Goal: Task Accomplishment & Management: Complete application form

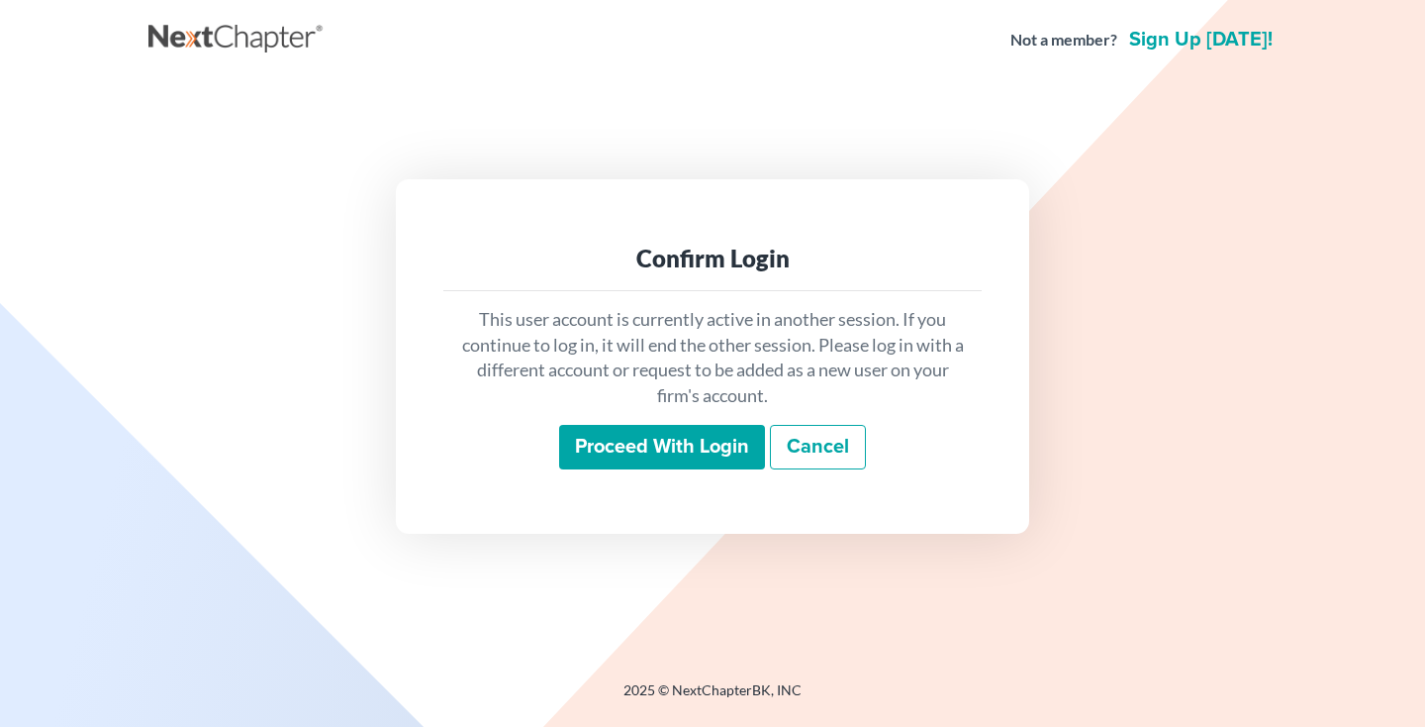
drag, startPoint x: 0, startPoint y: 0, endPoint x: 618, endPoint y: 435, distance: 755.2
click at [618, 435] on input "Proceed with login" at bounding box center [662, 448] width 206 height 46
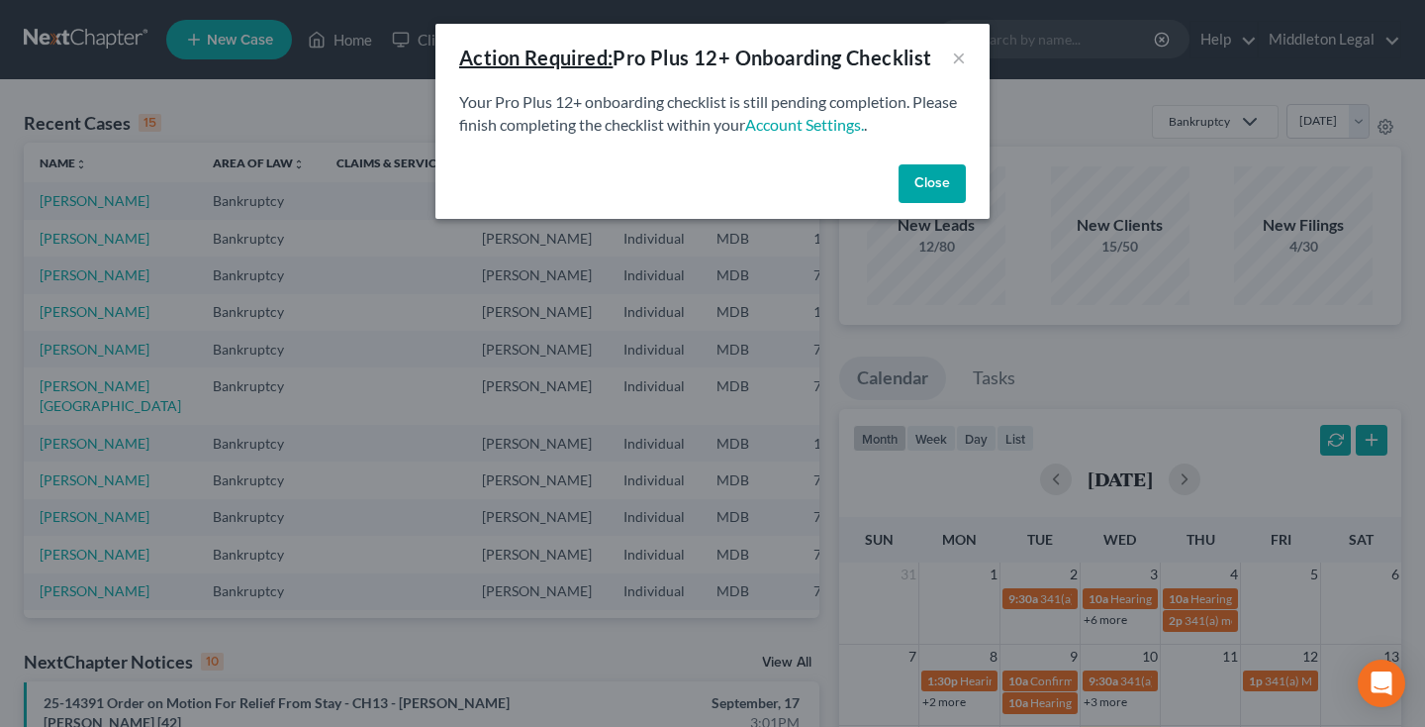
click at [916, 190] on button "Close" at bounding box center [932, 184] width 67 height 40
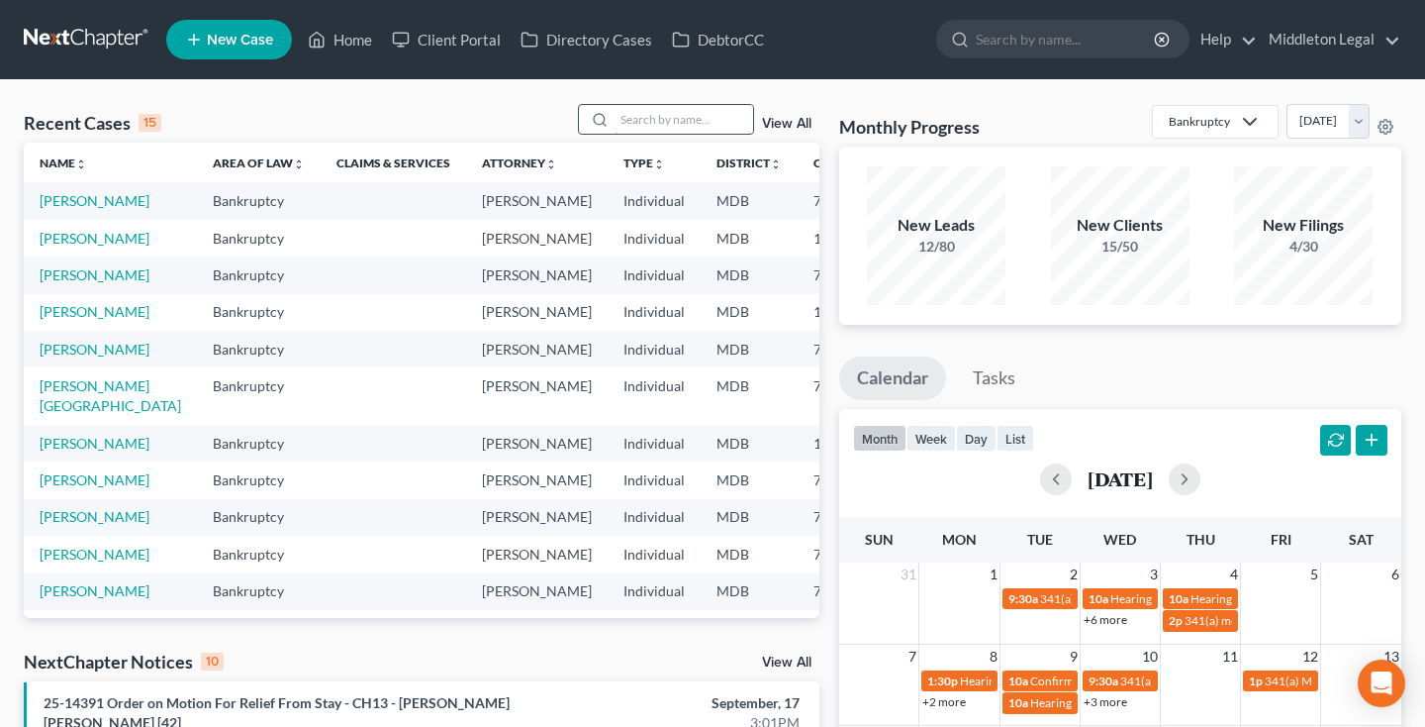
click at [677, 125] on input "search" at bounding box center [684, 119] width 139 height 29
type input "kee"
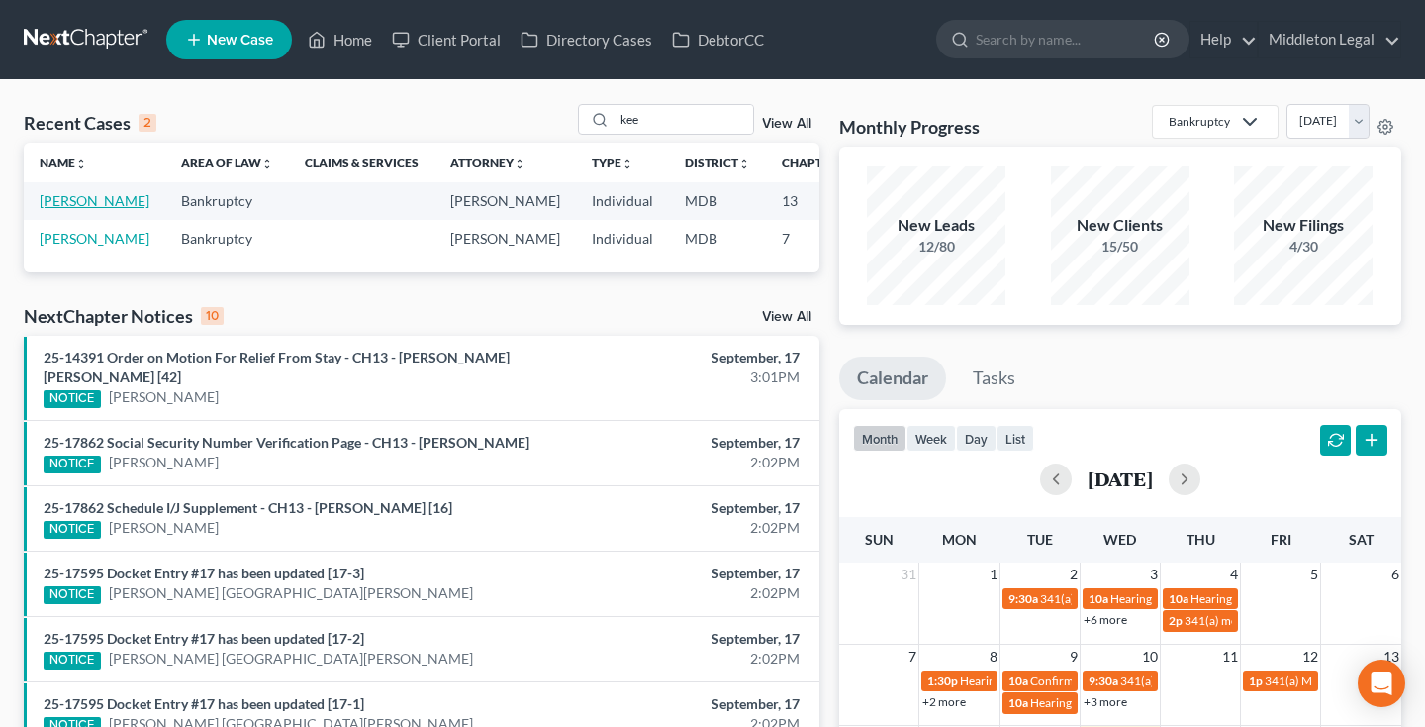
click at [41, 209] on link "[PERSON_NAME]" at bounding box center [95, 200] width 110 height 17
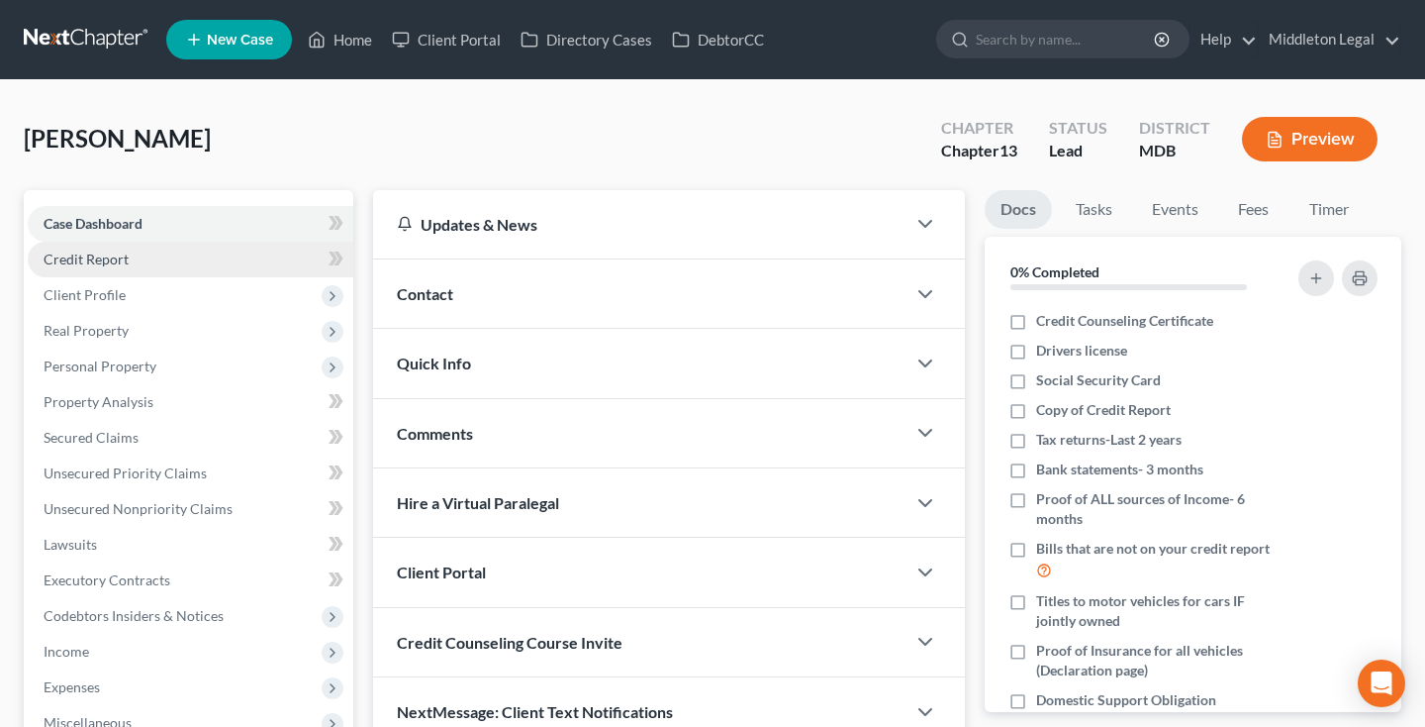
click at [97, 258] on span "Credit Report" at bounding box center [86, 258] width 85 height 17
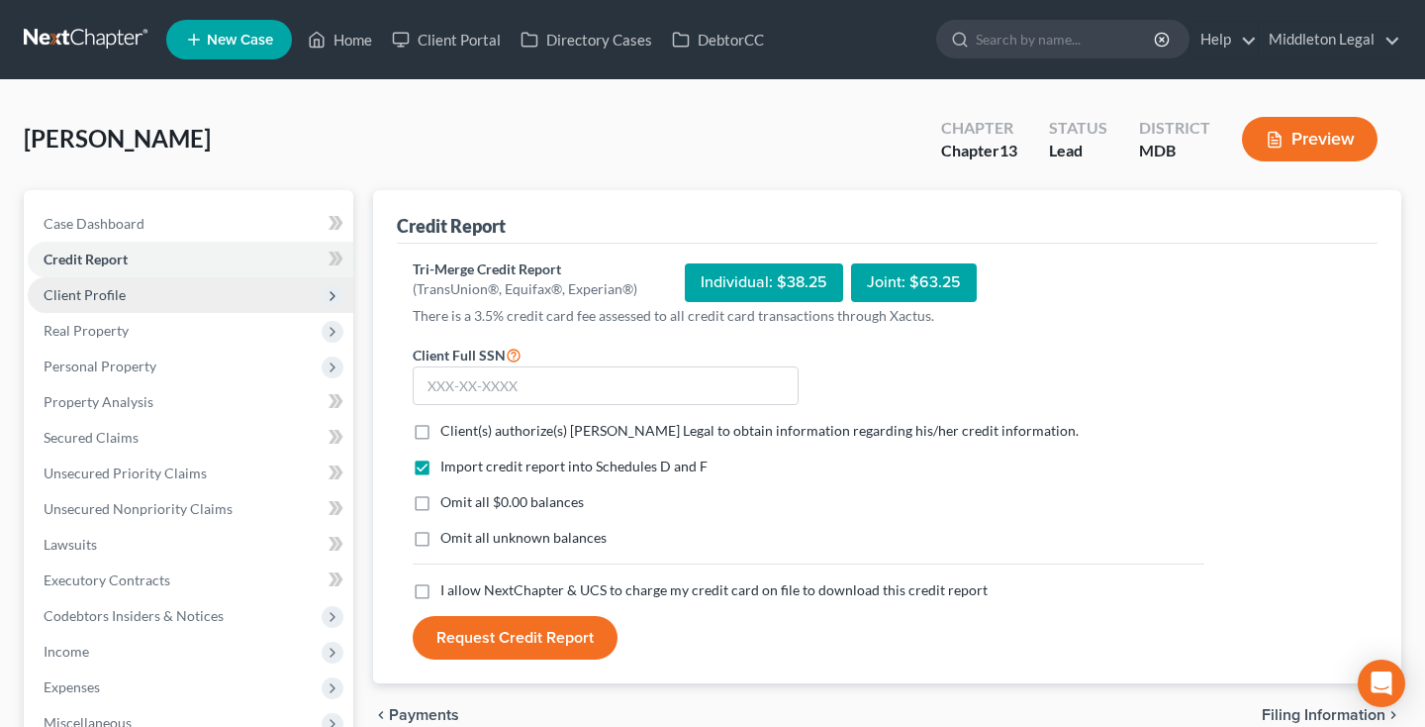
click at [98, 301] on span "Client Profile" at bounding box center [85, 294] width 82 height 17
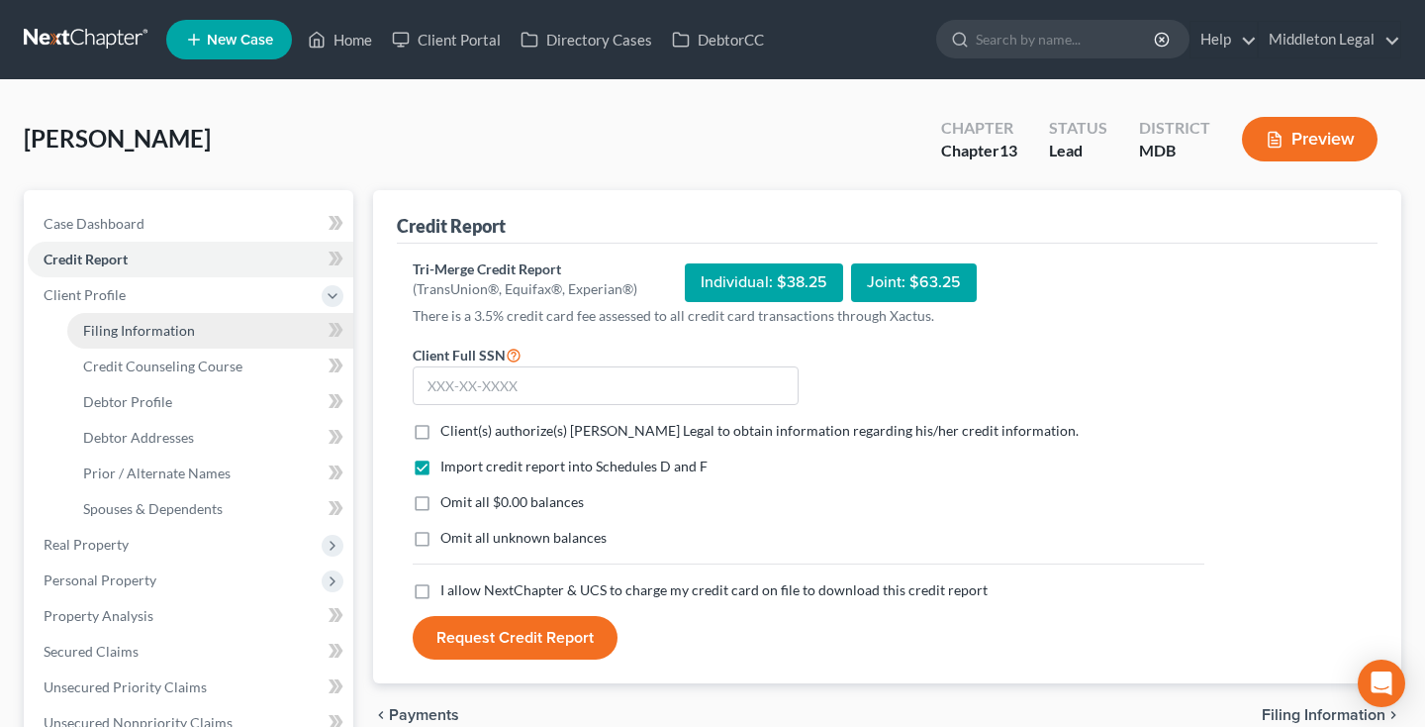
click at [105, 324] on span "Filing Information" at bounding box center [139, 330] width 112 height 17
select select "1"
select select "0"
select select "3"
select select "21"
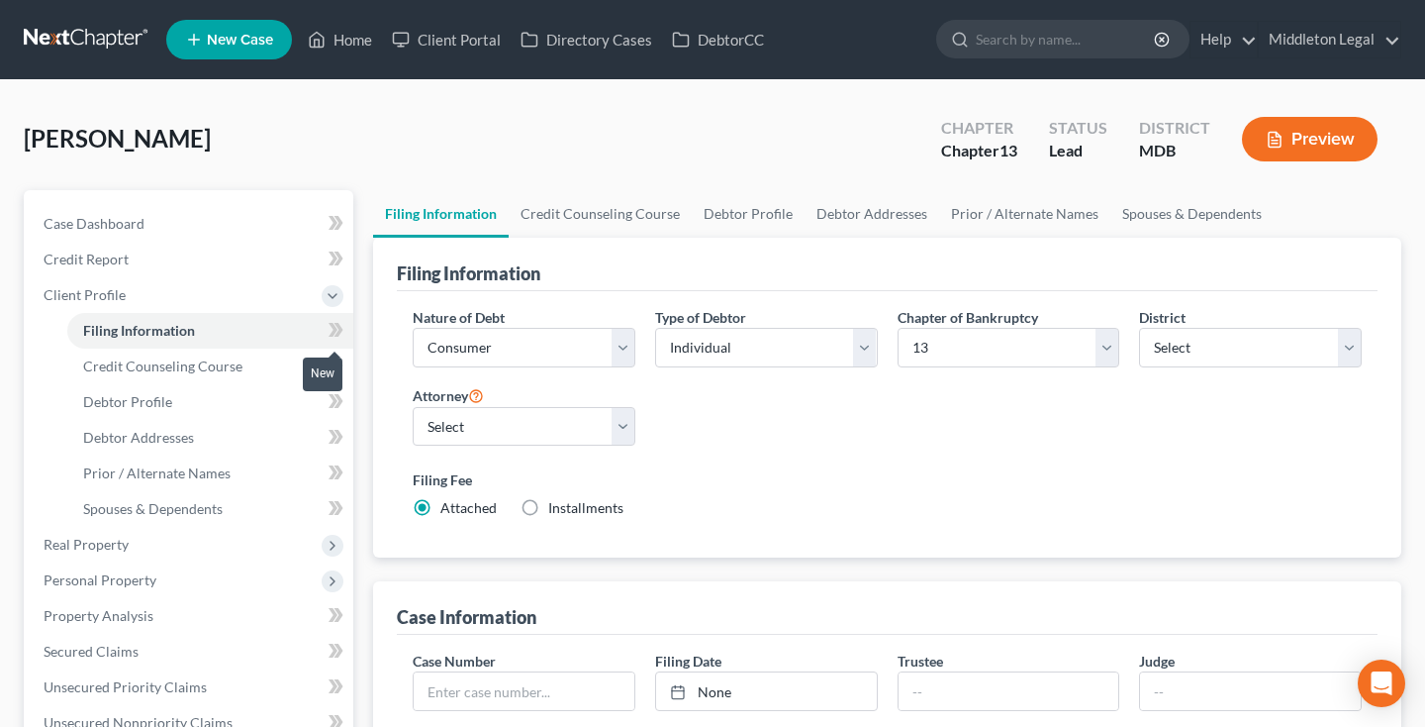
click at [332, 331] on icon at bounding box center [336, 330] width 15 height 25
click at [340, 332] on icon at bounding box center [339, 330] width 9 height 14
click at [200, 380] on link "Credit Counseling Course" at bounding box center [210, 366] width 286 height 36
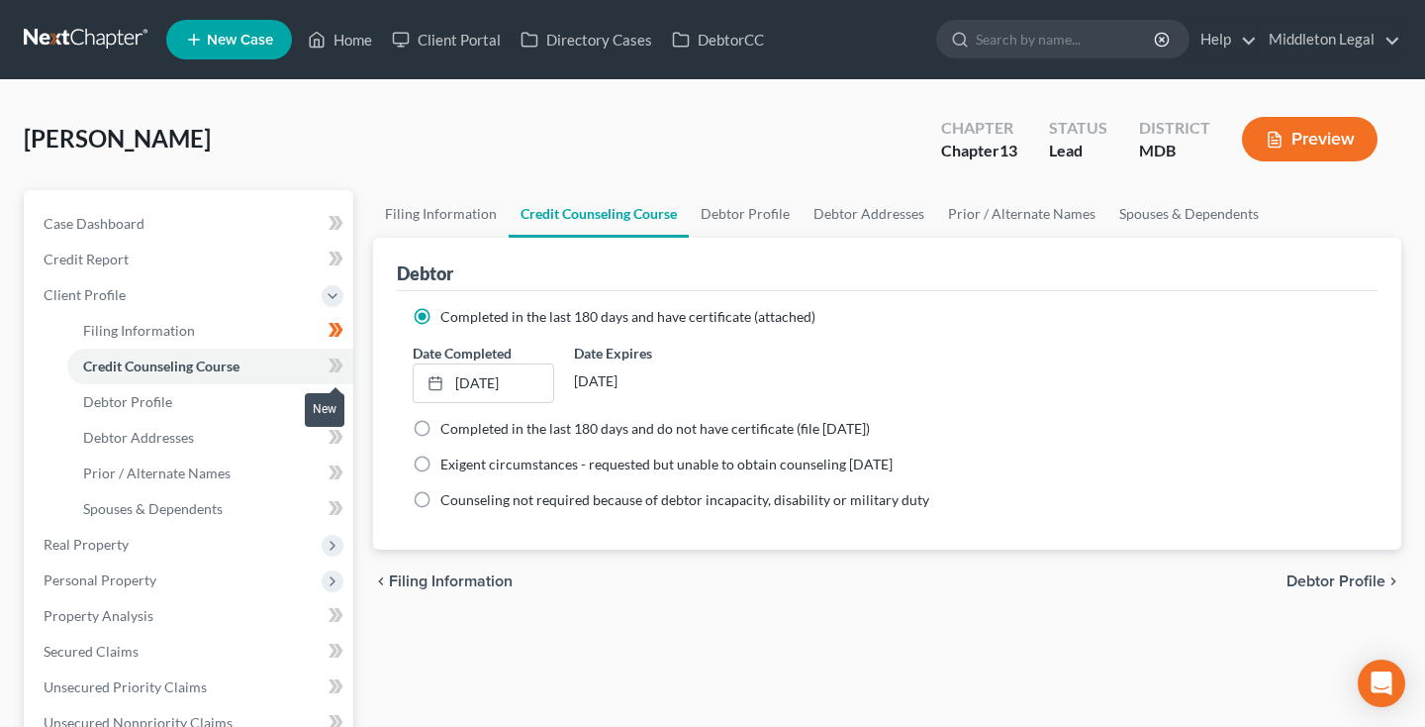
click at [327, 374] on span at bounding box center [336, 368] width 35 height 30
click at [340, 372] on icon at bounding box center [336, 365] width 15 height 25
click at [191, 410] on link "Debtor Profile" at bounding box center [210, 402] width 286 height 36
select select "0"
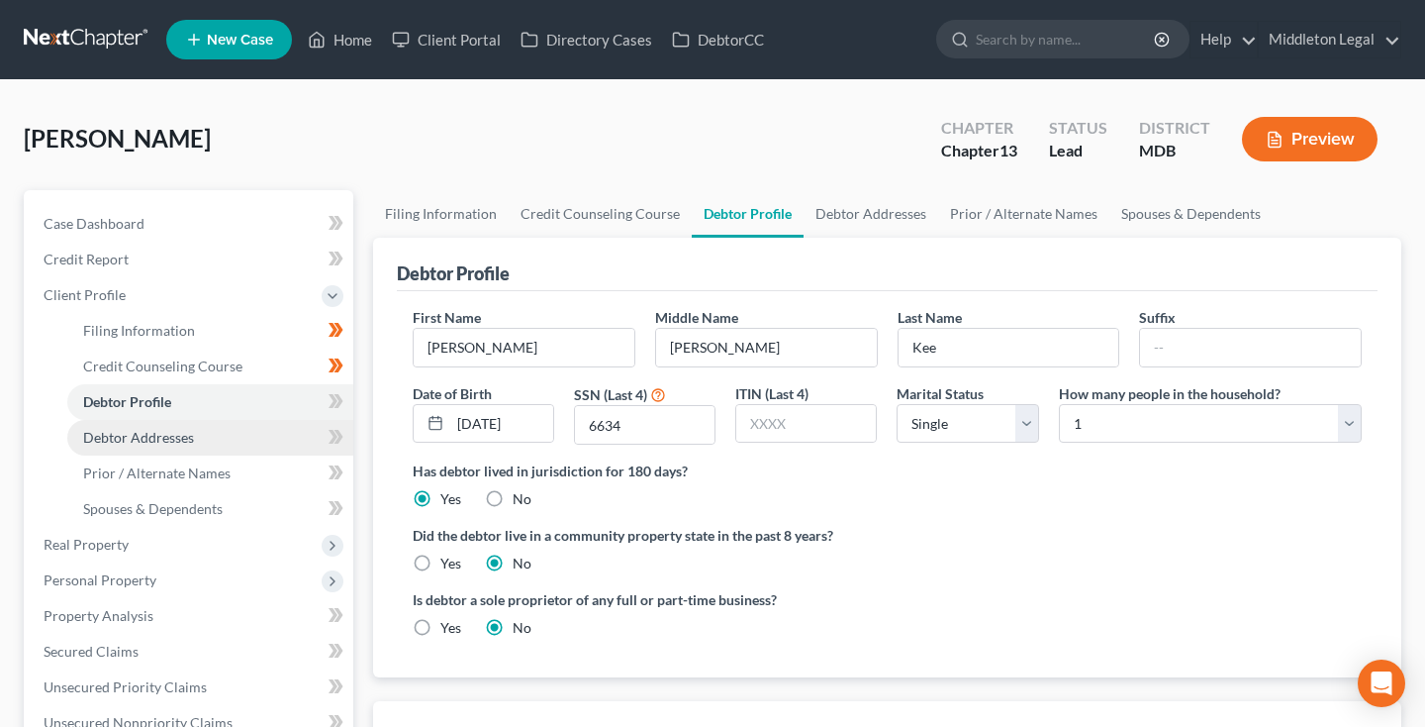
click at [96, 432] on span "Debtor Addresses" at bounding box center [138, 437] width 111 height 17
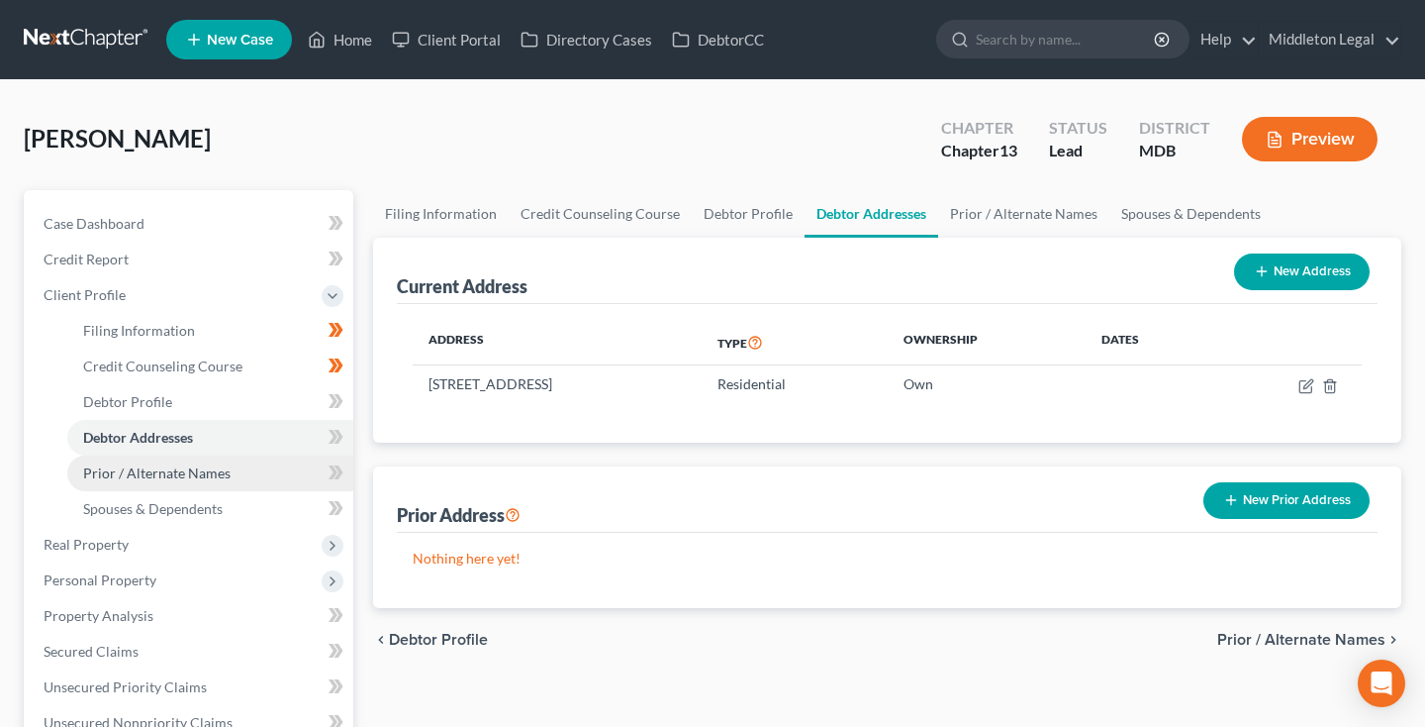
click at [109, 481] on link "Prior / Alternate Names" at bounding box center [210, 473] width 286 height 36
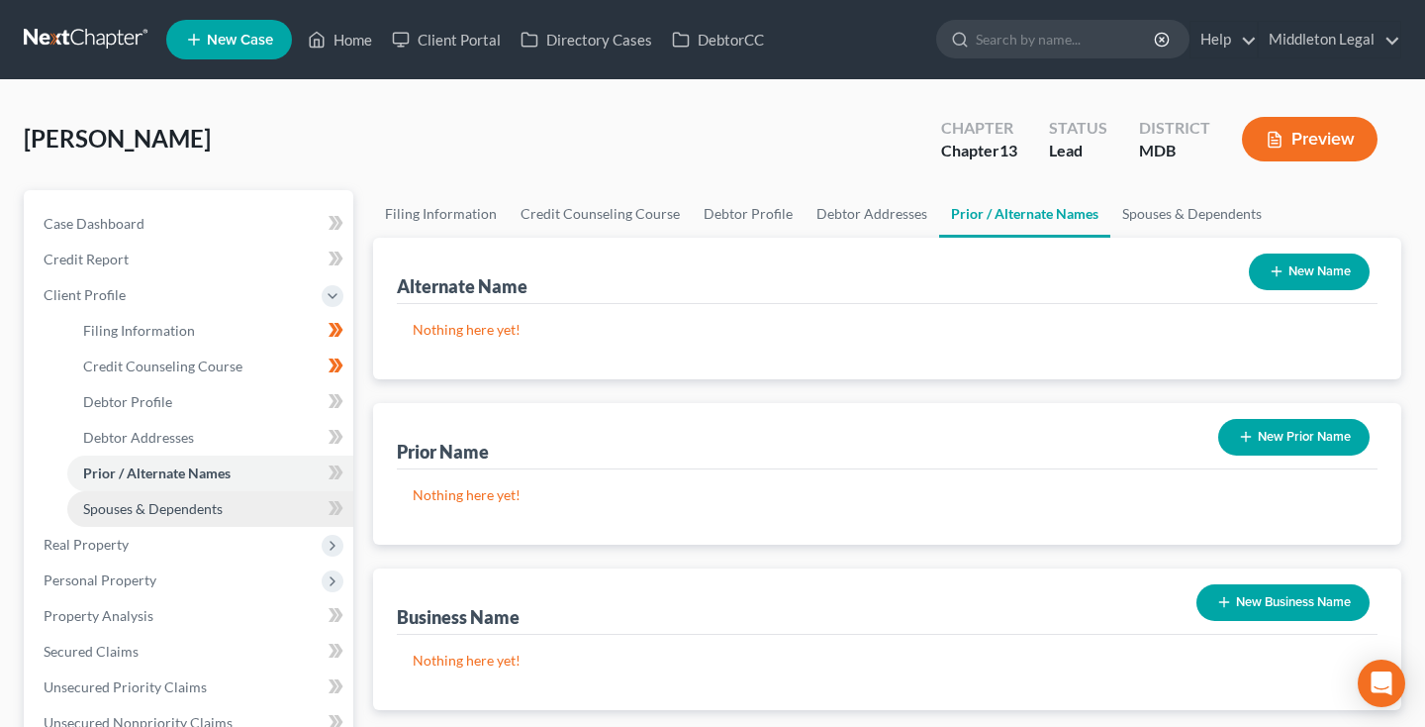
click at [115, 508] on span "Spouses & Dependents" at bounding box center [153, 508] width 140 height 17
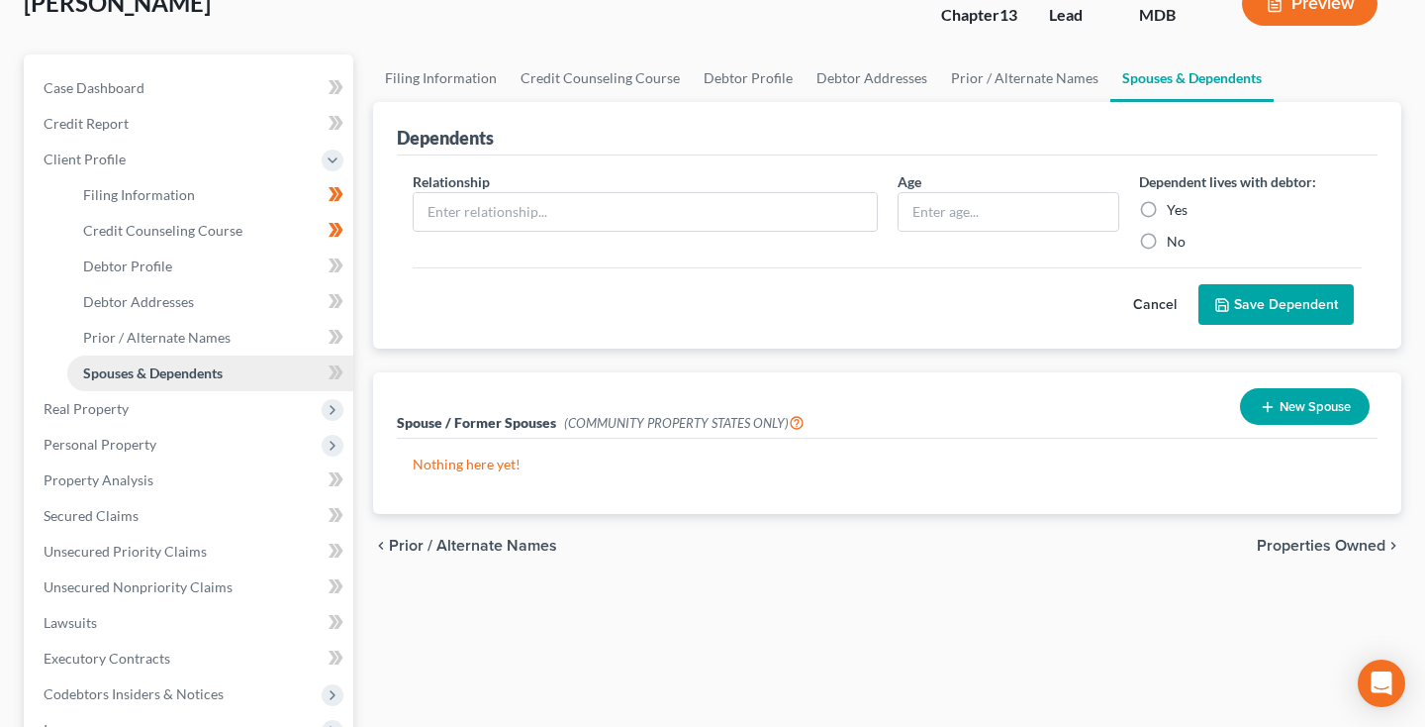
scroll to position [171, 0]
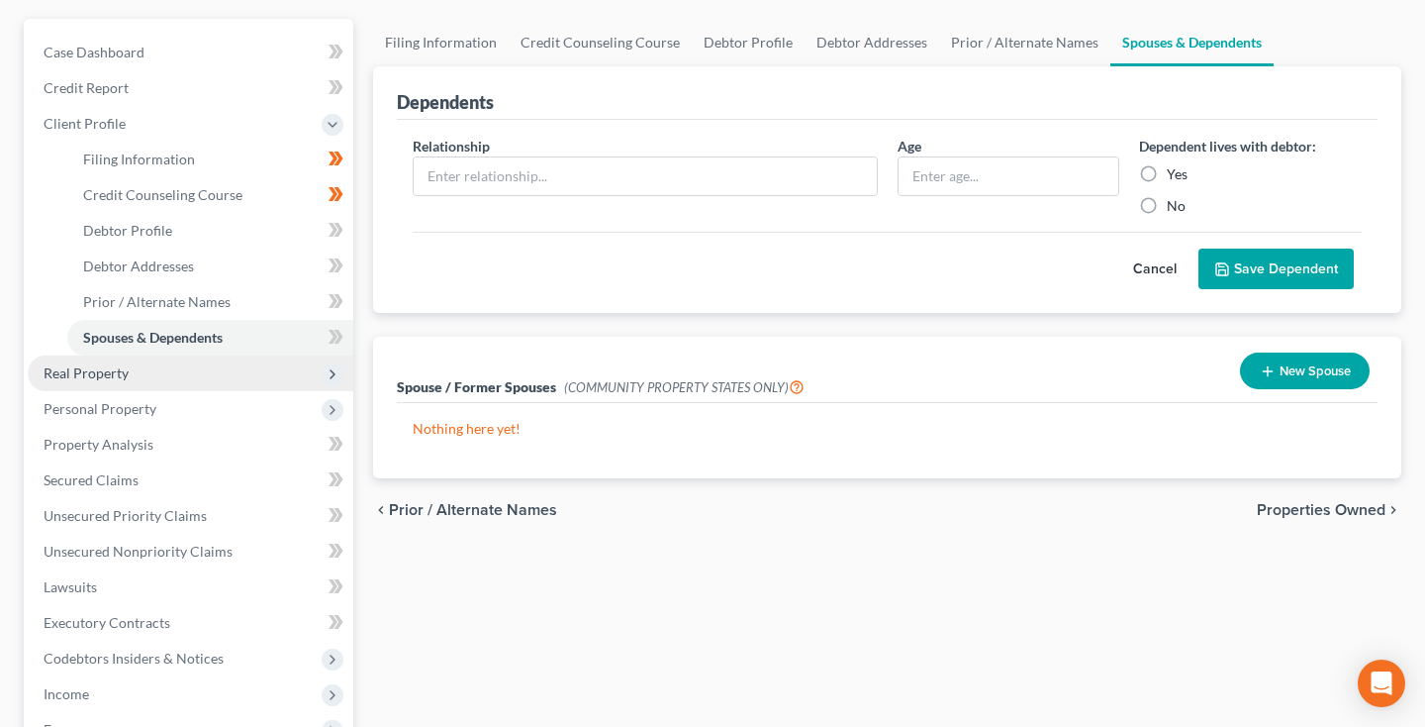
click at [85, 382] on span "Real Property" at bounding box center [191, 373] width 326 height 36
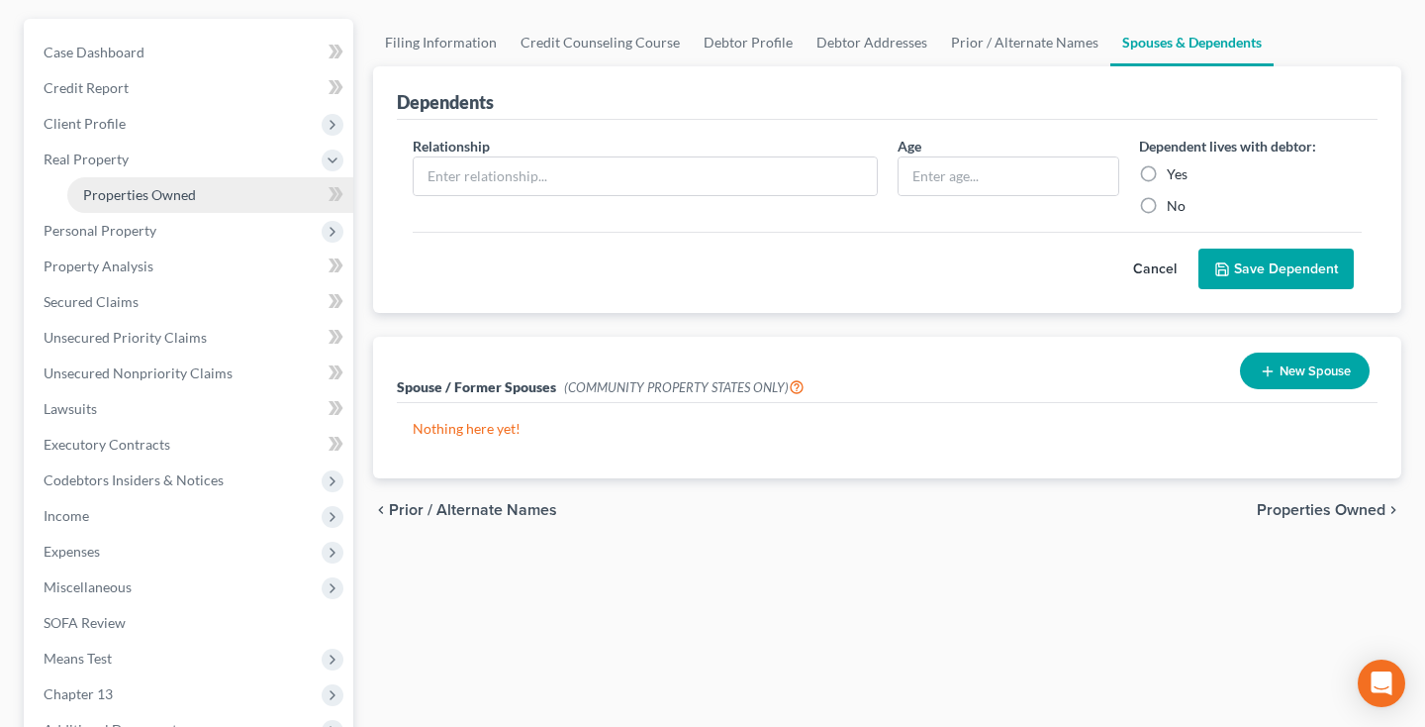
click at [158, 195] on span "Properties Owned" at bounding box center [139, 194] width 113 height 17
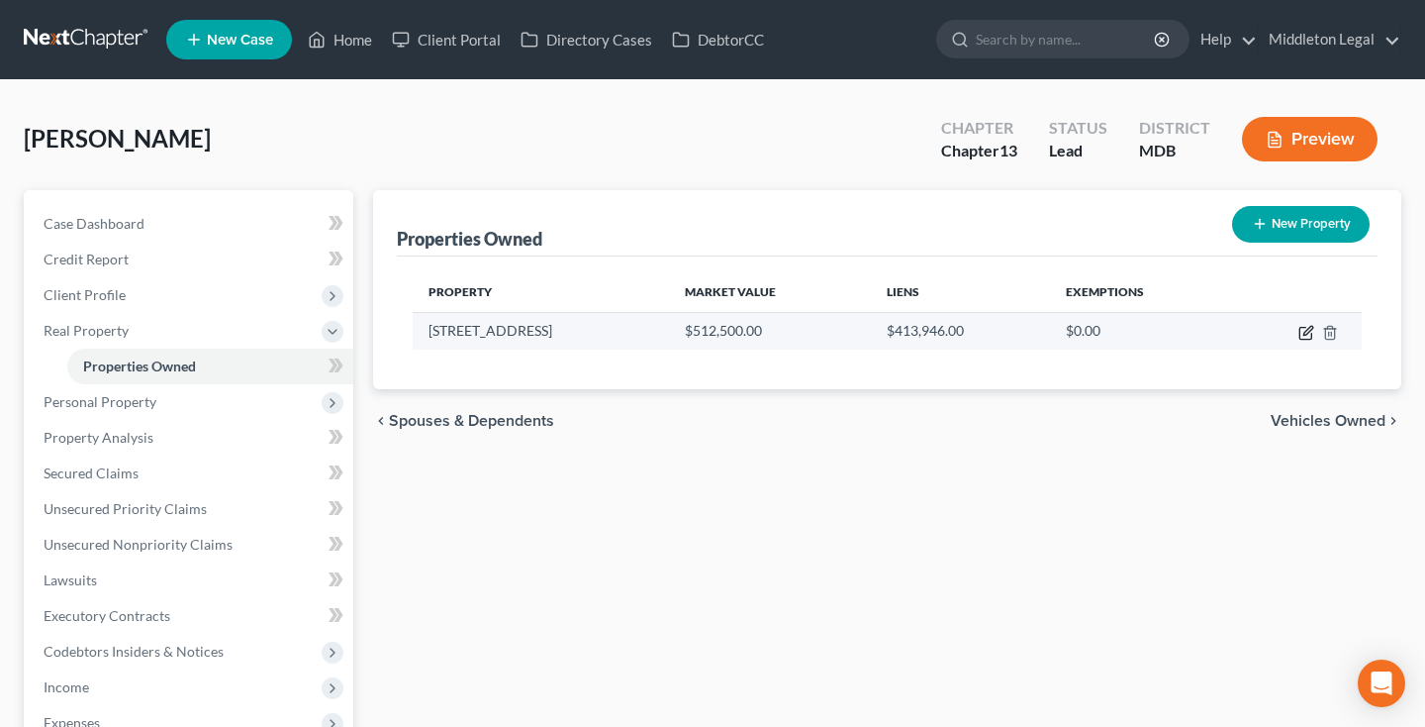
click at [1310, 331] on icon "button" at bounding box center [1308, 330] width 9 height 9
select select "21"
select select "0"
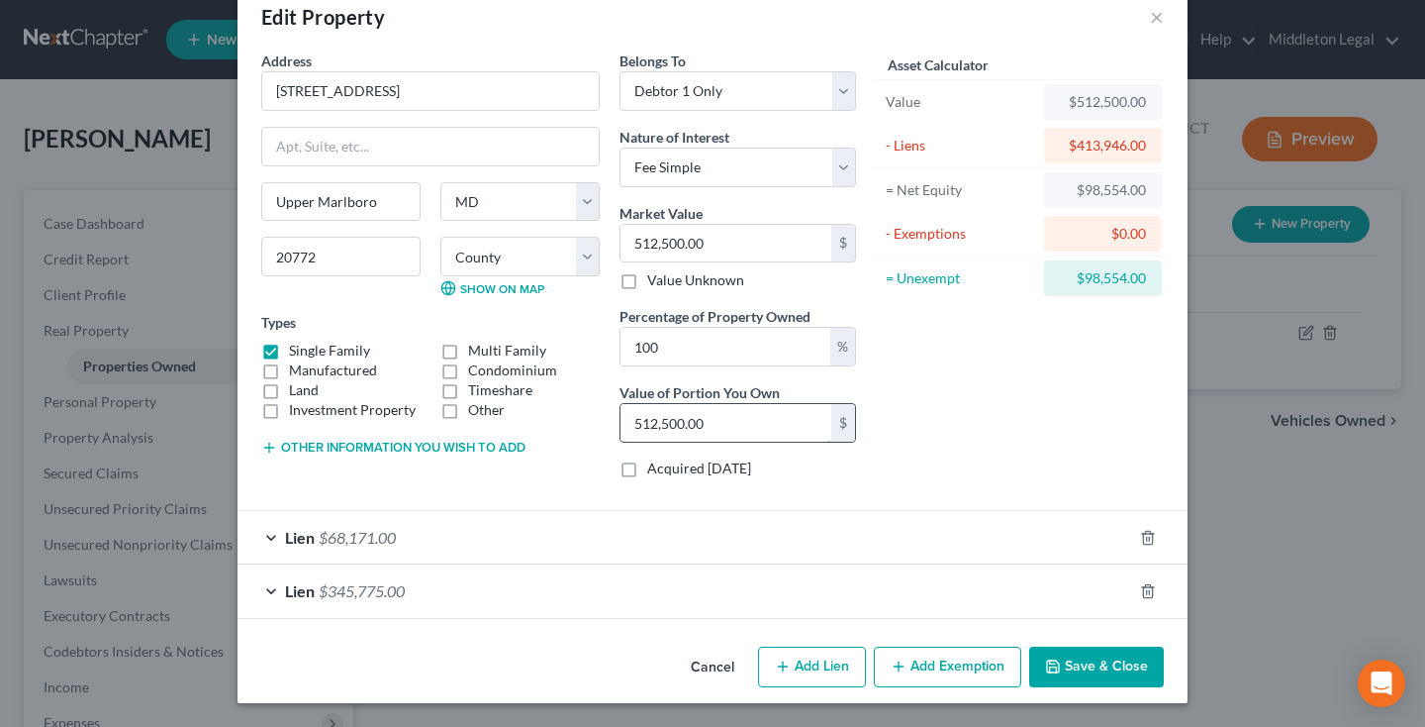
scroll to position [41, 0]
click at [922, 668] on button "Add Exemption" at bounding box center [947, 667] width 147 height 42
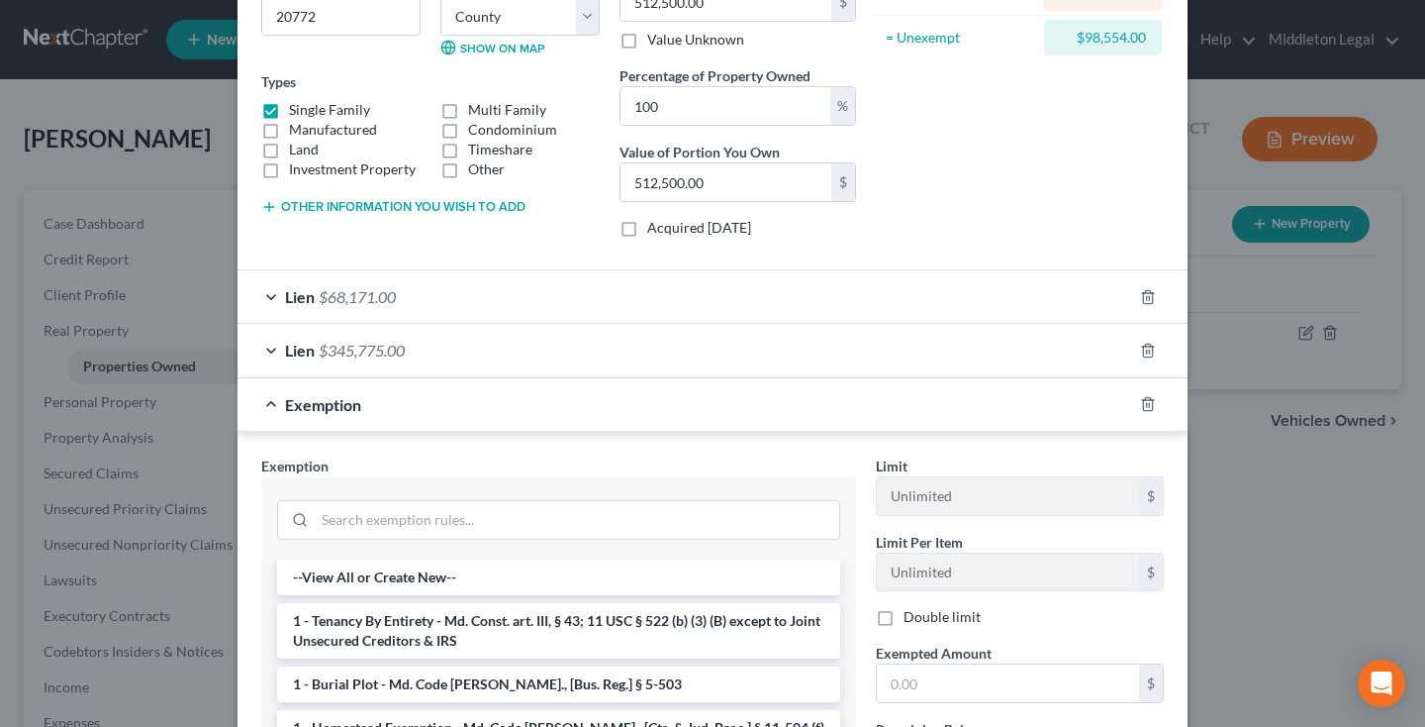
scroll to position [348, 0]
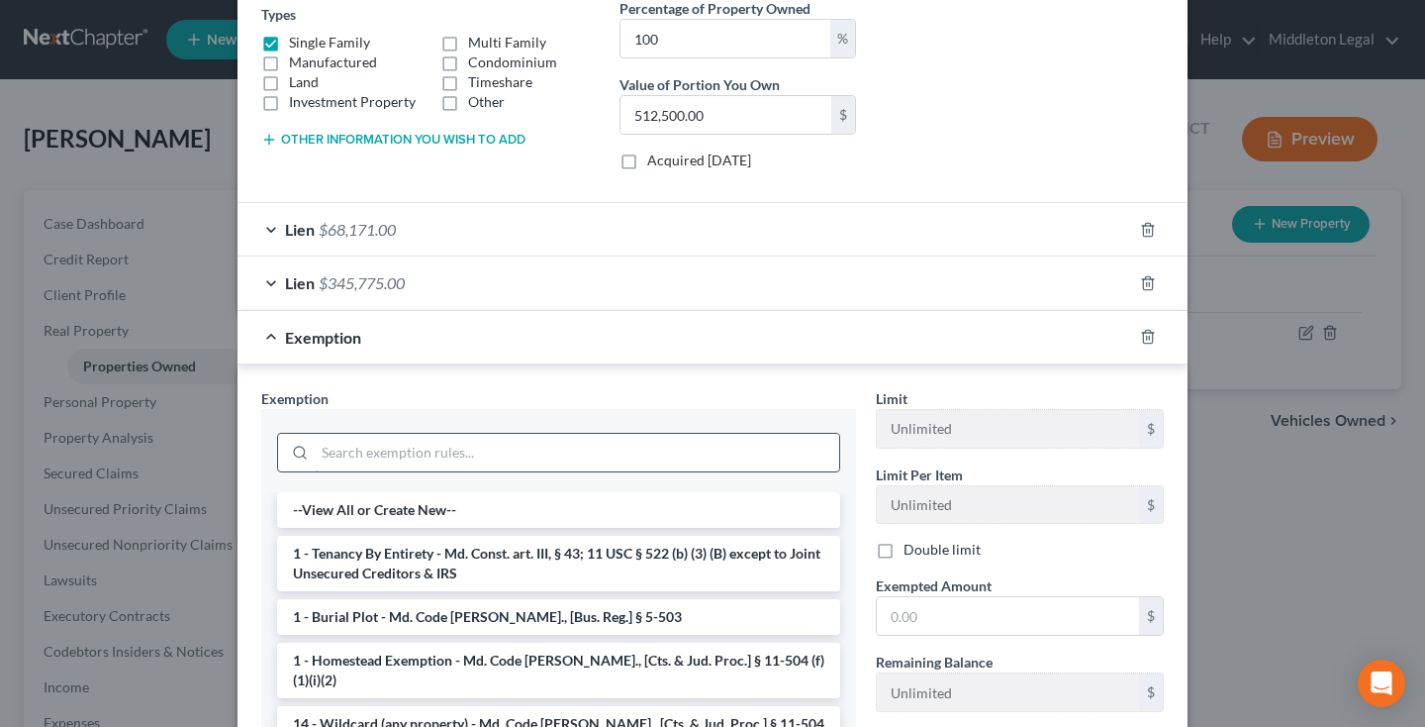
click at [538, 454] on input "search" at bounding box center [577, 453] width 525 height 38
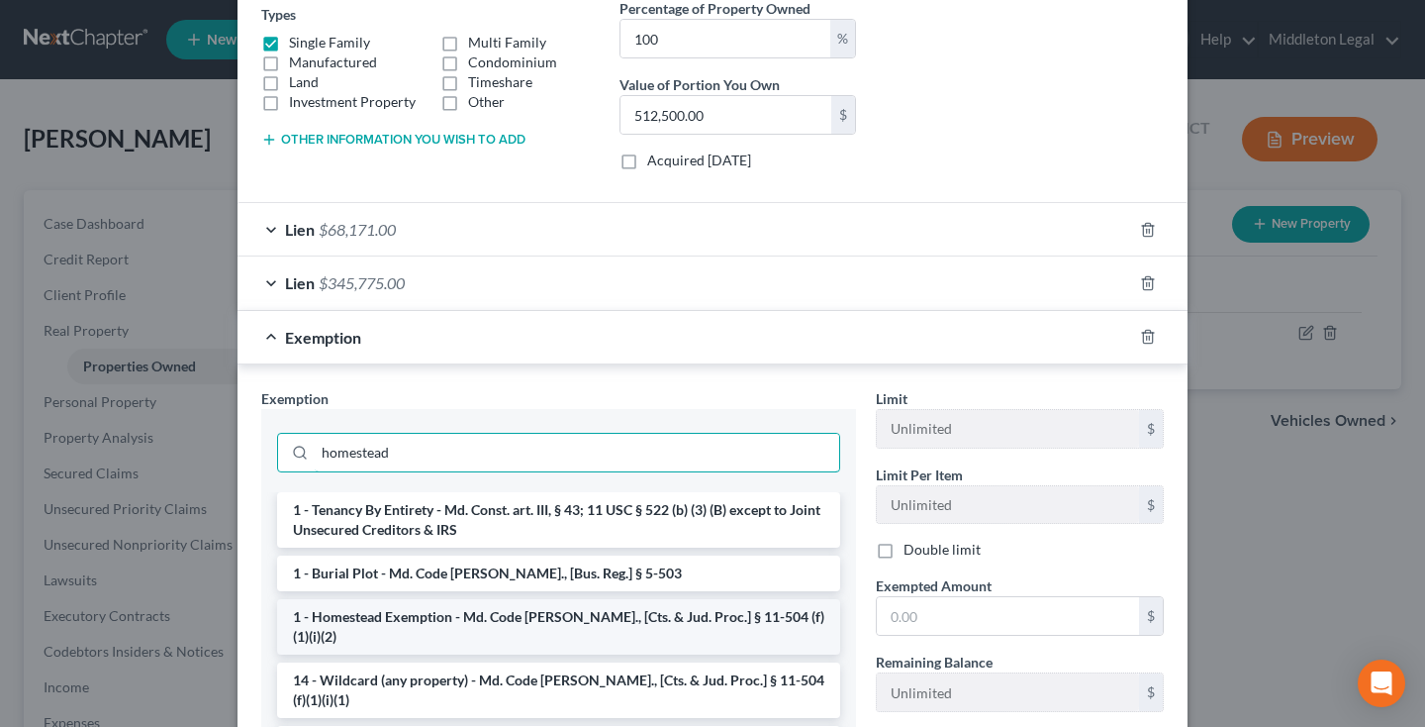
type input "homestead"
click at [528, 613] on li "1 - Homestead Exemption - Md. Code Ann., [Cts. & Jud. Proc.] § 11-504 (f)(1)(i)…" at bounding box center [558, 626] width 563 height 55
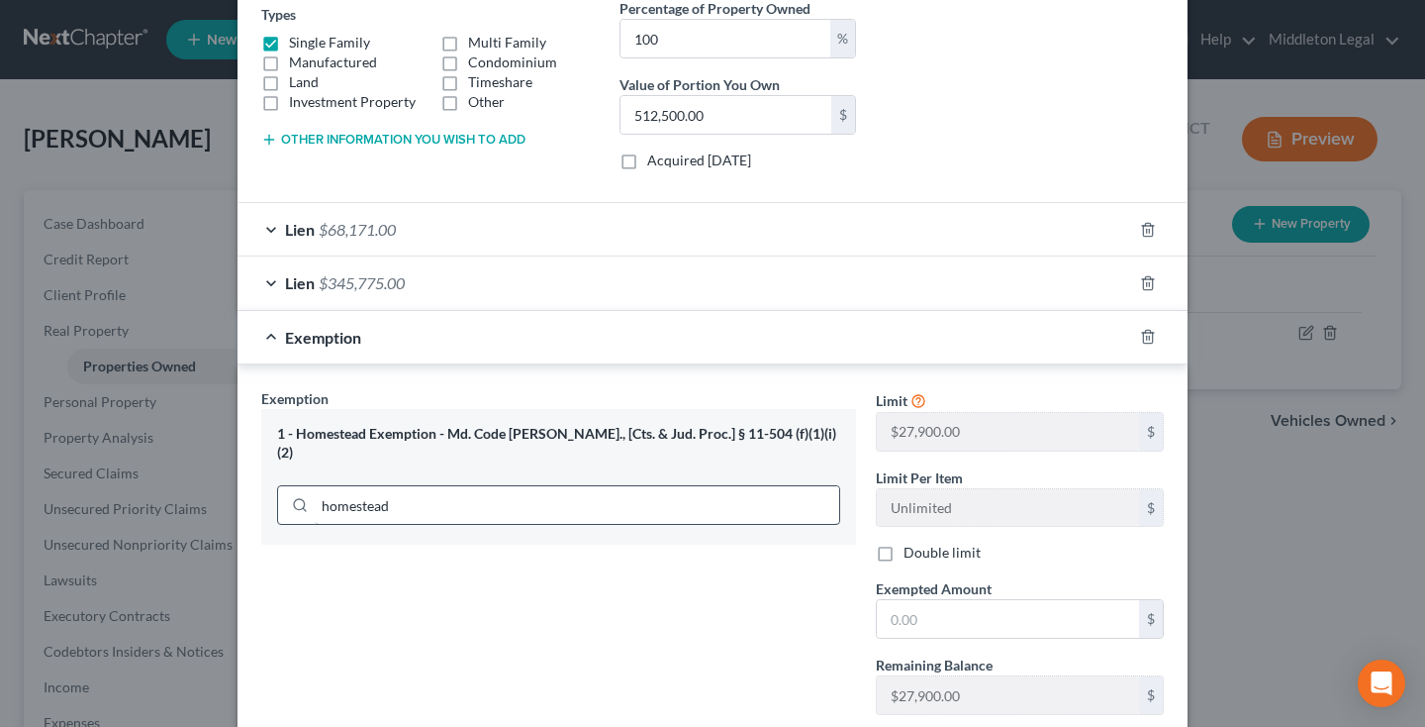
scroll to position [440, 0]
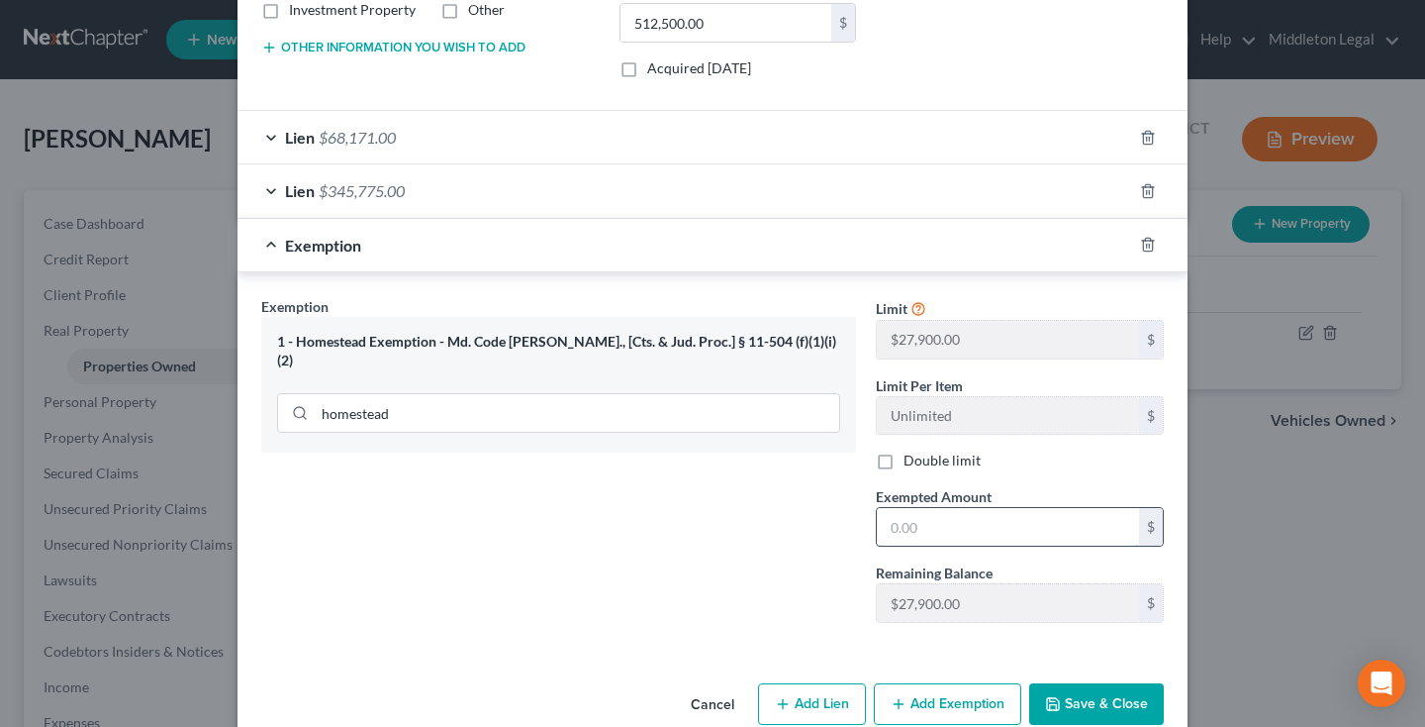
click at [964, 524] on input "text" at bounding box center [1008, 527] width 262 height 38
type input "27,900"
click at [1078, 695] on button "Save & Close" at bounding box center [1096, 704] width 135 height 42
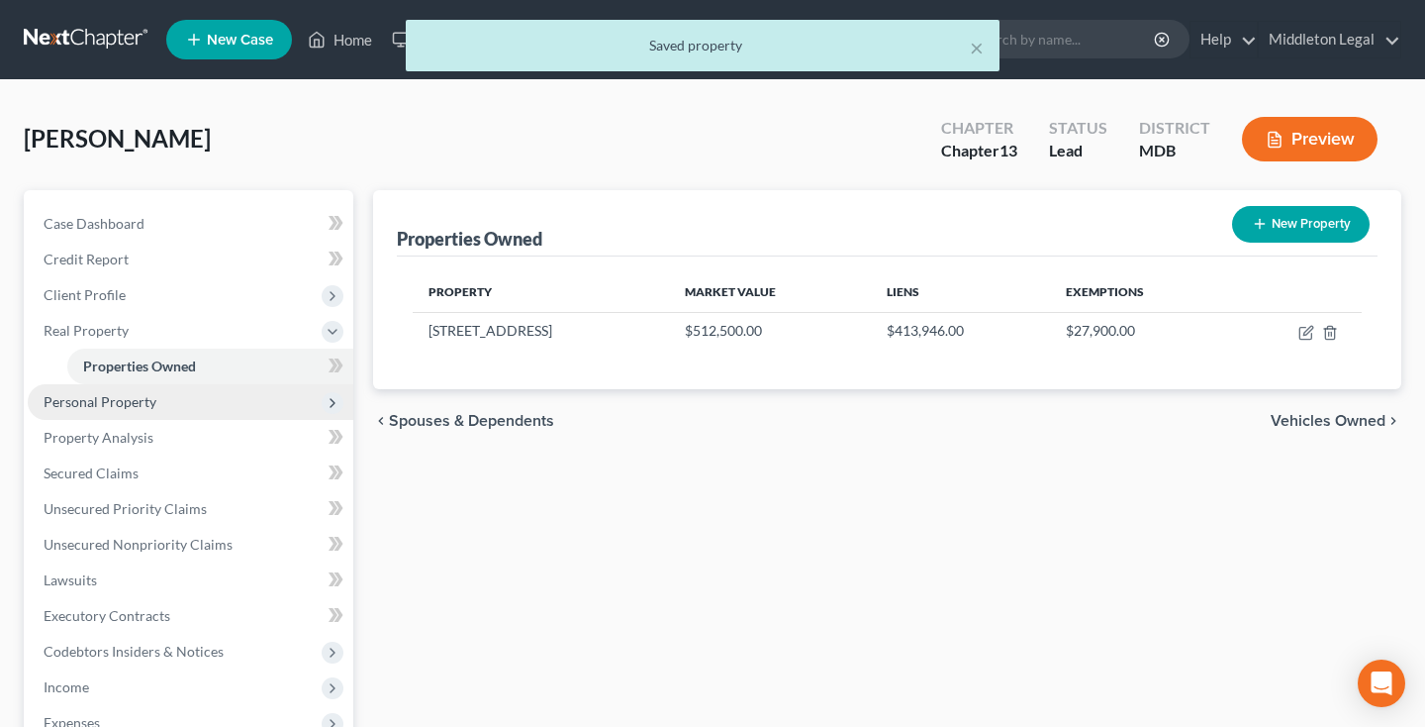
click at [157, 409] on span "Personal Property" at bounding box center [191, 402] width 326 height 36
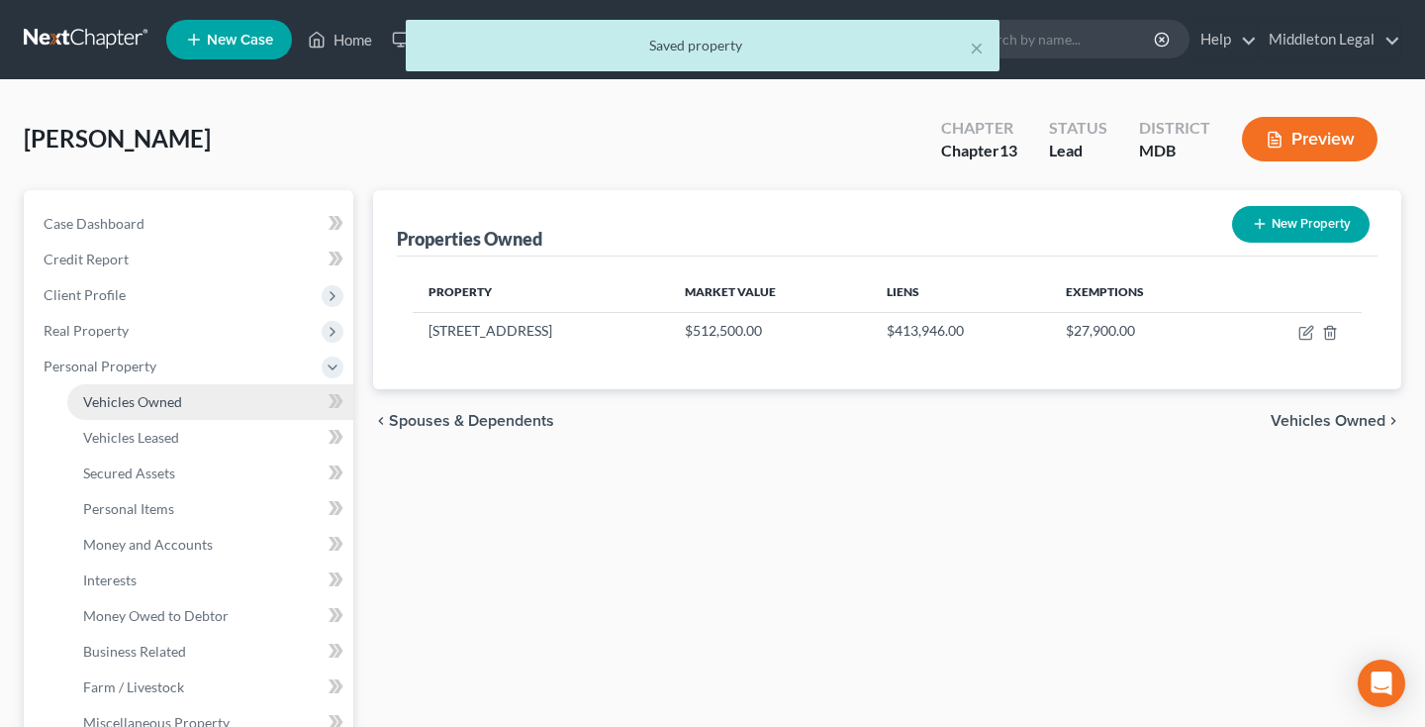
click at [155, 406] on span "Vehicles Owned" at bounding box center [132, 401] width 99 height 17
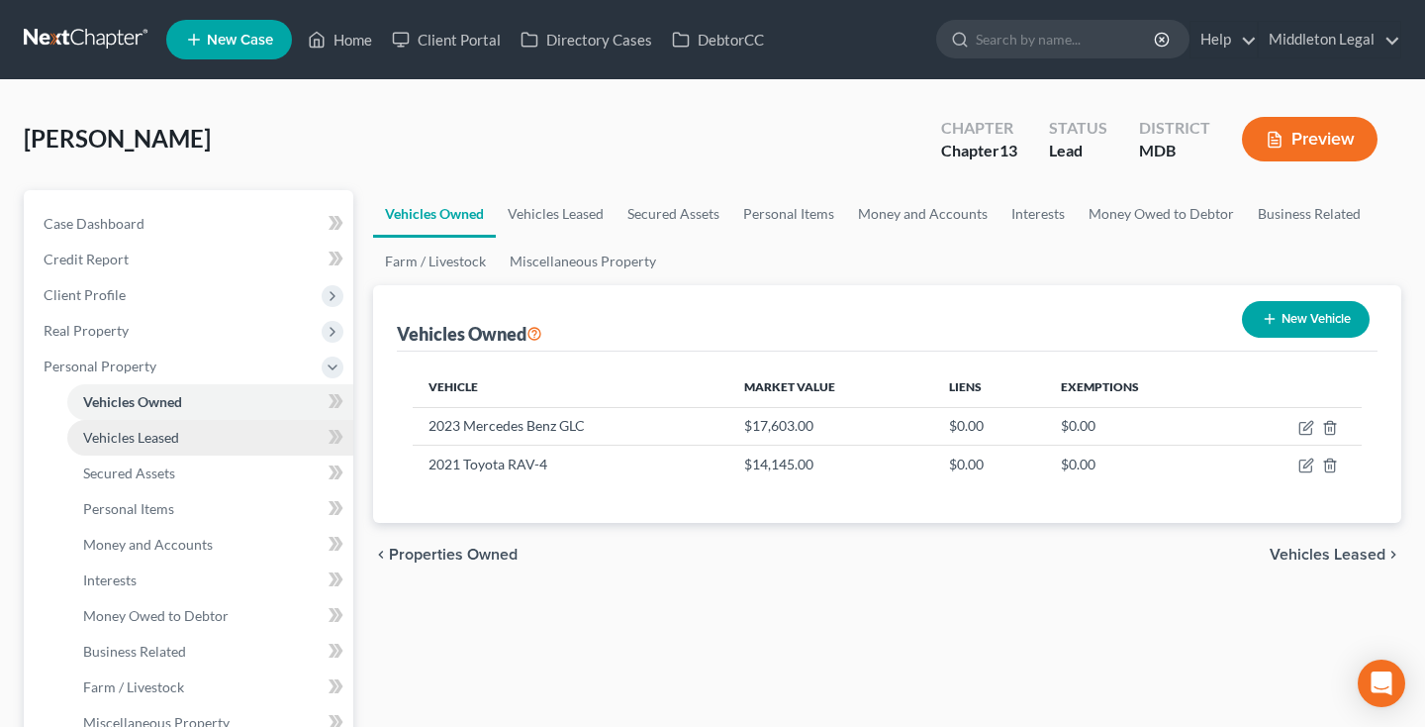
click at [148, 441] on span "Vehicles Leased" at bounding box center [131, 437] width 96 height 17
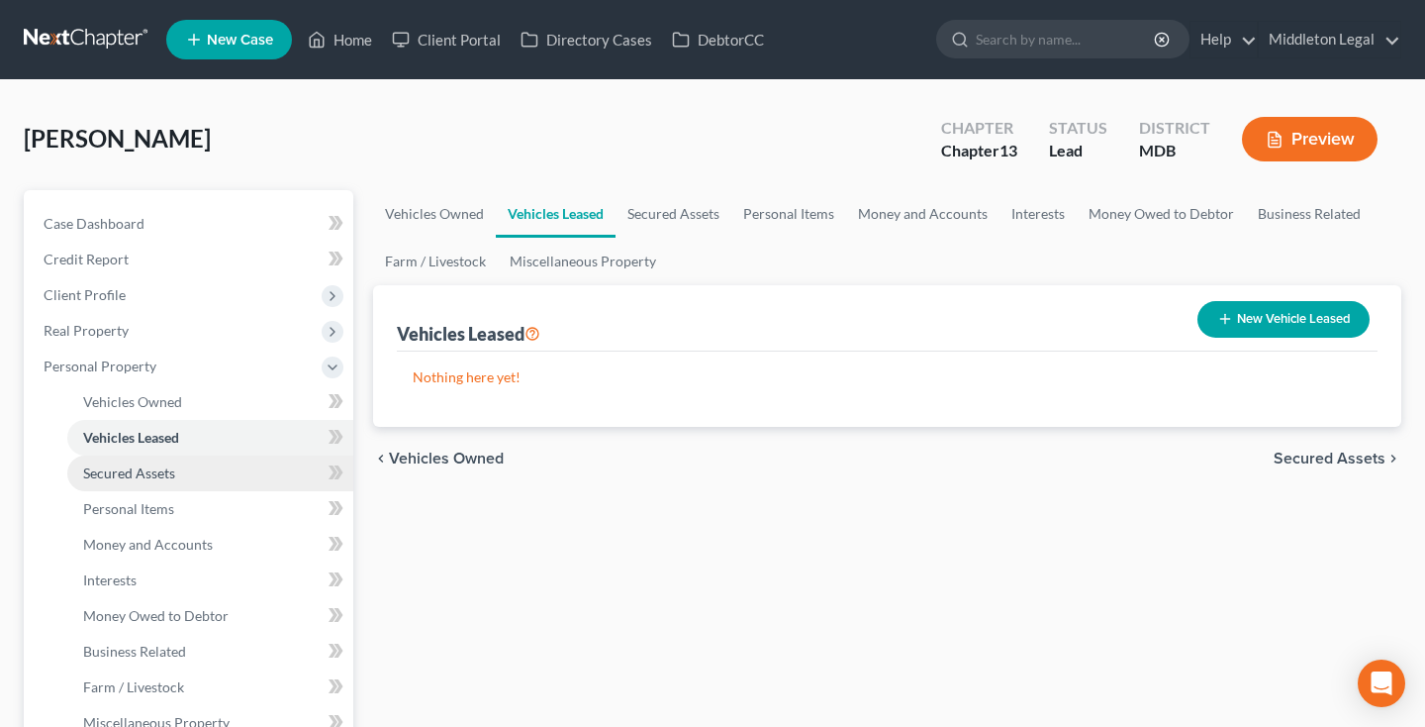
click at [144, 477] on span "Secured Assets" at bounding box center [129, 472] width 92 height 17
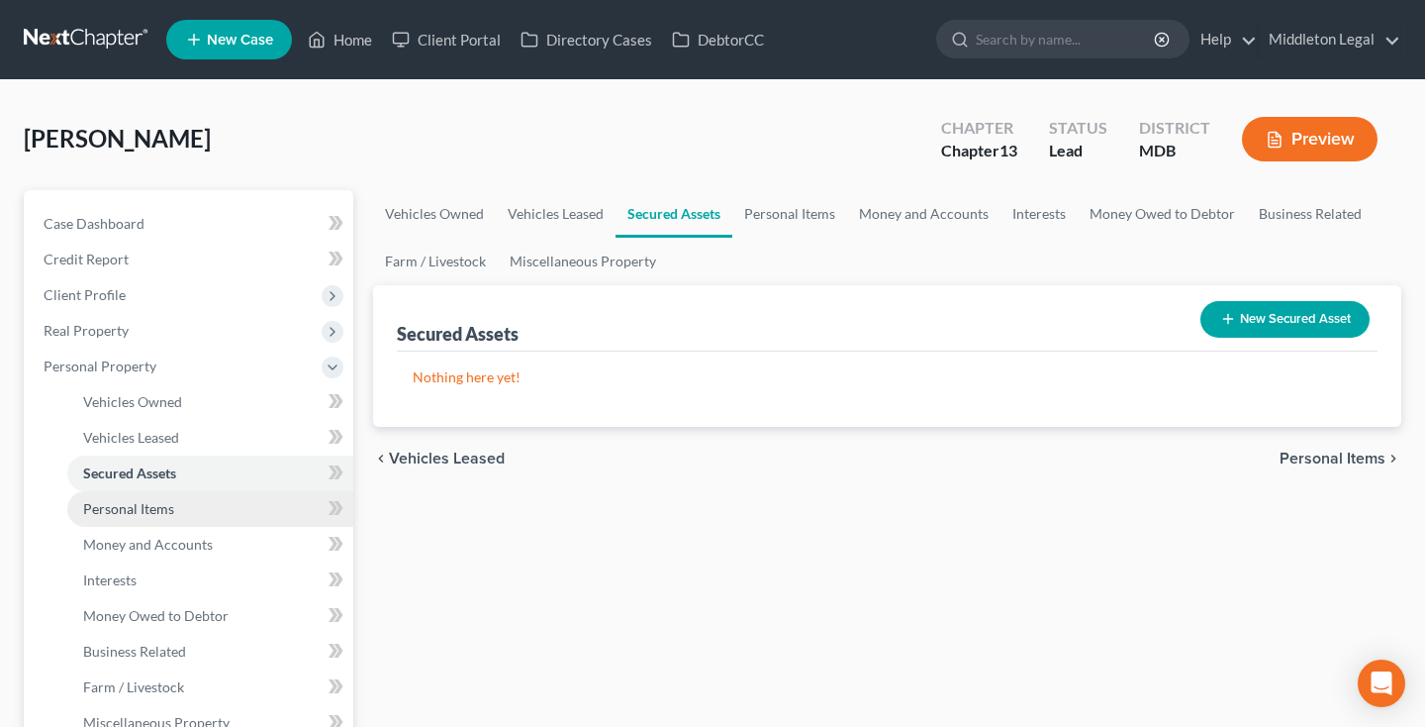
click at [143, 510] on span "Personal Items" at bounding box center [128, 508] width 91 height 17
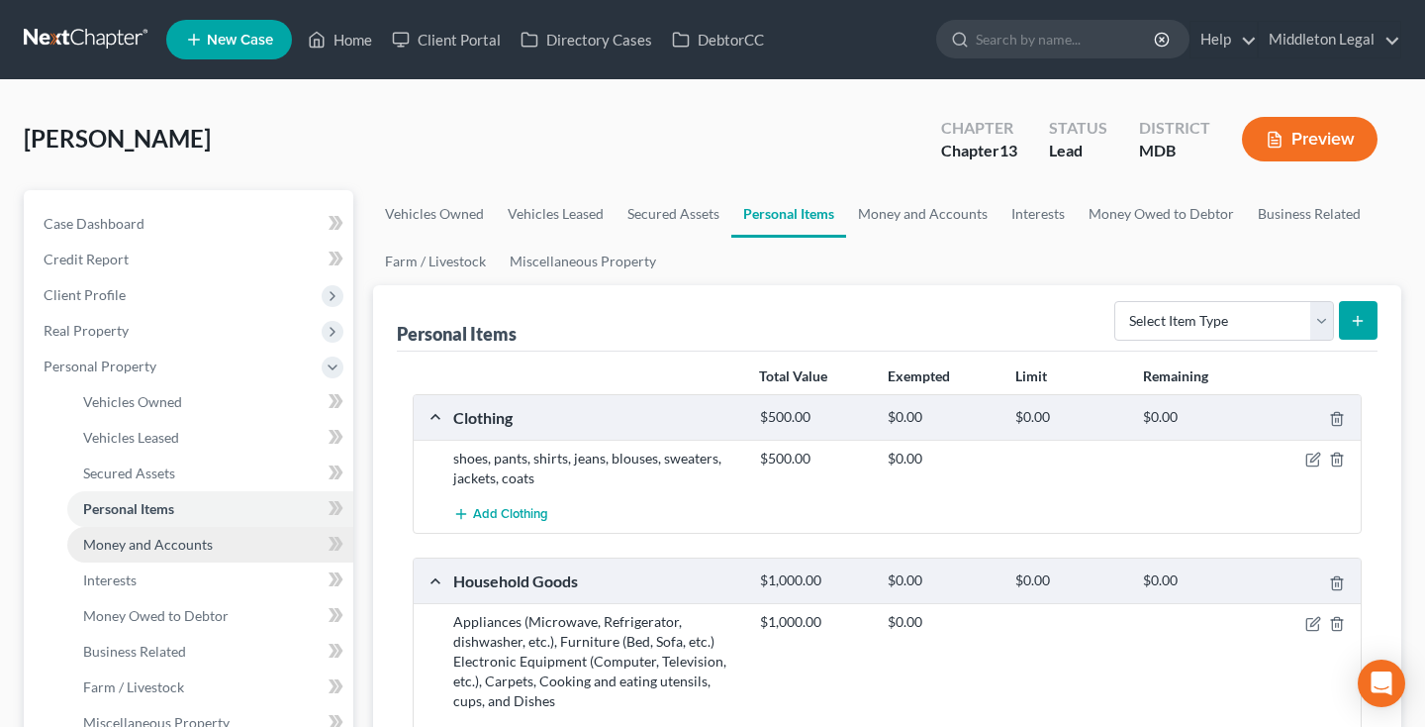
click at [148, 546] on span "Money and Accounts" at bounding box center [148, 543] width 130 height 17
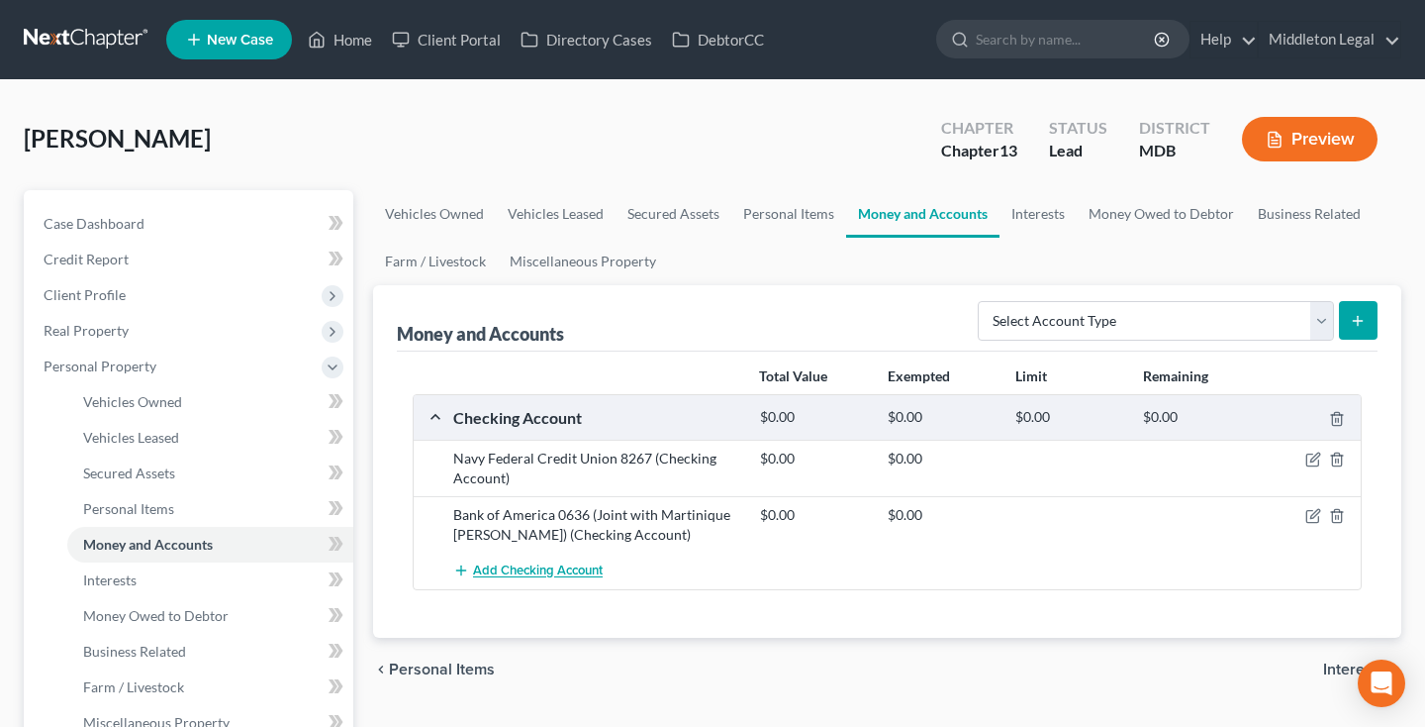
click at [563, 567] on span "Add Checking Account" at bounding box center [538, 571] width 130 height 16
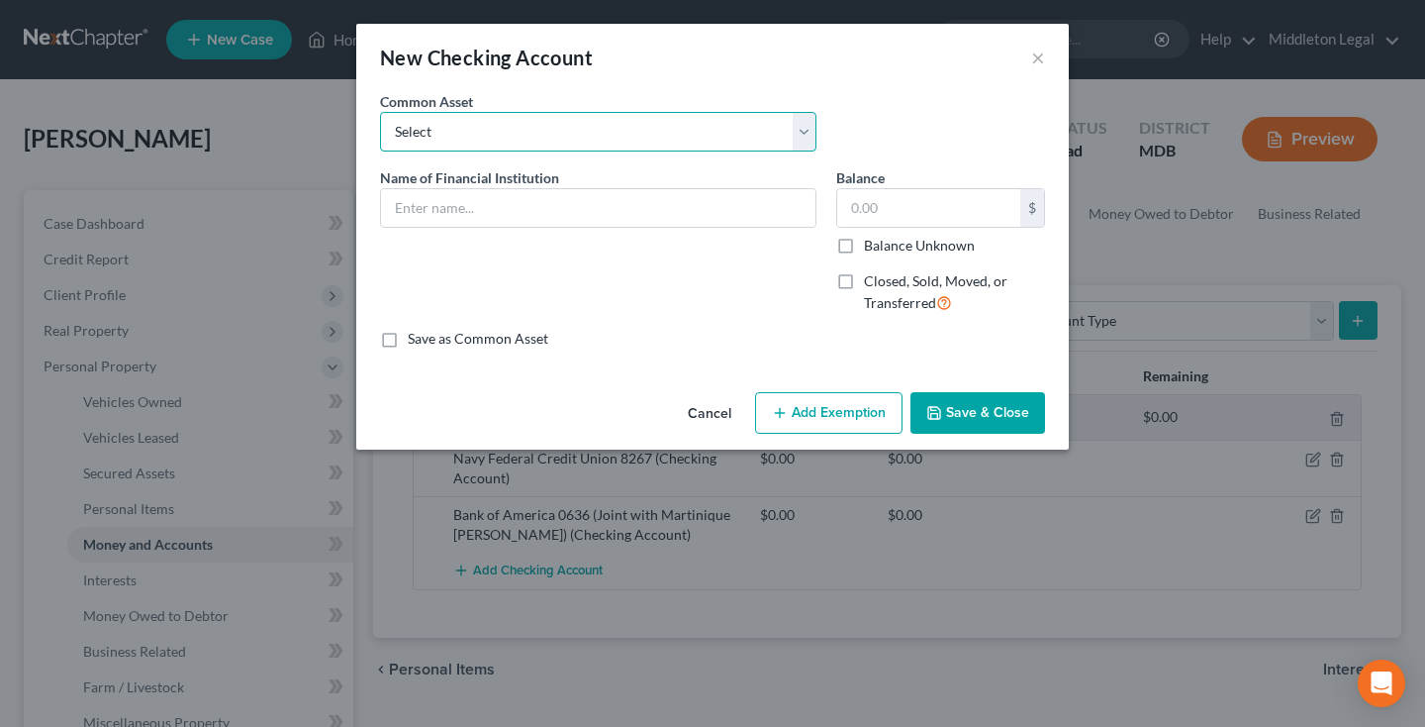
select select "2"
type input "Bank of America, N.A."
type input "5.32"
click at [587, 212] on input "Bank of America, N.A." at bounding box center [598, 208] width 435 height 38
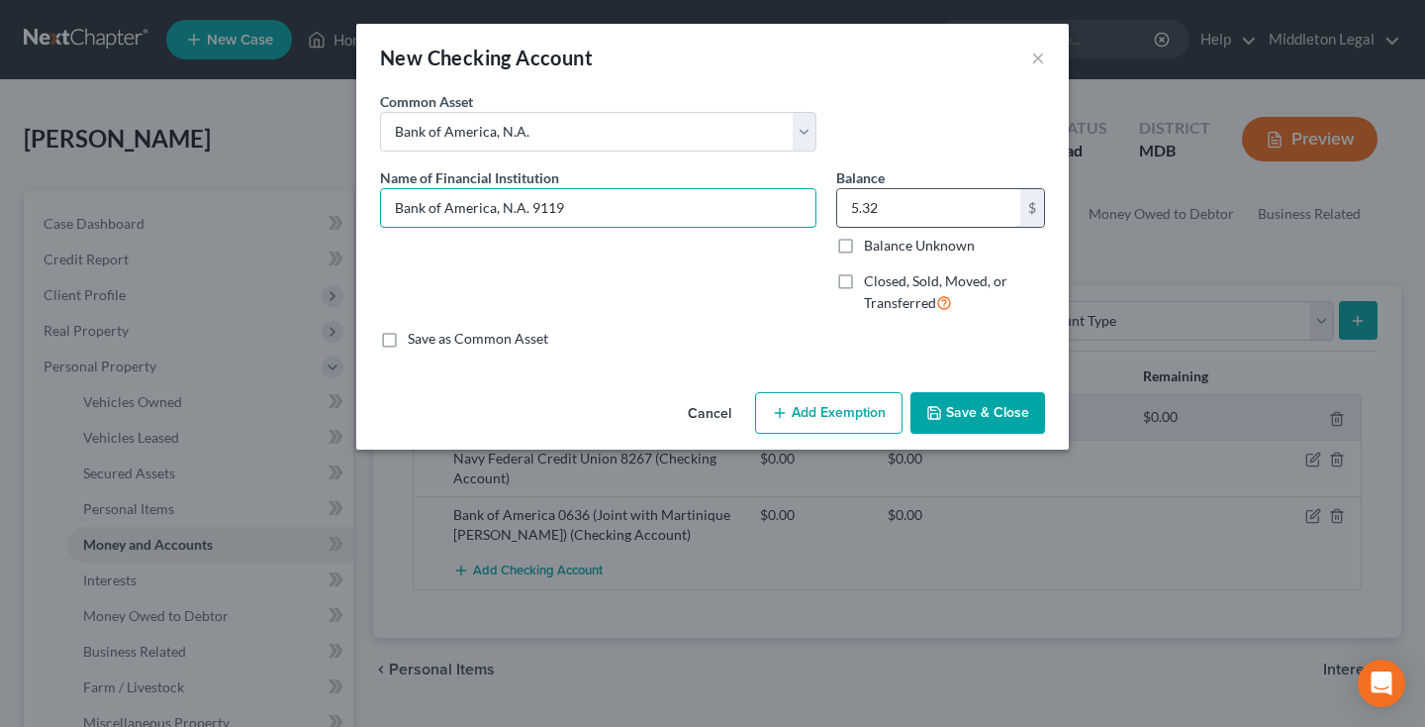
type input "Bank of America, N.A. 9119"
click at [925, 201] on input "5.32" at bounding box center [928, 208] width 183 height 38
click at [925, 200] on input "5.32" at bounding box center [928, 208] width 183 height 38
click at [963, 411] on button "Save & Close" at bounding box center [978, 413] width 135 height 42
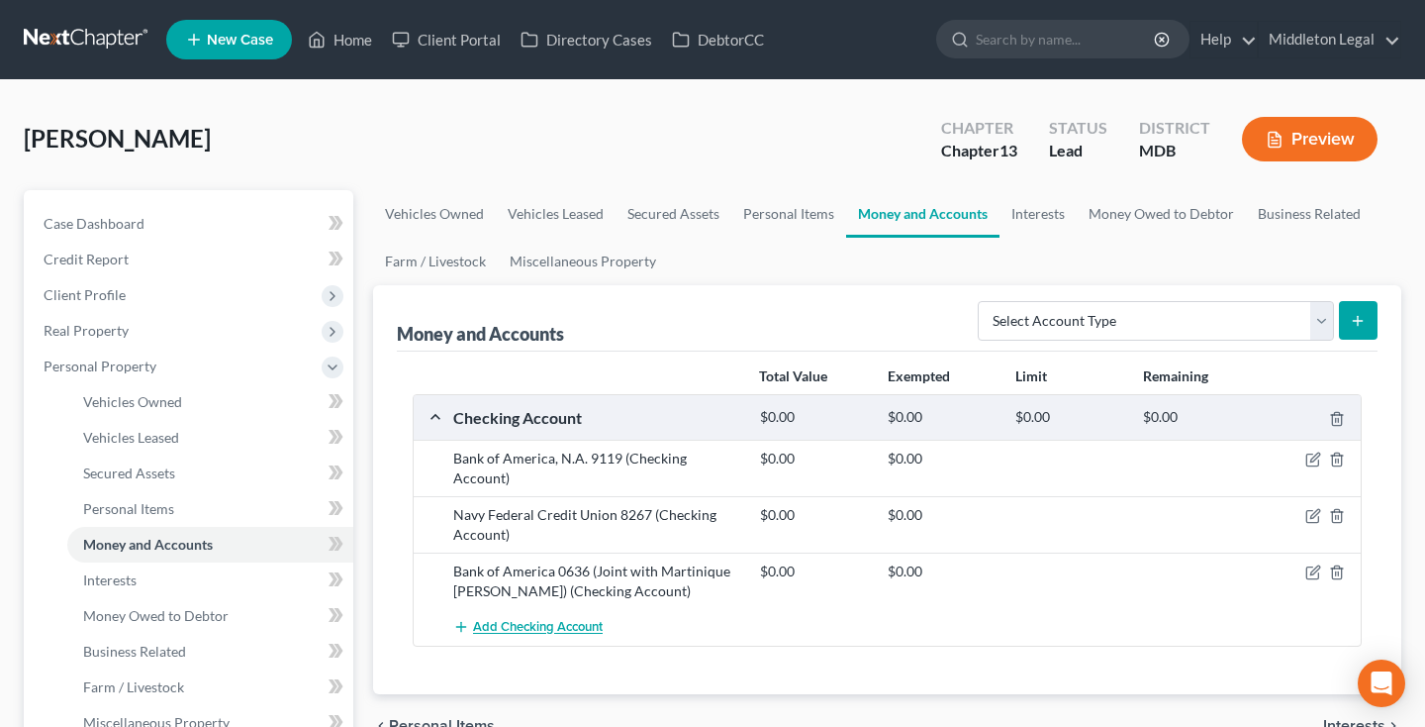
click at [538, 620] on span "Add Checking Account" at bounding box center [538, 628] width 130 height 16
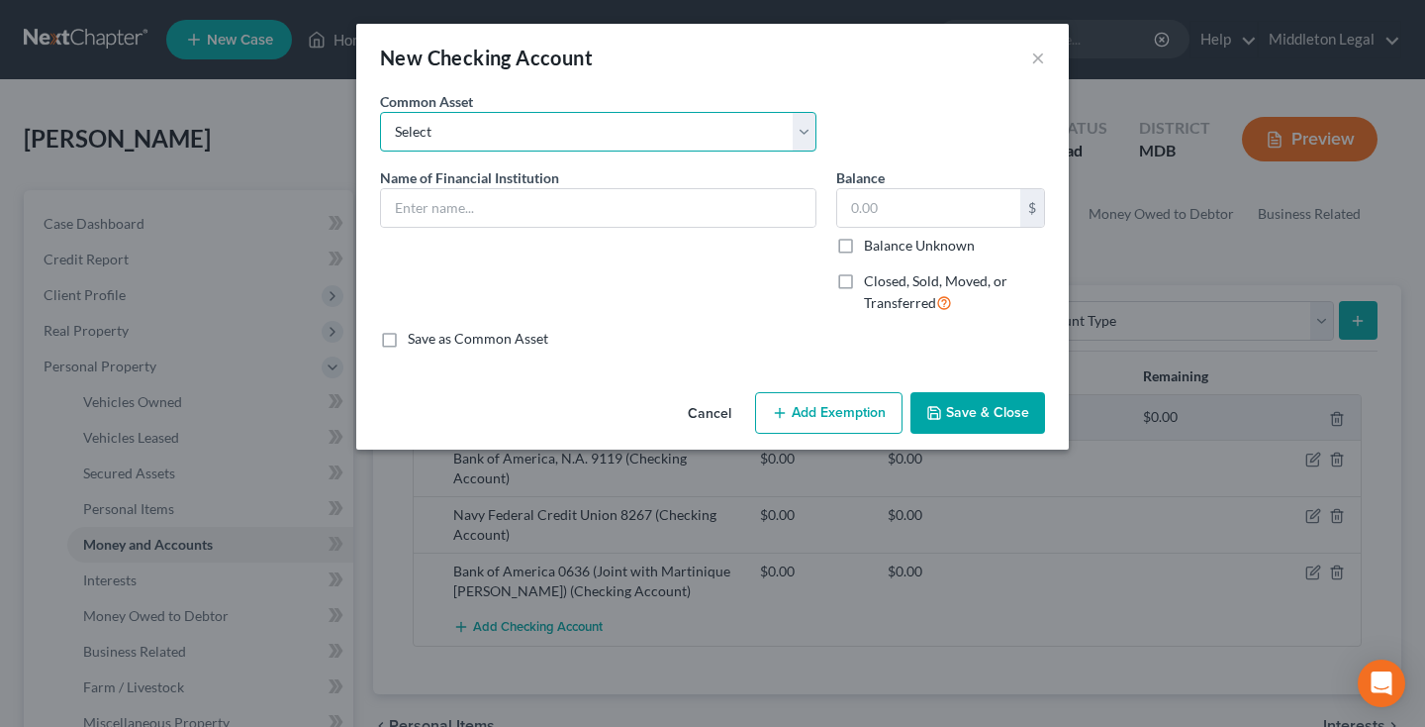
select select "2"
type input "Bank of America, N.A."
type input "5.32"
click at [582, 219] on input "Bank of America, N.A." at bounding box center [598, 208] width 435 height 38
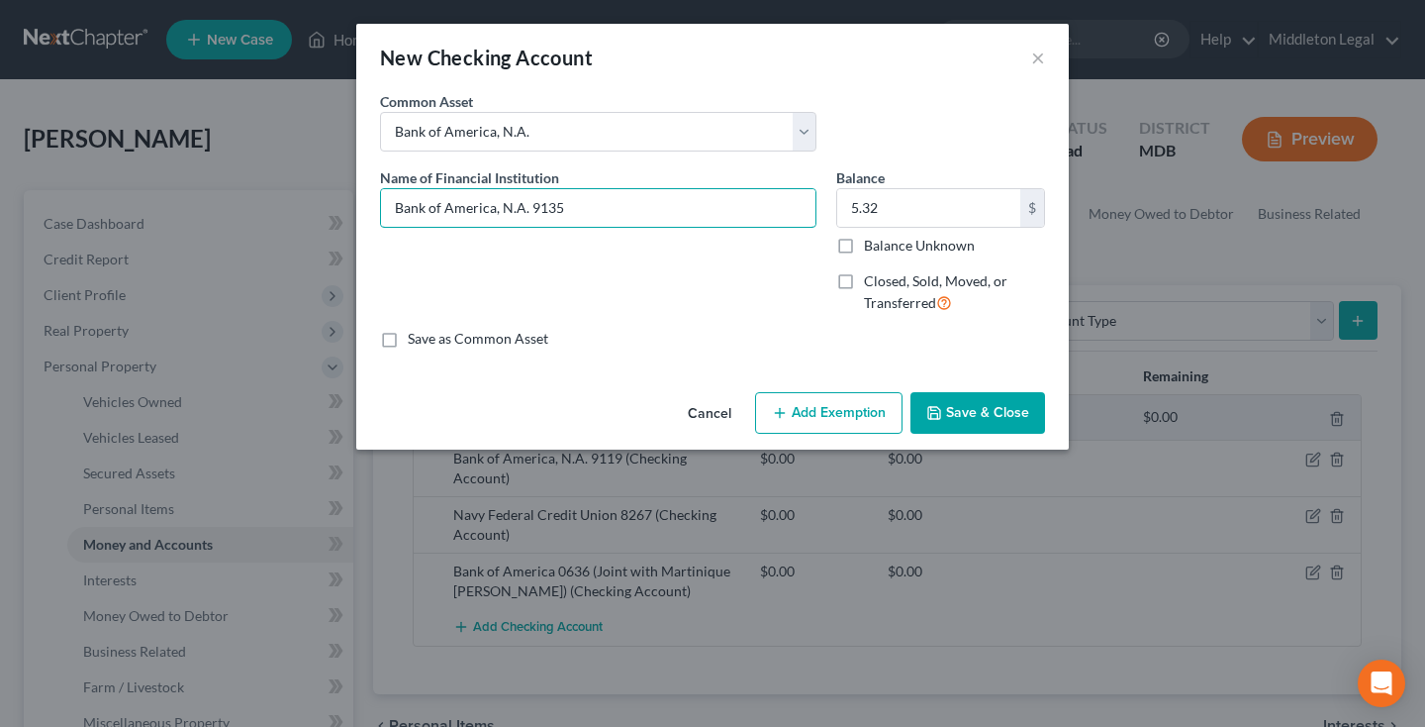
type input "Bank of America, N.A. 9135"
click at [942, 236] on label "Balance Unknown" at bounding box center [919, 246] width 111 height 20
click at [885, 236] on input "Balance Unknown" at bounding box center [878, 242] width 13 height 13
checkbox input "true"
type input "0.00"
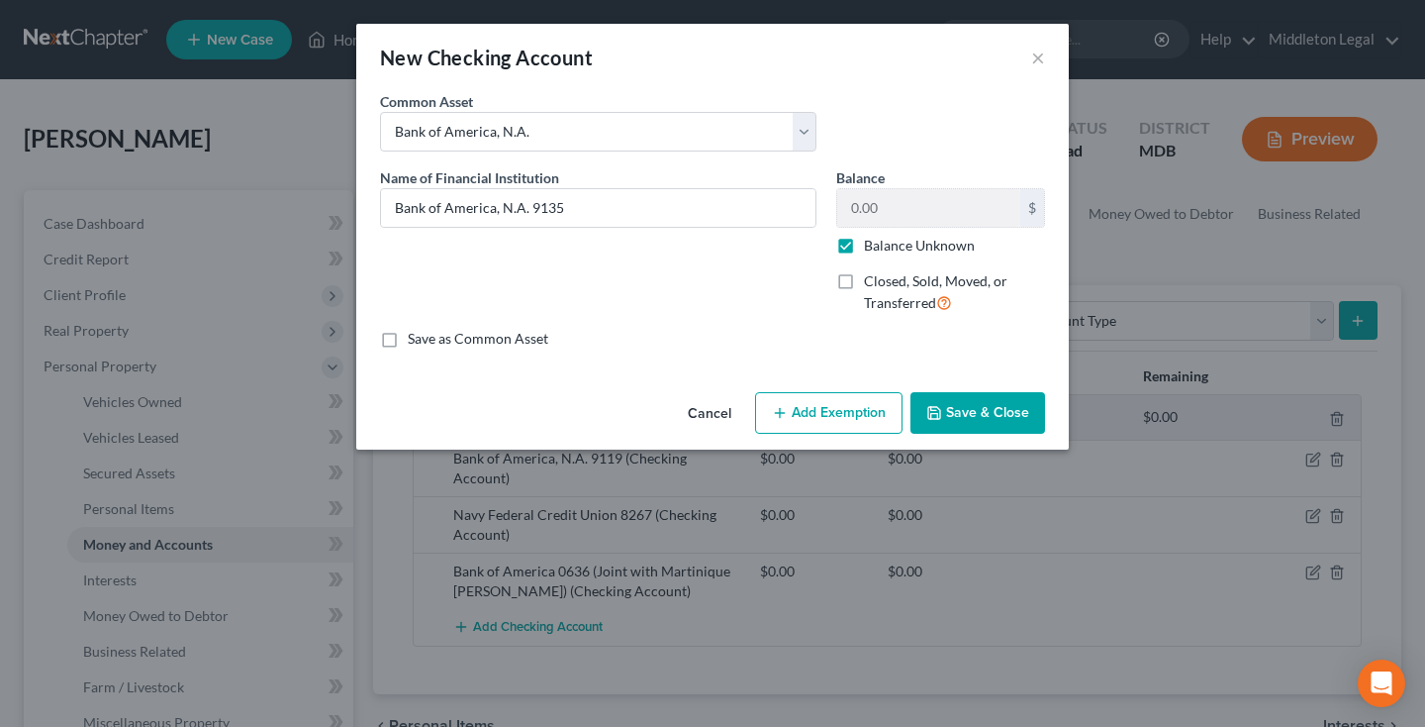
click at [864, 245] on label "Balance Unknown" at bounding box center [919, 246] width 111 height 20
click at [872, 245] on input "Balance Unknown" at bounding box center [878, 242] width 13 height 13
checkbox input "false"
click at [955, 432] on button "Save & Close" at bounding box center [978, 413] width 135 height 42
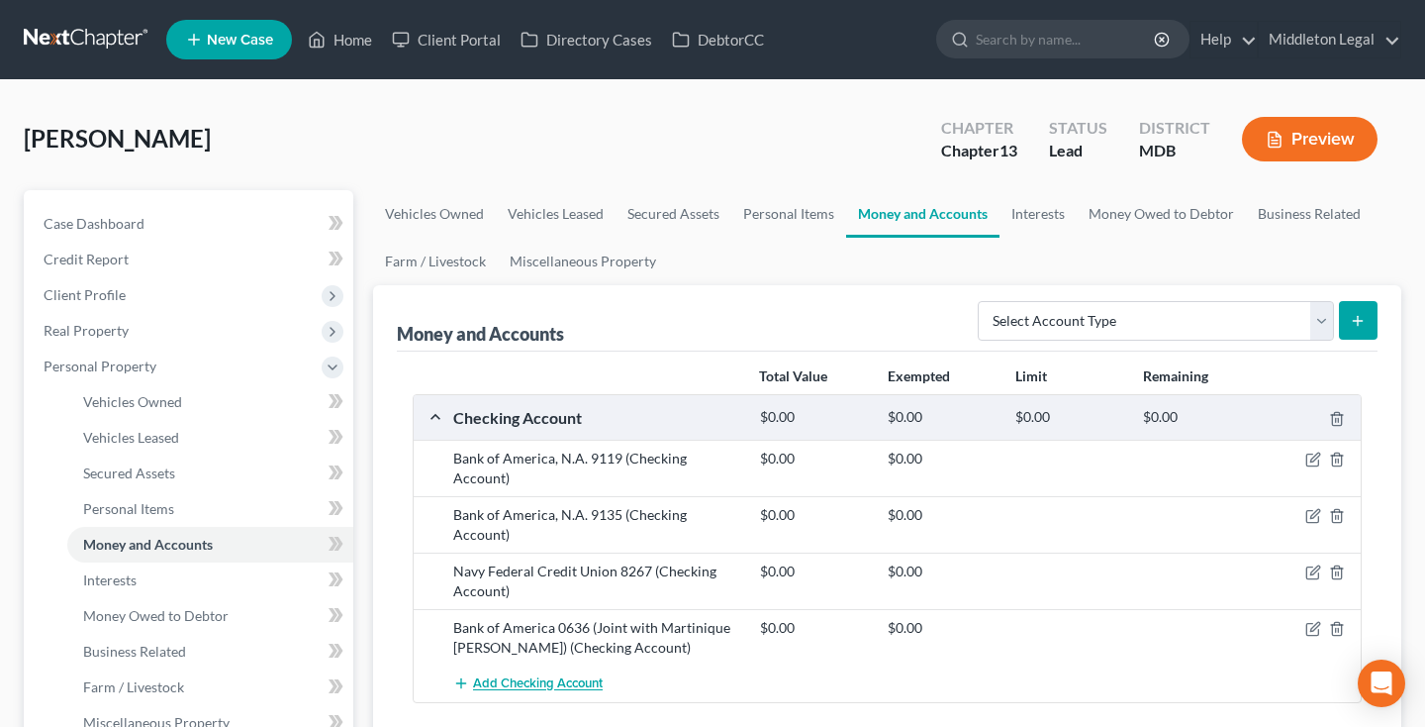
click at [542, 676] on span "Add Checking Account" at bounding box center [538, 684] width 130 height 16
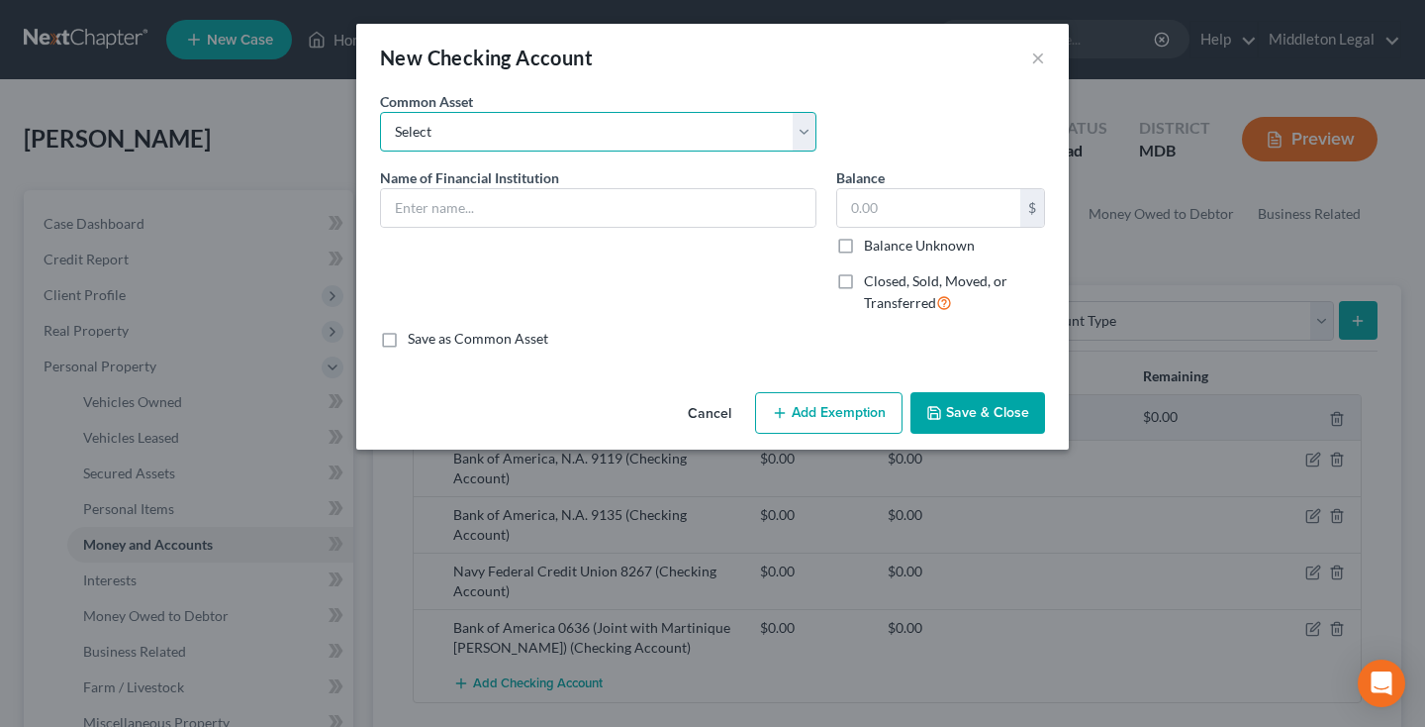
select select "2"
type input "Bank of America, N.A."
type input "5.32"
click at [588, 212] on input "Bank of America, N.A." at bounding box center [598, 208] width 435 height 38
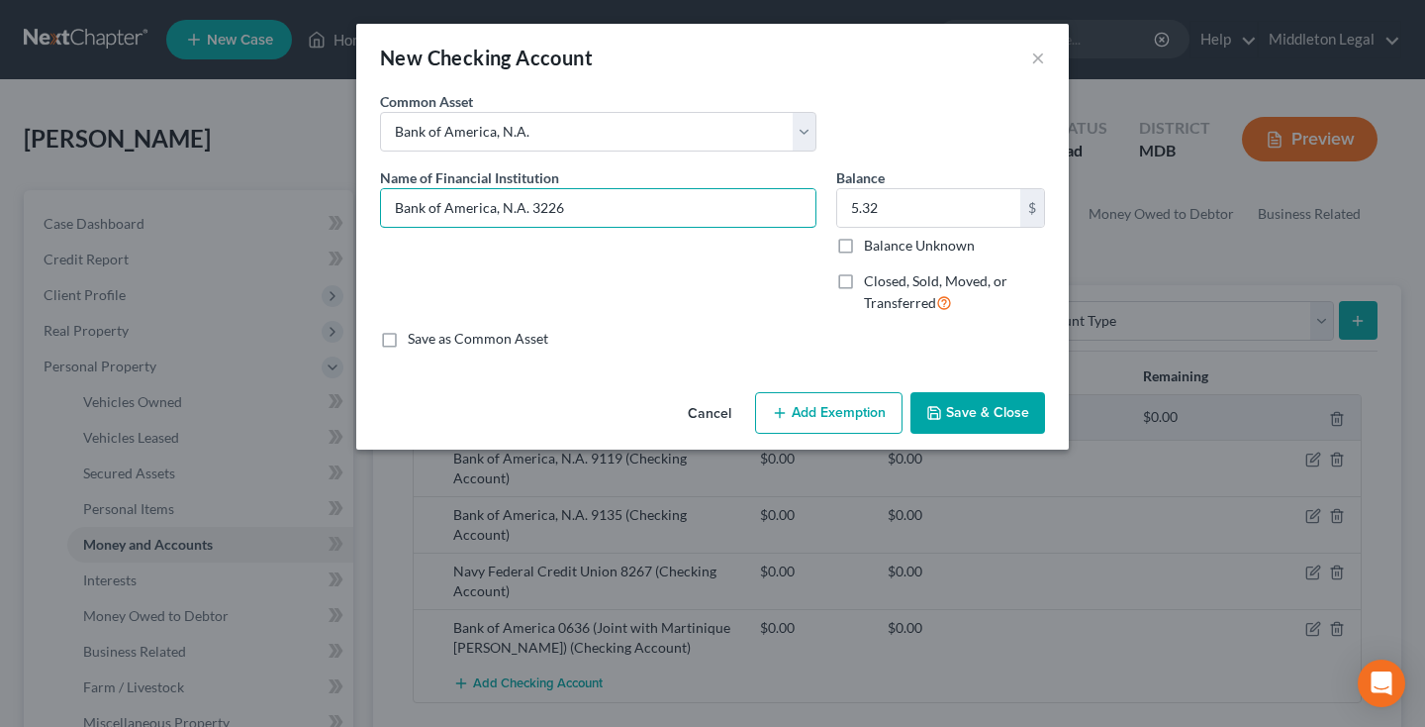
type input "Bank of America, N.A. 3226"
click at [917, 186] on div "Balance 5.32 $ Balance Unknown Balance Undetermined 5.32 $ Balance Unknown" at bounding box center [940, 211] width 209 height 88
click at [918, 202] on input "5.32" at bounding box center [928, 208] width 183 height 38
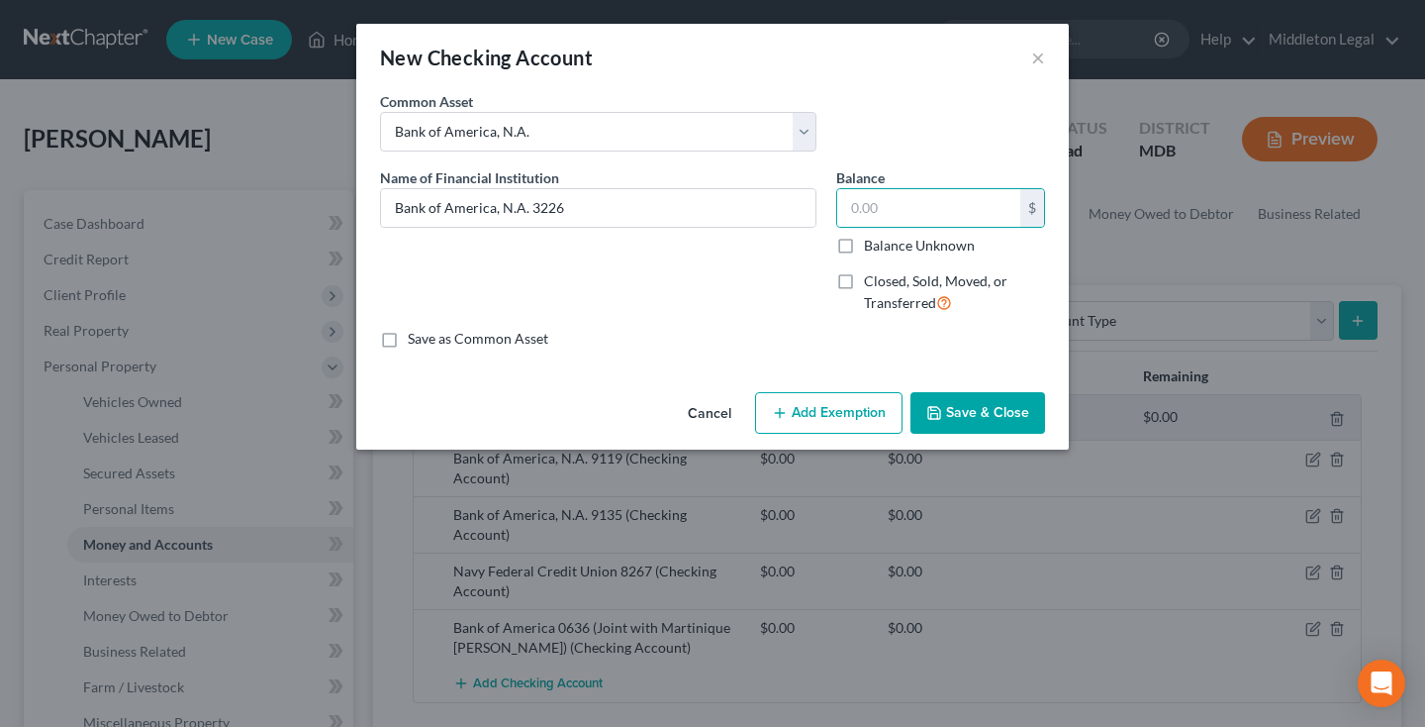
click at [951, 407] on button "Save & Close" at bounding box center [978, 413] width 135 height 42
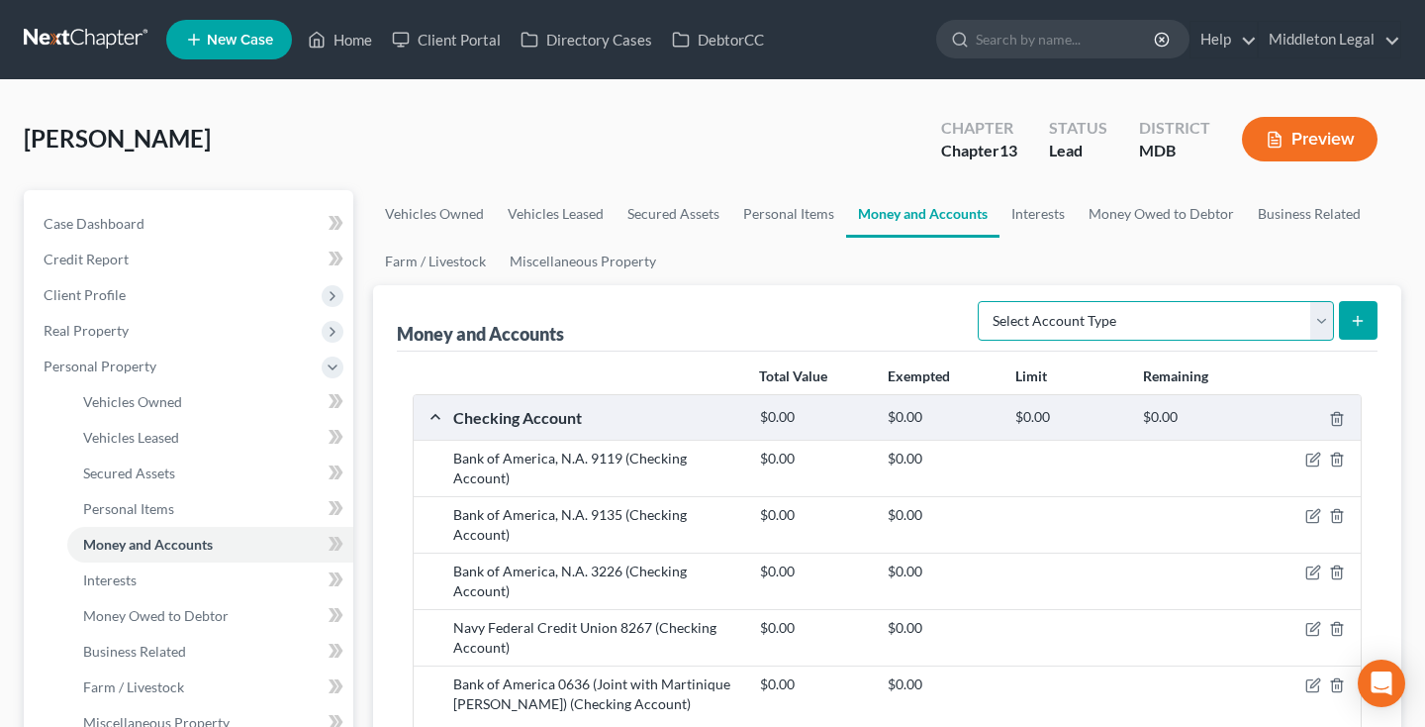
select select "savings"
click at [1364, 315] on icon "submit" at bounding box center [1358, 321] width 16 height 16
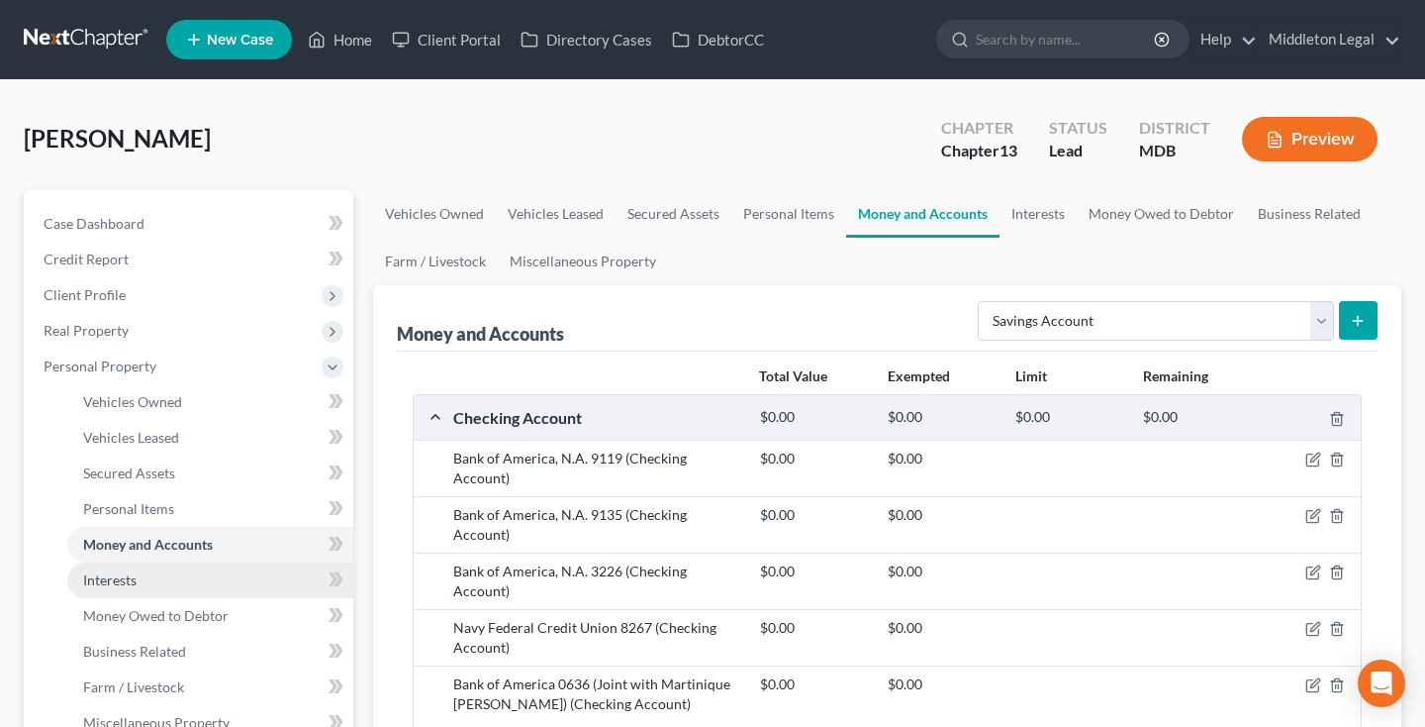
click at [153, 575] on link "Interests" at bounding box center [210, 580] width 286 height 36
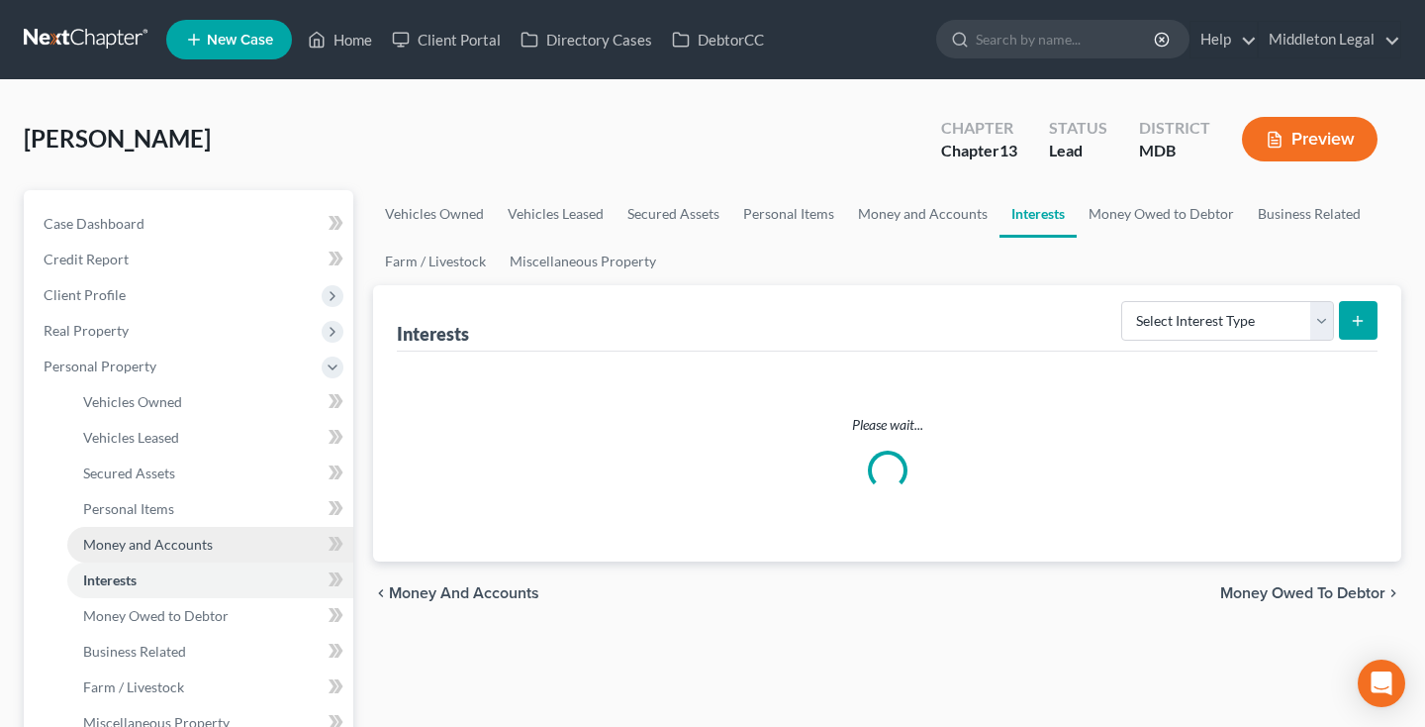
click at [154, 544] on span "Money and Accounts" at bounding box center [148, 543] width 130 height 17
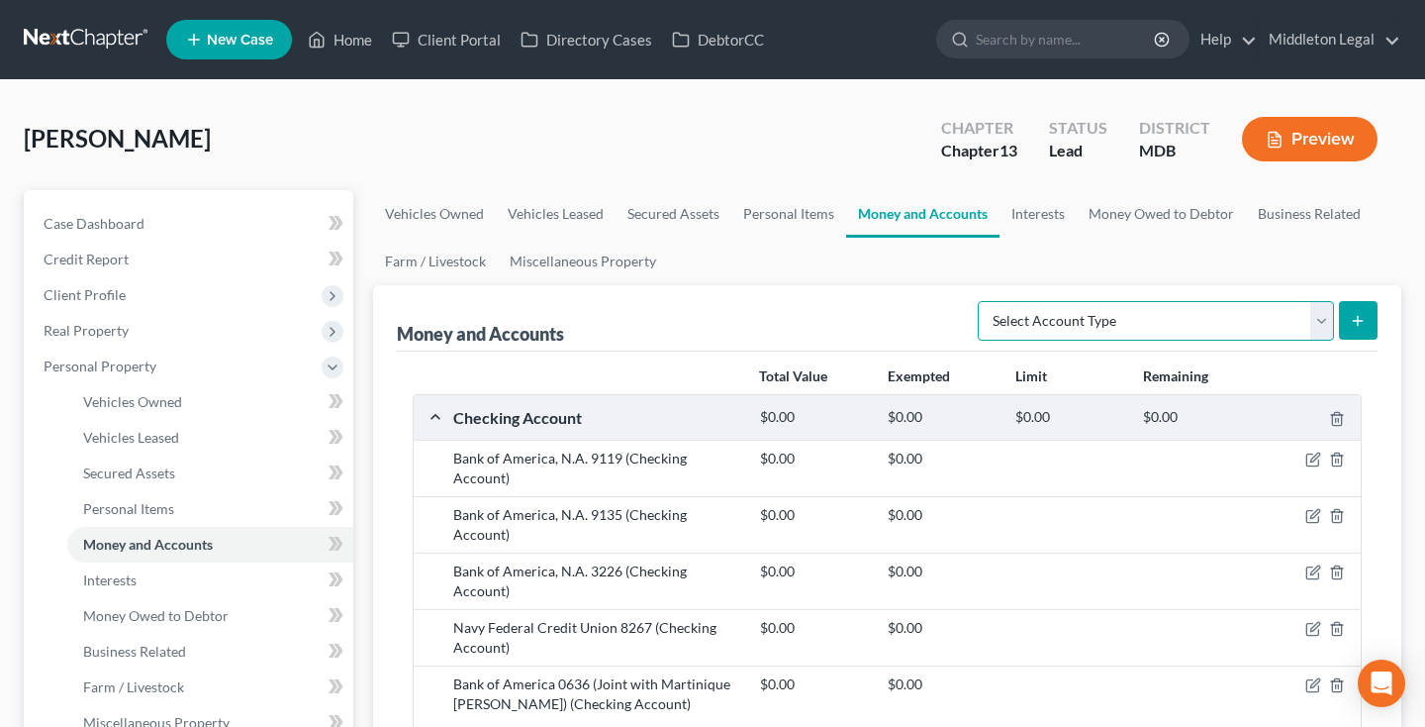
select select "savings"
click at [1364, 333] on button "submit" at bounding box center [1358, 320] width 39 height 39
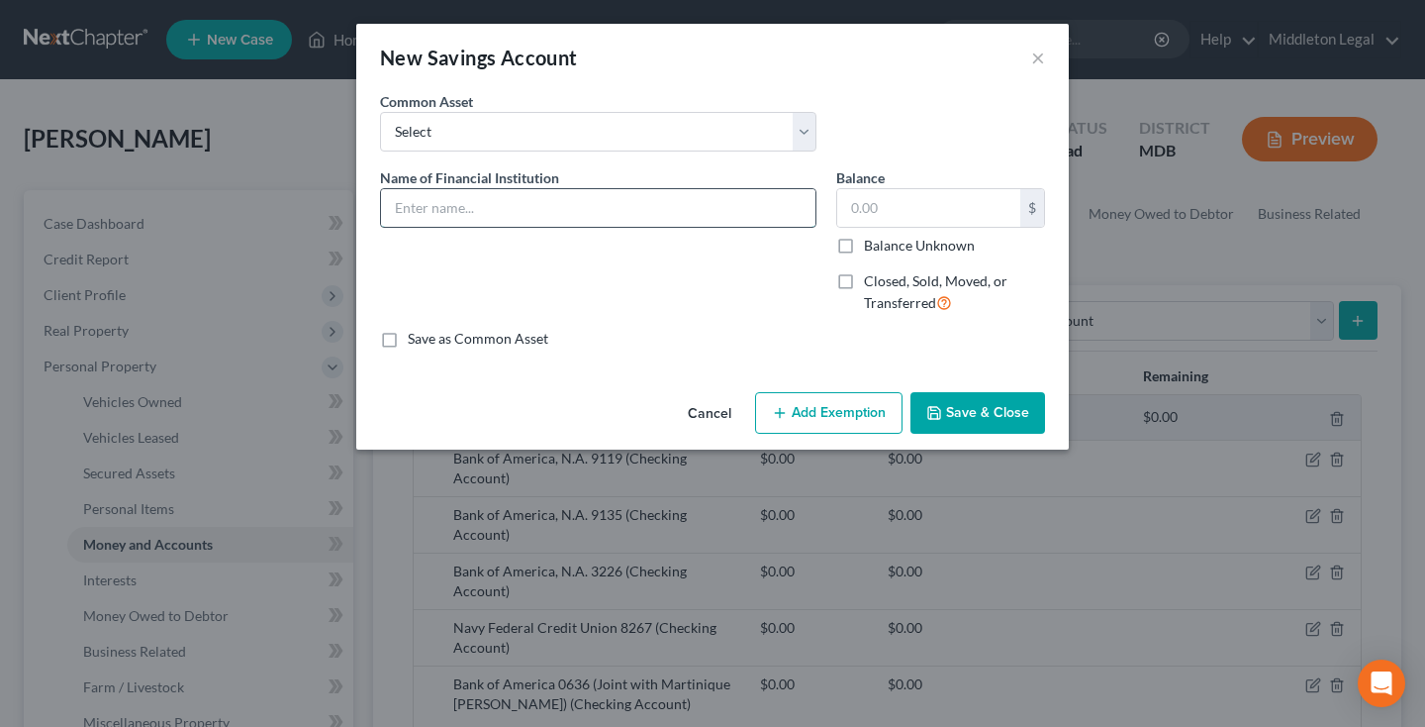
click at [573, 217] on input "text" at bounding box center [598, 208] width 435 height 38
select select "4"
click at [589, 211] on input "Bank of America, N.A." at bounding box center [598, 208] width 435 height 38
type input "Bank of America, N.A. 0051"
click at [953, 409] on button "Save & Close" at bounding box center [978, 413] width 135 height 42
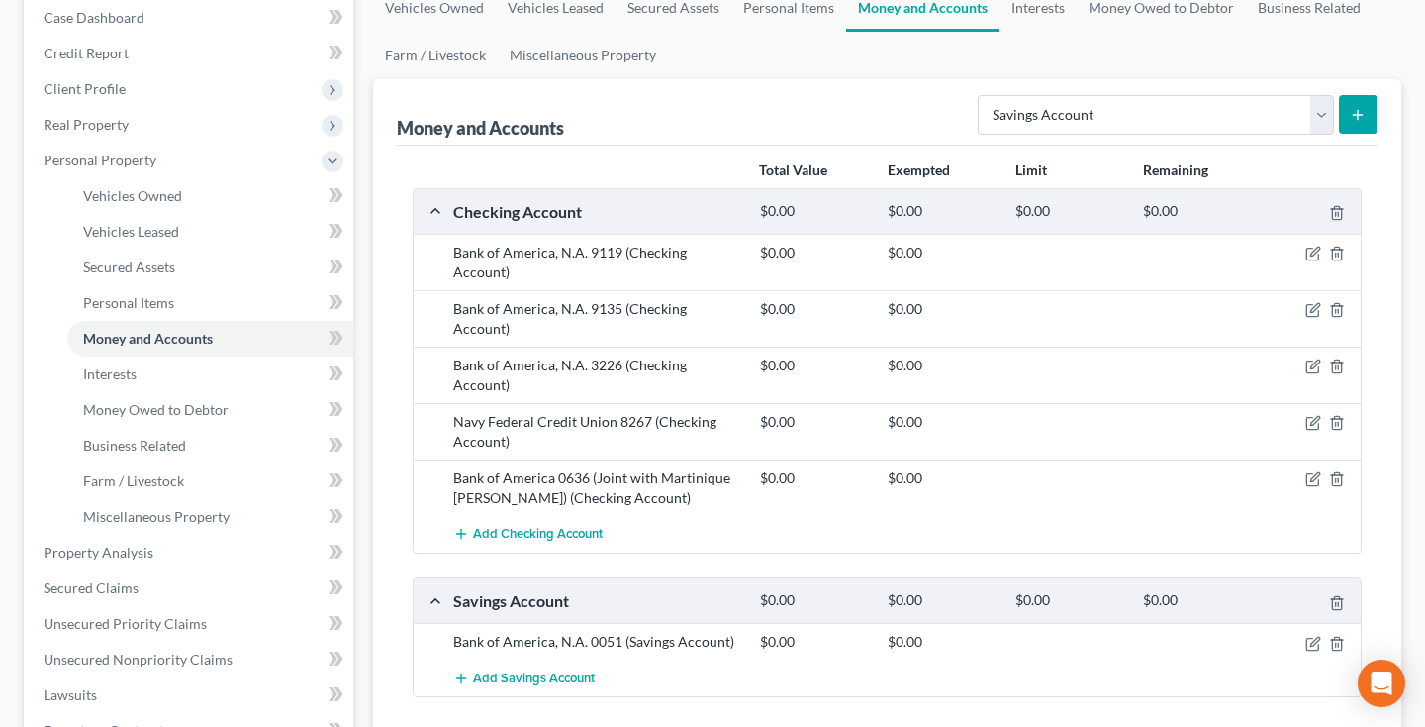
scroll to position [268, 0]
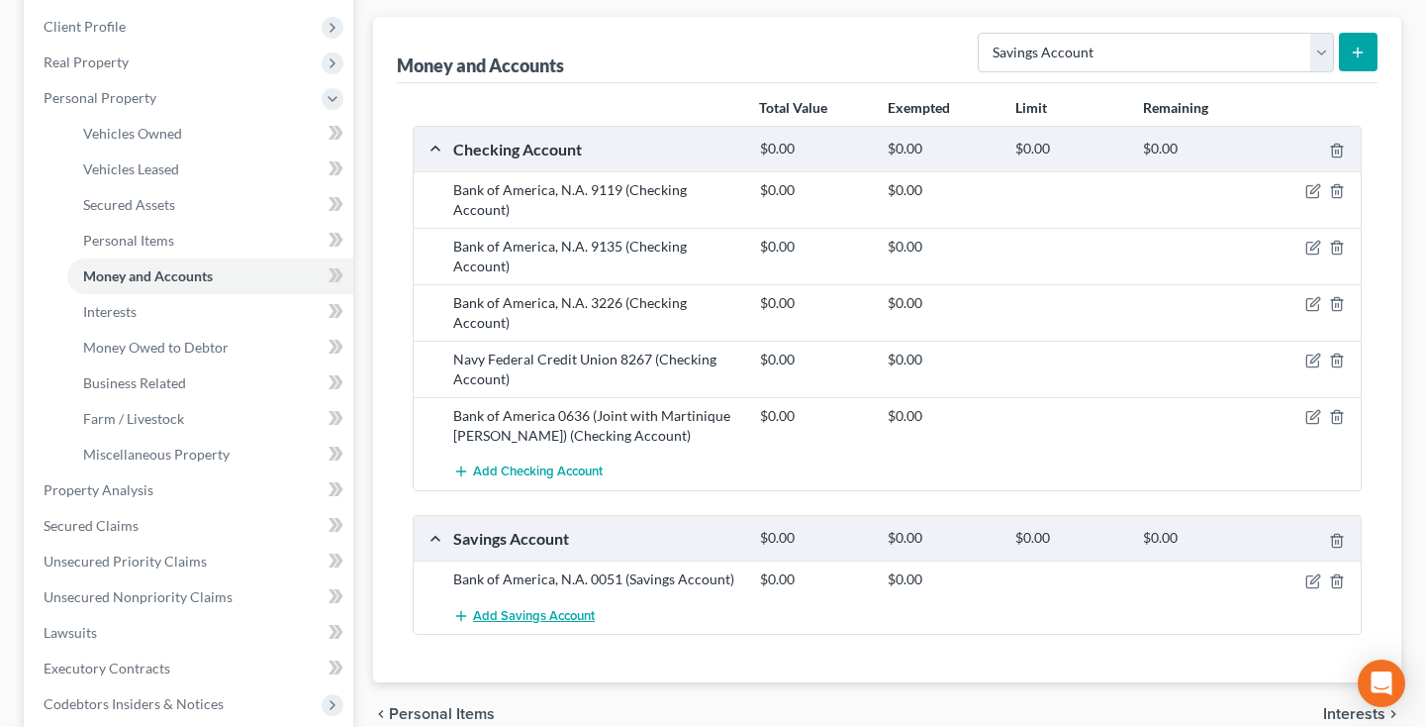
click at [564, 608] on span "Add Savings Account" at bounding box center [534, 616] width 122 height 16
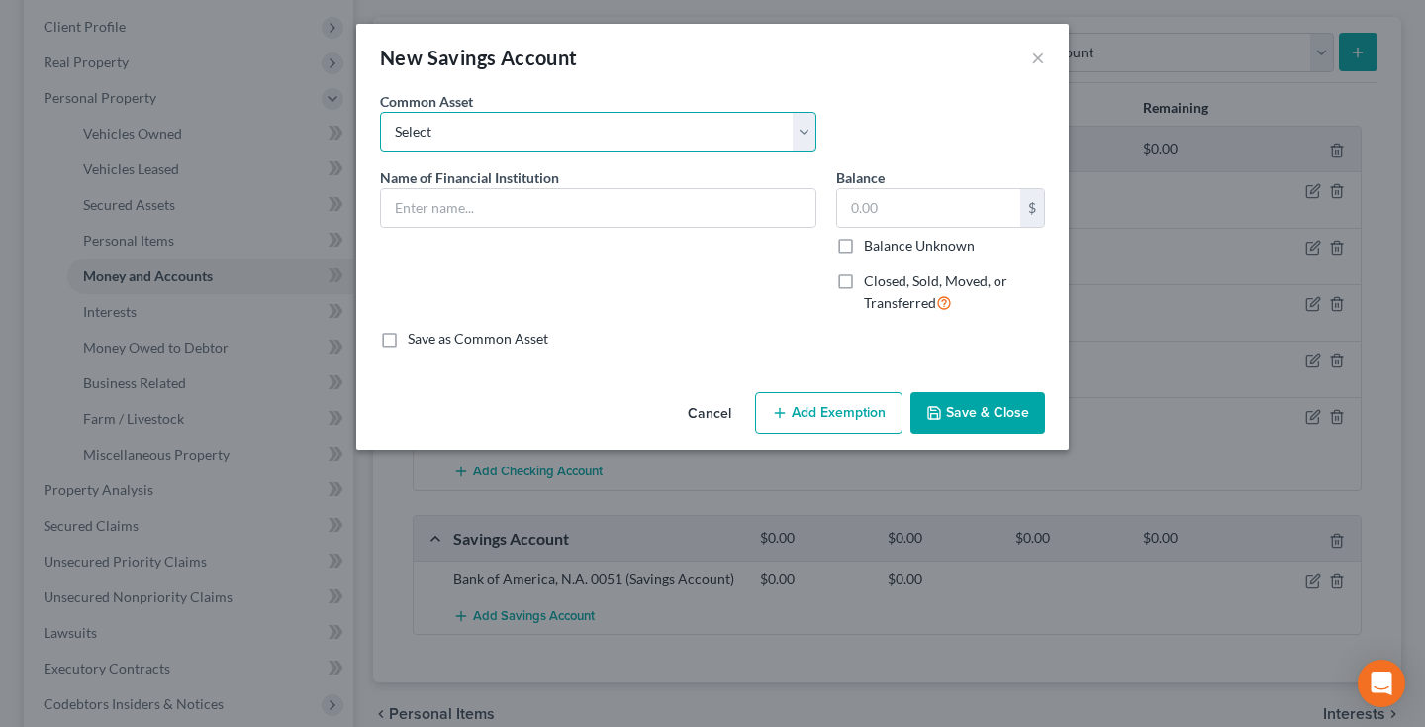
select select "4"
click at [640, 216] on input "Bank of America, N.A." at bounding box center [598, 208] width 435 height 38
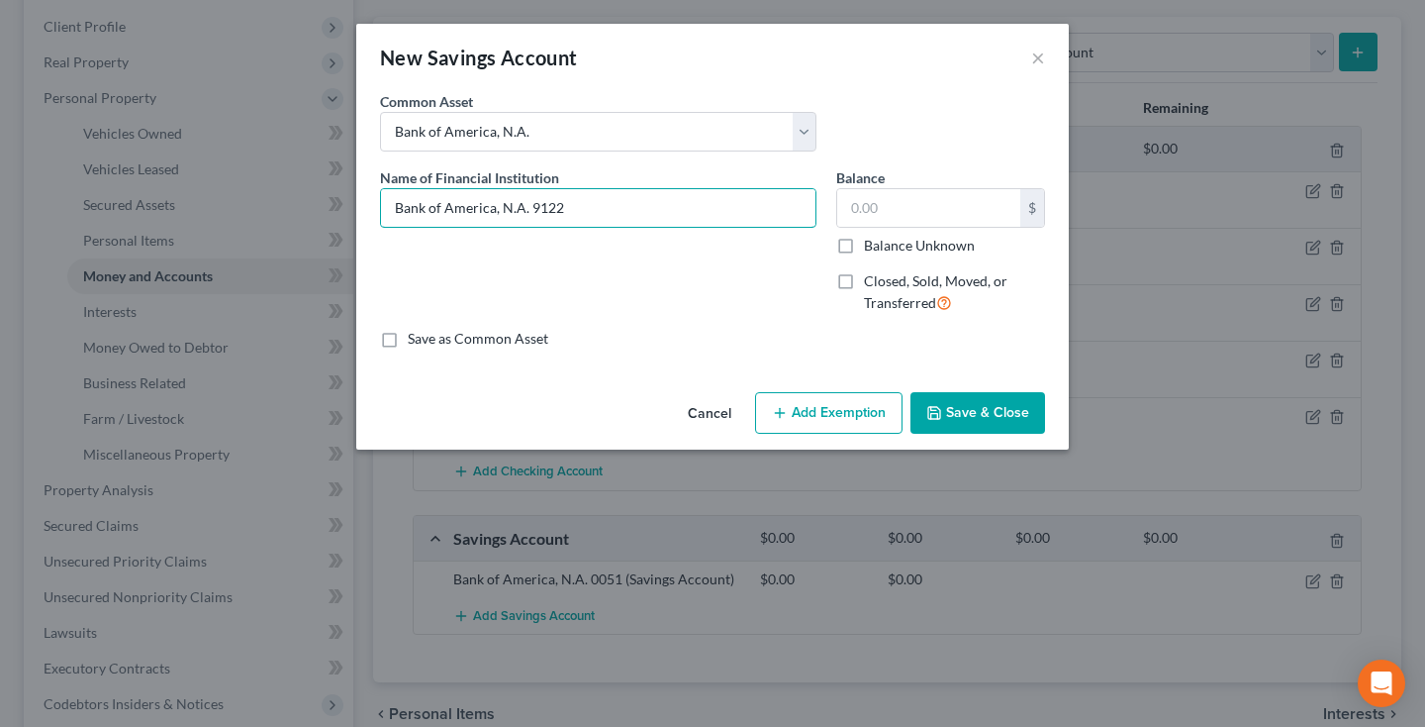
type input "Bank of America, N.A. 9122"
click at [969, 419] on button "Save & Close" at bounding box center [978, 413] width 135 height 42
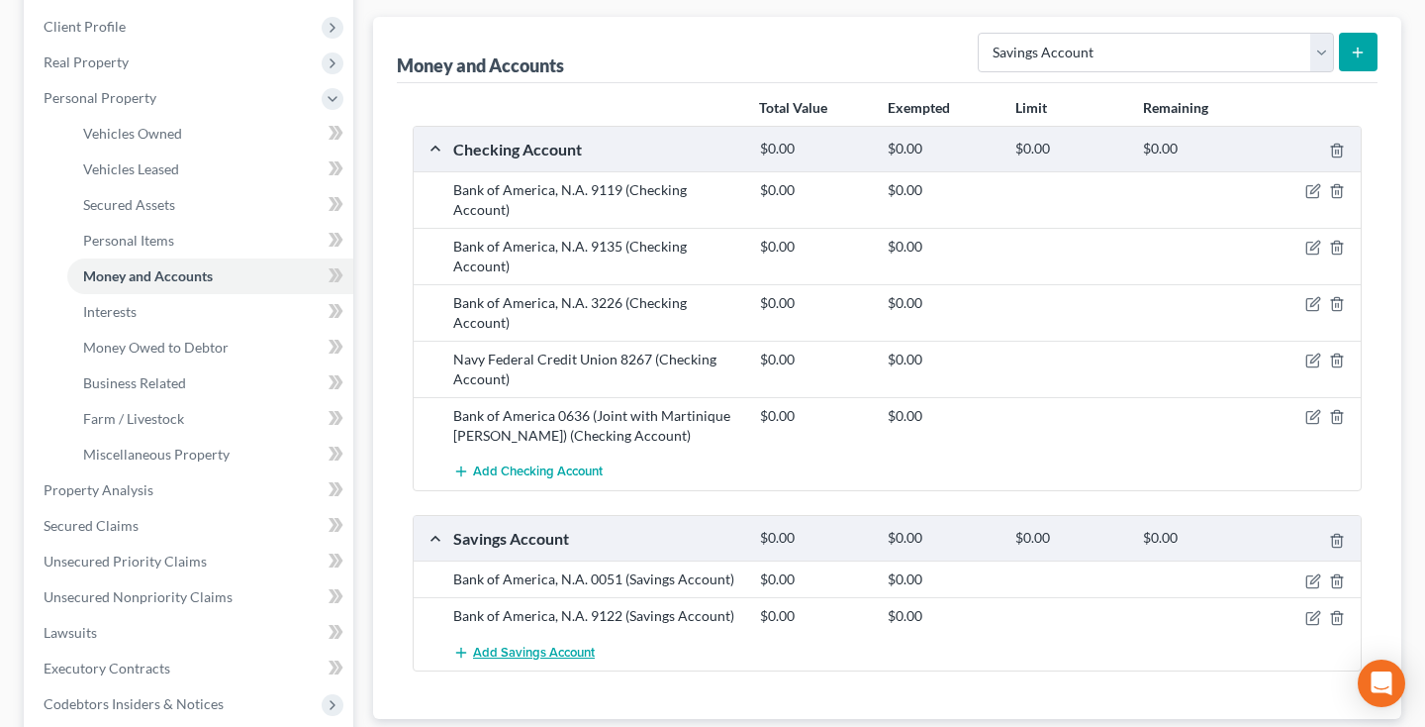
click at [518, 644] on span "Add Savings Account" at bounding box center [534, 652] width 122 height 16
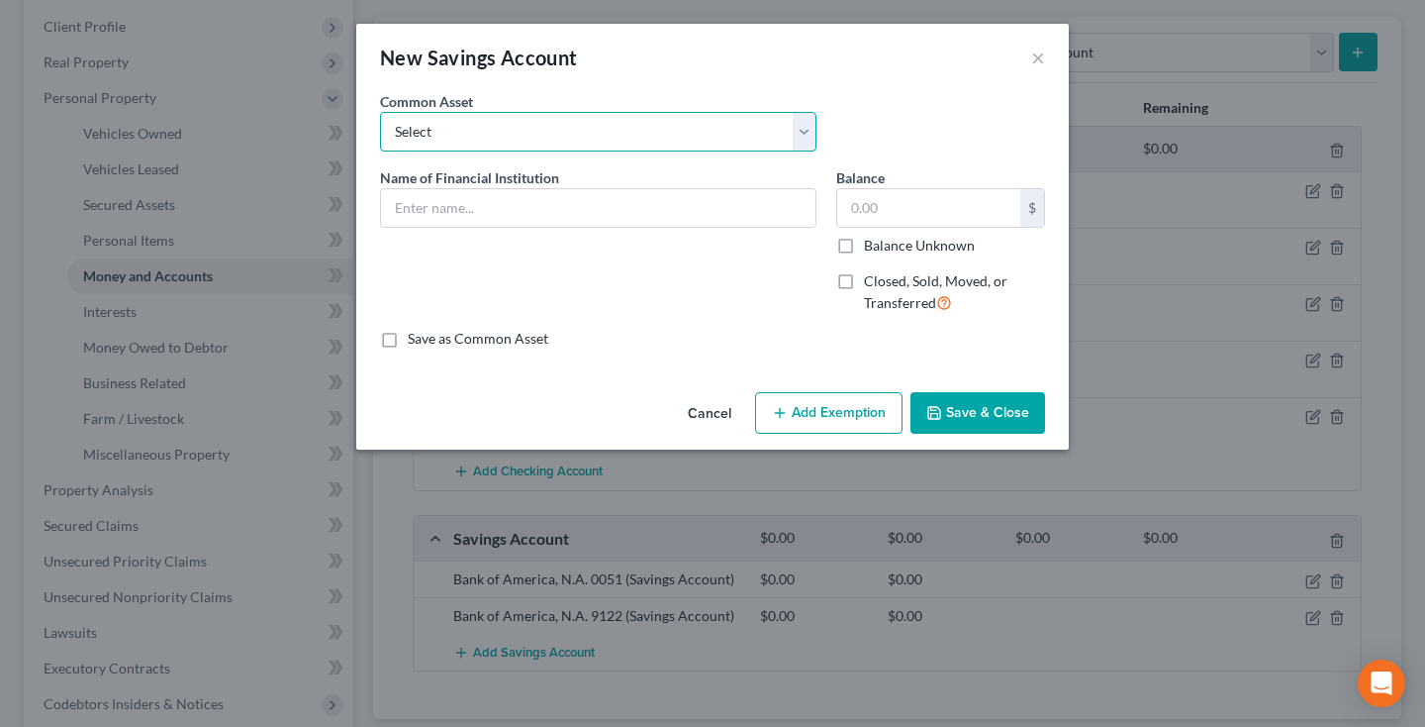
select select "3"
type input "Navy Federal Credit Union"
type input "50.00"
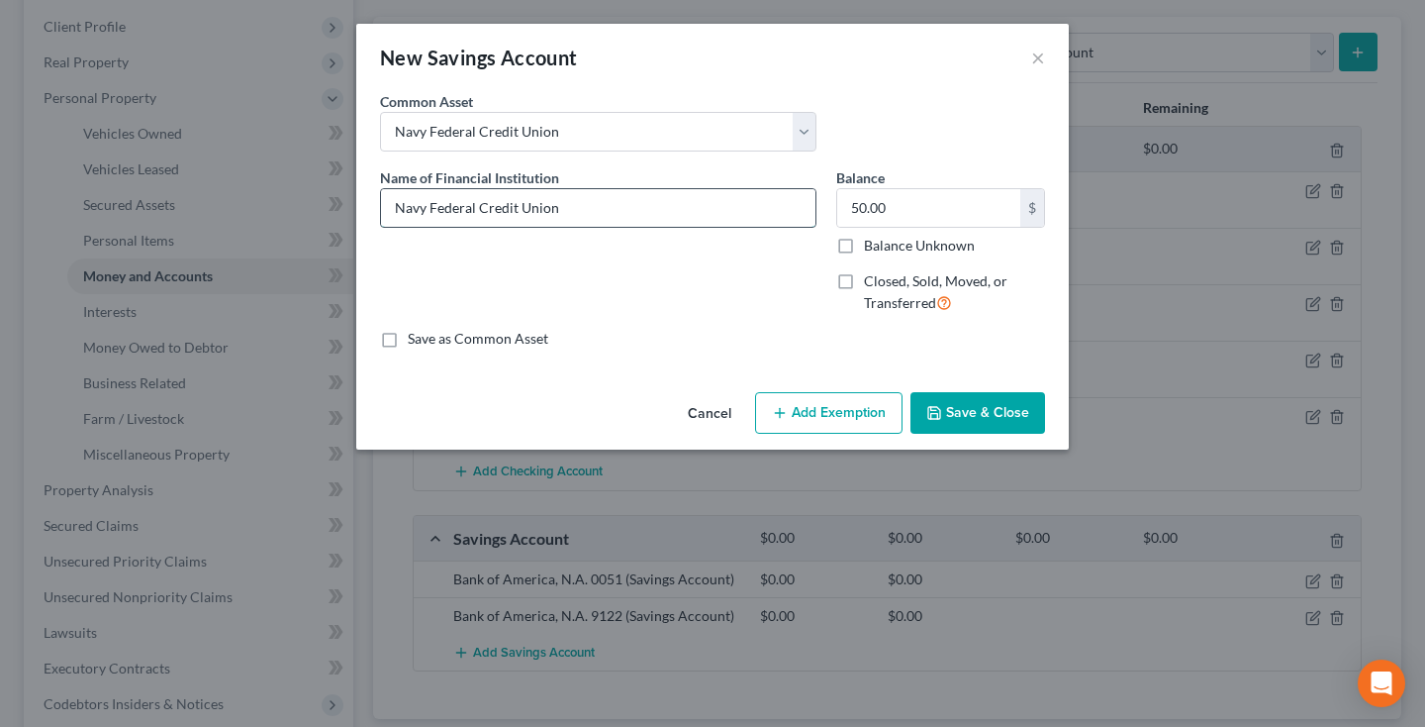
click at [690, 219] on input "Navy Federal Credit Union" at bounding box center [598, 208] width 435 height 38
type input "Navy Federal Credit Union 8267"
click at [929, 209] on input "50.00" at bounding box center [928, 208] width 183 height 38
click at [975, 396] on button "Save & Close" at bounding box center [978, 413] width 135 height 42
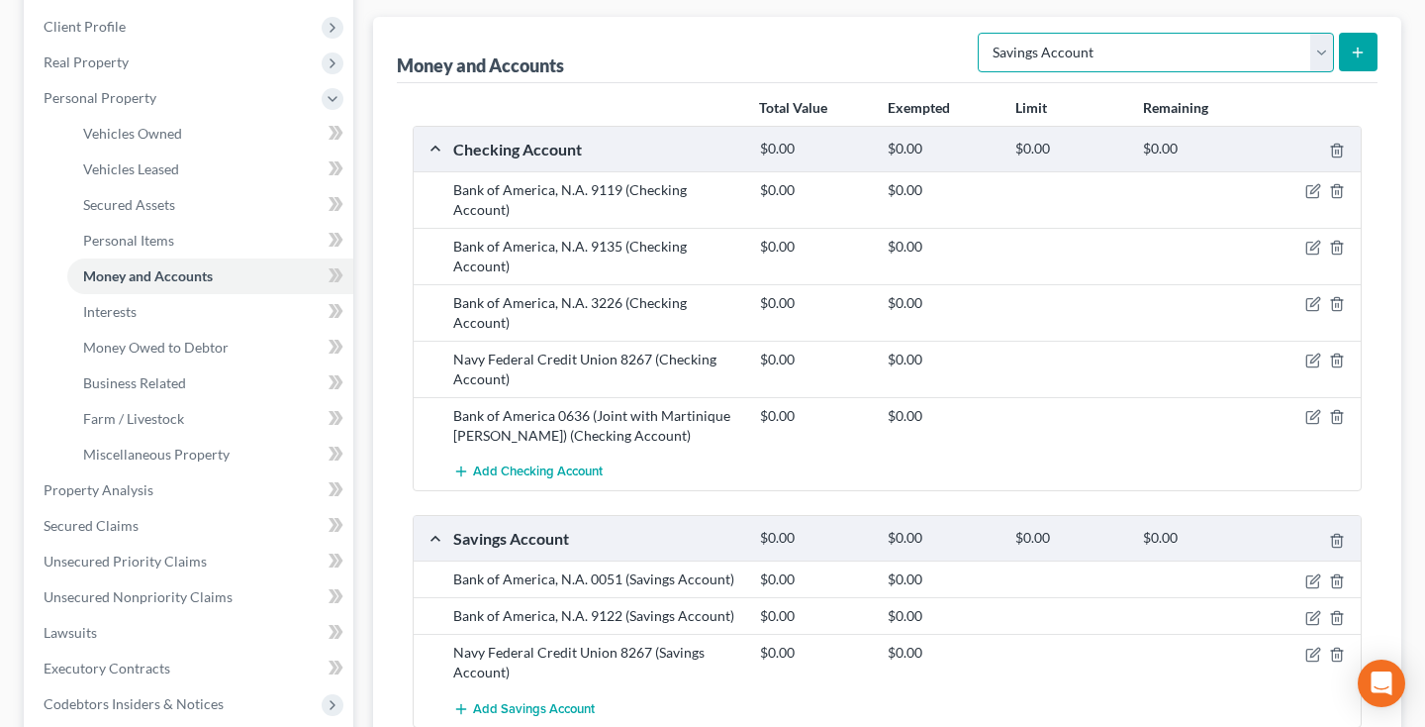
select select "money_market"
click at [1347, 61] on button "submit" at bounding box center [1358, 52] width 39 height 39
click at [149, 410] on span "Farm / Livestock" at bounding box center [133, 418] width 101 height 17
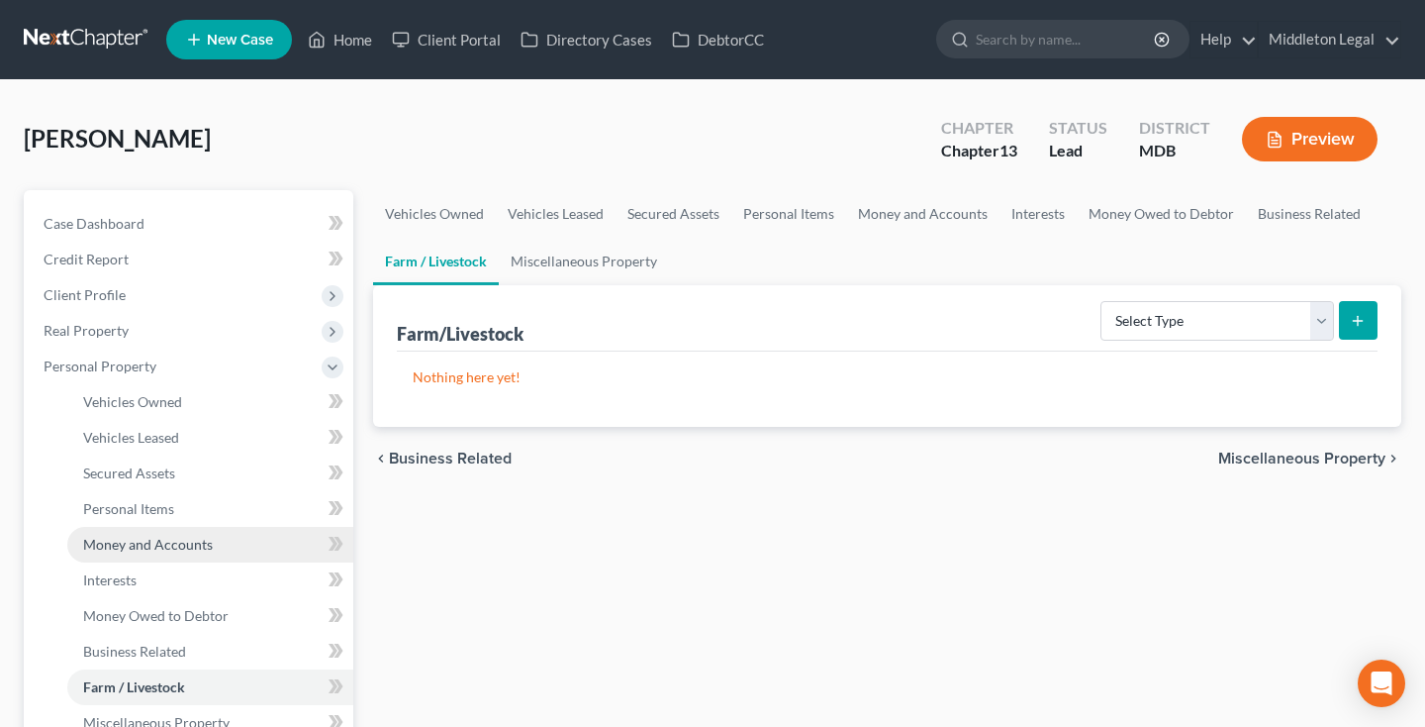
click at [153, 540] on span "Money and Accounts" at bounding box center [148, 543] width 130 height 17
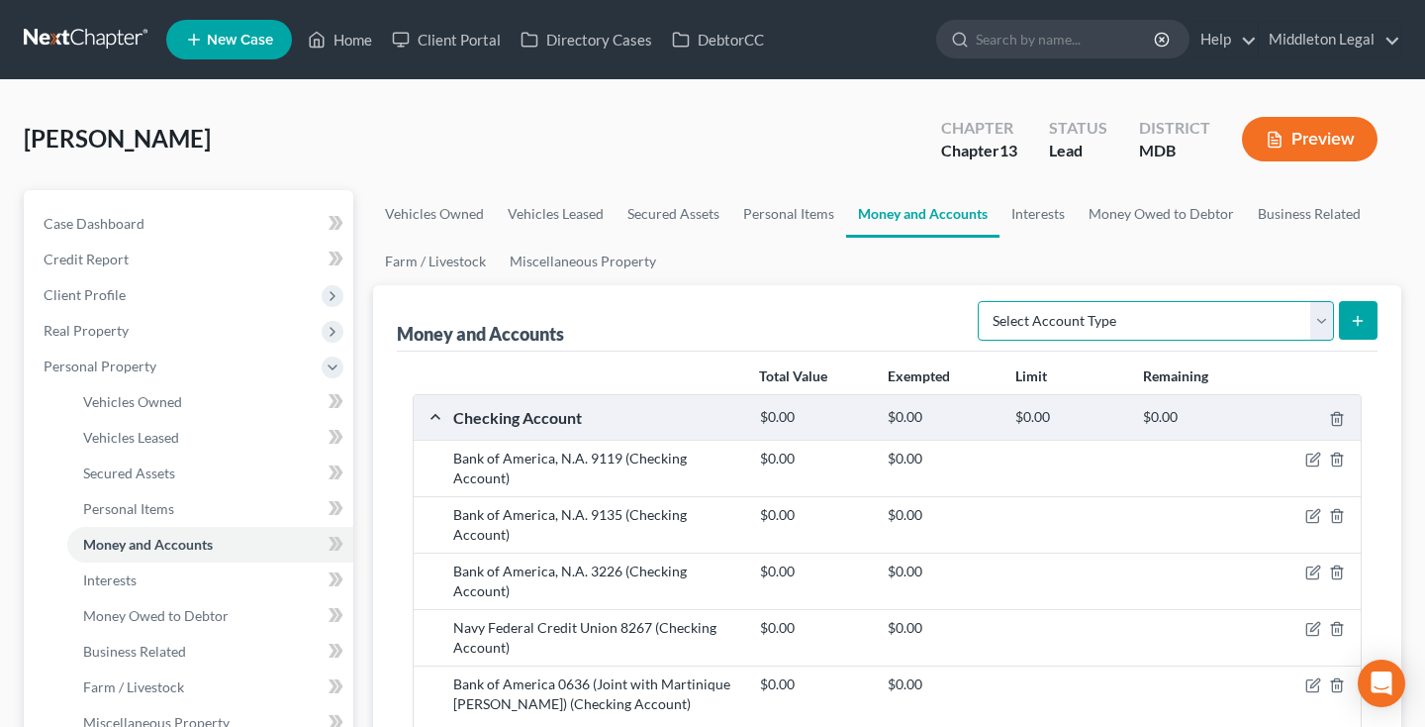
select select "money_market"
click at [1357, 324] on icon "submit" at bounding box center [1358, 321] width 16 height 16
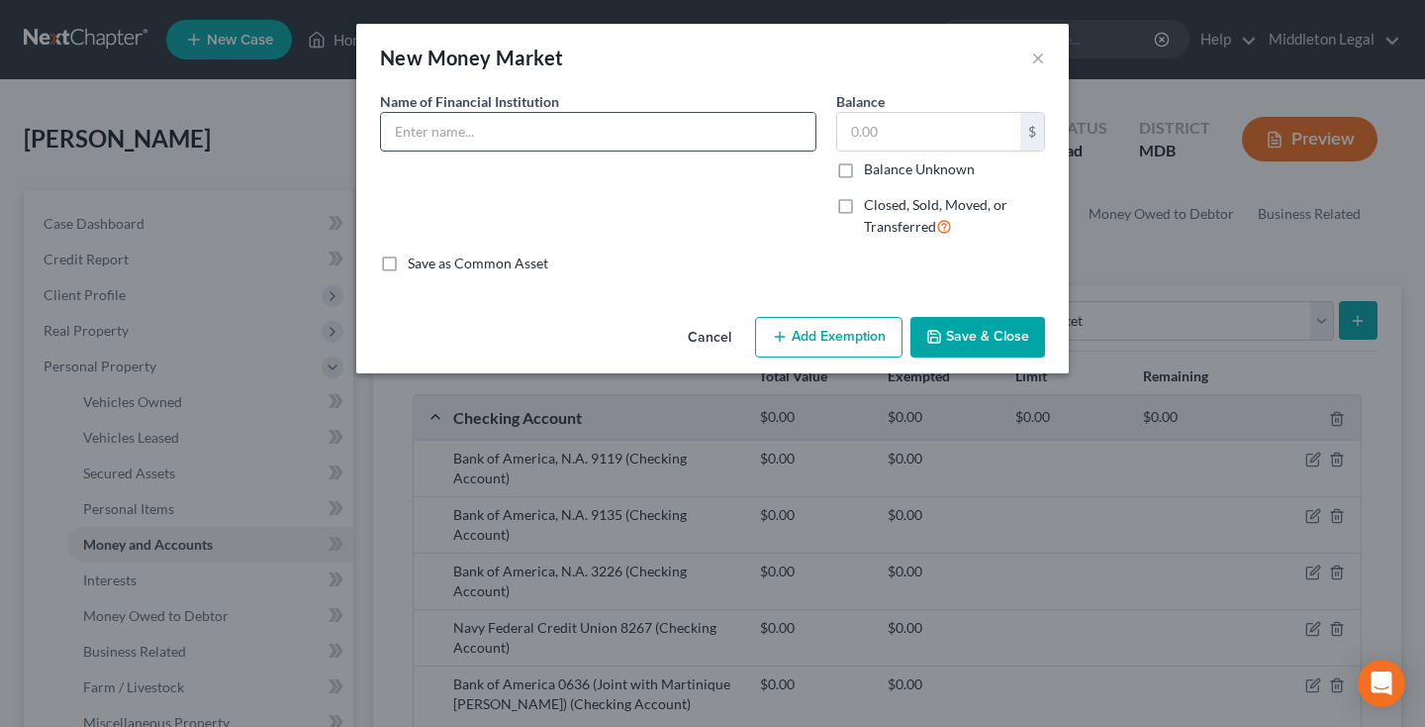
click at [698, 129] on input "text" at bounding box center [598, 132] width 435 height 38
type input "Navy Federal Credit Union 5431"
click at [982, 337] on button "Save & Close" at bounding box center [978, 338] width 135 height 42
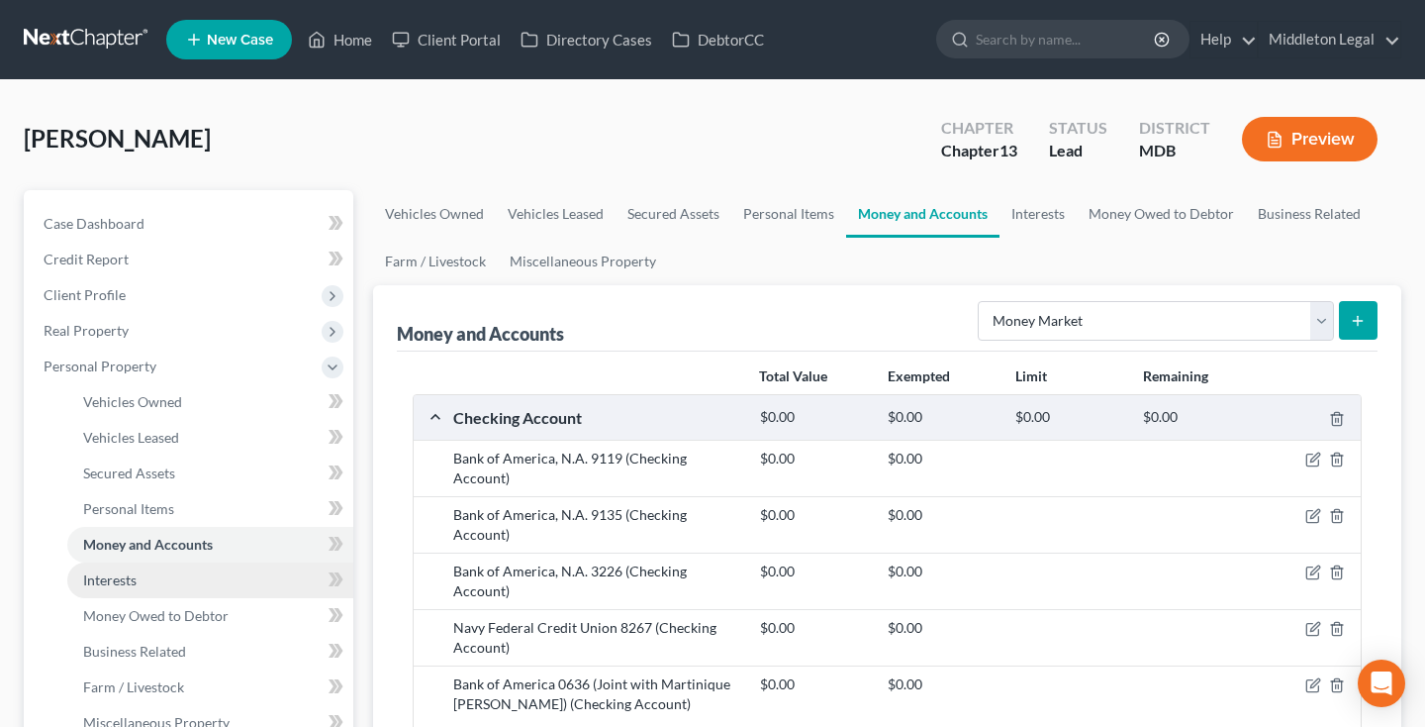
click at [135, 580] on span "Interests" at bounding box center [109, 579] width 53 height 17
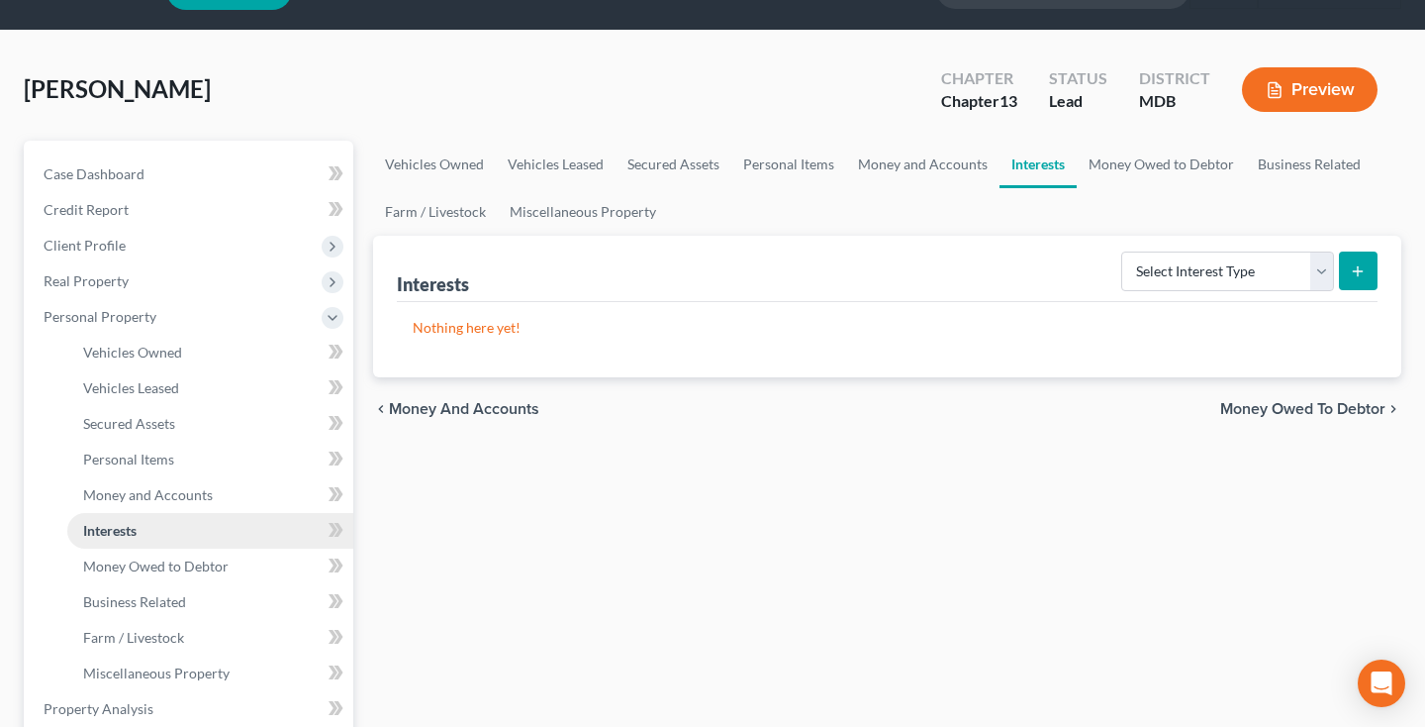
scroll to position [60, 0]
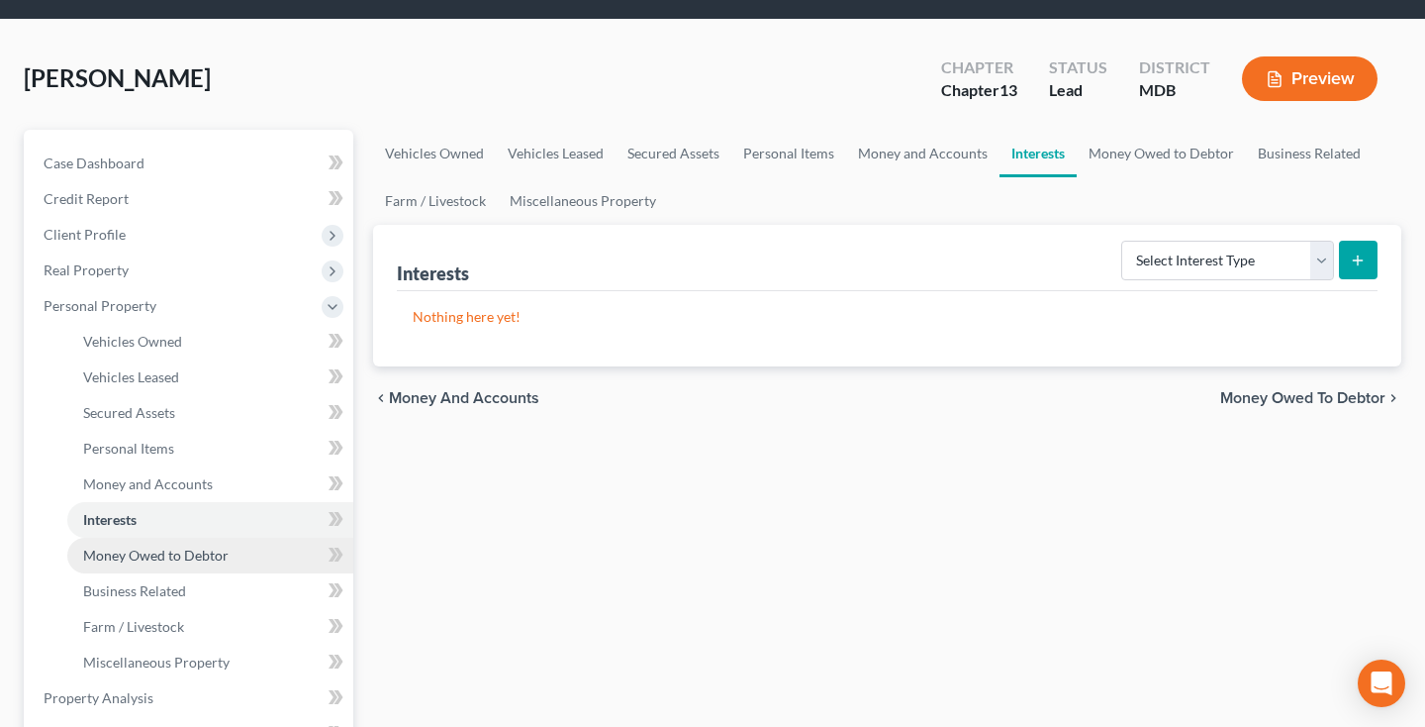
click at [133, 560] on span "Money Owed to Debtor" at bounding box center [156, 554] width 146 height 17
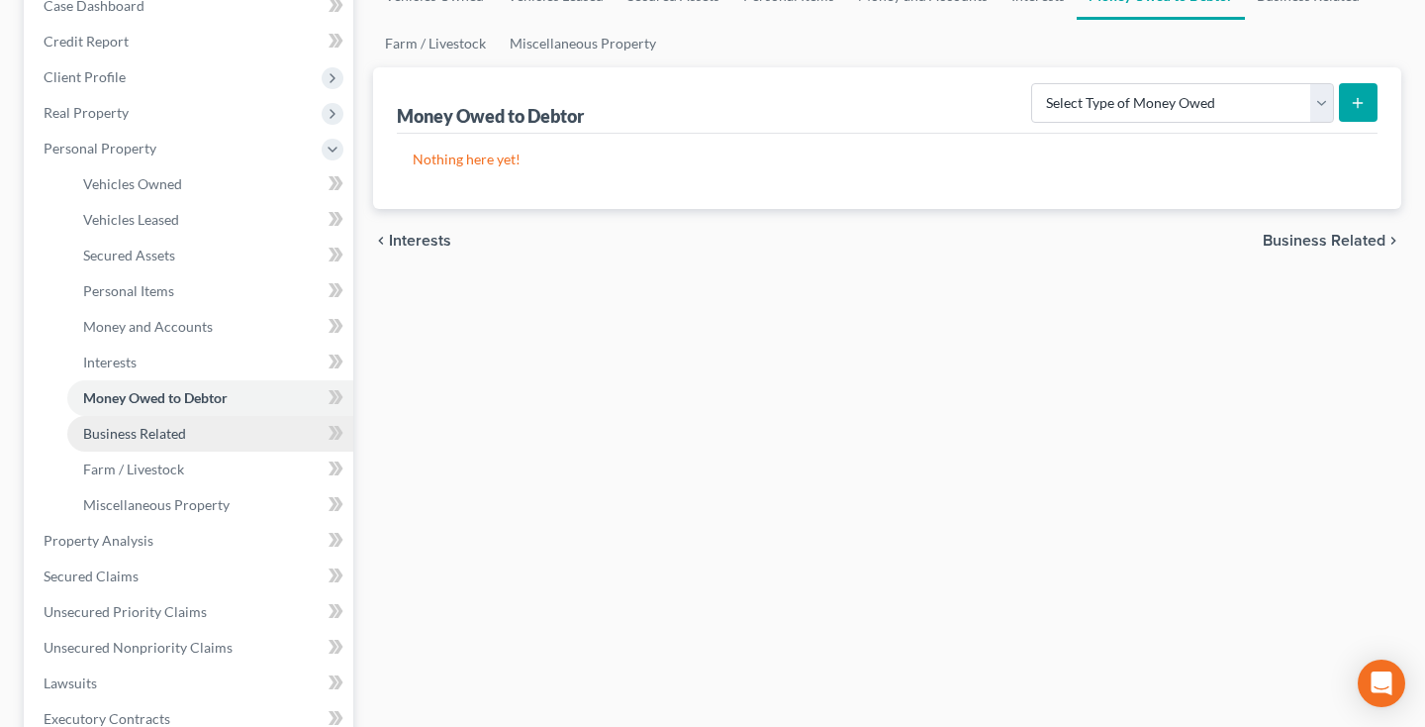
click at [118, 437] on span "Business Related" at bounding box center [134, 433] width 103 height 17
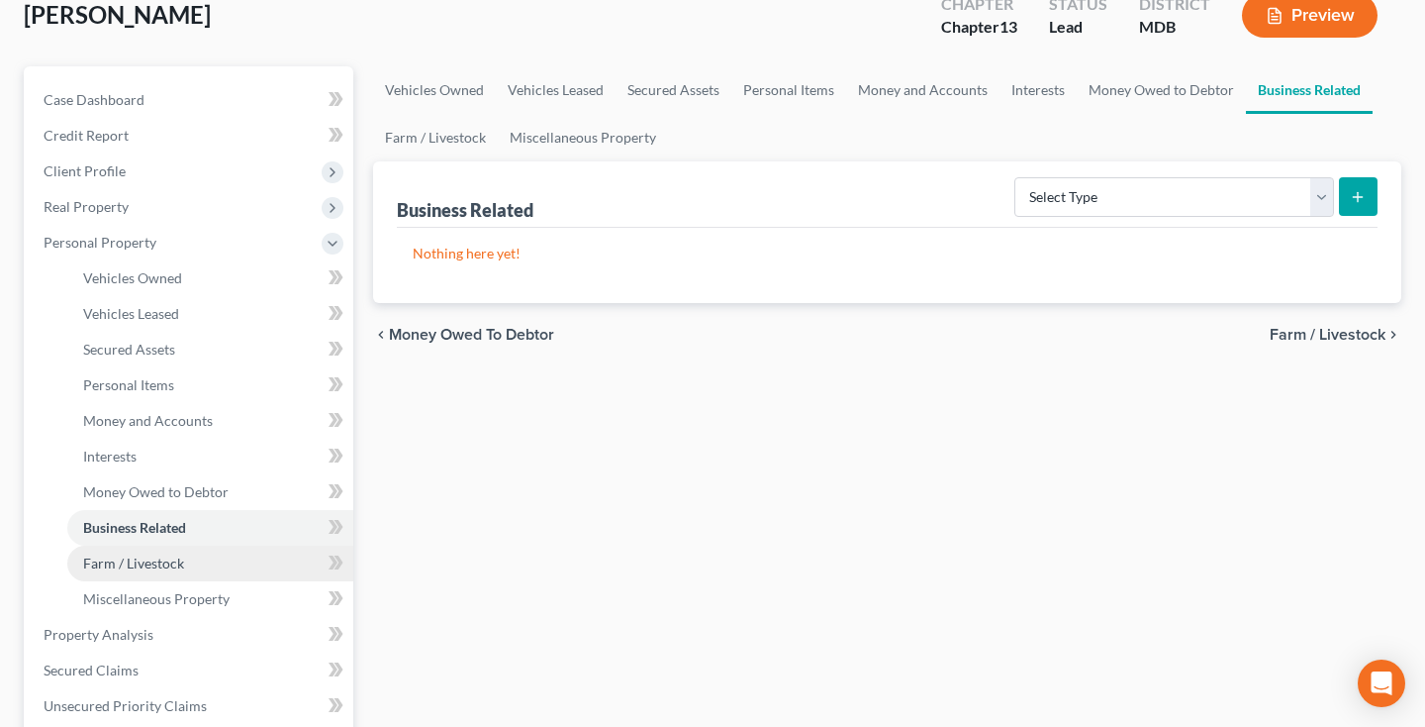
click at [104, 557] on span "Farm / Livestock" at bounding box center [133, 562] width 101 height 17
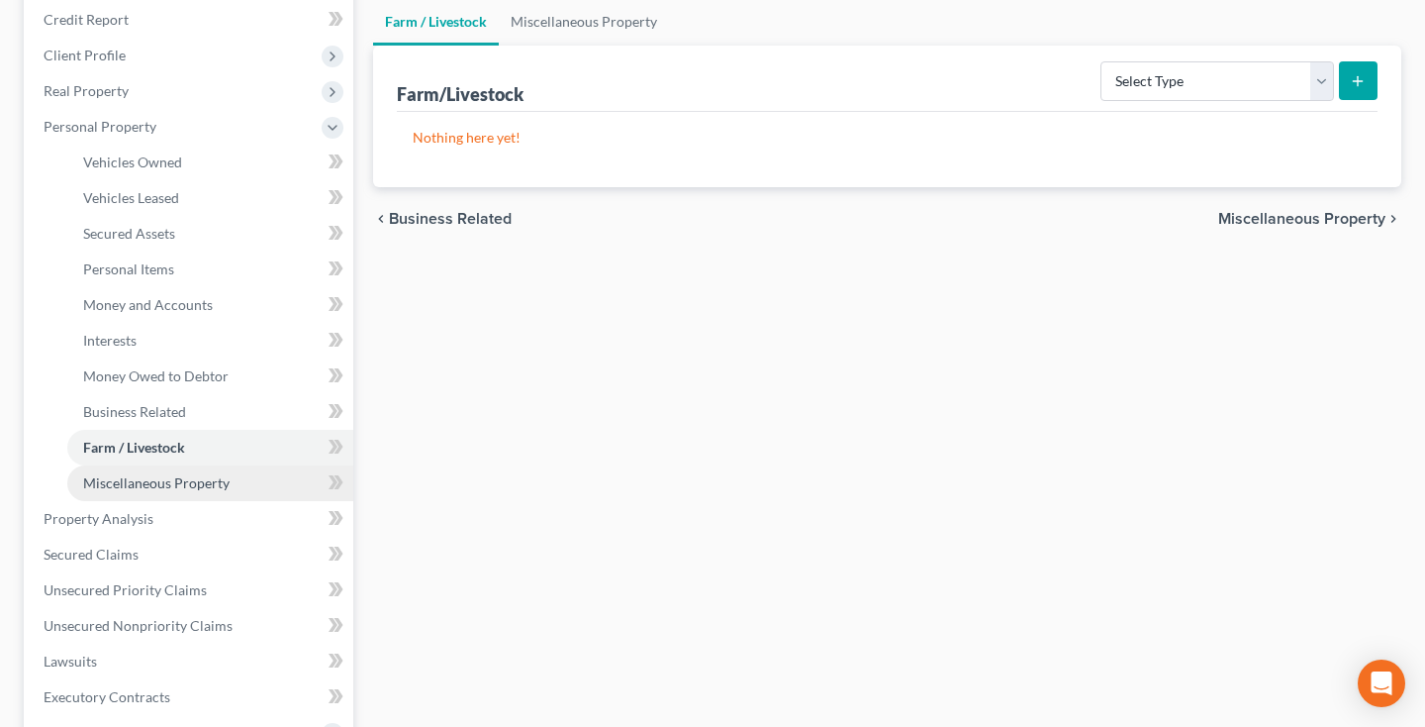
click at [114, 483] on span "Miscellaneous Property" at bounding box center [156, 482] width 146 height 17
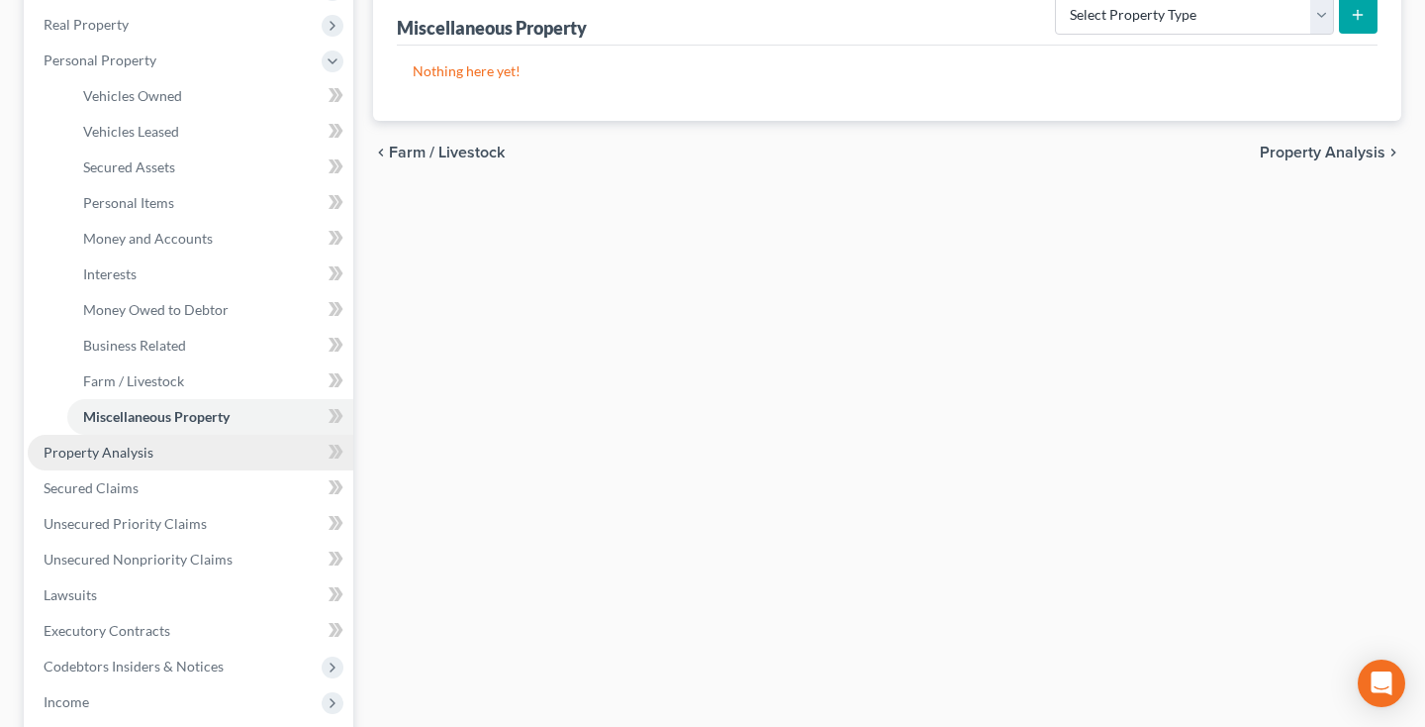
click at [92, 445] on span "Property Analysis" at bounding box center [99, 451] width 110 height 17
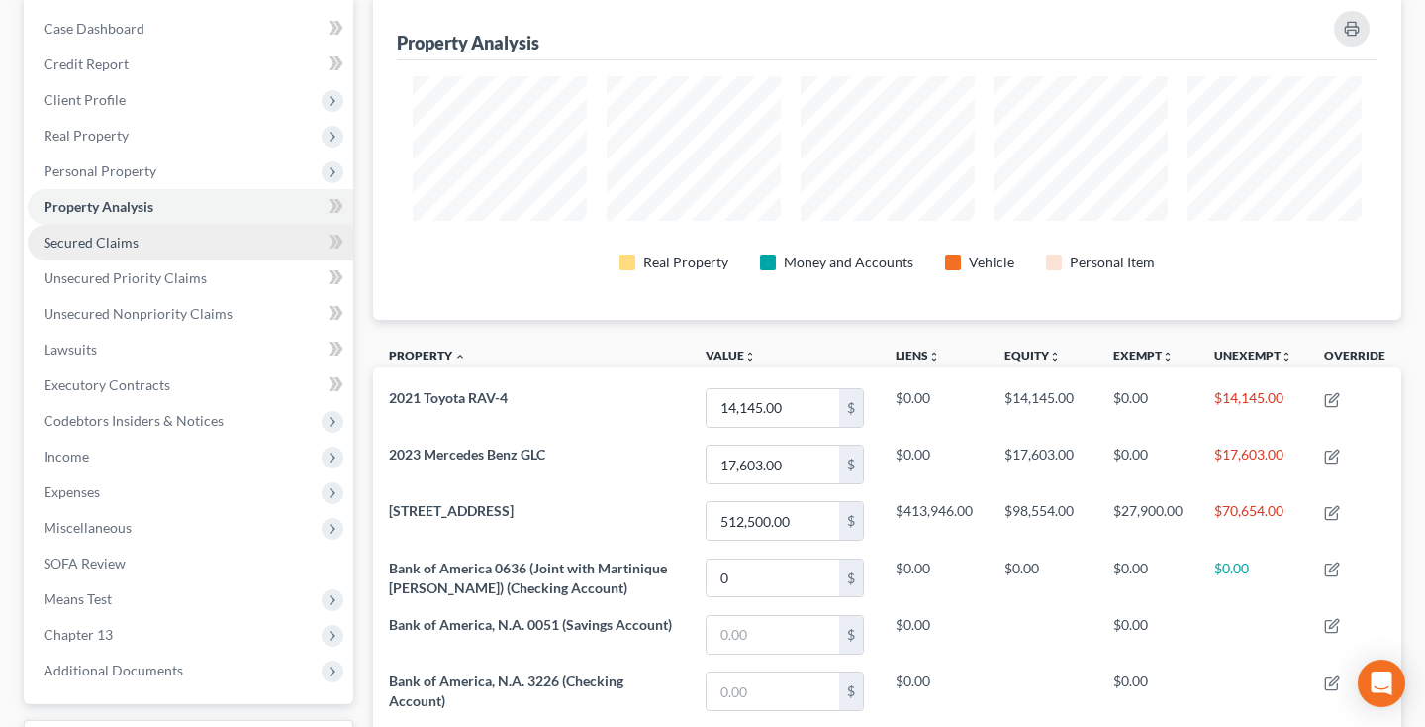
scroll to position [134, 0]
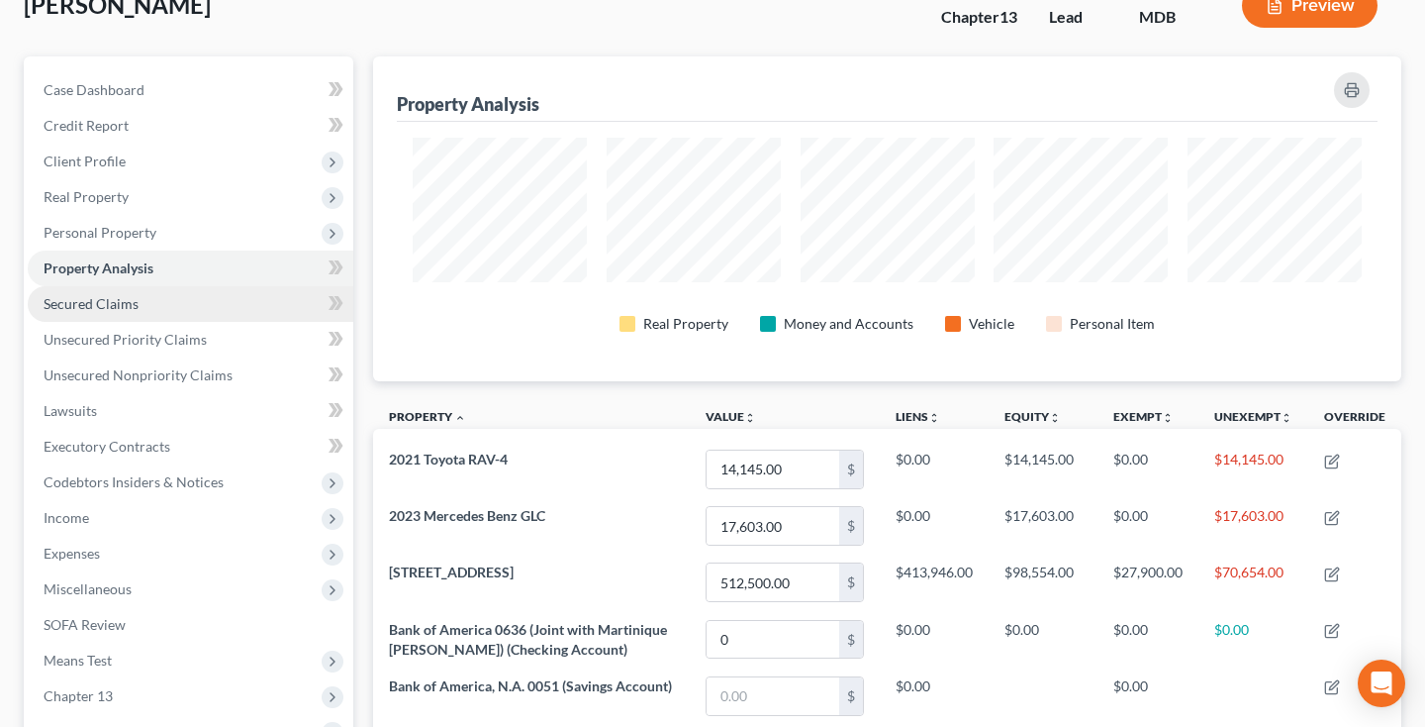
click at [111, 306] on span "Secured Claims" at bounding box center [91, 303] width 95 height 17
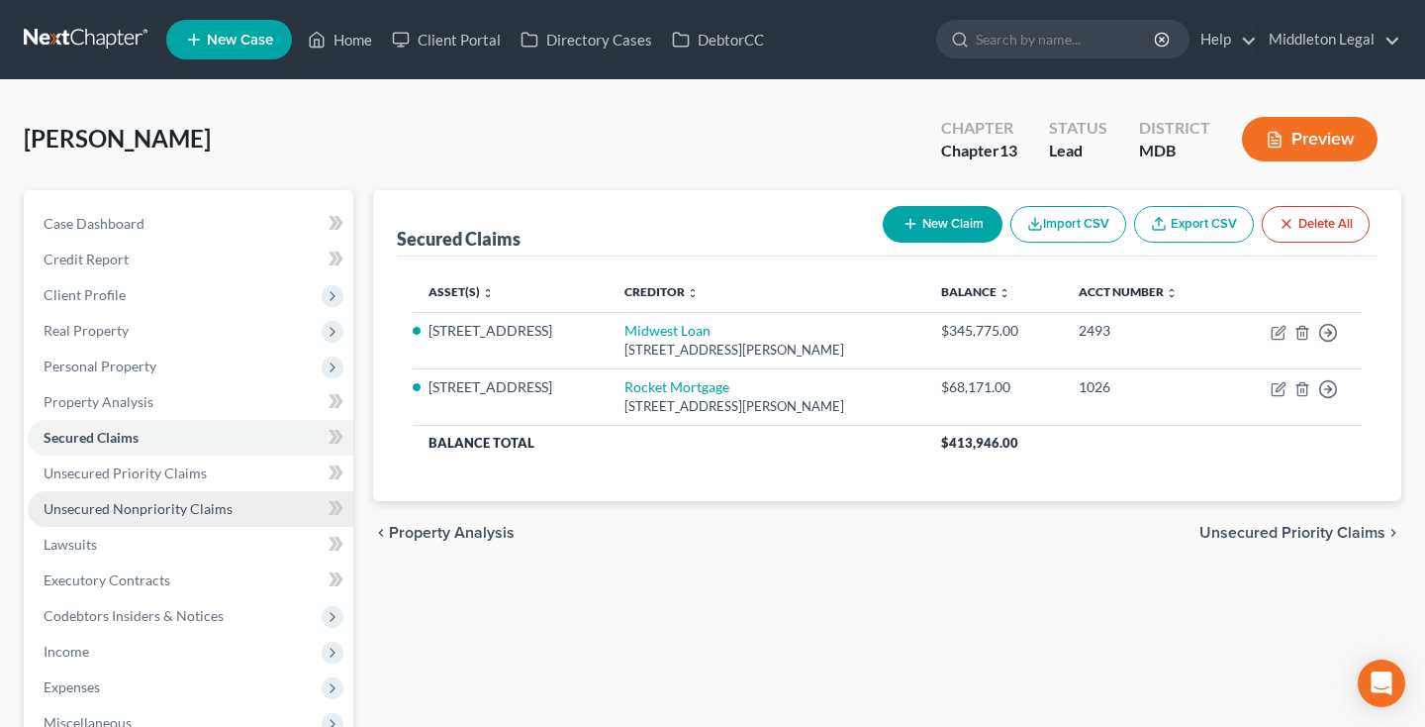
click at [160, 505] on span "Unsecured Nonpriority Claims" at bounding box center [138, 508] width 189 height 17
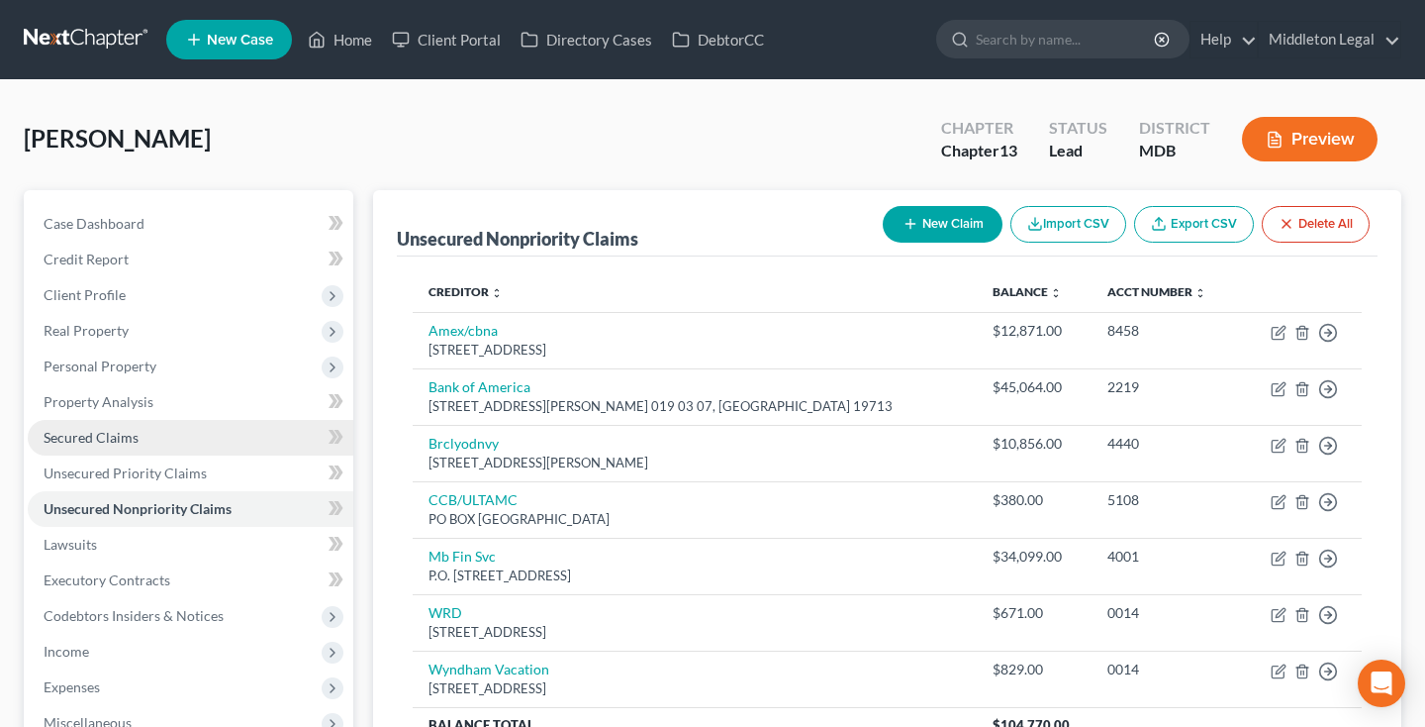
click at [137, 430] on link "Secured Claims" at bounding box center [191, 438] width 326 height 36
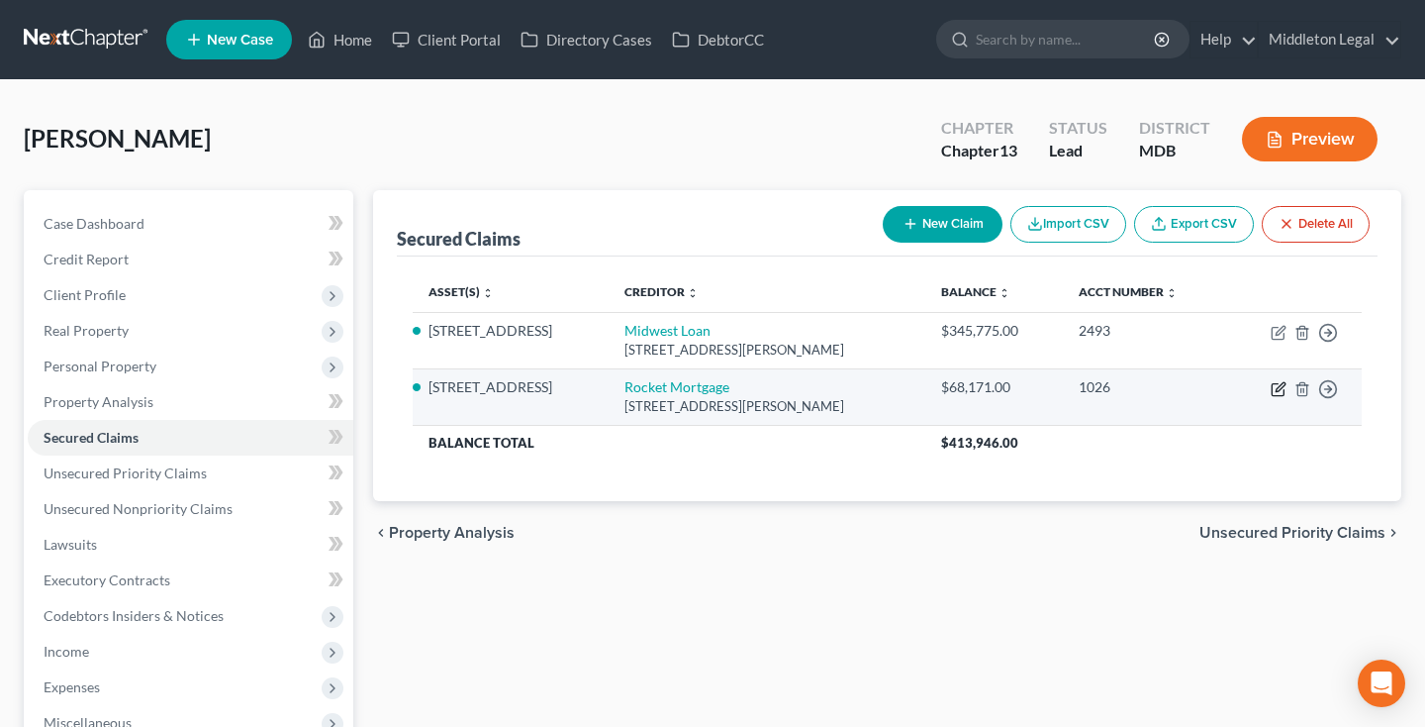
click at [1277, 385] on icon "button" at bounding box center [1279, 389] width 16 height 16
select select "23"
select select "4"
select select "0"
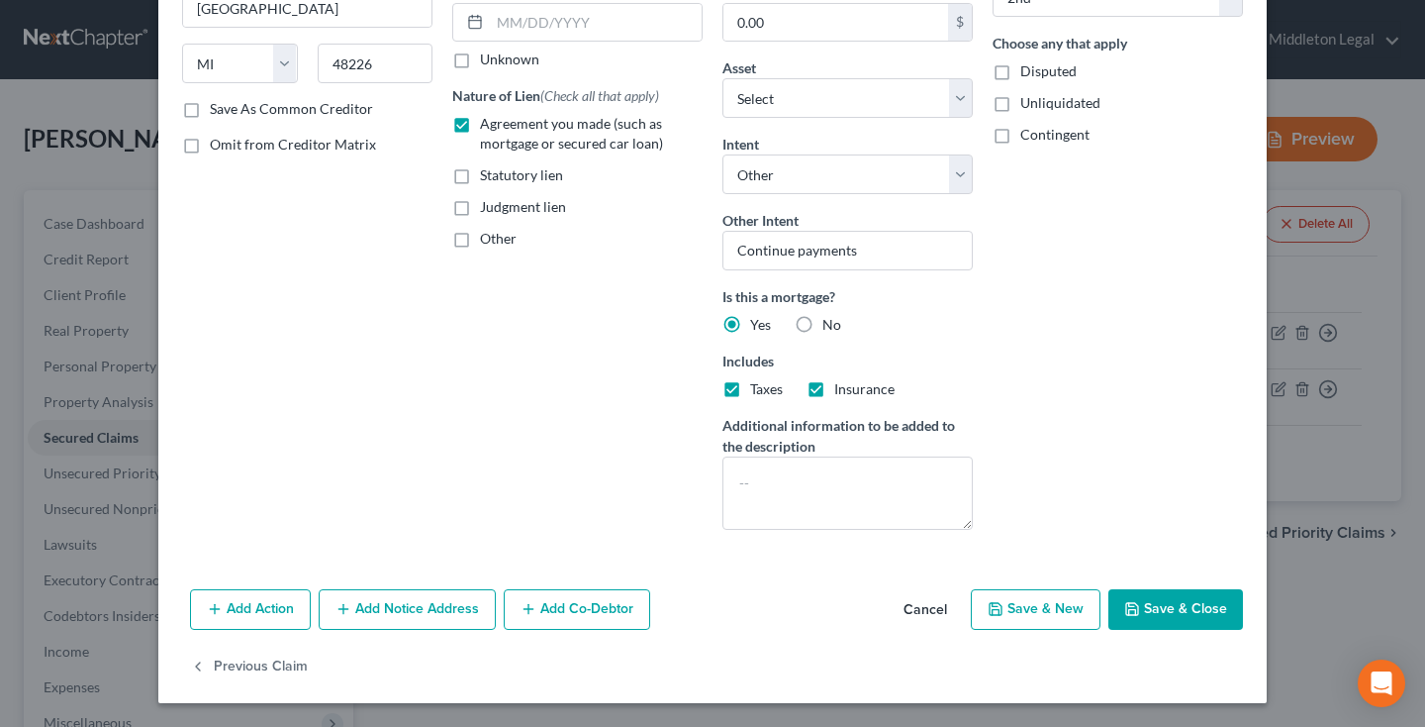
scroll to position [289, 0]
click at [1145, 608] on button "Save & Close" at bounding box center [1176, 610] width 135 height 42
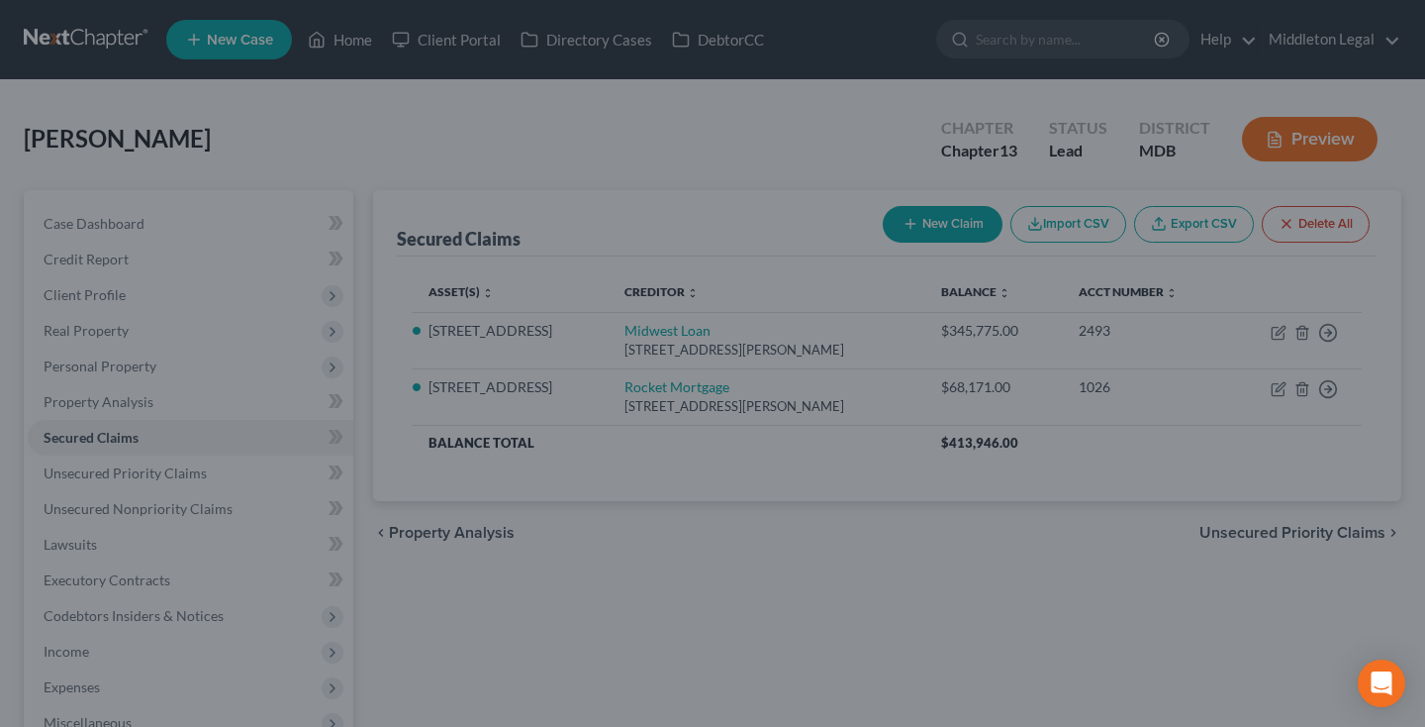
select select "1"
select select "2"
select select "0"
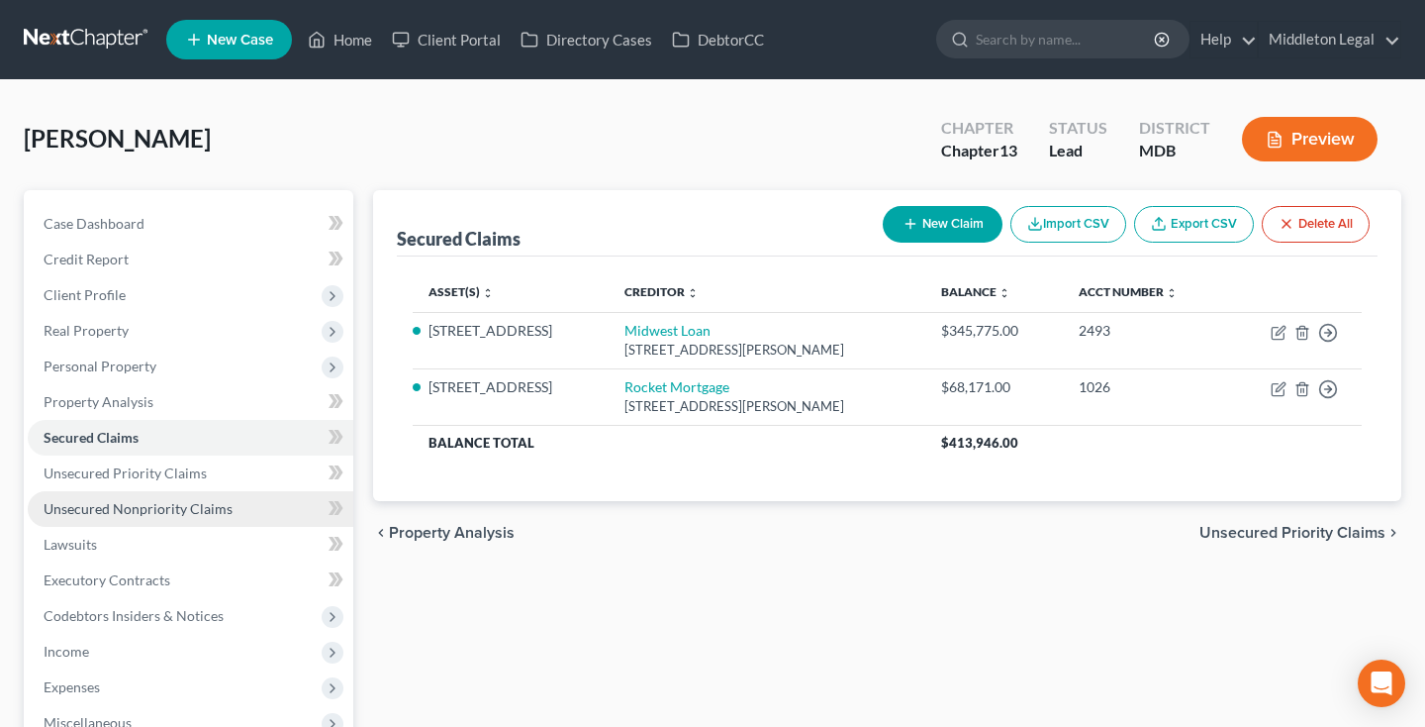
click at [206, 504] on span "Unsecured Nonpriority Claims" at bounding box center [138, 508] width 189 height 17
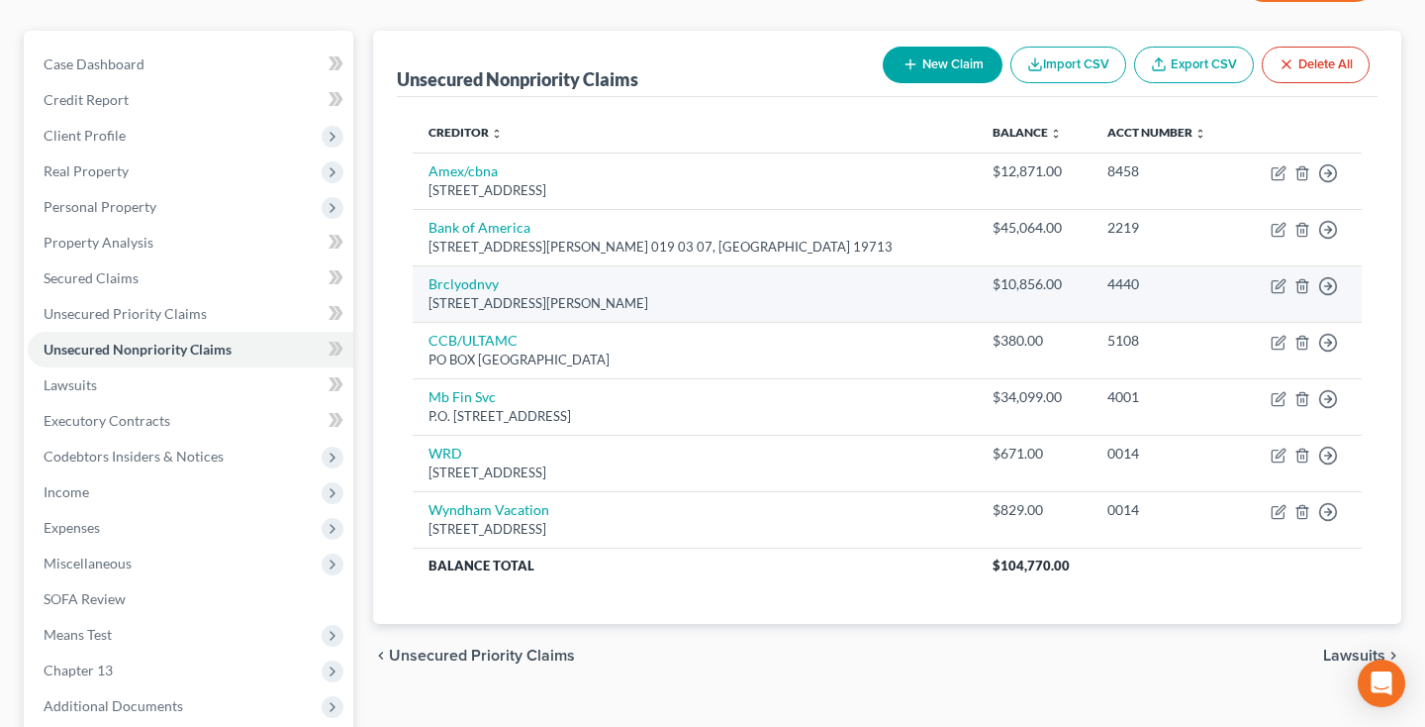
scroll to position [163, 0]
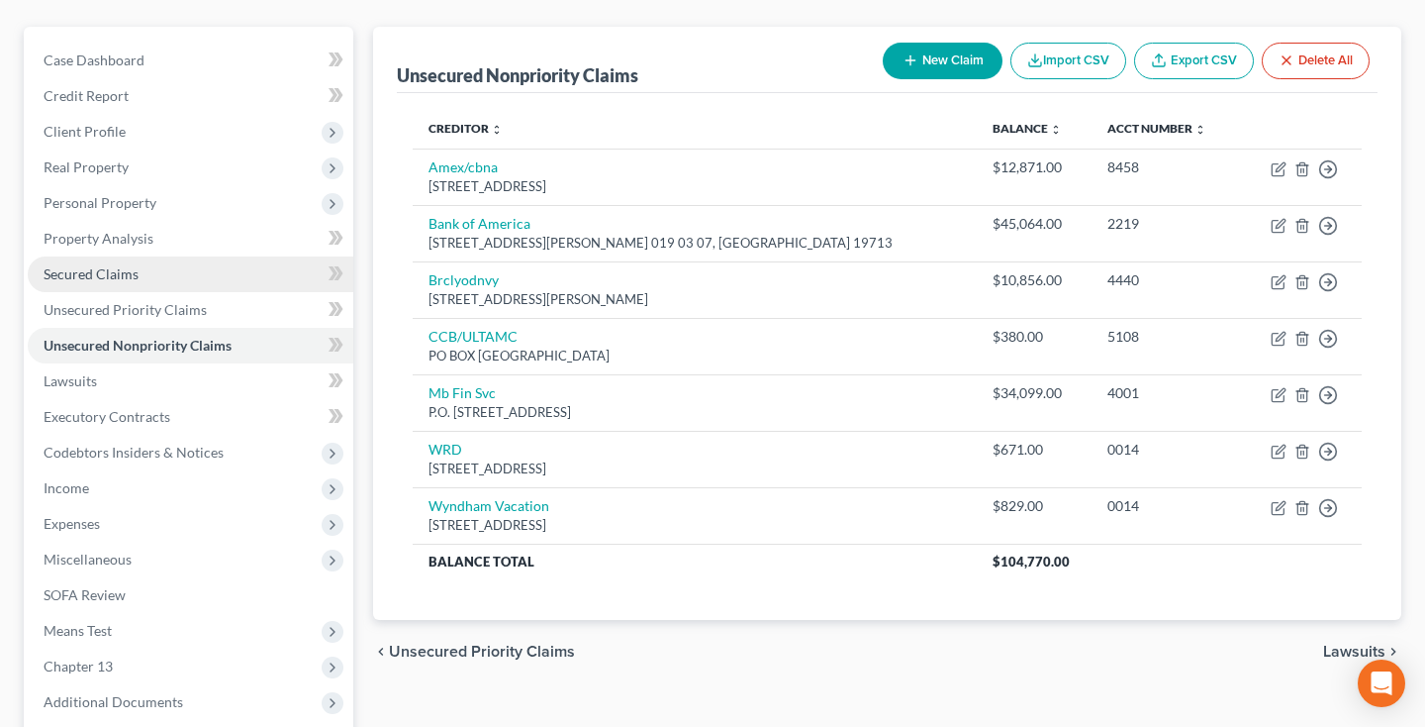
click at [112, 277] on span "Secured Claims" at bounding box center [91, 273] width 95 height 17
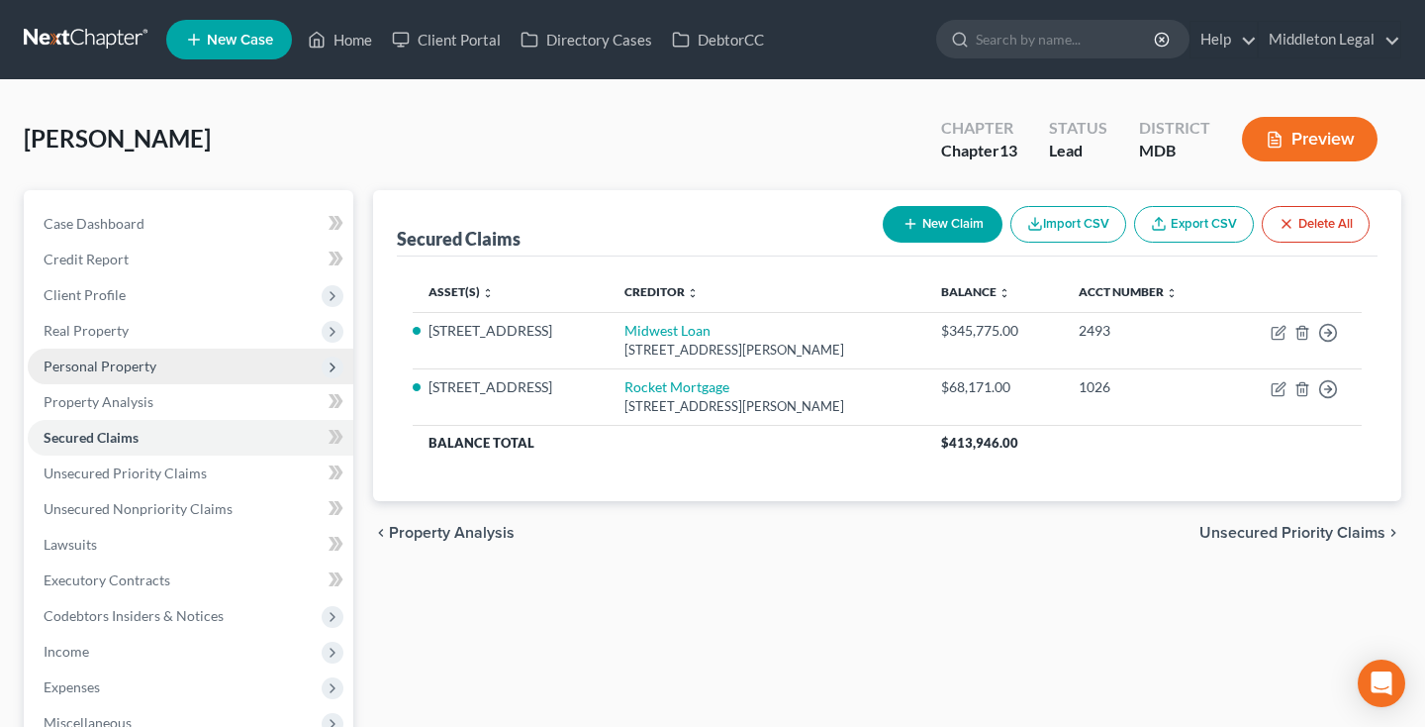
click at [167, 373] on span "Personal Property" at bounding box center [191, 366] width 326 height 36
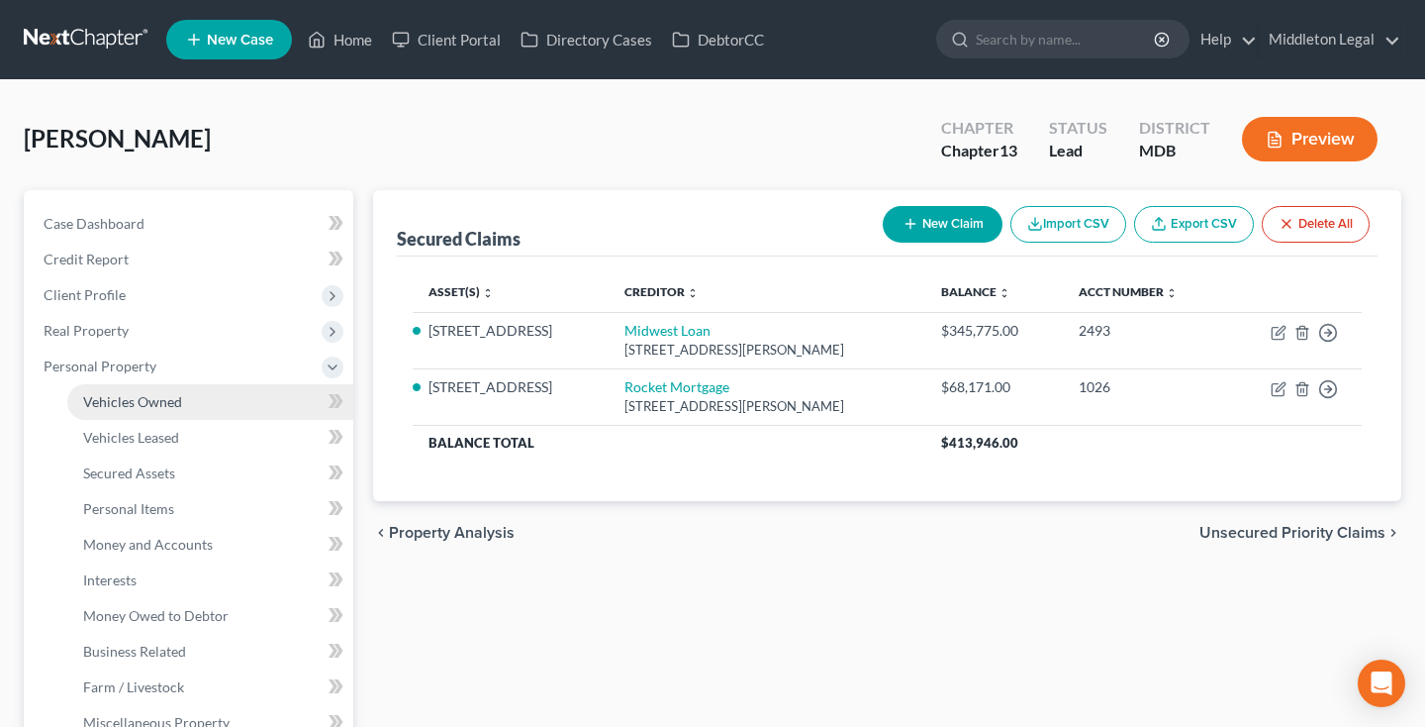
click at [208, 409] on link "Vehicles Owned" at bounding box center [210, 402] width 286 height 36
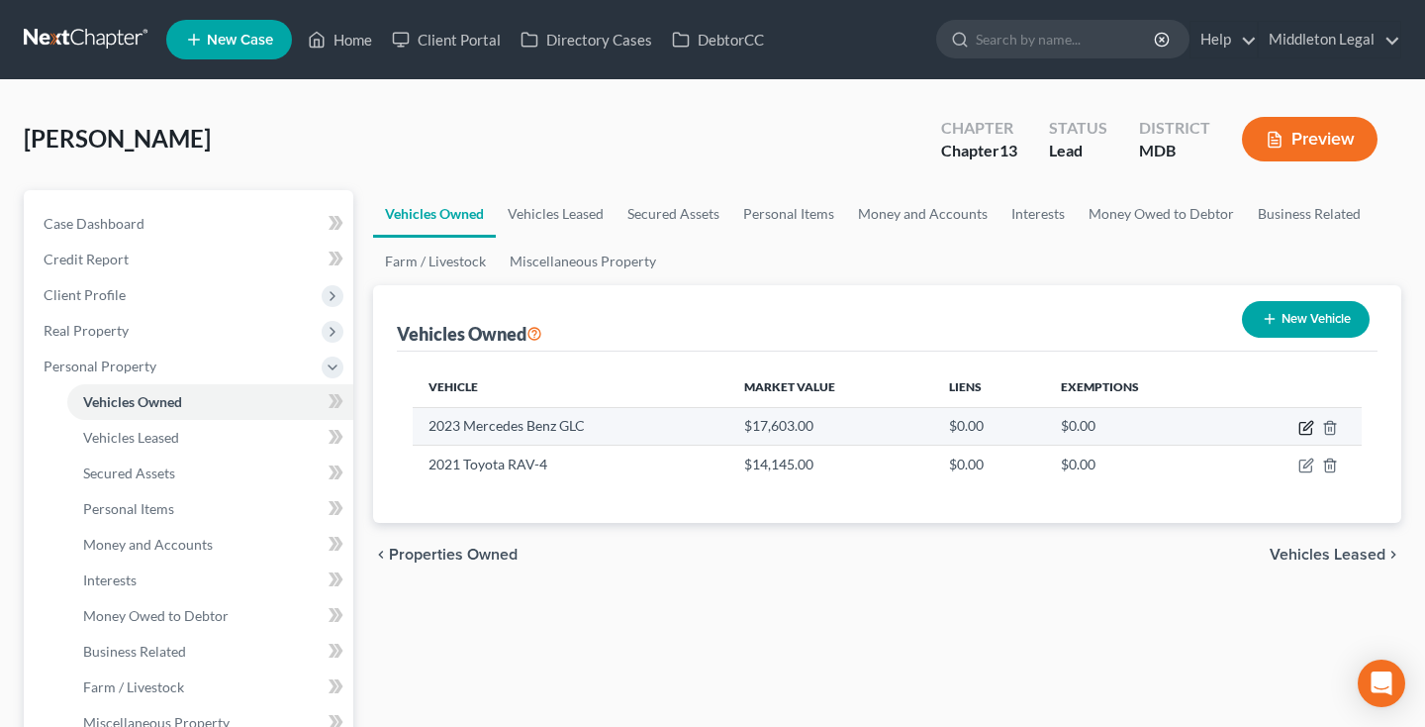
click at [1308, 424] on icon "button" at bounding box center [1308, 425] width 9 height 9
select select "0"
select select "3"
select select "2"
select select "3"
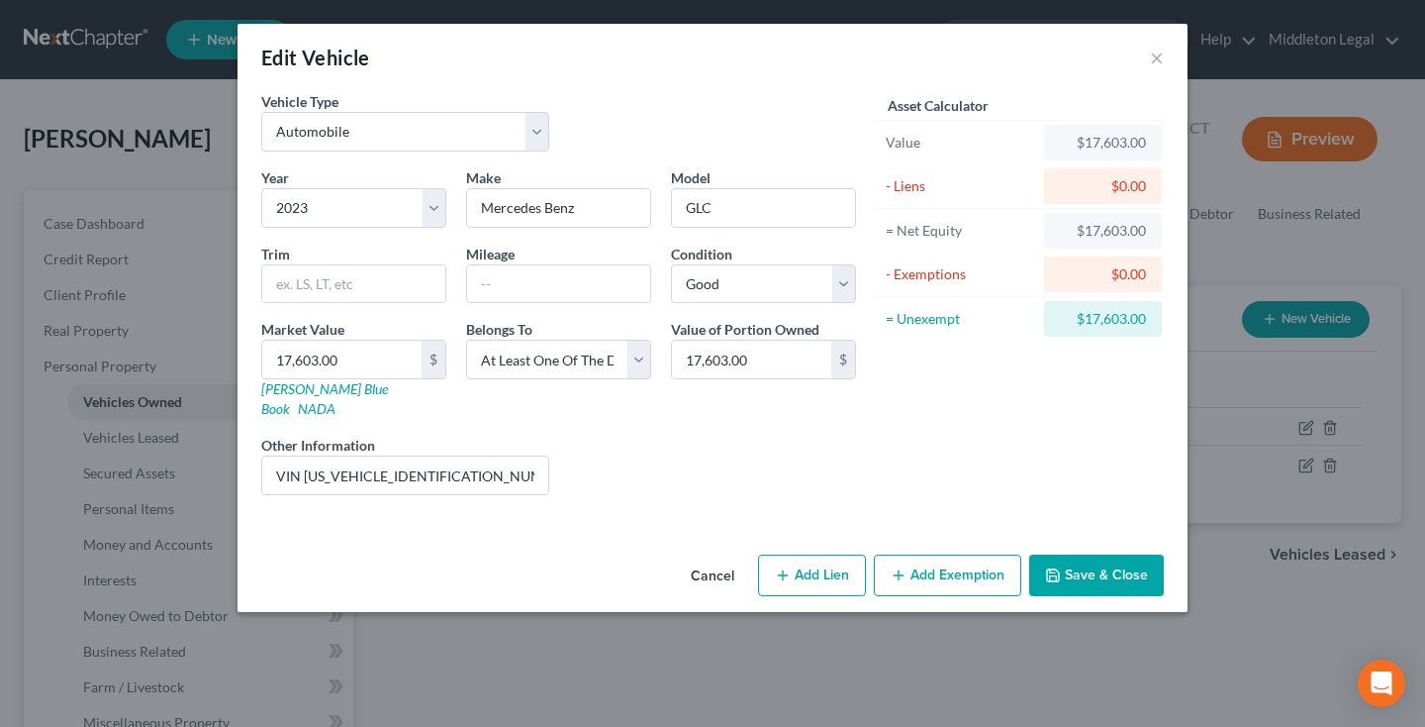
click at [824, 558] on button "Add Lien" at bounding box center [812, 575] width 108 height 42
select select "3"
select select "0"
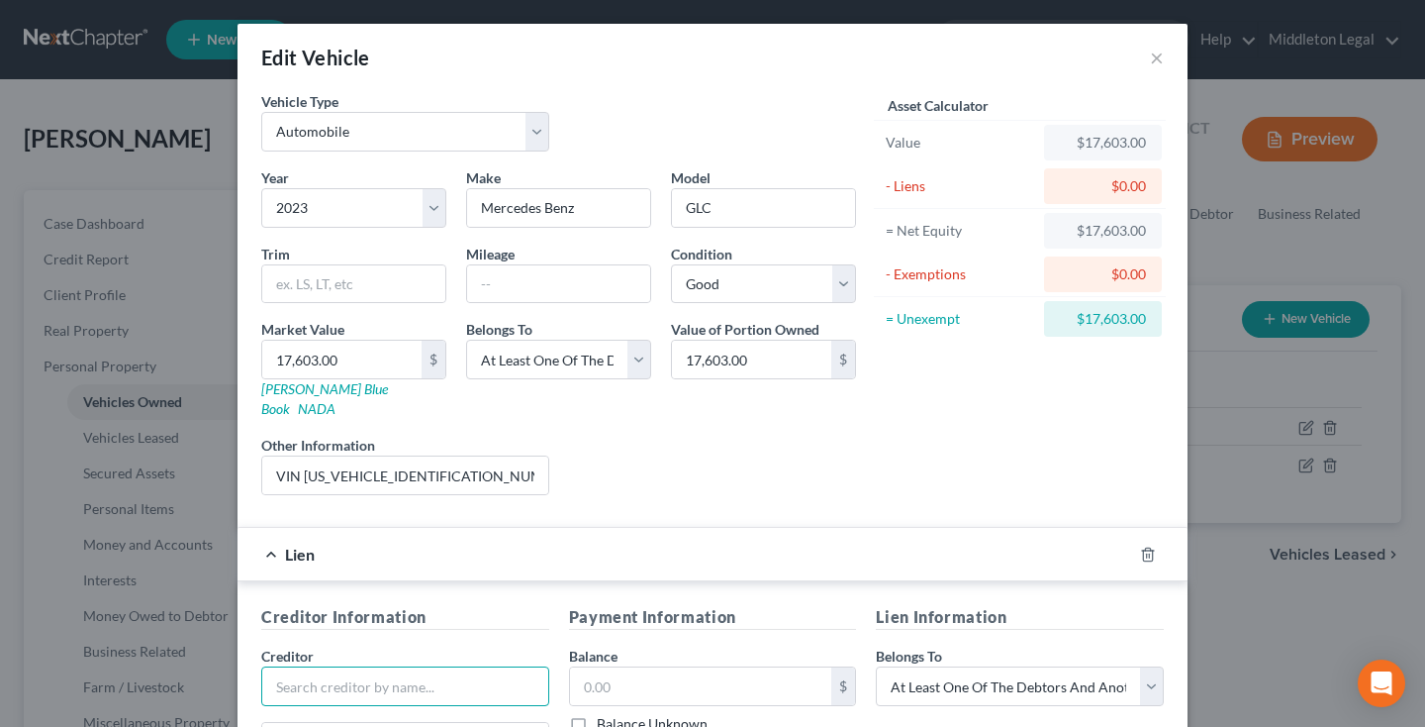
click at [391, 675] on input "text" at bounding box center [405, 686] width 288 height 40
type input "MB Financial Service"
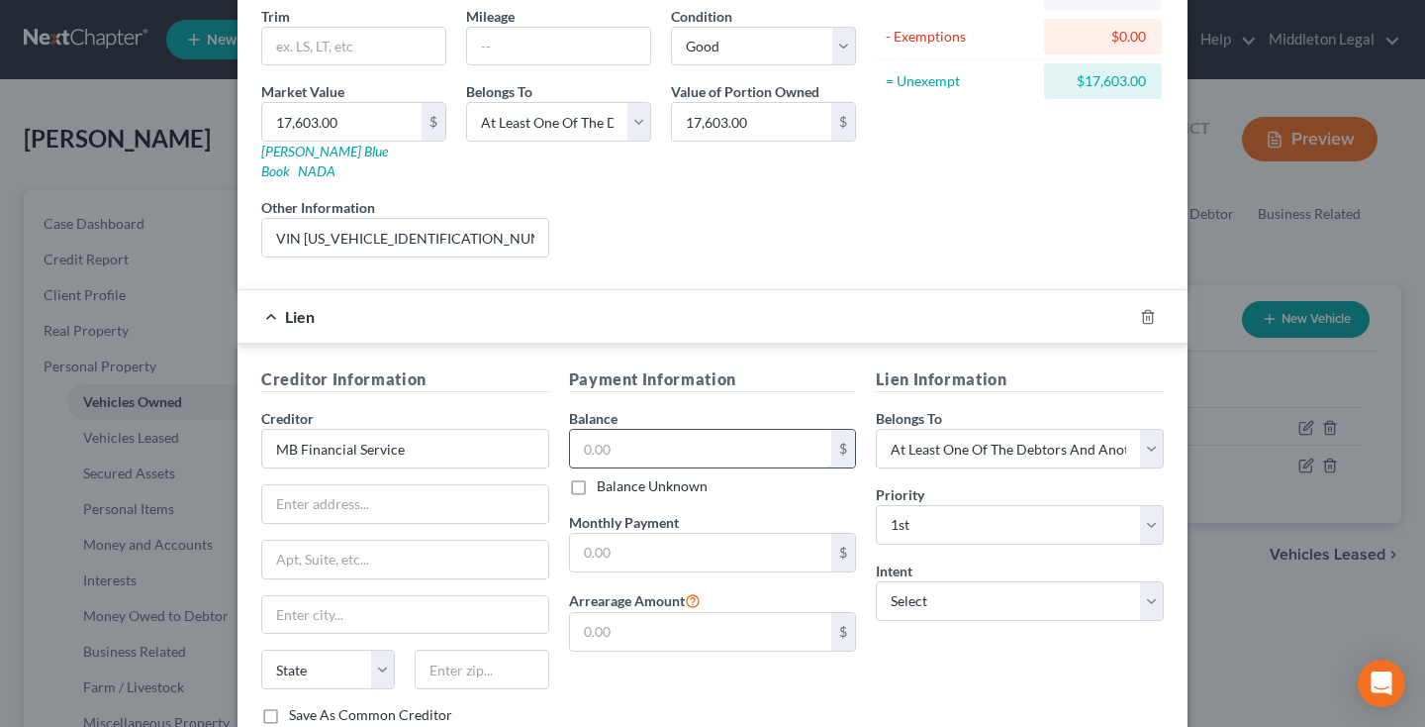
click at [624, 430] on input "text" at bounding box center [701, 449] width 262 height 38
type input "34,099"
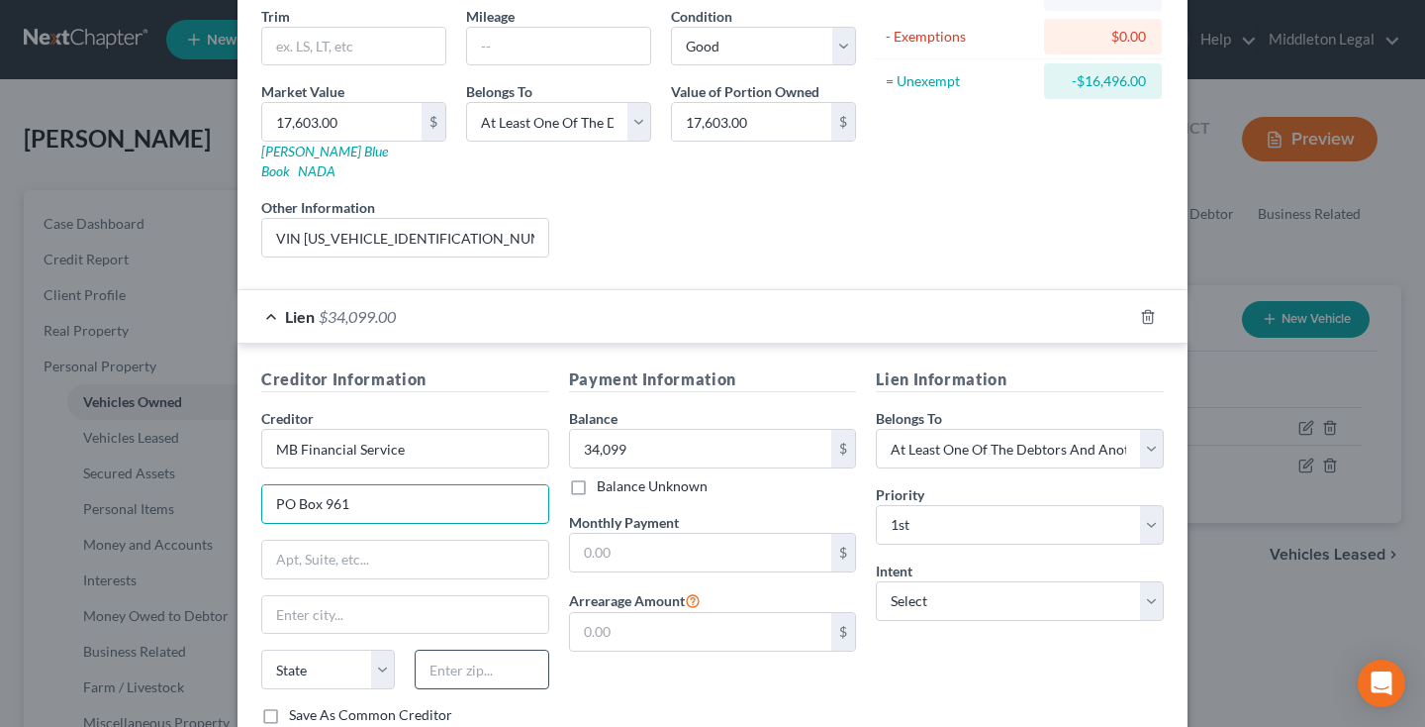
type input "PO Box 961"
type input "76262"
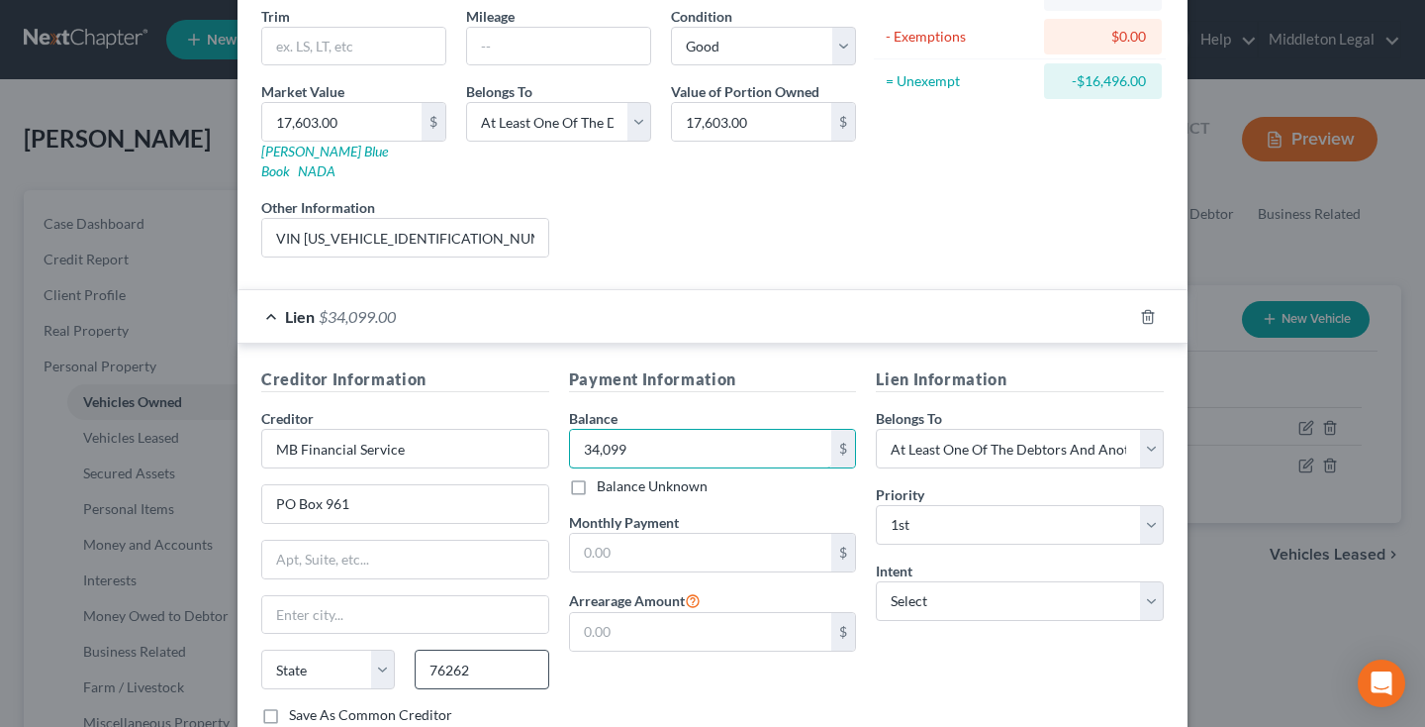
type input "Roanoke"
select select "45"
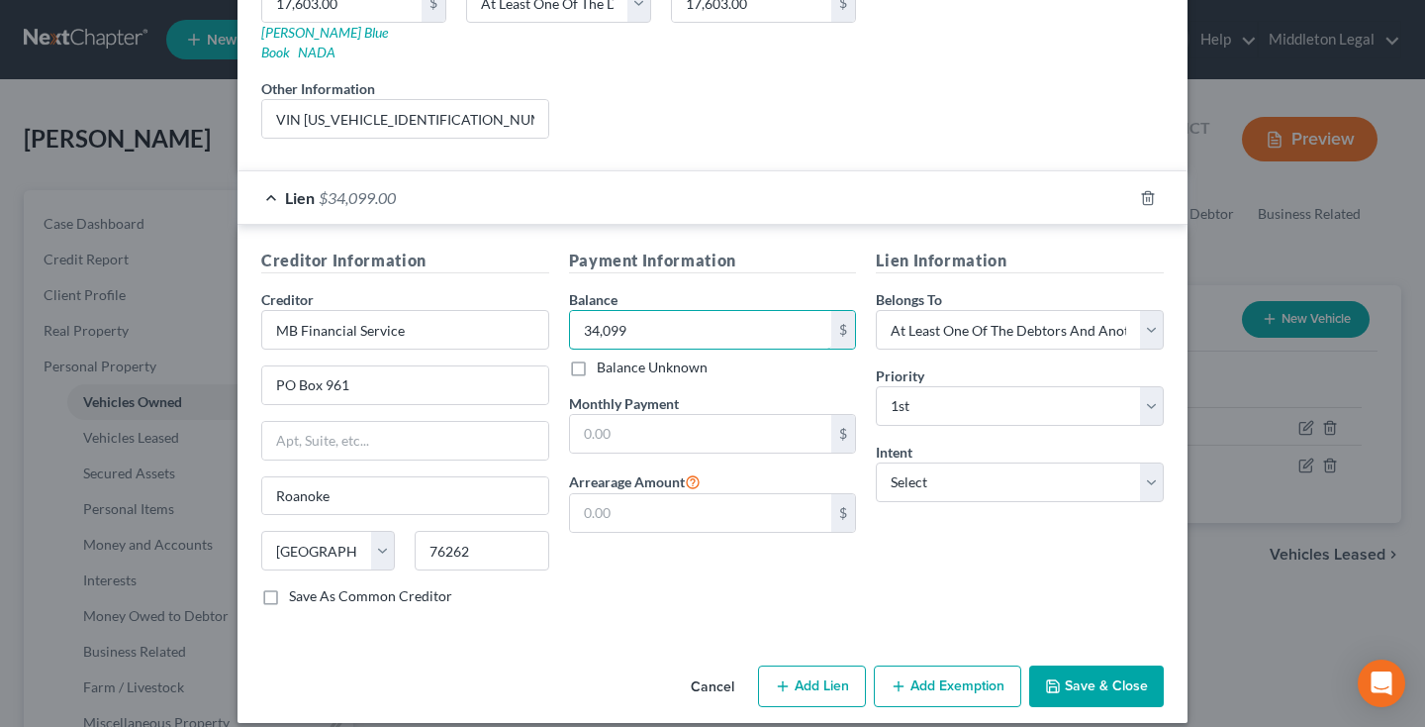
scroll to position [355, 0]
click at [1077, 666] on button "Save & Close" at bounding box center [1096, 687] width 135 height 42
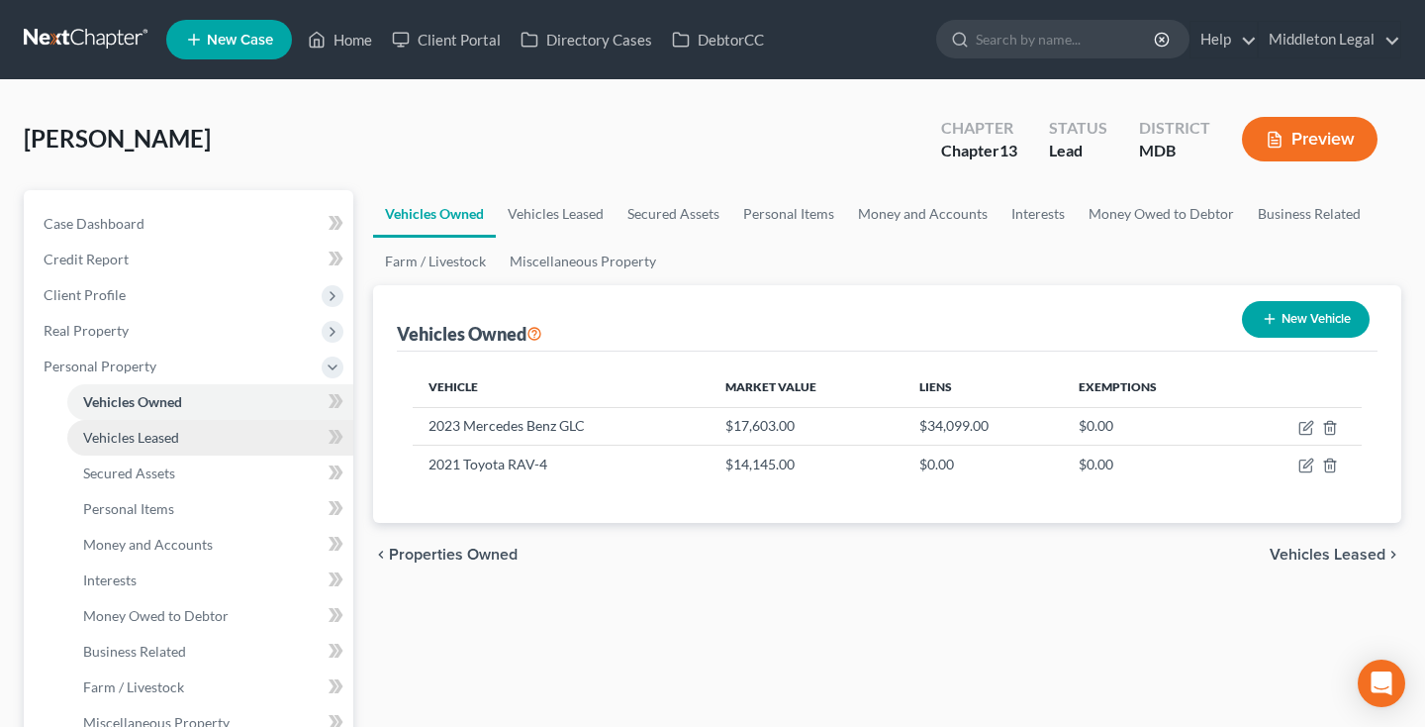
click at [145, 438] on span "Vehicles Leased" at bounding box center [131, 437] width 96 height 17
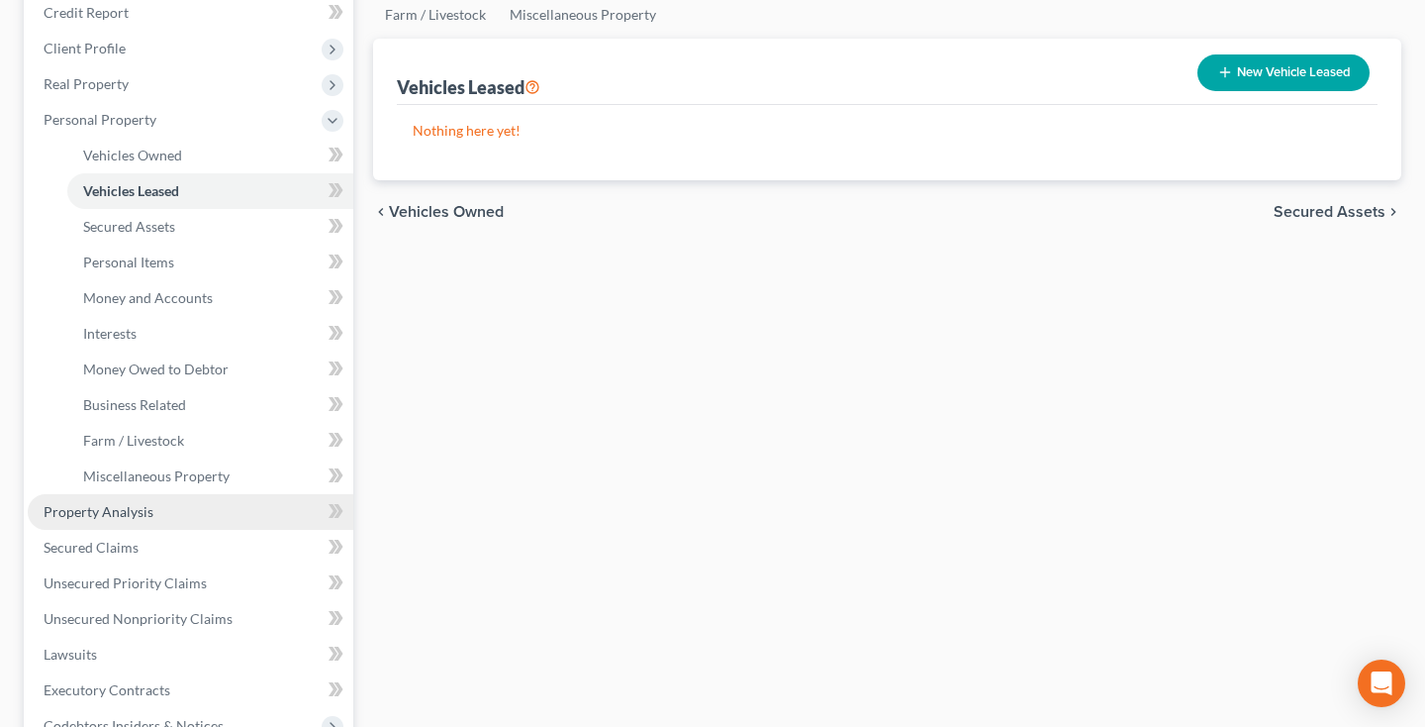
scroll to position [259, 0]
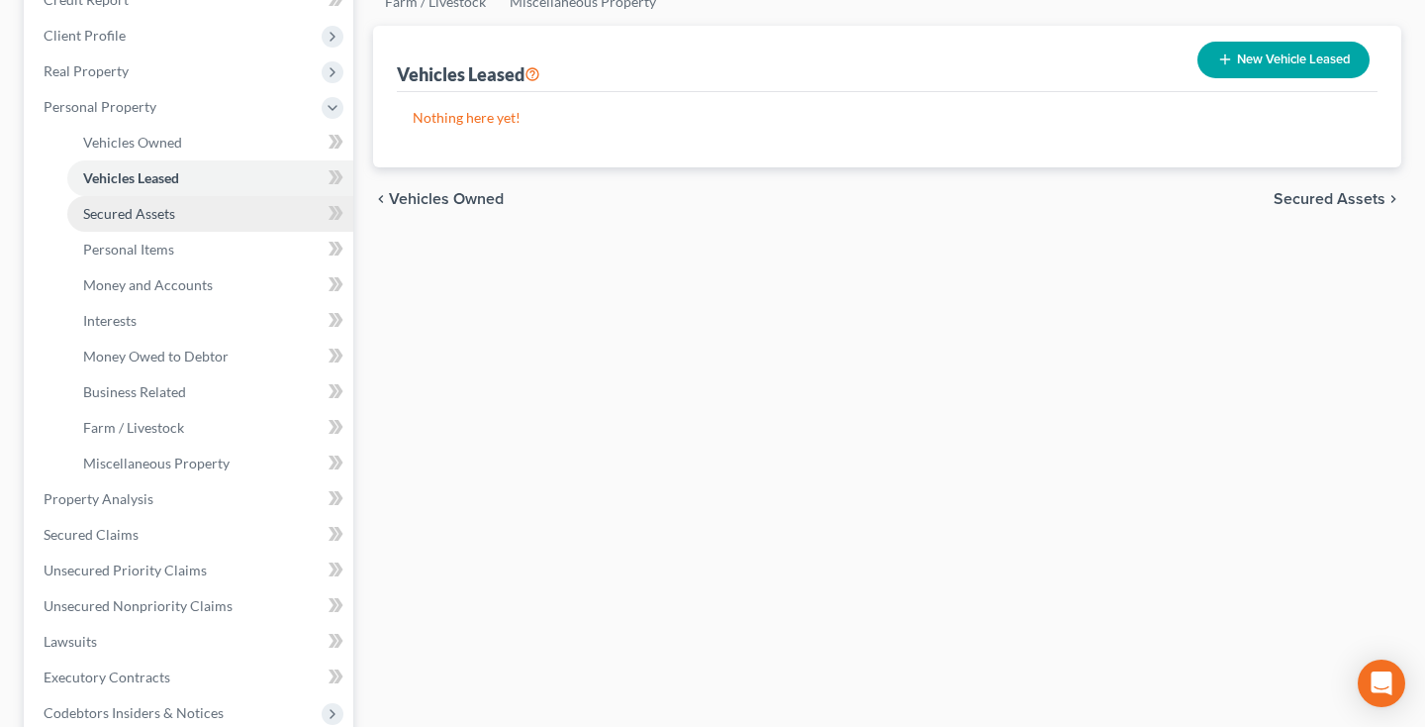
click at [177, 221] on link "Secured Assets" at bounding box center [210, 214] width 286 height 36
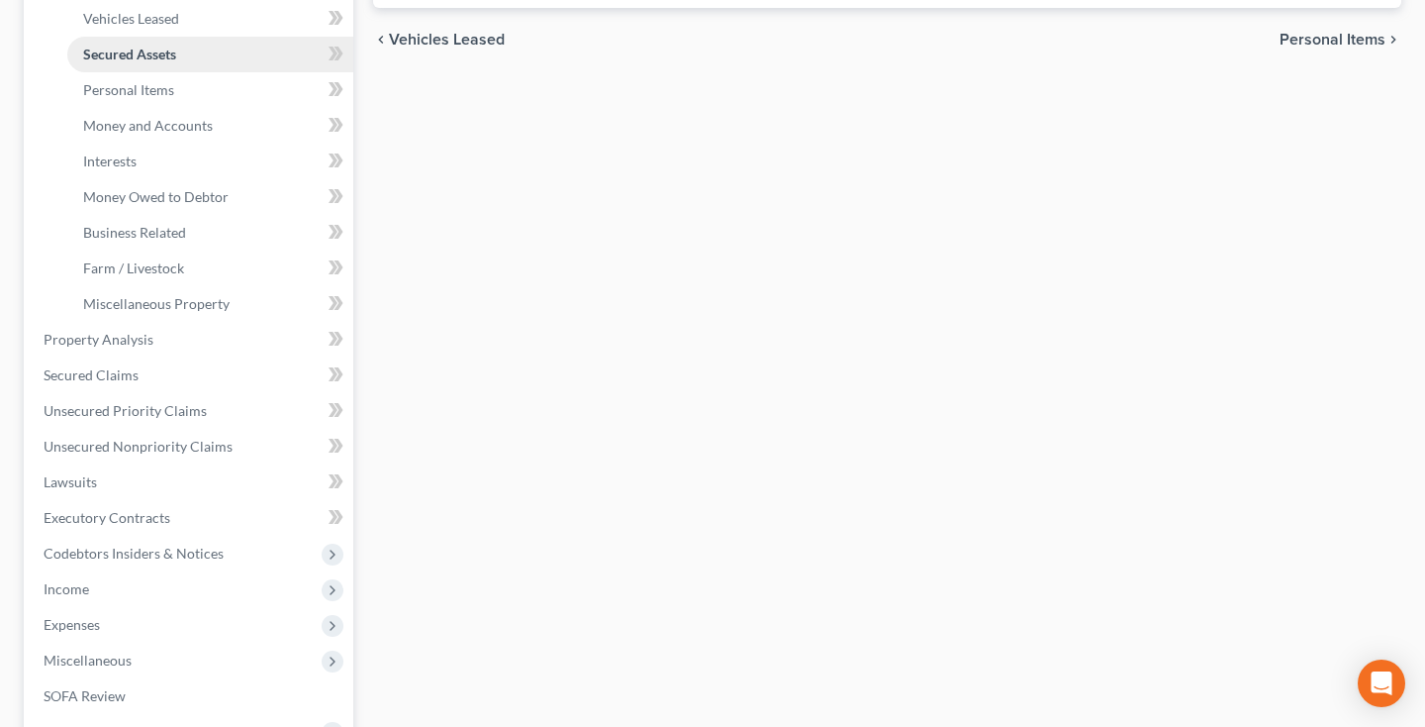
scroll to position [451, 0]
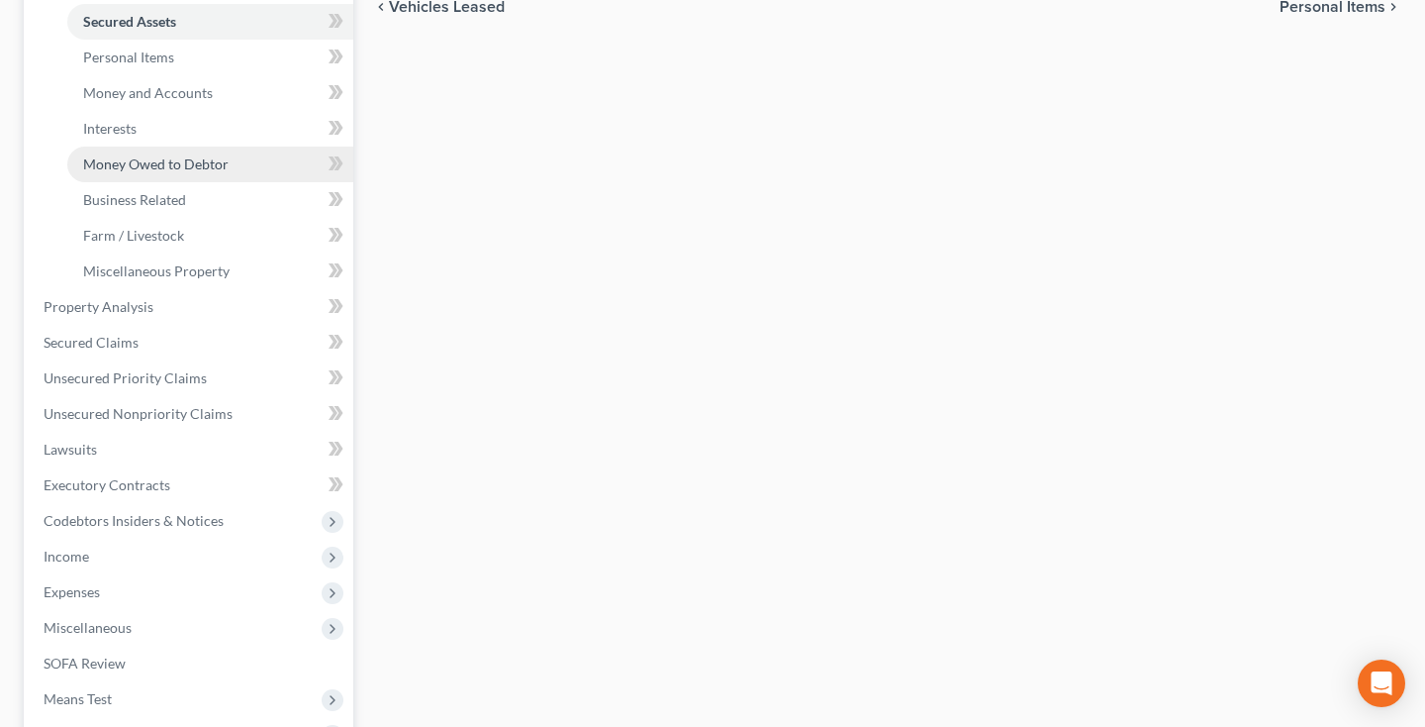
click at [172, 168] on span "Money Owed to Debtor" at bounding box center [156, 163] width 146 height 17
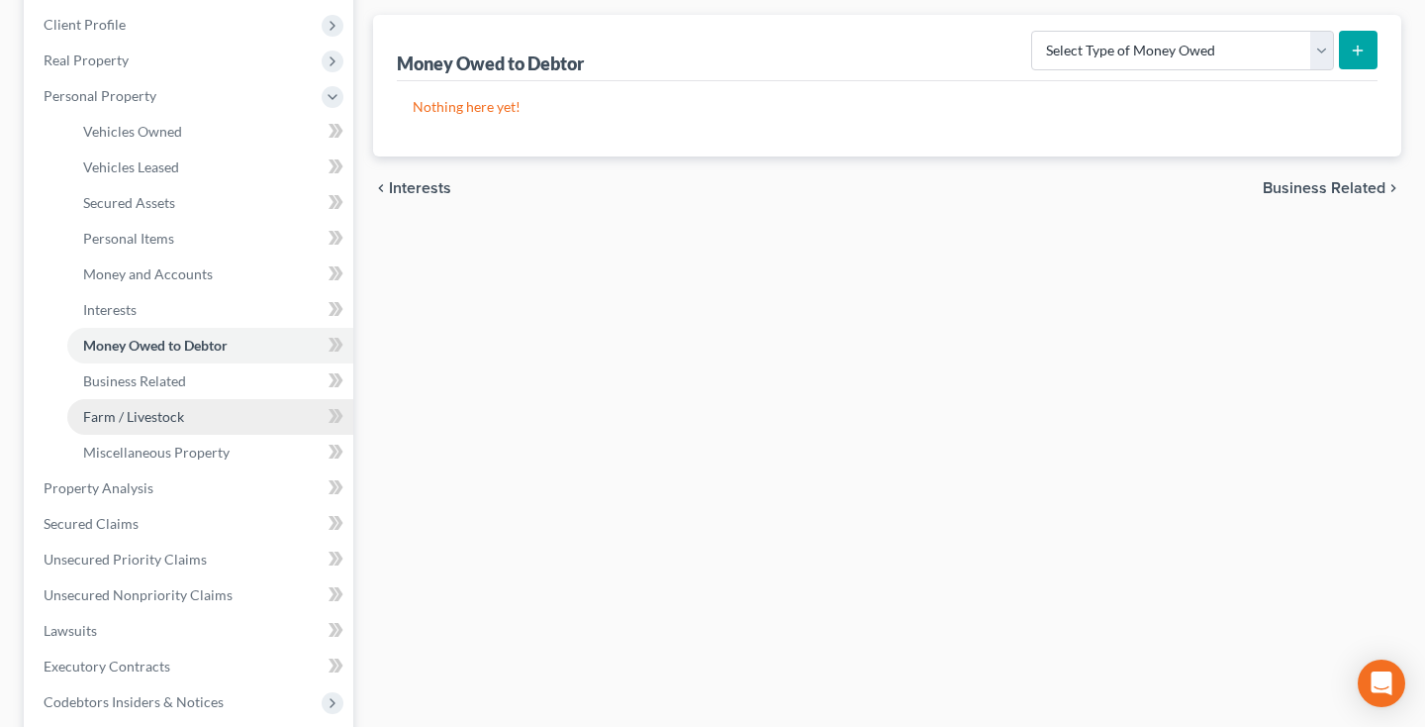
scroll to position [271, 0]
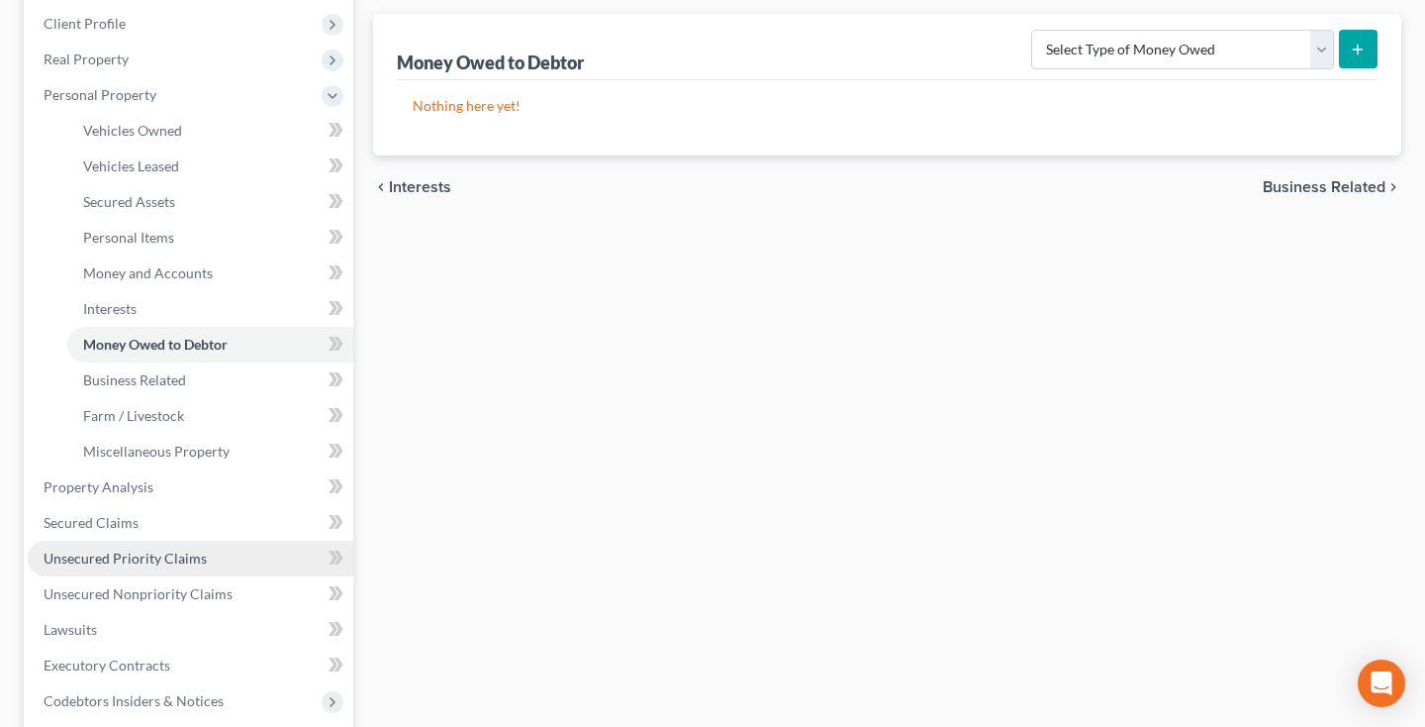
click at [129, 556] on span "Unsecured Priority Claims" at bounding box center [125, 557] width 163 height 17
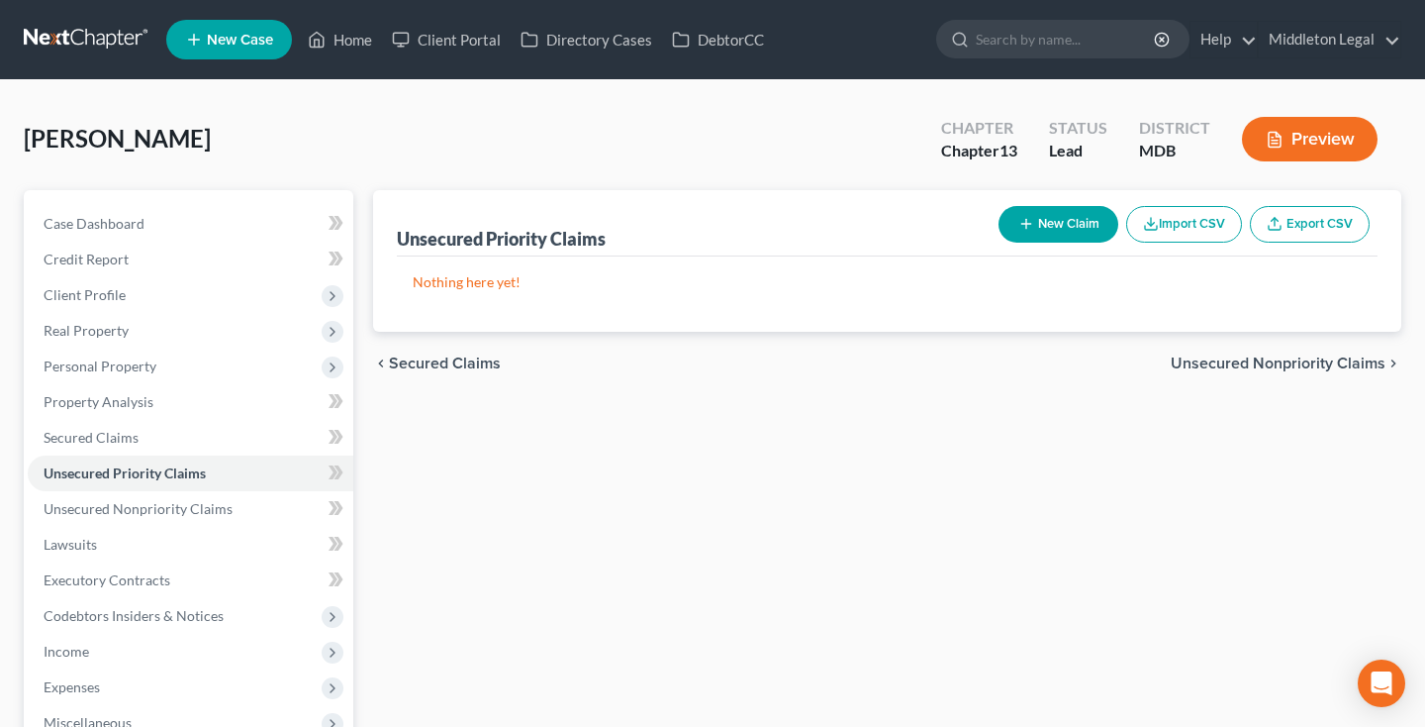
click at [1044, 235] on button "New Claim" at bounding box center [1059, 224] width 120 height 37
select select "0"
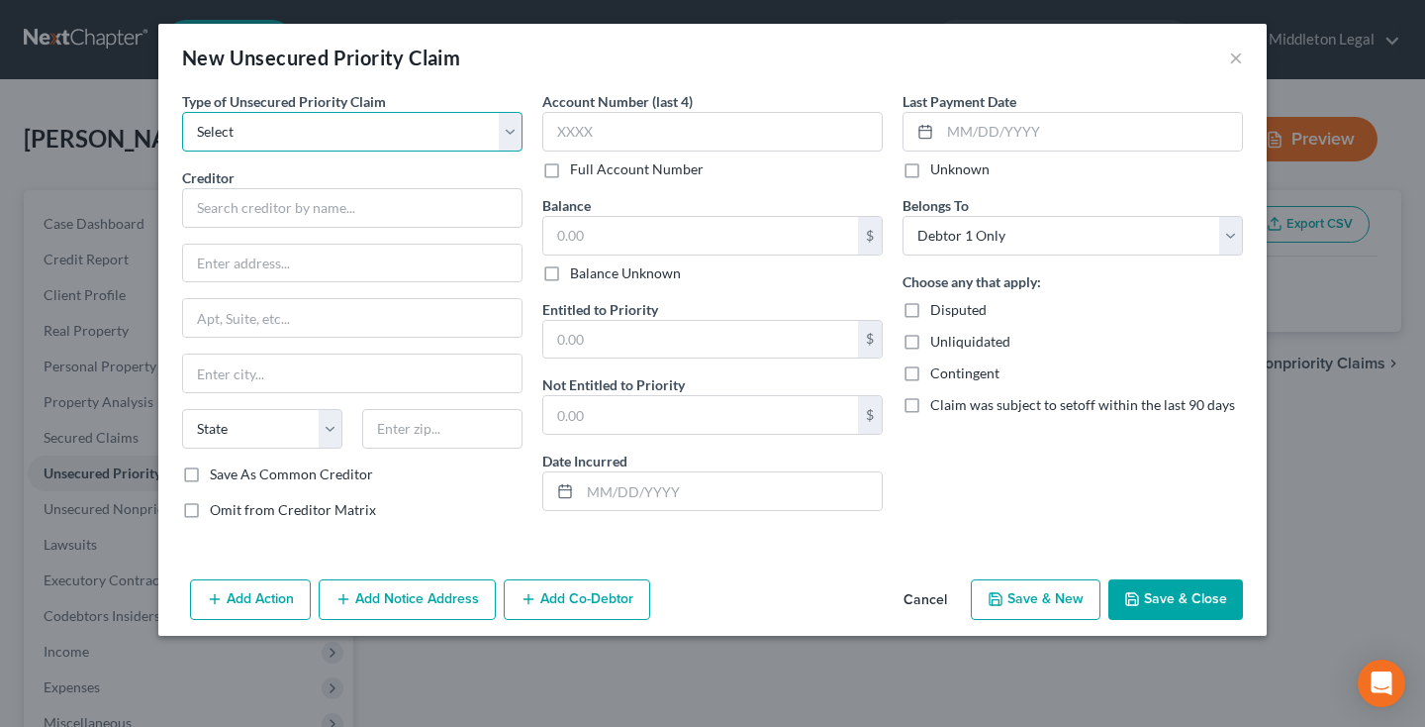
select select "0"
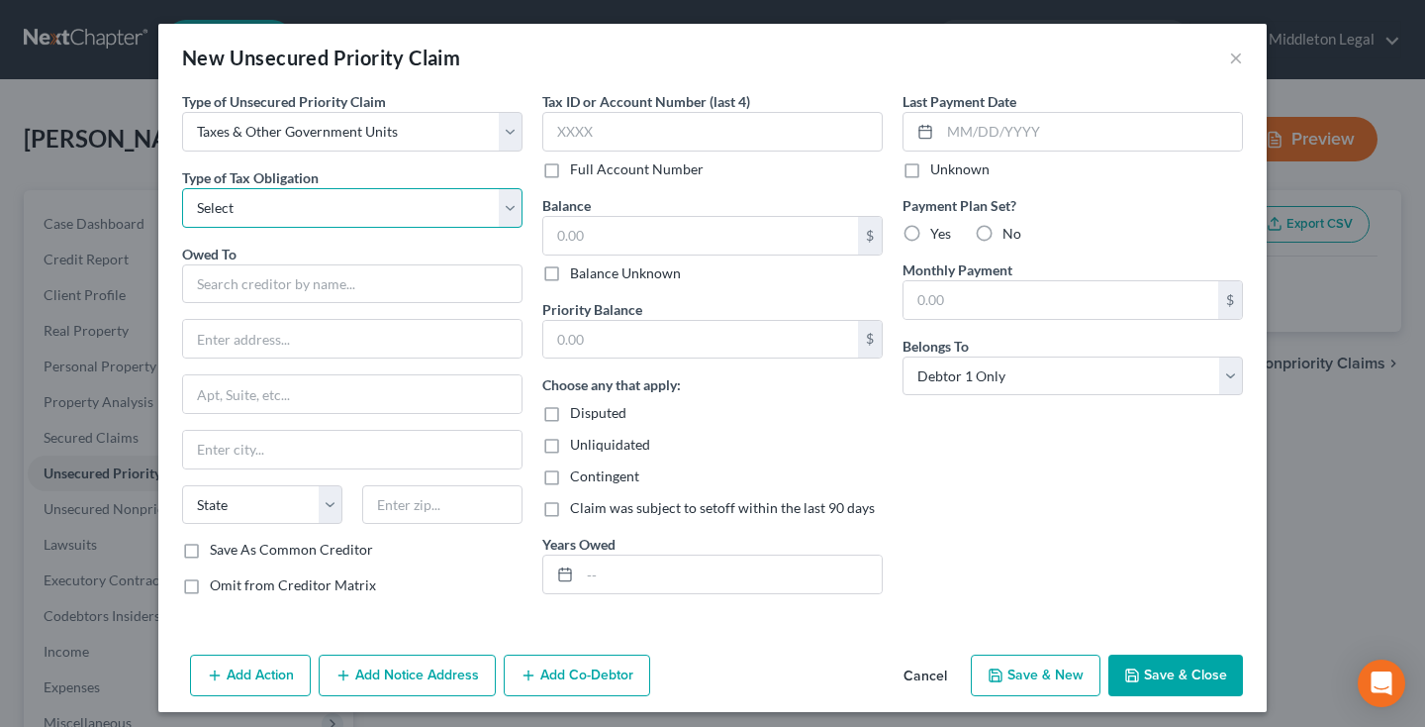
select select "0"
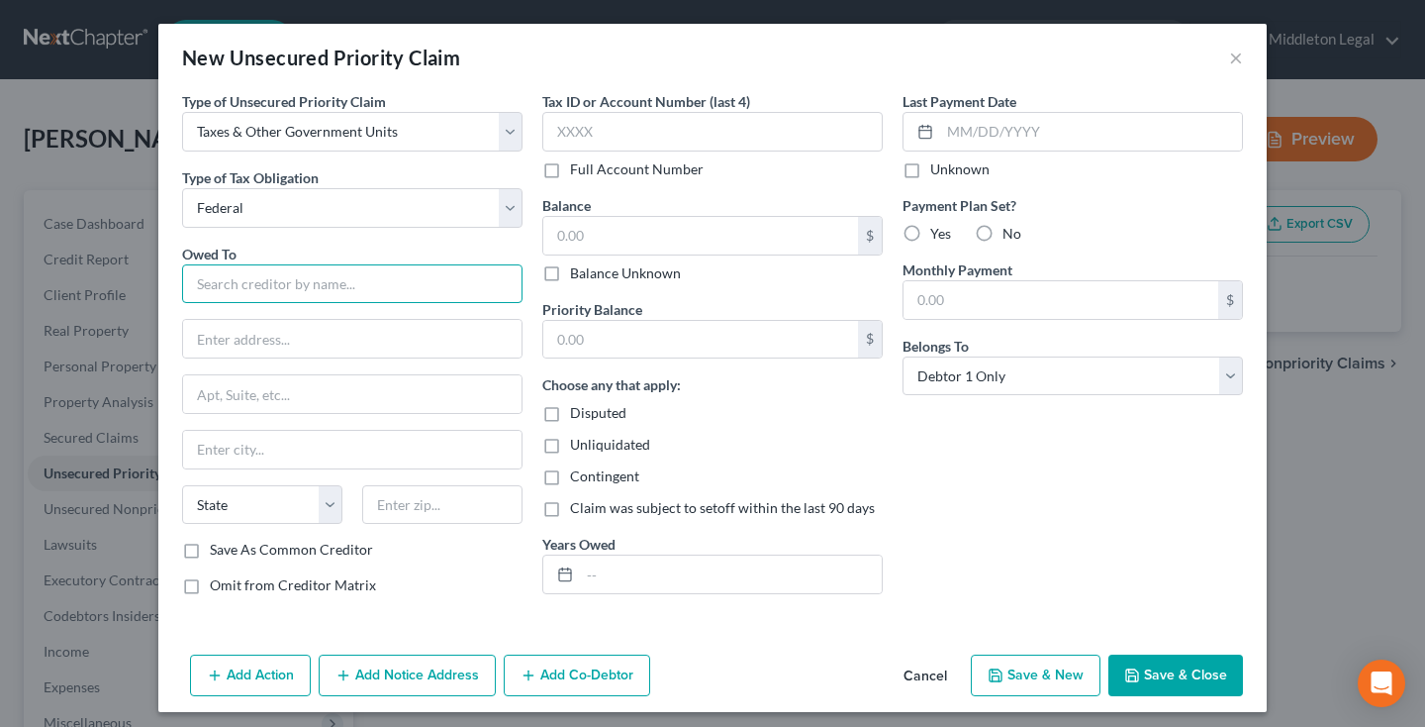
click at [362, 289] on input "text" at bounding box center [352, 284] width 340 height 40
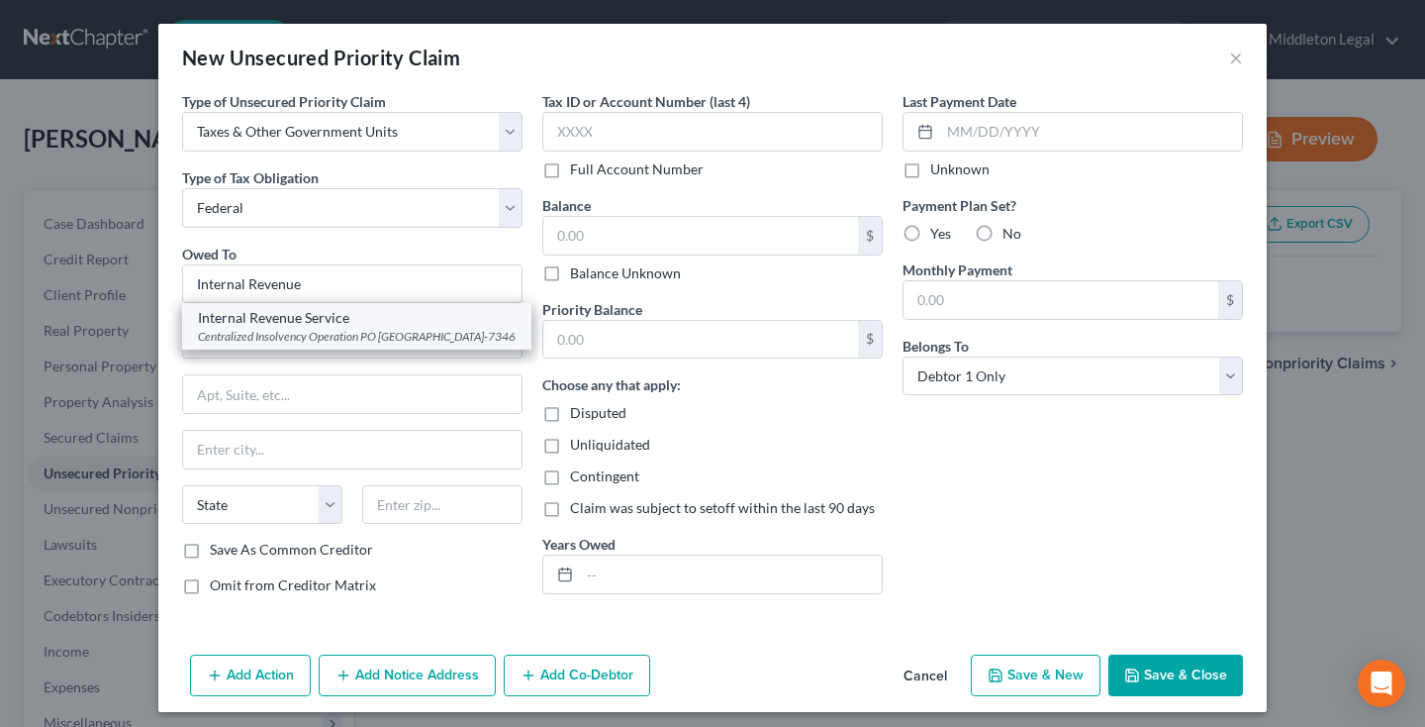
click at [374, 330] on div "Centralized Insolvency Operation PO [GEOGRAPHIC_DATA]-7346" at bounding box center [357, 336] width 318 height 17
type input "Internal Revenue Service"
type input "Centralized Insolvency Operation"
type input "PO Box 7346"
type input "Philadelphia"
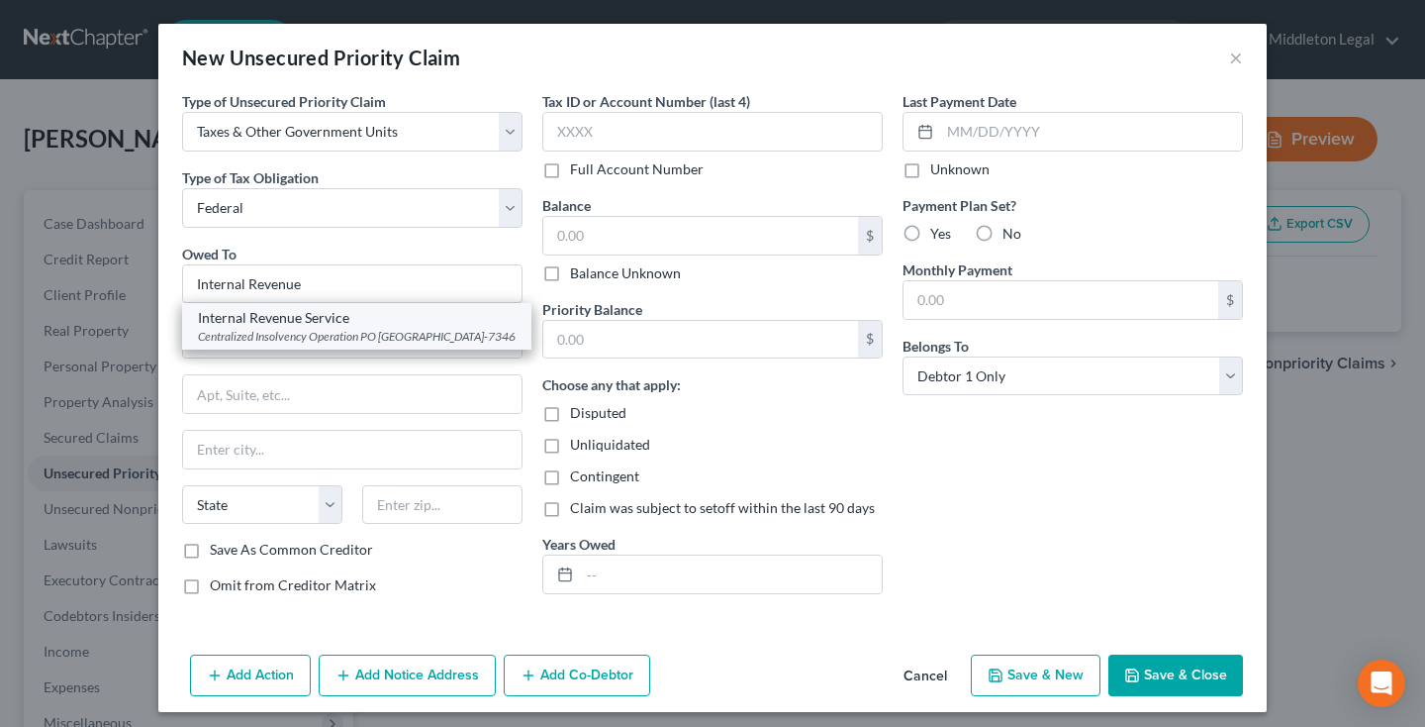
select select "39"
type input "19101-7346"
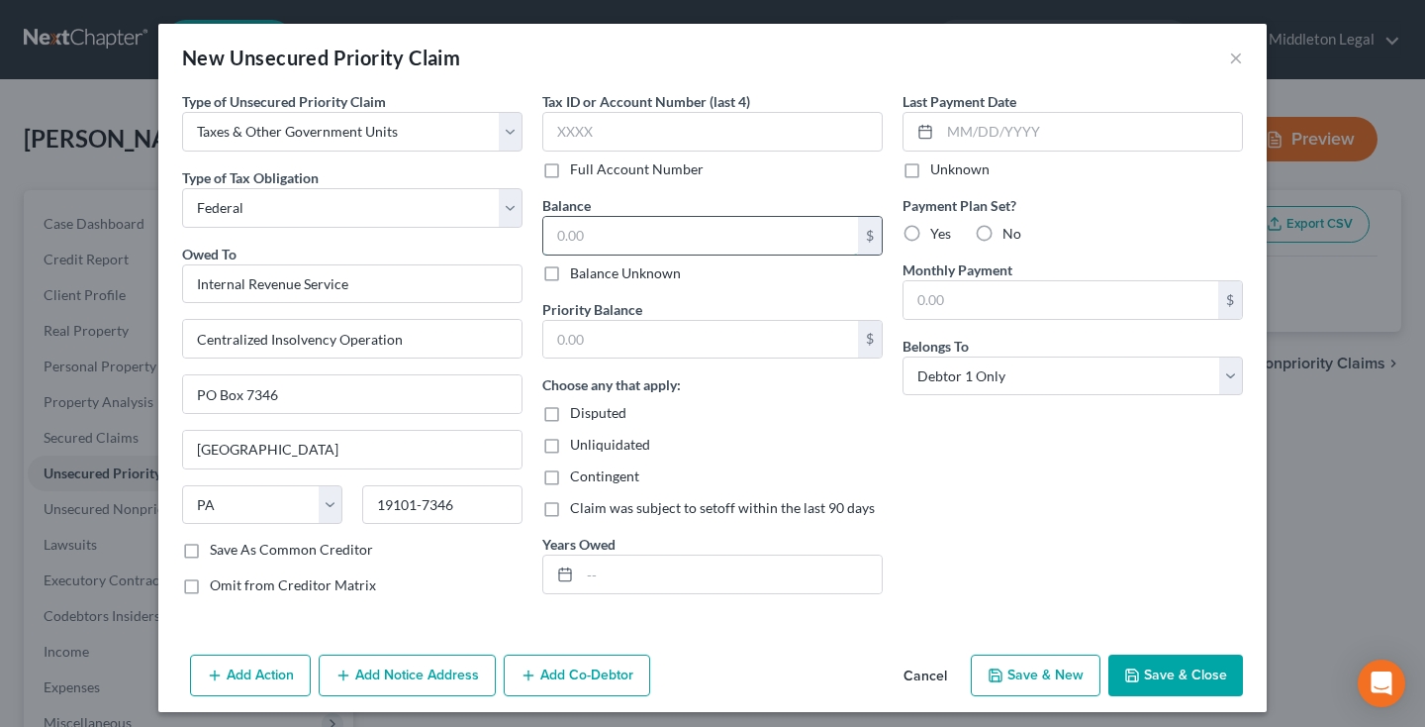
click at [611, 227] on input "text" at bounding box center [700, 236] width 315 height 38
type input "2,141"
click at [611, 348] on input "text" at bounding box center [700, 340] width 315 height 38
type input "1"
type input "2,141"
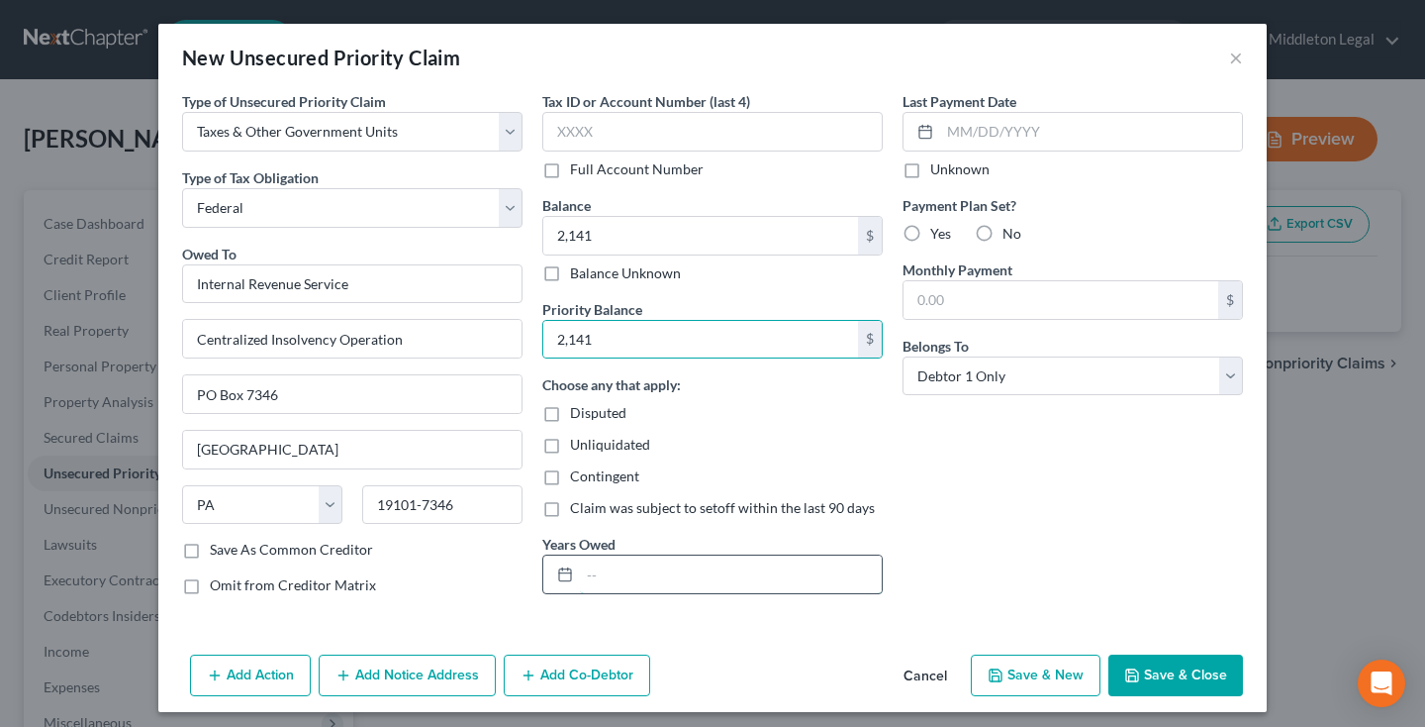
click at [607, 591] on input "text" at bounding box center [731, 574] width 302 height 38
type input "2024"
click at [1174, 671] on button "Save & Close" at bounding box center [1176, 675] width 135 height 42
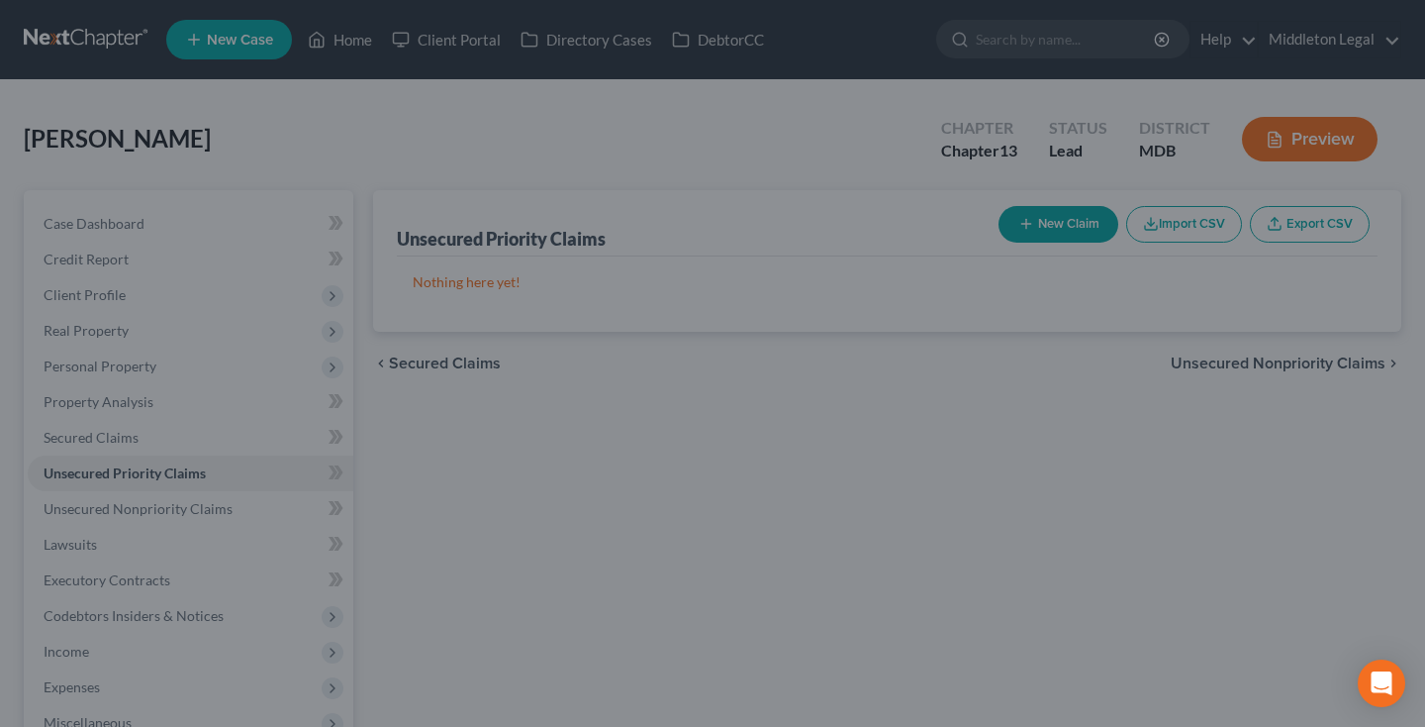
type input "2,141.00"
type input "0.00"
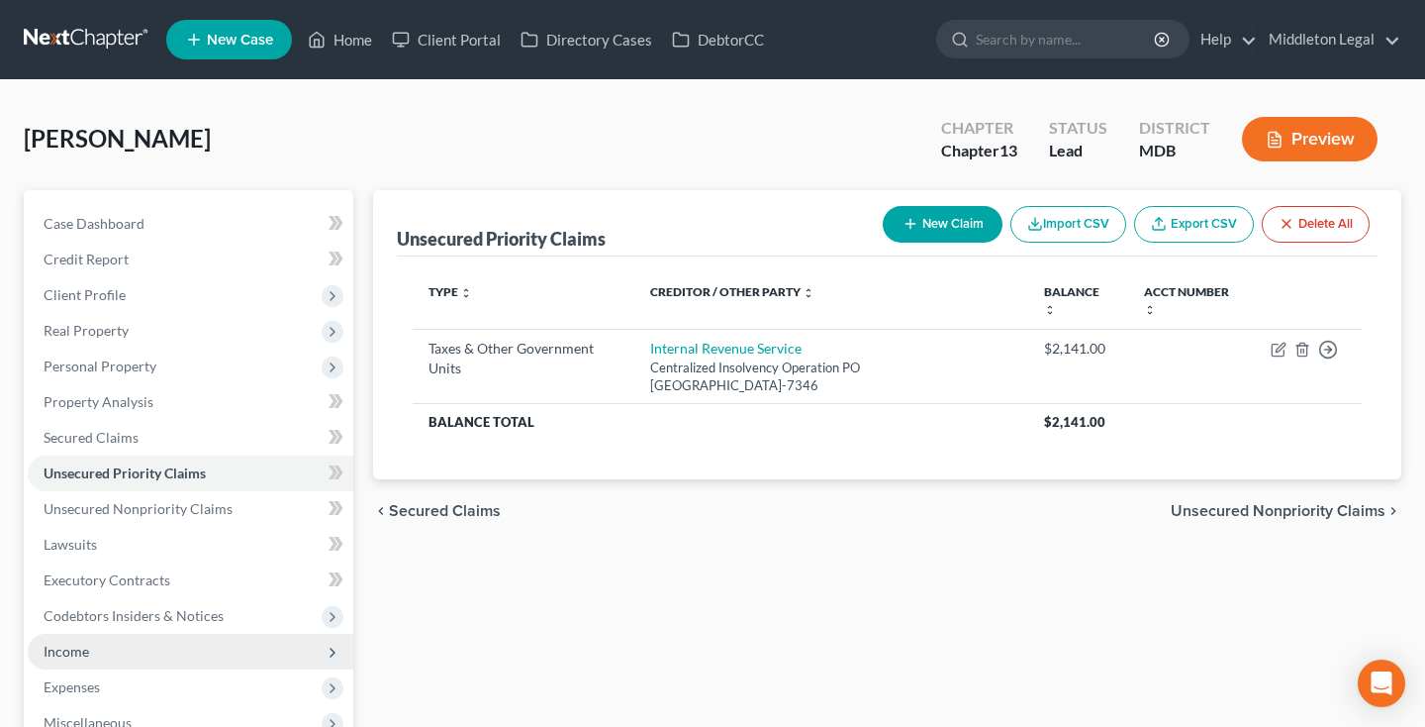
click at [63, 659] on span "Income" at bounding box center [191, 651] width 326 height 36
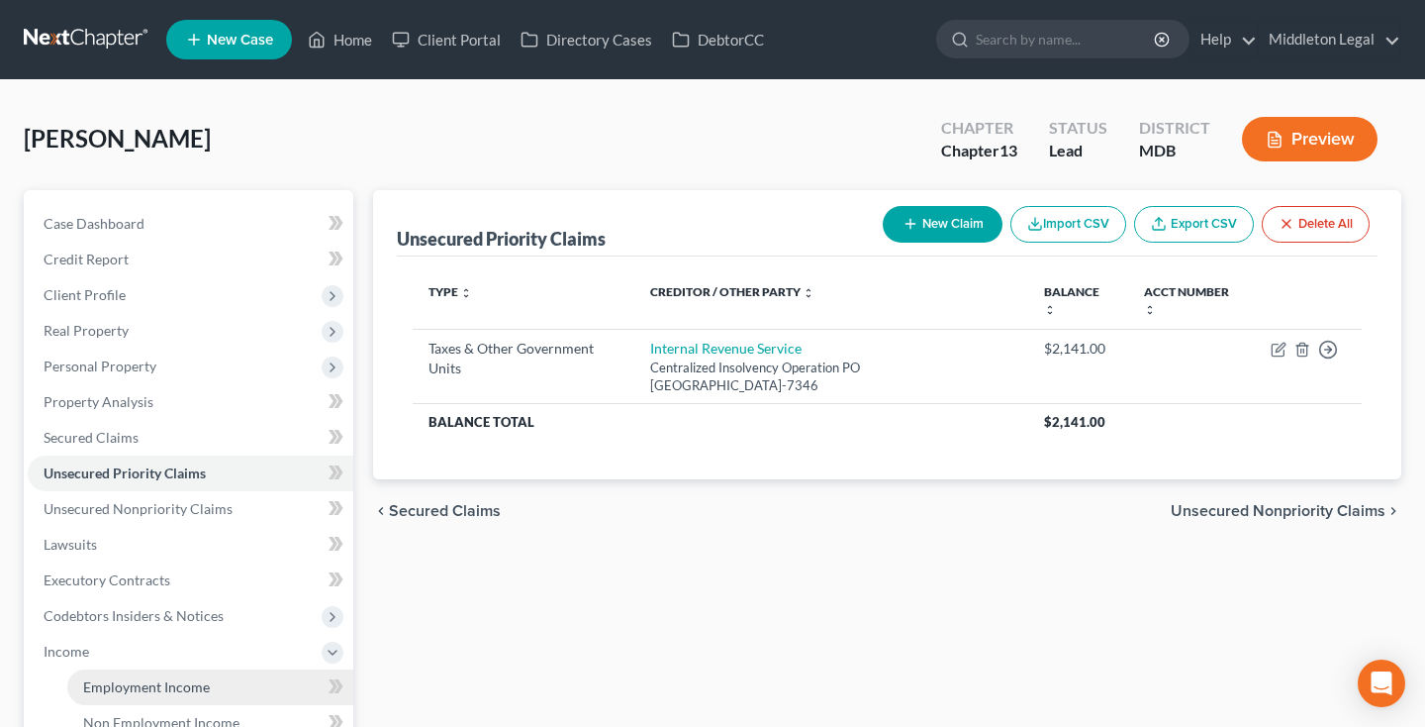
click at [198, 683] on span "Employment Income" at bounding box center [146, 686] width 127 height 17
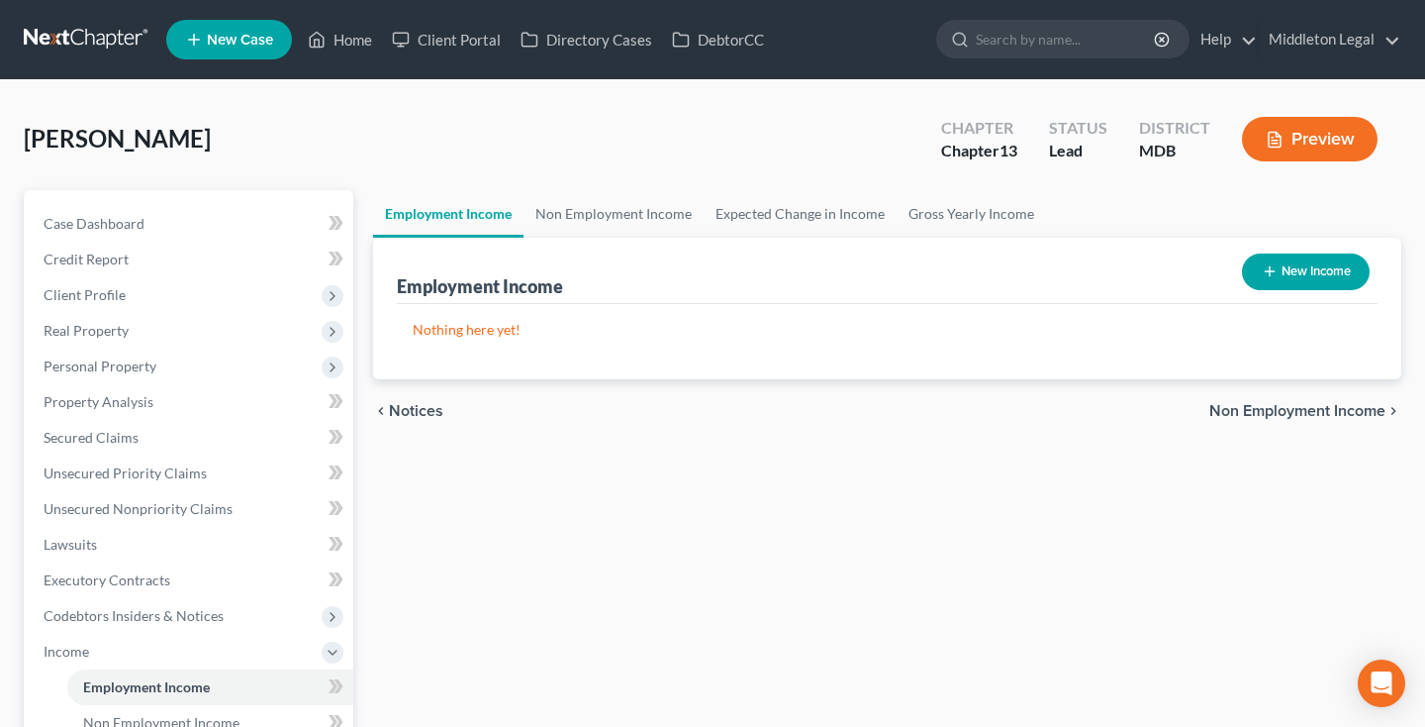
click at [1278, 267] on button "New Income" at bounding box center [1306, 271] width 128 height 37
select select "0"
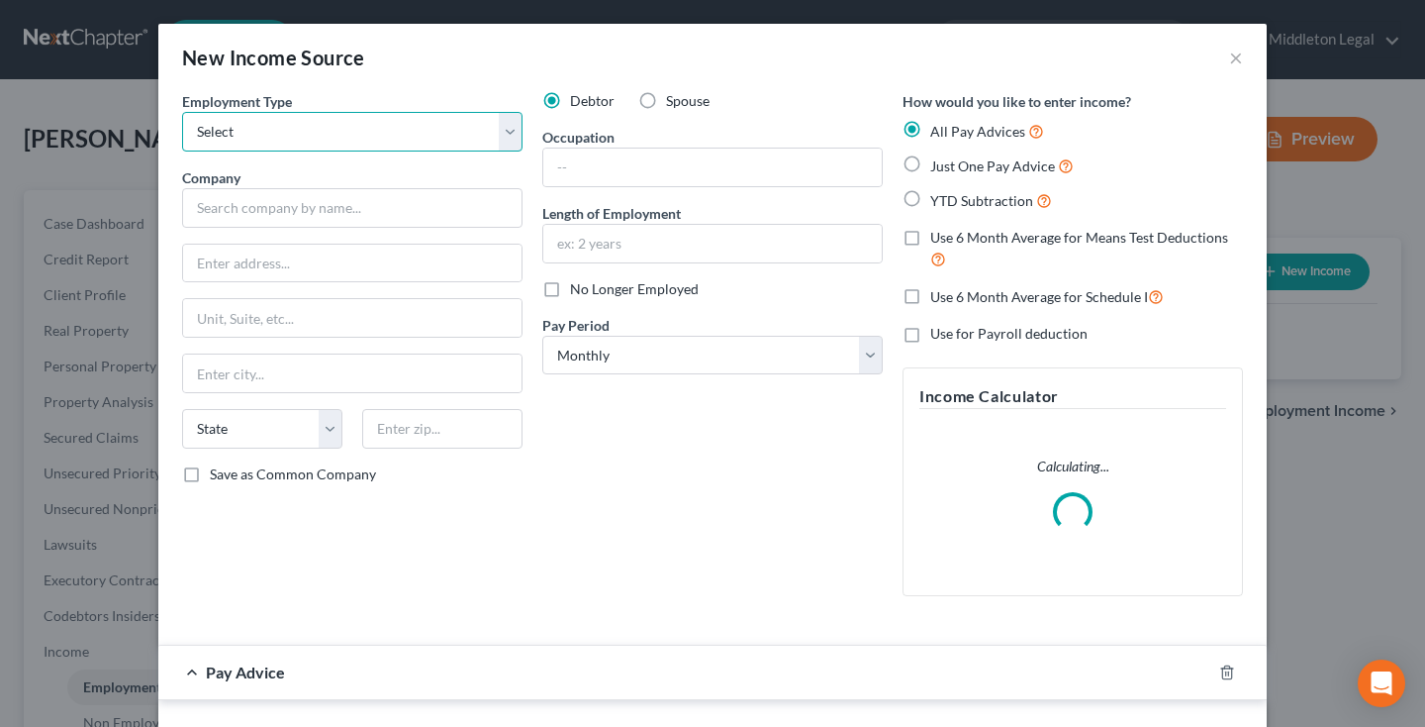
select select "0"
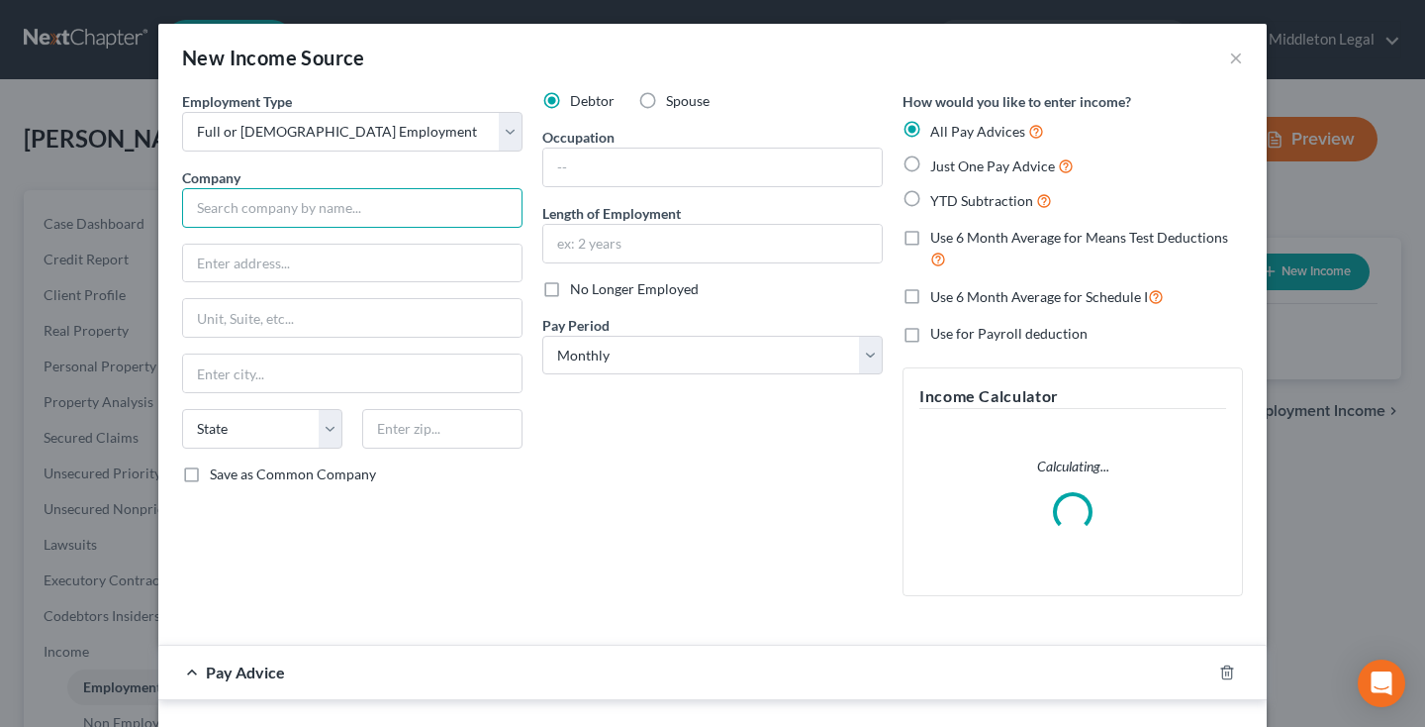
click at [433, 205] on input "text" at bounding box center [352, 208] width 340 height 40
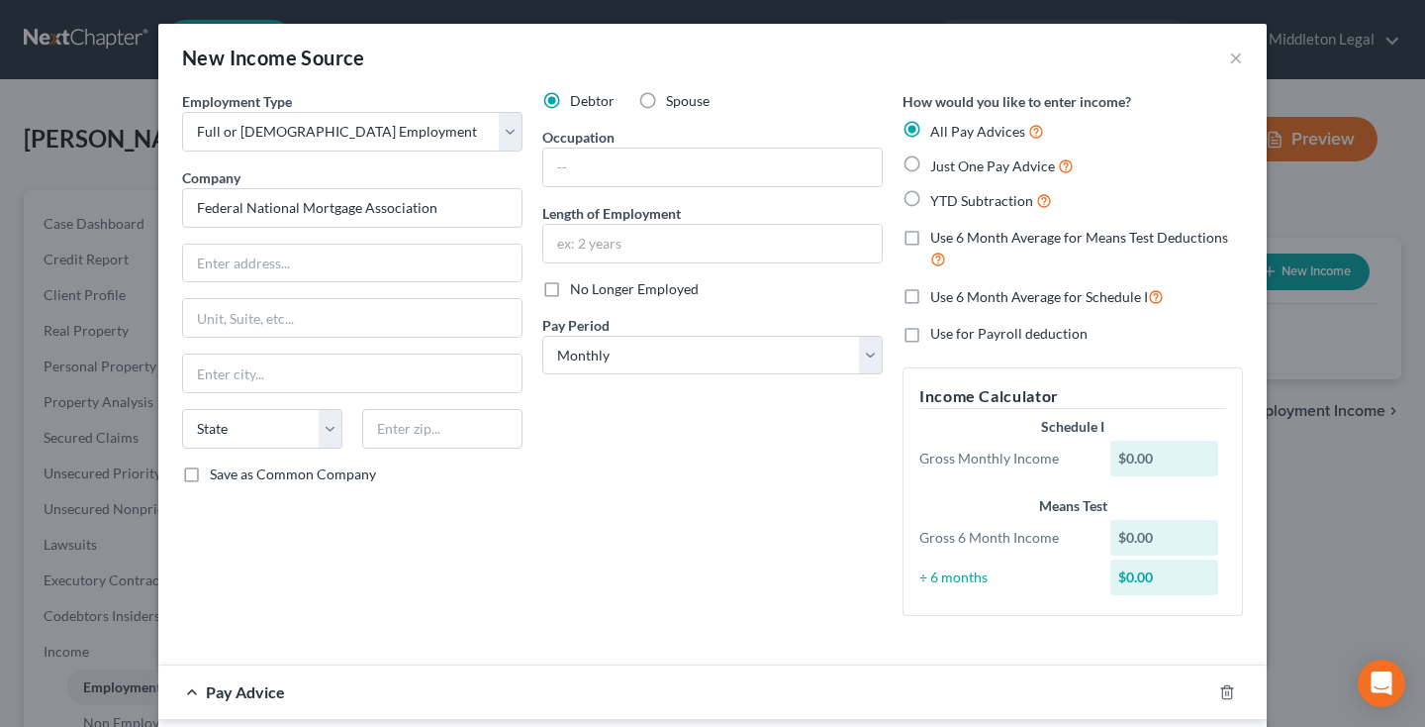
type input "Federal National Mortgage Association"
type input "[STREET_ADDRESS]"
type input "20005"
type input "[US_STATE]"
select select "8"
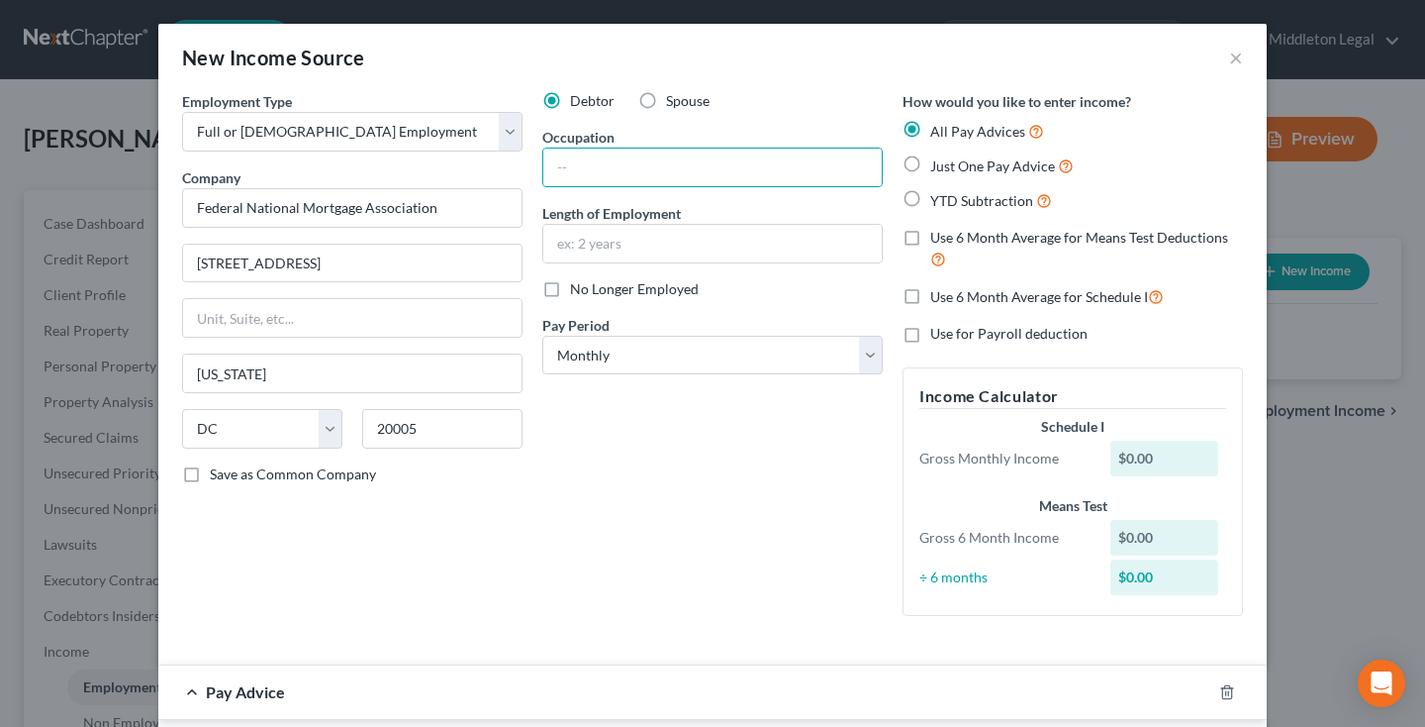
click at [930, 167] on label "Just One Pay Advice" at bounding box center [1002, 165] width 144 height 23
click at [938, 167] on input "Just One Pay Advice" at bounding box center [944, 160] width 13 height 13
radio input "true"
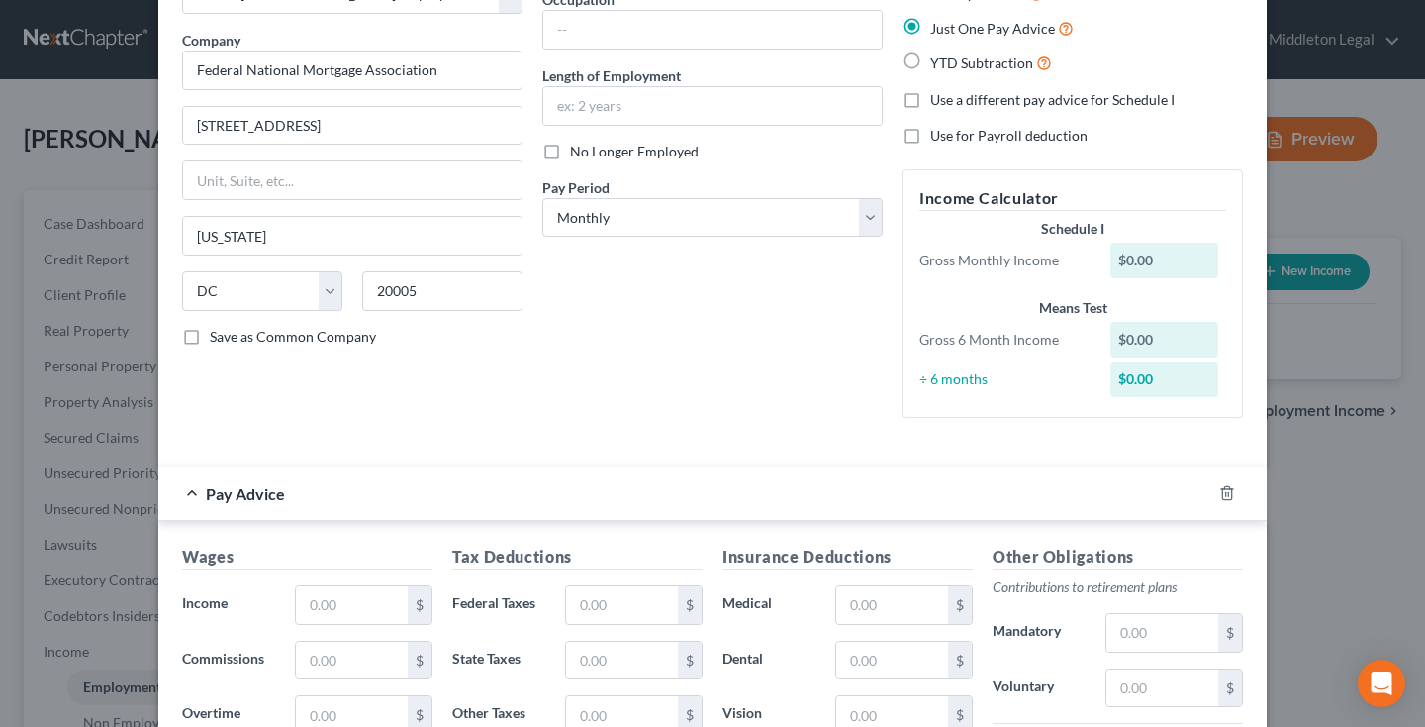
scroll to position [168, 0]
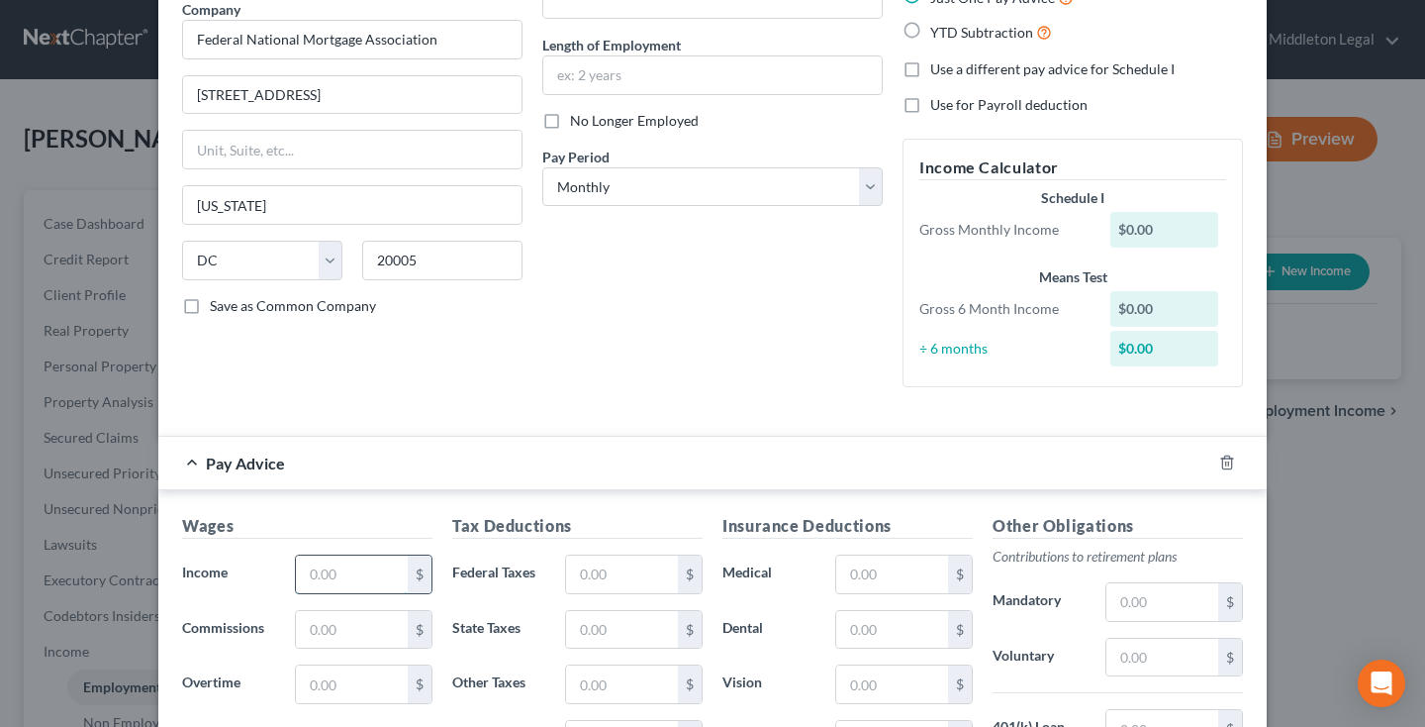
click at [343, 586] on input "text" at bounding box center [352, 574] width 112 height 38
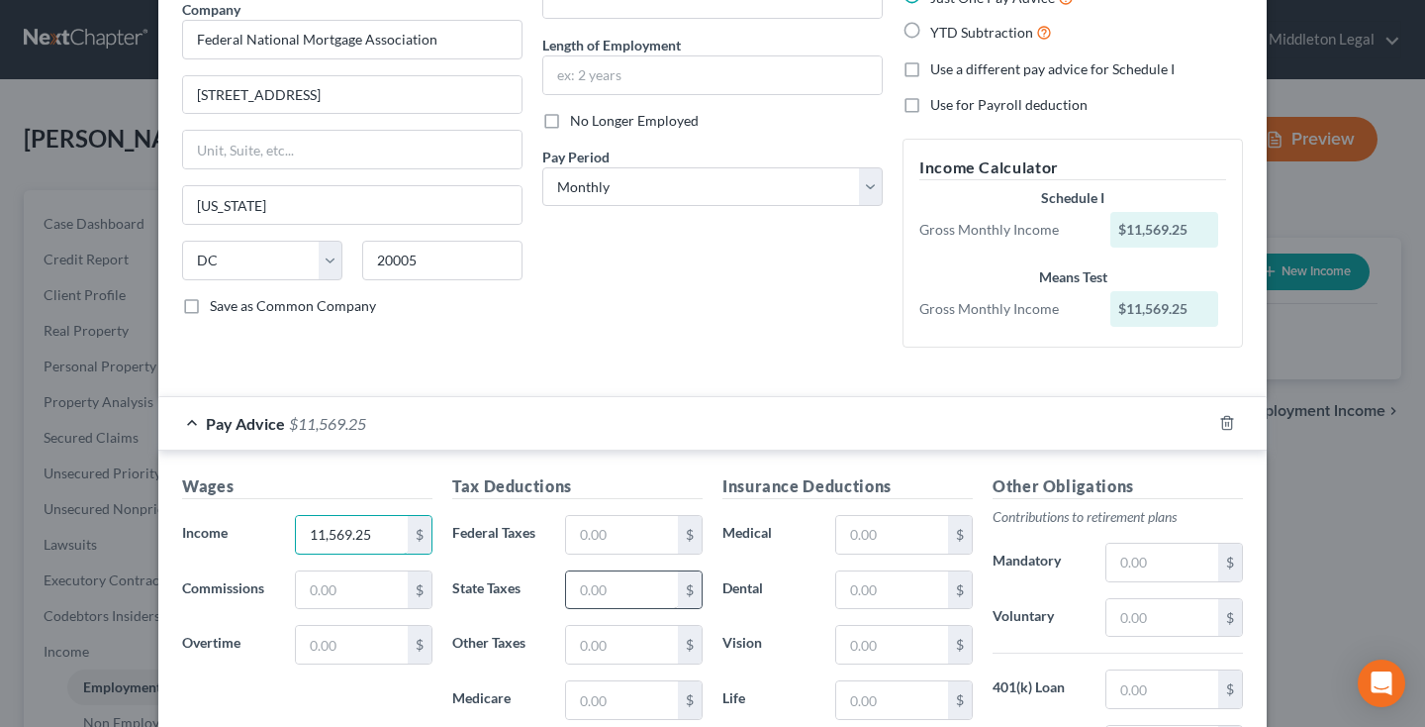
type input "11,569.25"
type input "1,564.62"
click at [597, 534] on input "text" at bounding box center [622, 535] width 112 height 38
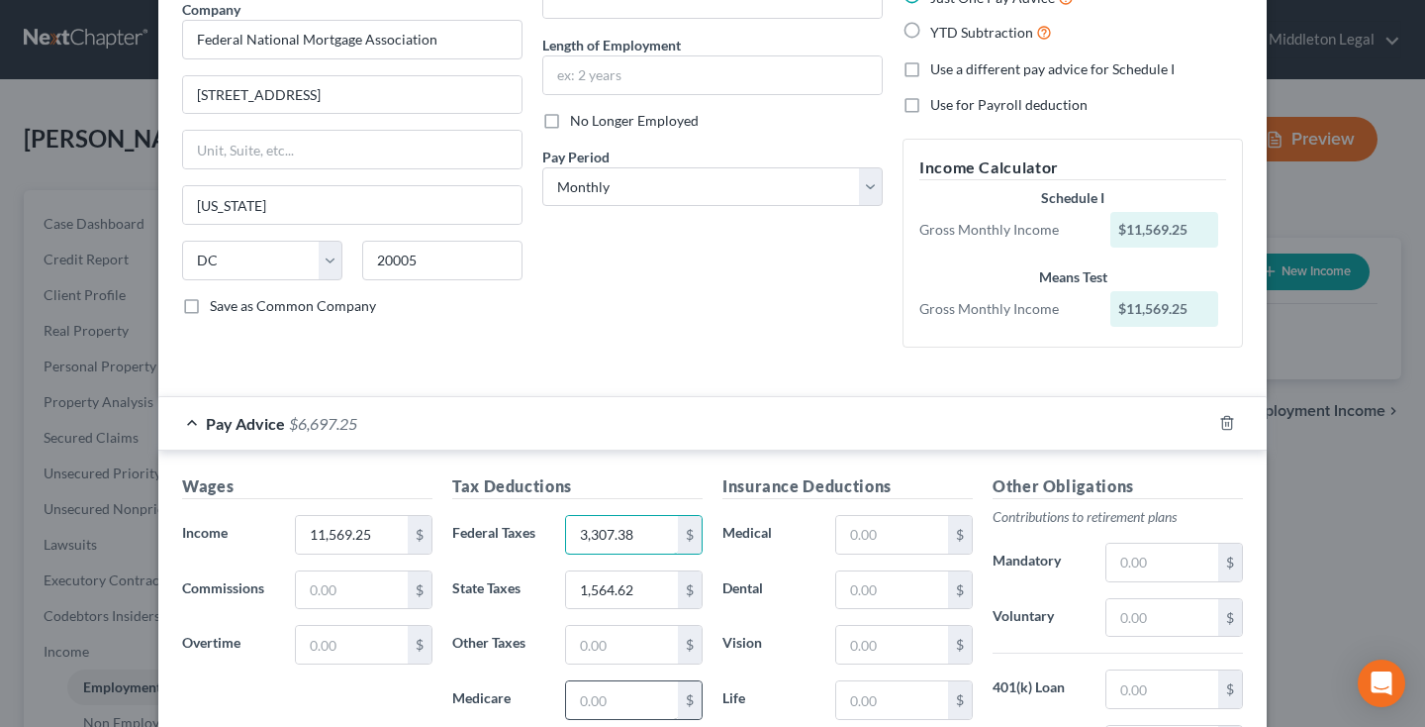
type input "3,307.38"
click at [611, 707] on input "text" at bounding box center [622, 700] width 112 height 38
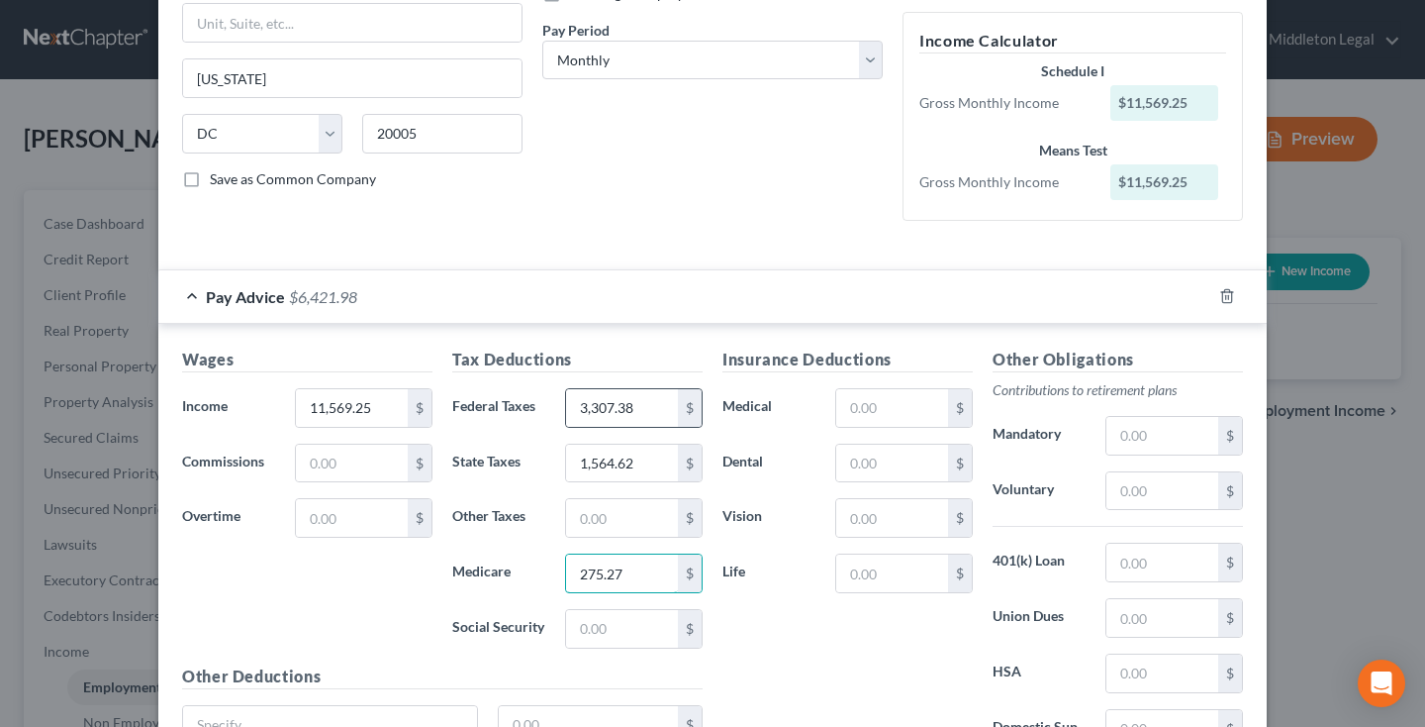
scroll to position [306, 0]
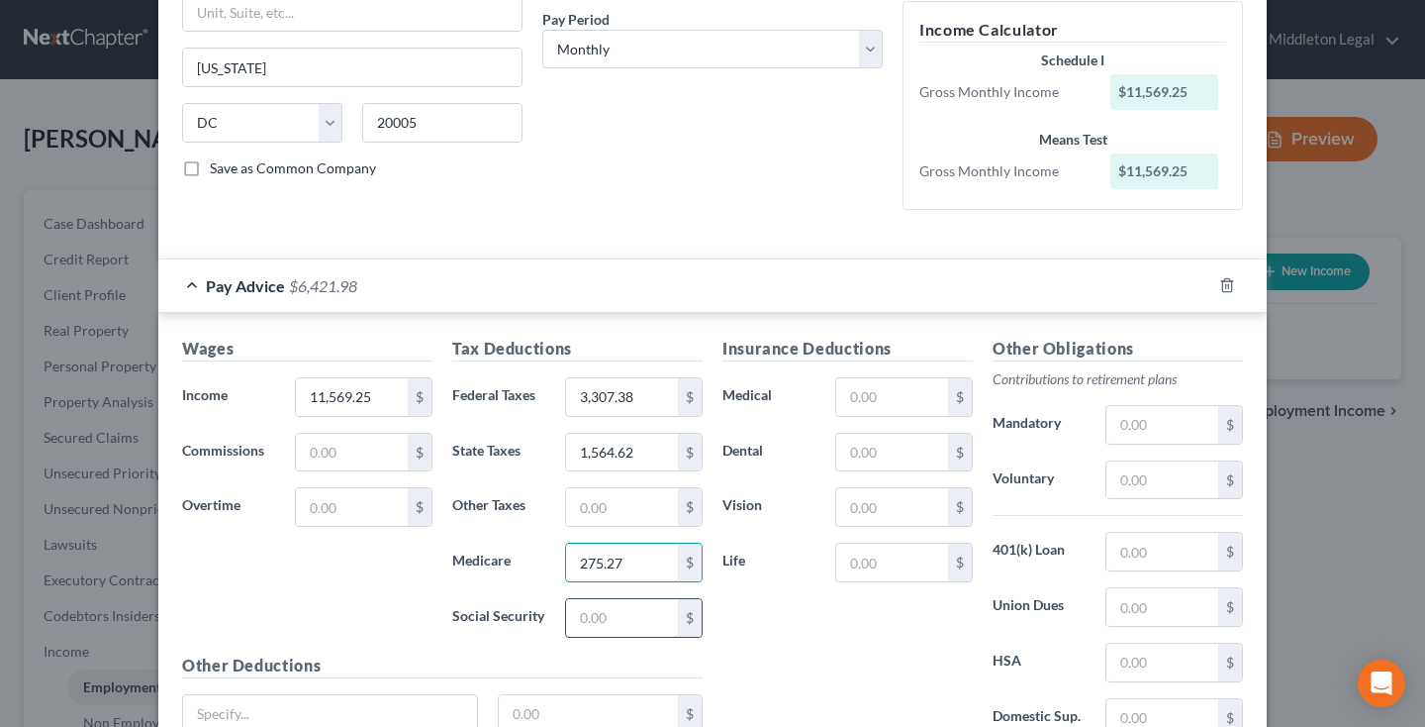
type input "275.27"
click at [598, 621] on input "text" at bounding box center [622, 618] width 112 height 38
type input "1,177.01"
click at [892, 496] on input "text" at bounding box center [892, 507] width 112 height 38
type input "8.64"
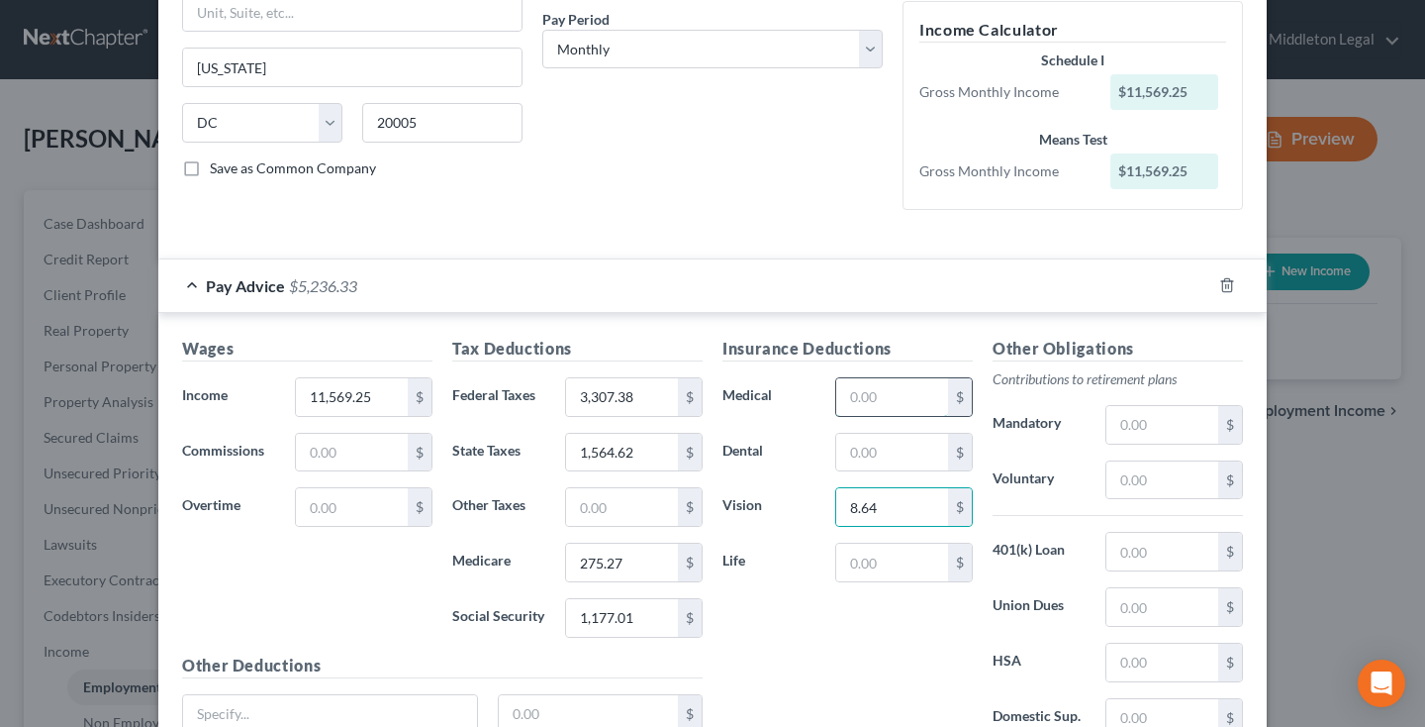
click at [905, 389] on input "text" at bounding box center [892, 397] width 112 height 38
type input "311.42"
click at [908, 465] on input "text" at bounding box center [892, 453] width 112 height 38
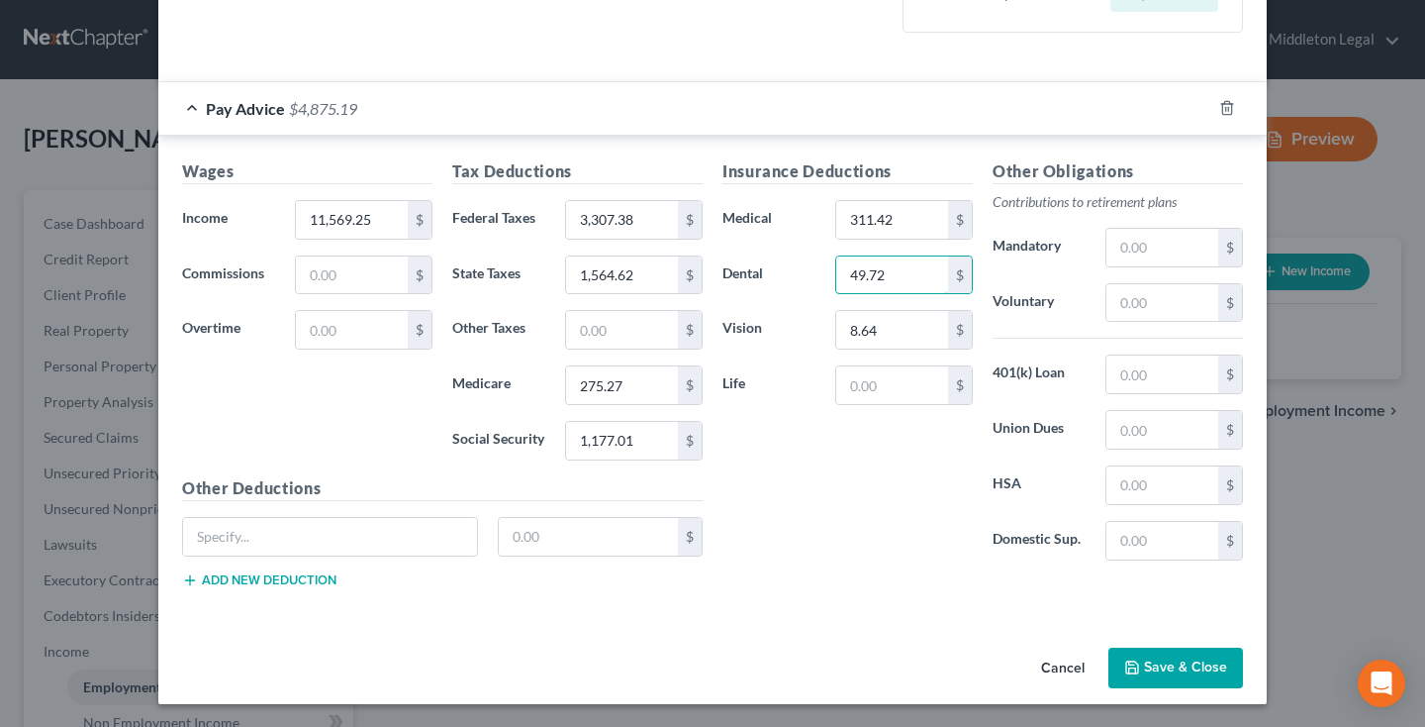
scroll to position [481, 0]
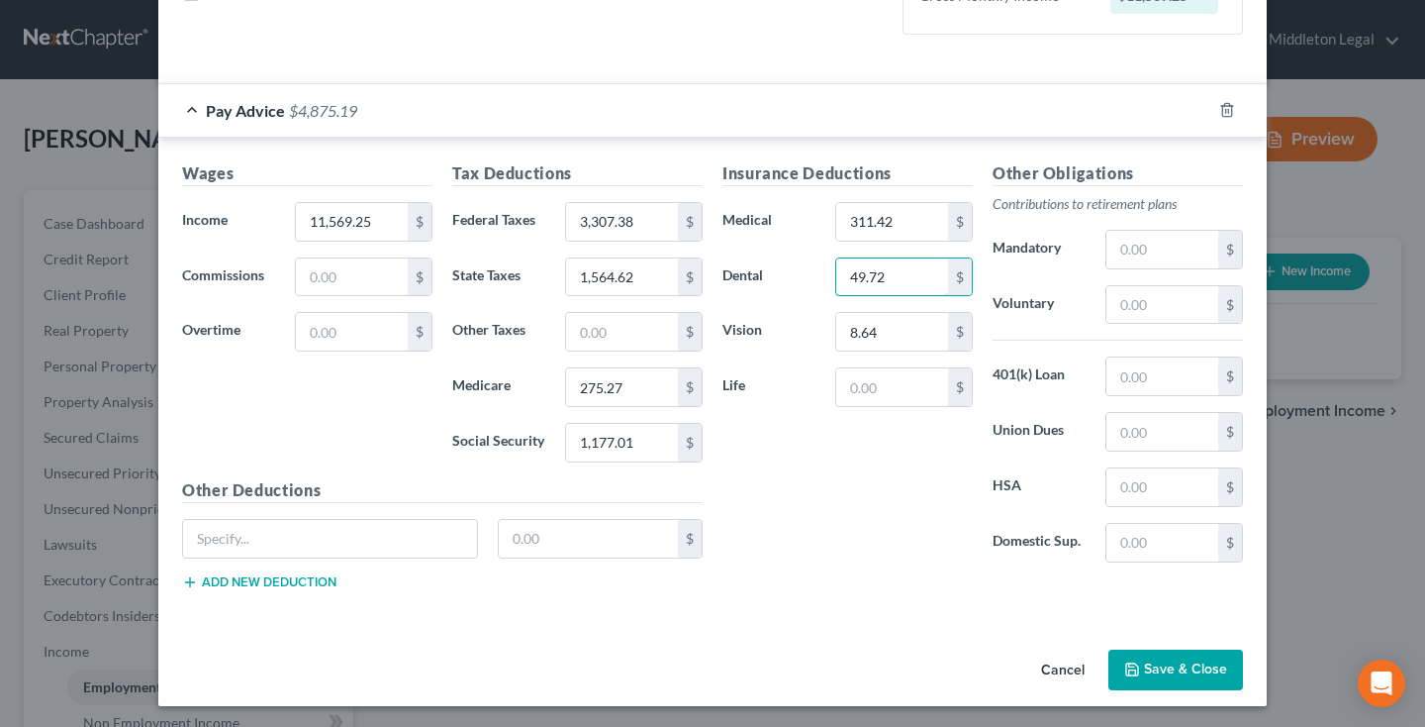
type input "49.72"
click at [1189, 673] on button "Save & Close" at bounding box center [1176, 670] width 135 height 42
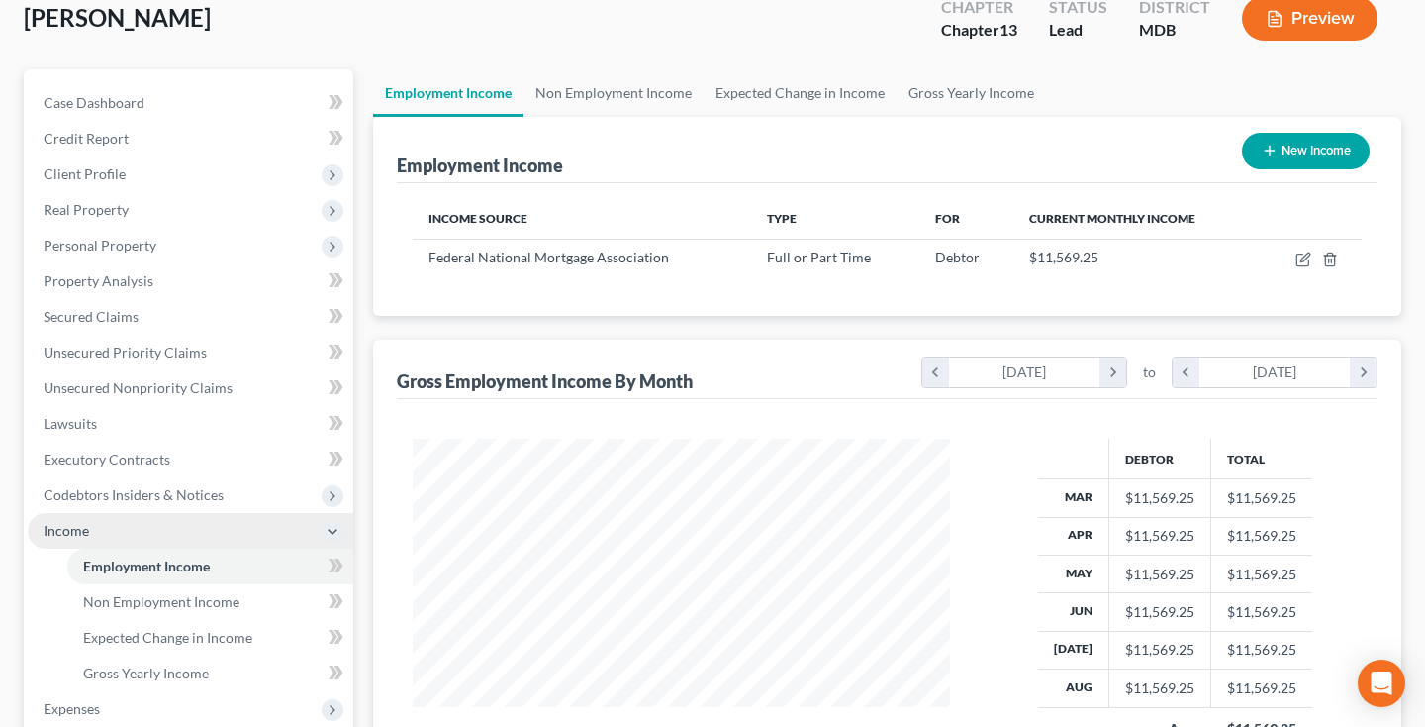
scroll to position [133, 0]
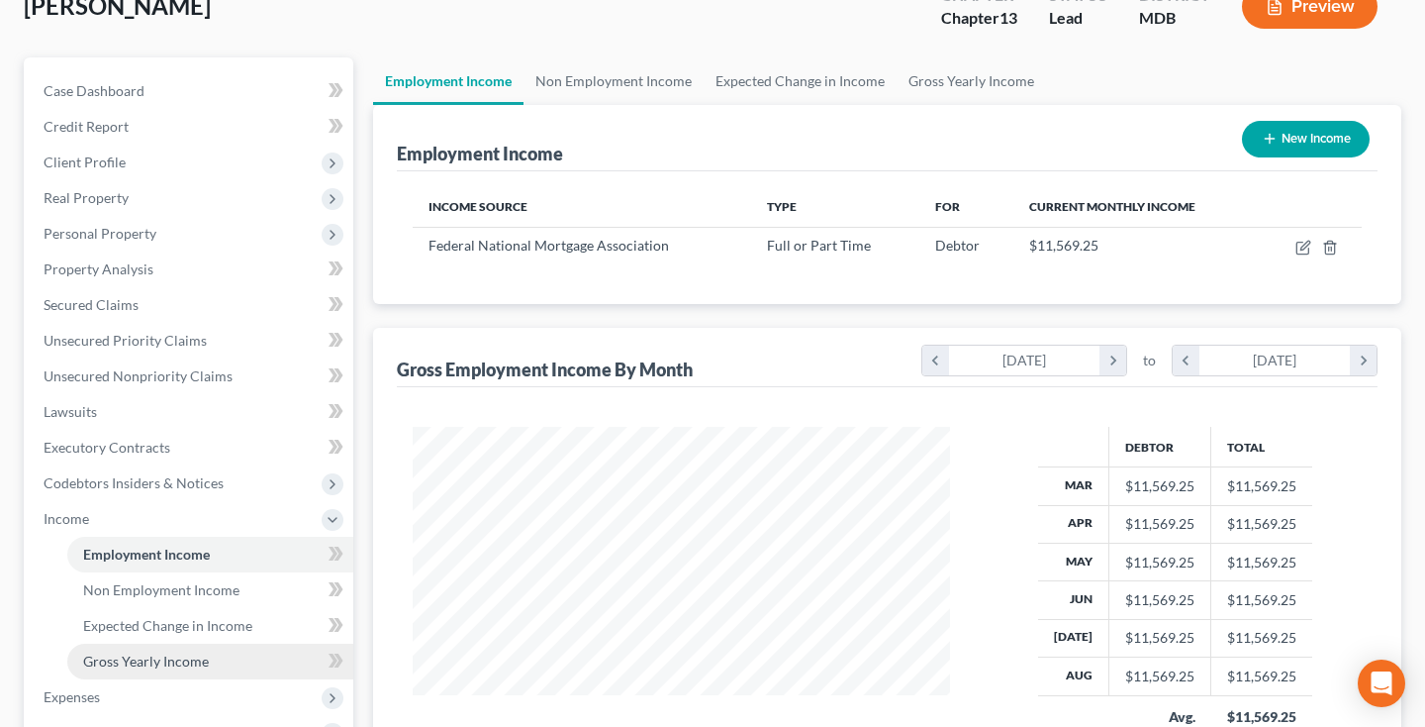
click at [148, 653] on span "Gross Yearly Income" at bounding box center [146, 660] width 126 height 17
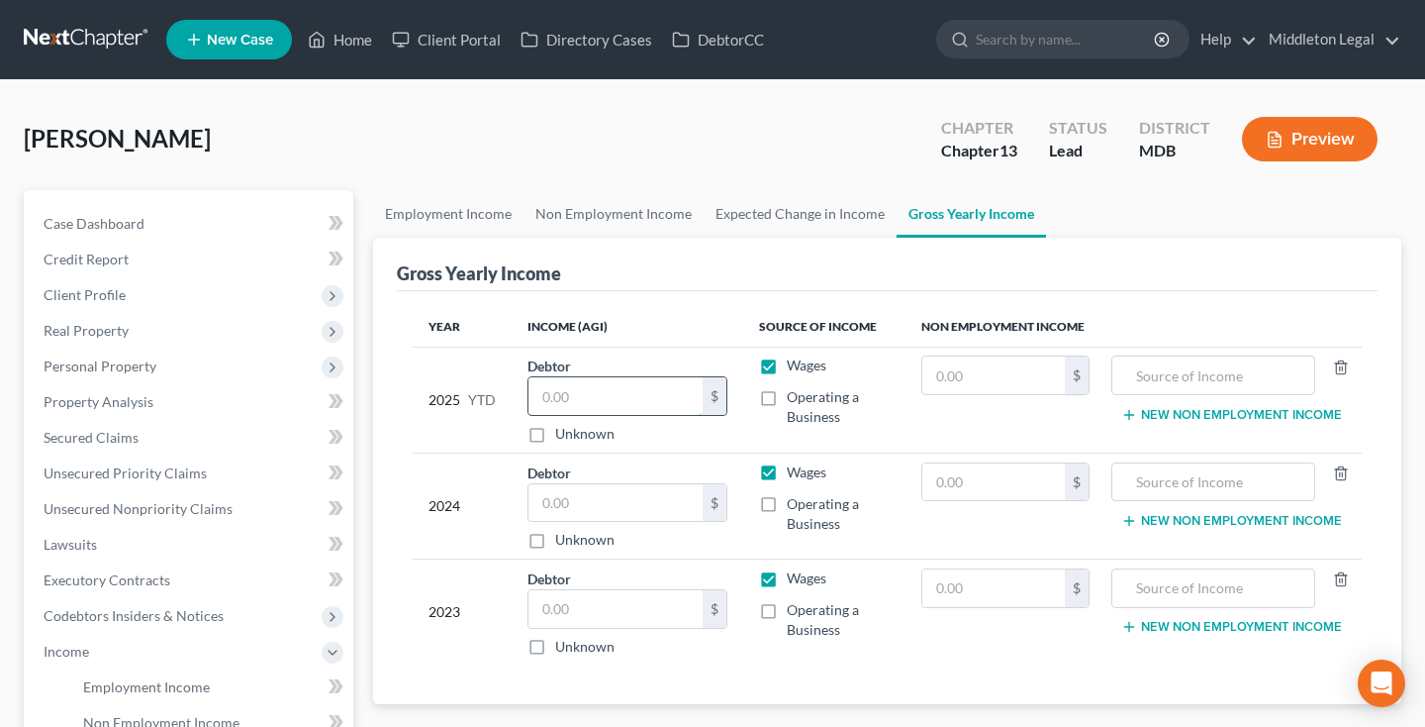
click at [605, 410] on input "text" at bounding box center [616, 396] width 174 height 38
type input "92,554"
click at [630, 512] on input "text" at bounding box center [616, 503] width 174 height 38
click at [560, 611] on input "text" at bounding box center [616, 609] width 174 height 38
type input "192,370"
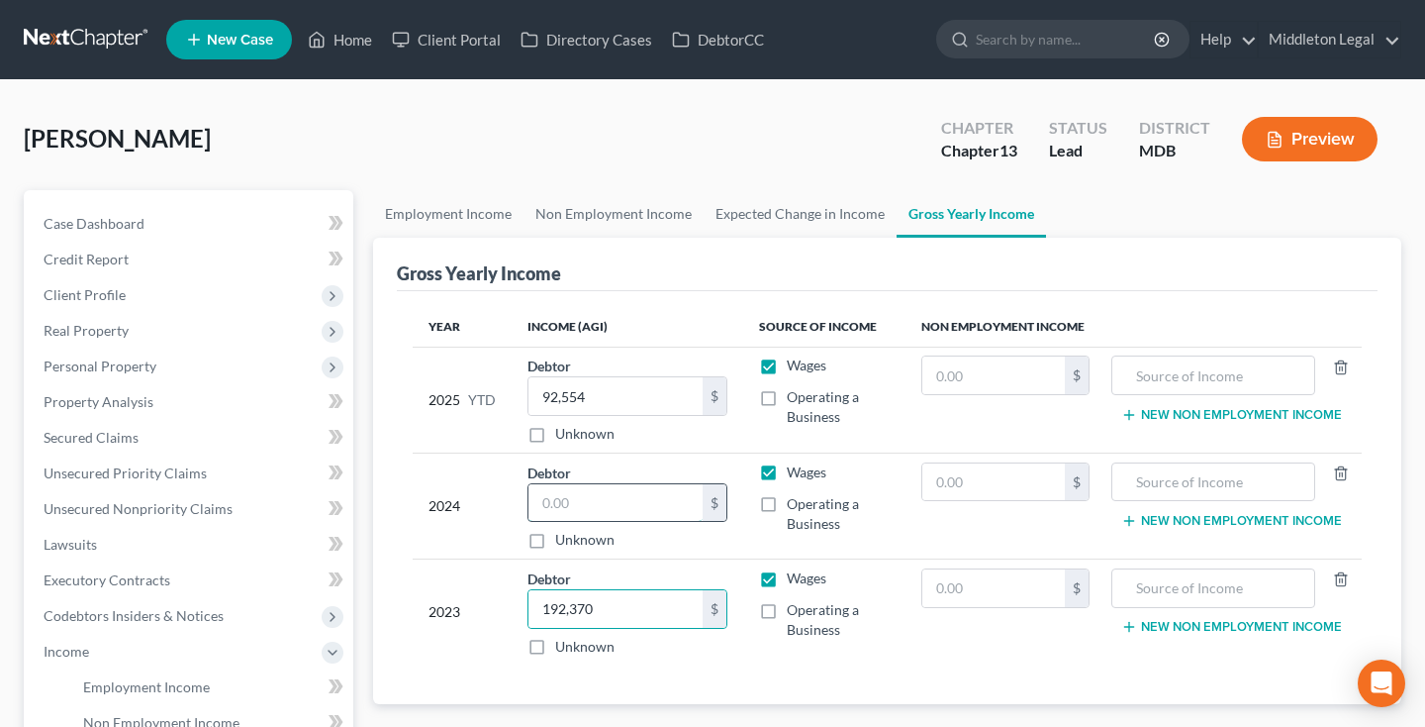
click at [586, 503] on input "text" at bounding box center [616, 503] width 174 height 38
type input "208,661"
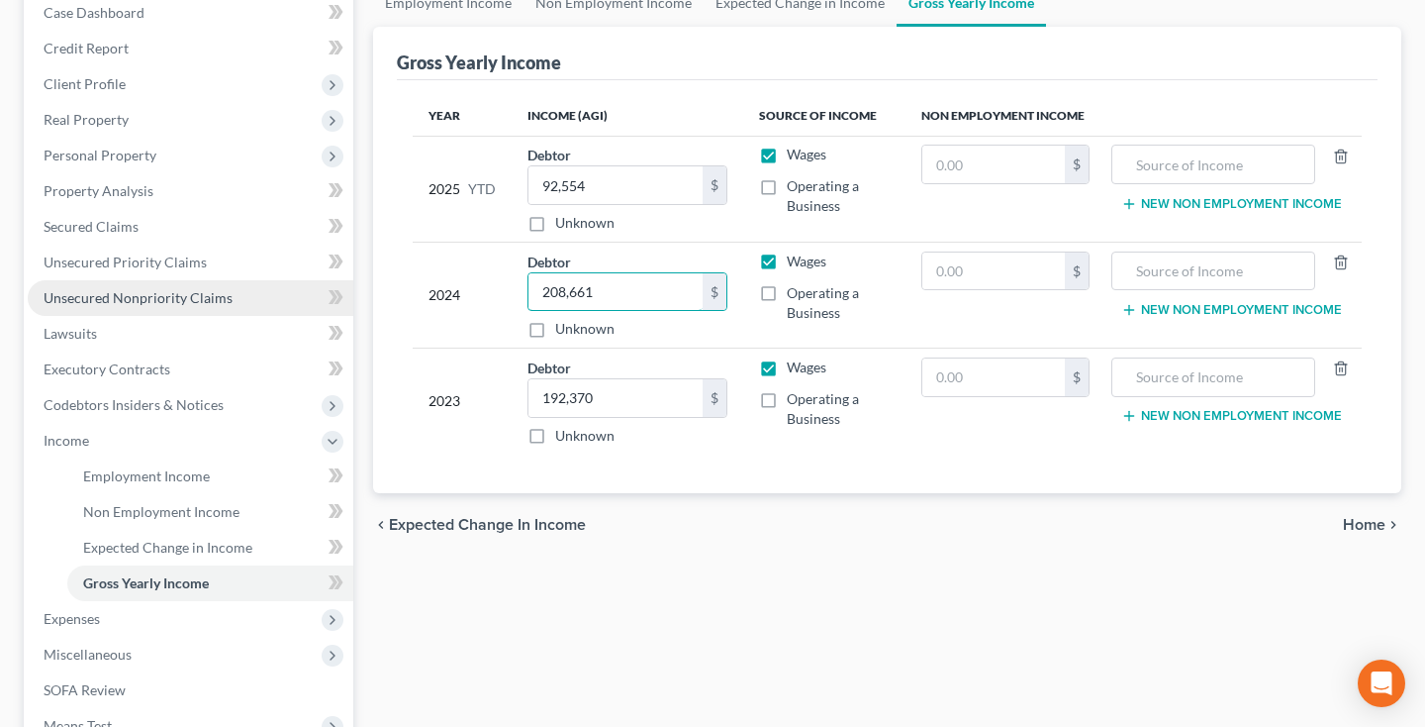
scroll to position [258, 0]
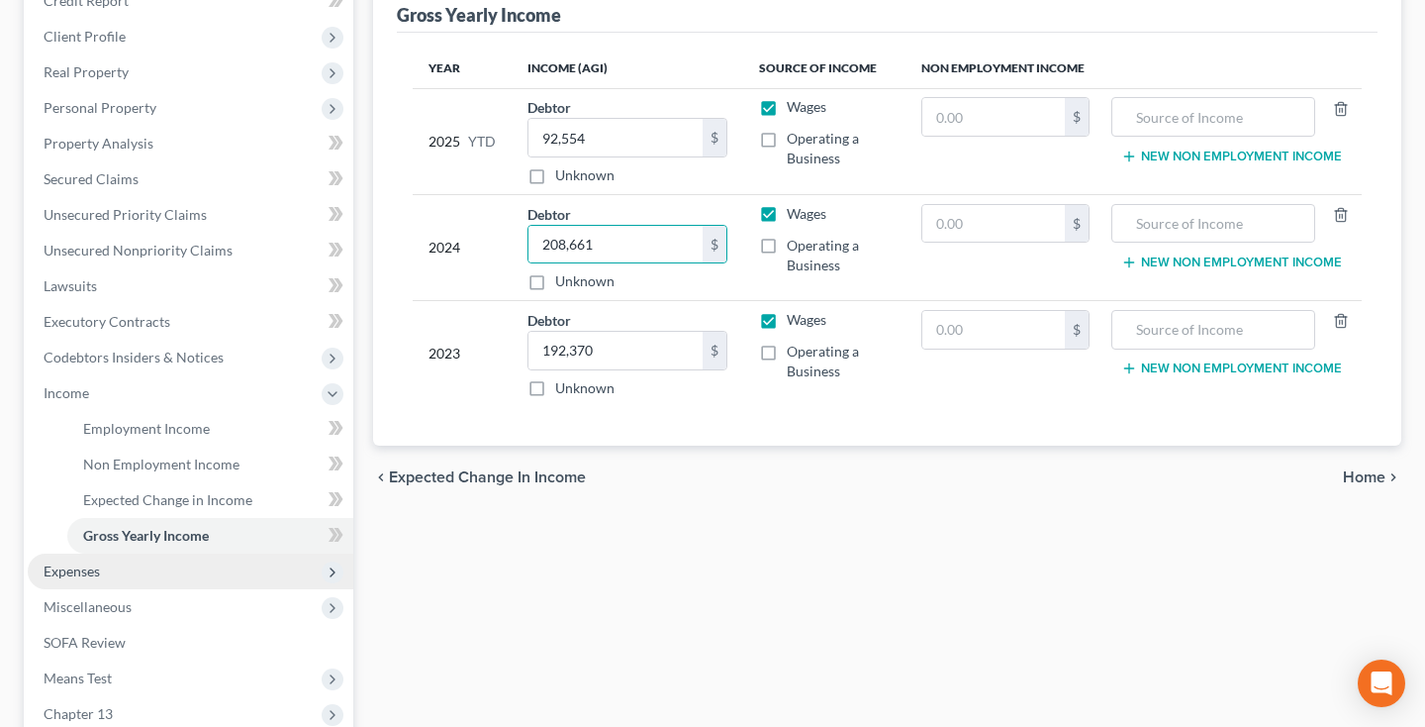
click at [85, 575] on span "Expenses" at bounding box center [72, 570] width 56 height 17
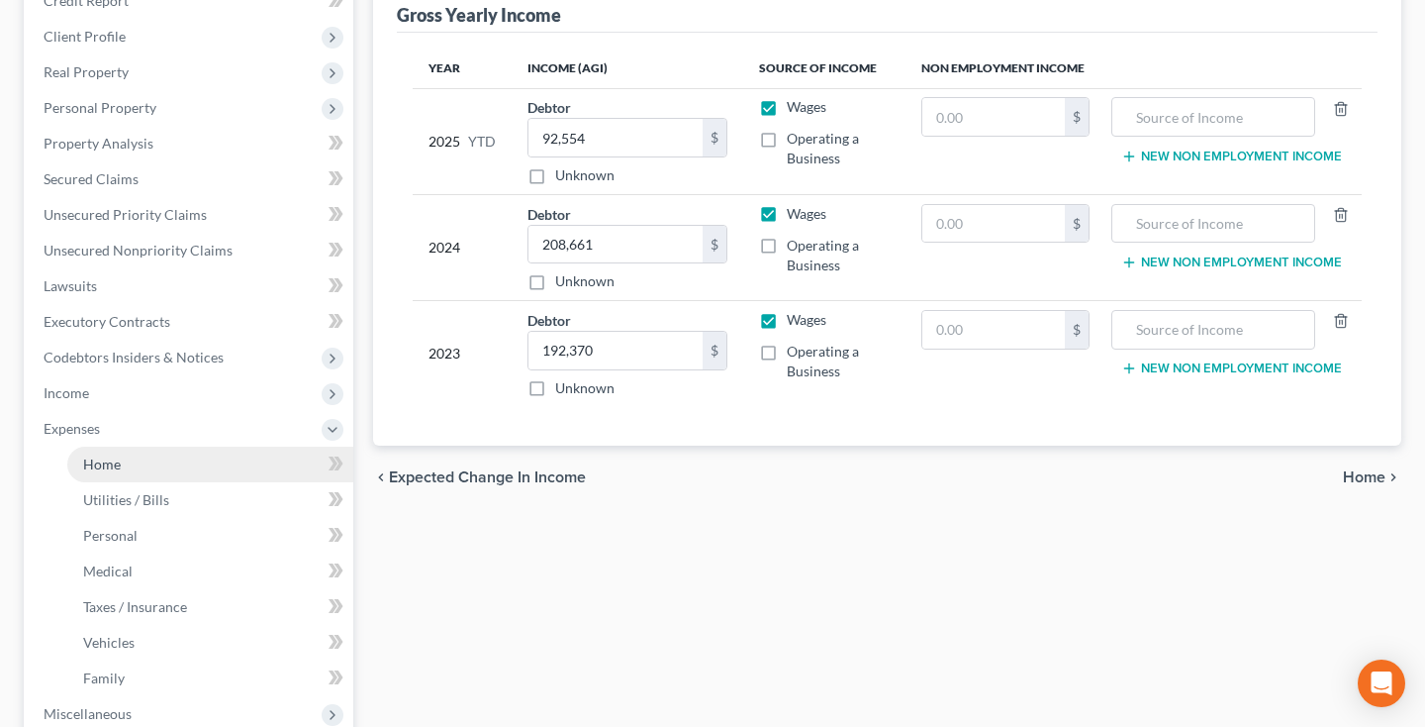
click at [132, 462] on link "Home" at bounding box center [210, 464] width 286 height 36
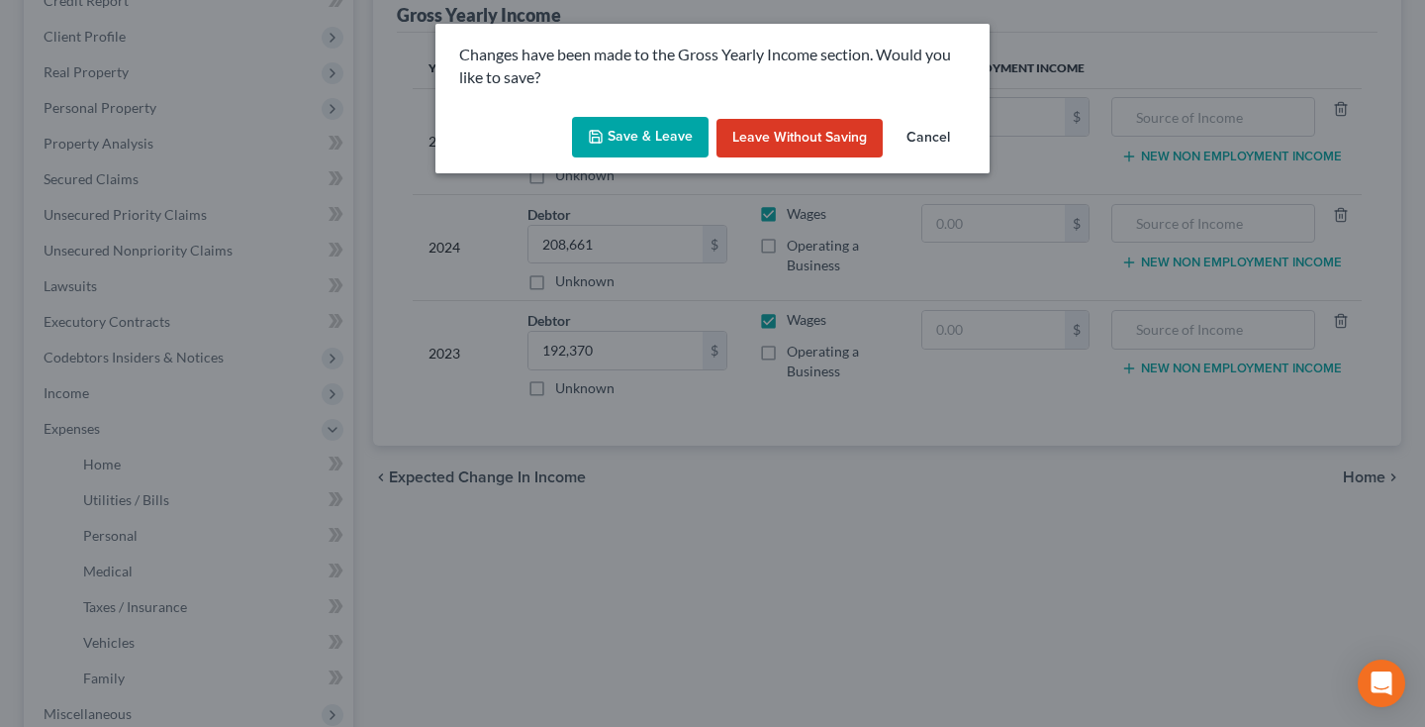
click at [679, 137] on button "Save & Leave" at bounding box center [640, 138] width 137 height 42
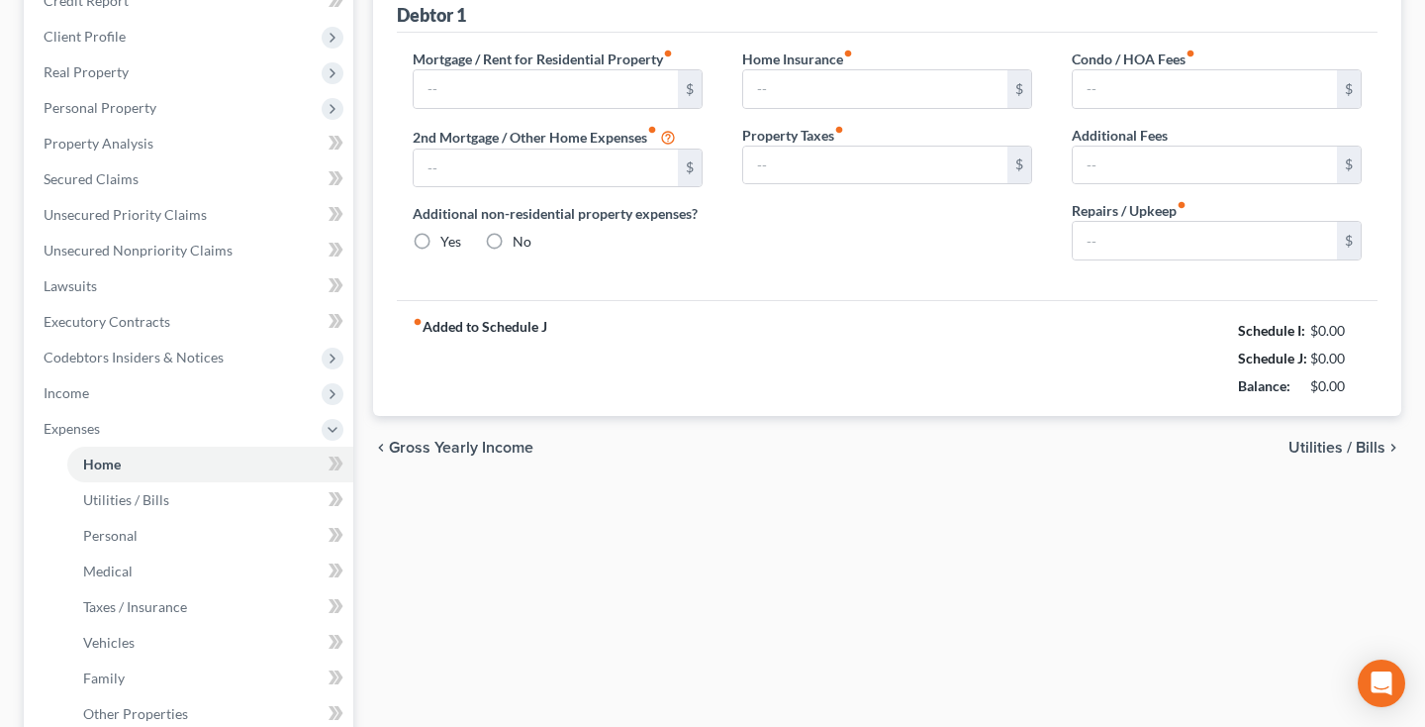
type input "0.00"
radio input "true"
type input "0.00"
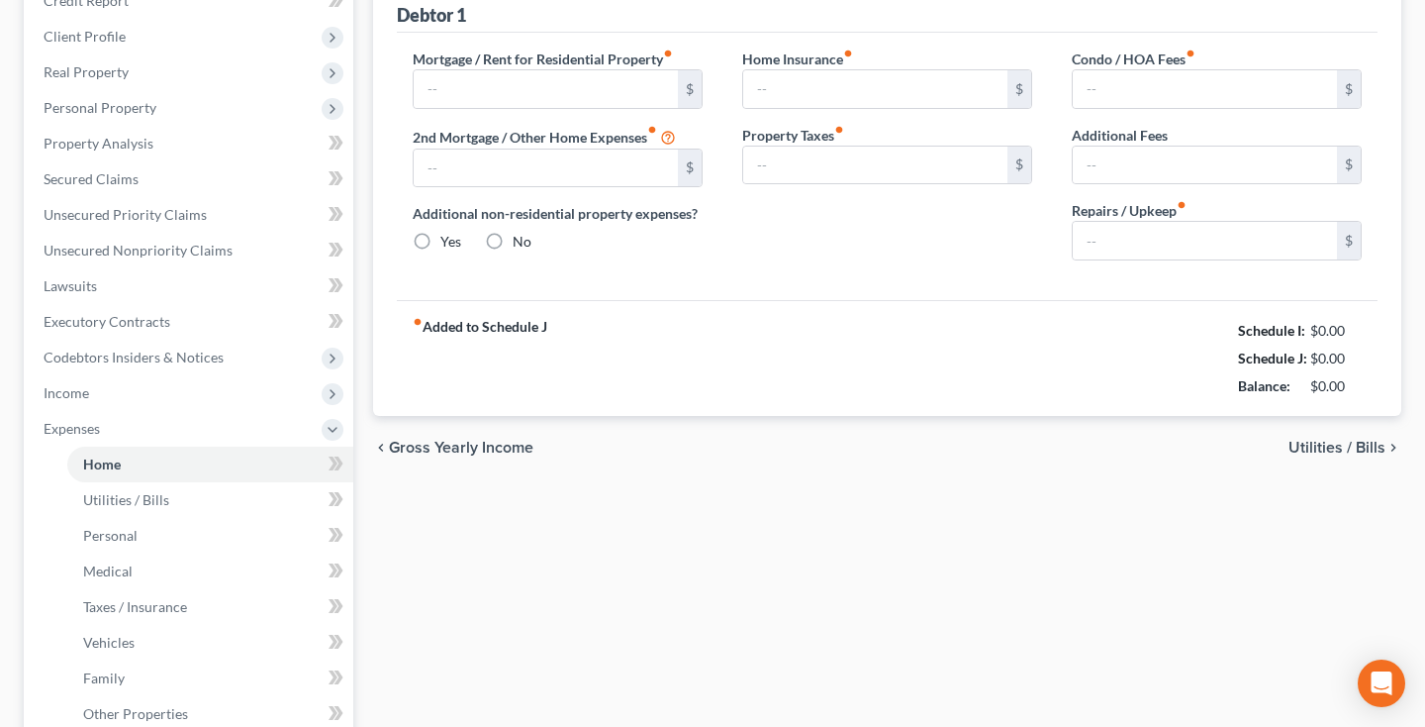
type input "0.00"
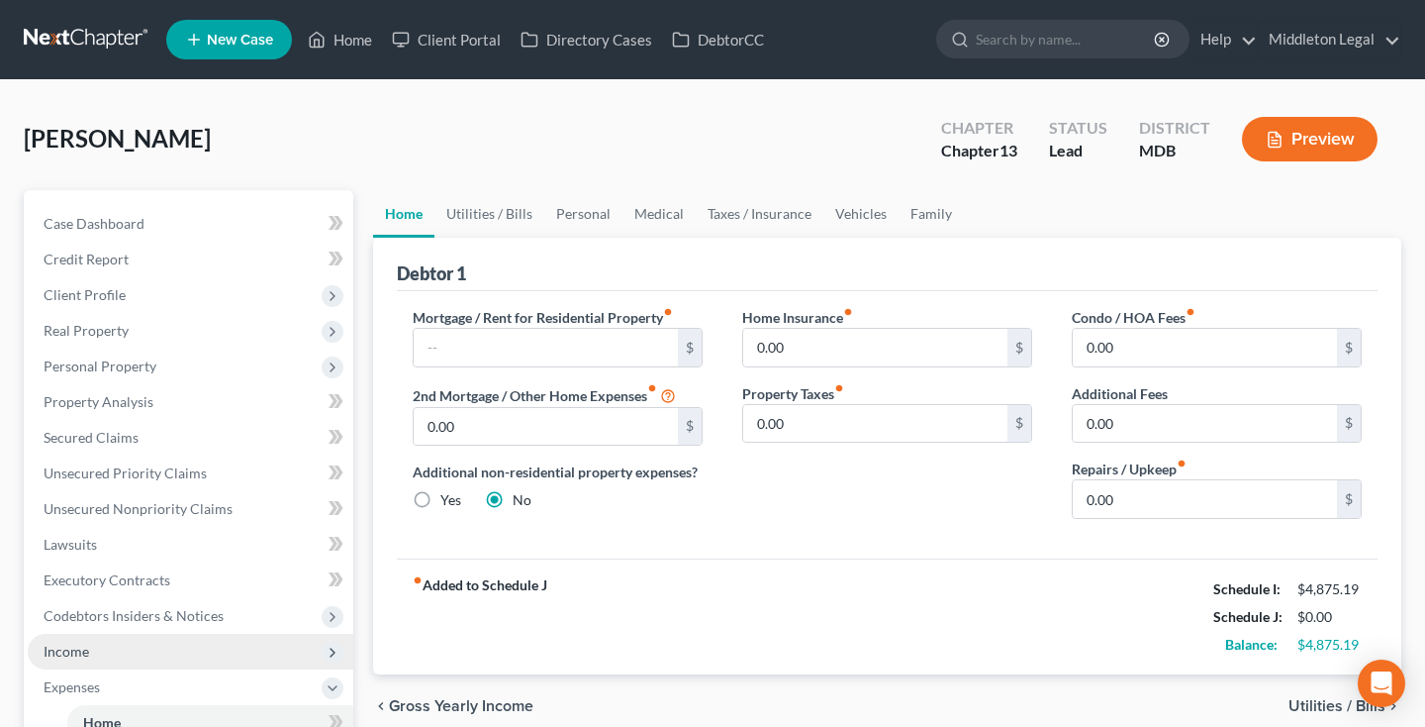
click at [67, 658] on span "Income" at bounding box center [67, 650] width 46 height 17
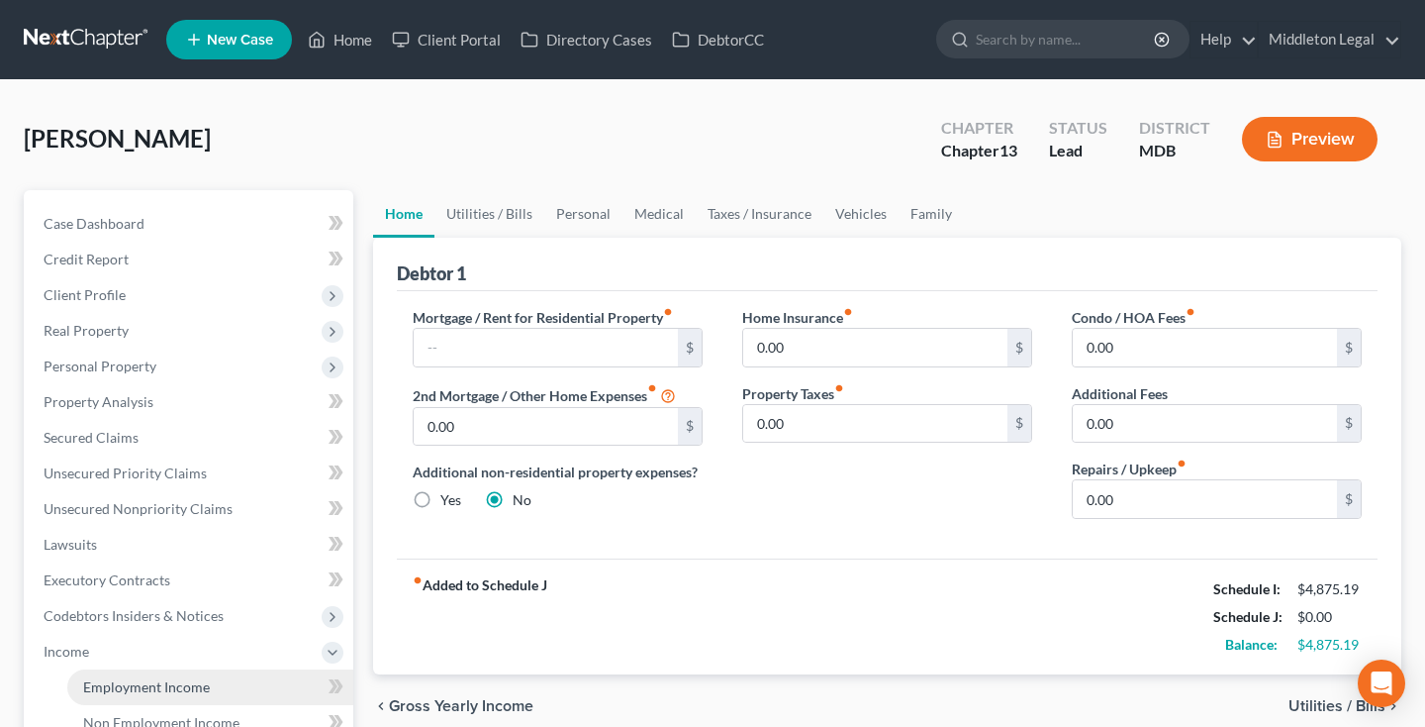
click at [98, 684] on span "Employment Income" at bounding box center [146, 686] width 127 height 17
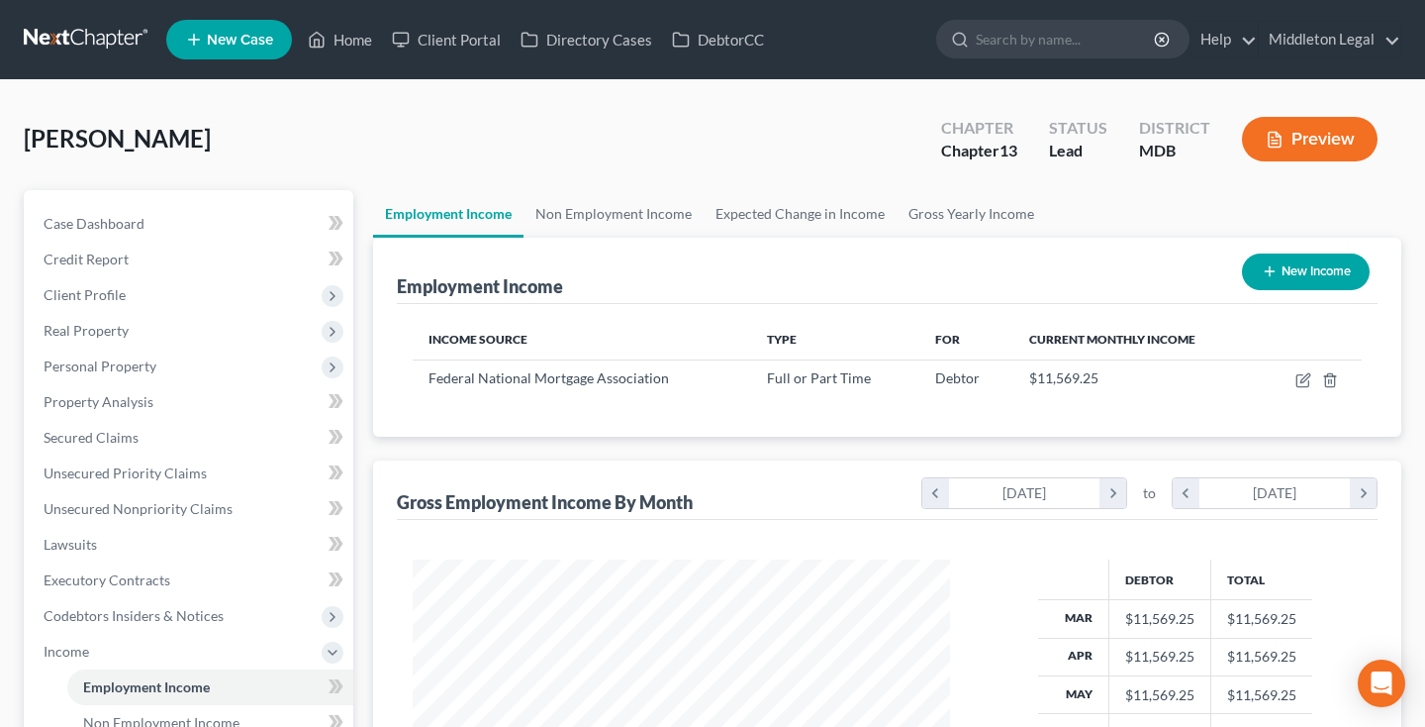
scroll to position [354, 577]
click at [1305, 382] on icon "button" at bounding box center [1305, 377] width 9 height 9
select select "0"
select select "8"
select select "0"
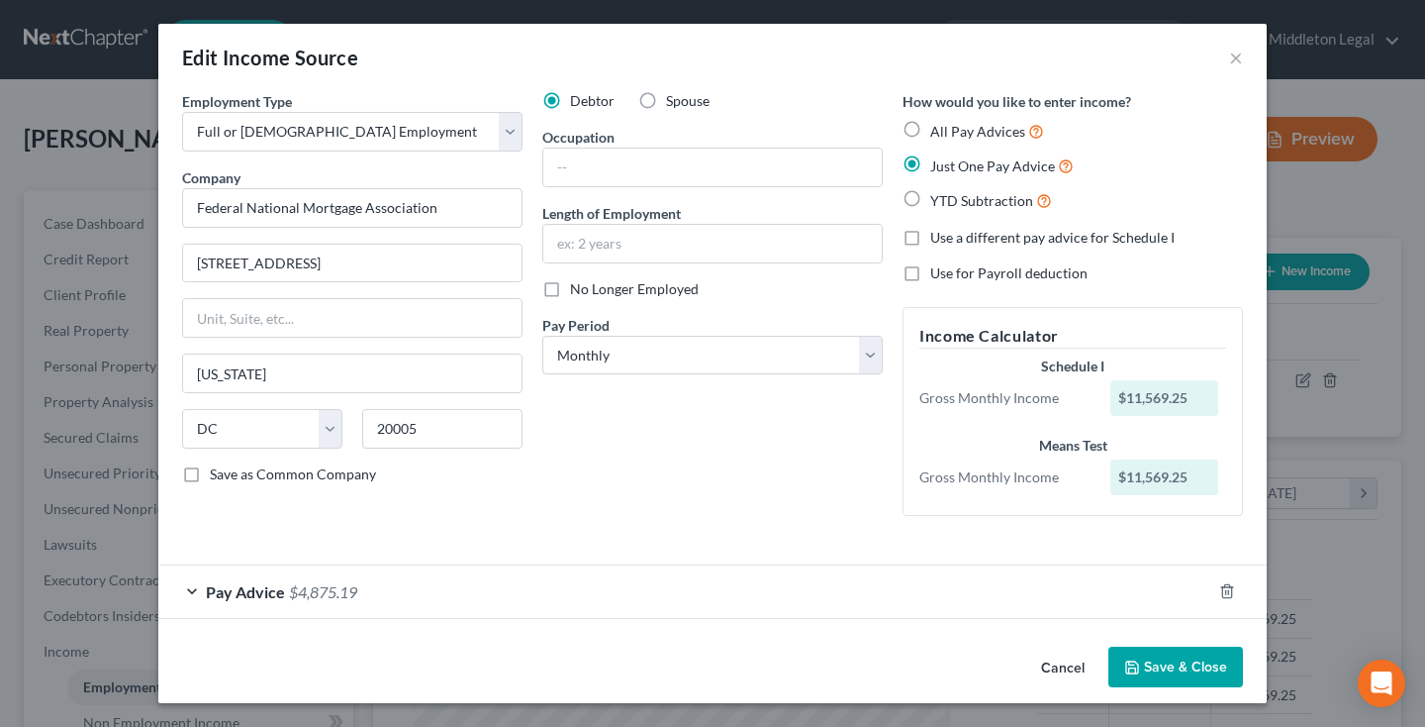
click at [317, 594] on span "$4,875.19" at bounding box center [323, 591] width 68 height 19
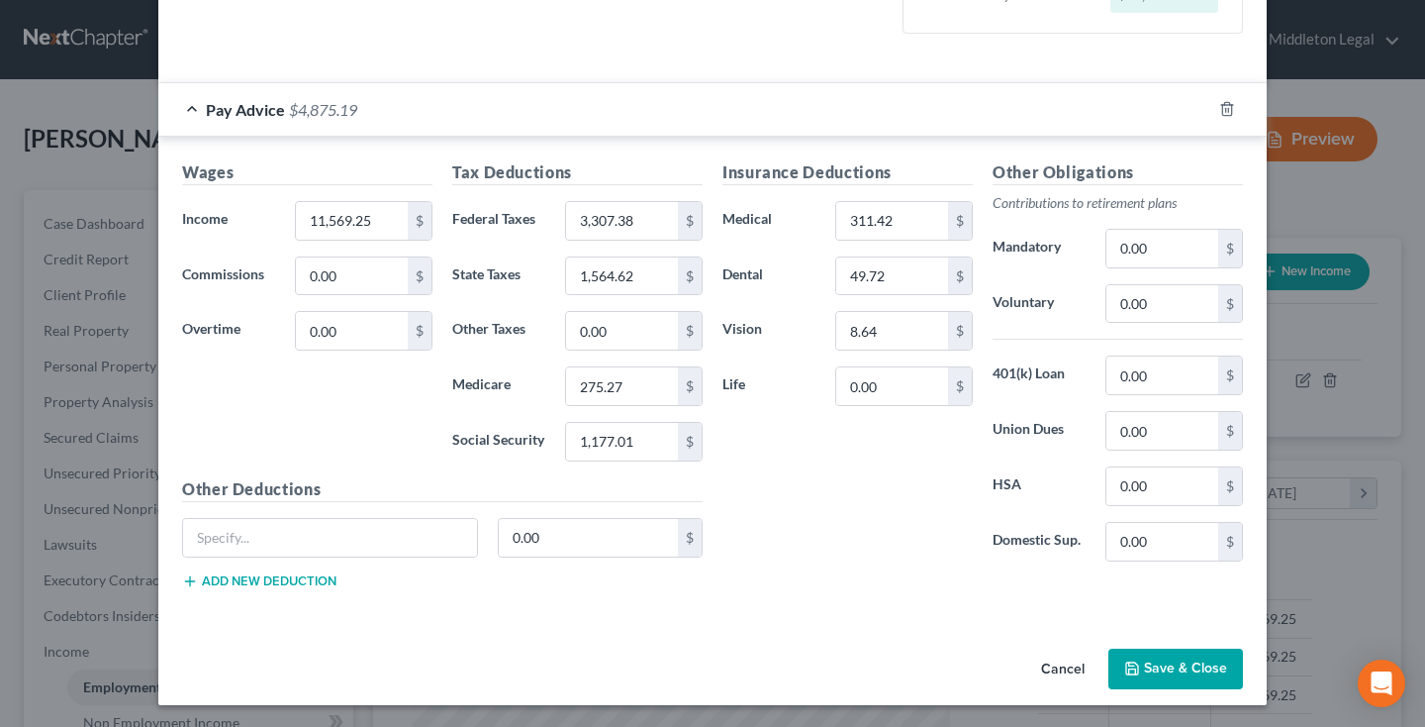
scroll to position [481, 0]
click at [1162, 660] on button "Save & Close" at bounding box center [1176, 670] width 135 height 42
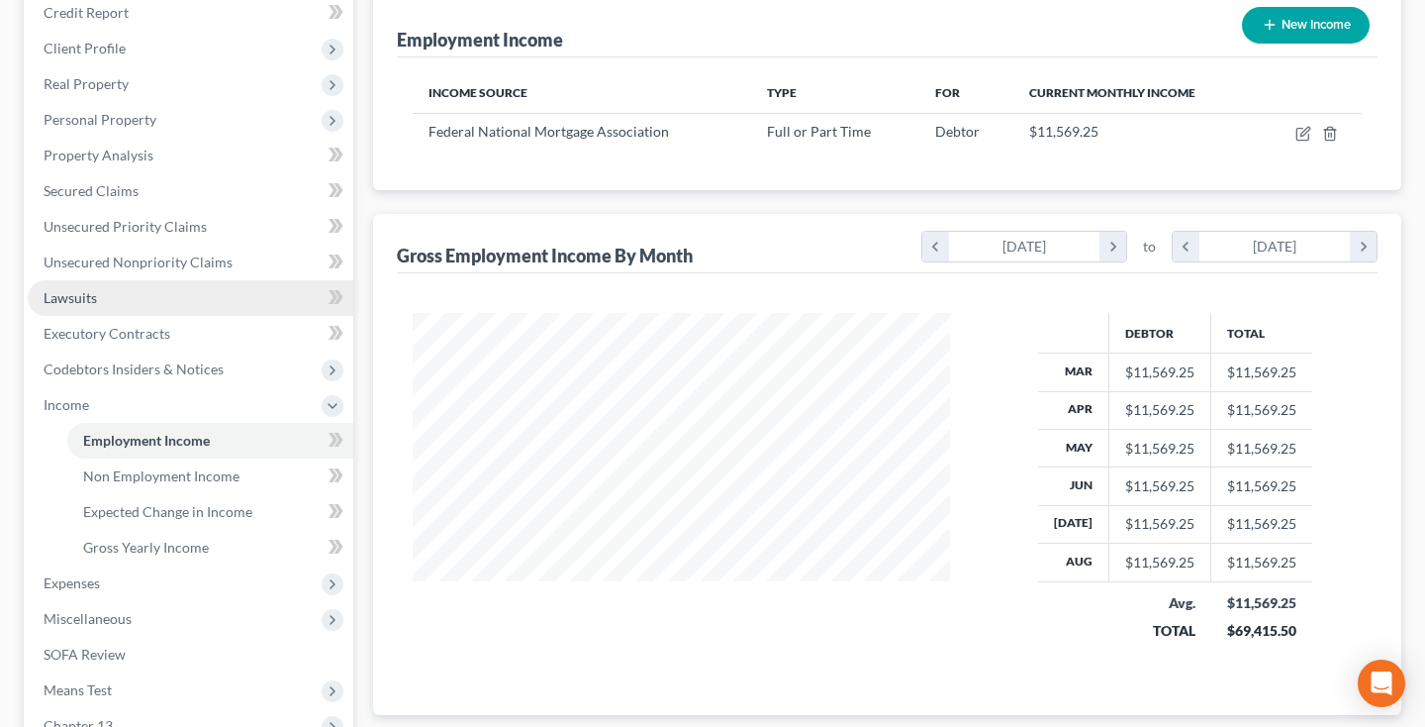
scroll to position [251, 0]
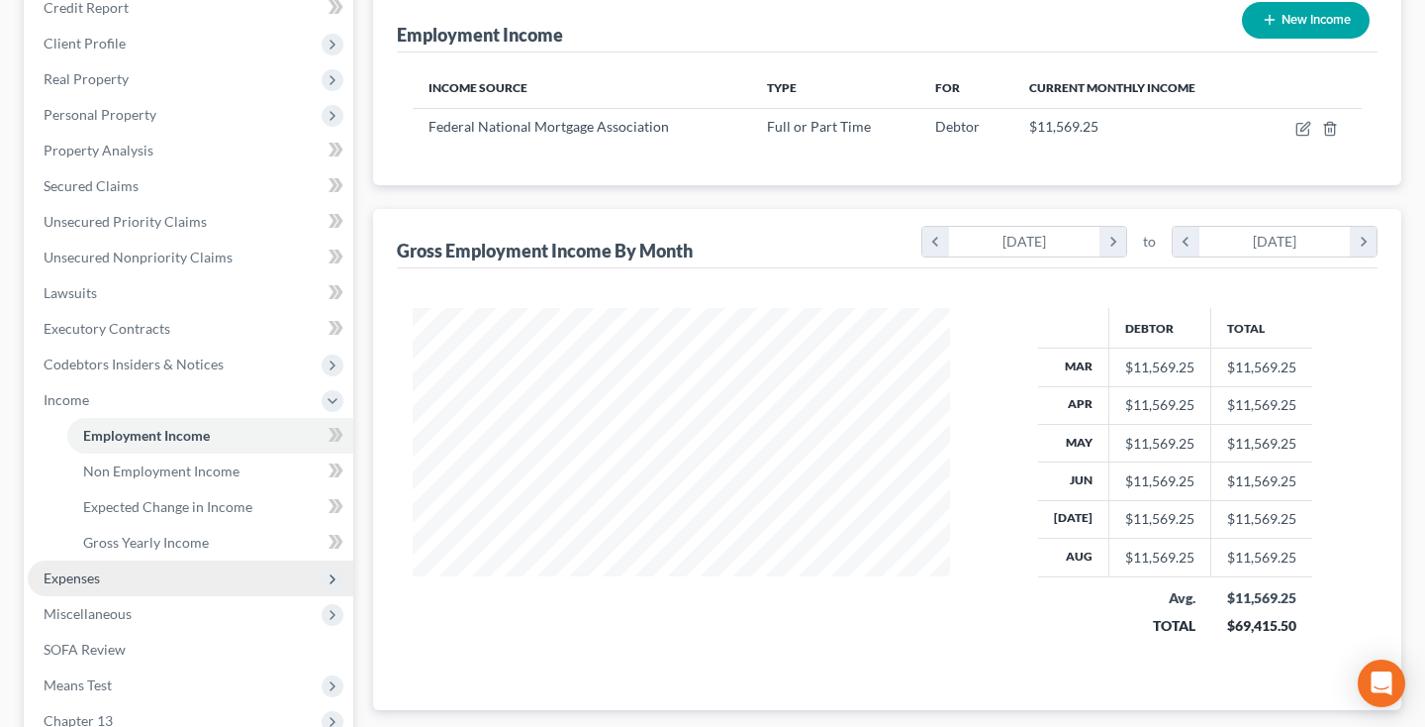
click at [103, 585] on span "Expenses" at bounding box center [191, 578] width 326 height 36
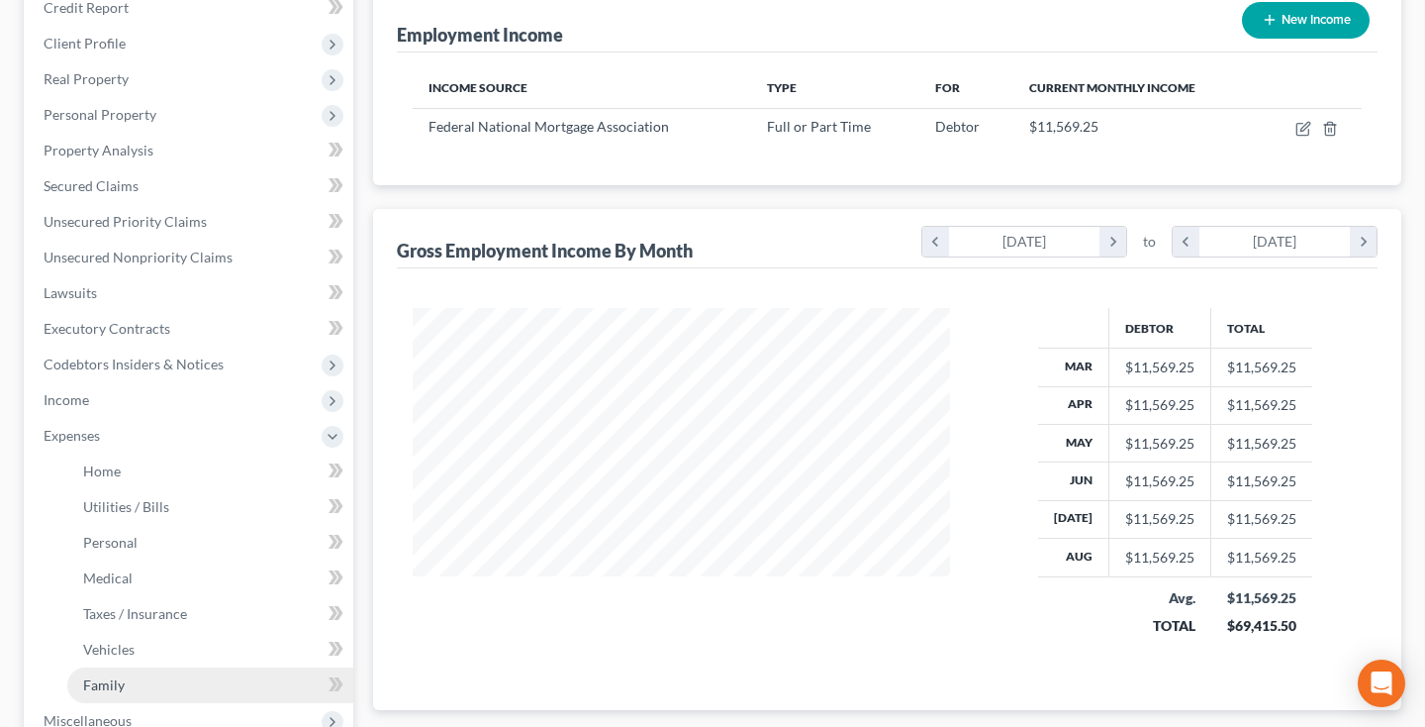
click at [105, 685] on span "Family" at bounding box center [104, 684] width 42 height 17
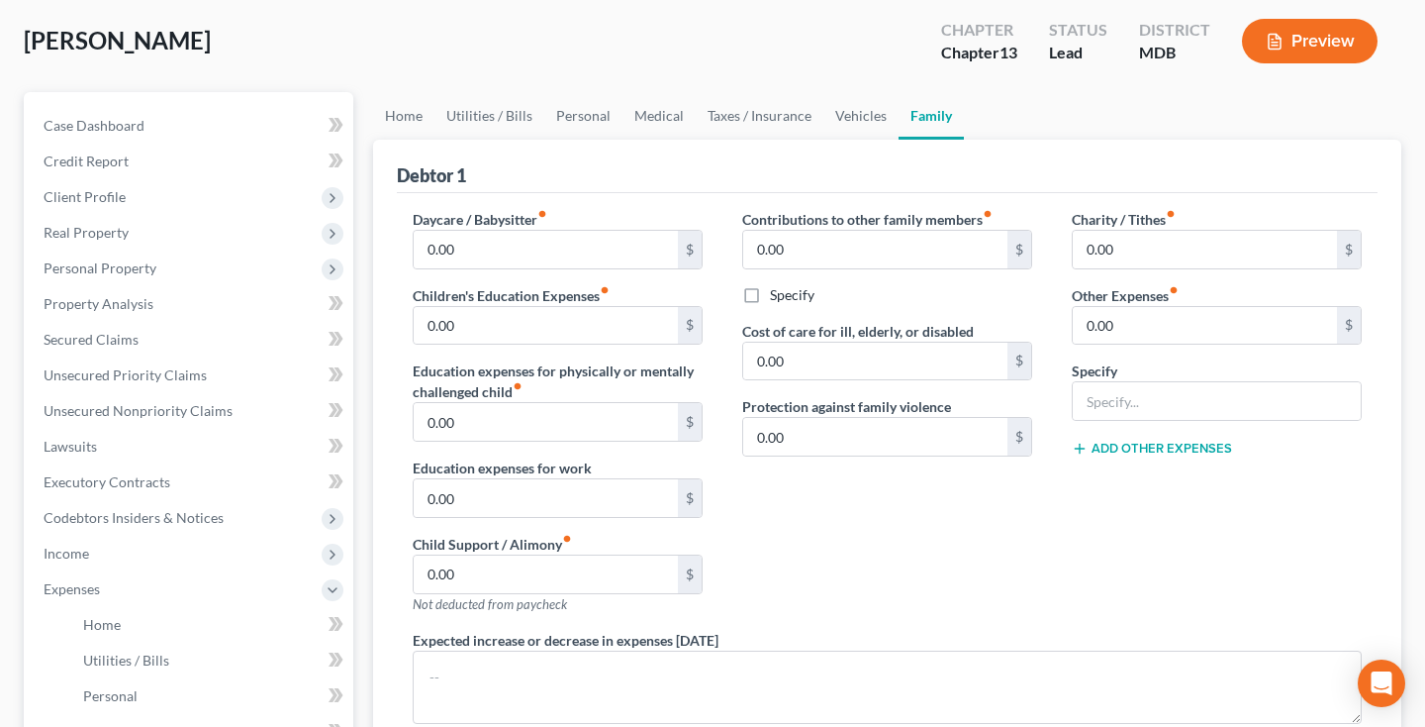
scroll to position [104, 0]
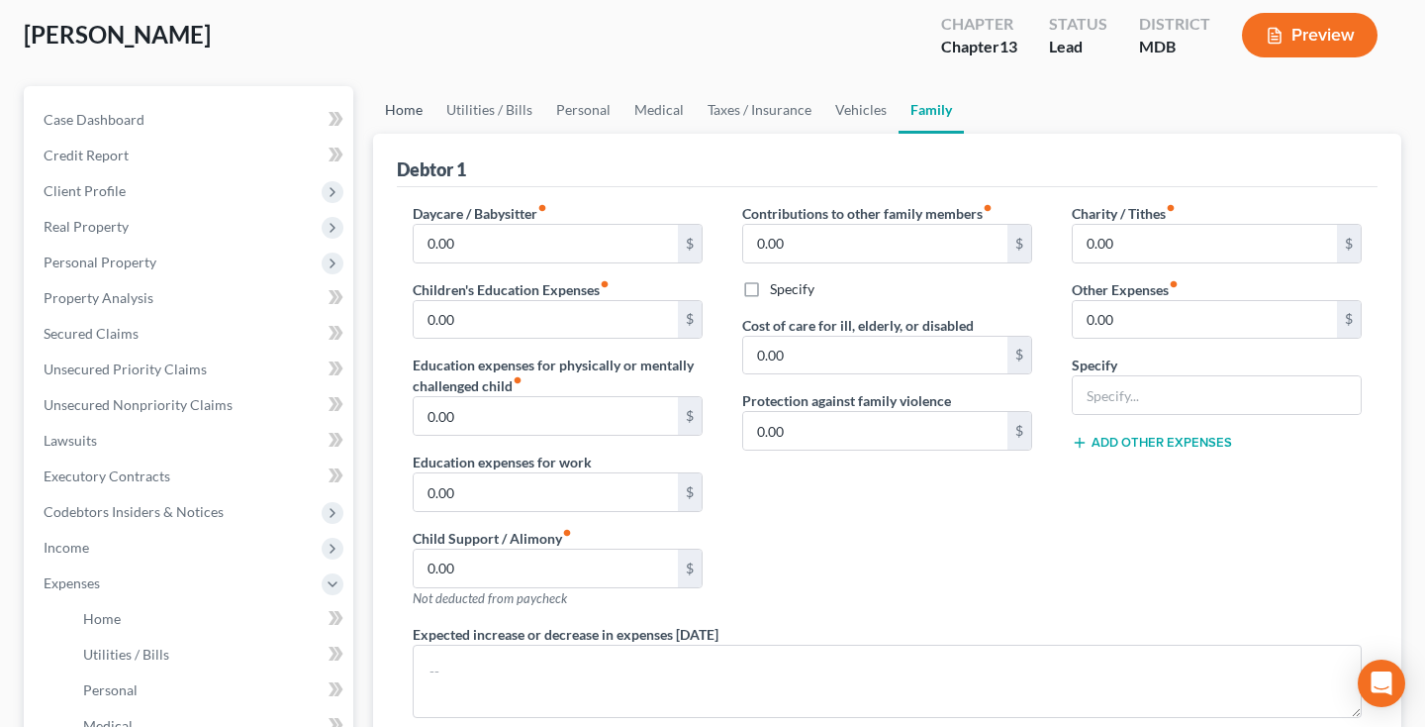
click at [400, 110] on link "Home" at bounding box center [403, 110] width 61 height 48
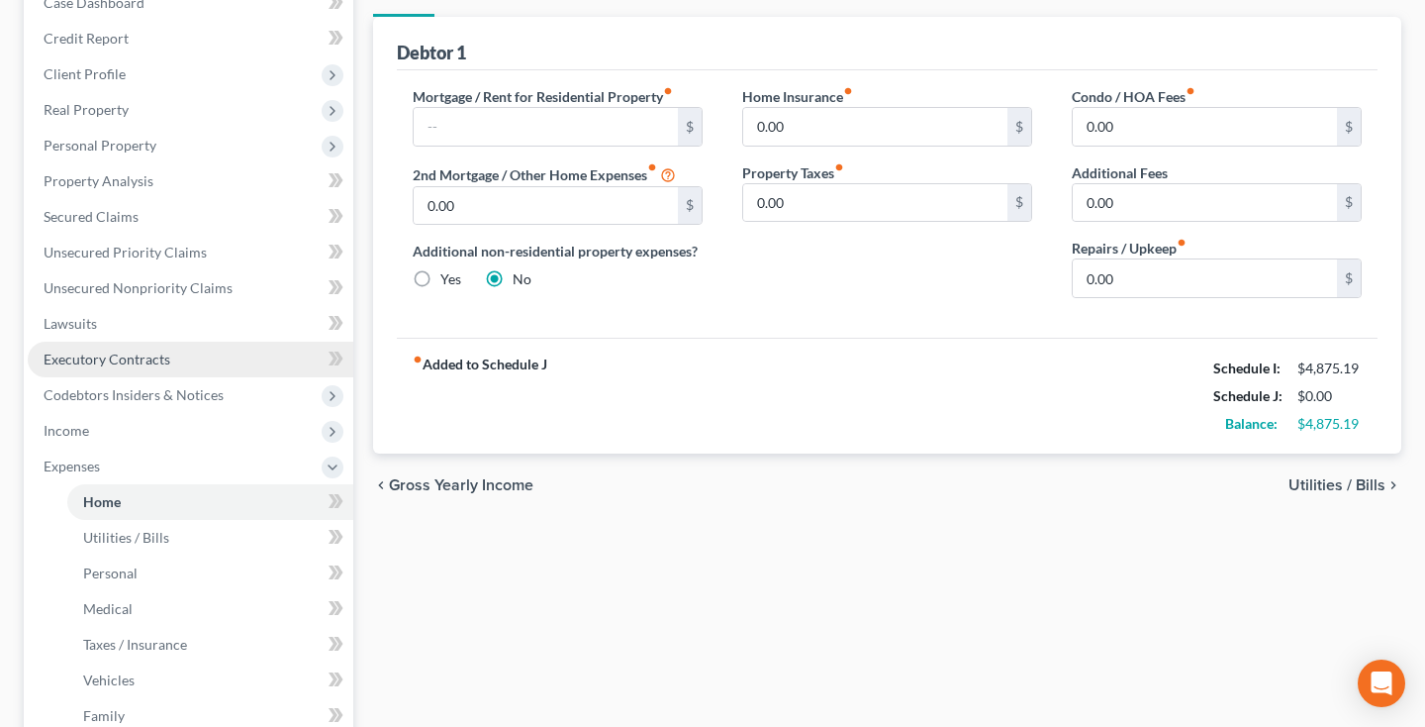
scroll to position [205, 0]
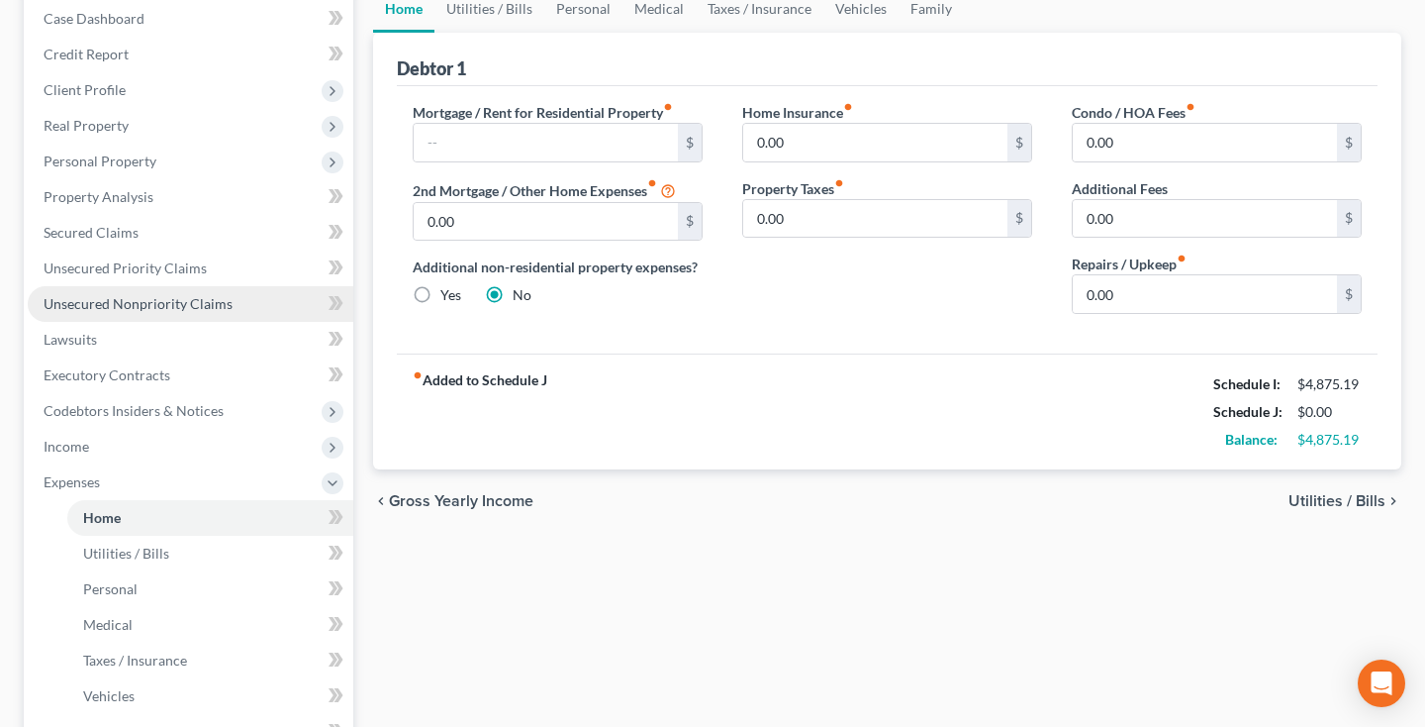
click at [133, 302] on span "Unsecured Nonpriority Claims" at bounding box center [138, 303] width 189 height 17
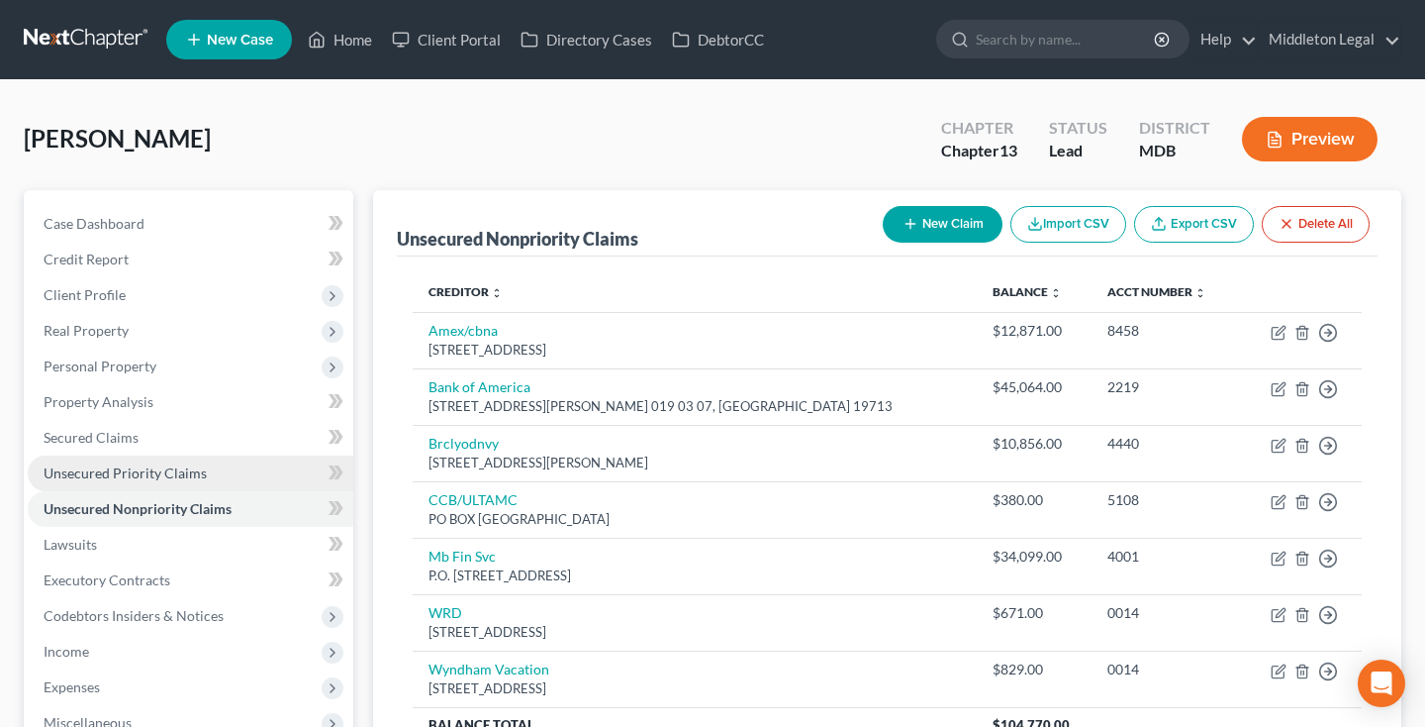
click at [63, 485] on link "Unsecured Priority Claims" at bounding box center [191, 473] width 326 height 36
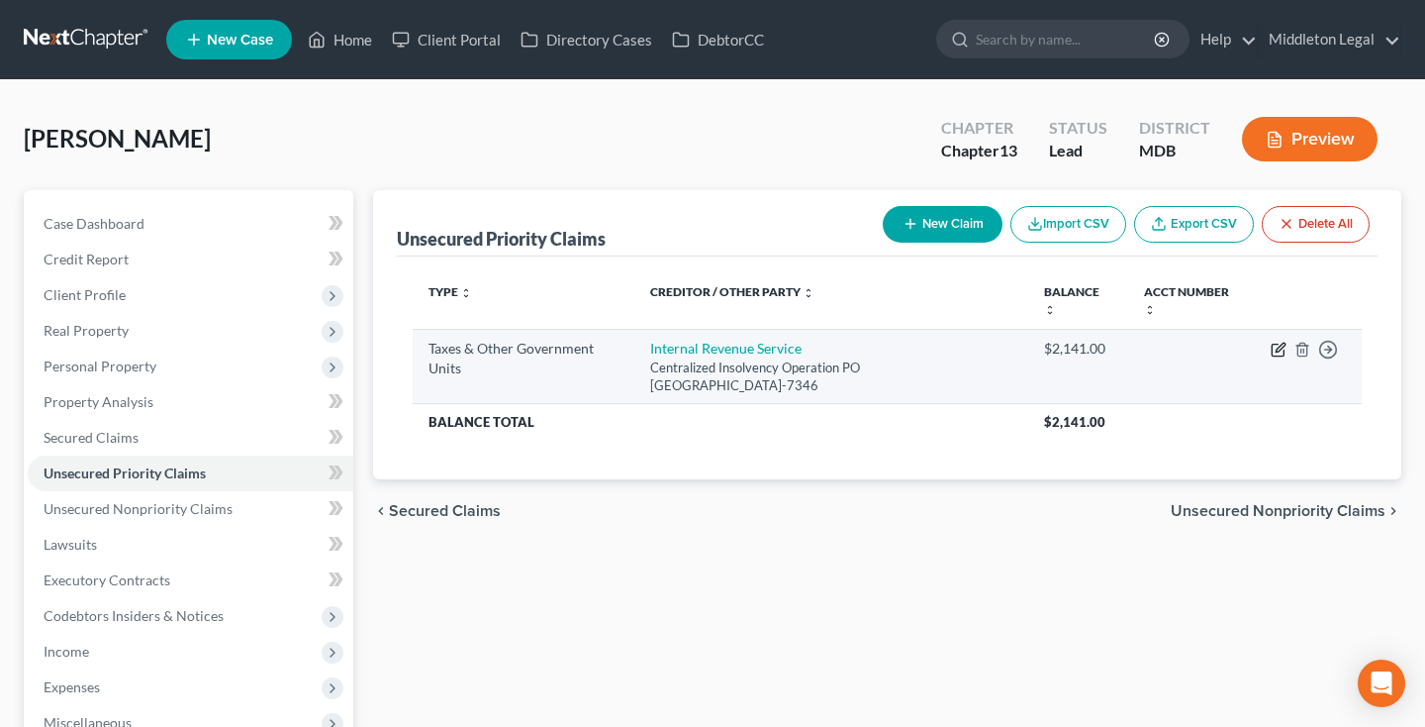
click at [1274, 351] on icon "button" at bounding box center [1279, 349] width 16 height 16
select select "0"
select select "39"
select select "0"
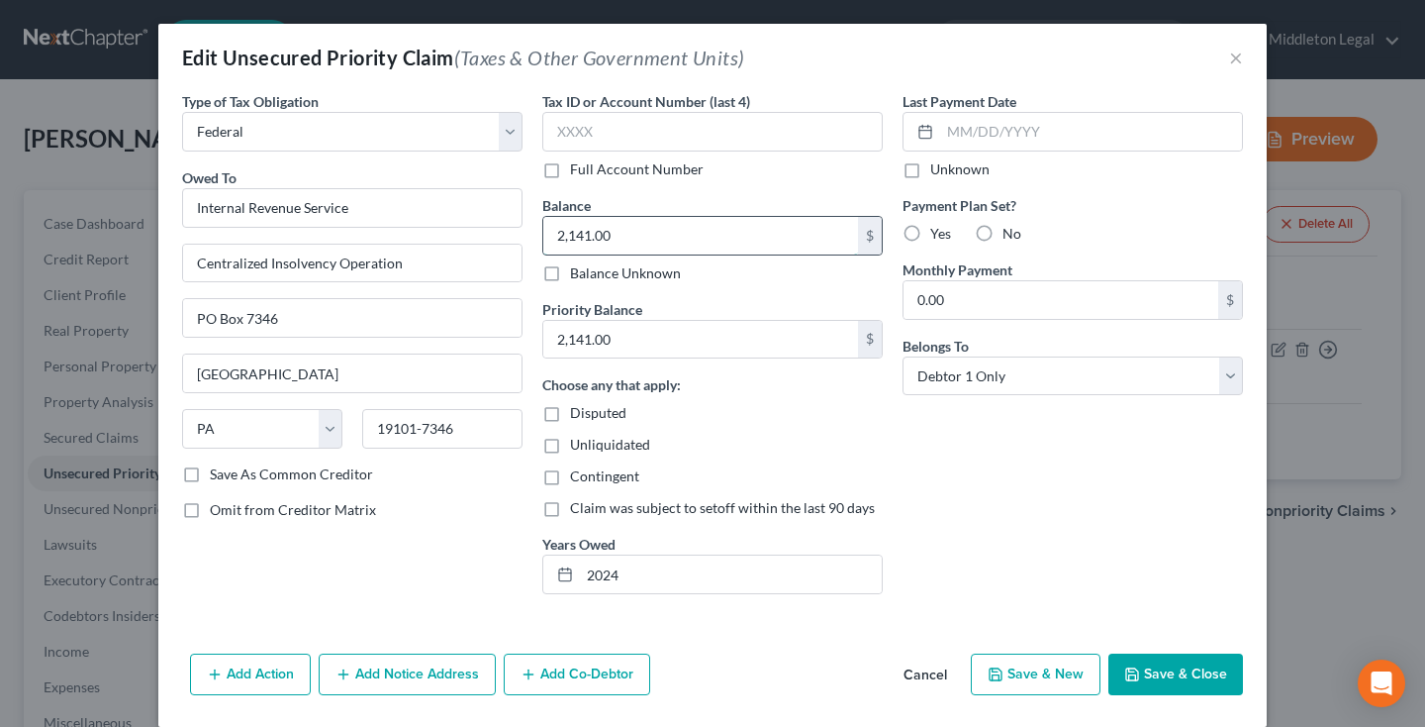
click at [706, 233] on input "2,141.00" at bounding box center [700, 236] width 315 height 38
type input "7,748.31"
click at [676, 341] on input "2,141.00" at bounding box center [700, 340] width 315 height 38
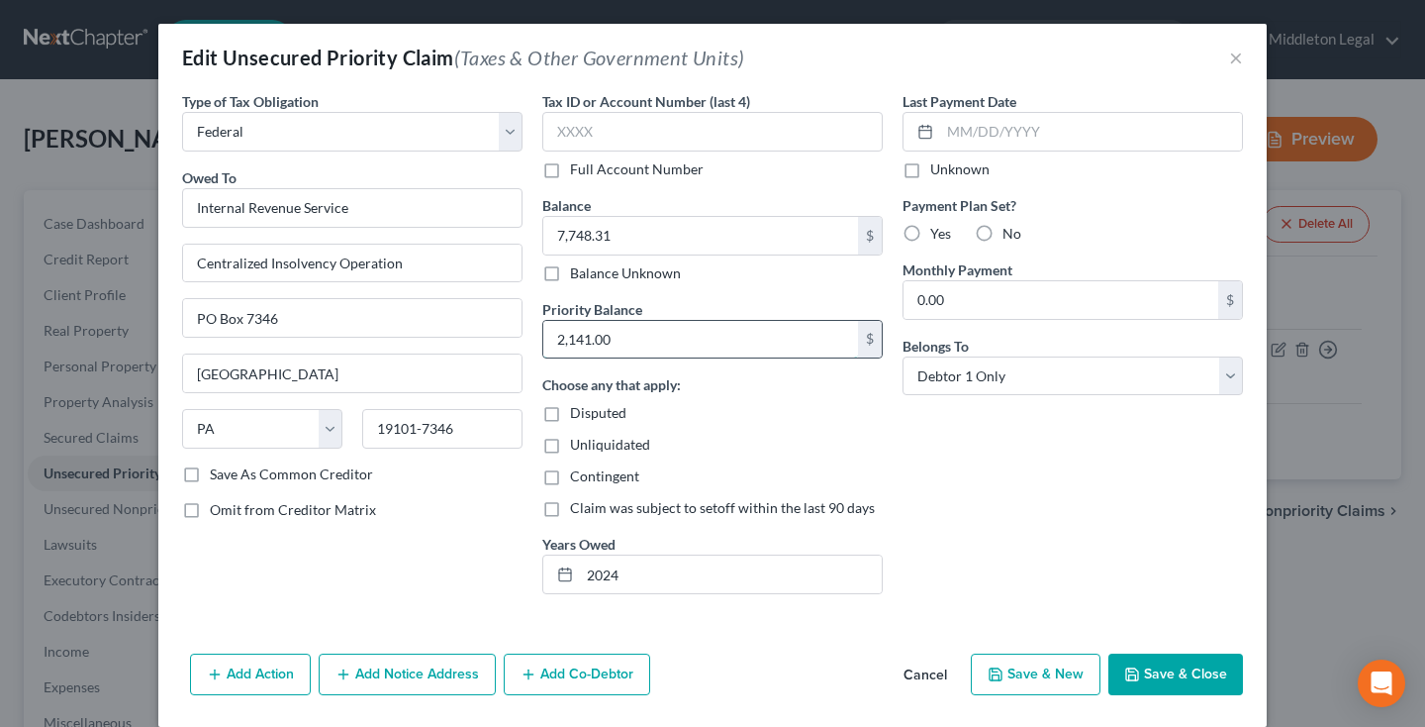
click at [676, 341] on input "2,141.00" at bounding box center [700, 340] width 315 height 38
type input "7,748.31"
click at [1128, 662] on button "Save & Close" at bounding box center [1176, 674] width 135 height 42
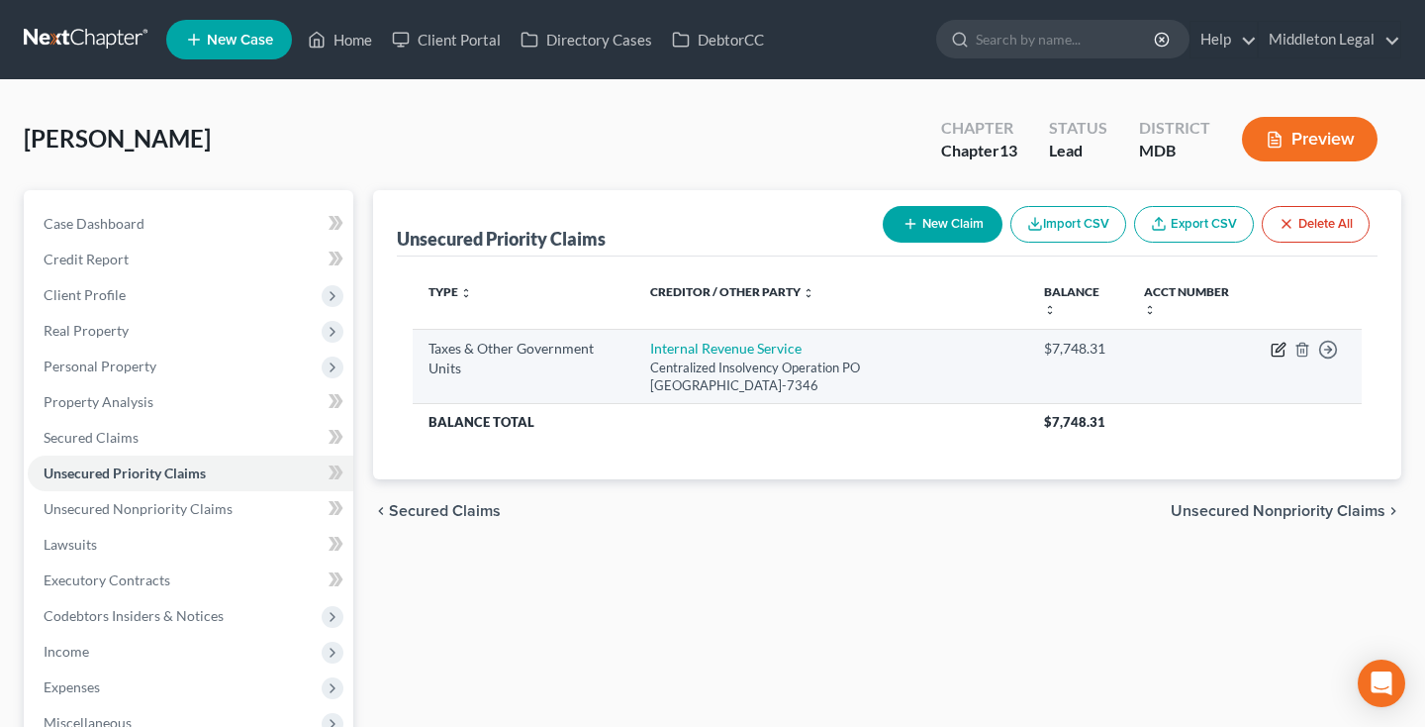
click at [1276, 350] on icon "button" at bounding box center [1279, 349] width 16 height 16
select select "0"
select select "39"
select select "0"
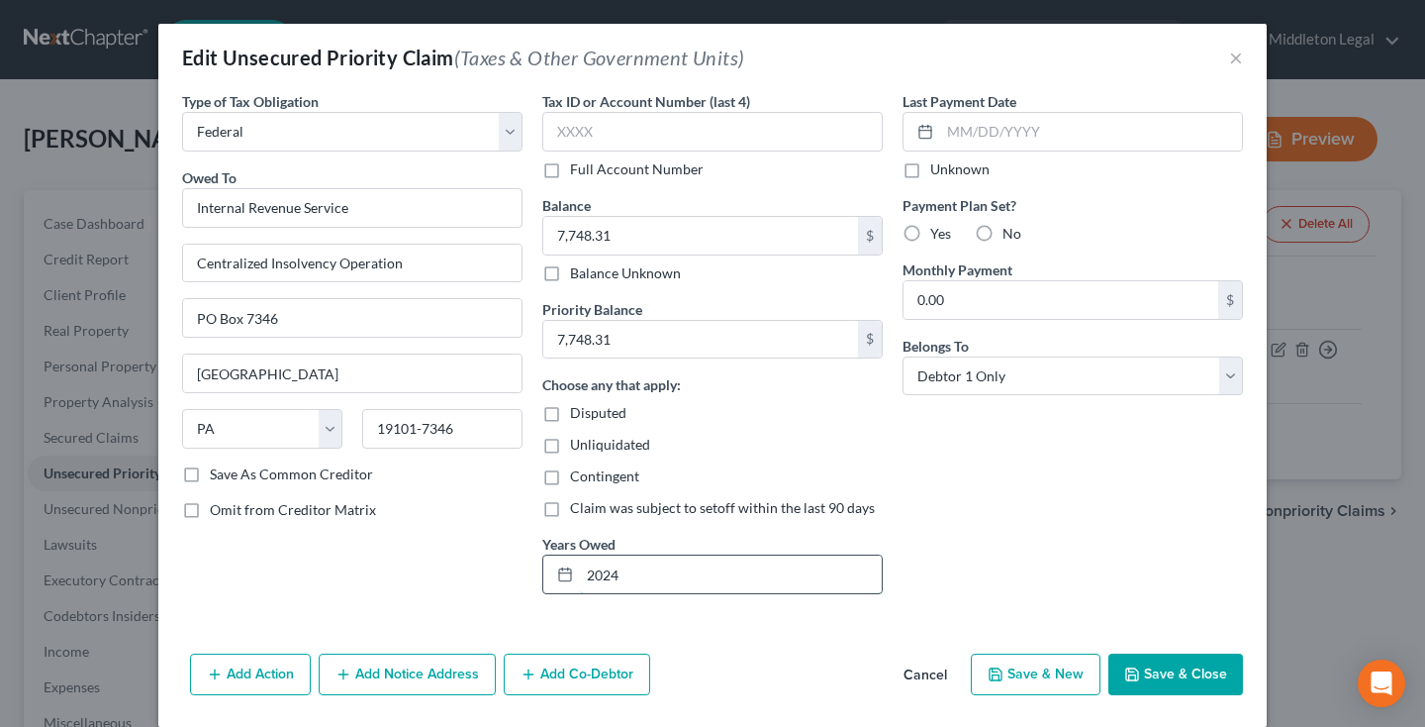
click at [626, 573] on input "2024" at bounding box center [731, 574] width 302 height 38
type input "2023"
click at [1187, 670] on button "Save & Close" at bounding box center [1176, 674] width 135 height 42
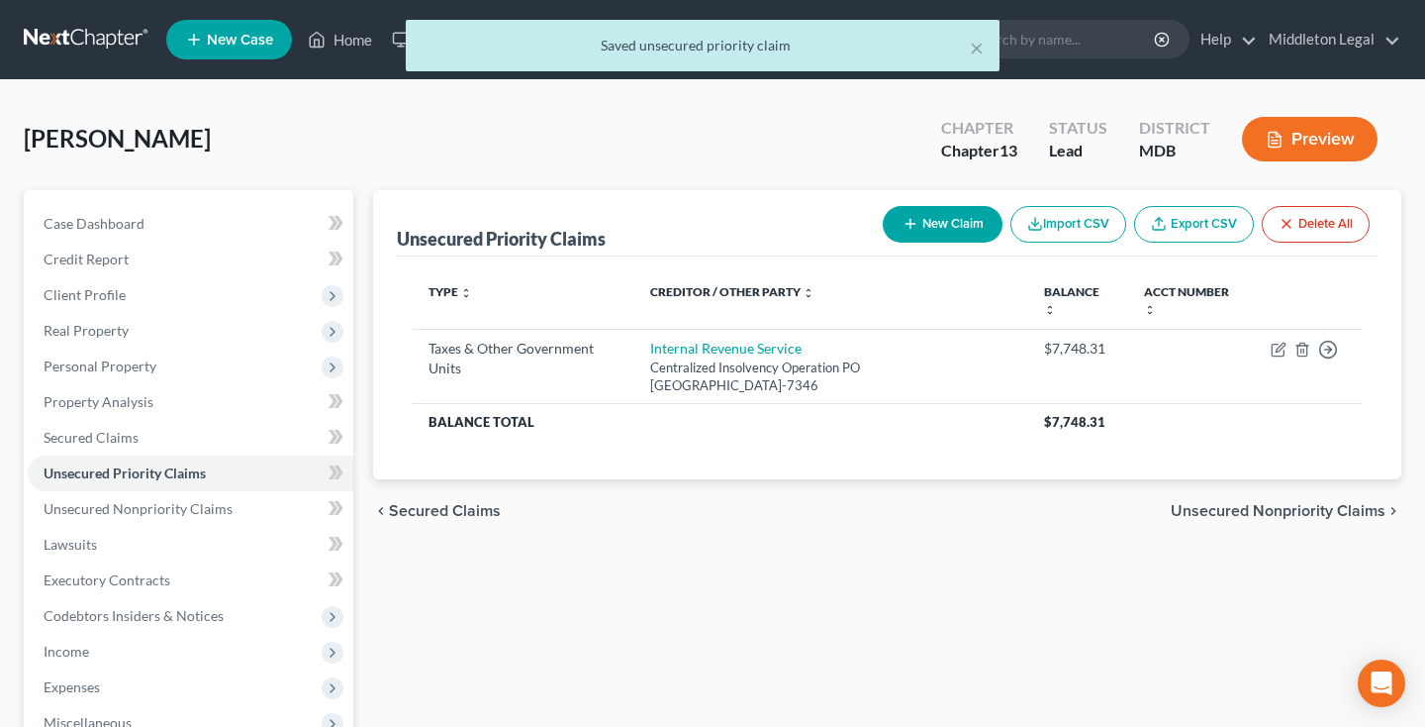
click at [936, 226] on button "New Claim" at bounding box center [943, 224] width 120 height 37
select select "0"
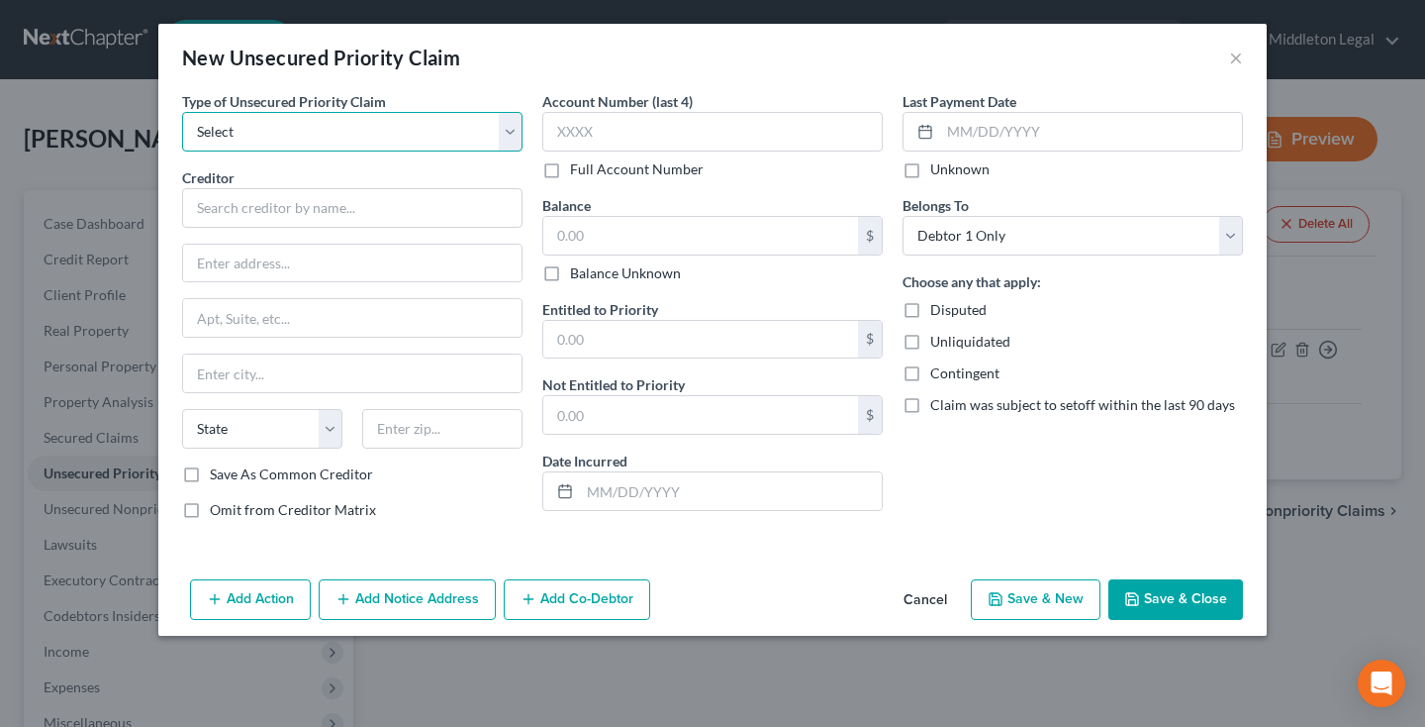
select select "0"
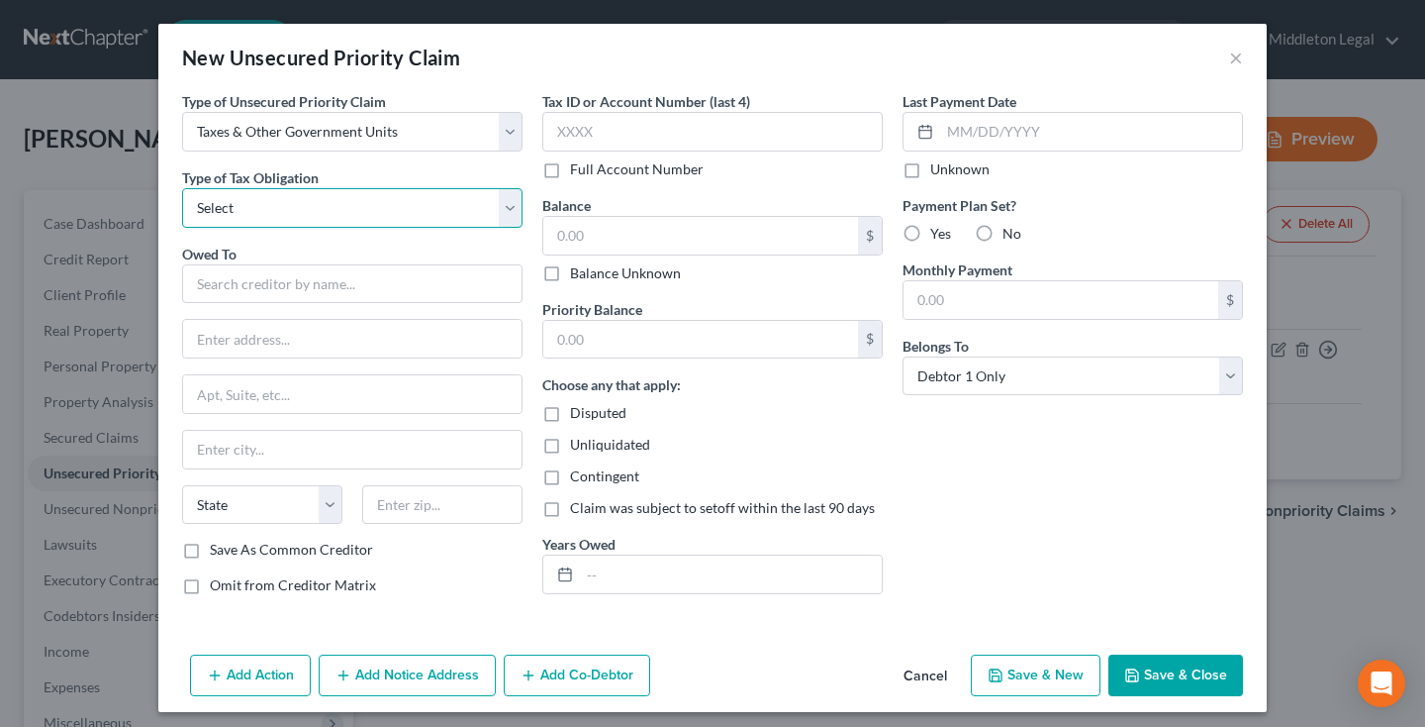
select select "0"
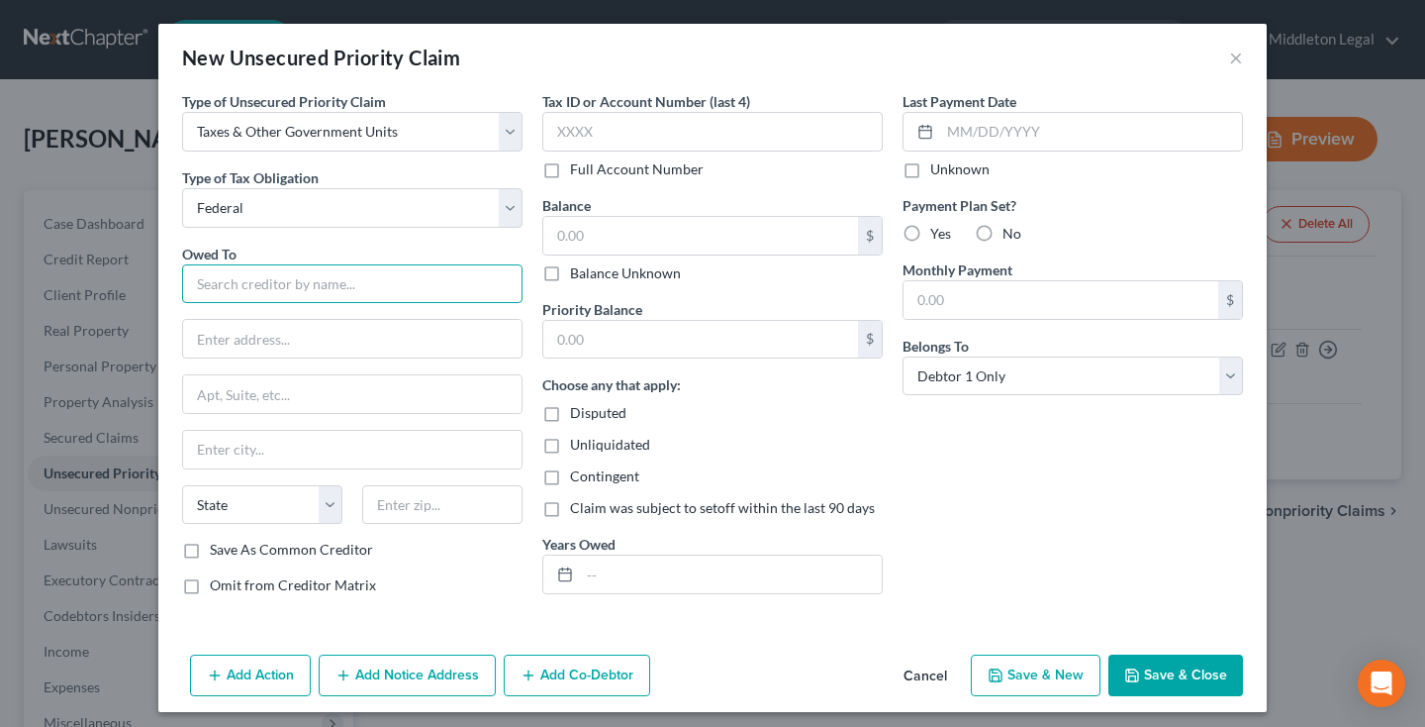
click at [355, 279] on input "text" at bounding box center [352, 284] width 340 height 40
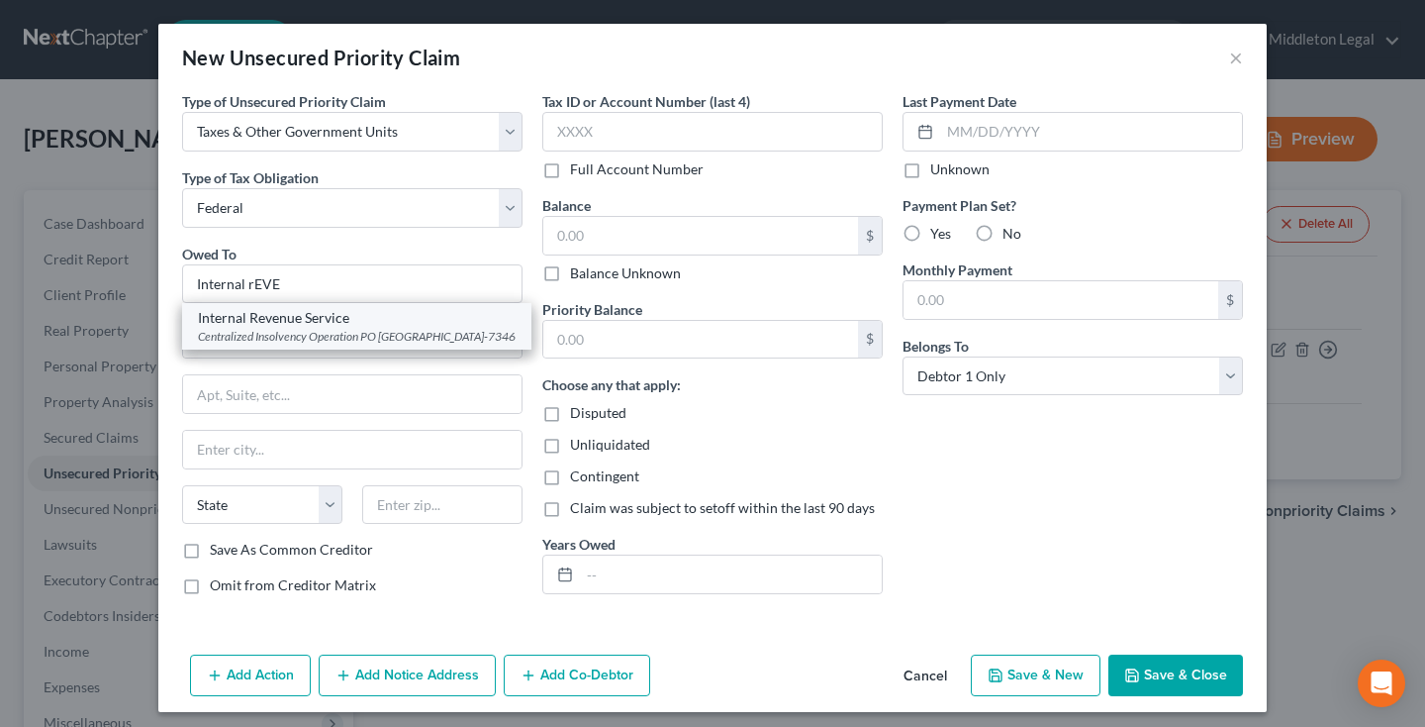
click at [298, 332] on div "Centralized Insolvency Operation PO [GEOGRAPHIC_DATA]-7346" at bounding box center [357, 336] width 318 height 17
type input "Internal Revenue Service"
type input "Centralized Insolvency Operation"
type input "PO Box 7346"
type input "Philadelphia"
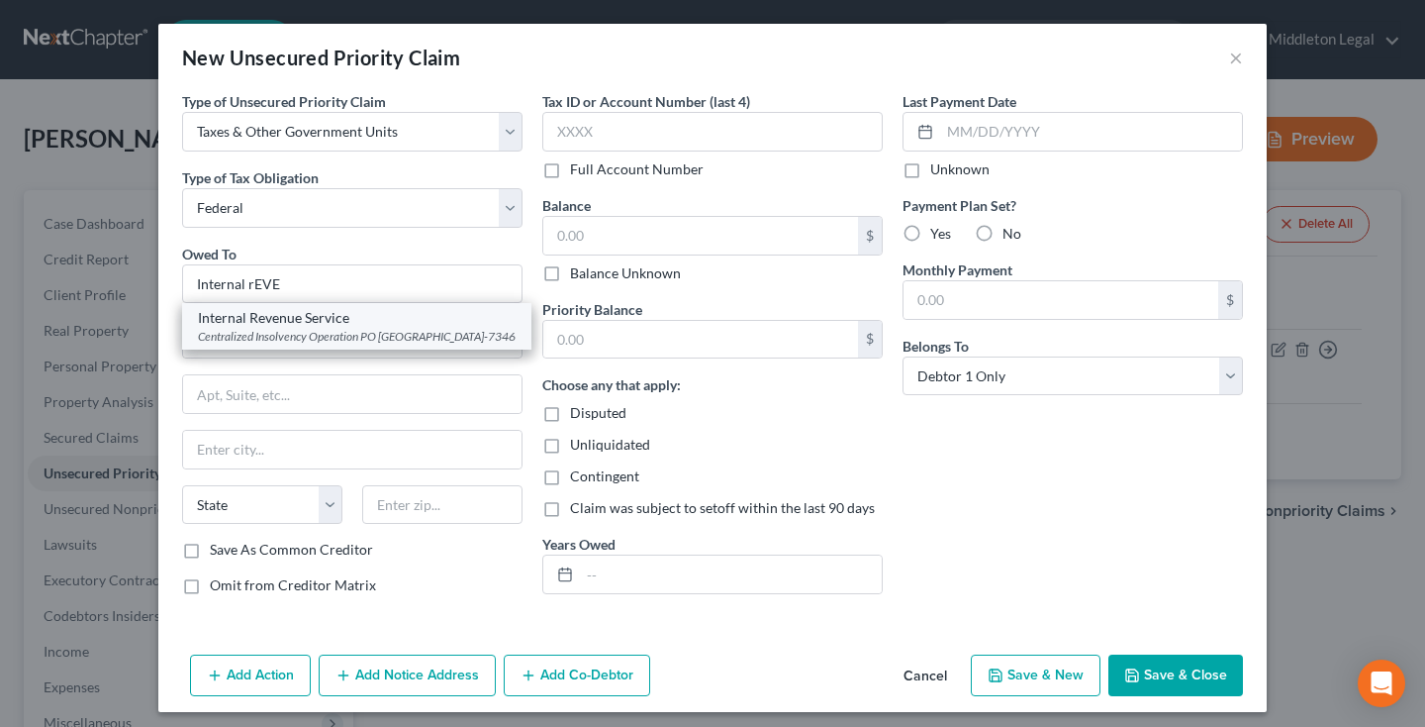
select select "39"
type input "19101-7346"
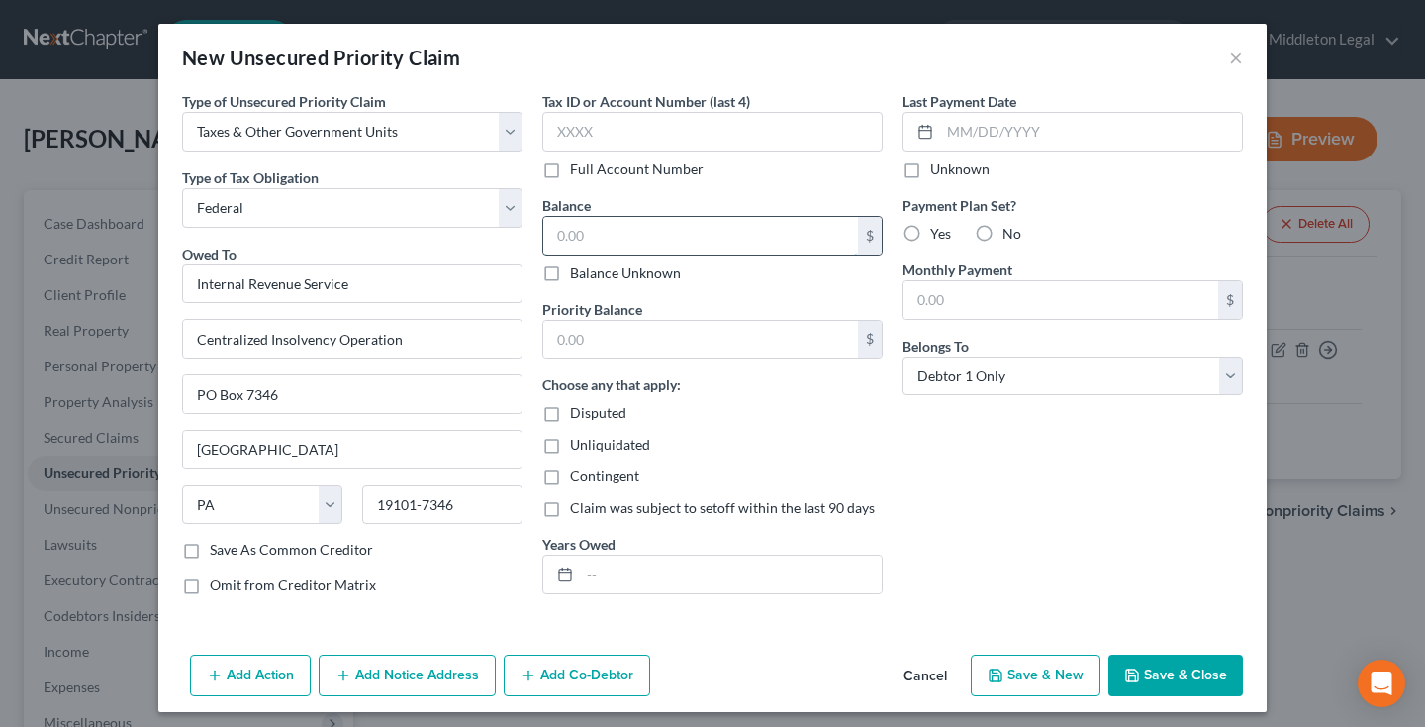
click at [634, 246] on input "text" at bounding box center [700, 236] width 315 height 38
type input "2,182.21"
click at [629, 339] on input "text" at bounding box center [700, 340] width 315 height 38
type input "2,182.21"
click at [1192, 661] on button "Save & Close" at bounding box center [1176, 675] width 135 height 42
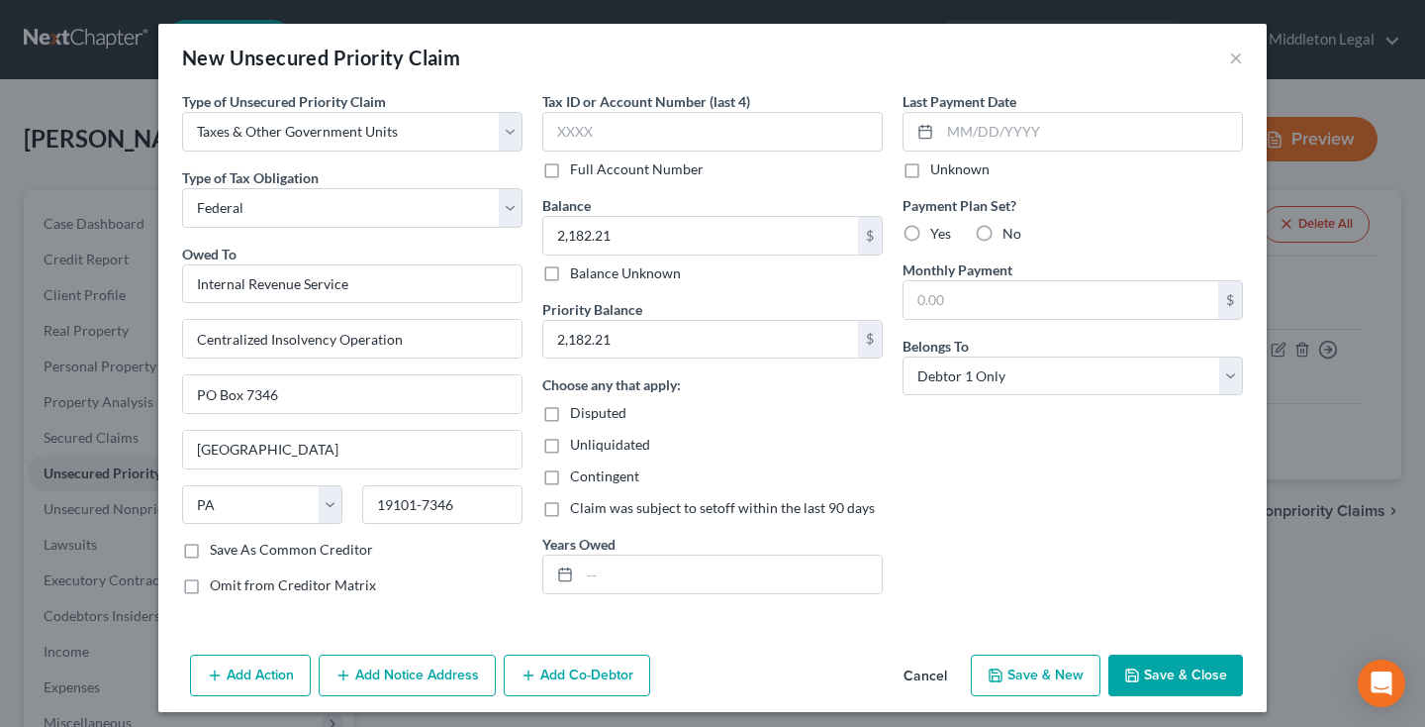
type input "0.00"
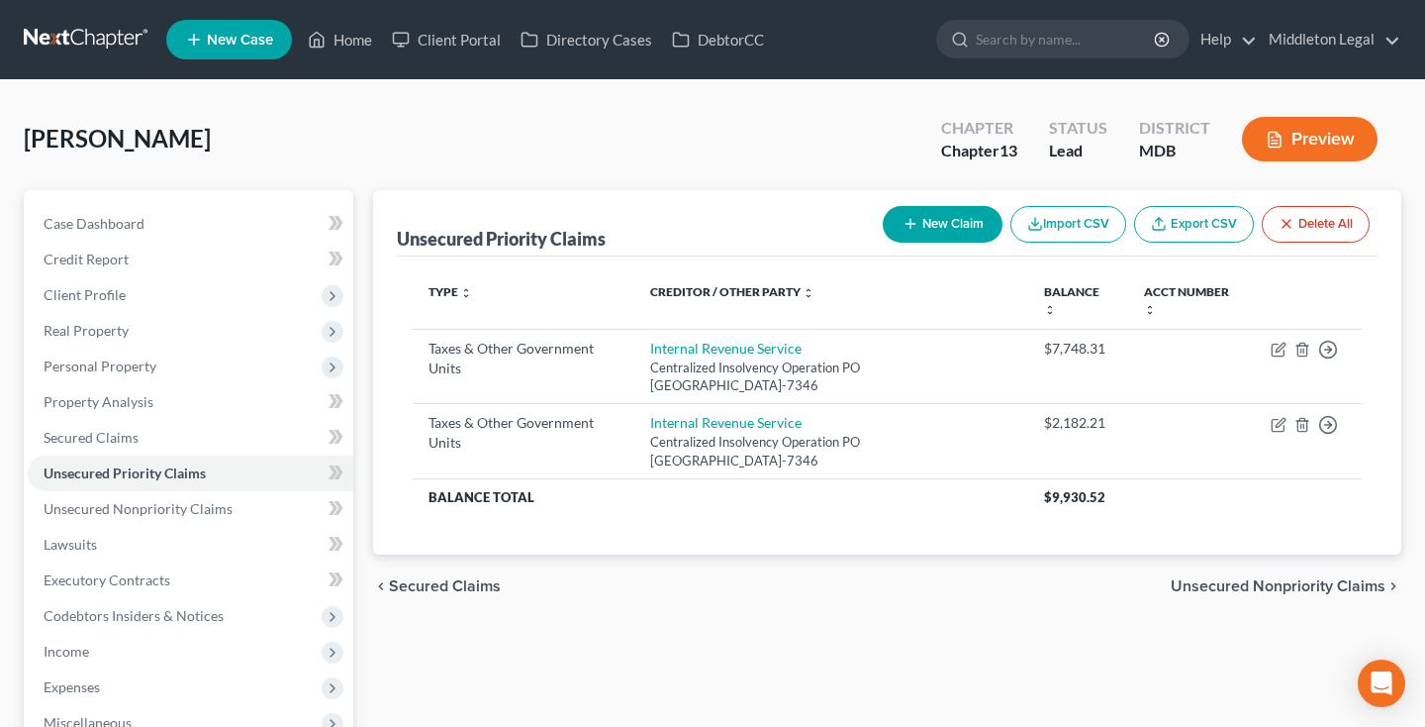
click at [947, 233] on button "New Claim" at bounding box center [943, 224] width 120 height 37
select select "0"
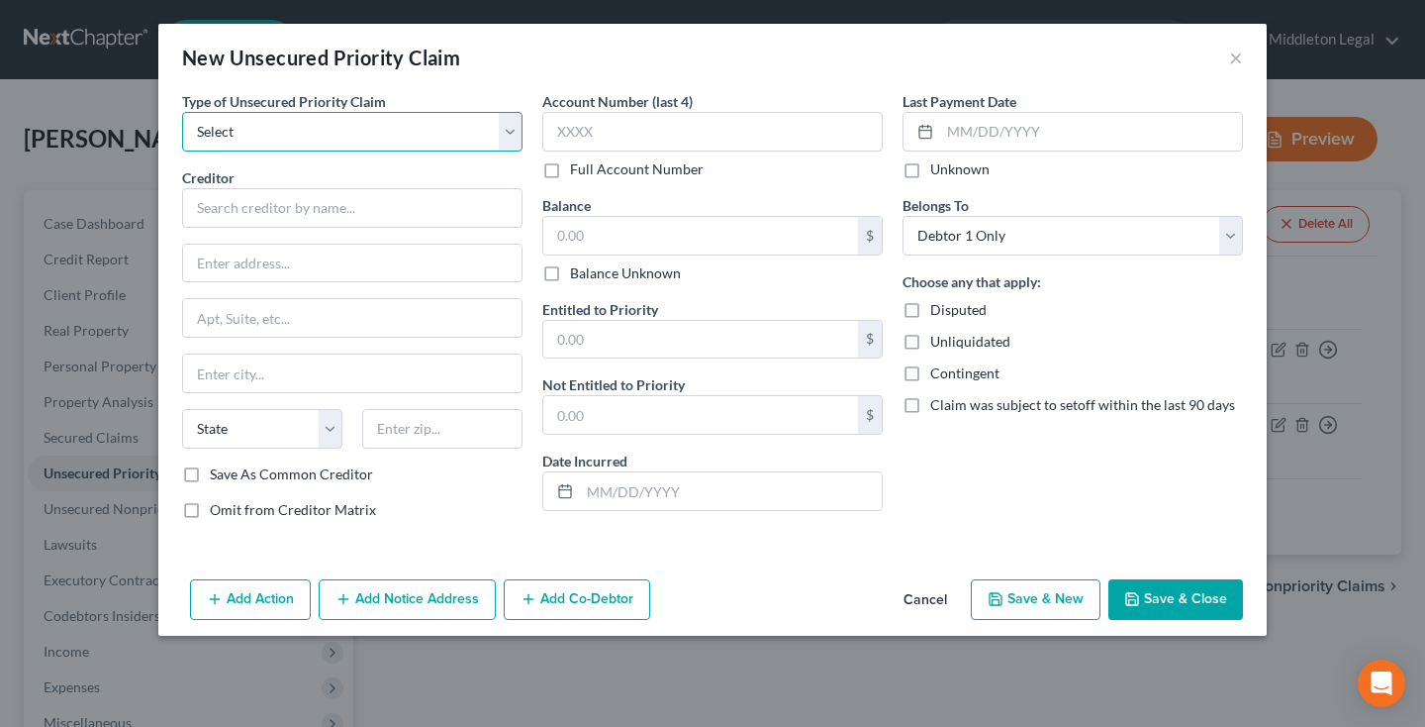
select select "0"
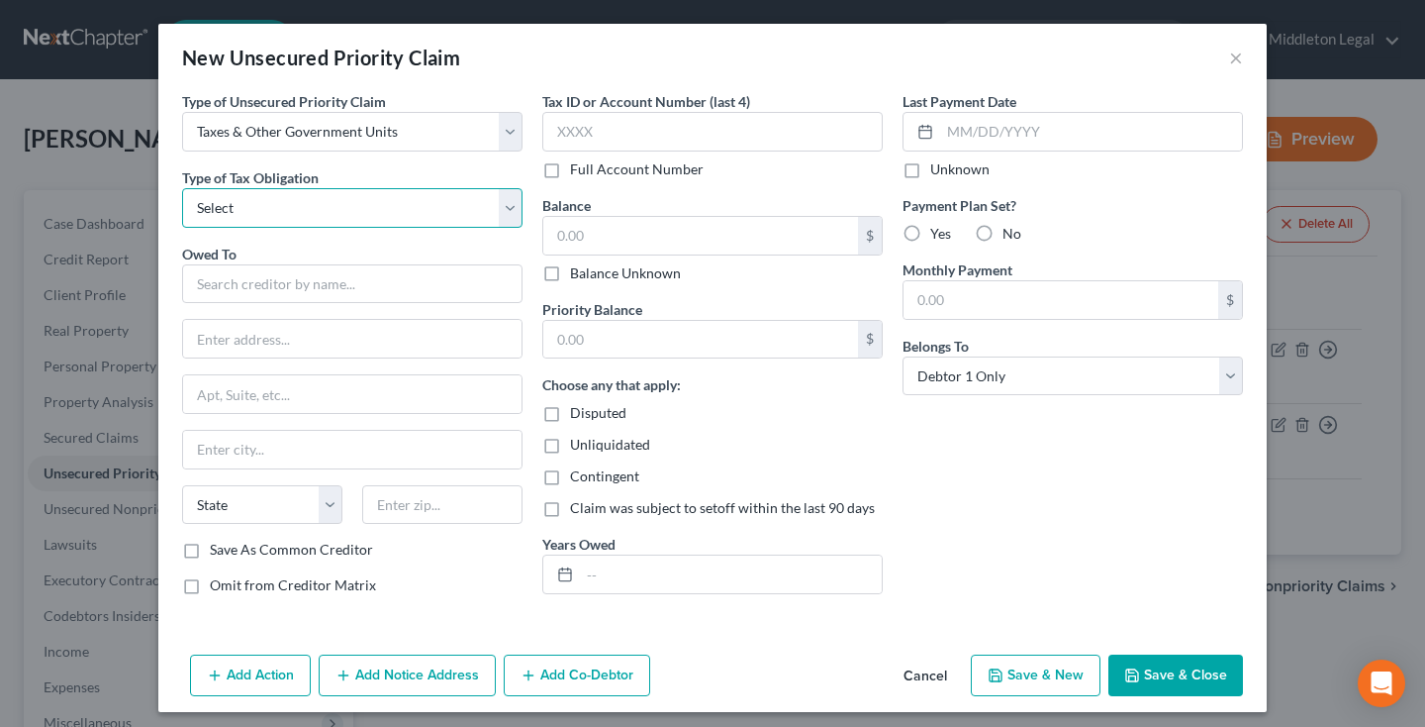
select select "0"
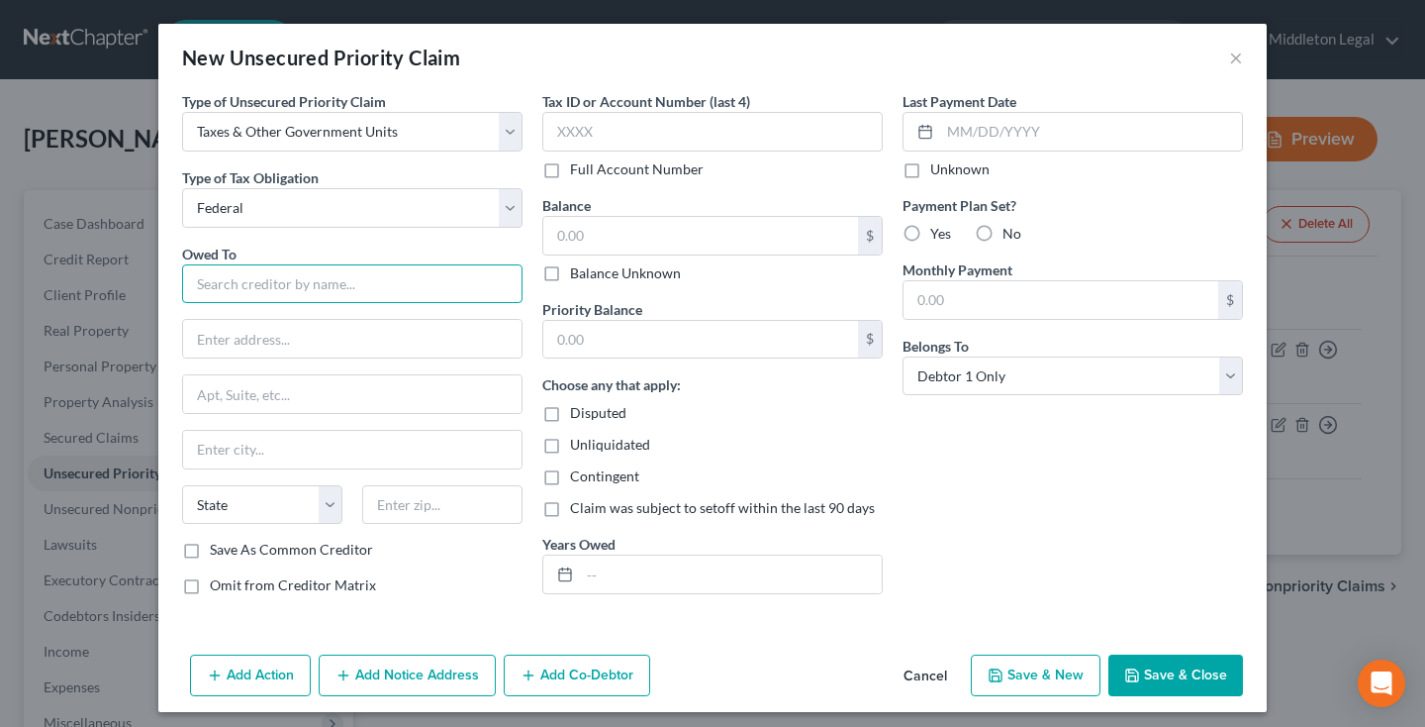
click at [322, 275] on input "text" at bounding box center [352, 284] width 340 height 40
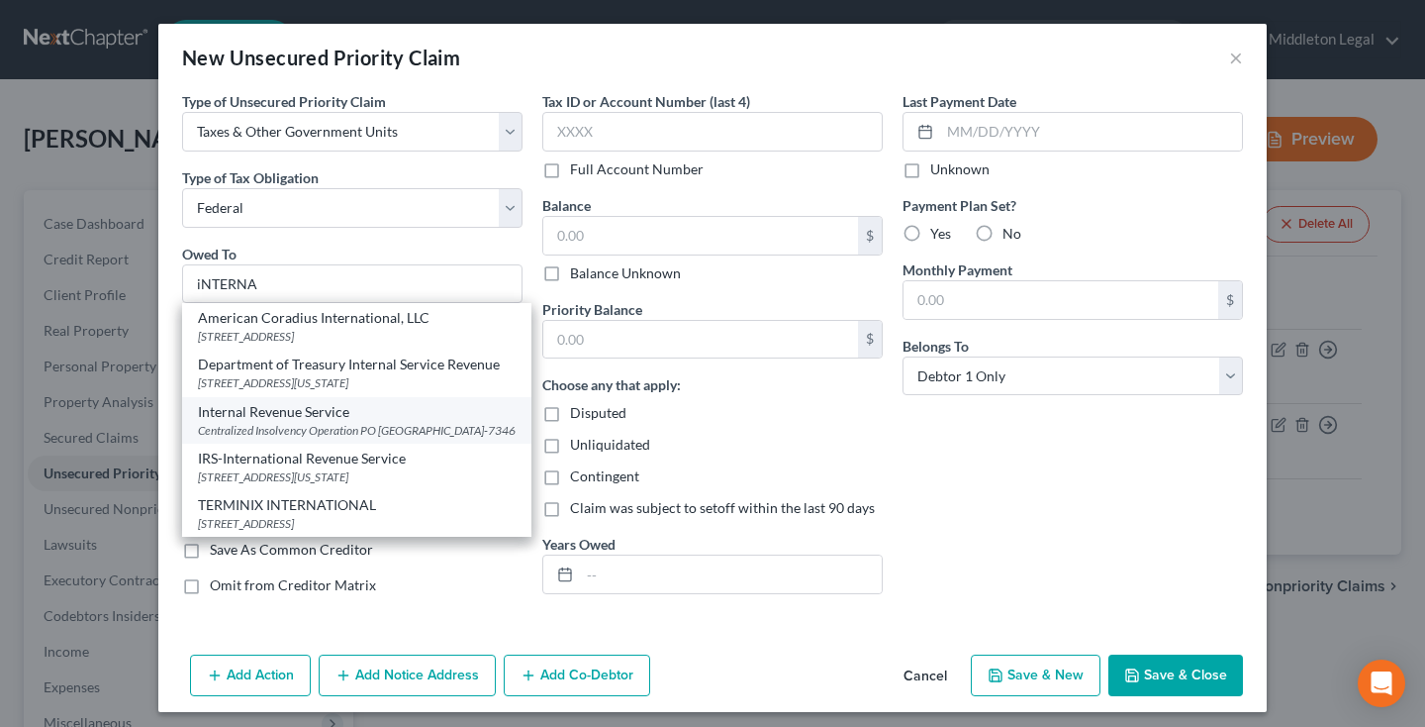
click at [294, 415] on div "Internal Revenue Service" at bounding box center [357, 412] width 318 height 20
type input "Internal Revenue Service"
type input "Centralized Insolvency Operation"
type input "PO Box 7346"
type input "Philadelphia"
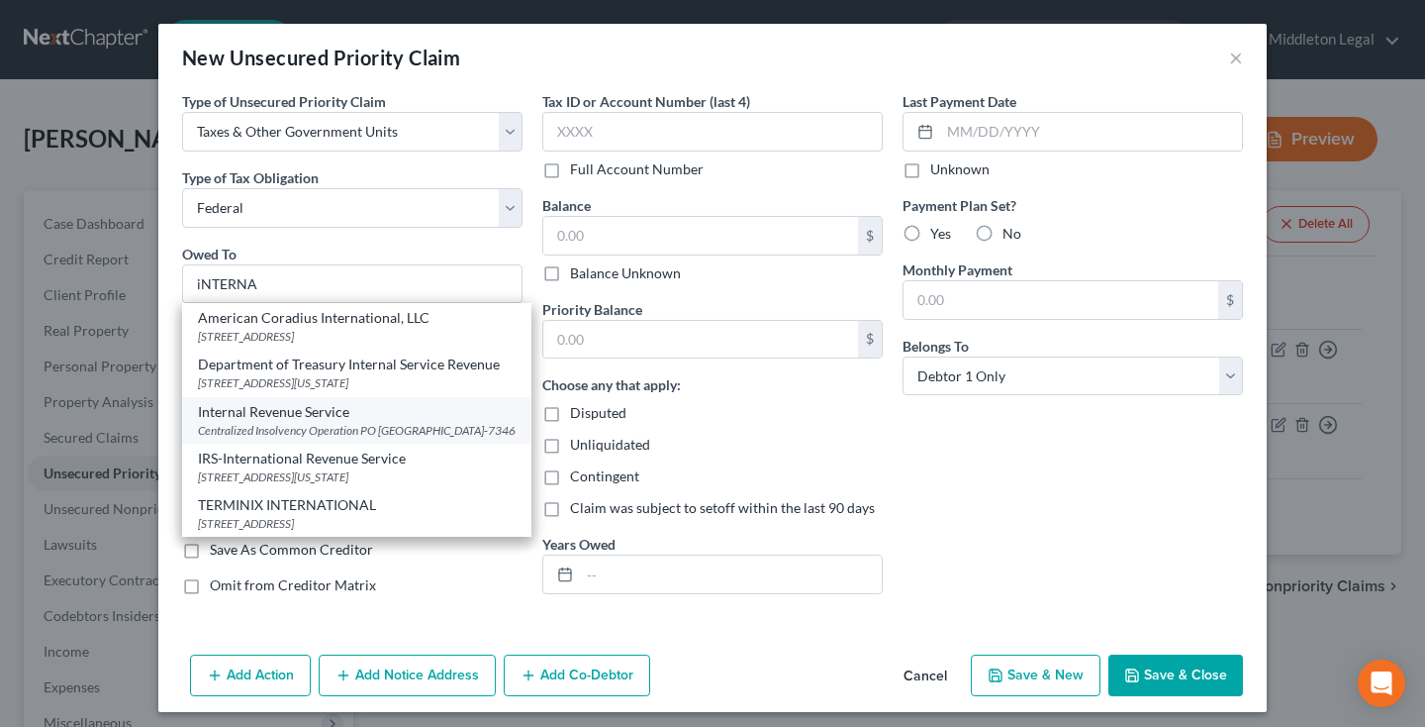
select select "39"
type input "19101-7346"
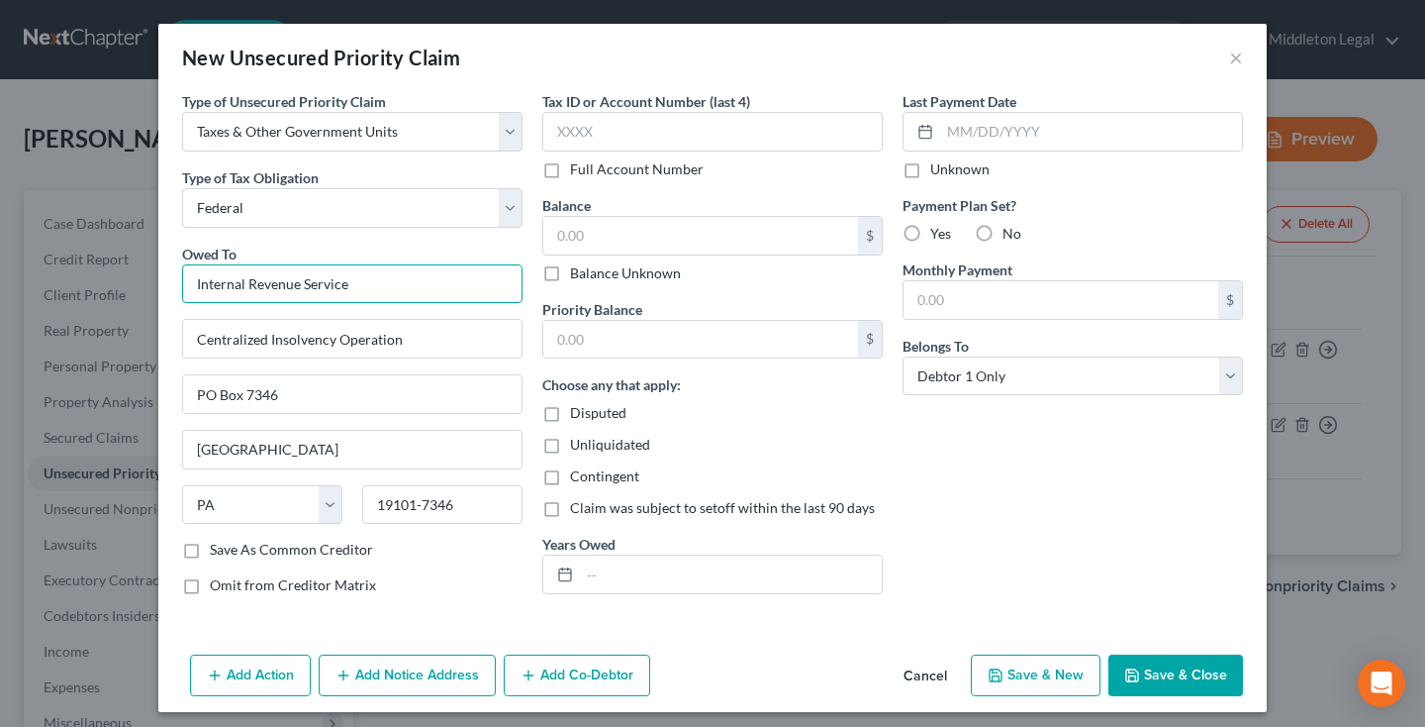
click at [371, 289] on input "Internal Revenue Service" at bounding box center [352, 284] width 340 height 40
type input "i"
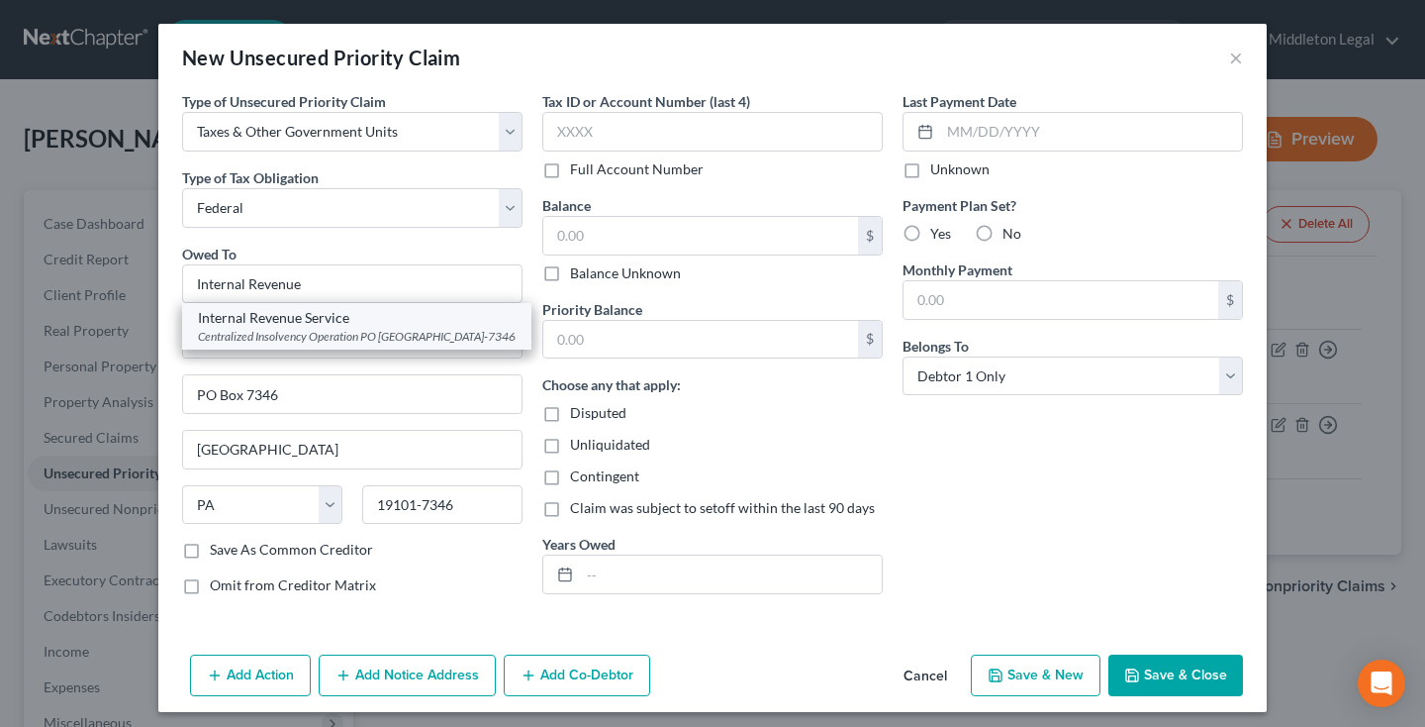
click at [387, 334] on div "Centralized Insolvency Operation PO [GEOGRAPHIC_DATA]-7346" at bounding box center [357, 336] width 318 height 17
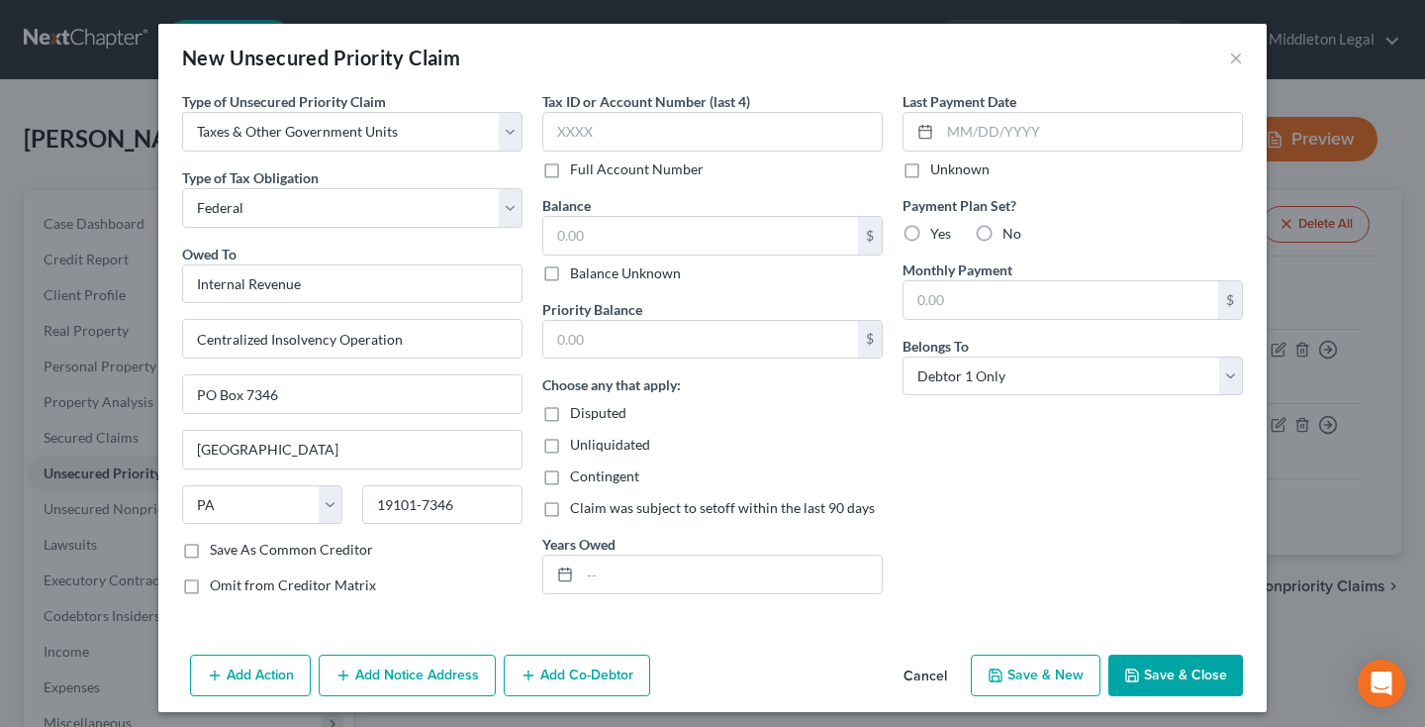
type input "Internal Revenue Service"
click at [637, 234] on input "text" at bounding box center [700, 236] width 315 height 38
type input "10,850.67"
click at [606, 352] on input "text" at bounding box center [700, 340] width 315 height 38
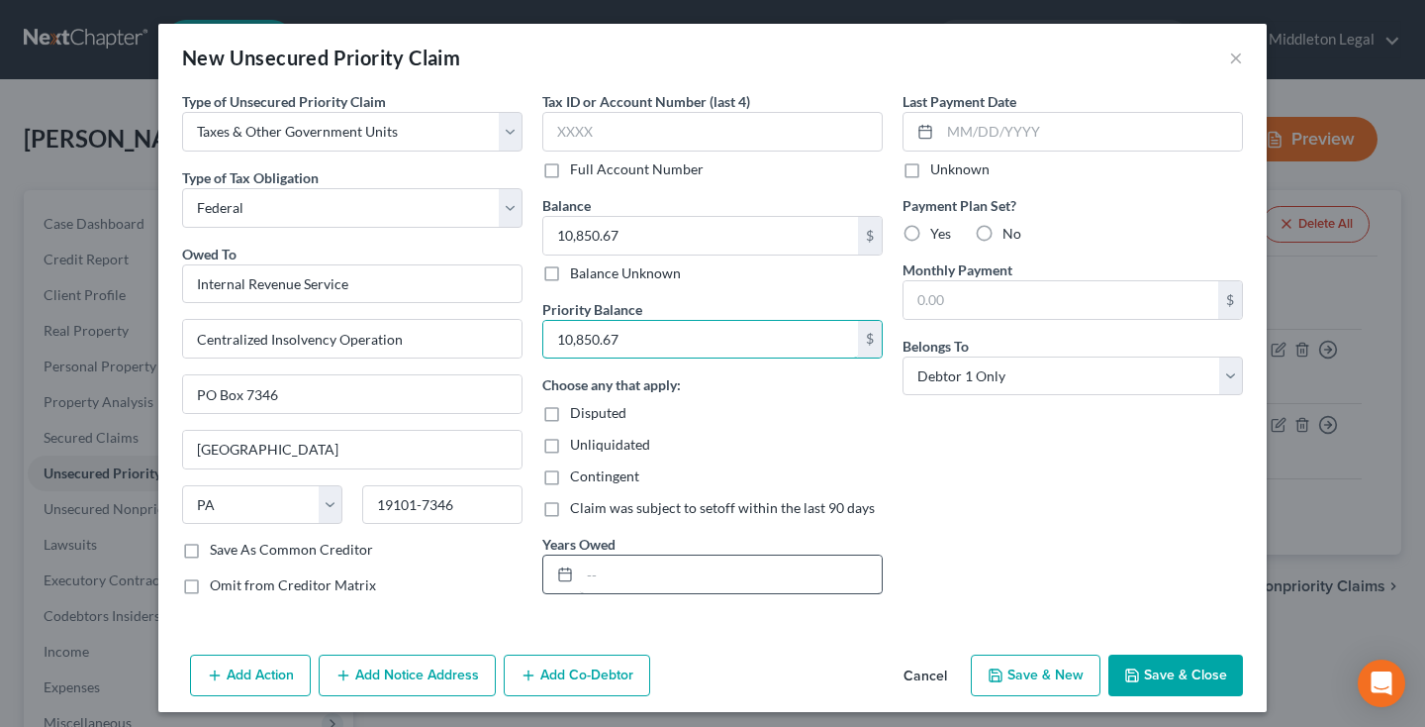
type input "10,850.67"
click at [641, 582] on input "text" at bounding box center [731, 574] width 302 height 38
type input "2022"
click at [1166, 666] on button "Save & Close" at bounding box center [1176, 675] width 135 height 42
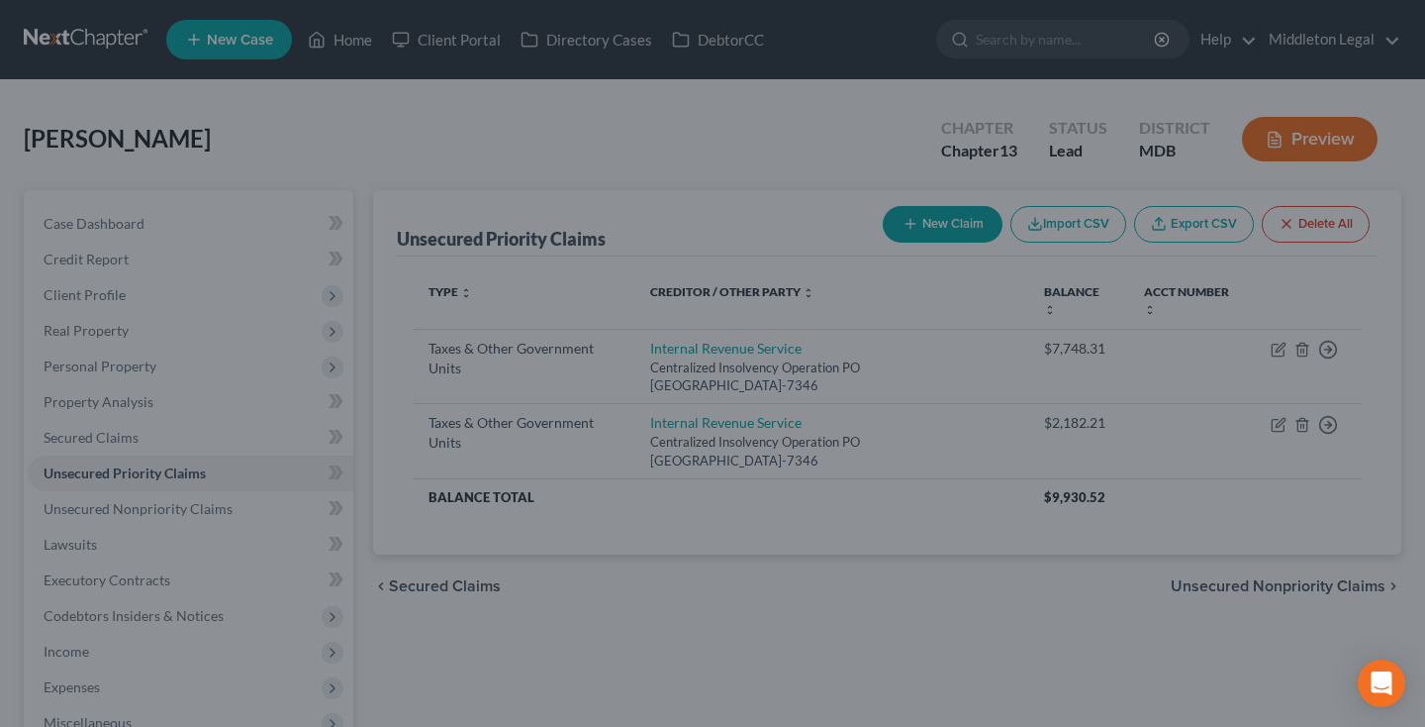
type input "0.00"
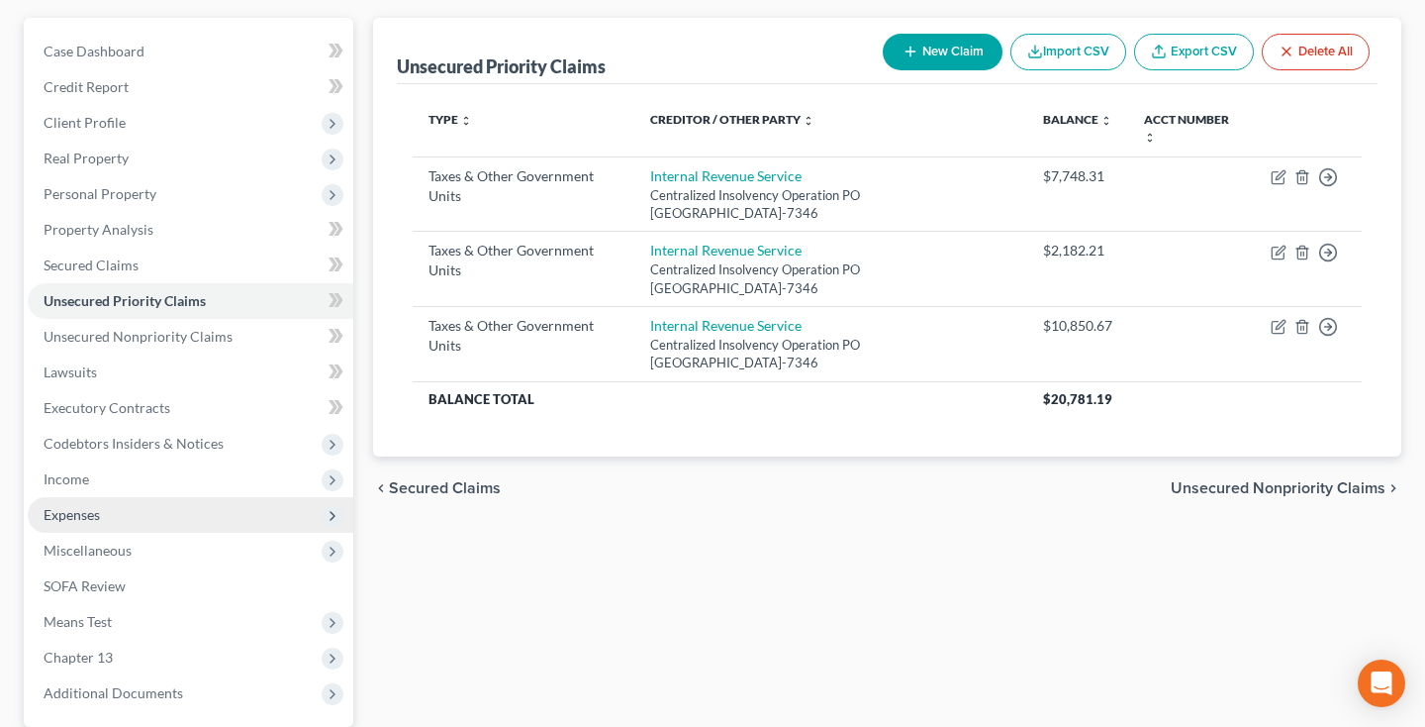
scroll to position [174, 0]
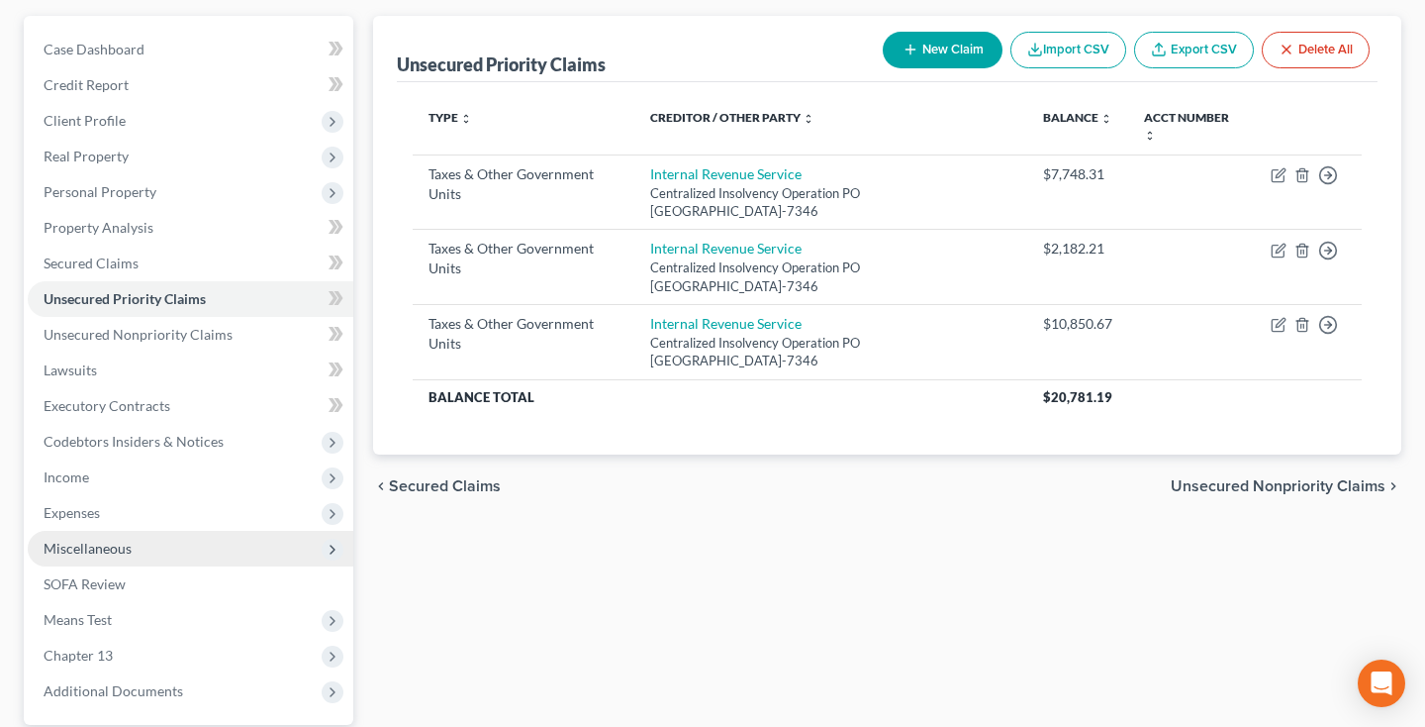
click at [102, 556] on span "Miscellaneous" at bounding box center [191, 549] width 326 height 36
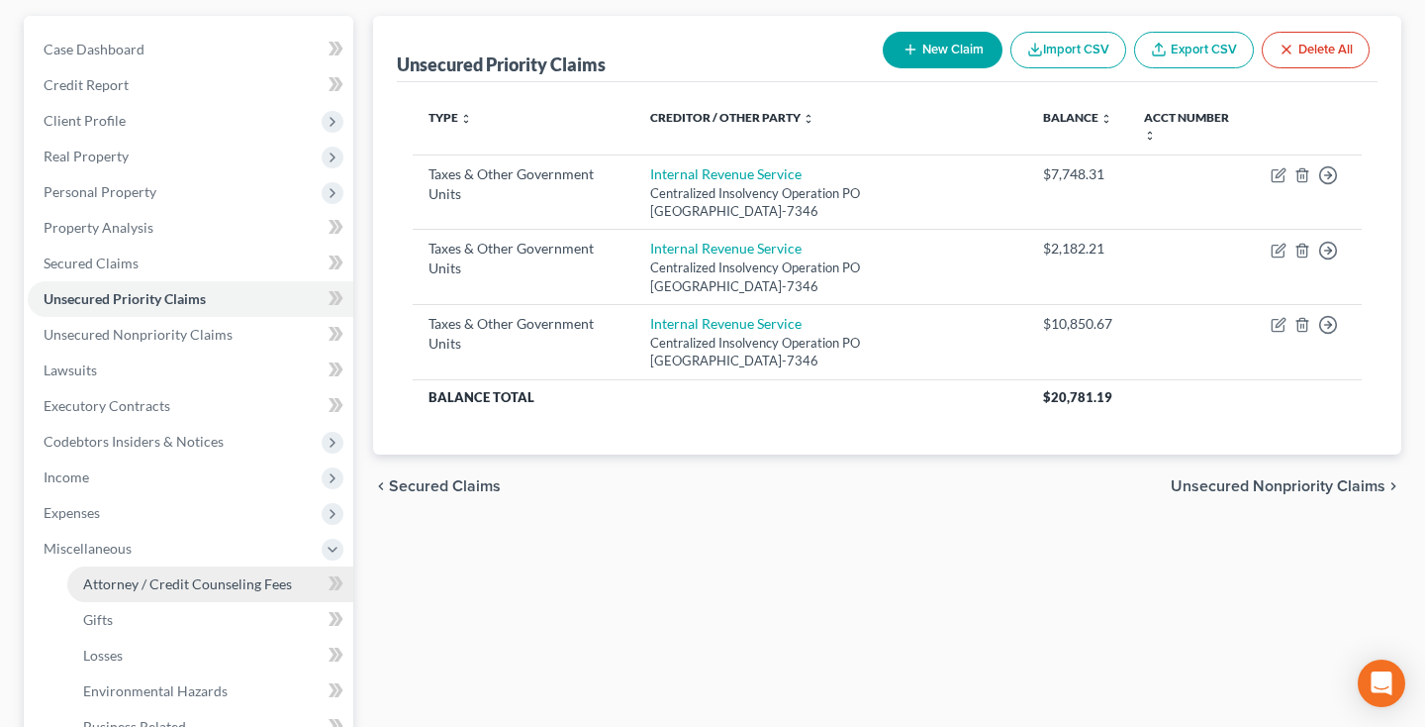
click at [135, 575] on span "Attorney / Credit Counseling Fees" at bounding box center [187, 583] width 209 height 17
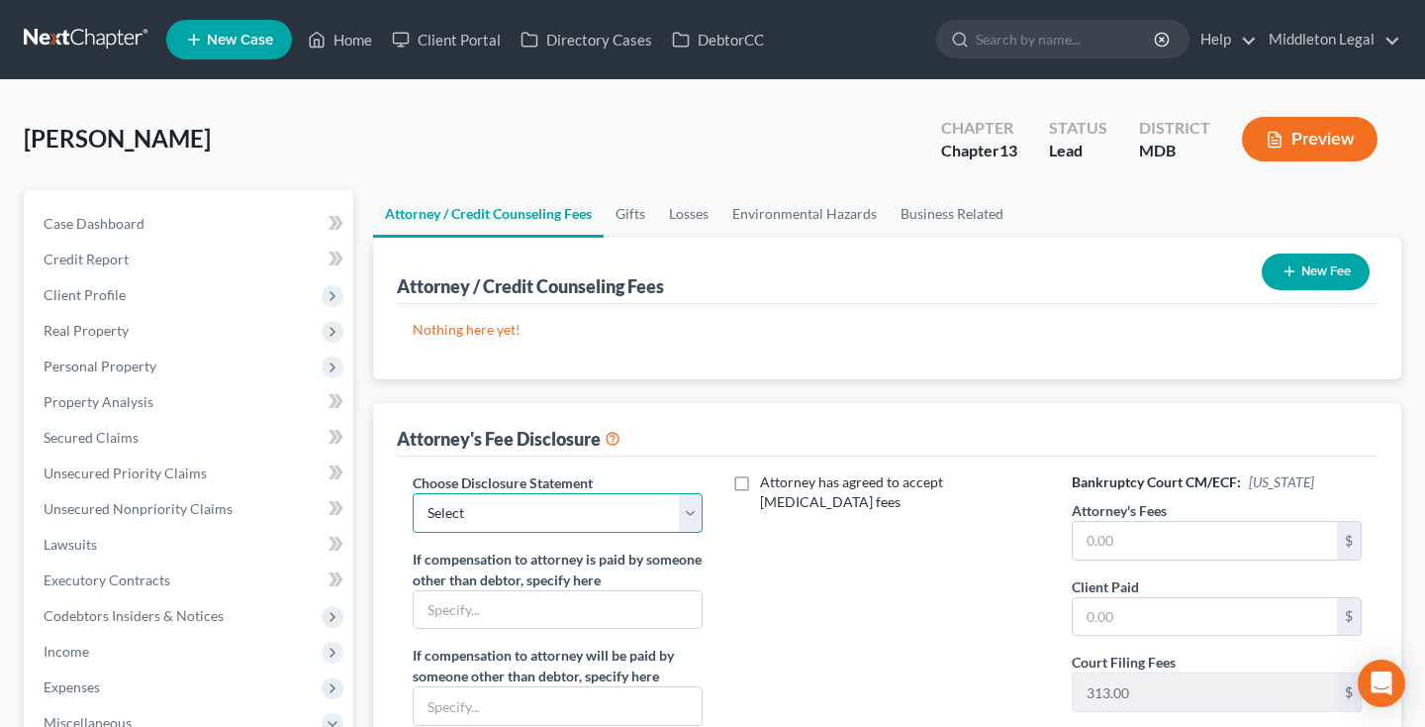
select select "3"
click at [1139, 546] on input "text" at bounding box center [1205, 541] width 264 height 38
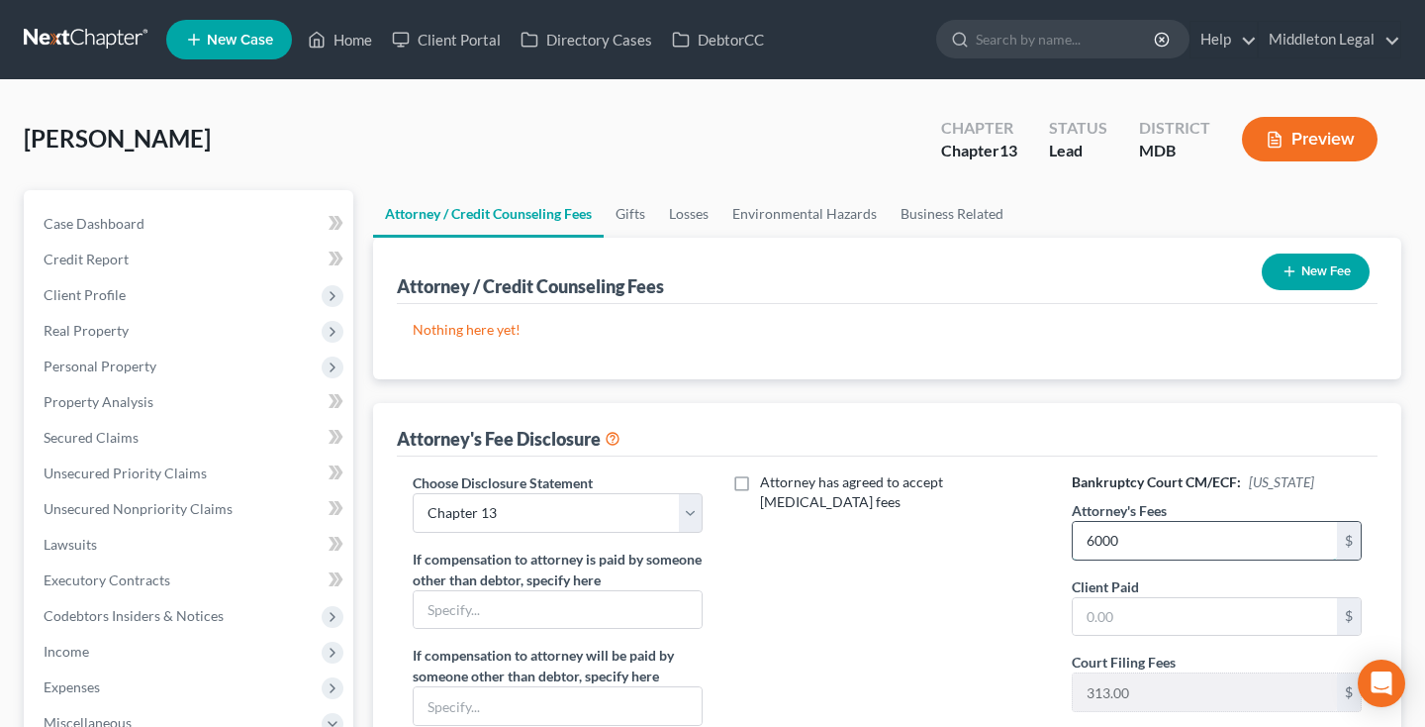
type input "6,000"
click at [1113, 638] on div "Bankruptcy Court CM/ECF: Maryland Attorney's Fees 6,000 $ Client Paid $ Court F…" at bounding box center [1217, 655] width 330 height 367
click at [1113, 620] on input "text" at bounding box center [1205, 617] width 264 height 38
type input "1,025"
click at [1331, 272] on button "New Fee" at bounding box center [1316, 271] width 108 height 37
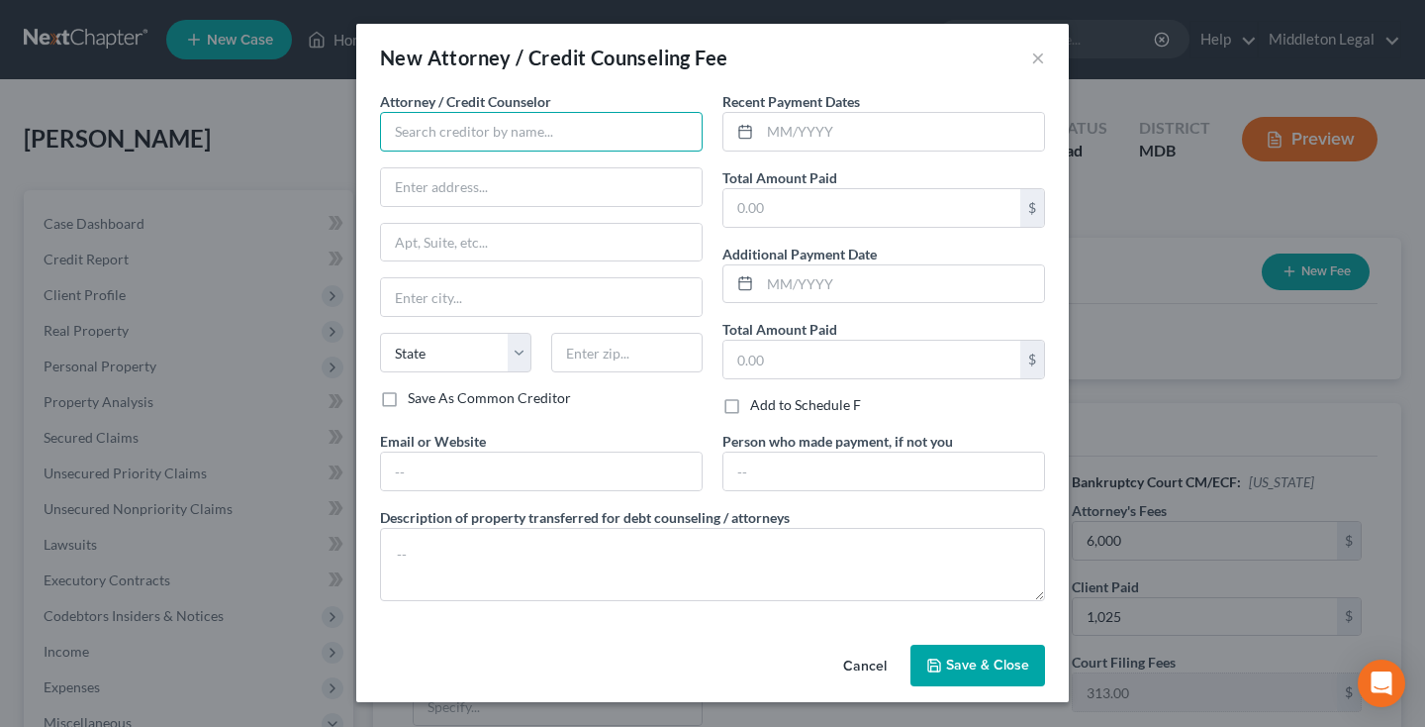
click at [671, 134] on input "text" at bounding box center [541, 132] width 323 height 40
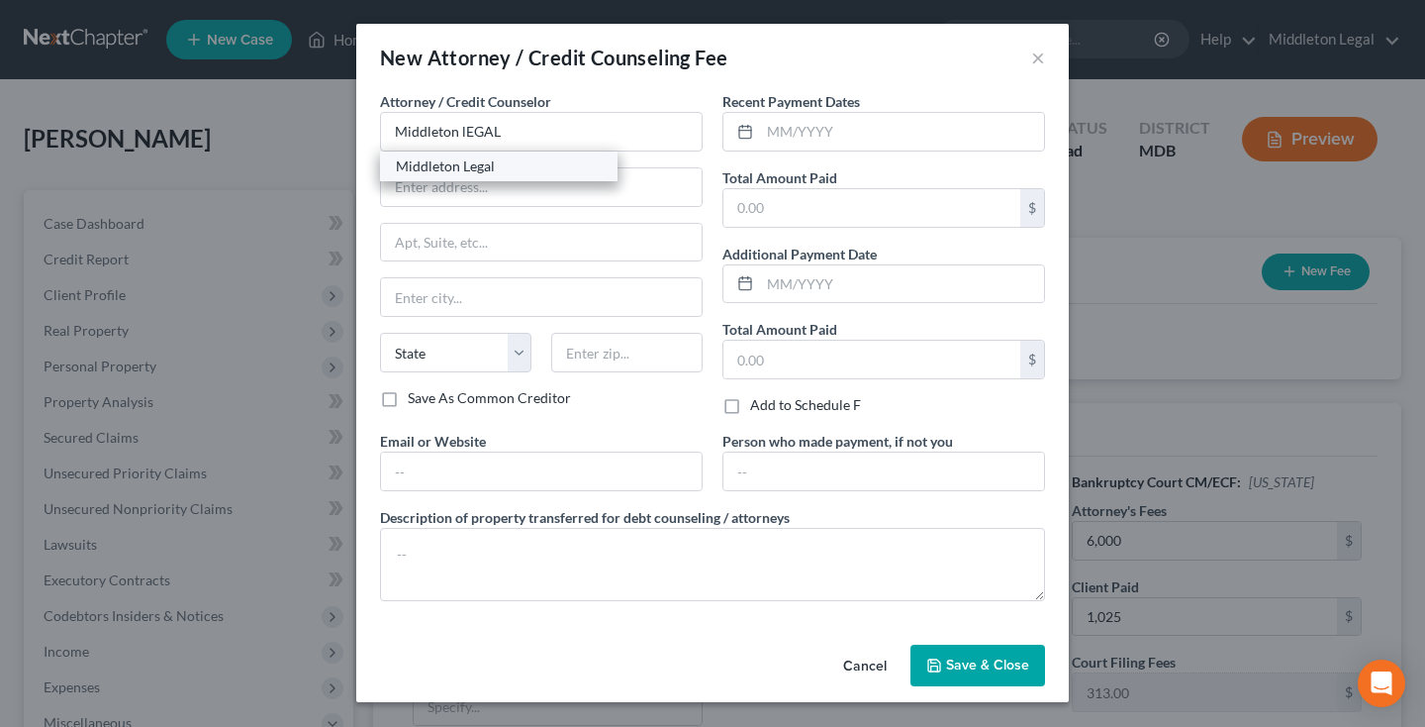
click at [558, 177] on div "Middleton Legal" at bounding box center [499, 166] width 238 height 30
type input "Middleton Legal"
type input "P.O. Box 10490"
type input "Silver Spring"
select select "21"
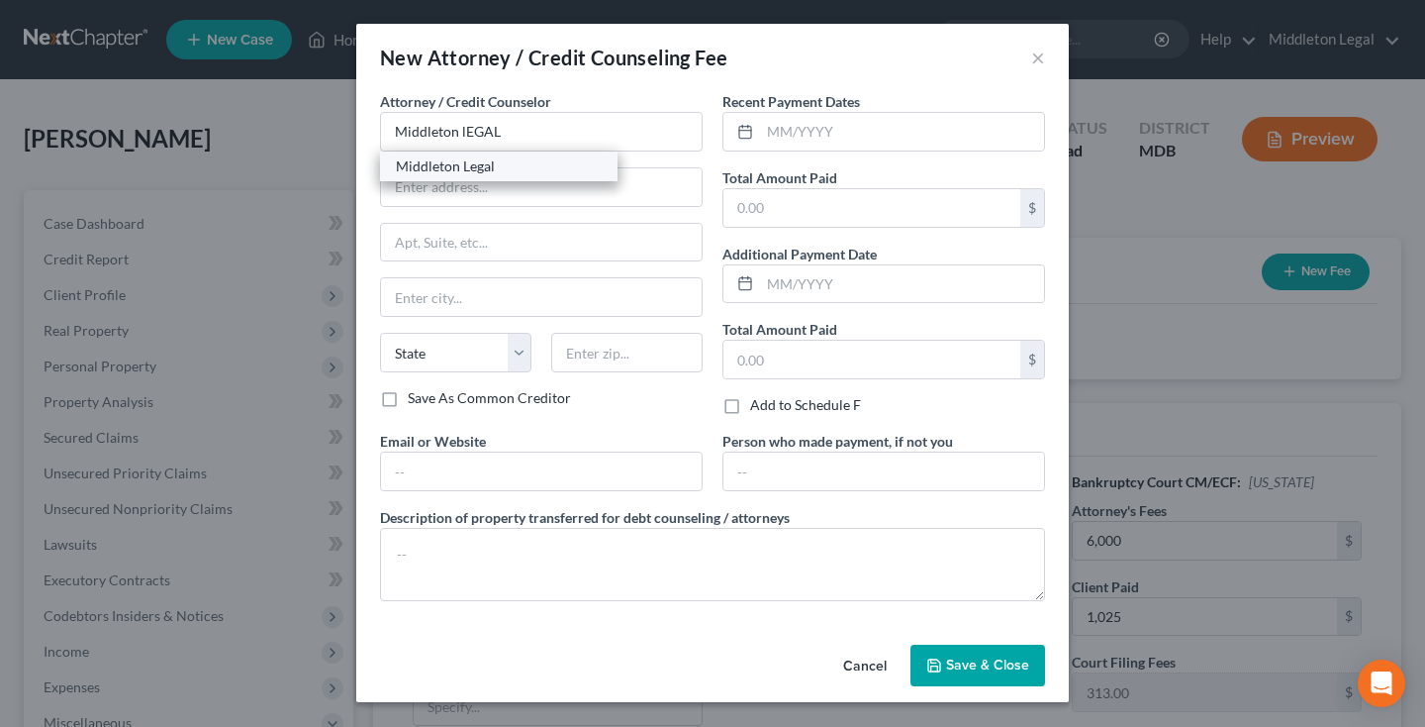
type input "20914"
click at [781, 141] on input "text" at bounding box center [902, 132] width 284 height 38
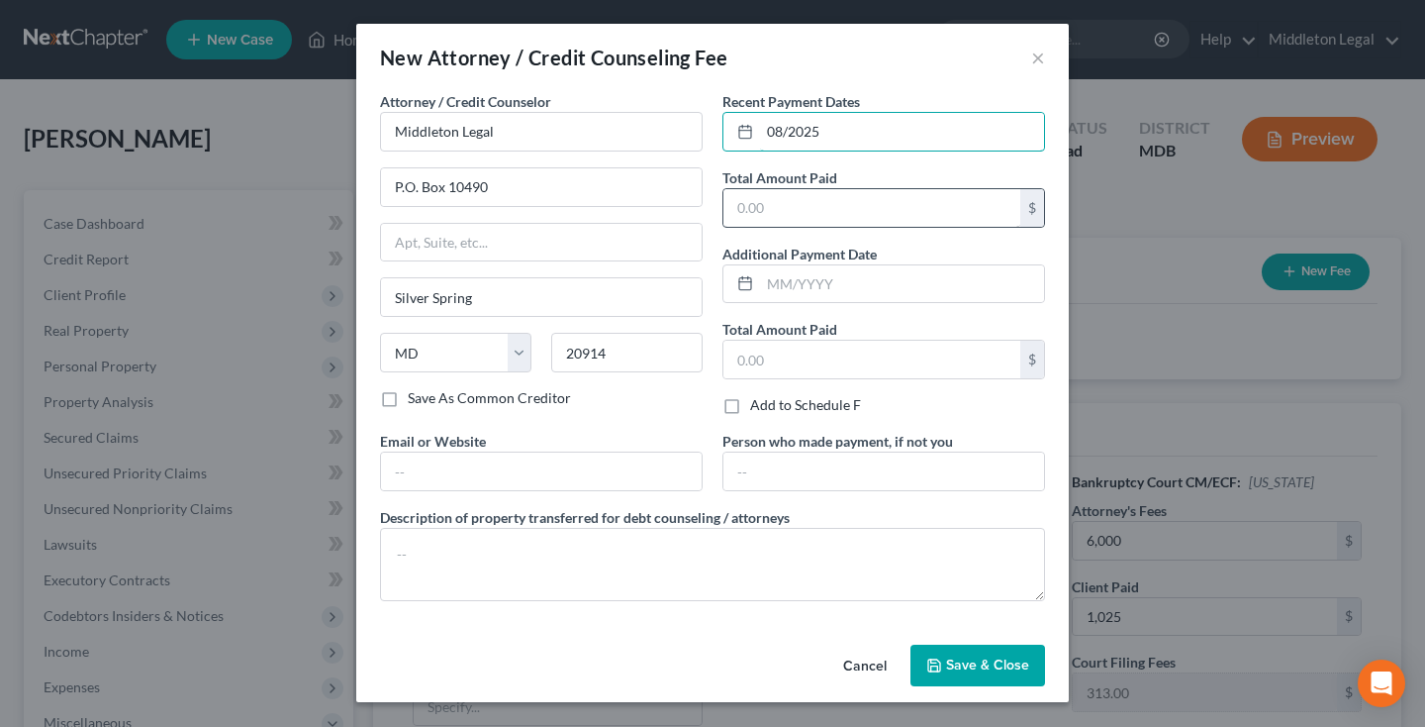
type input "08/2025"
click at [788, 201] on input "text" at bounding box center [872, 208] width 297 height 38
type input "1,025"
click at [941, 659] on icon "button" at bounding box center [934, 665] width 16 height 16
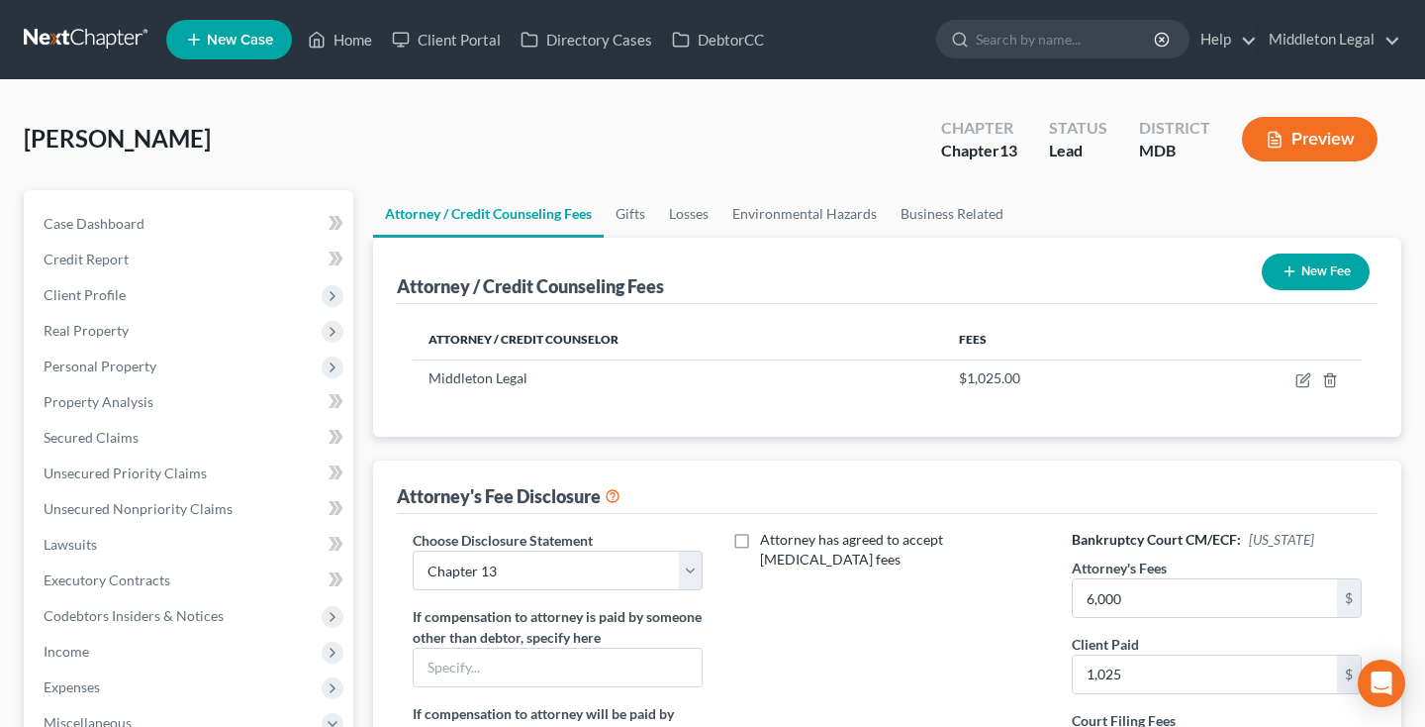
click at [1307, 271] on button "New Fee" at bounding box center [1316, 271] width 108 height 37
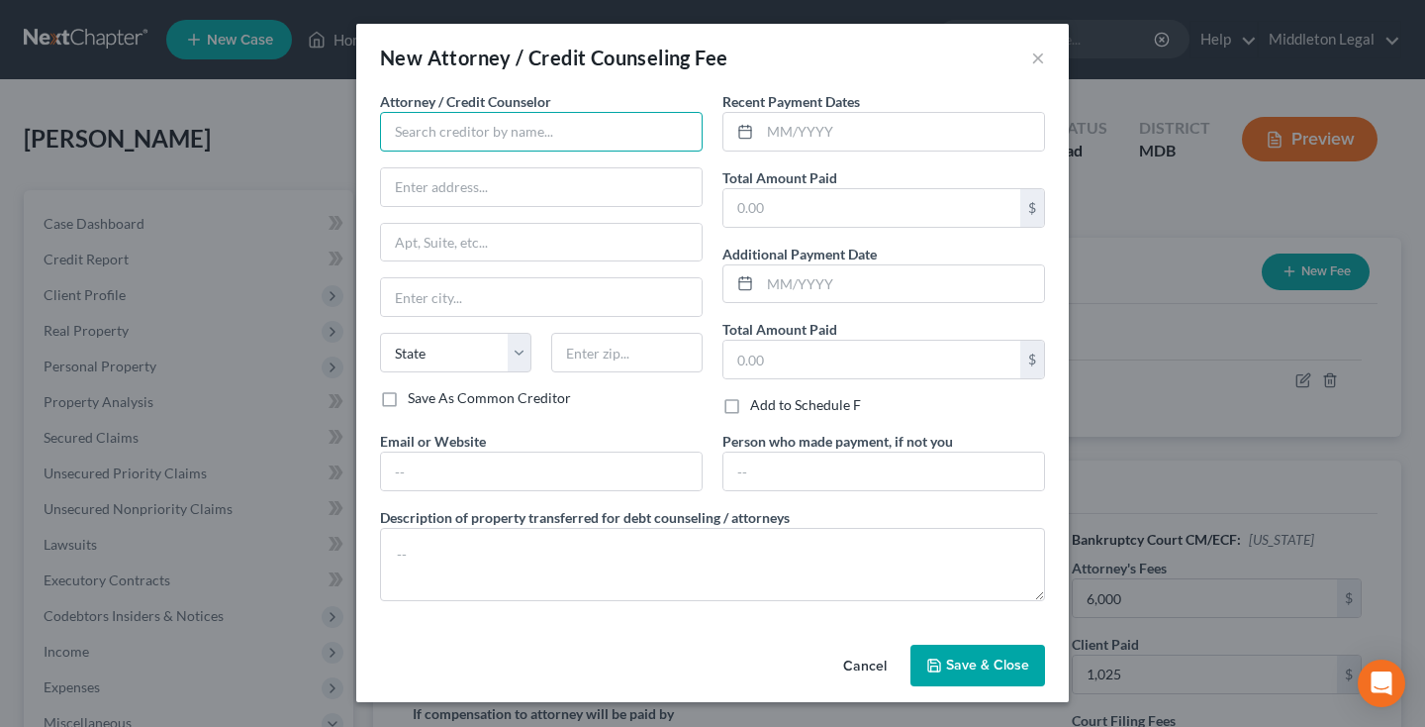
click at [644, 134] on input "text" at bounding box center [541, 132] width 323 height 40
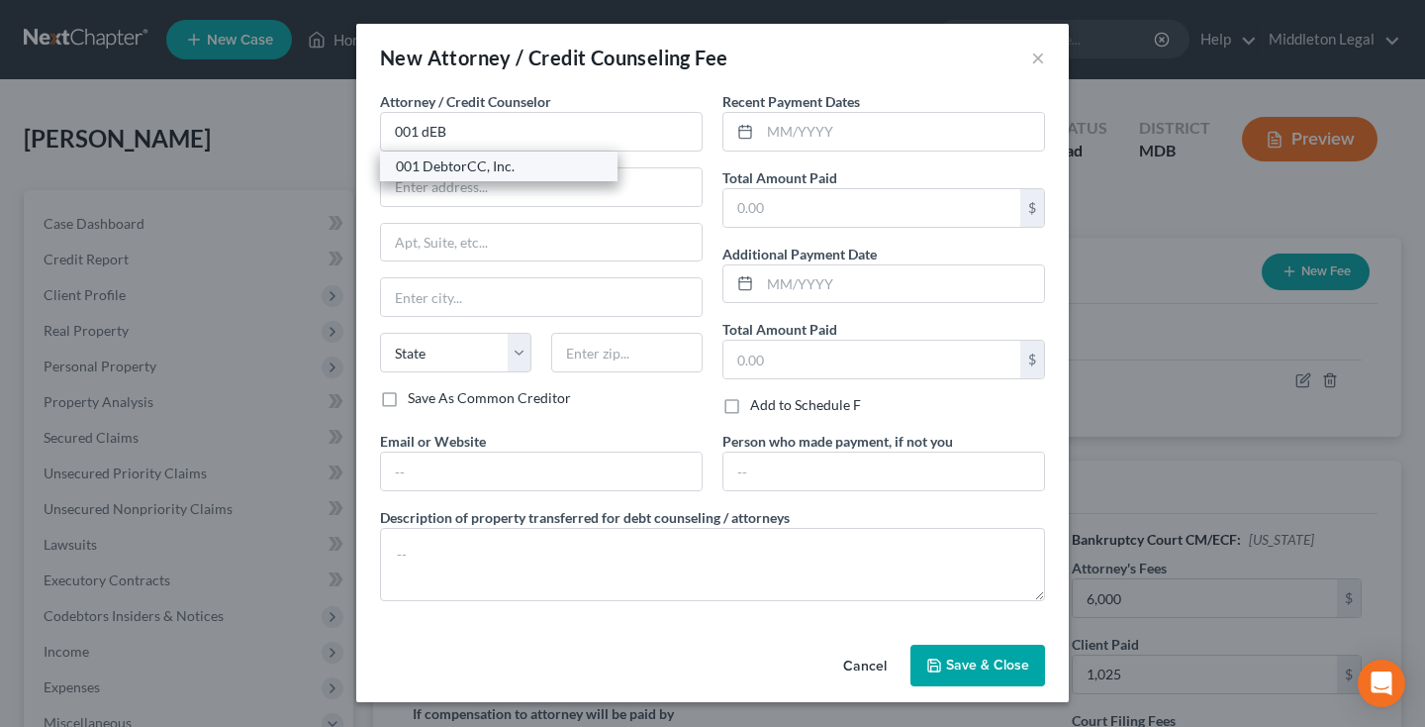
click at [546, 179] on div "001 DebtorCC, Inc." at bounding box center [499, 166] width 238 height 30
type input "001 DebtorCC, Inc."
type input "378 Summit Avenue"
type input "Jersey City"
select select "33"
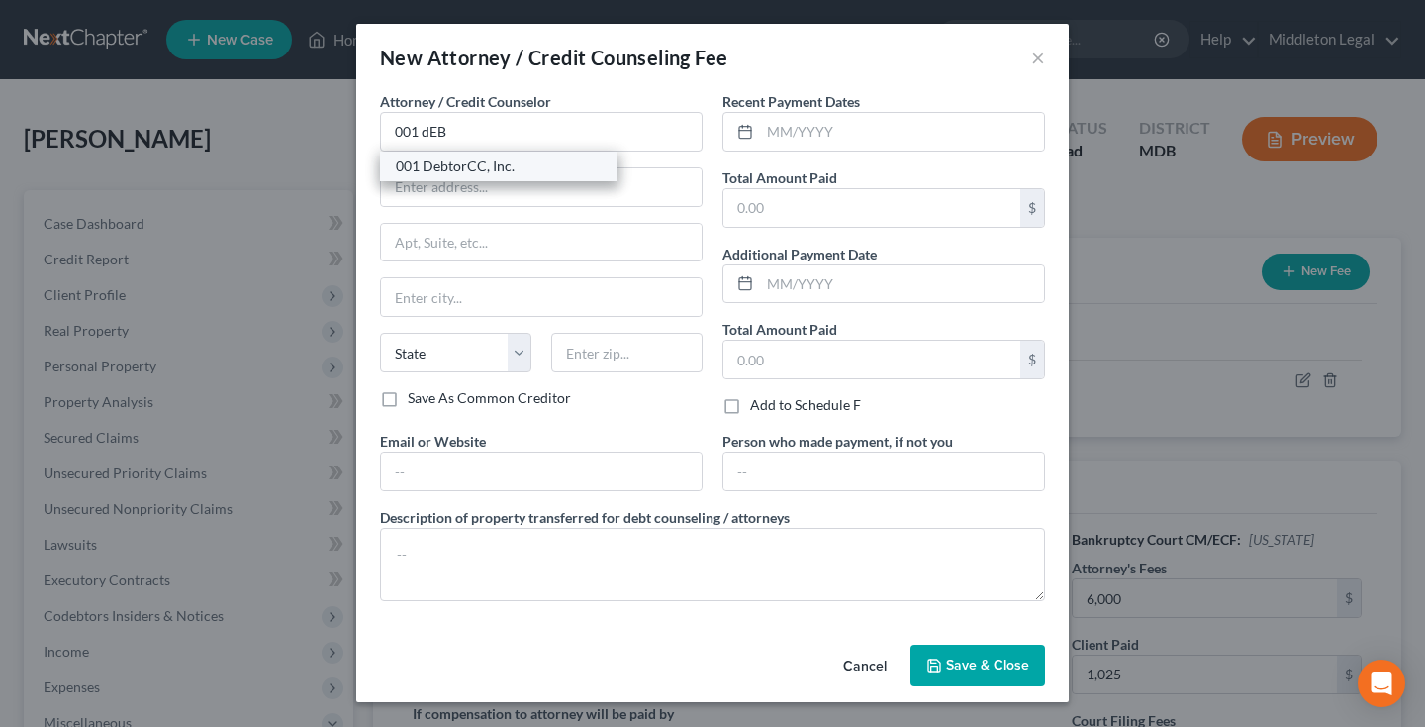
type input "07306"
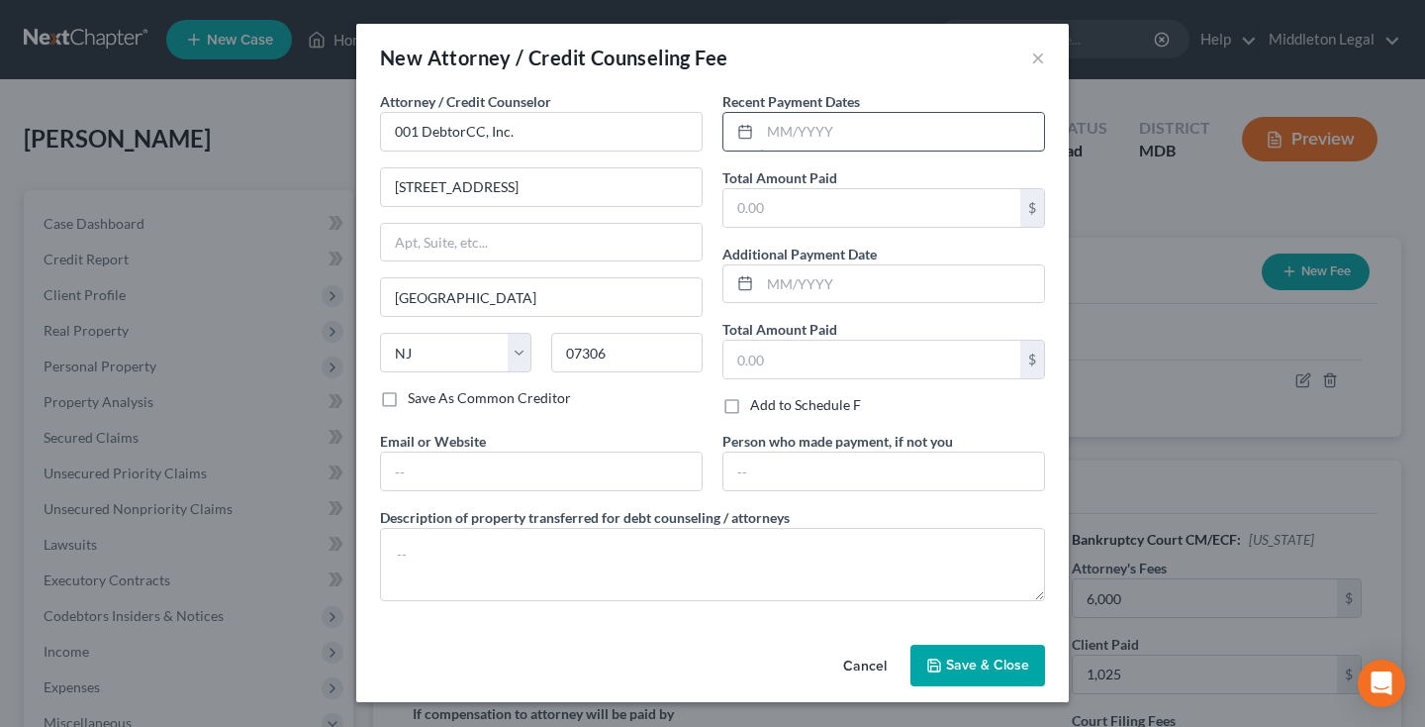
click at [817, 123] on input "text" at bounding box center [902, 132] width 284 height 38
type input "09/2025"
click at [829, 216] on input "text" at bounding box center [872, 208] width 297 height 38
type input "19.95"
click at [956, 675] on button "Save & Close" at bounding box center [978, 665] width 135 height 42
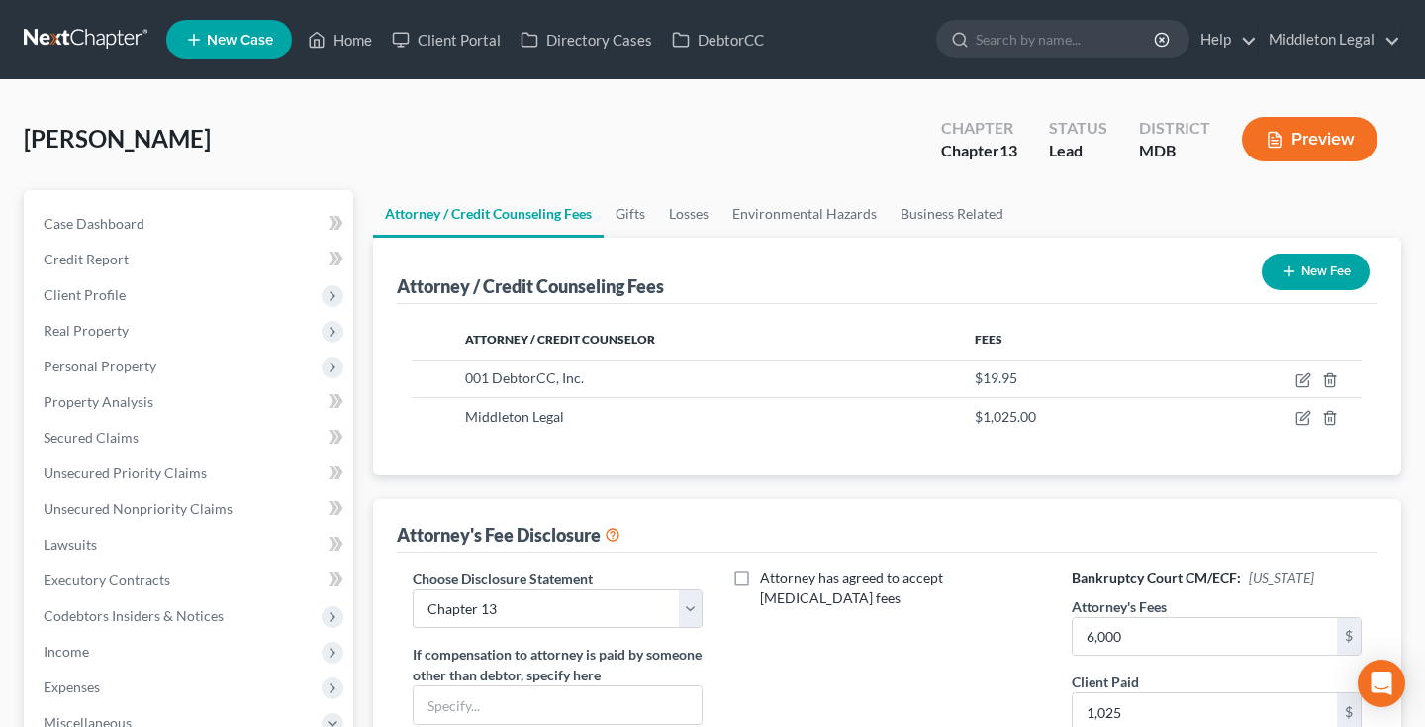
click at [70, 39] on link at bounding box center [87, 40] width 127 height 36
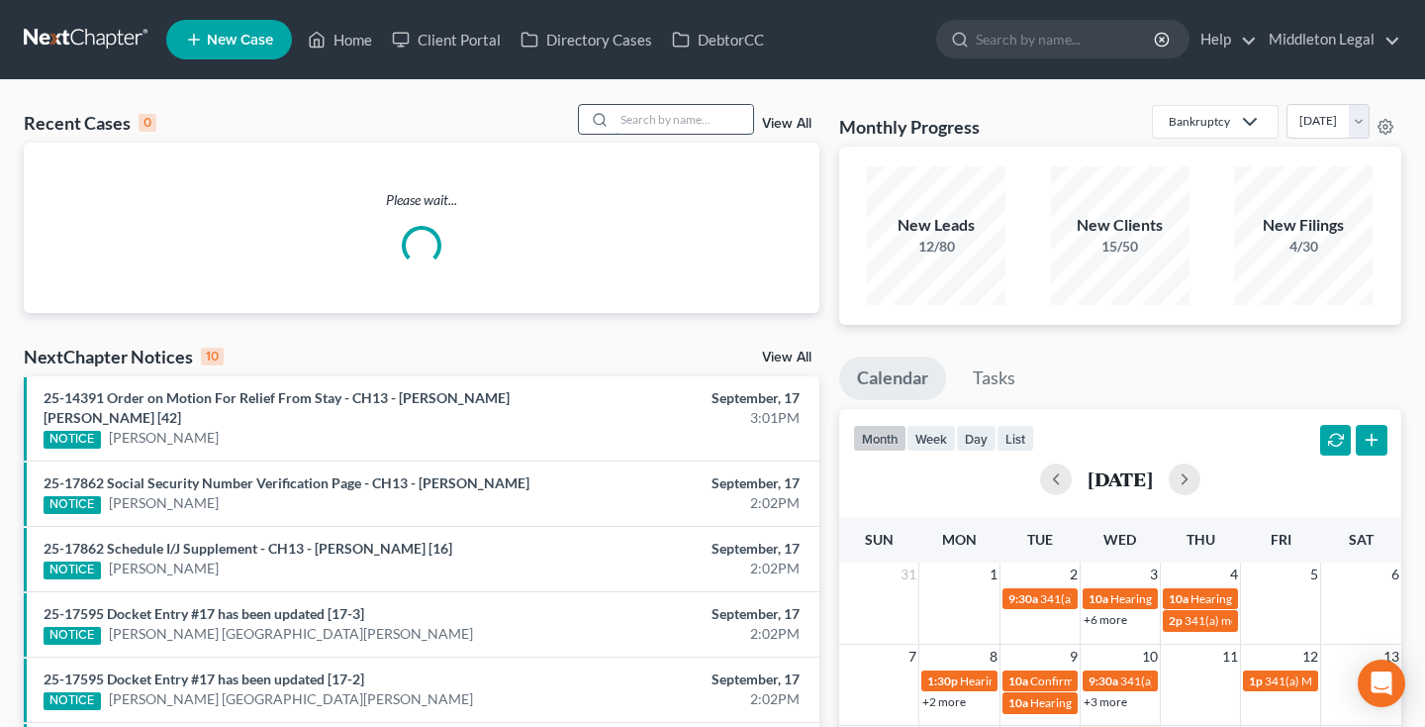
click at [646, 126] on input "search" at bounding box center [684, 119] width 139 height 29
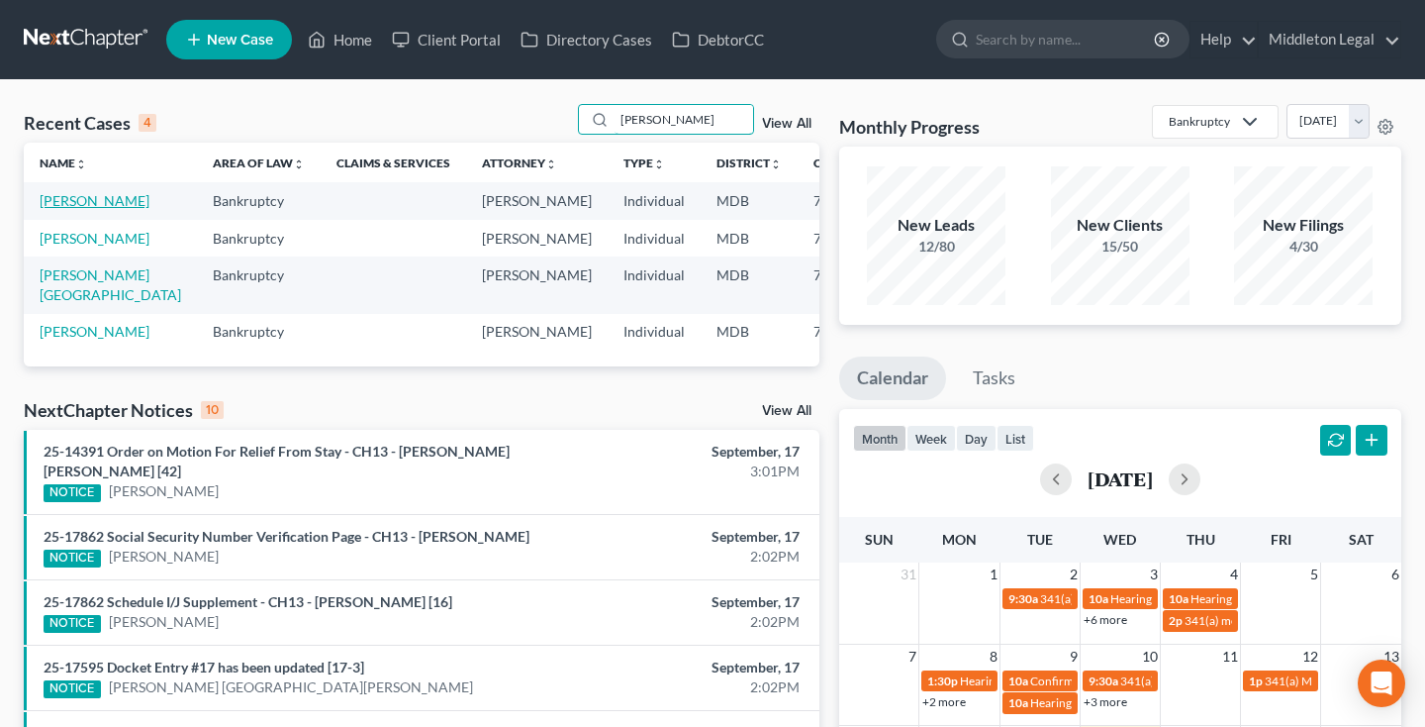
type input "[PERSON_NAME]"
click at [67, 209] on link "[PERSON_NAME]" at bounding box center [95, 200] width 110 height 17
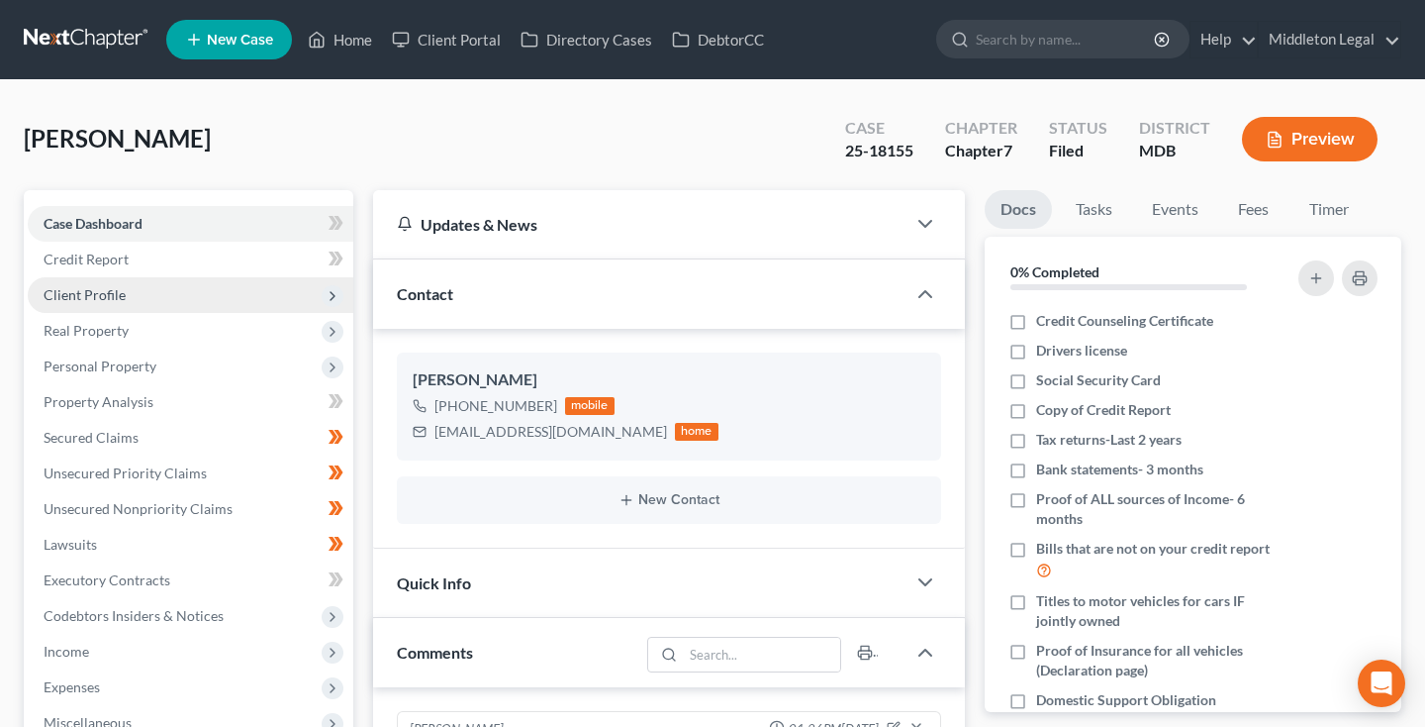
click at [137, 296] on span "Client Profile" at bounding box center [191, 295] width 326 height 36
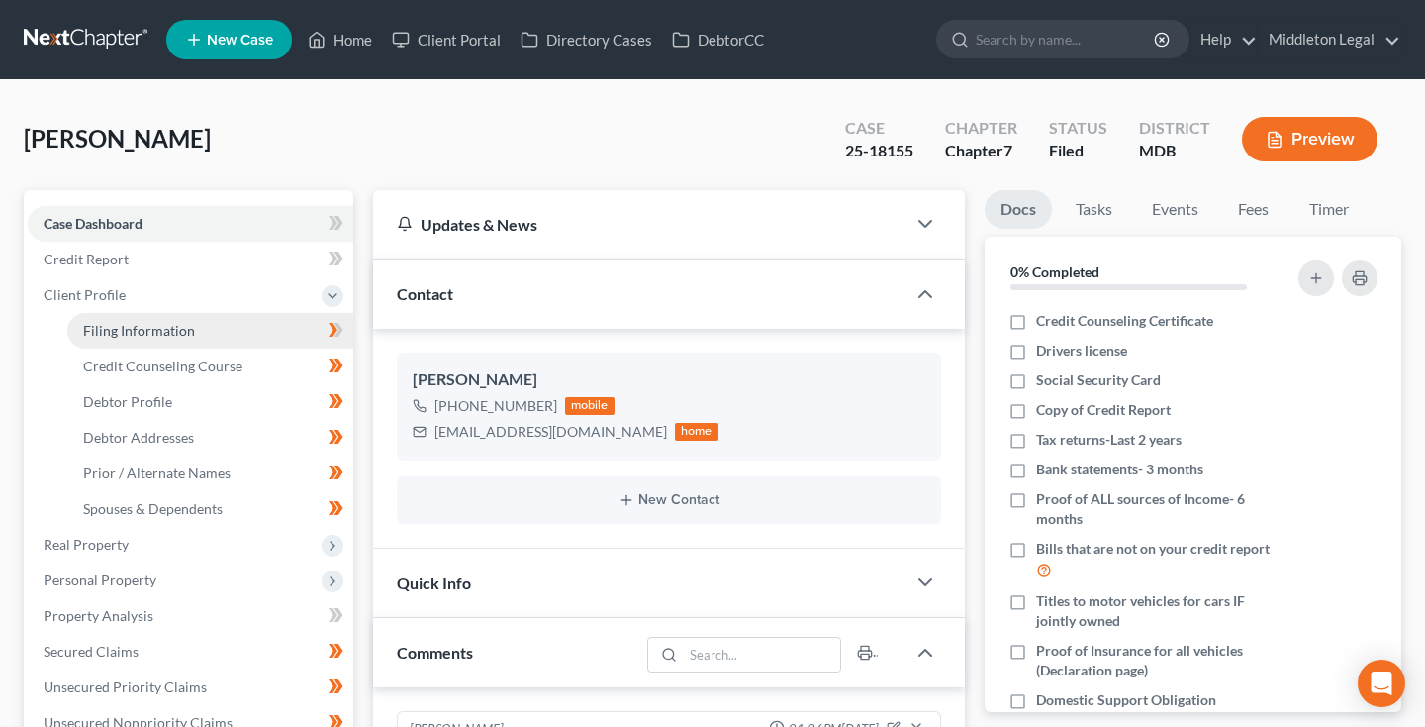
click at [141, 327] on span "Filing Information" at bounding box center [139, 330] width 112 height 17
select select "1"
select select "0"
select select "21"
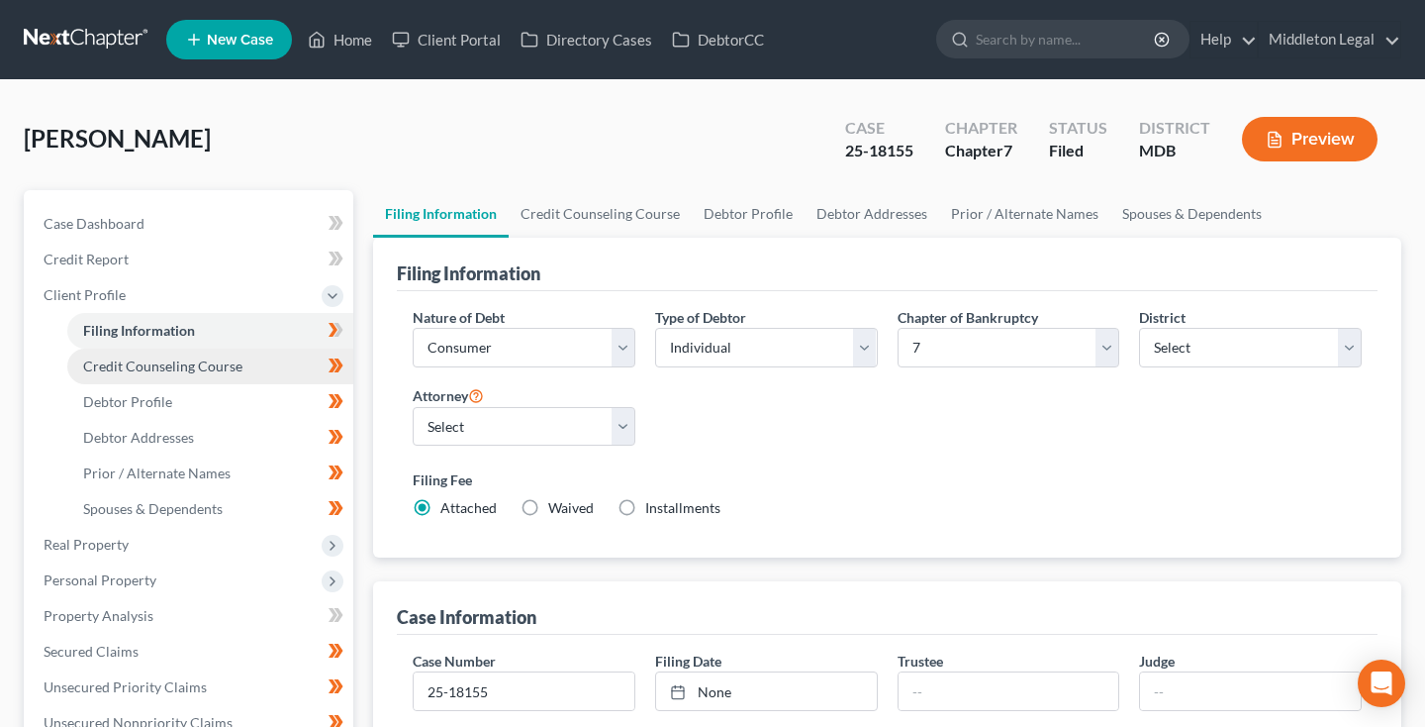
click at [148, 371] on span "Credit Counseling Course" at bounding box center [162, 365] width 159 height 17
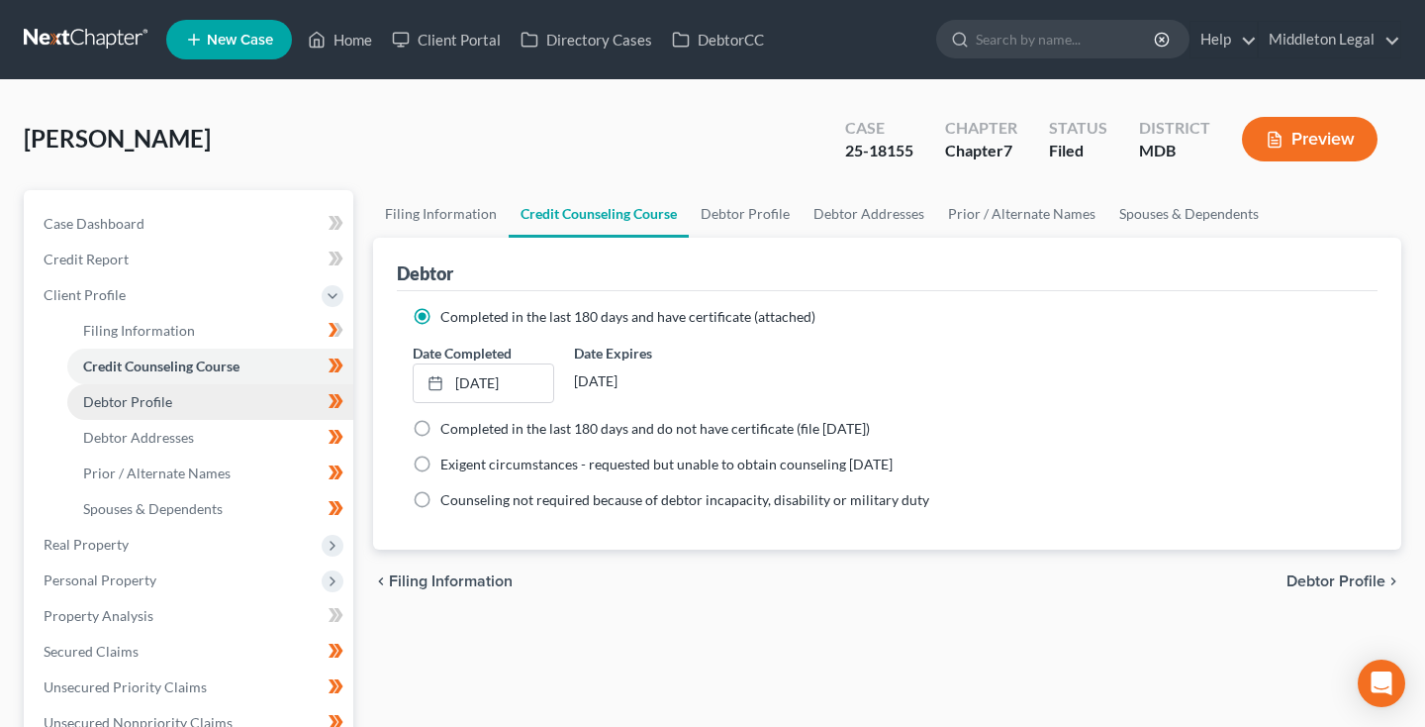
click at [146, 406] on span "Debtor Profile" at bounding box center [127, 401] width 89 height 17
select select "0"
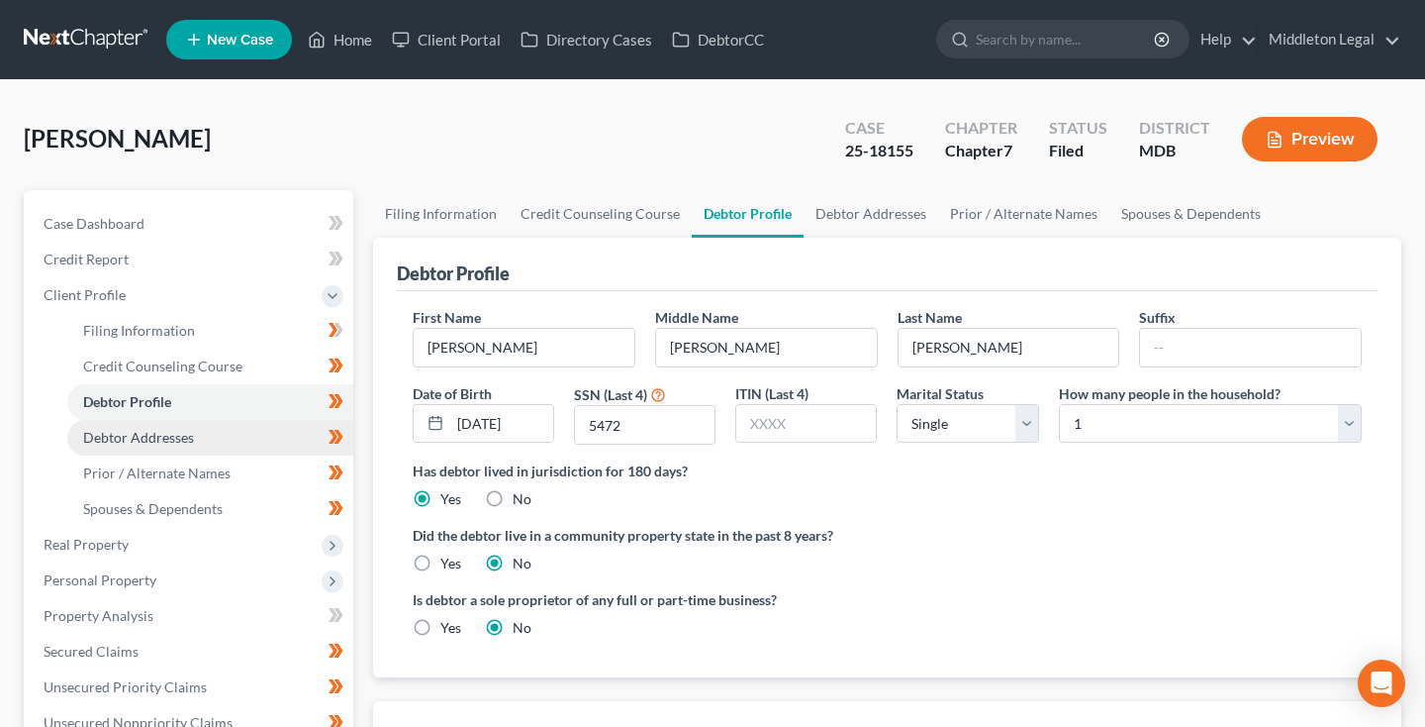
click at [150, 438] on span "Debtor Addresses" at bounding box center [138, 437] width 111 height 17
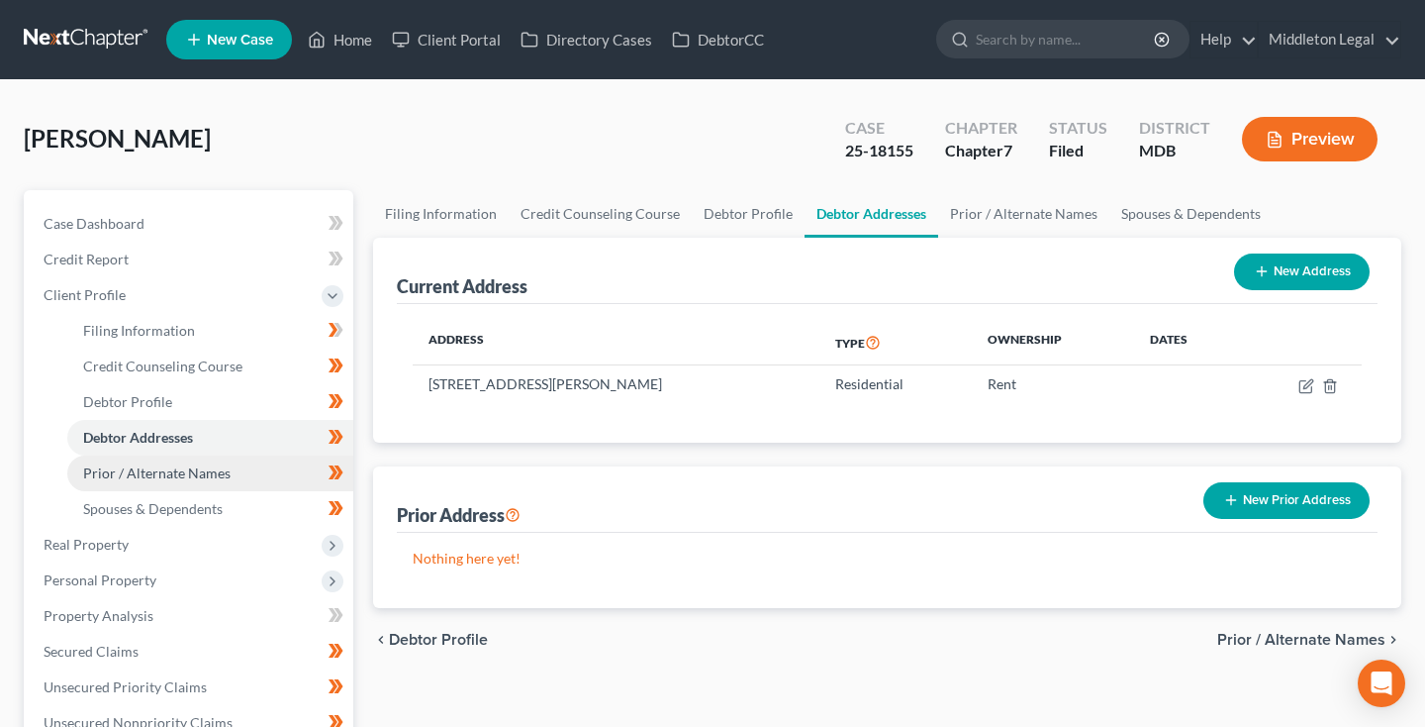
click at [152, 469] on span "Prior / Alternate Names" at bounding box center [156, 472] width 147 height 17
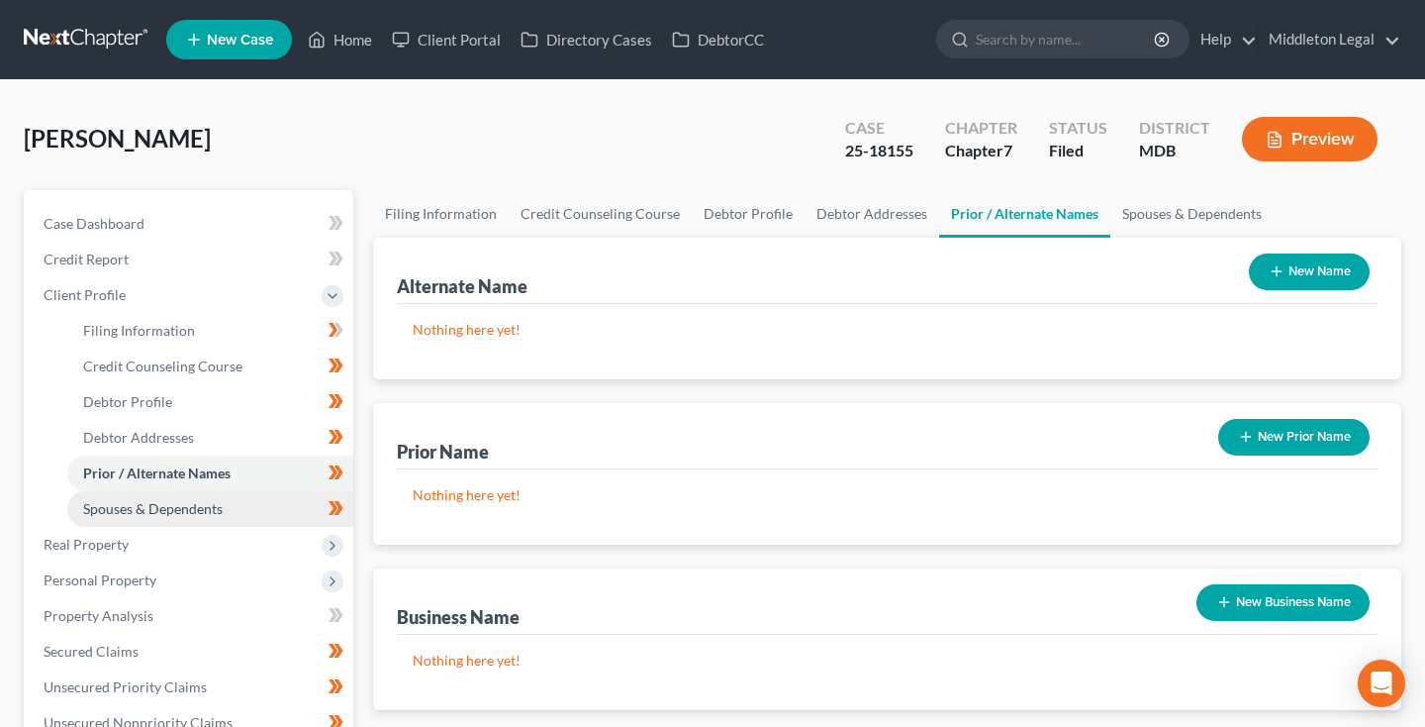
click at [152, 504] on span "Spouses & Dependents" at bounding box center [153, 508] width 140 height 17
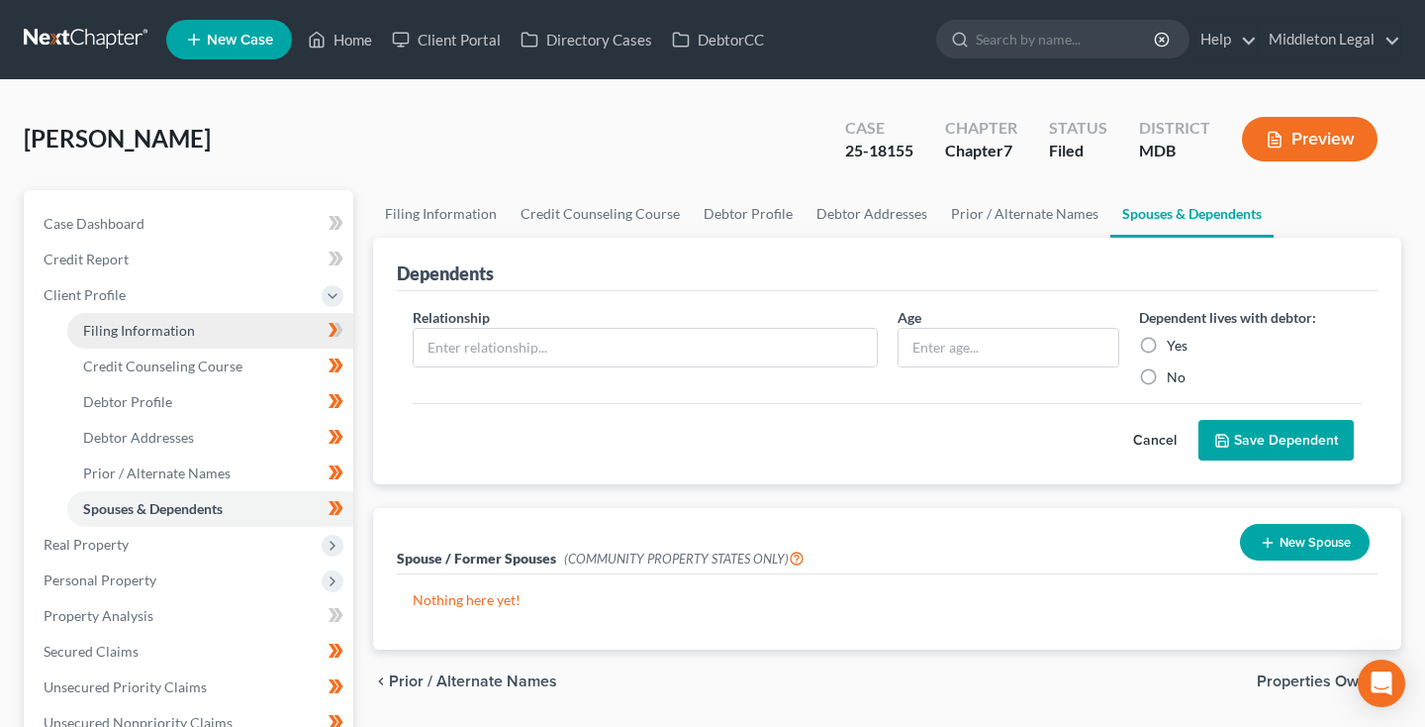
click at [141, 336] on span "Filing Information" at bounding box center [139, 330] width 112 height 17
select select "1"
select select "0"
select select "38"
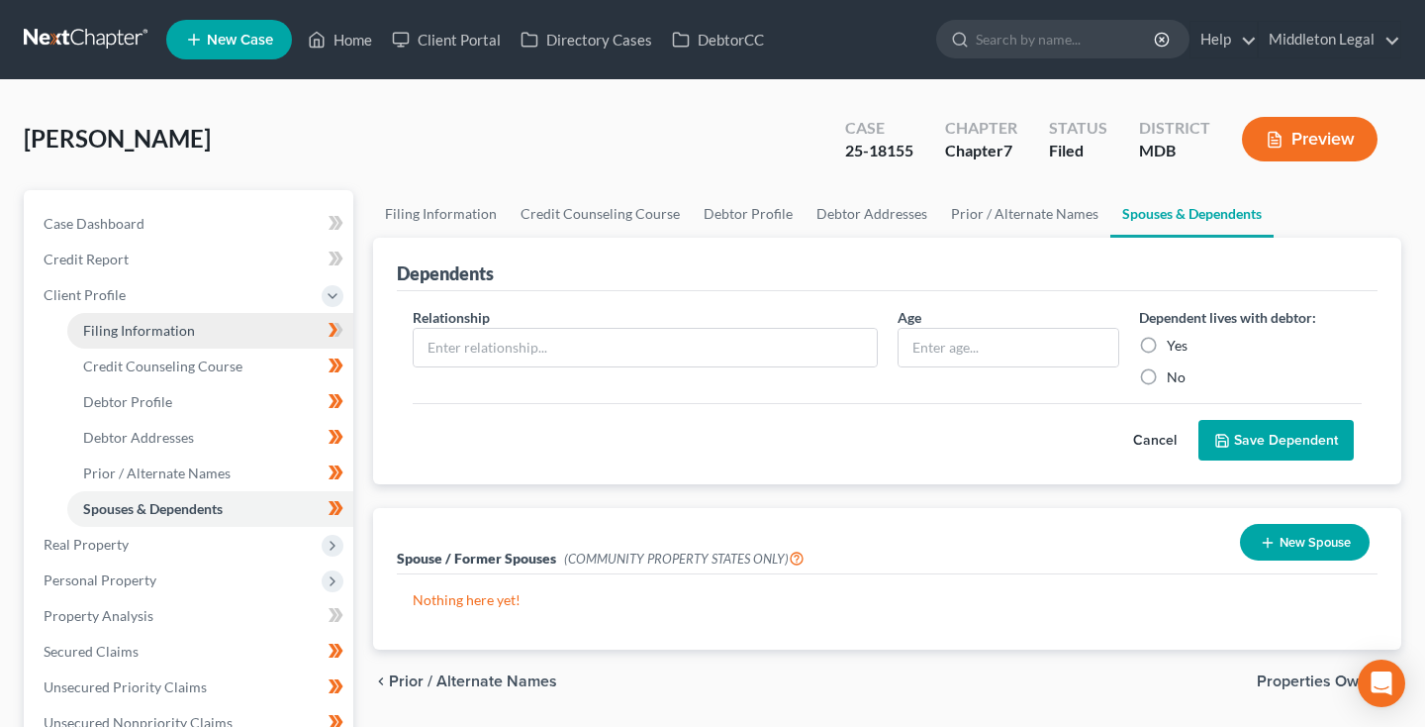
select select "0"
select select "21"
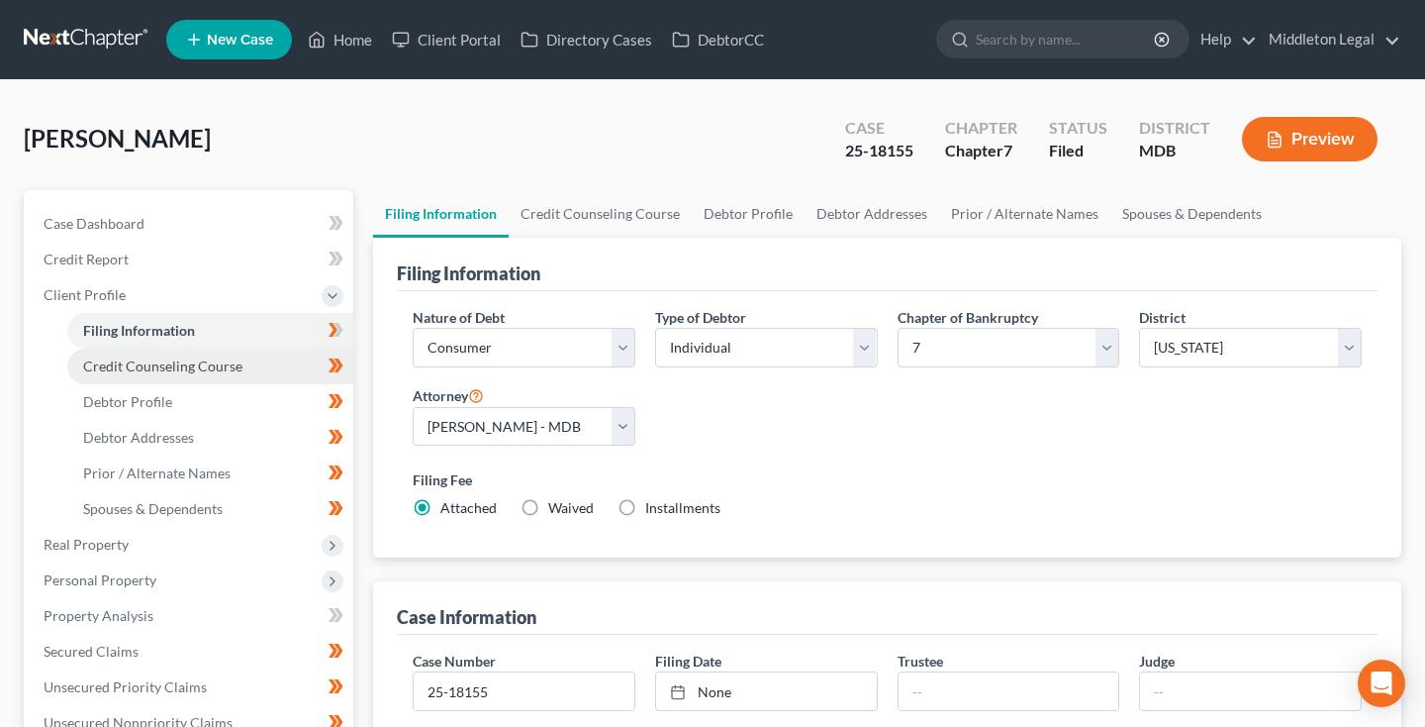
click at [136, 371] on span "Credit Counseling Course" at bounding box center [162, 365] width 159 height 17
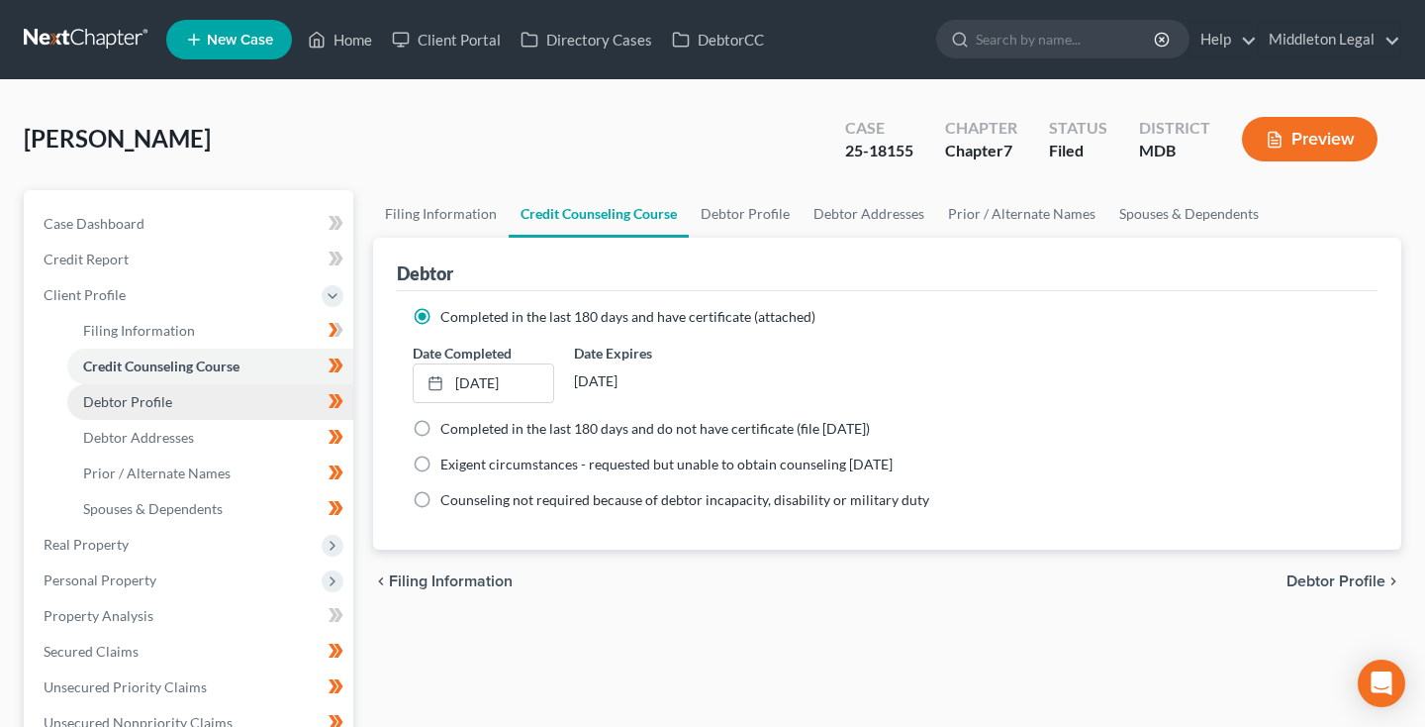
click at [133, 401] on span "Debtor Profile" at bounding box center [127, 401] width 89 height 17
select select "0"
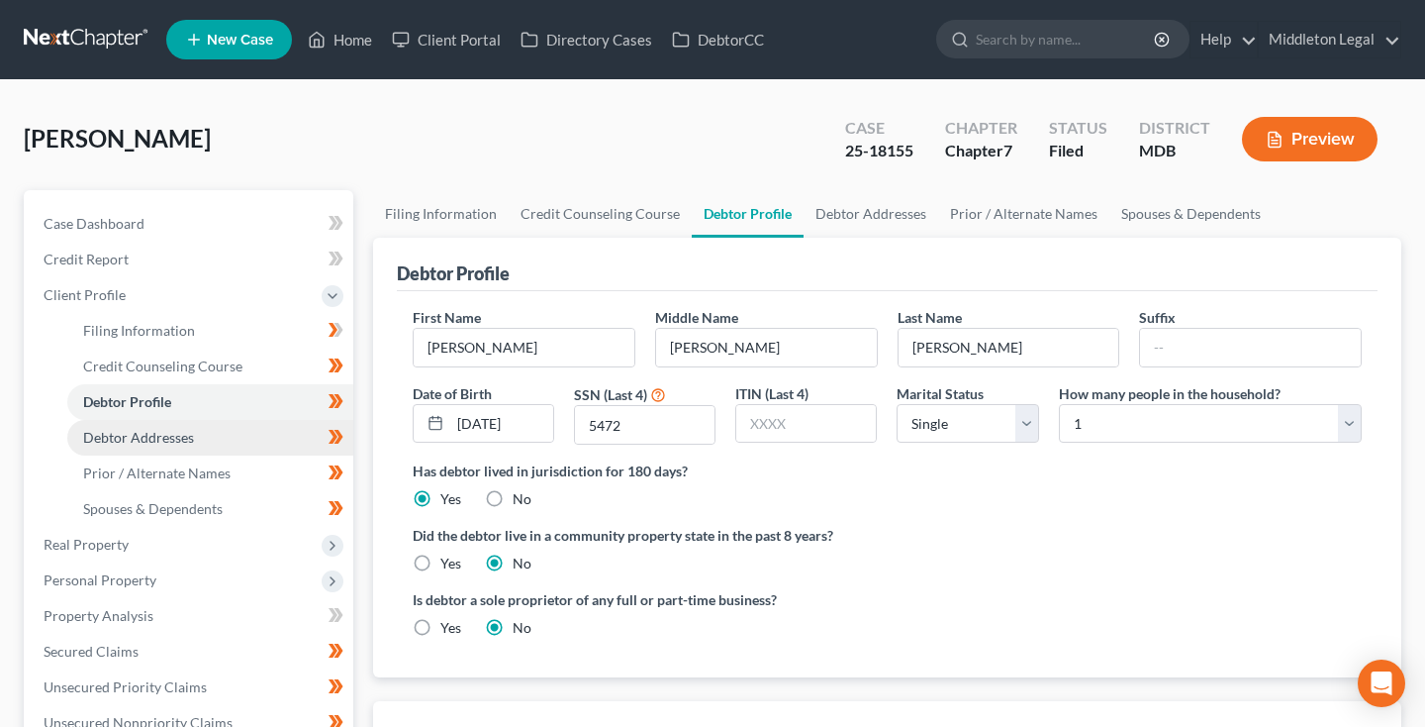
click at [150, 438] on span "Debtor Addresses" at bounding box center [138, 437] width 111 height 17
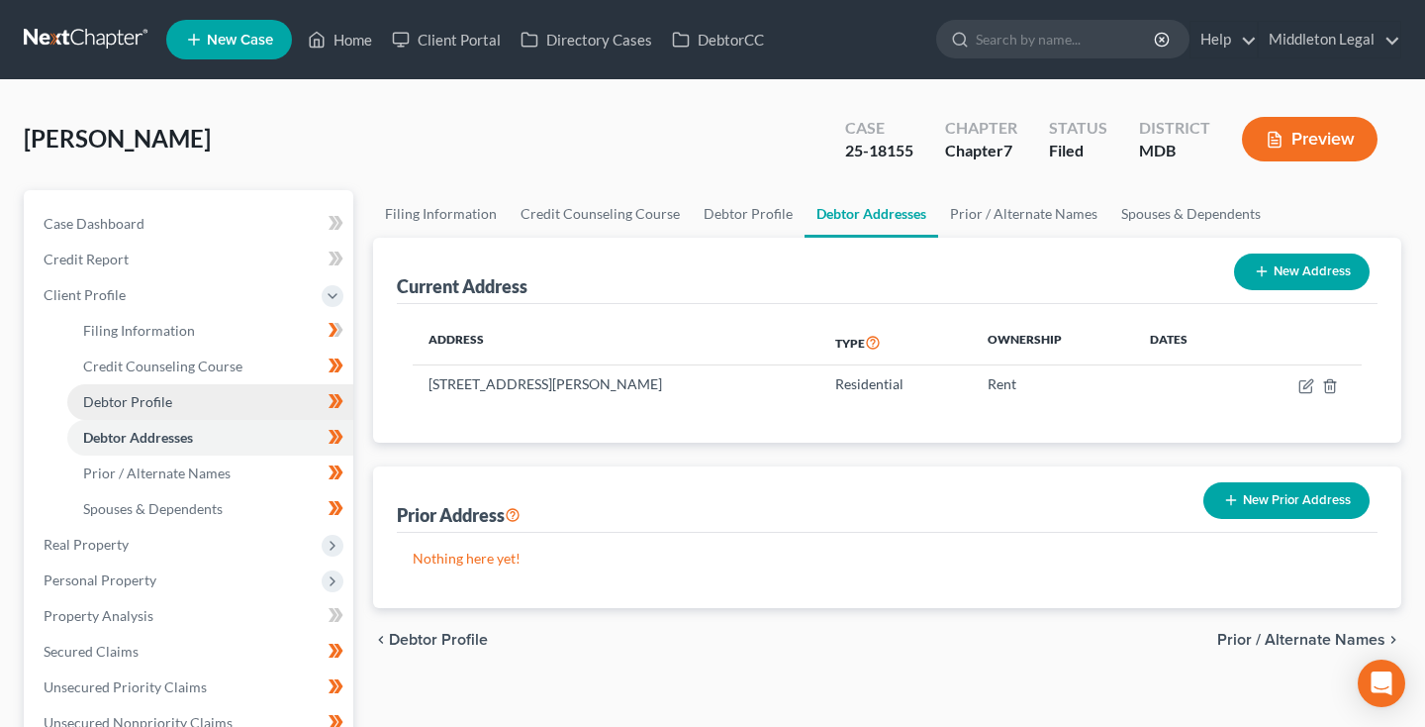
click at [165, 413] on link "Debtor Profile" at bounding box center [210, 402] width 286 height 36
select select "0"
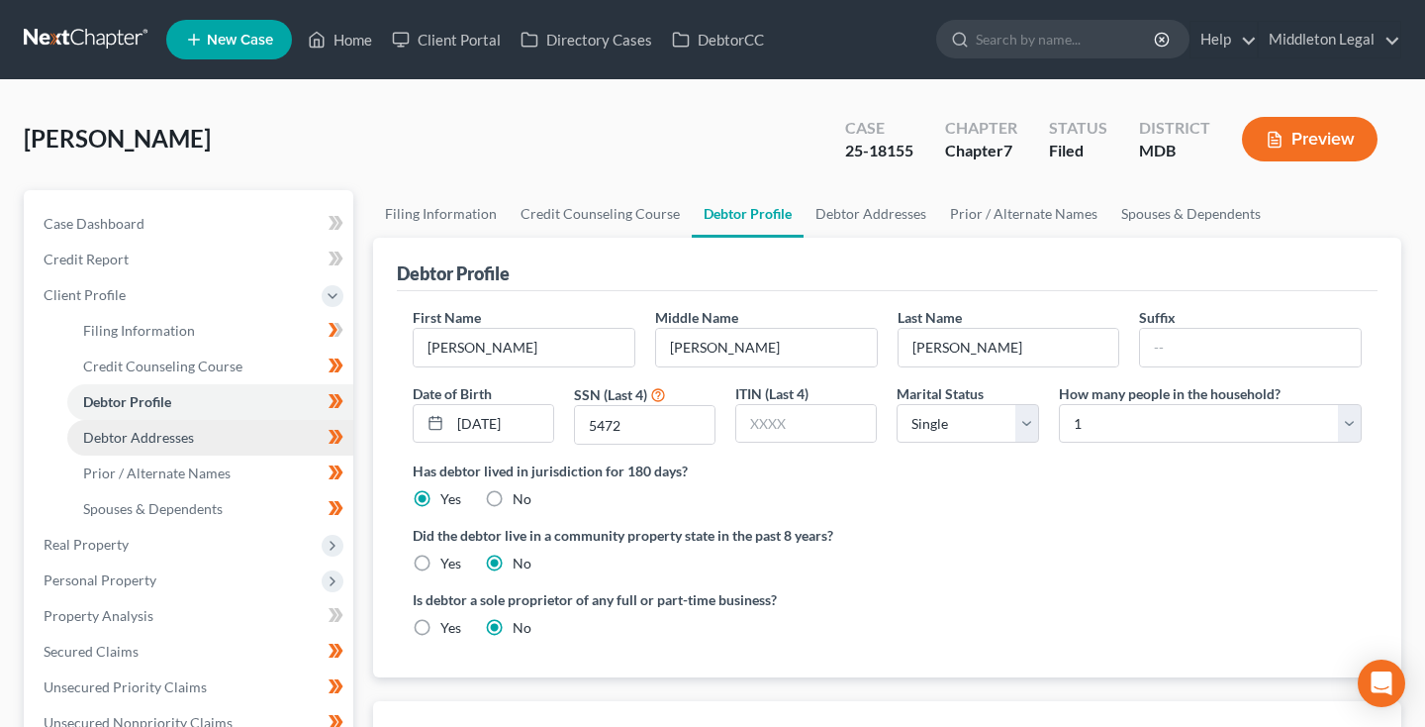
click at [140, 441] on span "Debtor Addresses" at bounding box center [138, 437] width 111 height 17
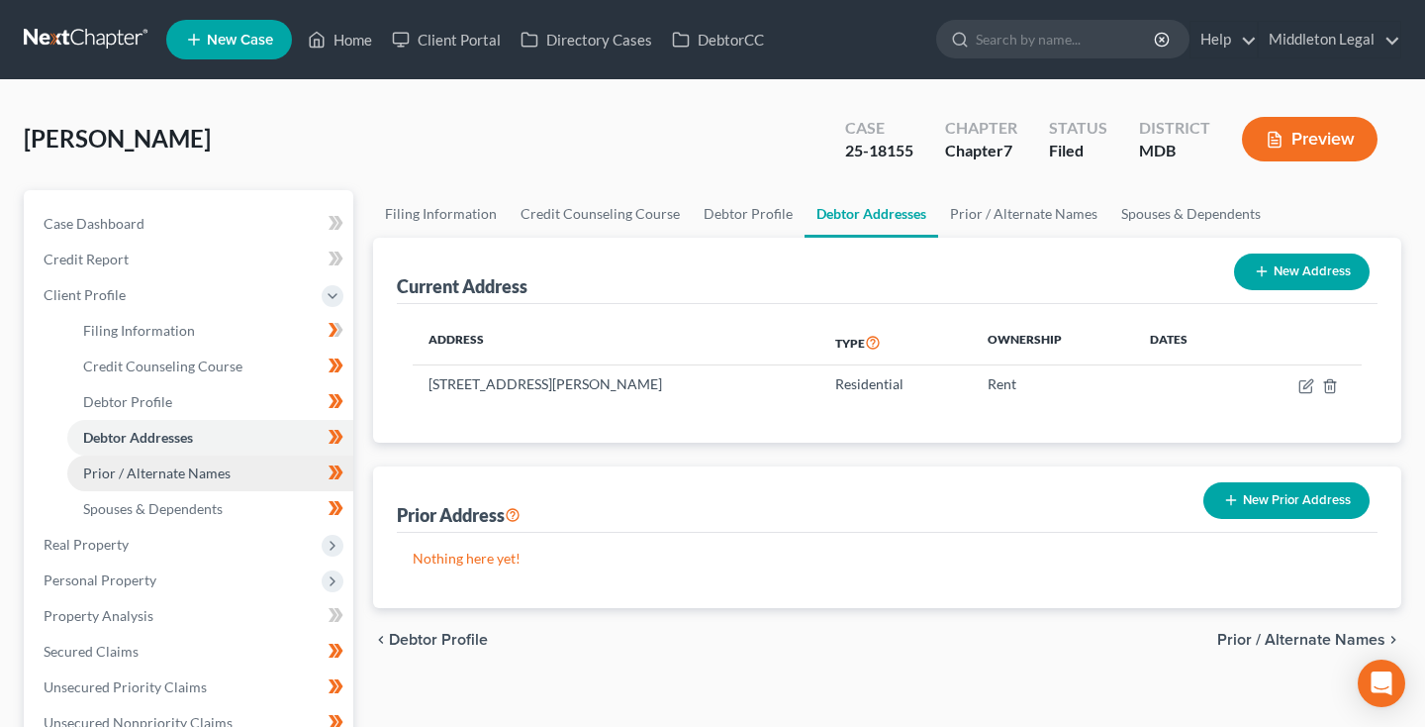
click at [163, 483] on link "Prior / Alternate Names" at bounding box center [210, 473] width 286 height 36
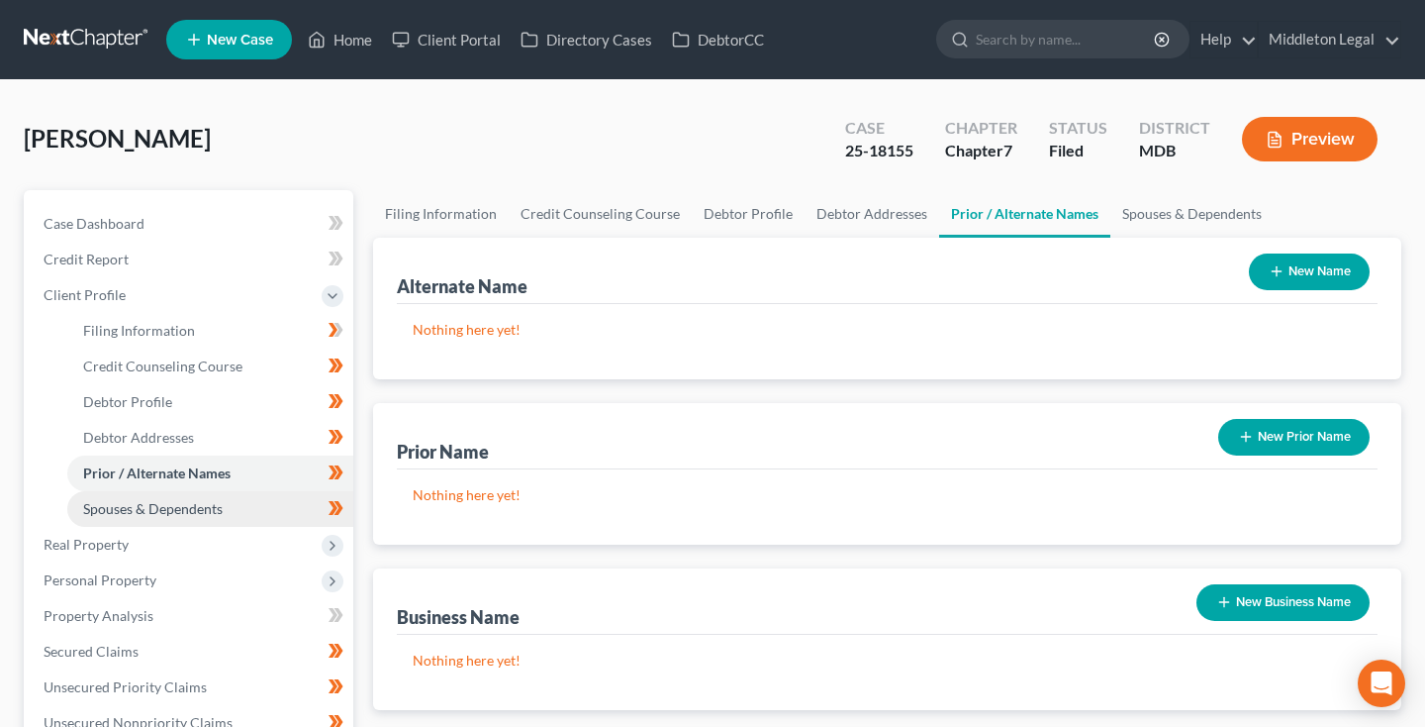
click at [162, 505] on span "Spouses & Dependents" at bounding box center [153, 508] width 140 height 17
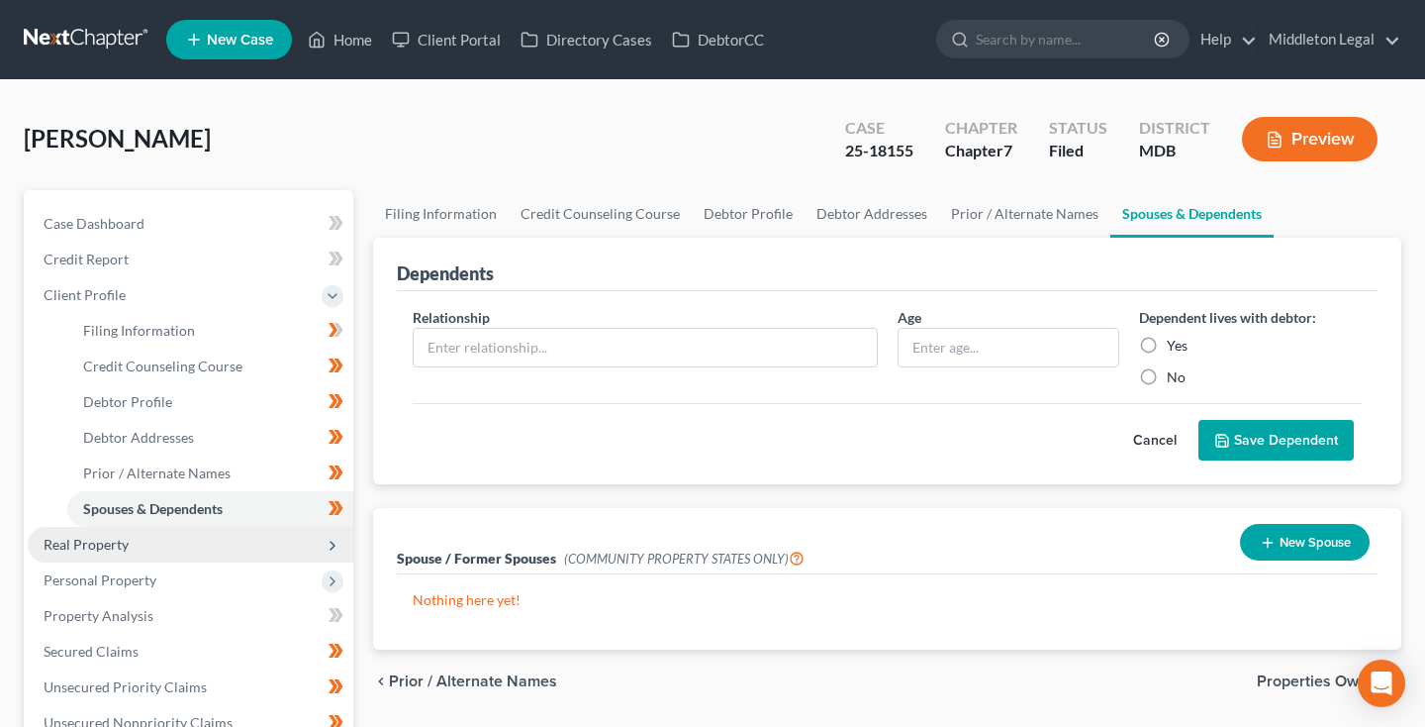
click at [133, 548] on span "Real Property" at bounding box center [191, 545] width 326 height 36
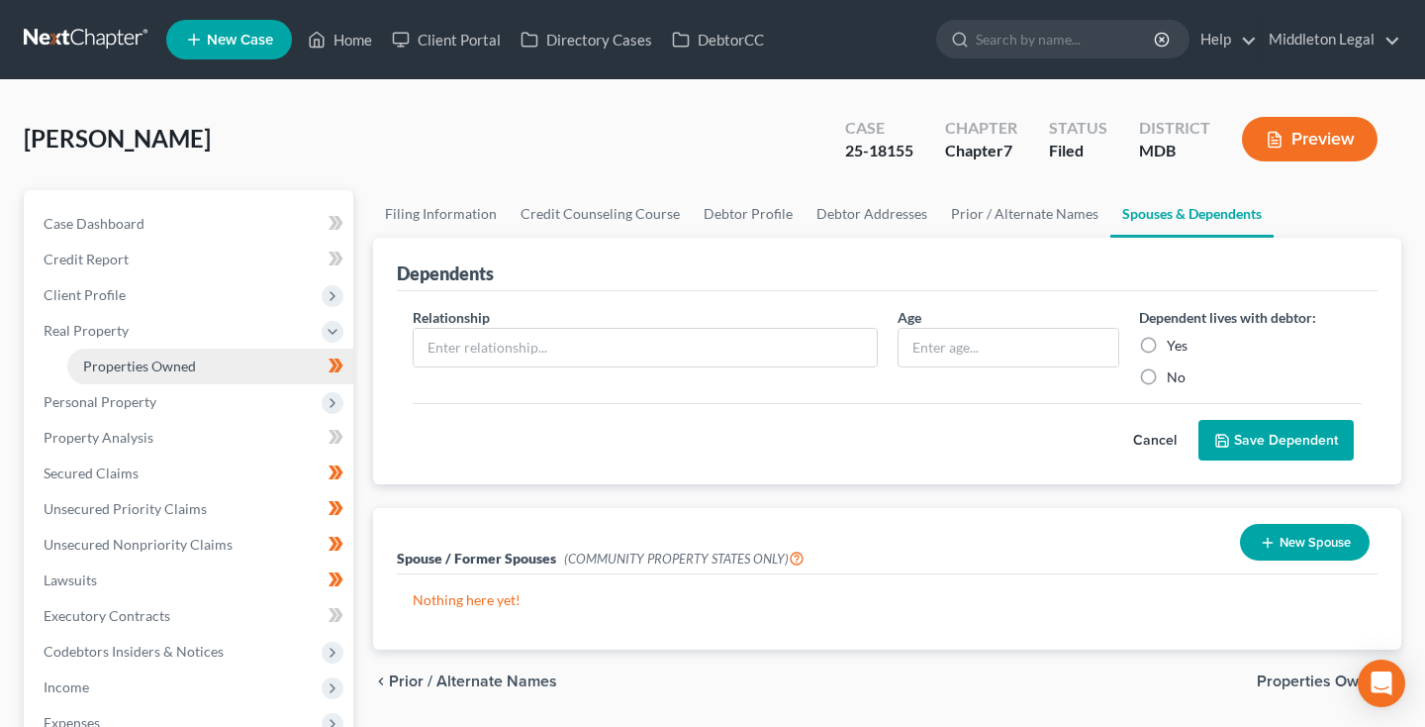
click at [147, 373] on span "Properties Owned" at bounding box center [139, 365] width 113 height 17
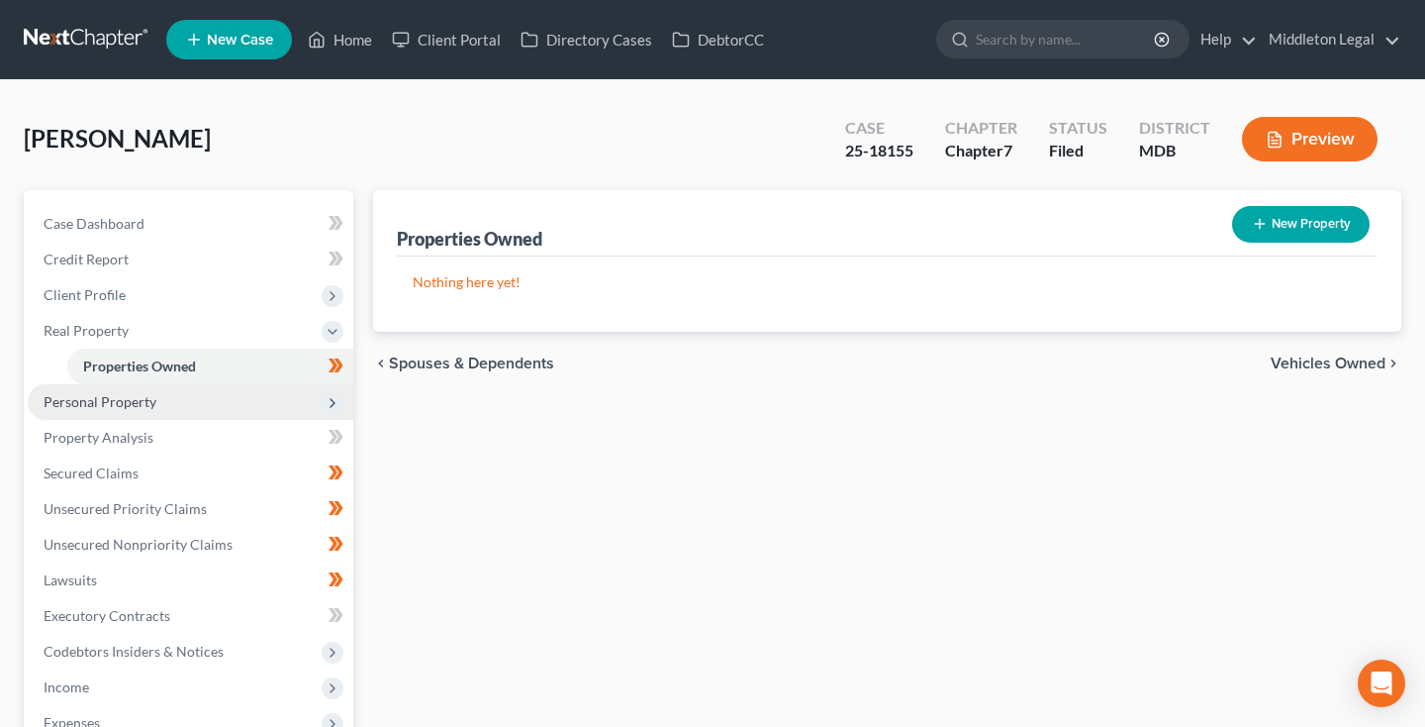
click at [108, 405] on span "Personal Property" at bounding box center [100, 401] width 113 height 17
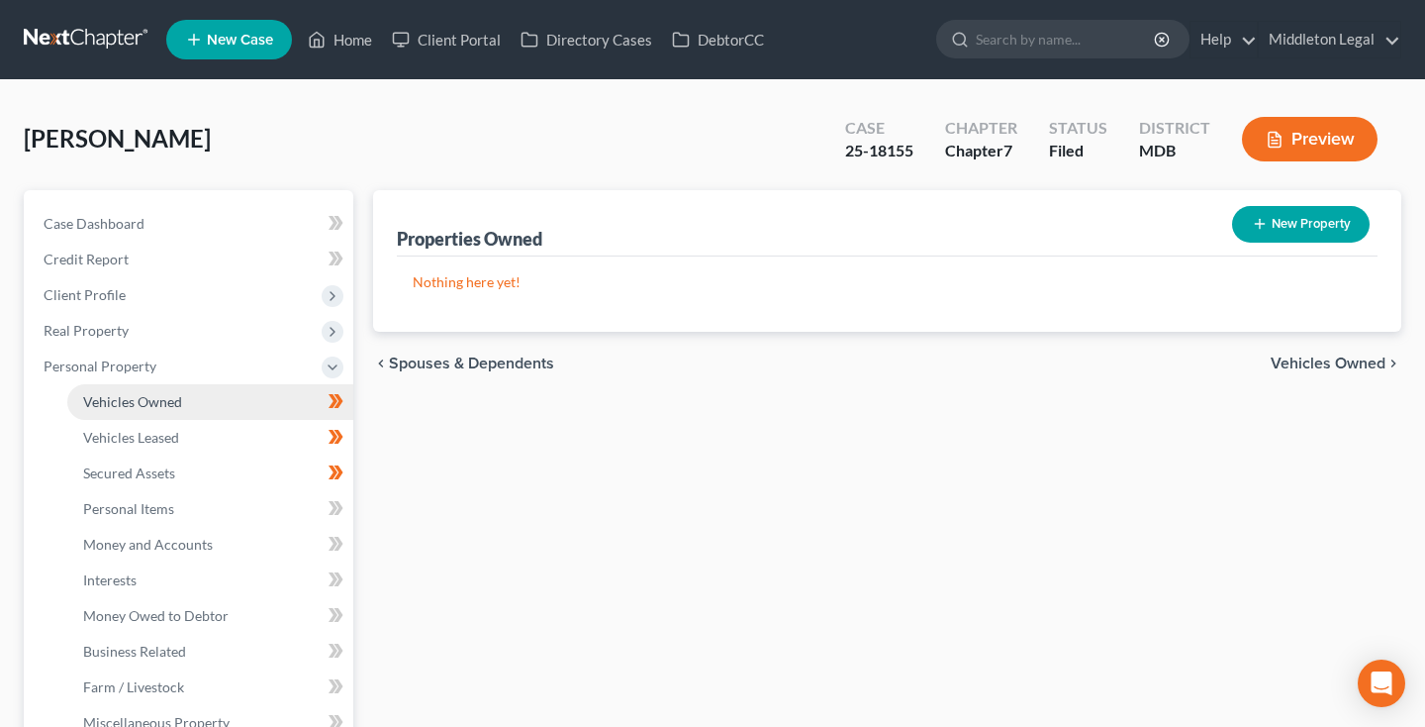
click at [109, 397] on span "Vehicles Owned" at bounding box center [132, 401] width 99 height 17
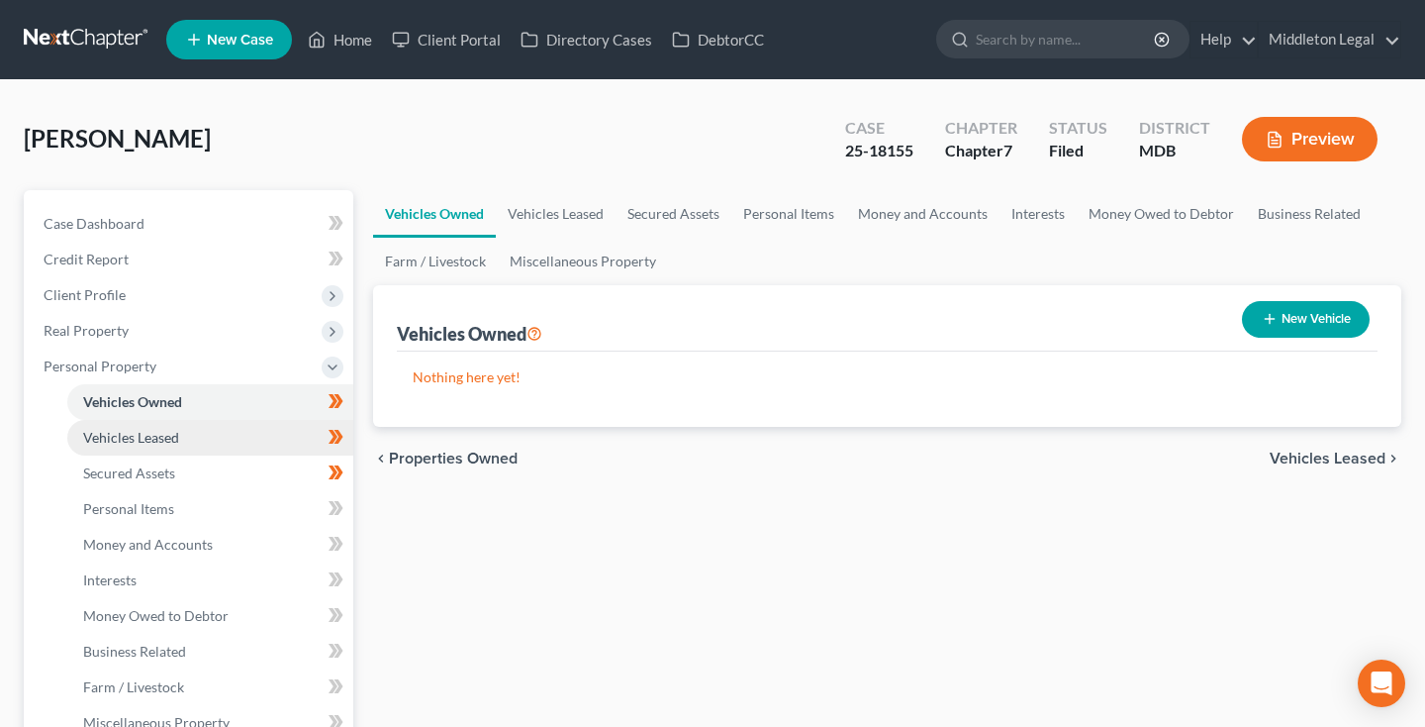
click at [144, 431] on span "Vehicles Leased" at bounding box center [131, 437] width 96 height 17
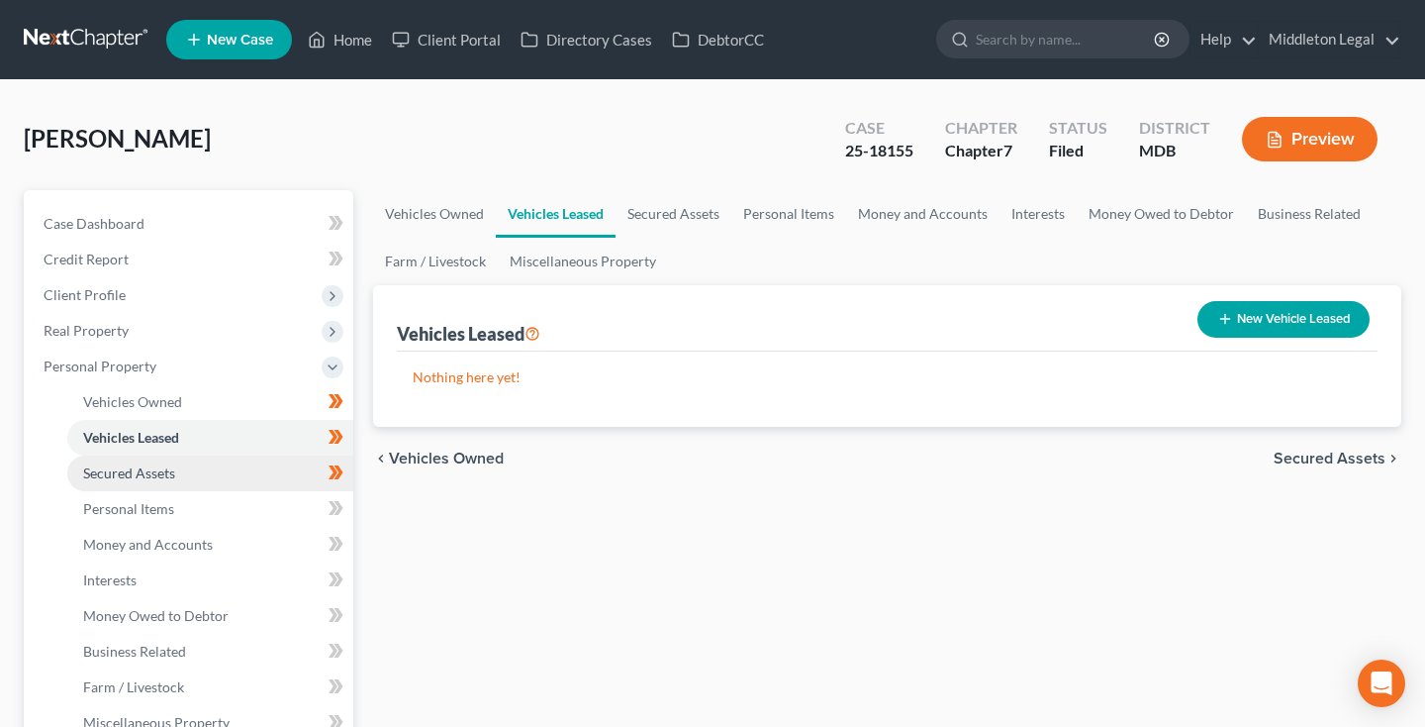
click at [146, 469] on span "Secured Assets" at bounding box center [129, 472] width 92 height 17
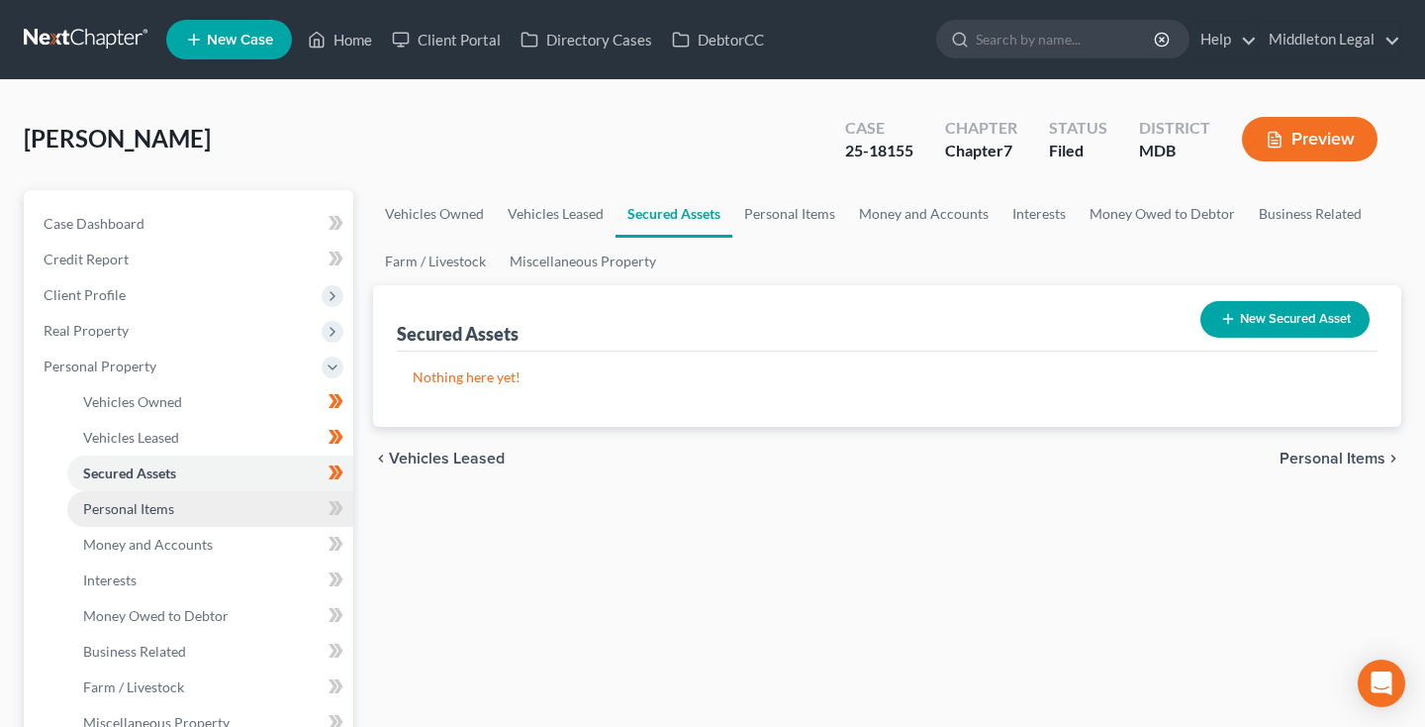
click at [147, 505] on span "Personal Items" at bounding box center [128, 508] width 91 height 17
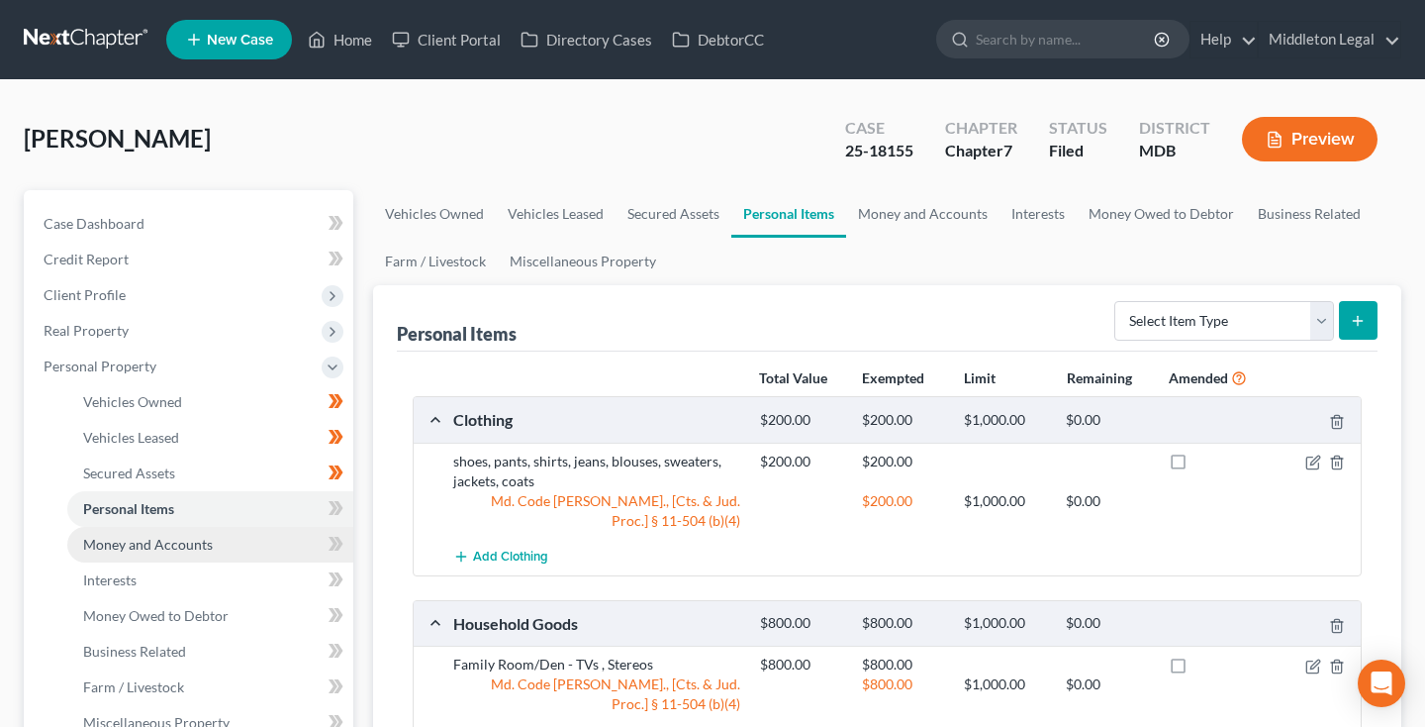
click at [200, 540] on span "Money and Accounts" at bounding box center [148, 543] width 130 height 17
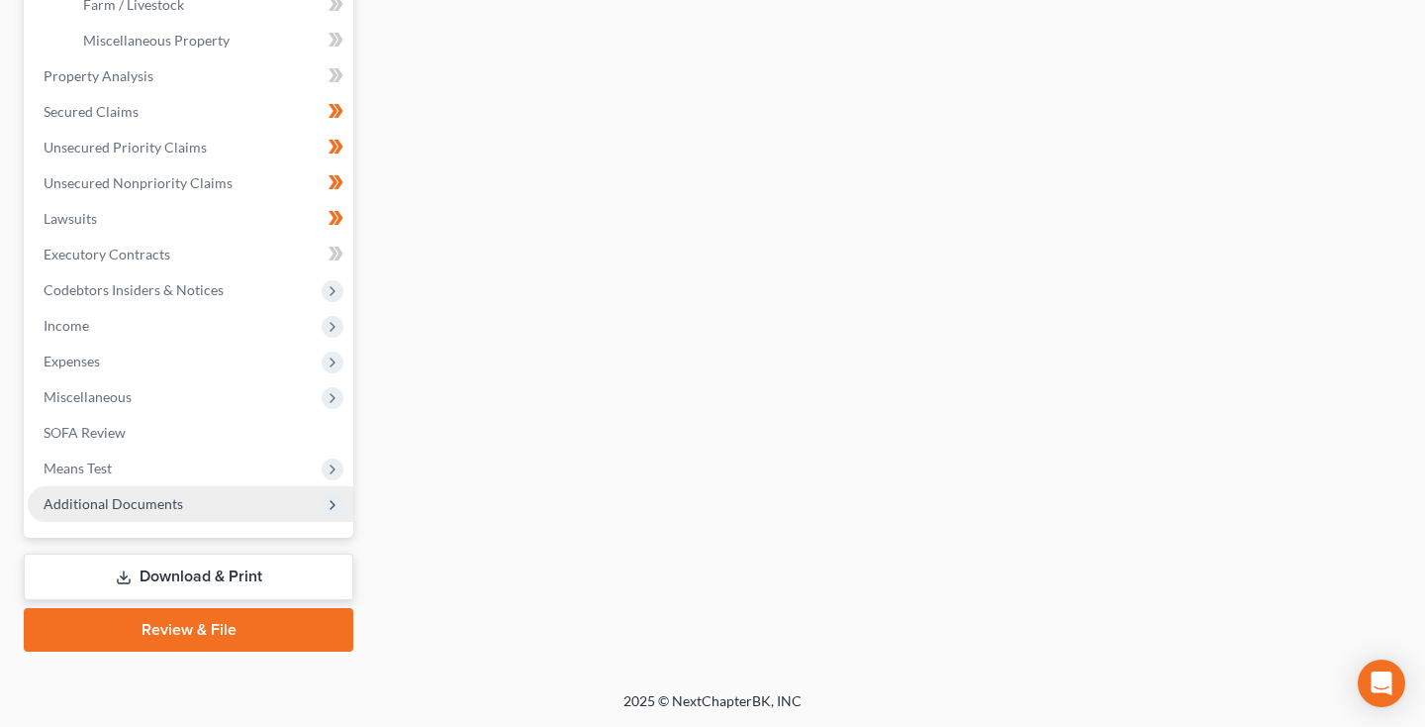
scroll to position [682, 0]
click at [154, 501] on span "Additional Documents" at bounding box center [114, 503] width 140 height 17
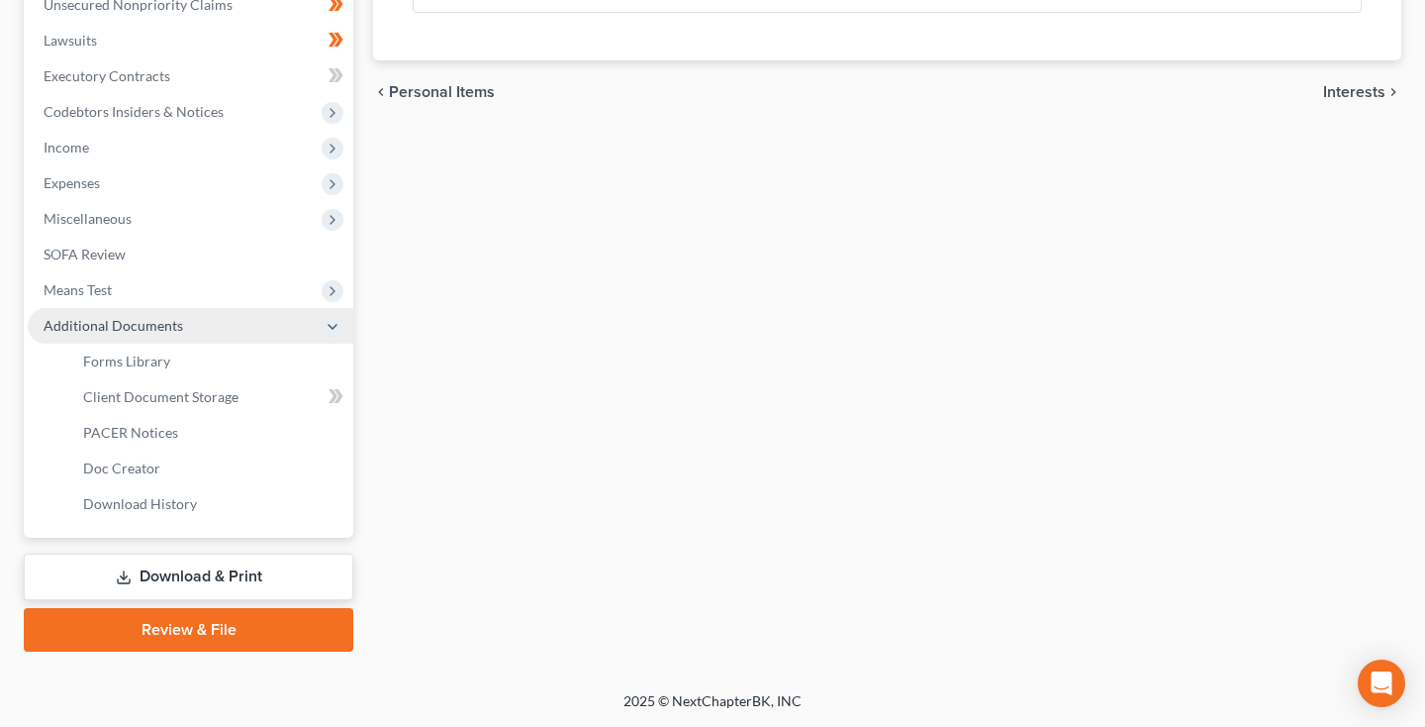
scroll to position [504, 0]
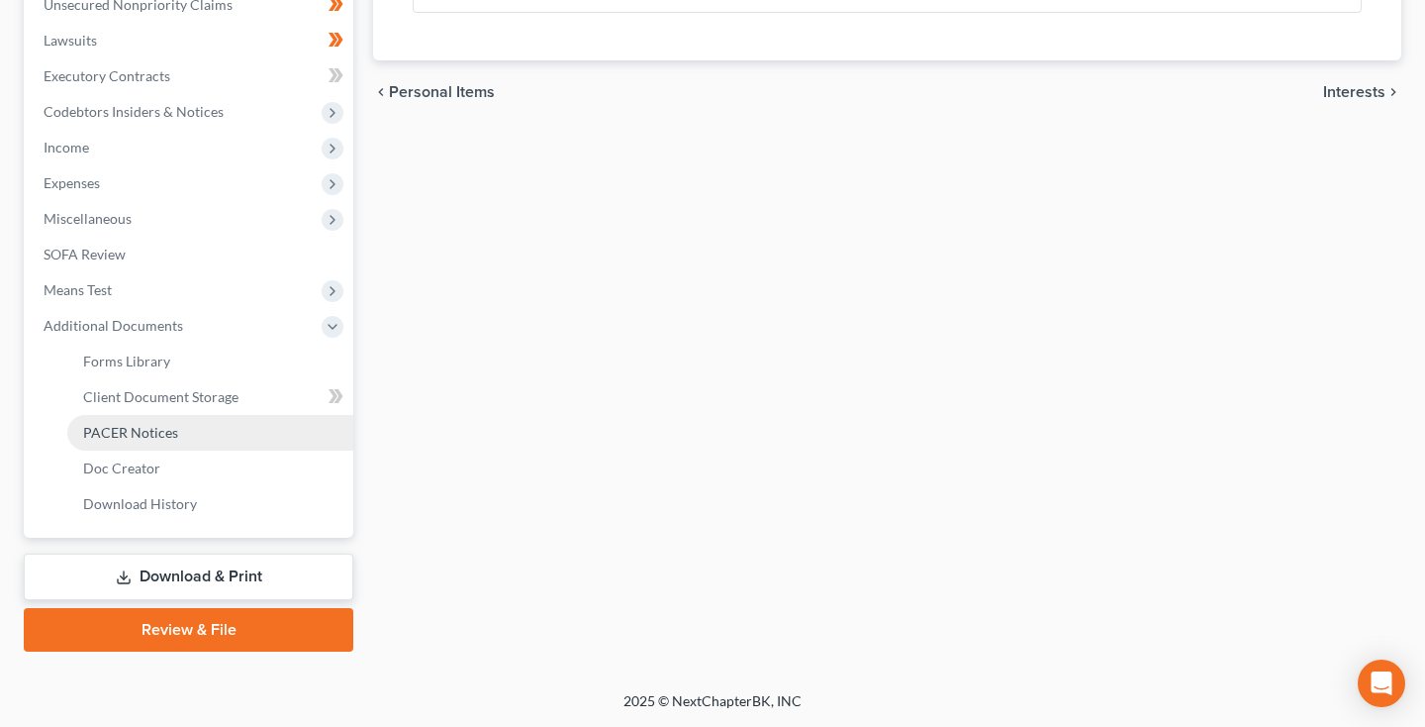
click at [177, 428] on link "PACER Notices" at bounding box center [210, 433] width 286 height 36
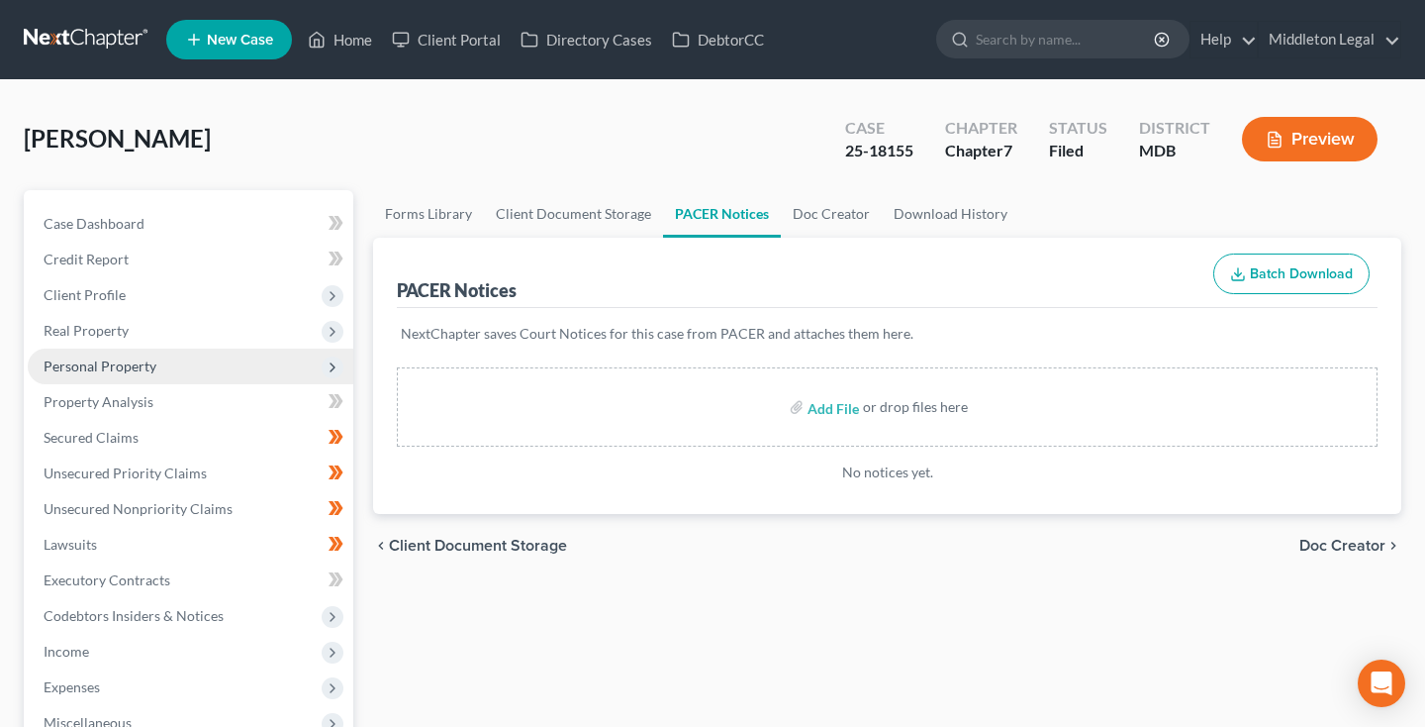
click at [145, 377] on span "Personal Property" at bounding box center [191, 366] width 326 height 36
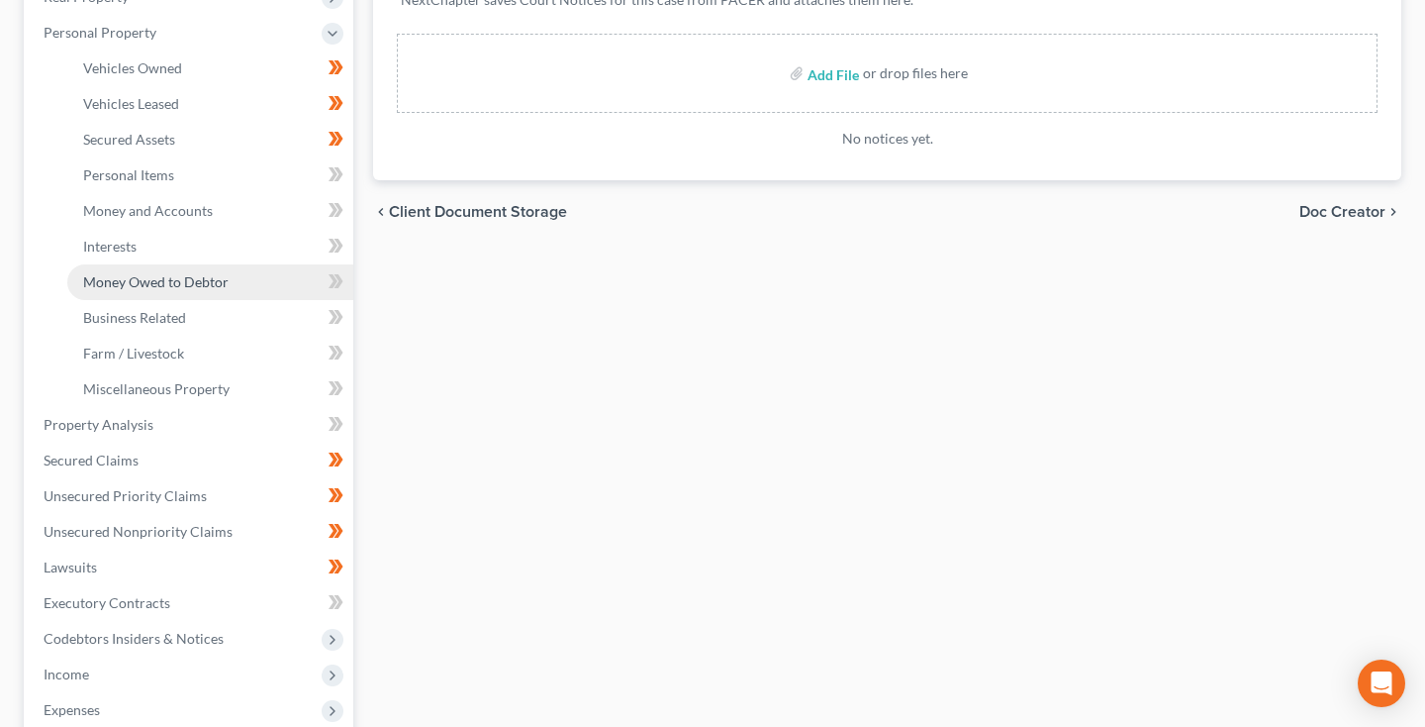
scroll to position [348, 0]
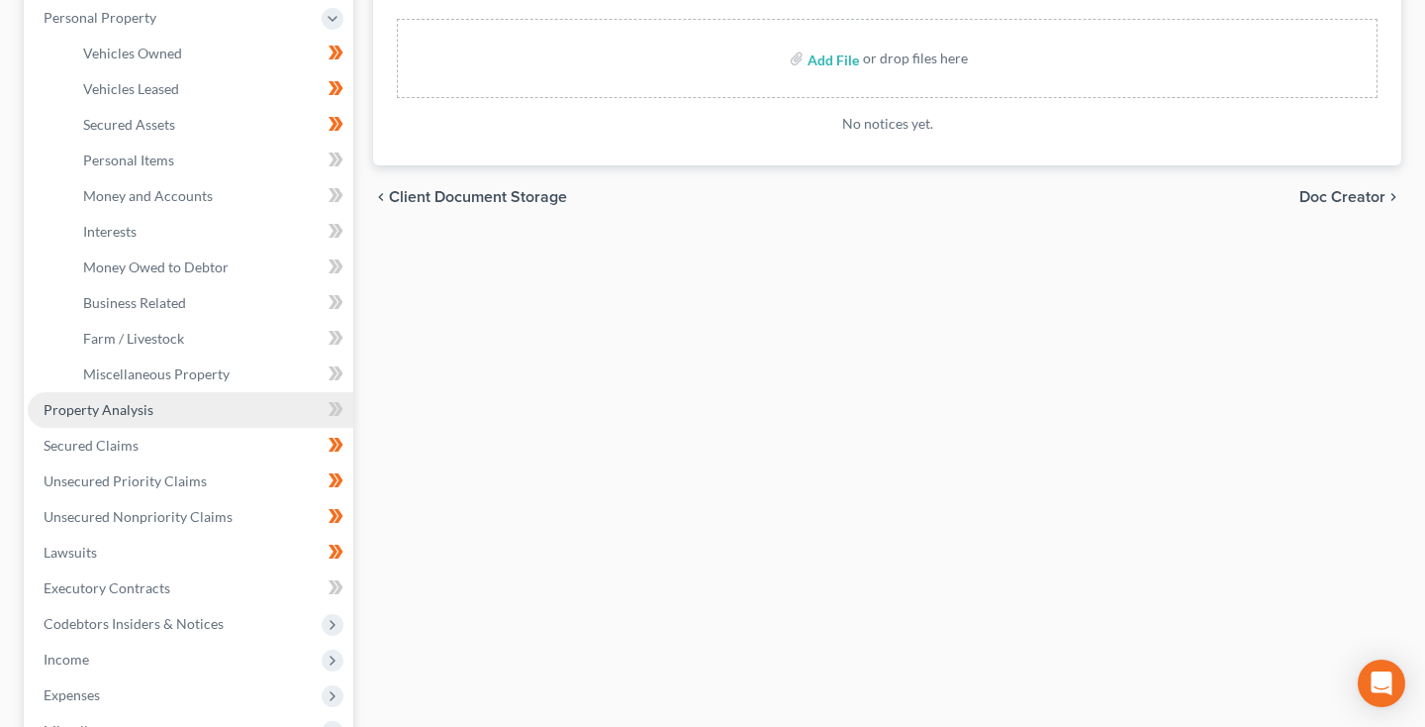
click at [142, 415] on span "Property Analysis" at bounding box center [99, 409] width 110 height 17
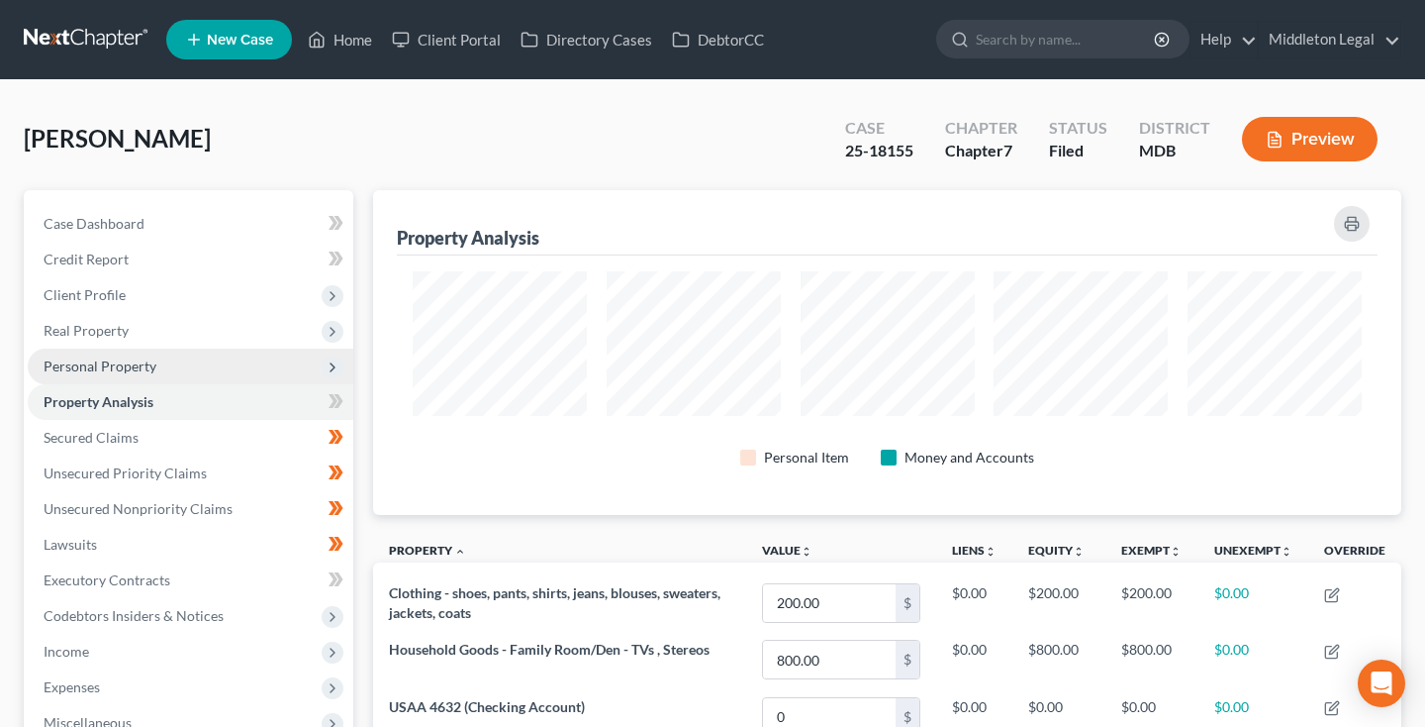
click at [118, 365] on span "Personal Property" at bounding box center [100, 365] width 113 height 17
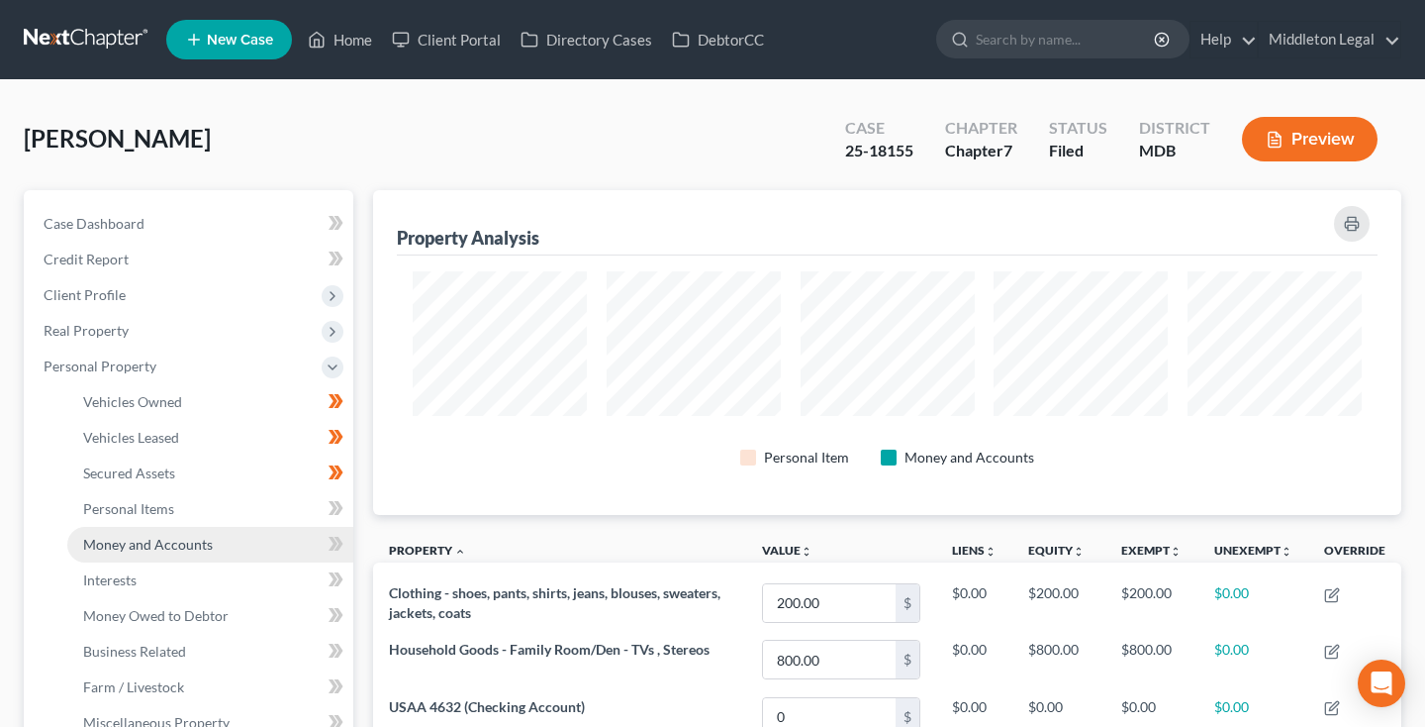
click at [139, 546] on span "Money and Accounts" at bounding box center [148, 543] width 130 height 17
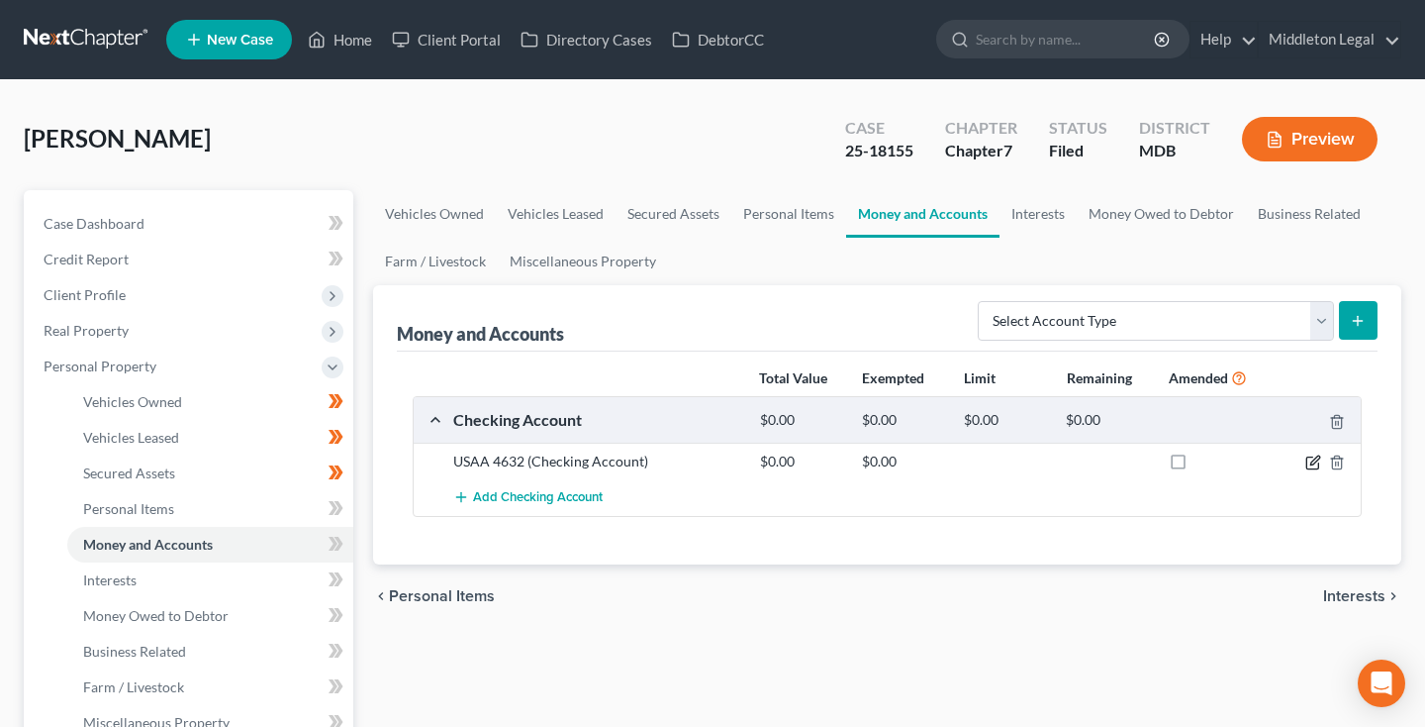
click at [1312, 461] on icon "button" at bounding box center [1315, 459] width 9 height 9
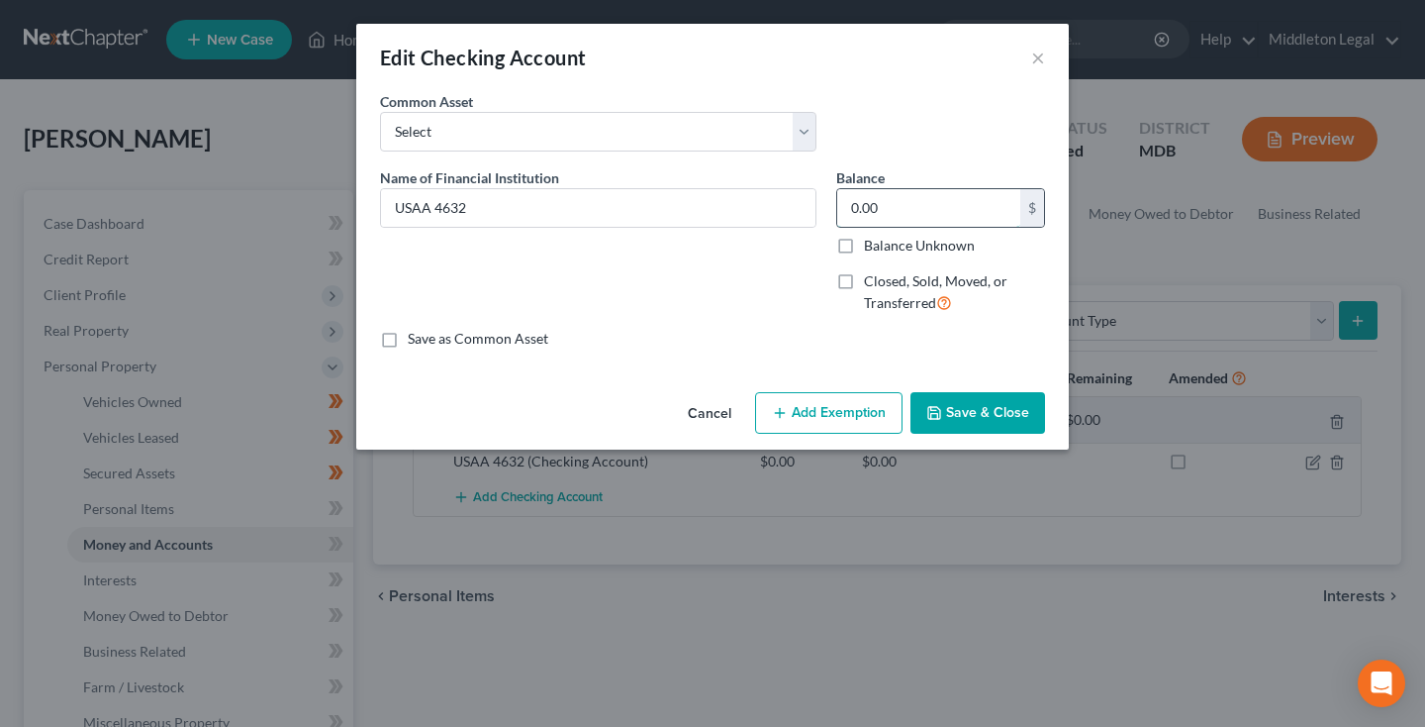
click at [934, 213] on input "0.00" at bounding box center [928, 208] width 183 height 38
type input "3,652"
click at [841, 413] on button "Add Exemption" at bounding box center [828, 413] width 147 height 42
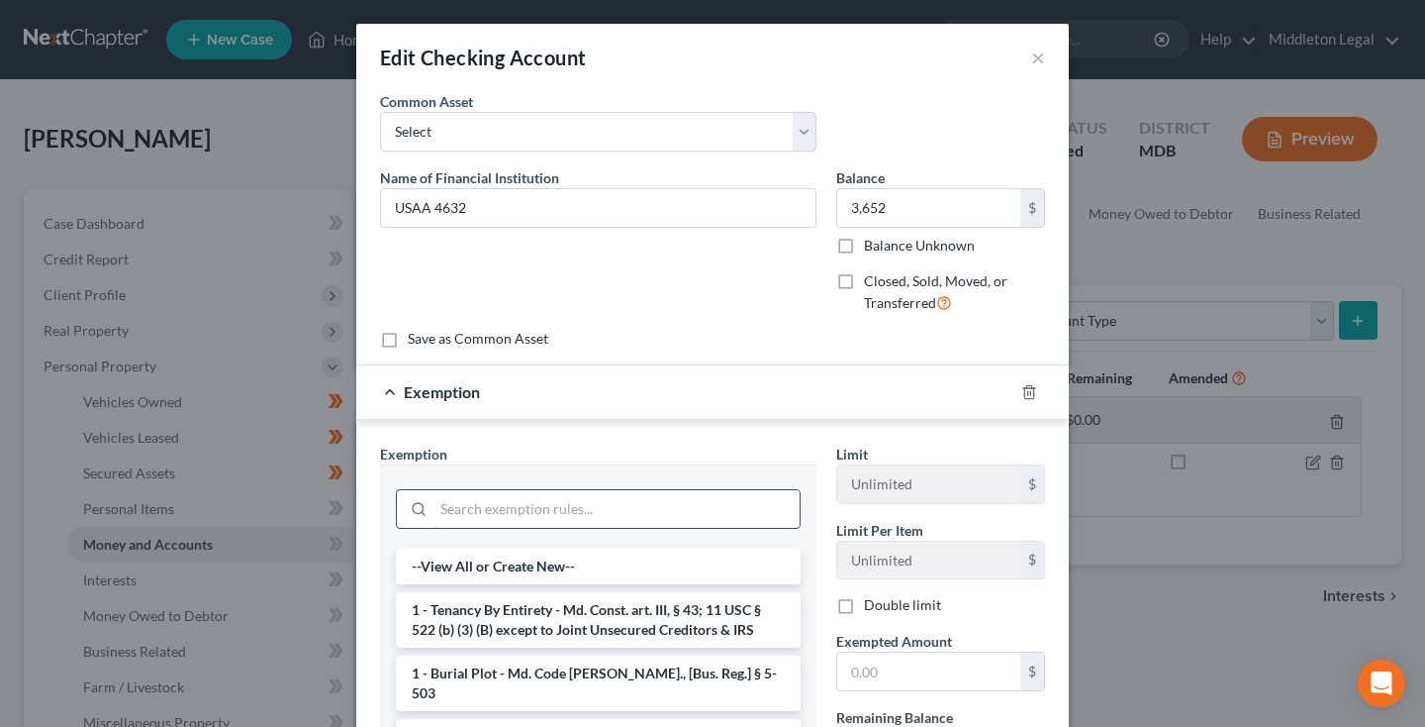
click at [599, 523] on input "search" at bounding box center [617, 509] width 366 height 38
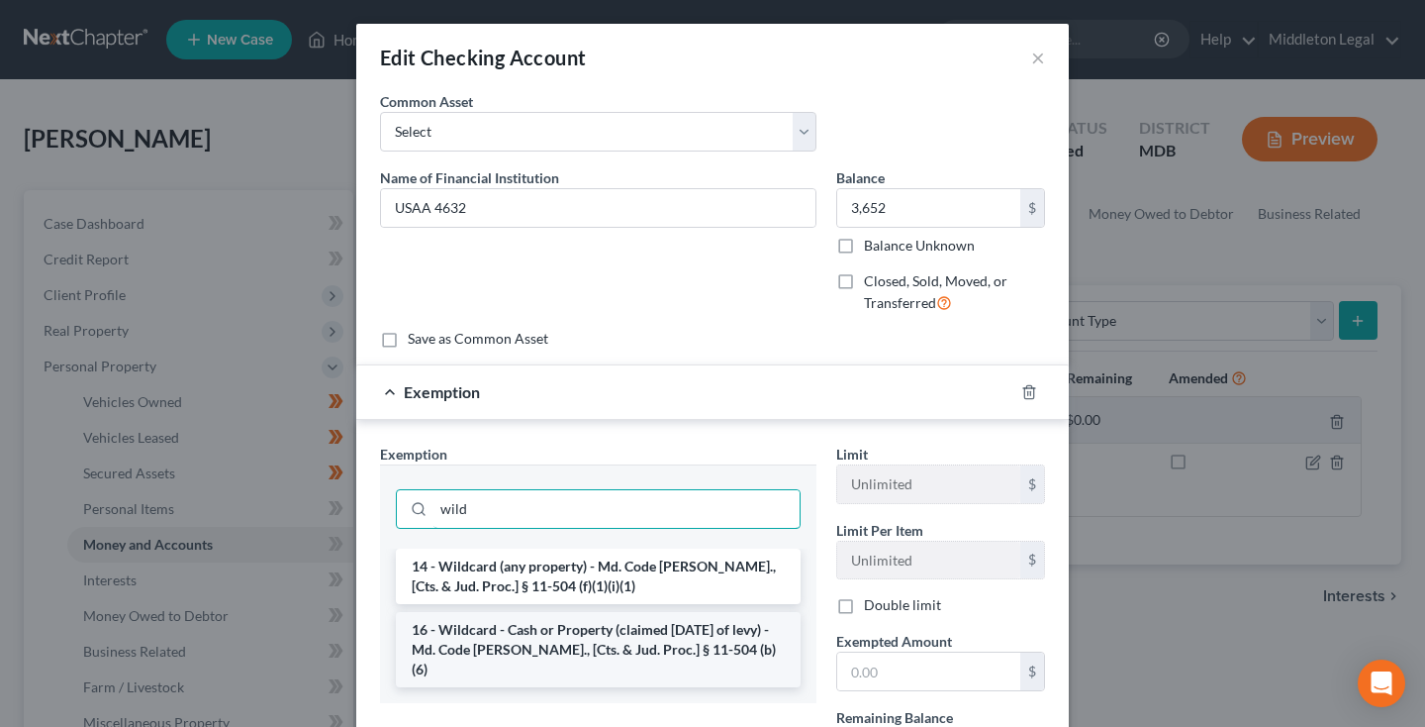
type input "wild"
click at [619, 641] on li "16 - Wildcard - Cash or Property (claimed within Thirty Days of levy) - Md. Cod…" at bounding box center [598, 649] width 405 height 75
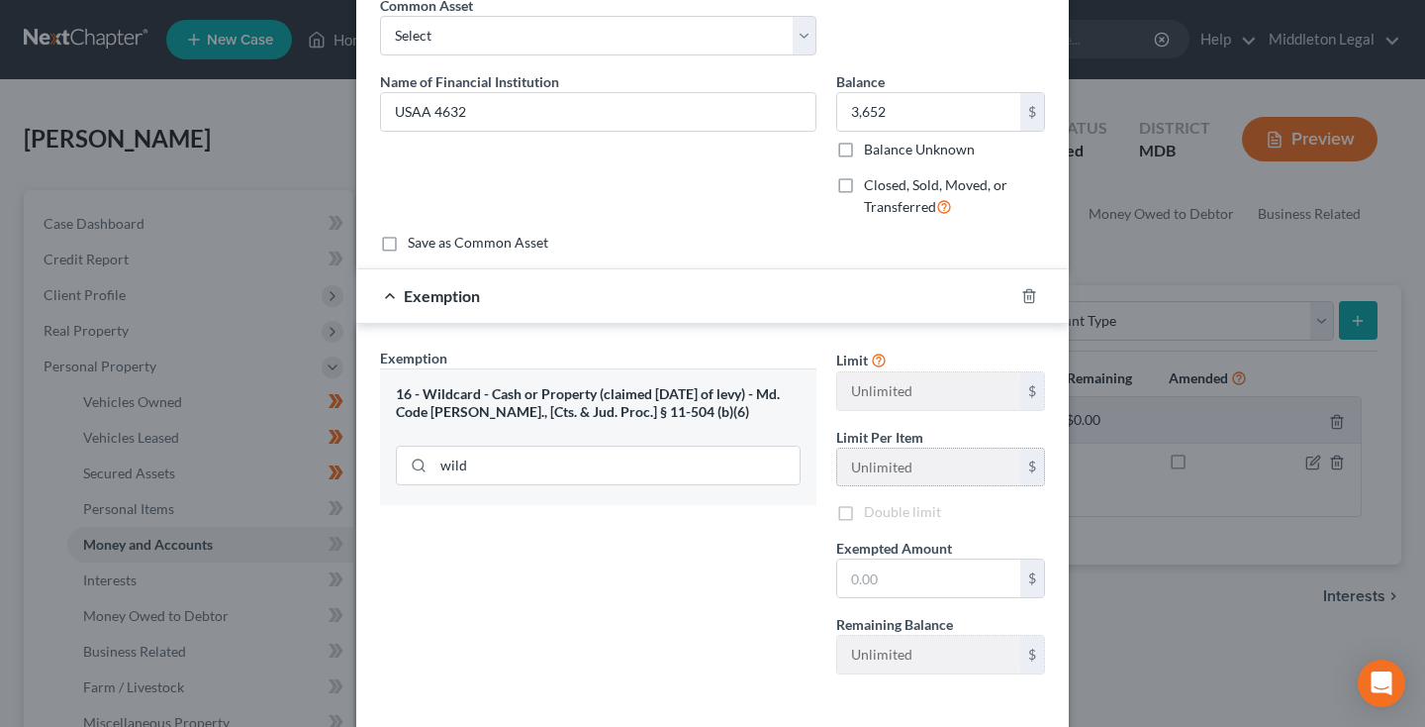
scroll to position [104, 0]
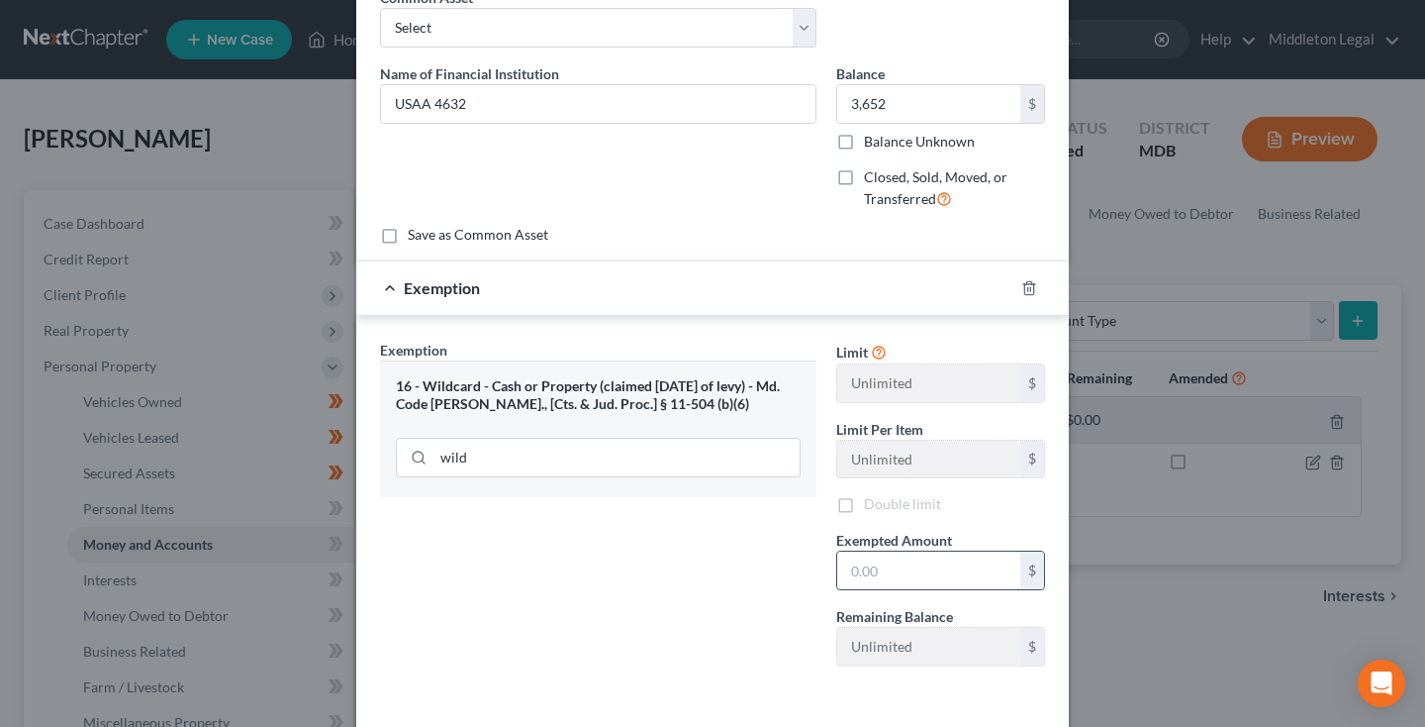
click at [886, 568] on input "text" at bounding box center [928, 570] width 183 height 38
click at [520, 453] on input "wild" at bounding box center [617, 457] width 366 height 38
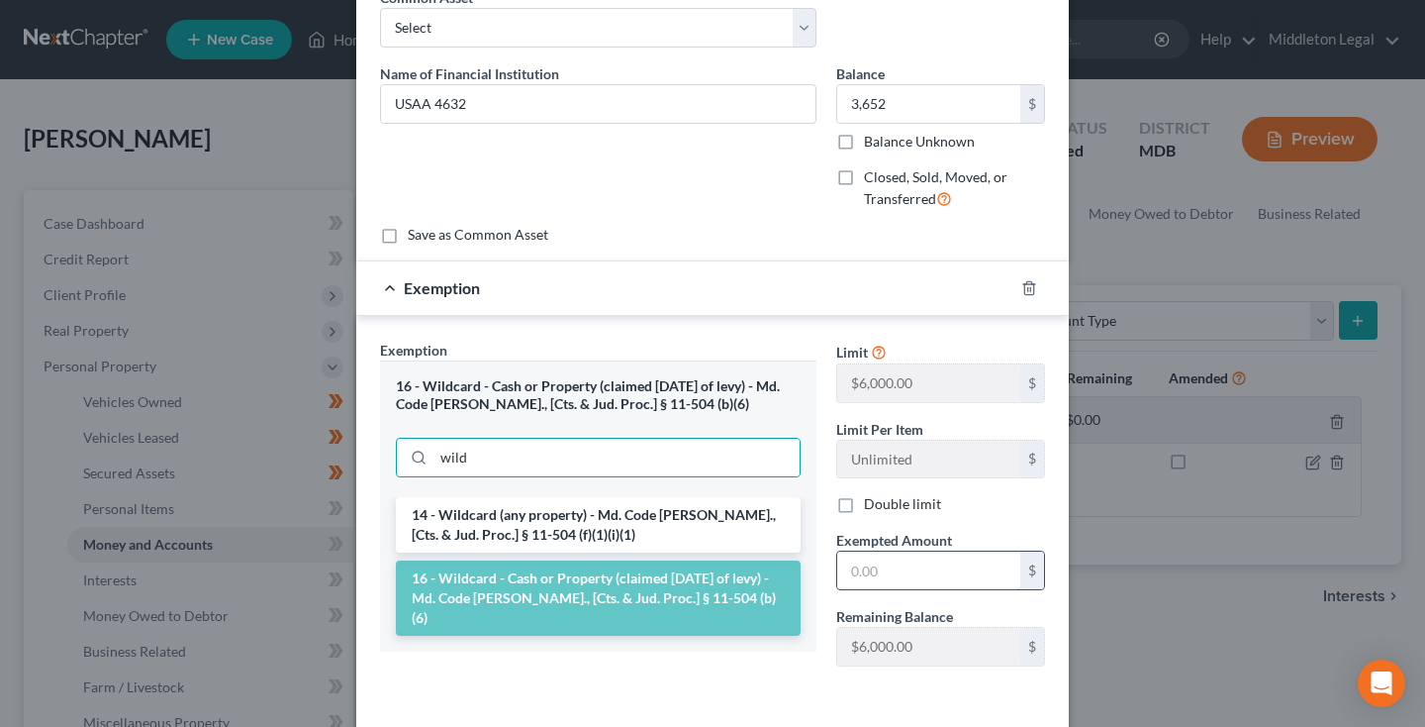
click at [914, 552] on input "text" at bounding box center [928, 570] width 183 height 38
type input "3,652"
click at [724, 590] on li "16 - Wildcard - Cash or Property (claimed within Thirty Days of levy) - Md. Cod…" at bounding box center [598, 597] width 405 height 75
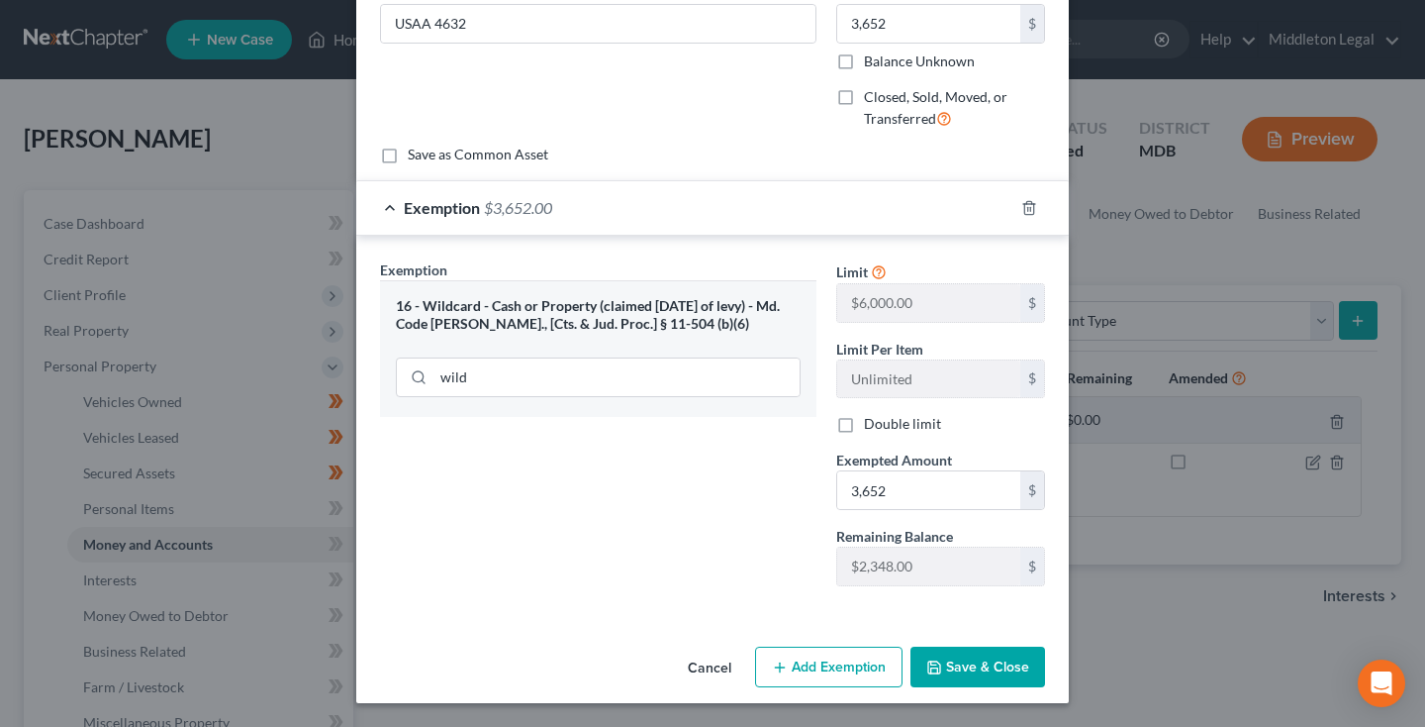
scroll to position [183, 0]
click at [958, 669] on button "Save & Close" at bounding box center [978, 668] width 135 height 42
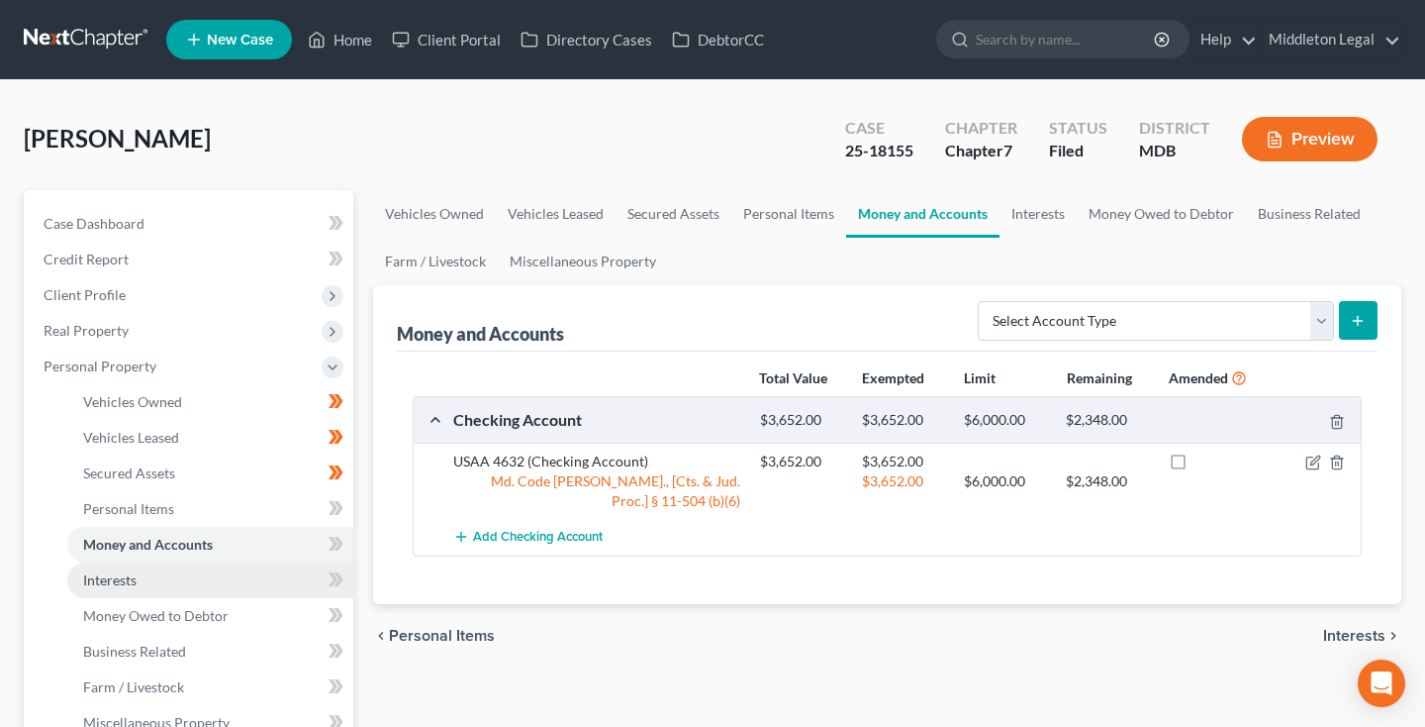
click at [131, 579] on span "Interests" at bounding box center [109, 579] width 53 height 17
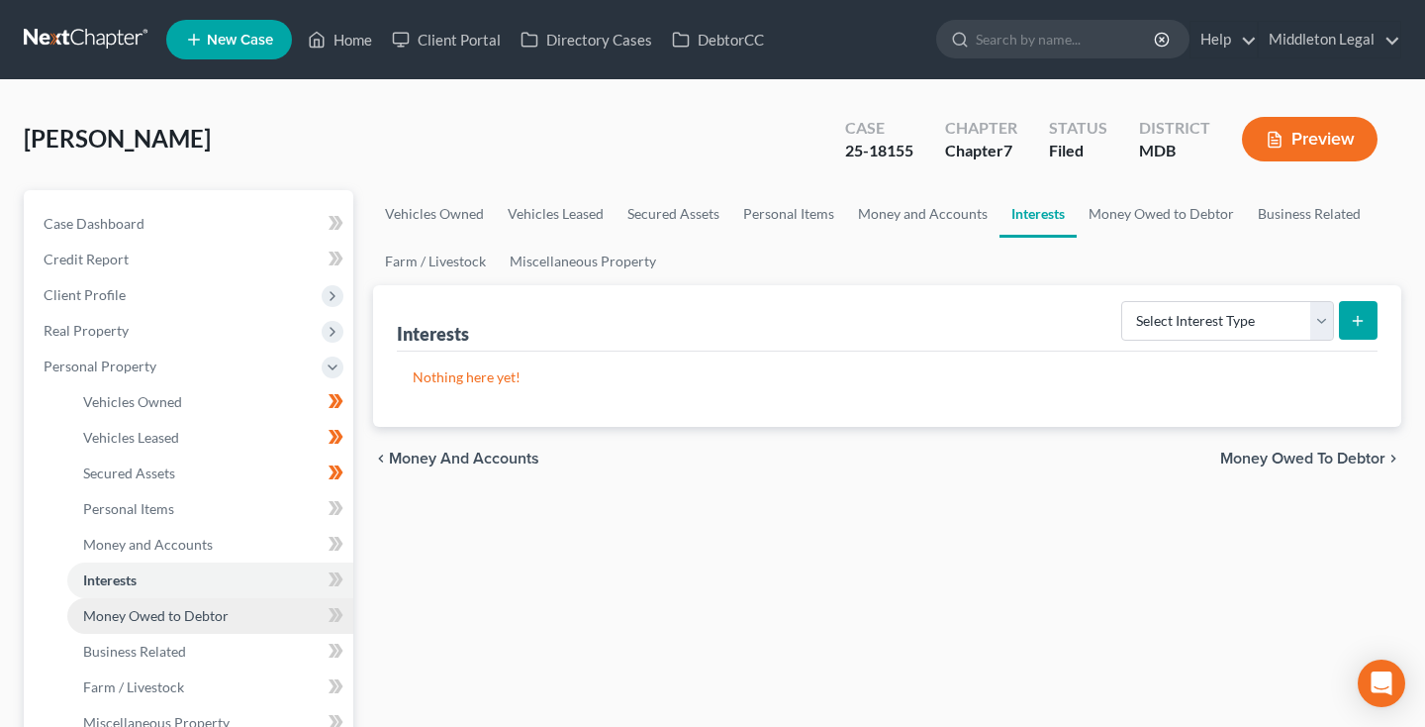
click at [124, 616] on span "Money Owed to Debtor" at bounding box center [156, 615] width 146 height 17
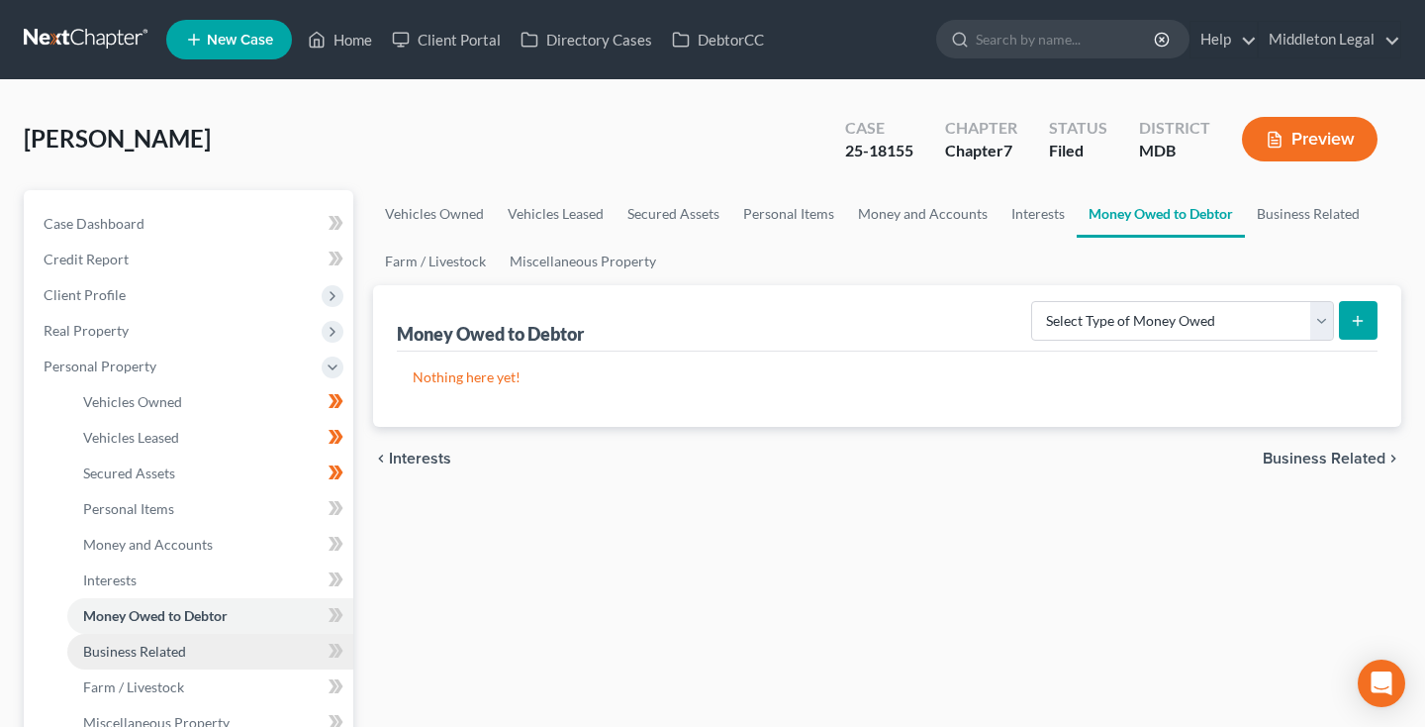
click at [126, 644] on span "Business Related" at bounding box center [134, 650] width 103 height 17
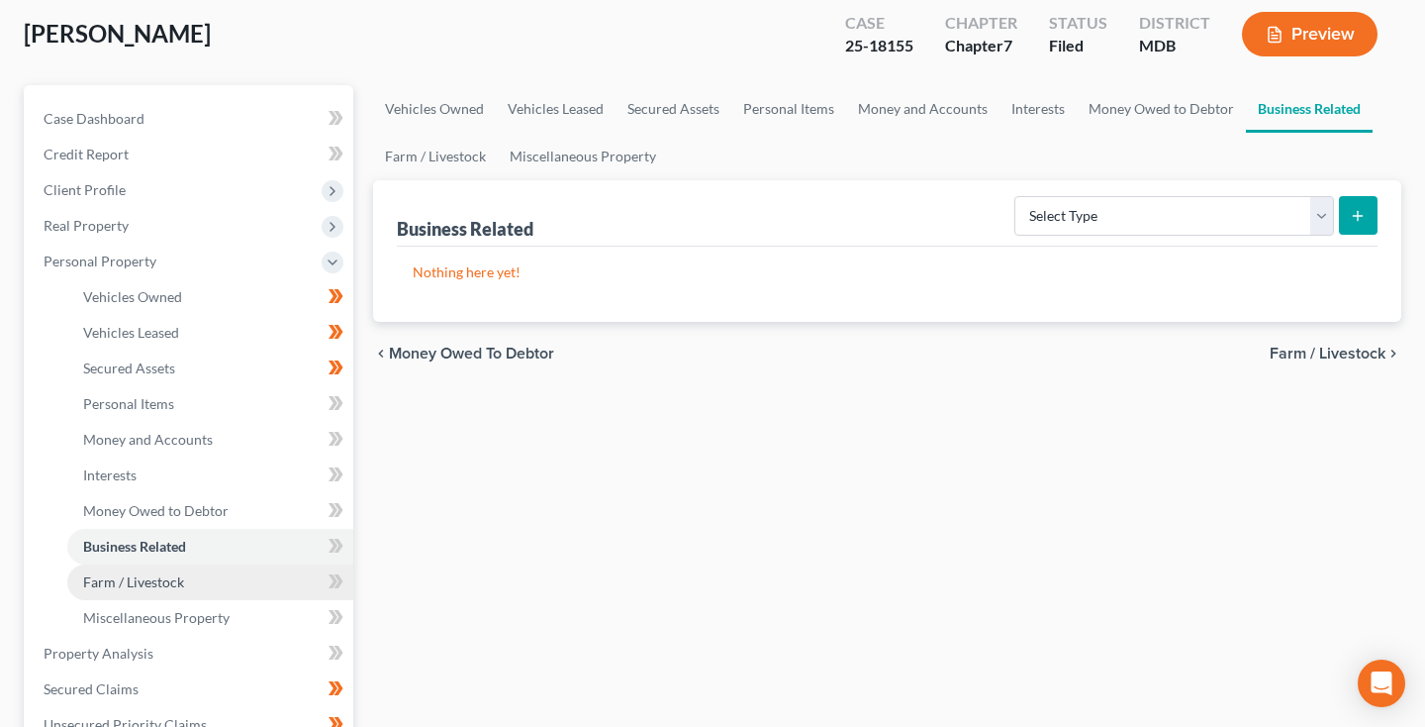
click at [130, 591] on link "Farm / Livestock" at bounding box center [210, 582] width 286 height 36
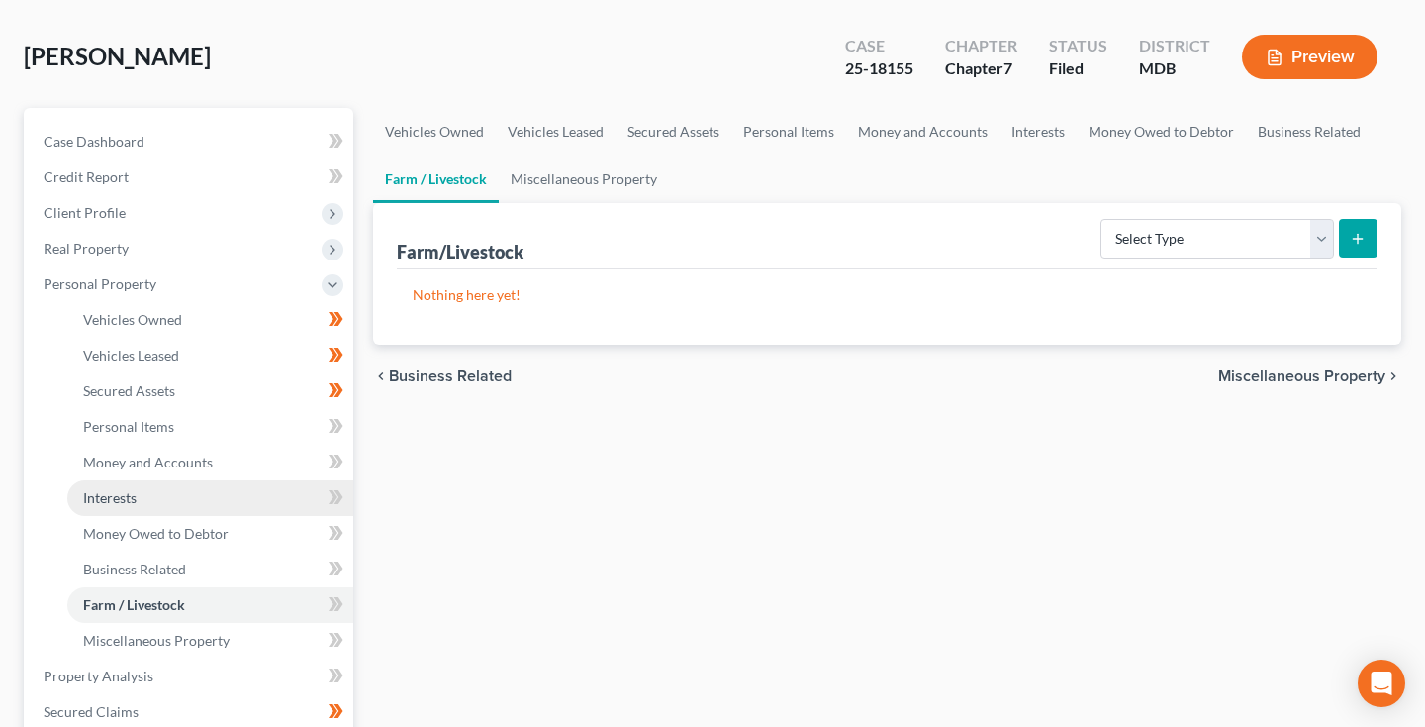
scroll to position [85, 0]
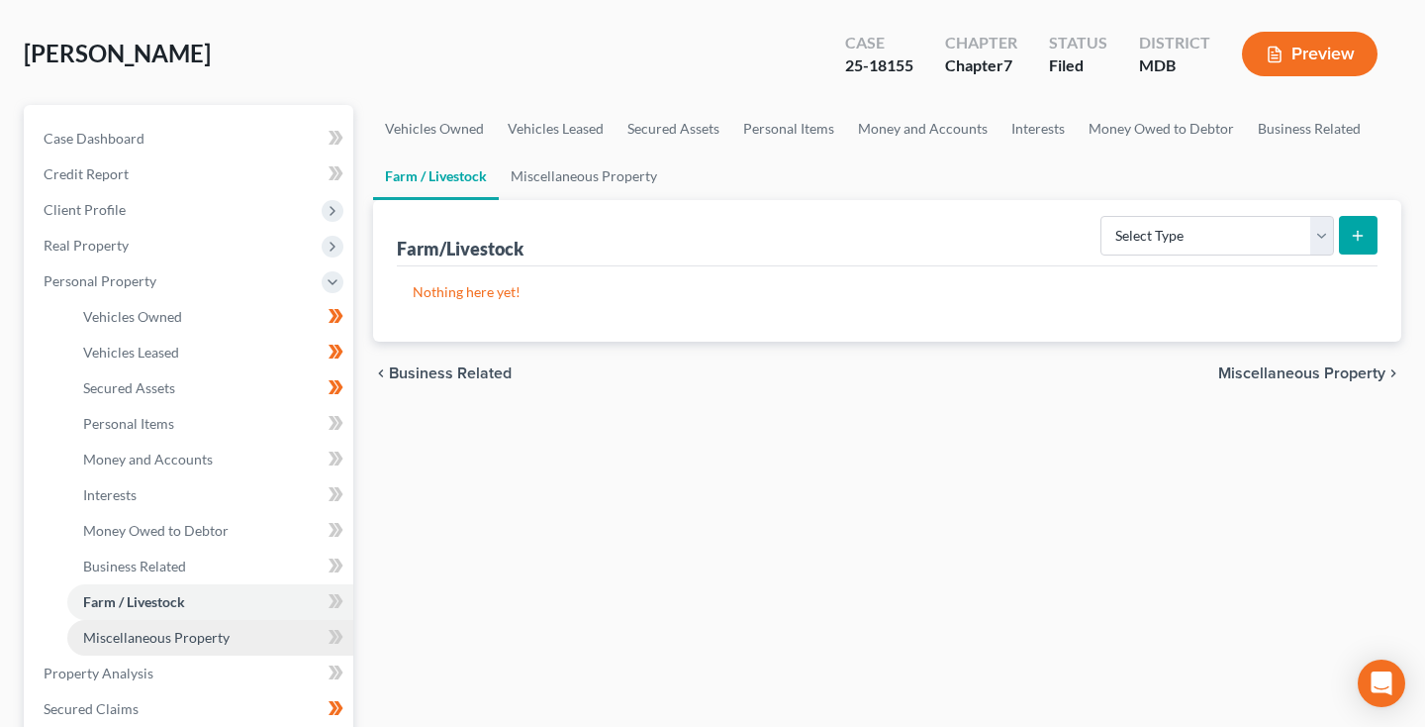
click at [120, 639] on span "Miscellaneous Property" at bounding box center [156, 637] width 146 height 17
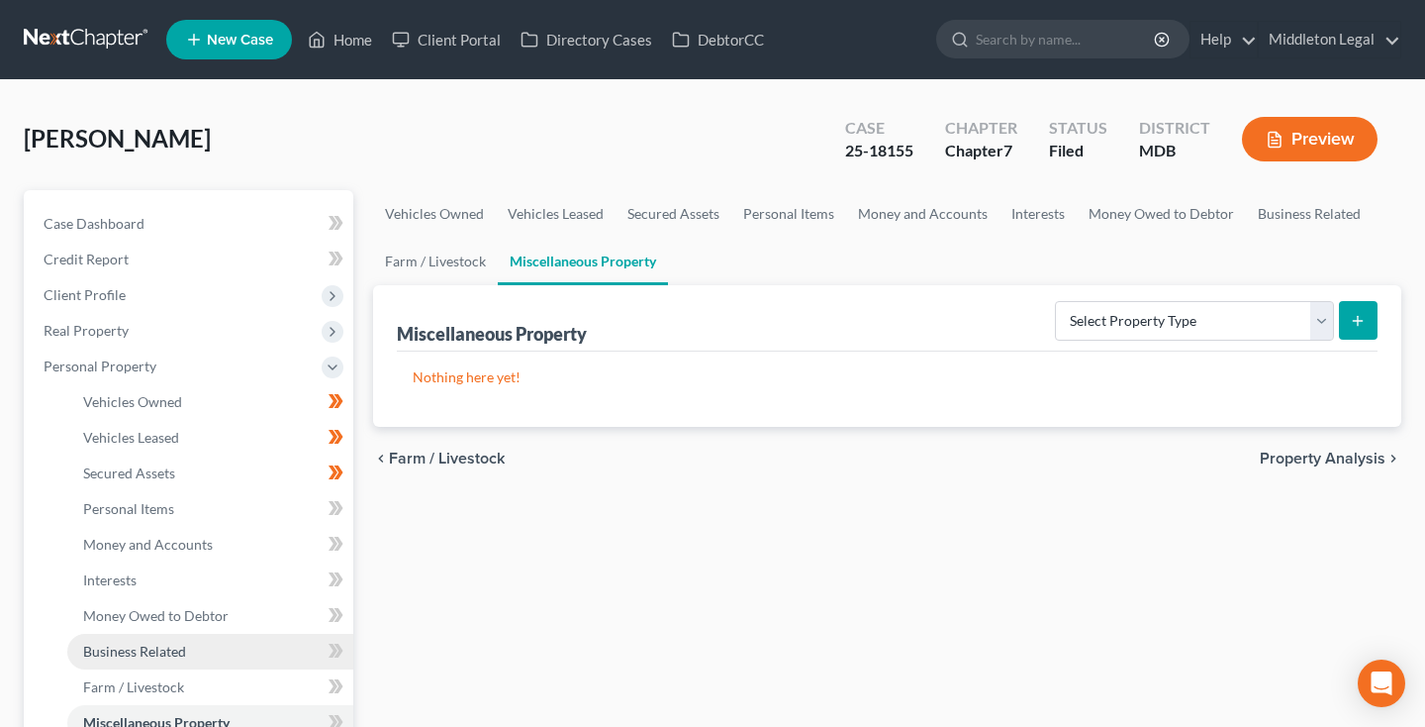
scroll to position [106, 0]
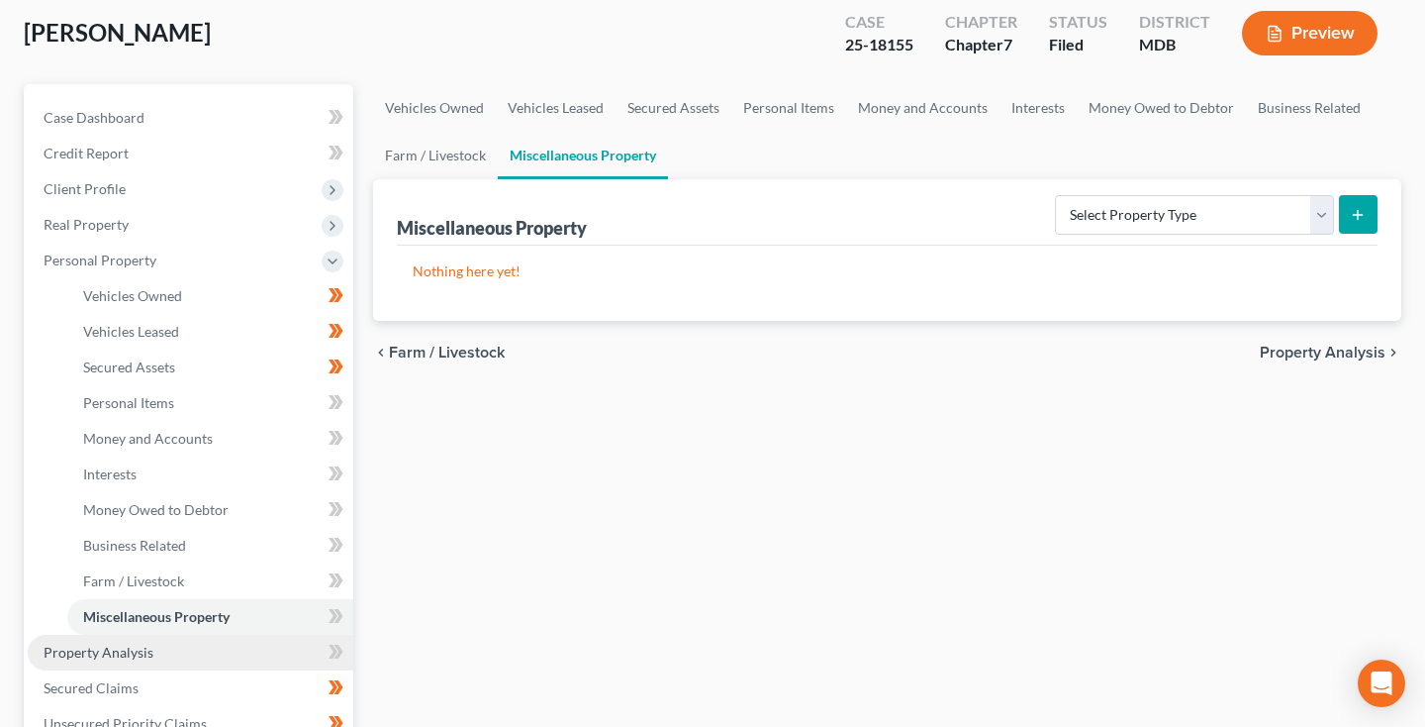
click at [122, 650] on span "Property Analysis" at bounding box center [99, 651] width 110 height 17
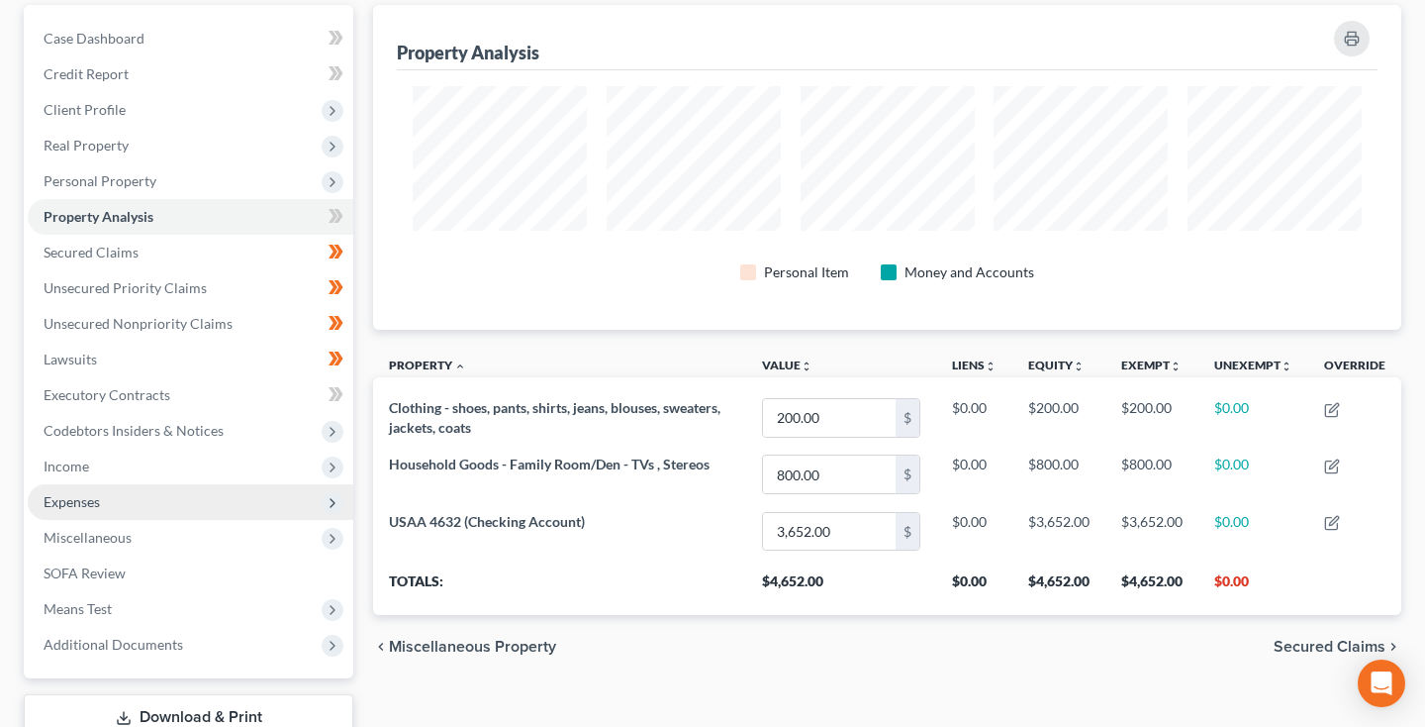
scroll to position [184, 0]
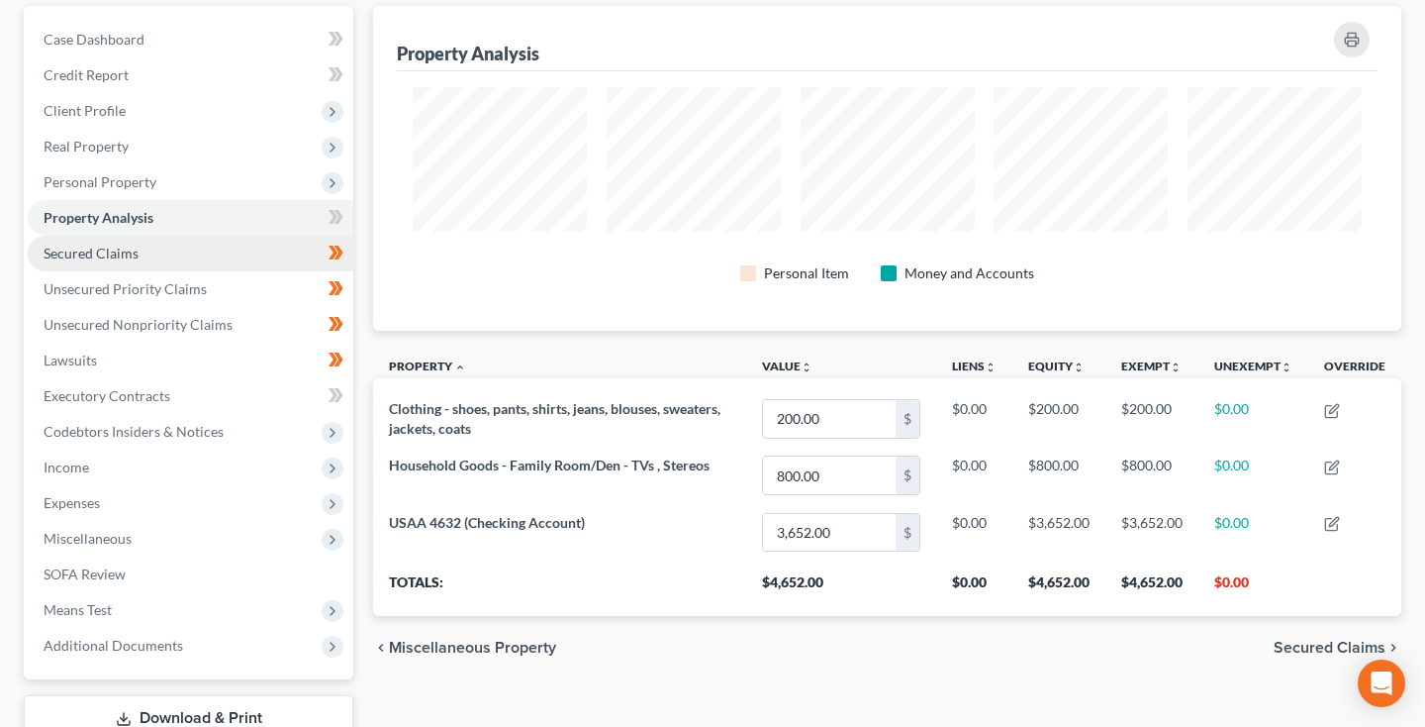
click at [127, 260] on span "Secured Claims" at bounding box center [91, 252] width 95 height 17
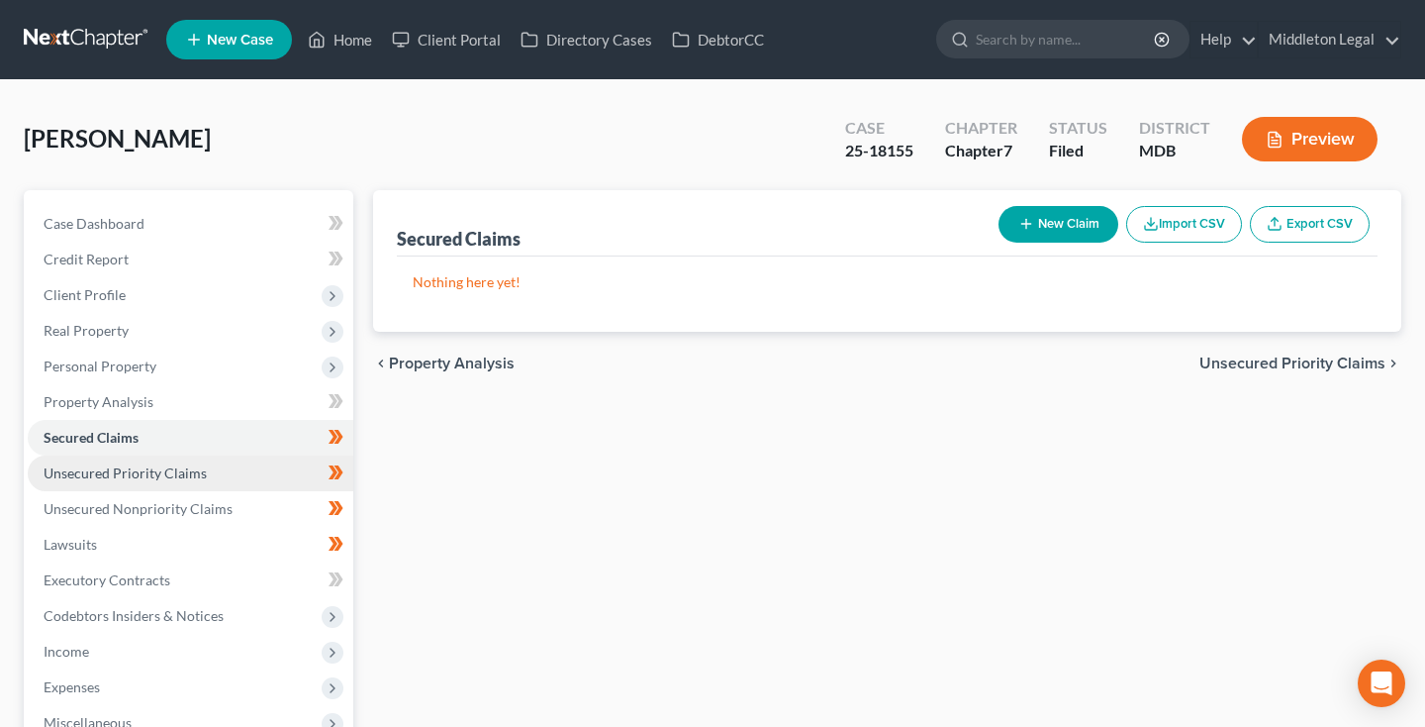
click at [151, 477] on span "Unsecured Priority Claims" at bounding box center [125, 472] width 163 height 17
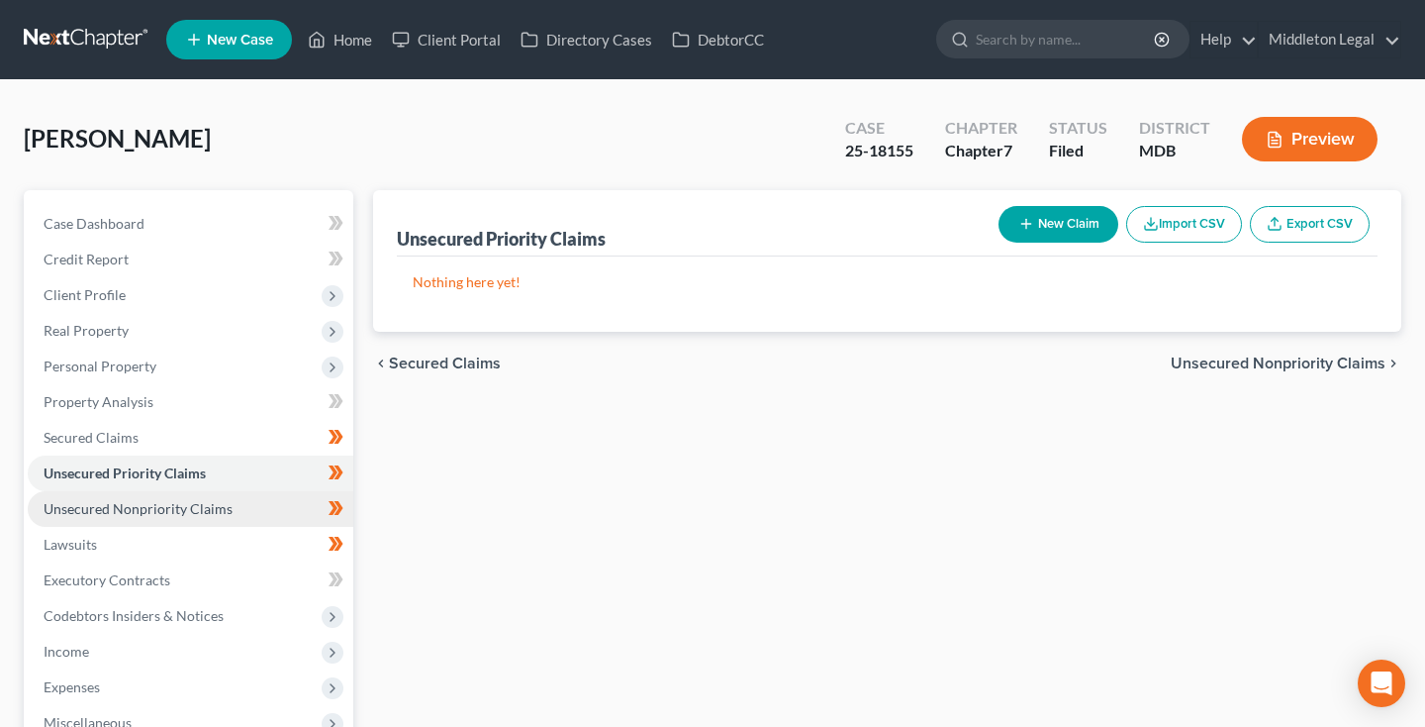
click at [153, 508] on span "Unsecured Nonpriority Claims" at bounding box center [138, 508] width 189 height 17
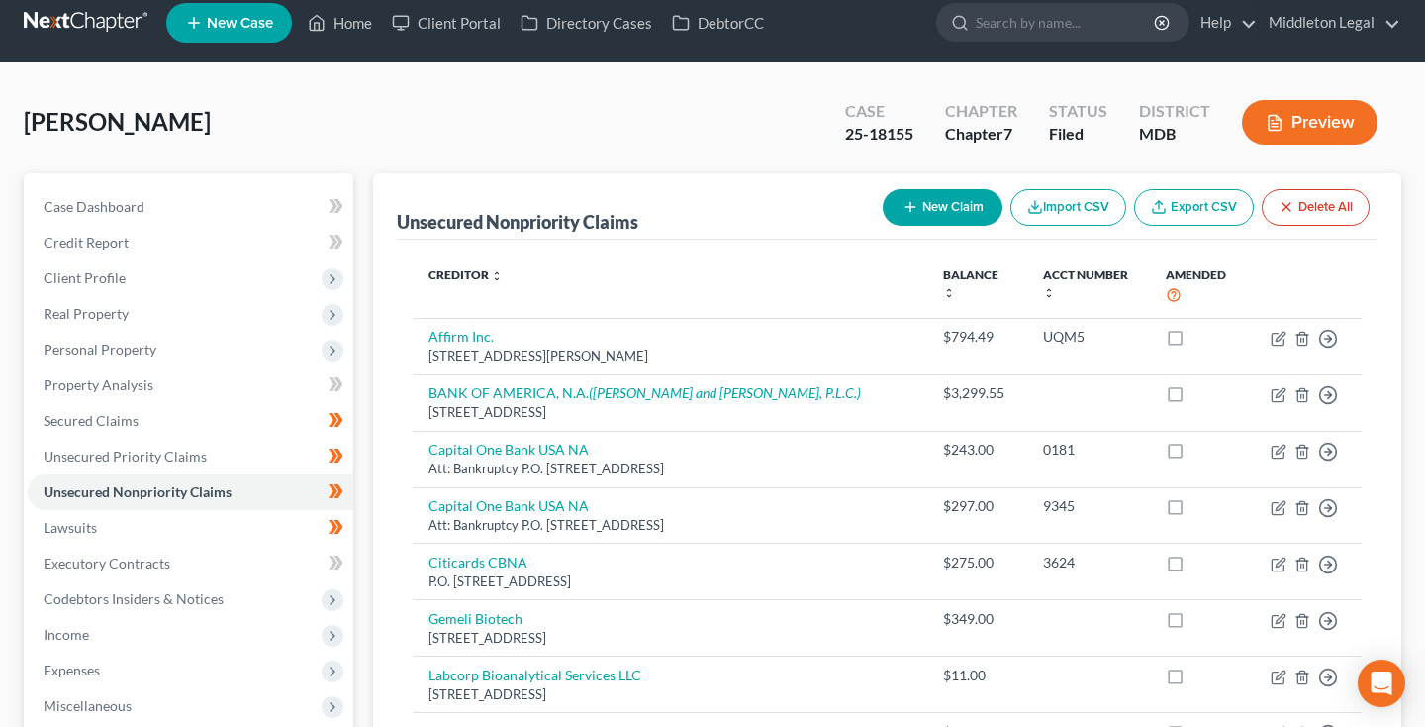
scroll to position [13, 0]
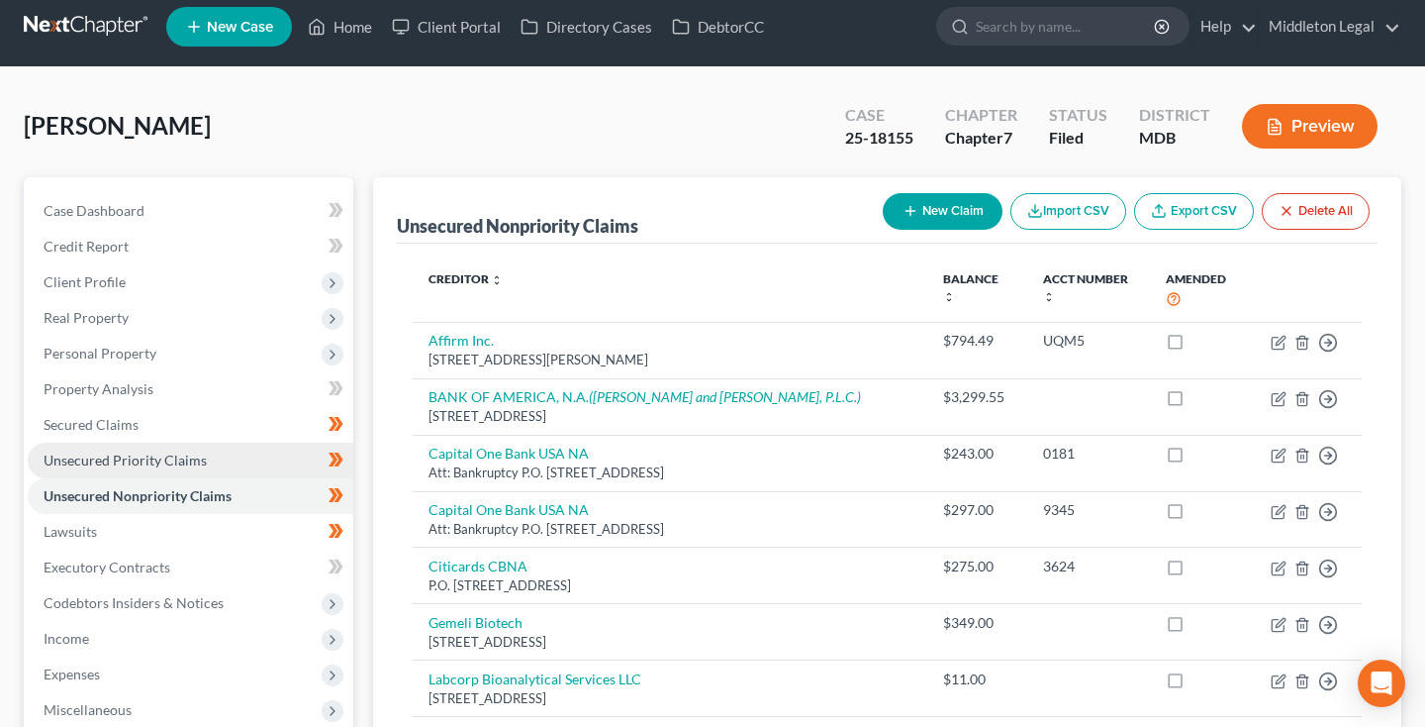
click at [158, 467] on span "Unsecured Priority Claims" at bounding box center [125, 459] width 163 height 17
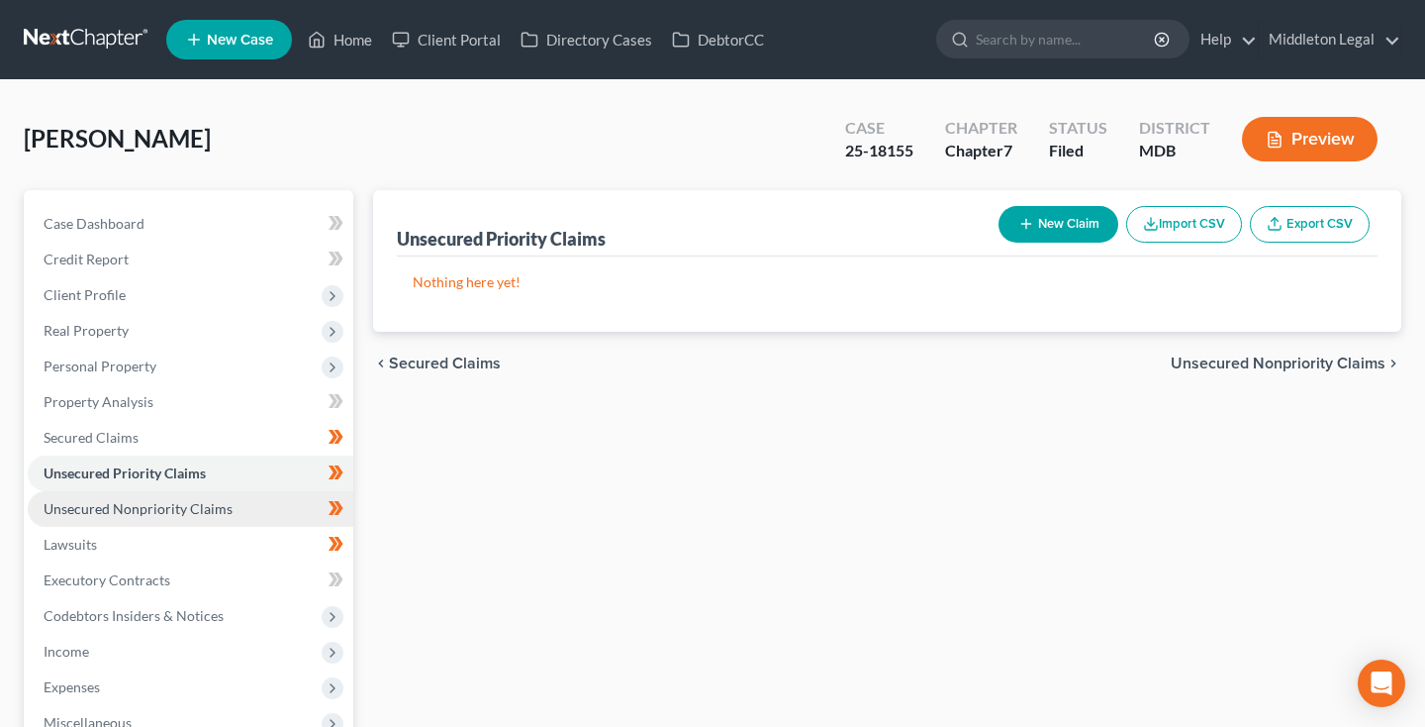
click at [158, 510] on span "Unsecured Nonpriority Claims" at bounding box center [138, 508] width 189 height 17
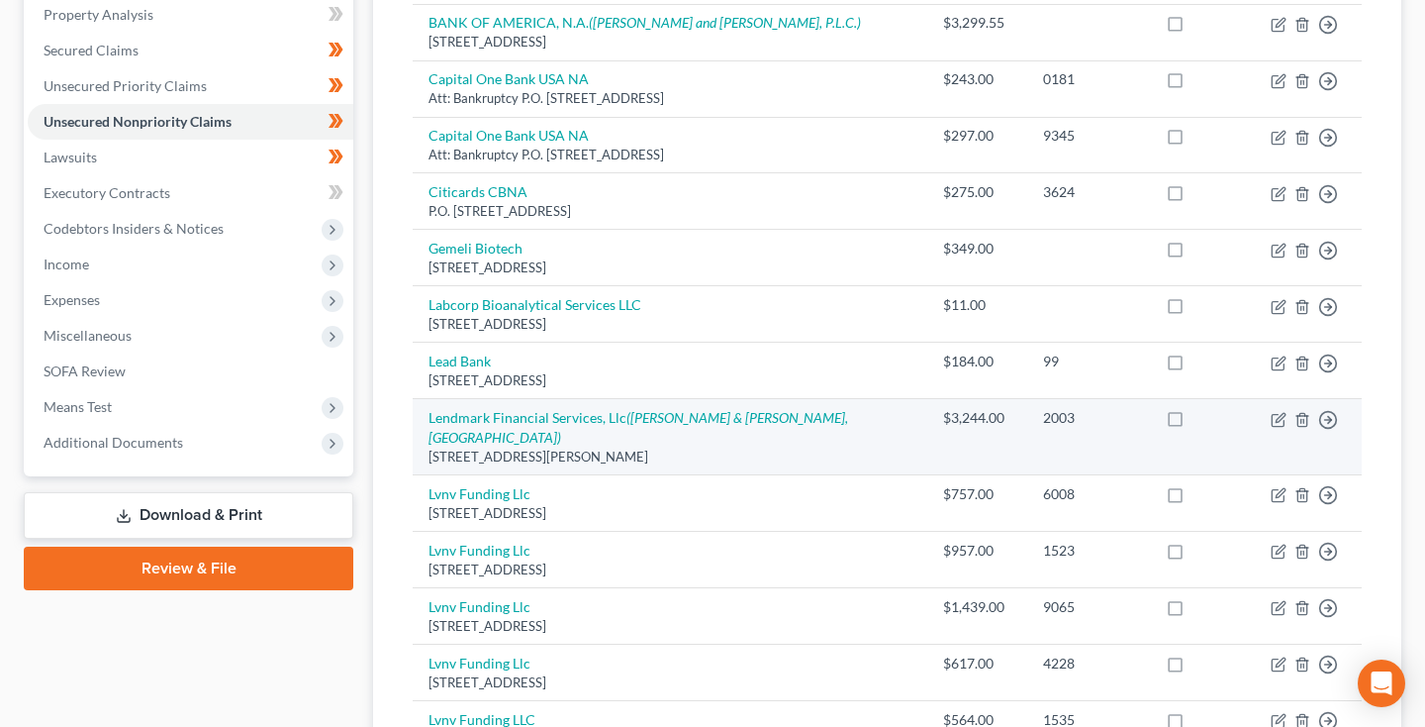
scroll to position [391, 0]
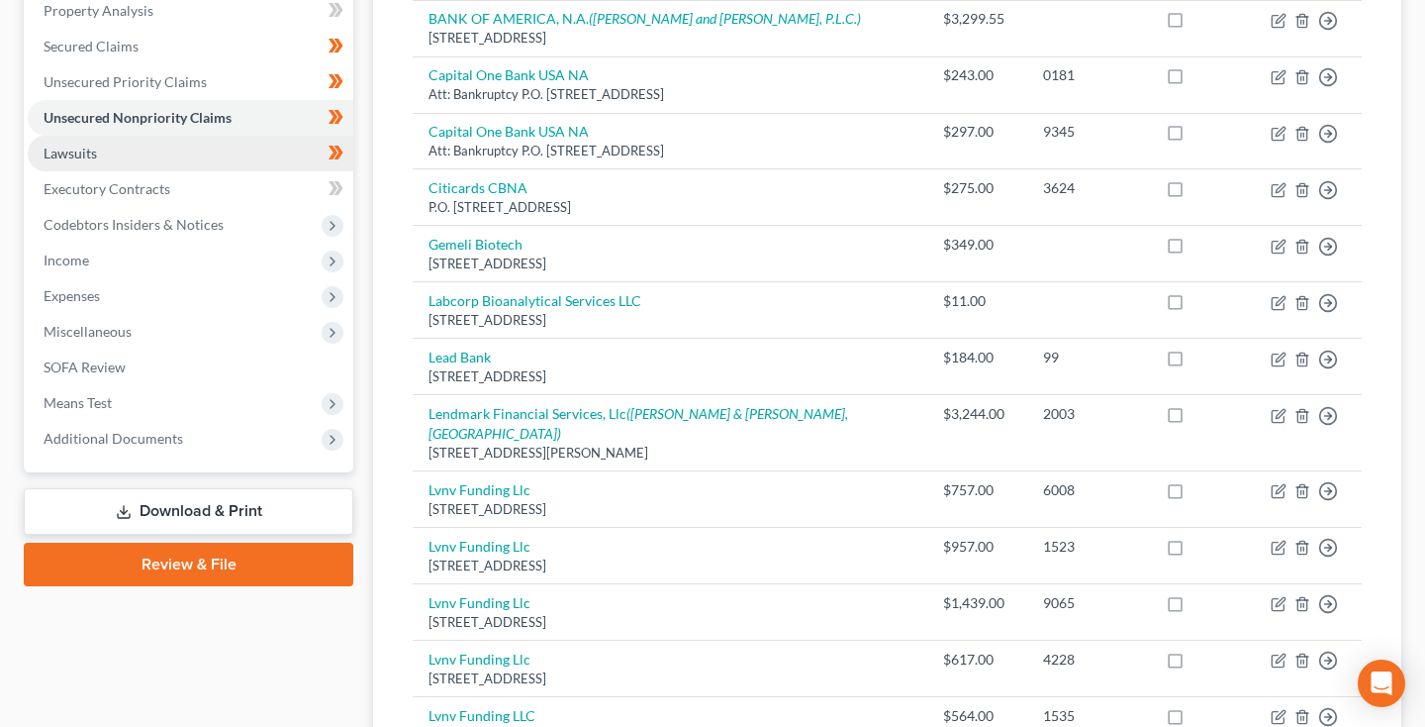
click at [130, 159] on link "Lawsuits" at bounding box center [191, 154] width 326 height 36
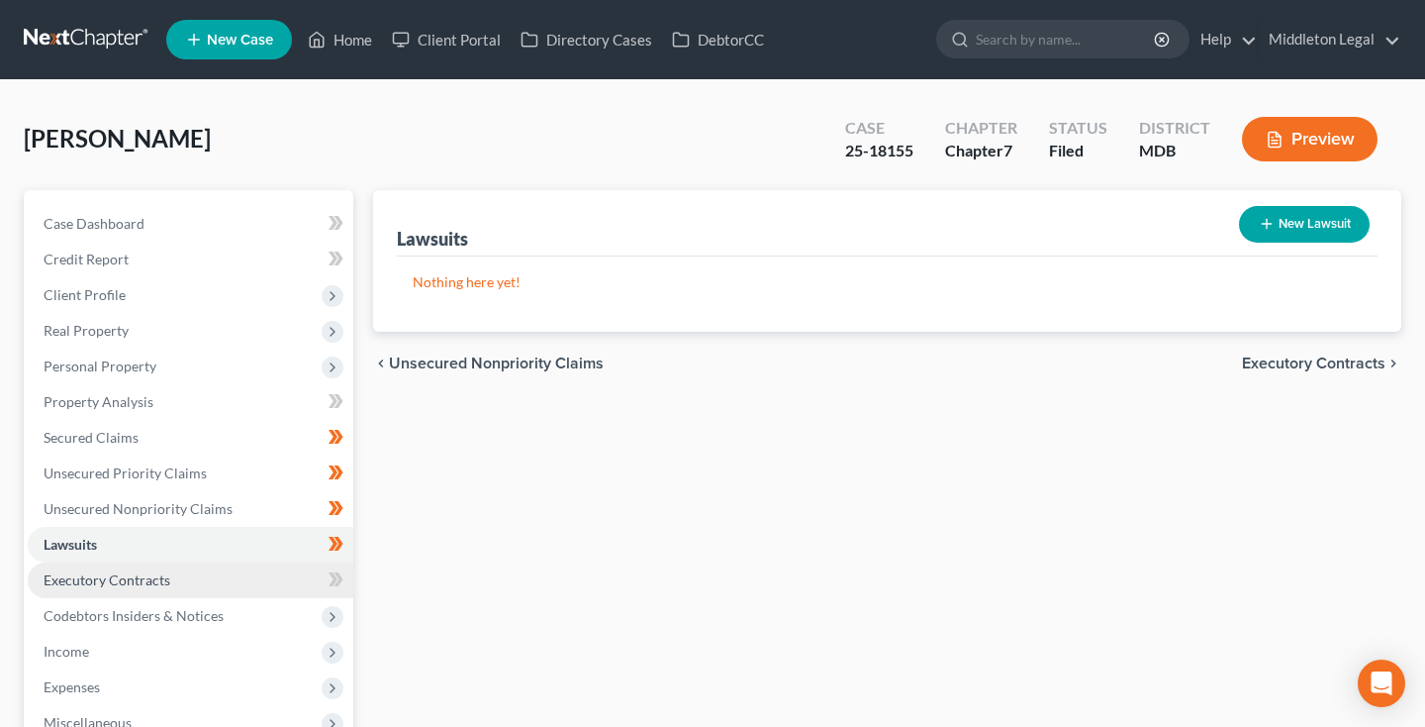
click at [127, 576] on span "Executory Contracts" at bounding box center [107, 579] width 127 height 17
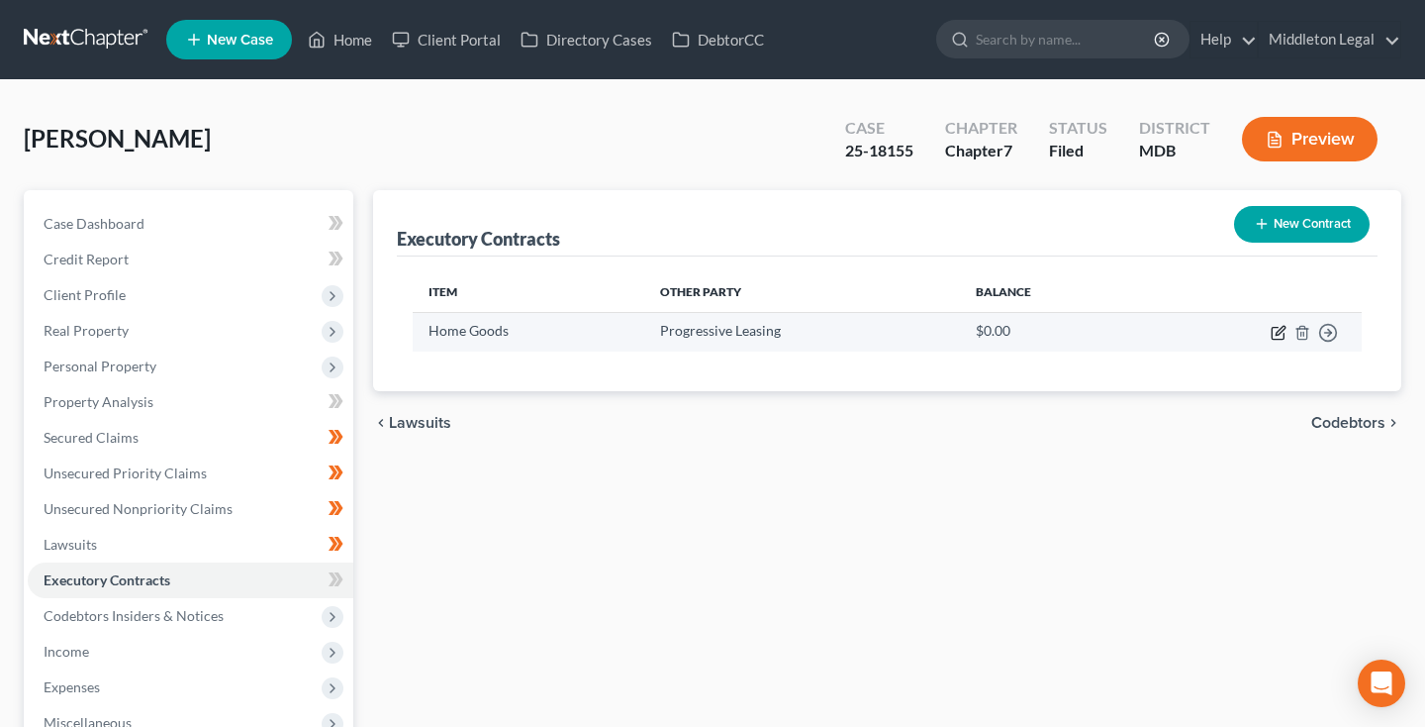
click at [1278, 335] on icon "button" at bounding box center [1280, 330] width 9 height 9
select select "3"
select select "46"
select select "0"
select select "2"
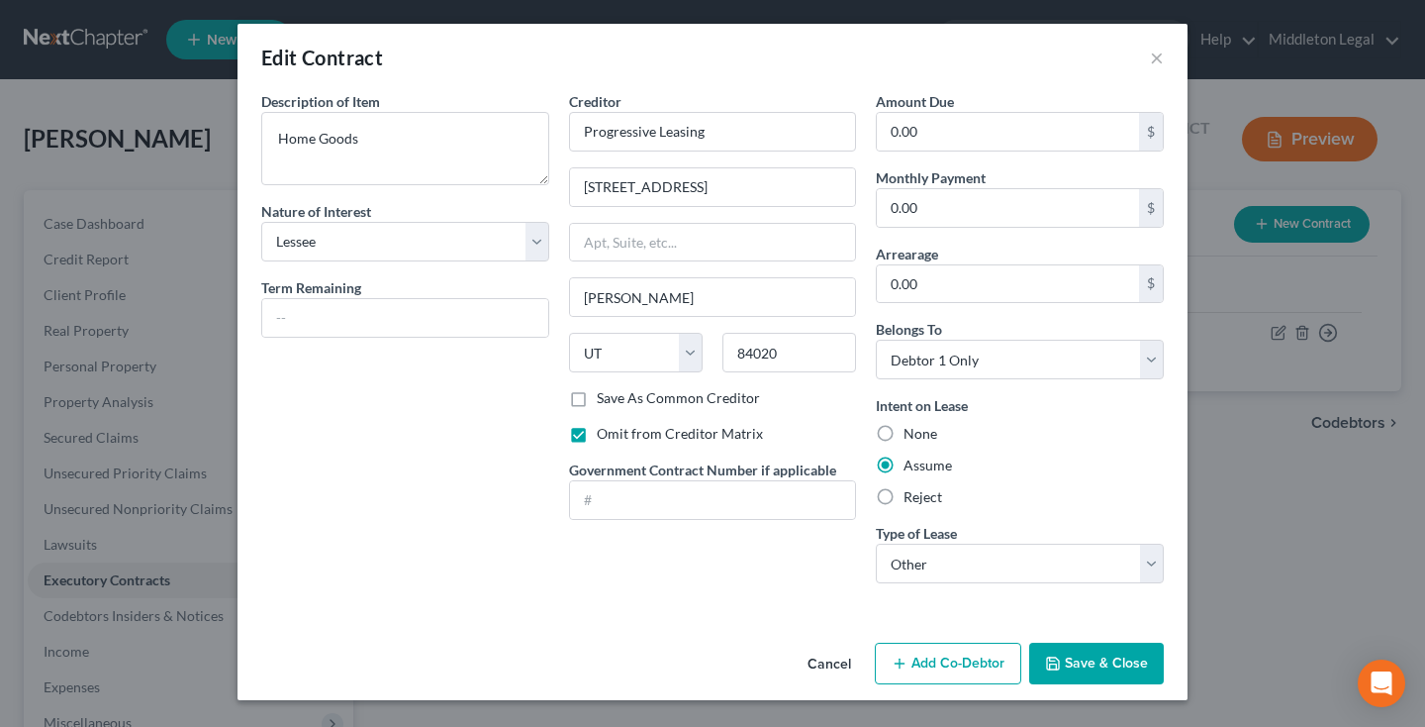
click at [1086, 655] on button "Save & Close" at bounding box center [1096, 663] width 135 height 42
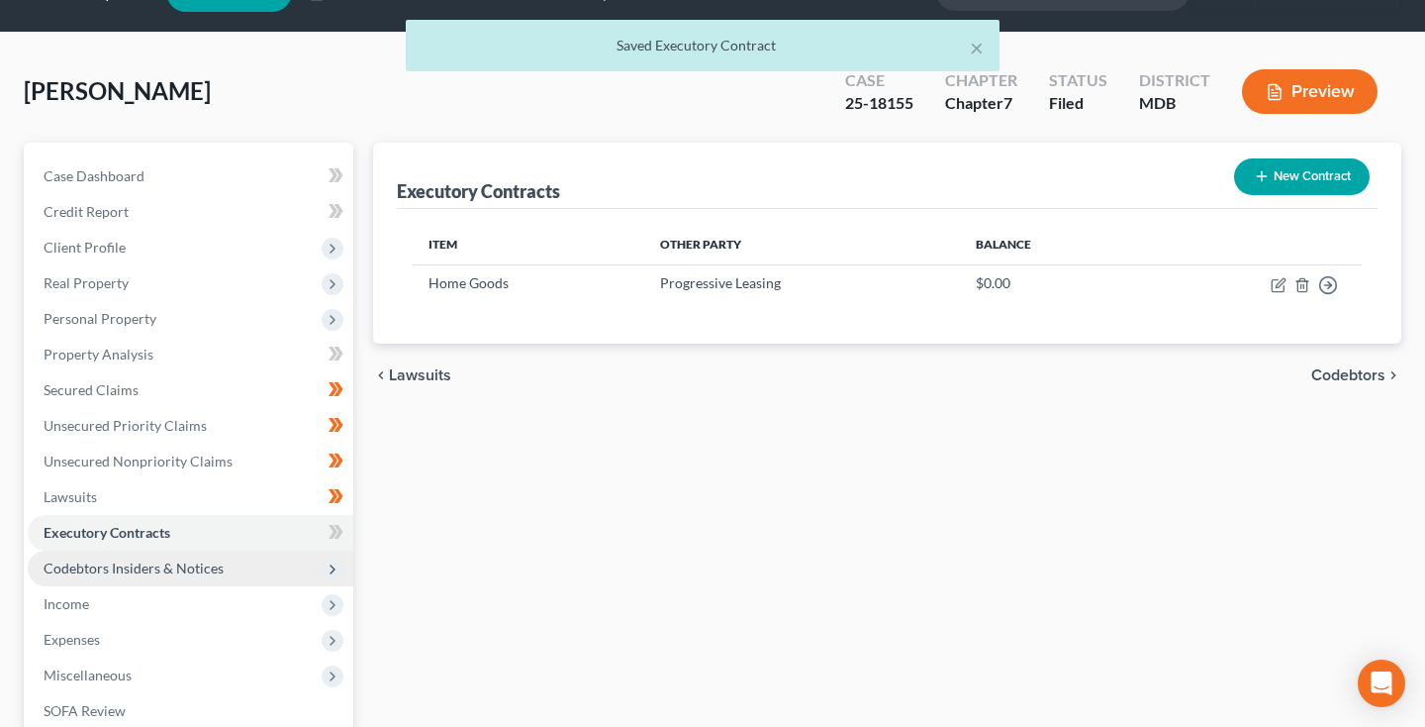
scroll to position [55, 0]
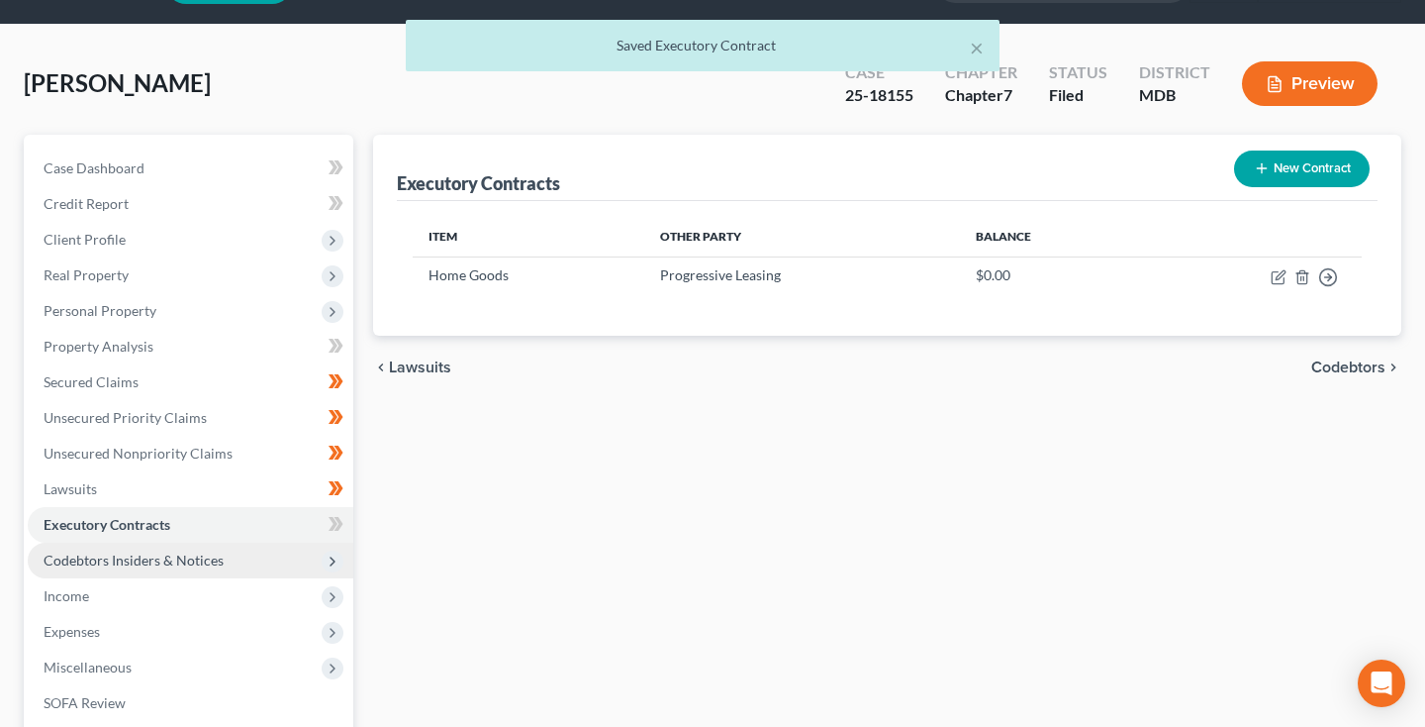
click at [132, 563] on span "Codebtors Insiders & Notices" at bounding box center [134, 559] width 180 height 17
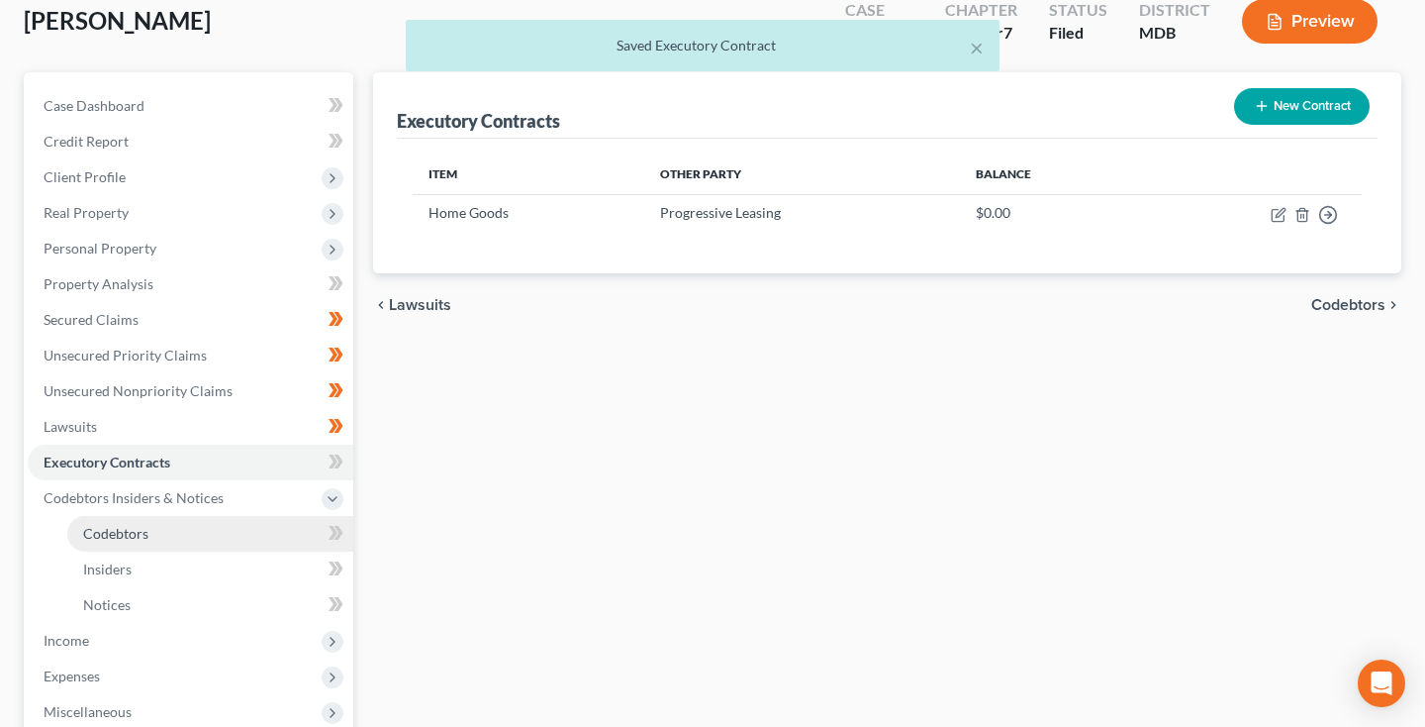
click at [119, 535] on span "Codebtors" at bounding box center [115, 533] width 65 height 17
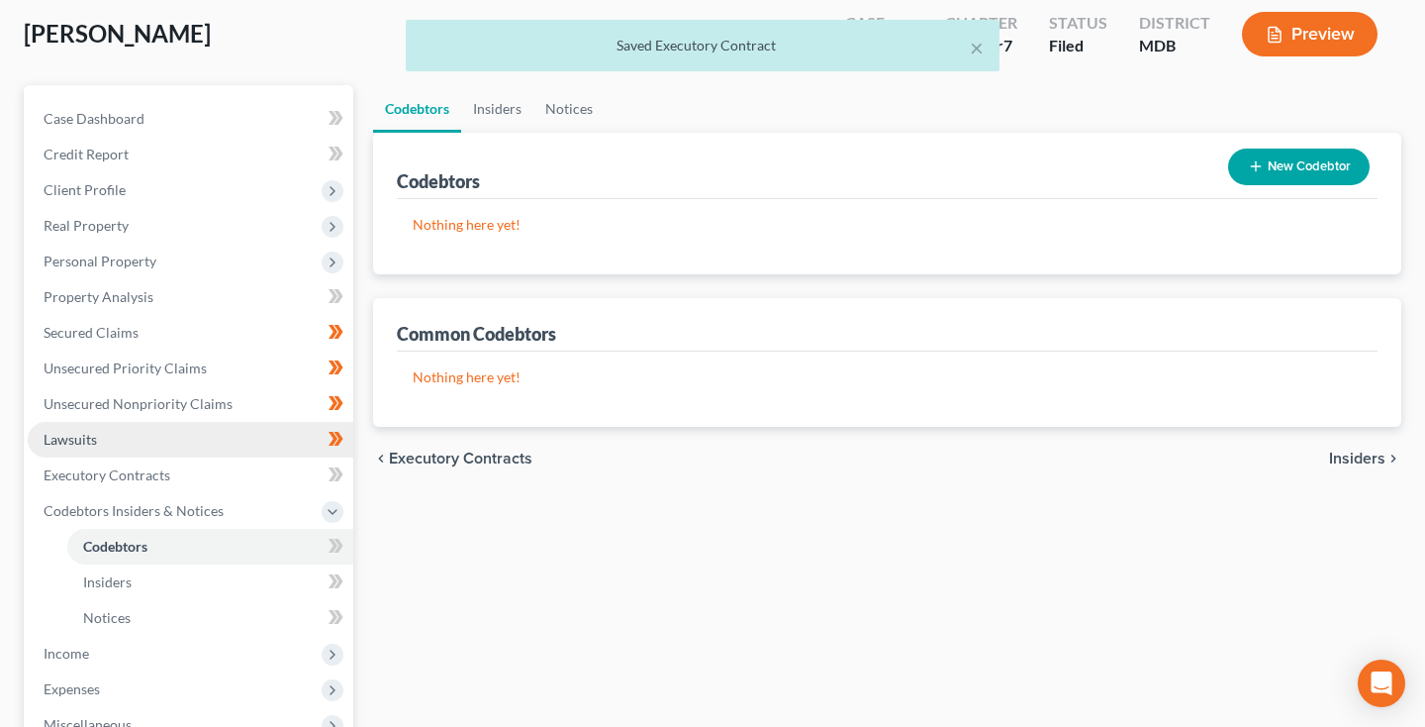
scroll to position [157, 0]
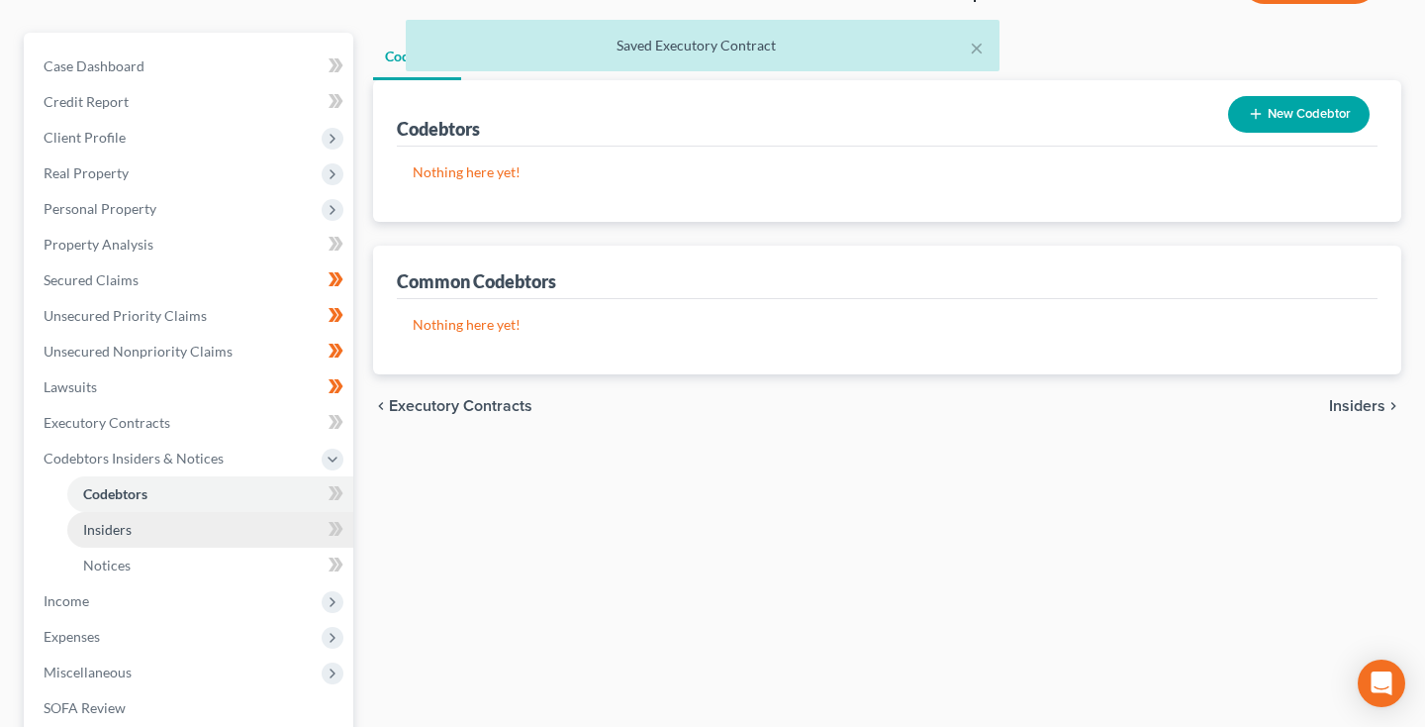
click at [116, 540] on link "Insiders" at bounding box center [210, 530] width 286 height 36
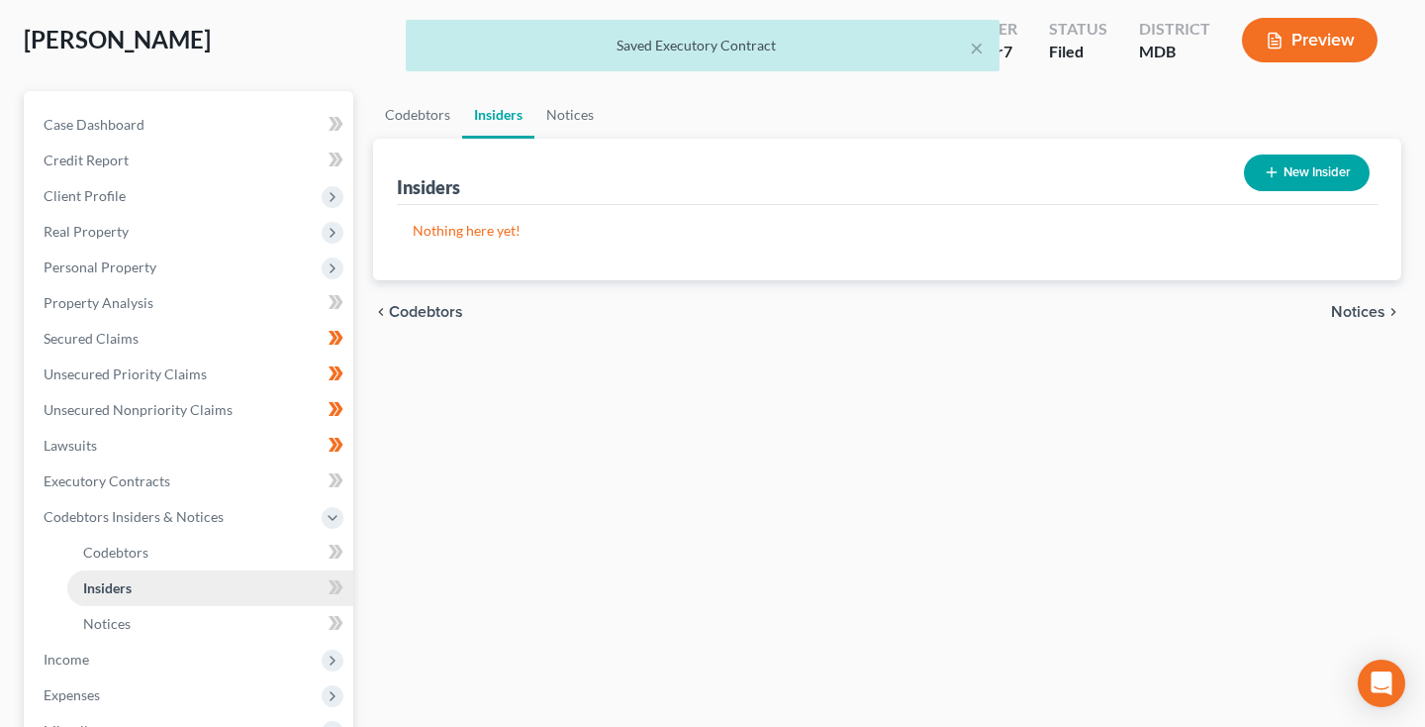
scroll to position [123, 0]
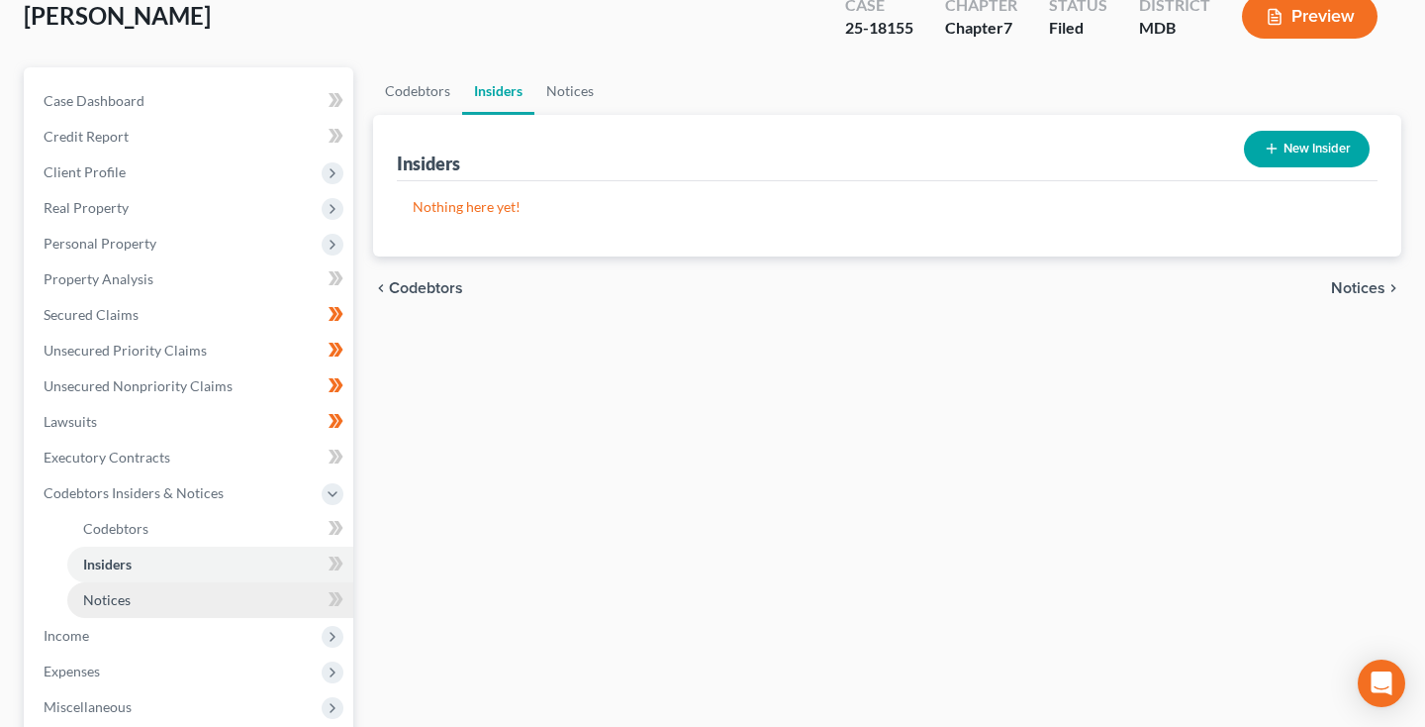
click at [101, 594] on span "Notices" at bounding box center [107, 599] width 48 height 17
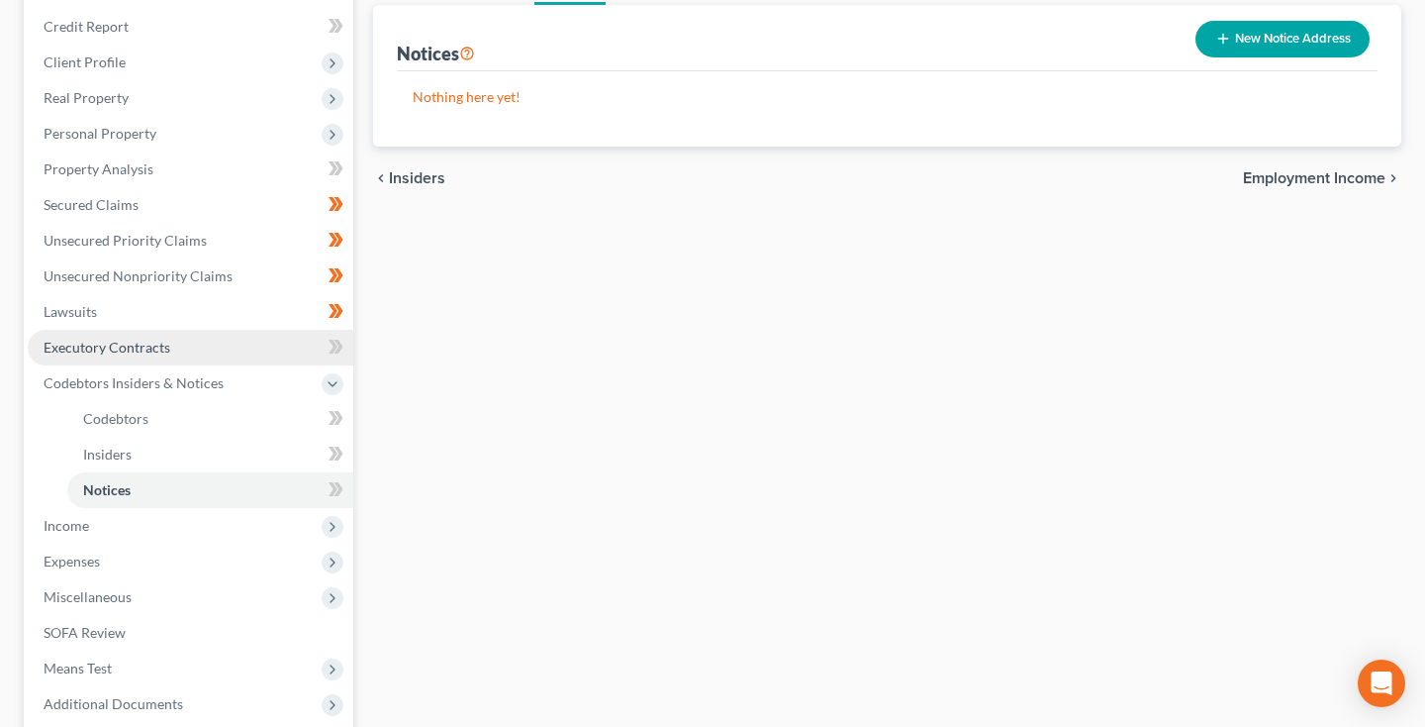
scroll to position [329, 0]
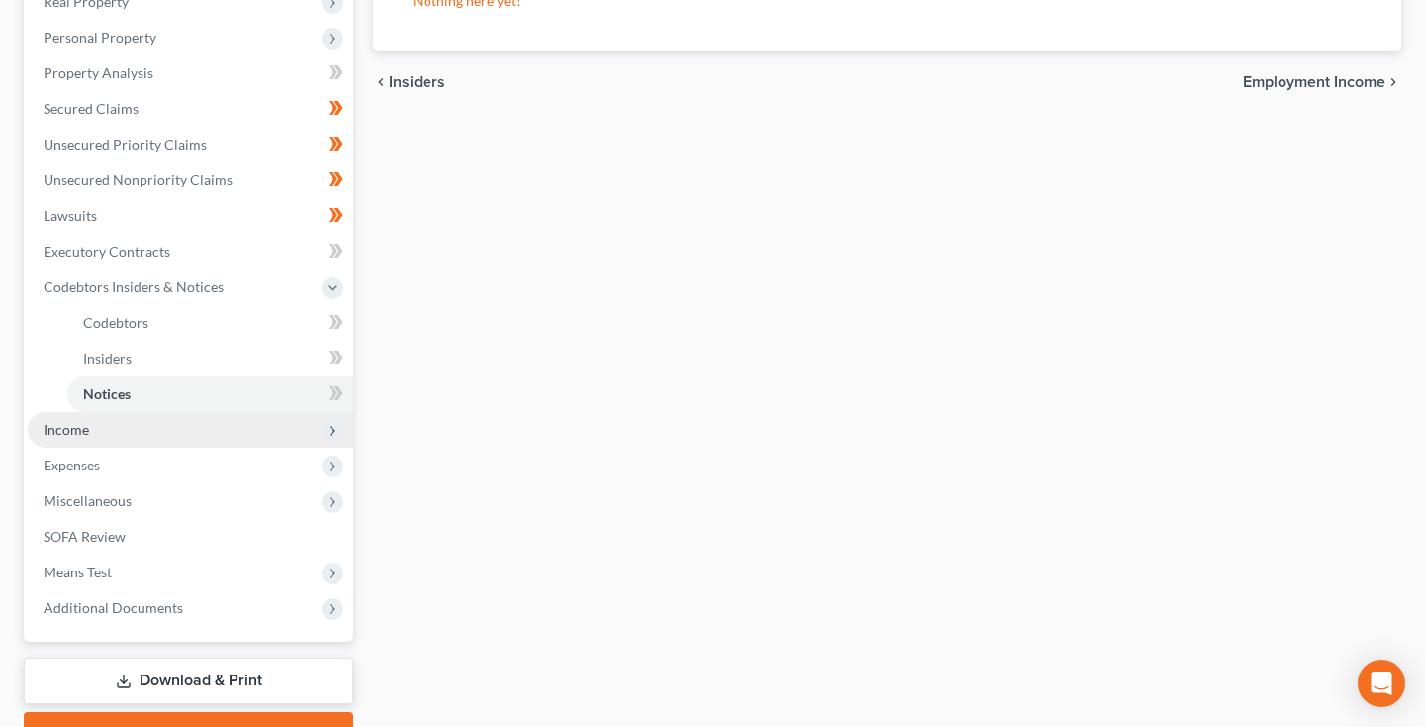
click at [58, 438] on span "Income" at bounding box center [191, 430] width 326 height 36
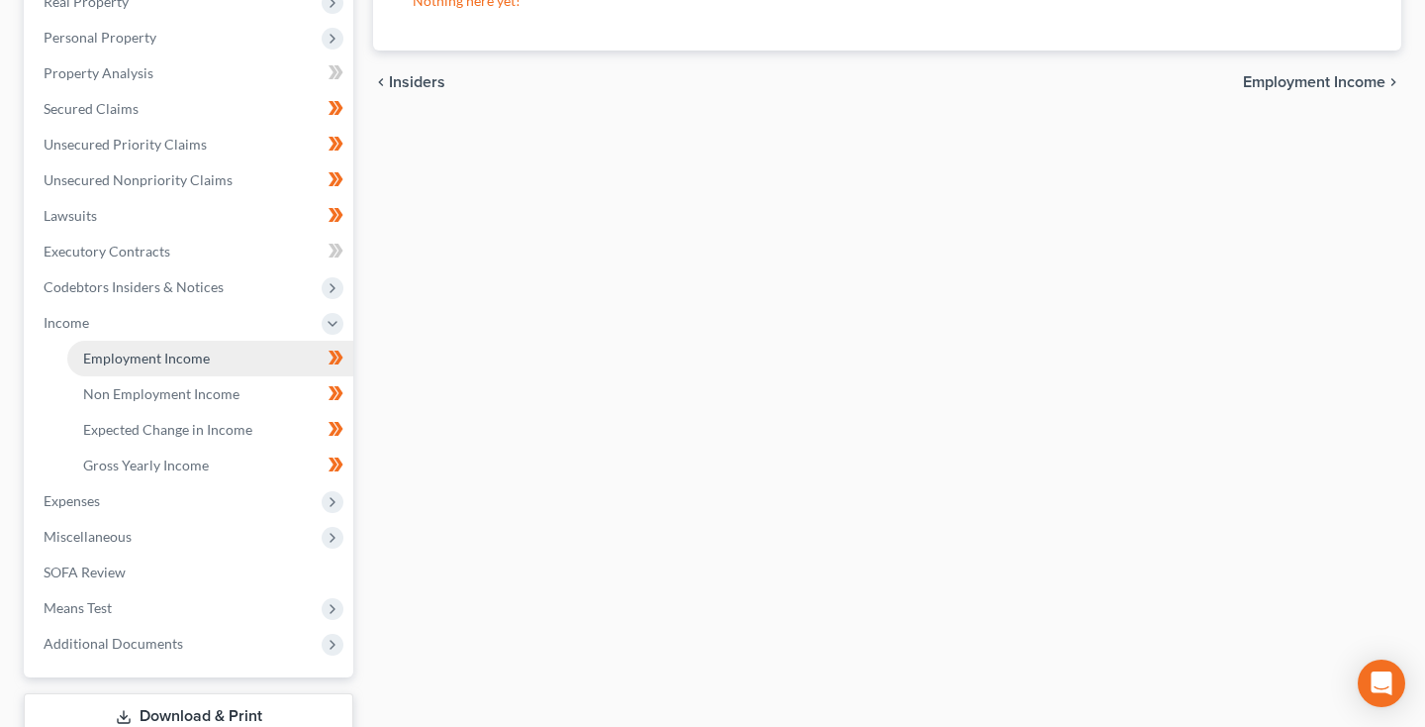
click at [180, 358] on span "Employment Income" at bounding box center [146, 357] width 127 height 17
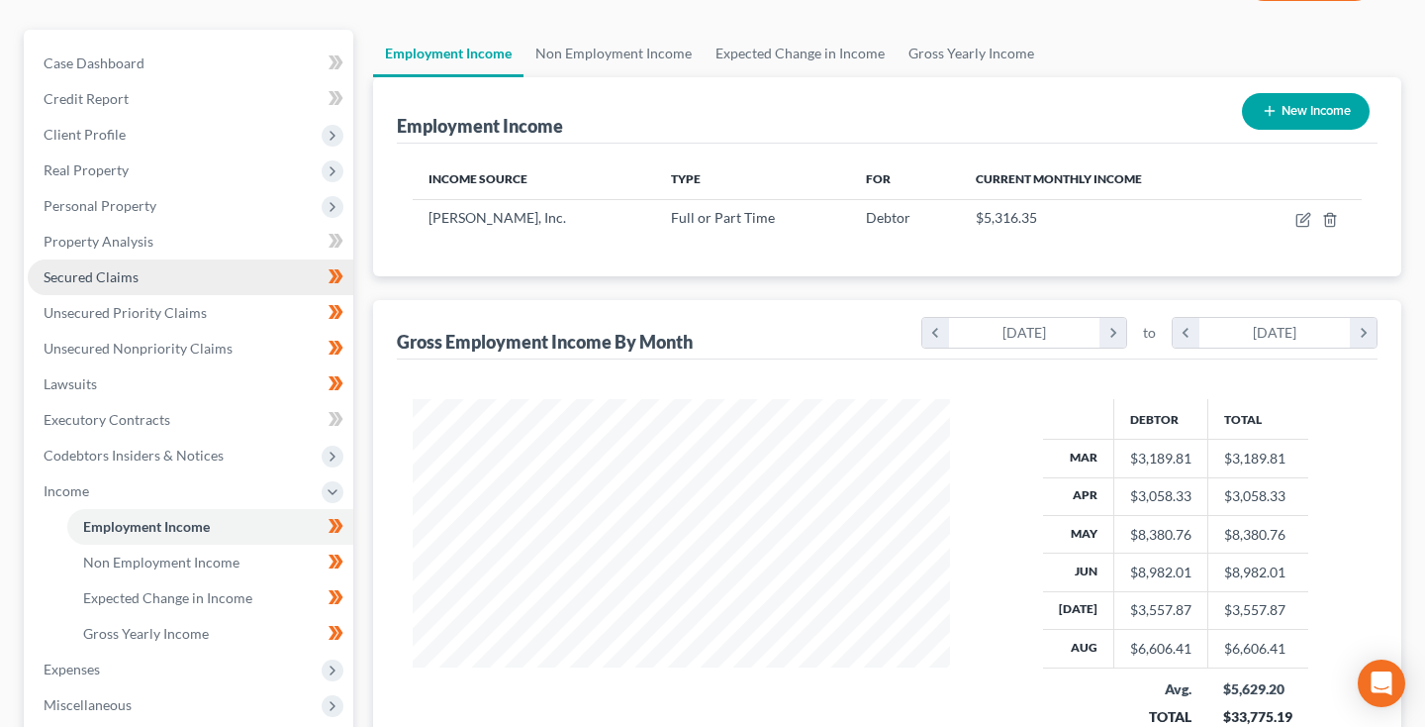
scroll to position [221, 0]
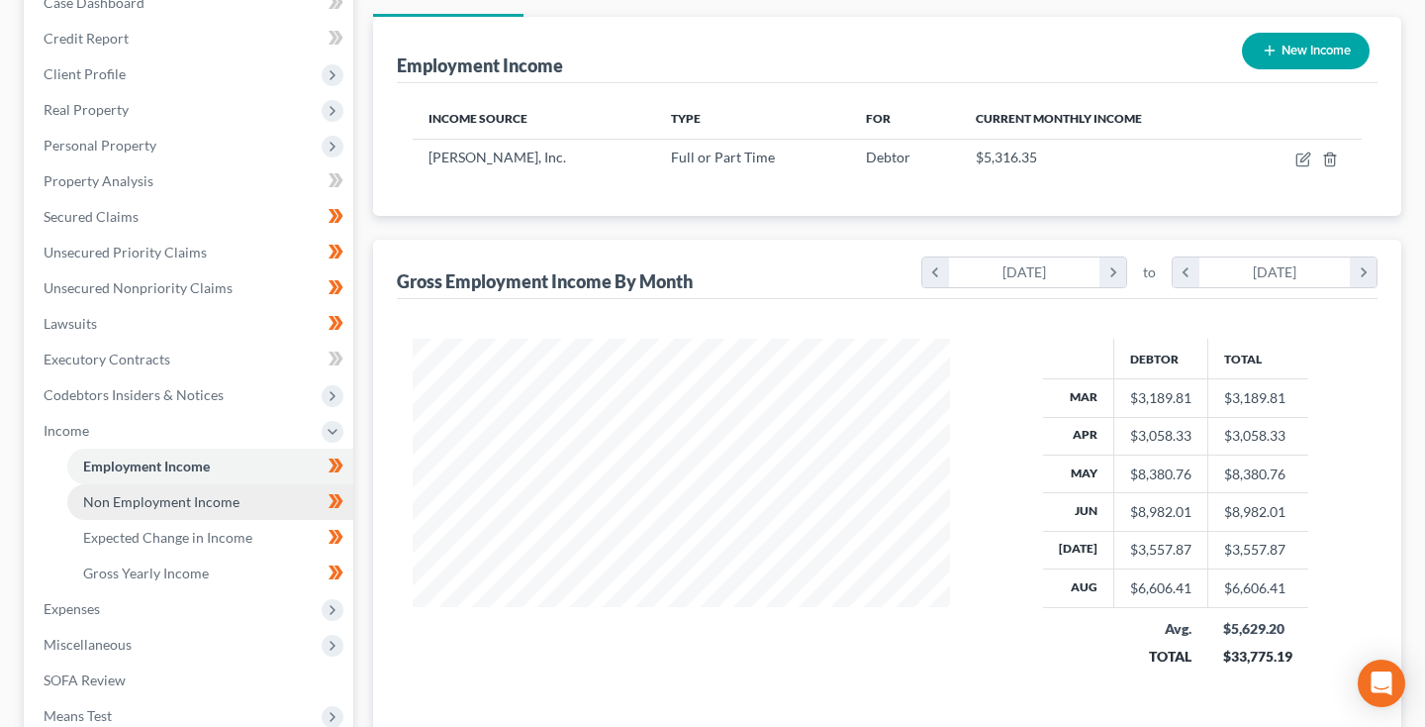
click at [172, 501] on span "Non Employment Income" at bounding box center [161, 501] width 156 height 17
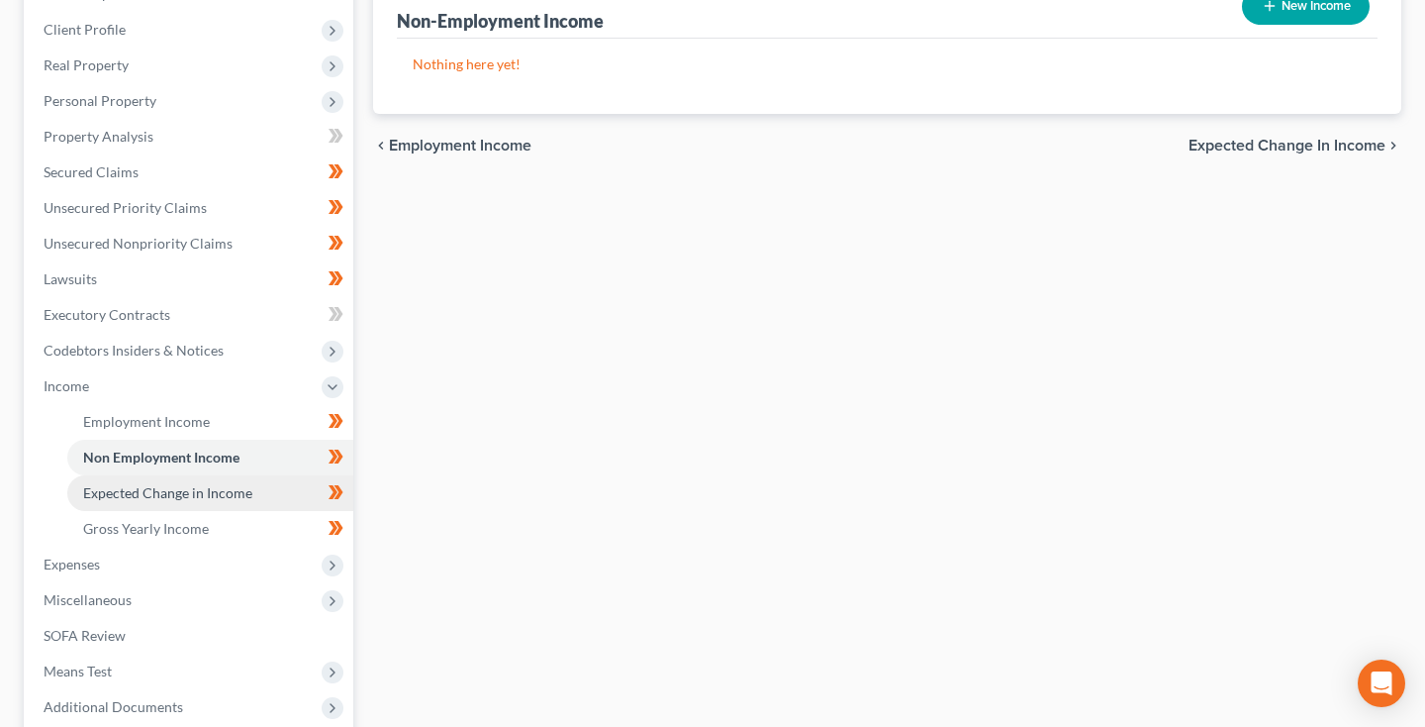
click at [171, 496] on span "Expected Change in Income" at bounding box center [167, 492] width 169 height 17
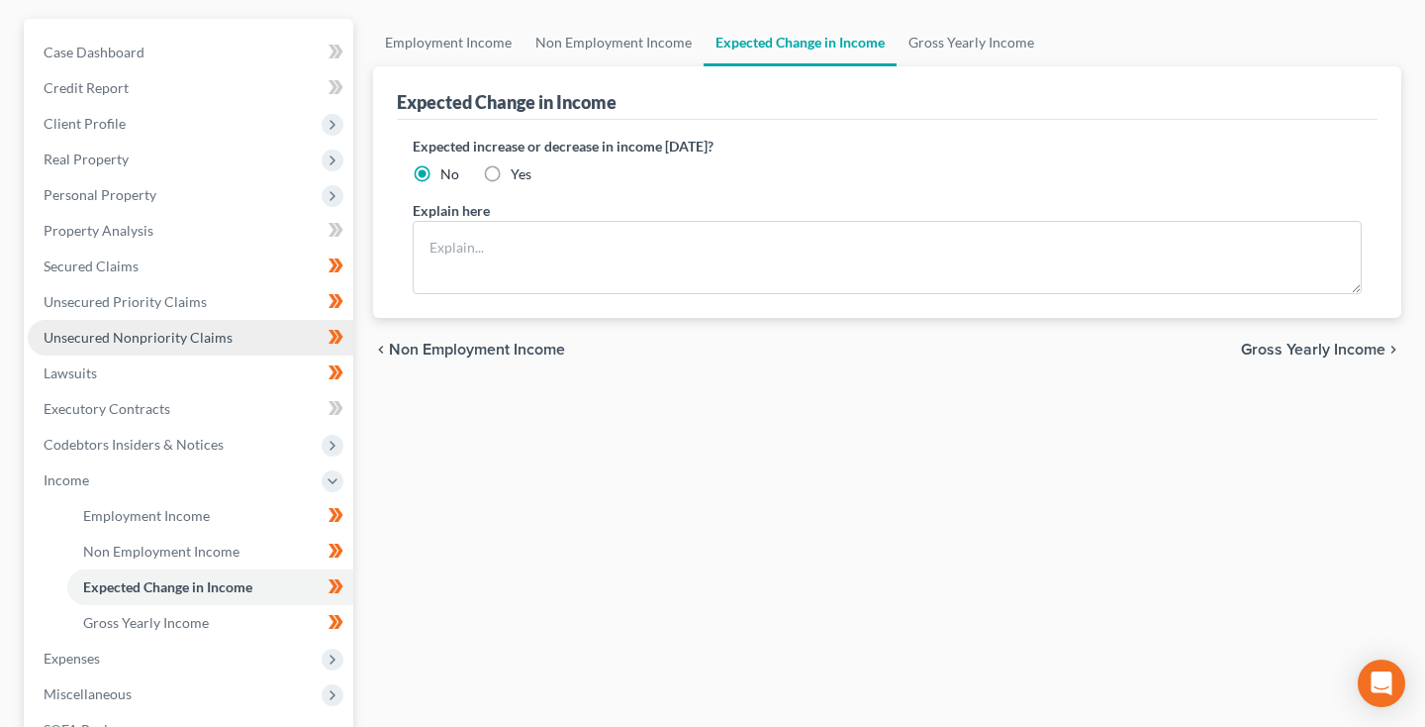
scroll to position [229, 0]
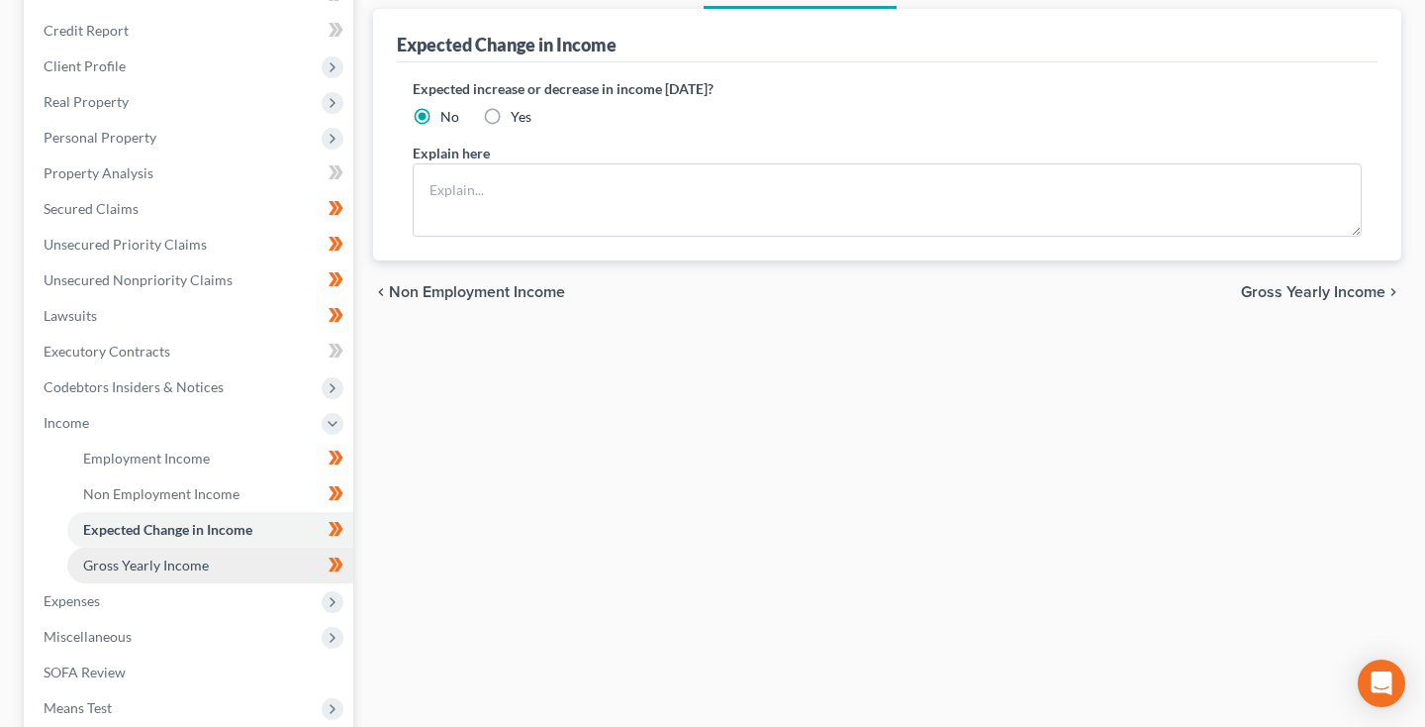
click at [164, 577] on link "Gross Yearly Income" at bounding box center [210, 565] width 286 height 36
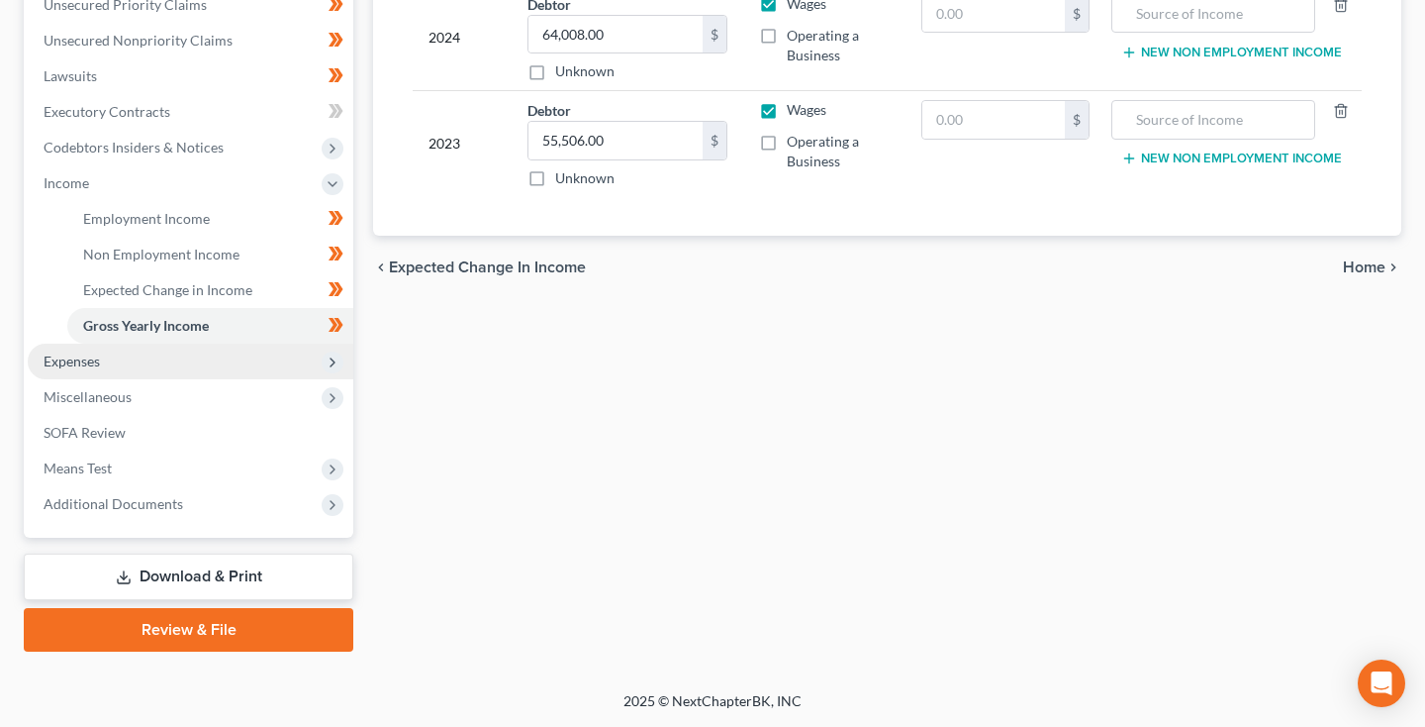
scroll to position [468, 0]
click at [128, 358] on span "Expenses" at bounding box center [191, 361] width 326 height 36
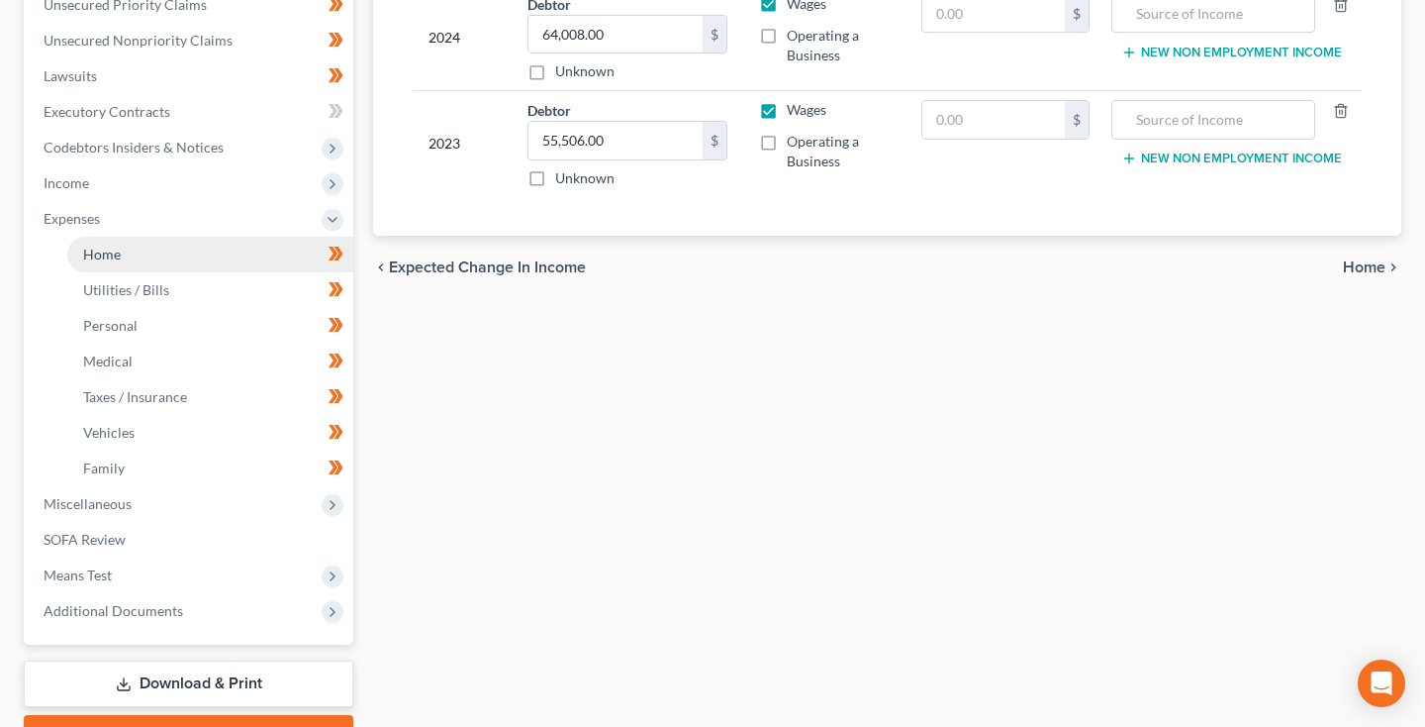
click at [146, 260] on link "Home" at bounding box center [210, 255] width 286 height 36
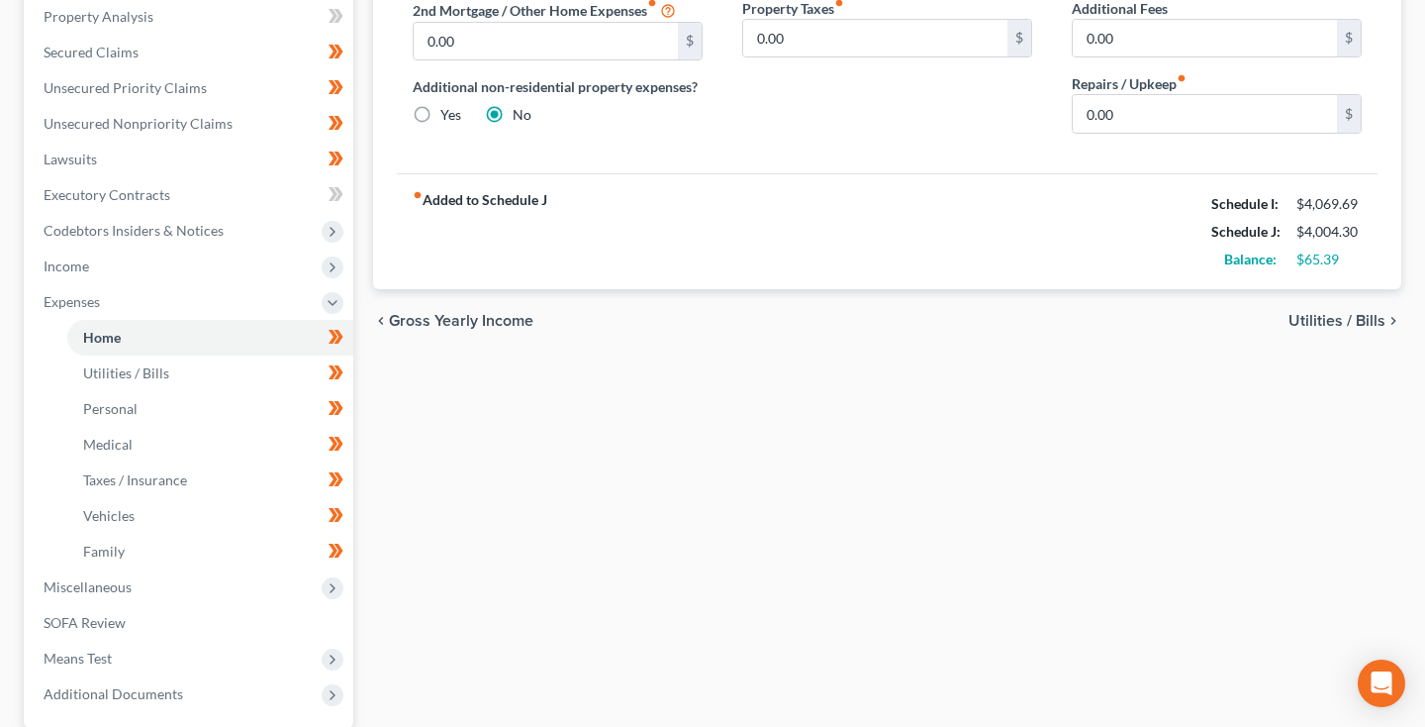
scroll to position [449, 0]
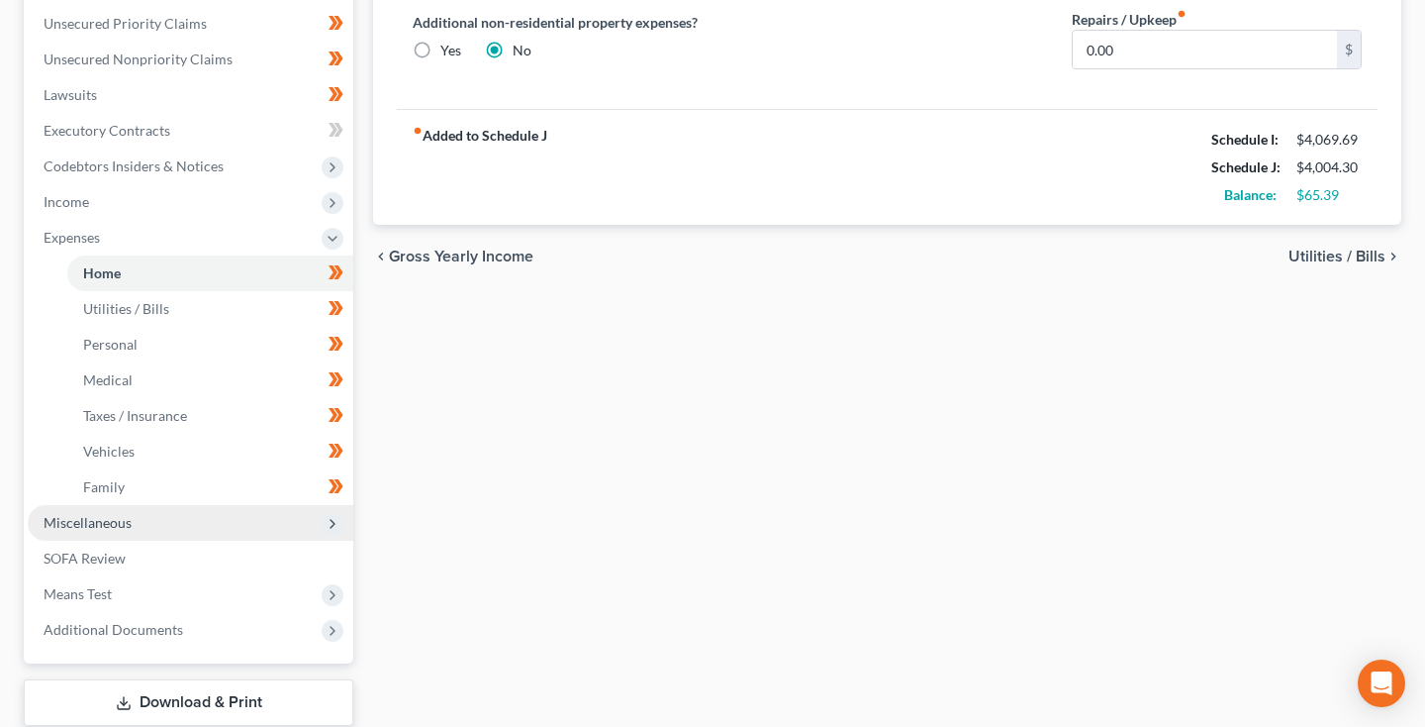
click at [153, 530] on span "Miscellaneous" at bounding box center [191, 523] width 326 height 36
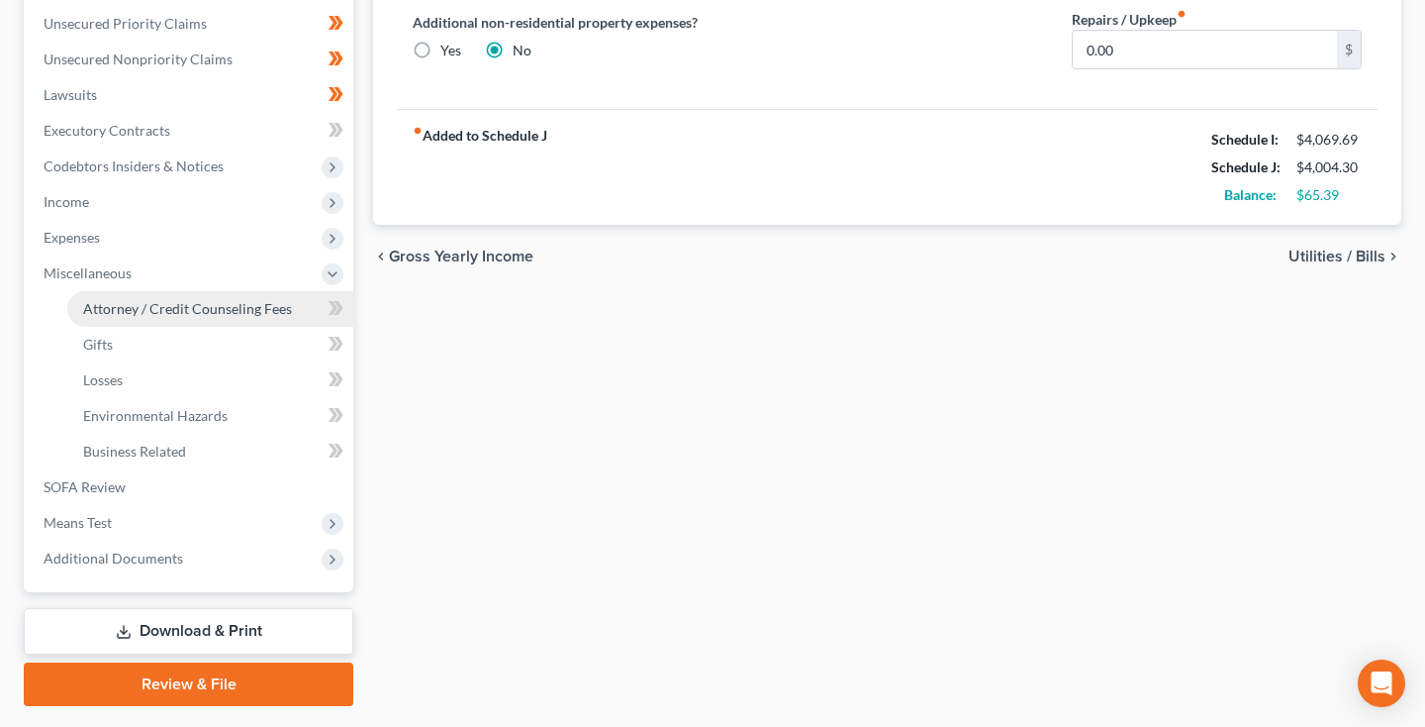
click at [175, 319] on link "Attorney / Credit Counseling Fees" at bounding box center [210, 309] width 286 height 36
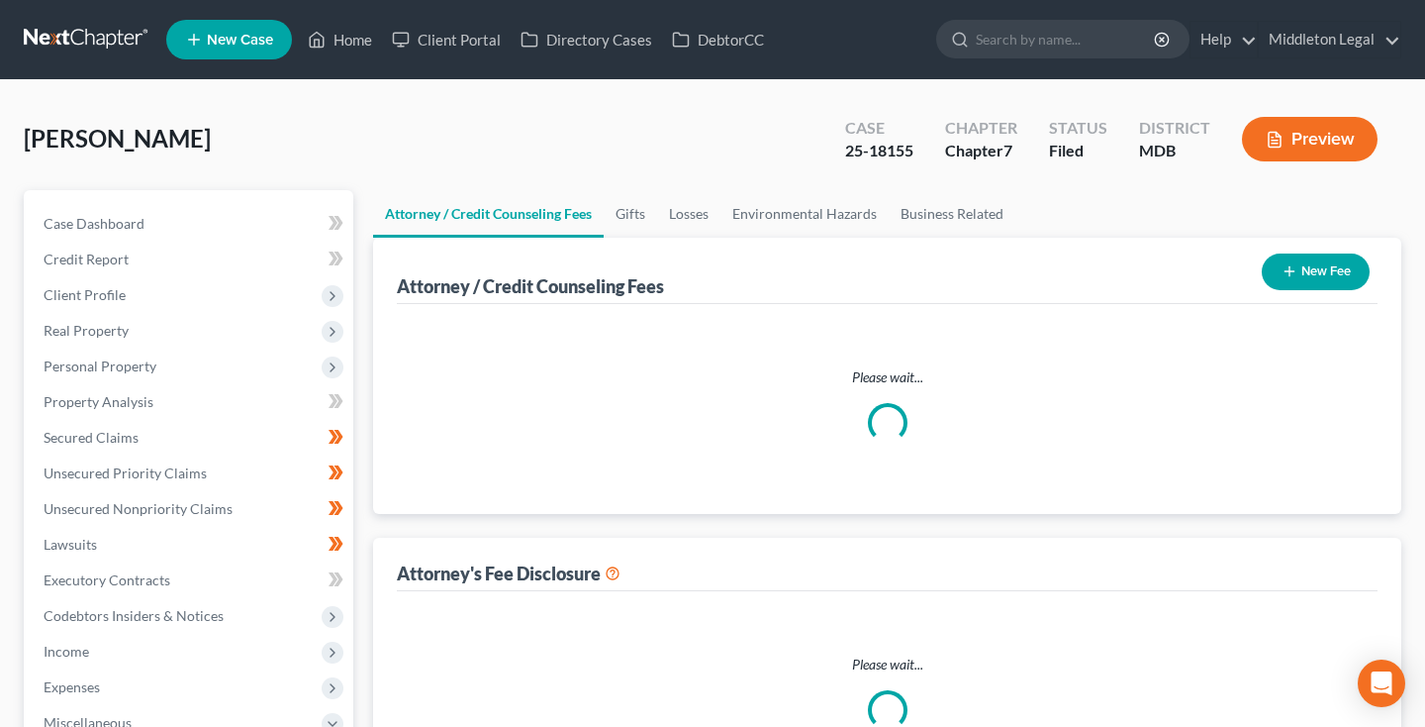
select select "0"
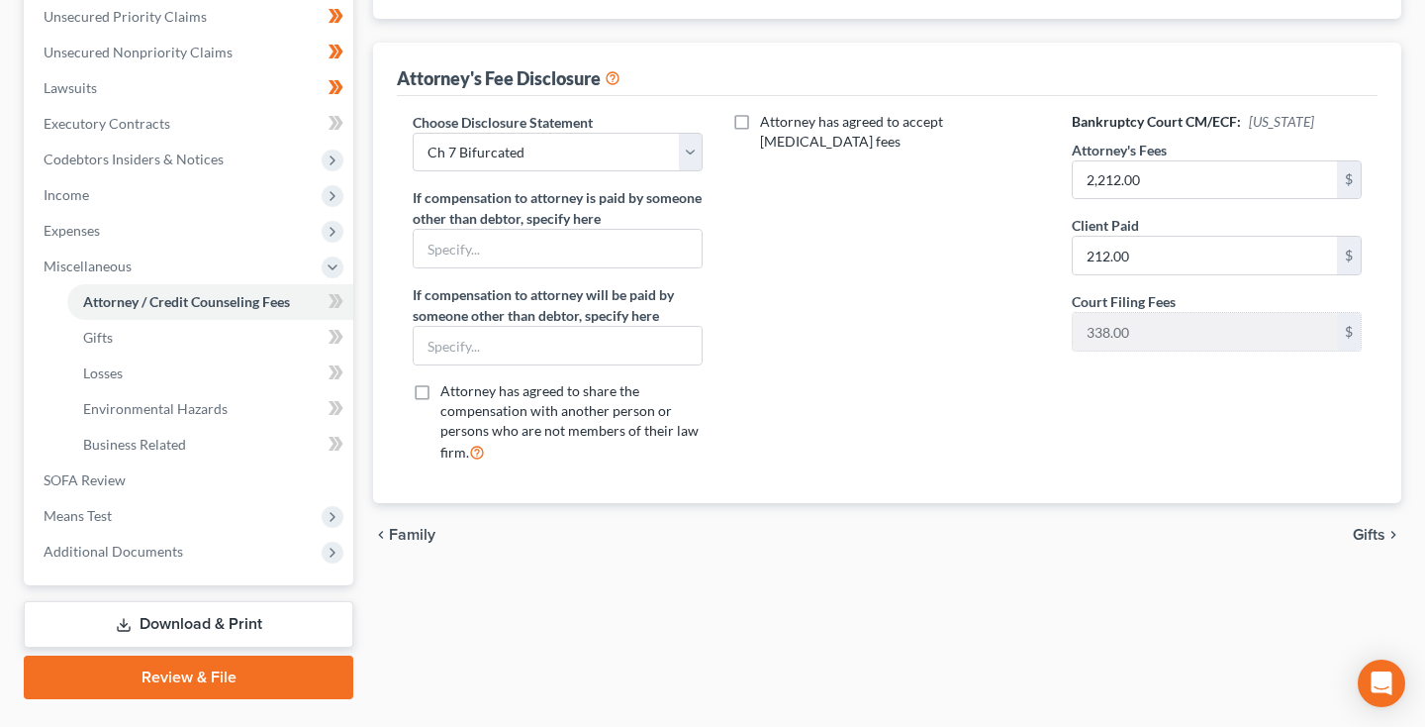
scroll to position [459, 0]
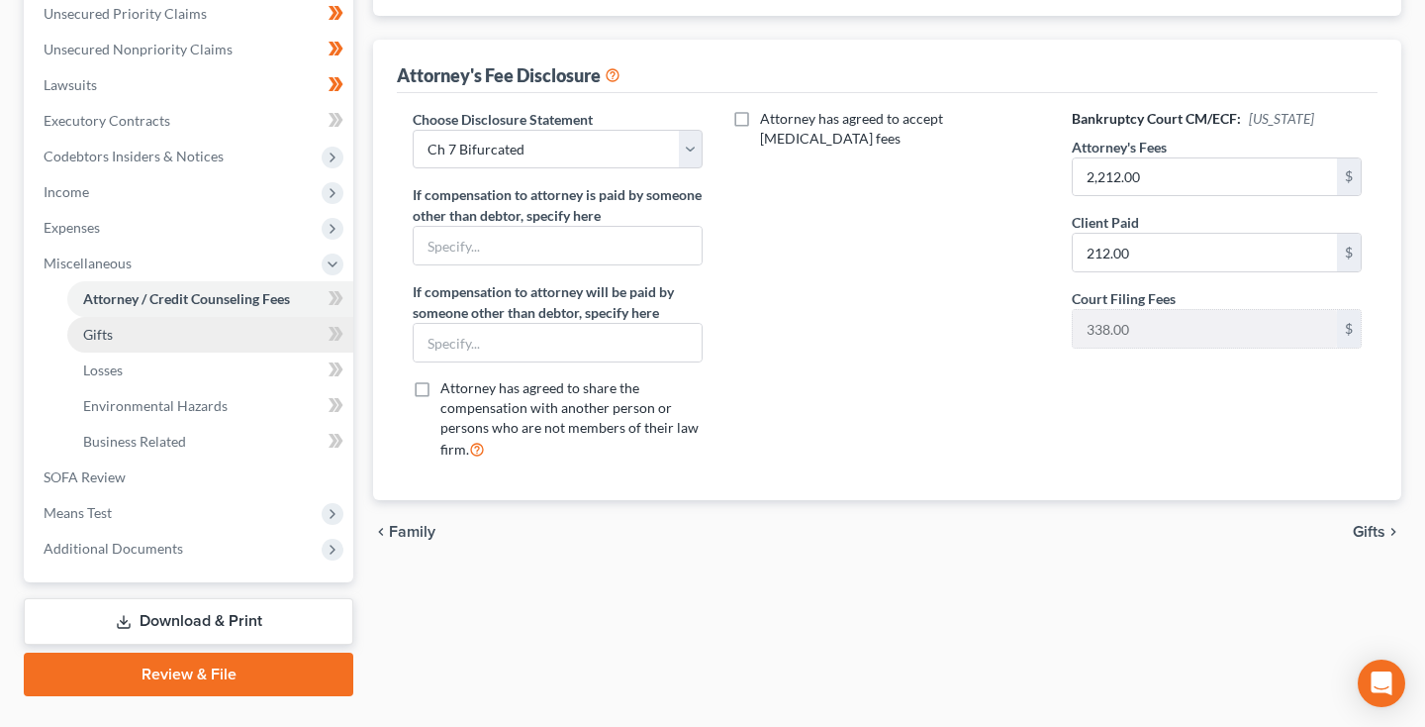
click at [105, 341] on span "Gifts" at bounding box center [98, 334] width 30 height 17
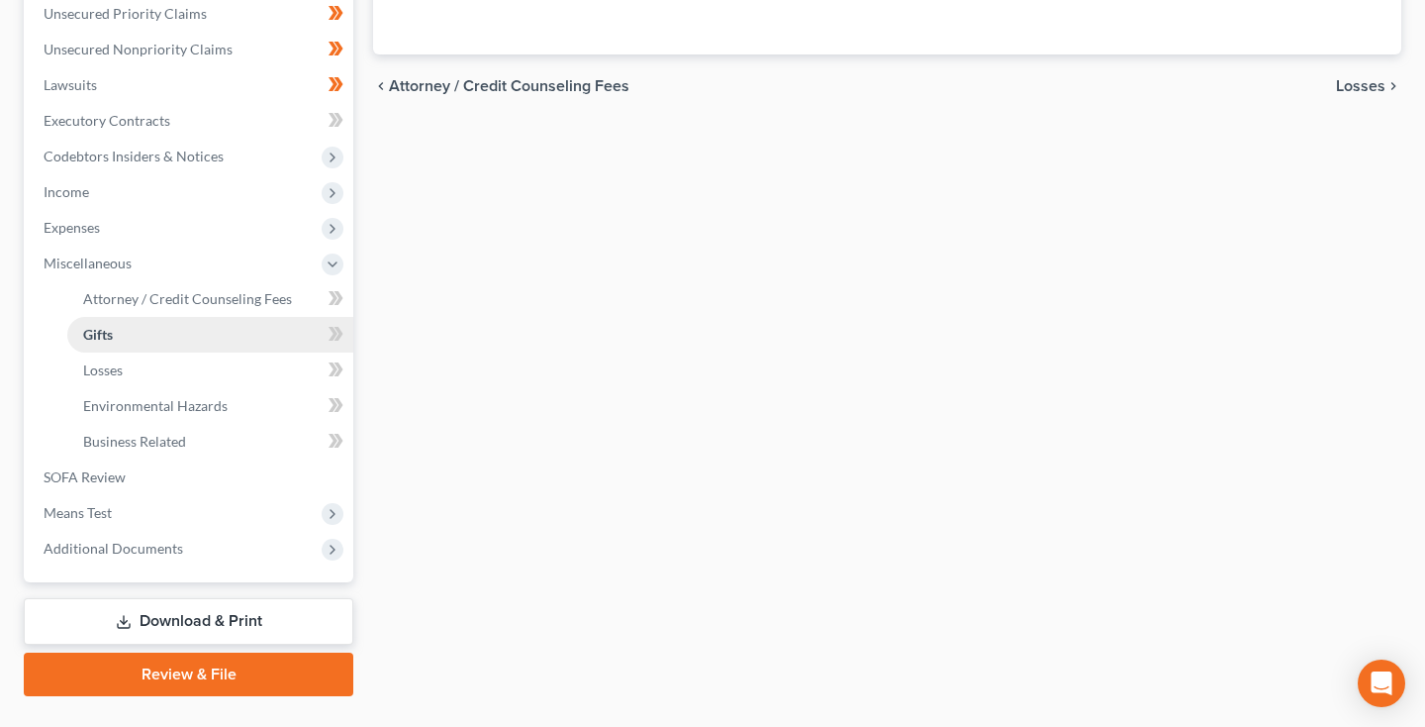
scroll to position [1, 0]
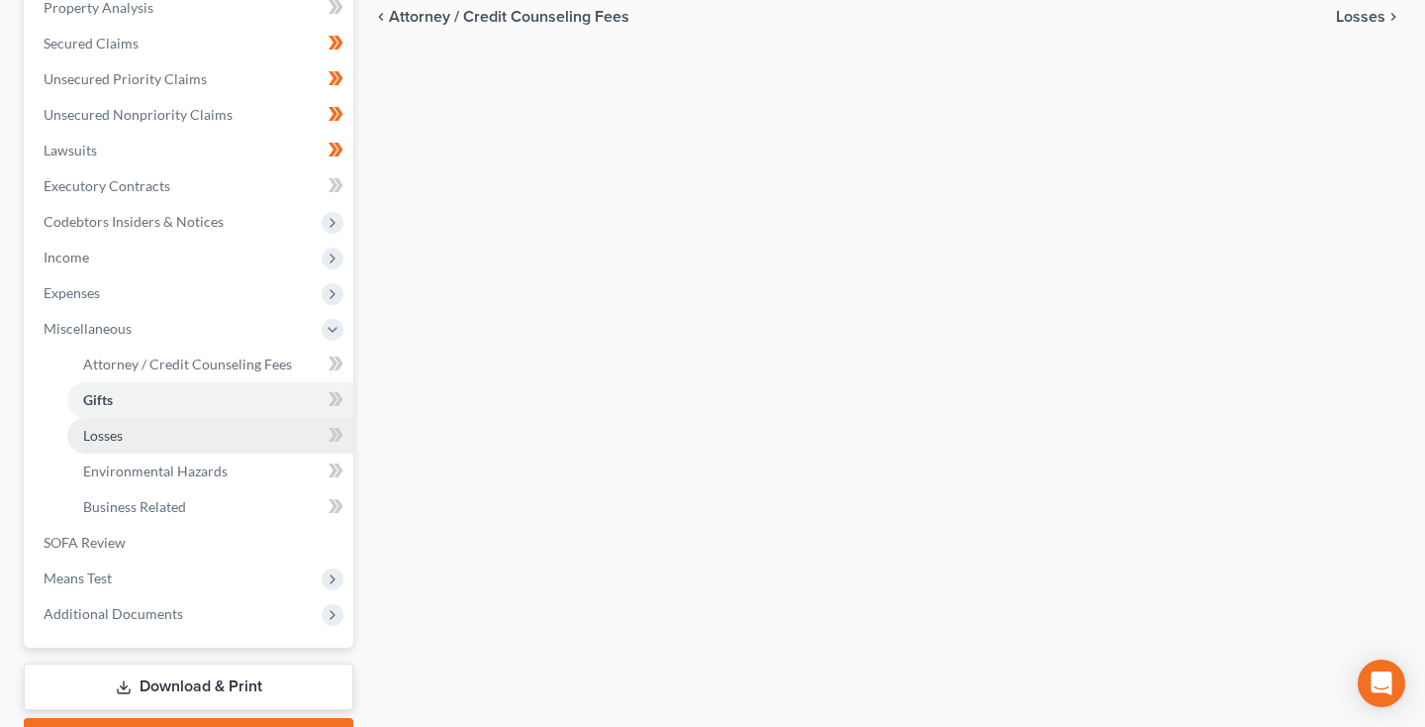
click at [111, 440] on span "Losses" at bounding box center [103, 435] width 40 height 17
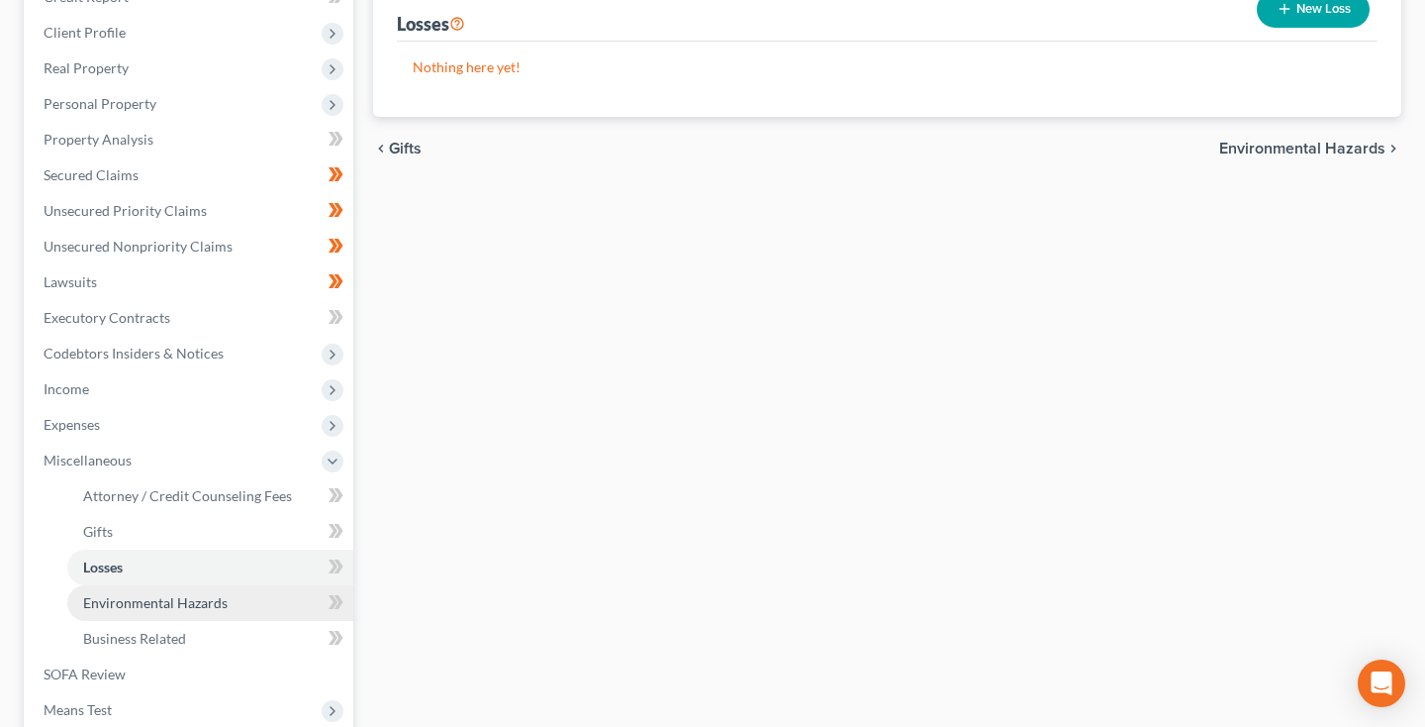
click at [86, 606] on span "Environmental Hazards" at bounding box center [155, 602] width 145 height 17
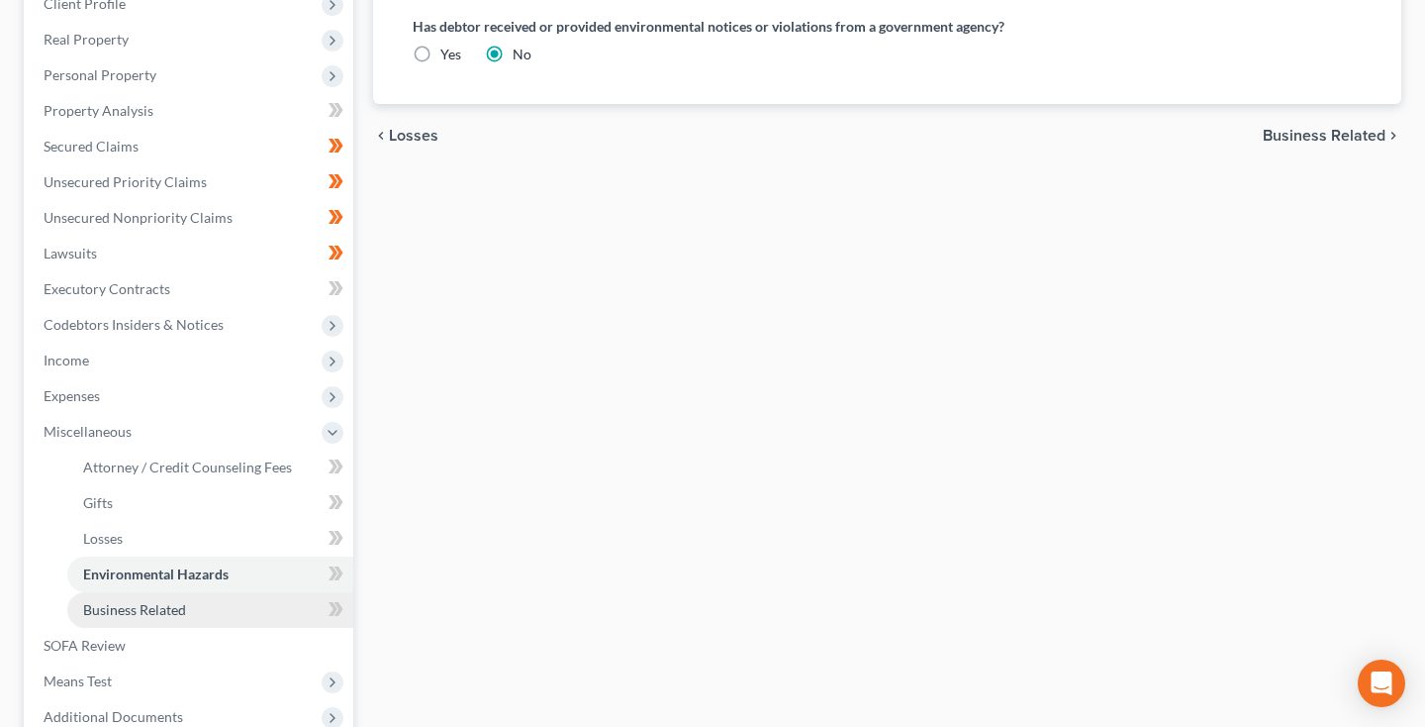
click at [111, 613] on span "Business Related" at bounding box center [134, 609] width 103 height 17
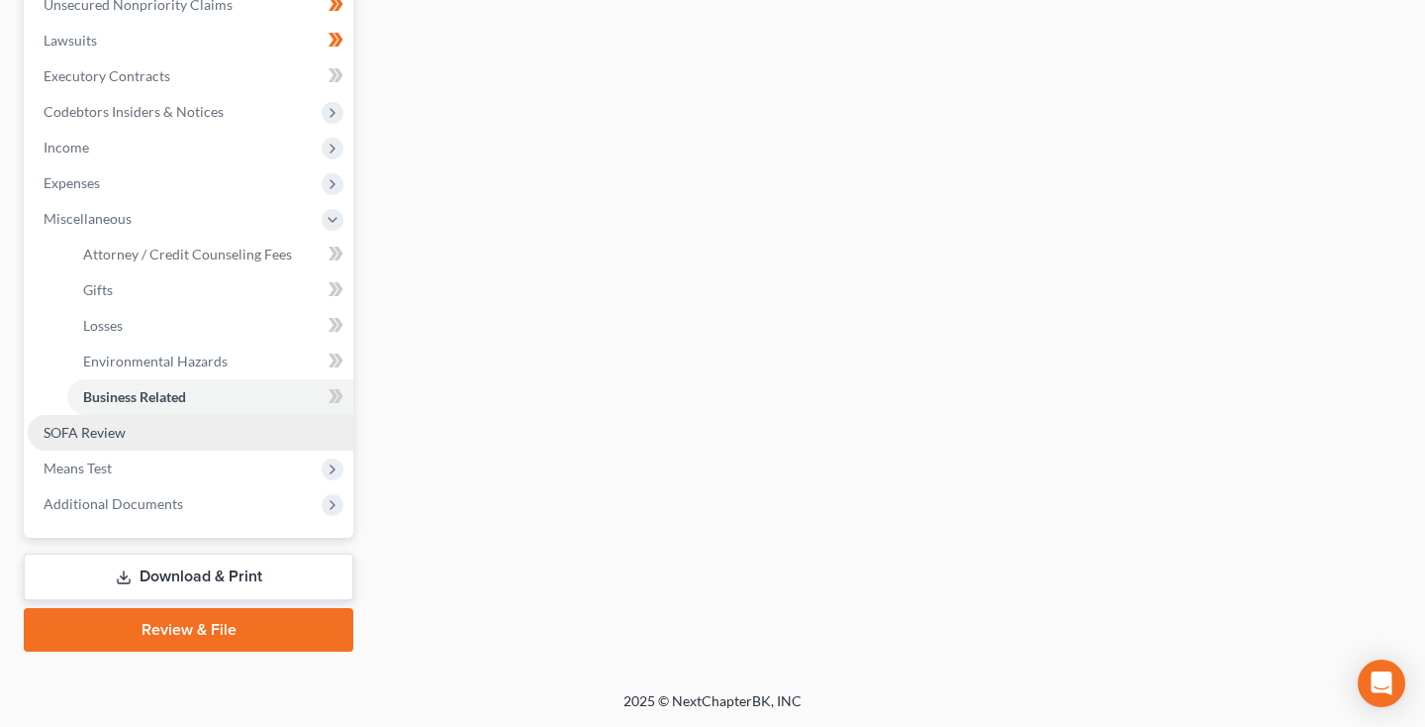
click at [99, 439] on span "SOFA Review" at bounding box center [85, 432] width 82 height 17
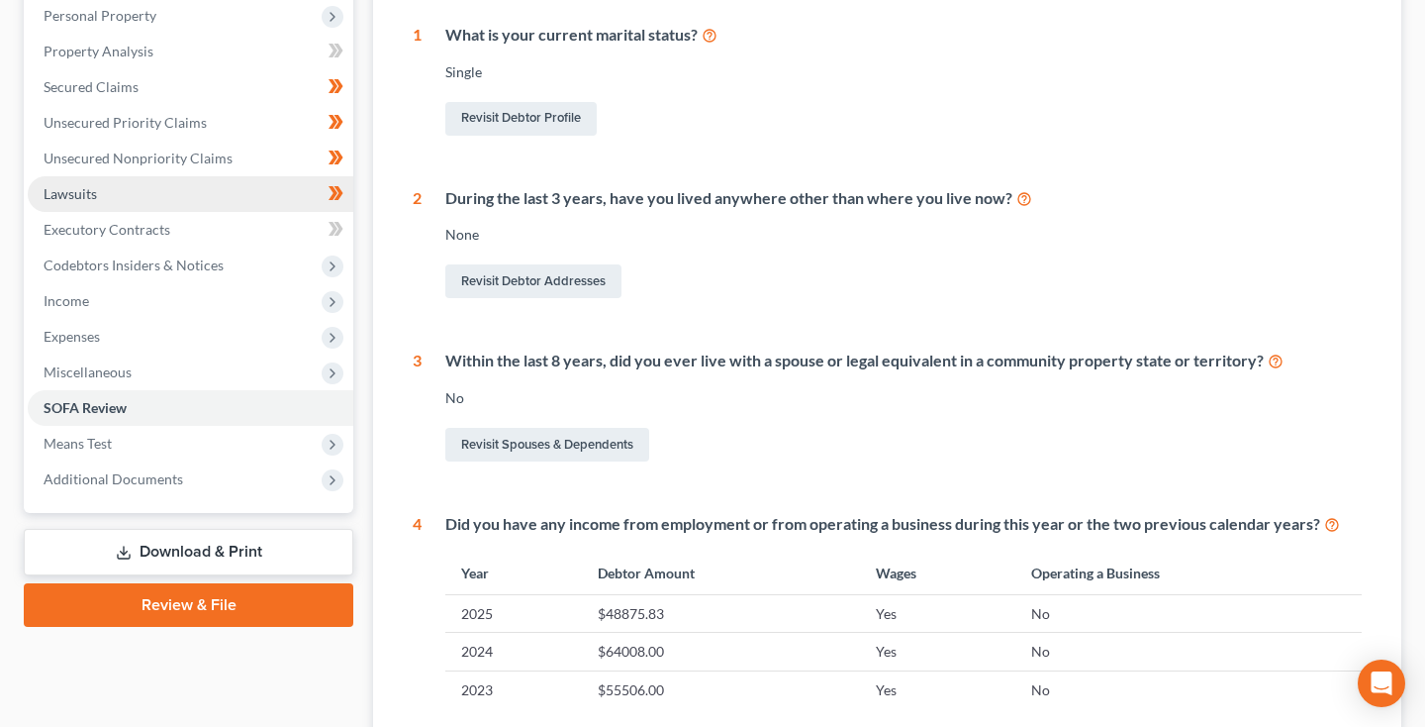
click at [101, 198] on link "Lawsuits" at bounding box center [191, 194] width 326 height 36
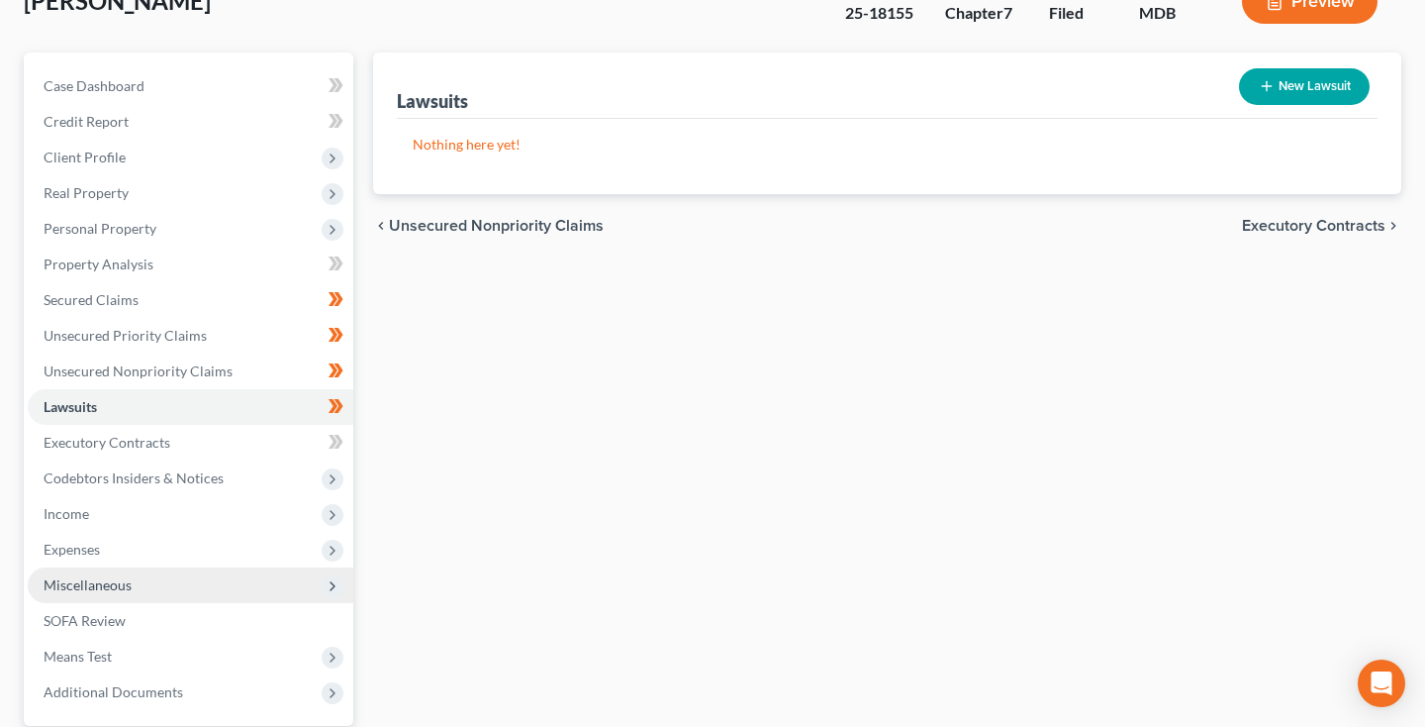
scroll to position [162, 0]
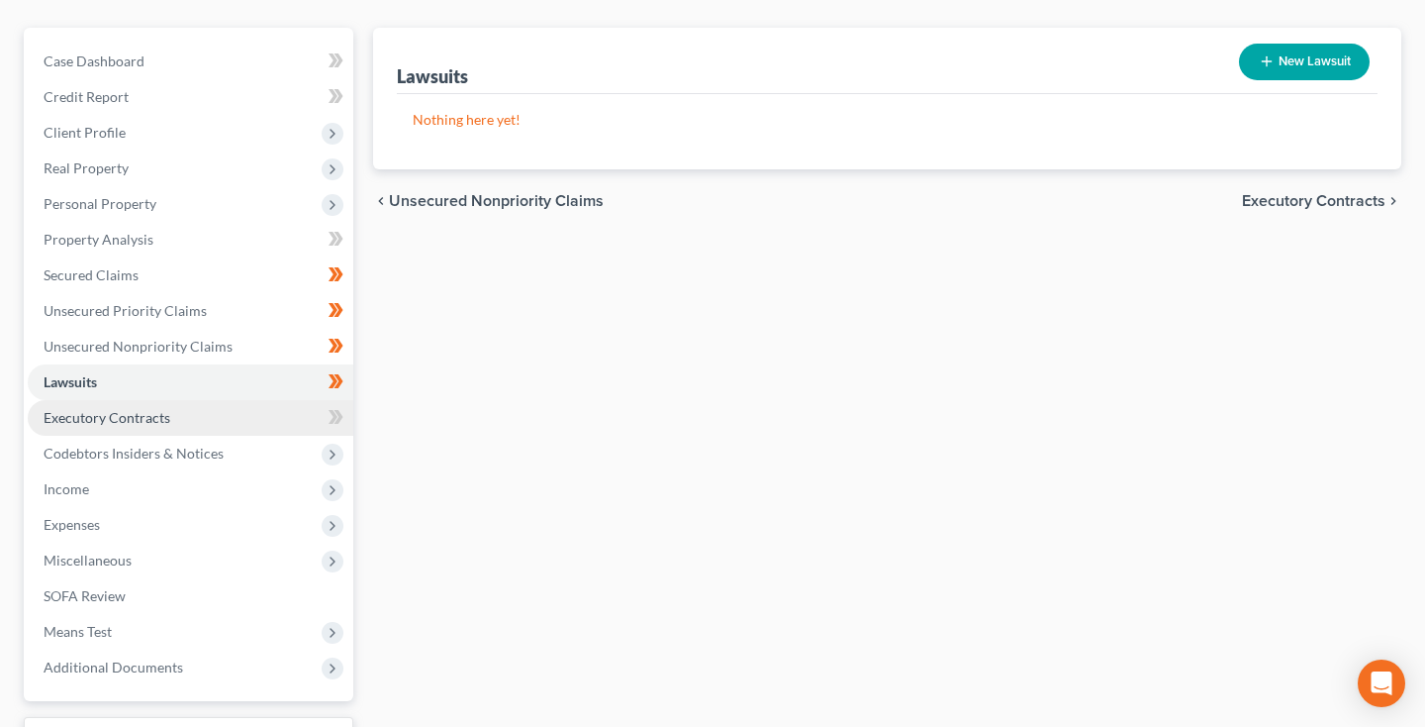
click at [101, 419] on span "Executory Contracts" at bounding box center [107, 417] width 127 height 17
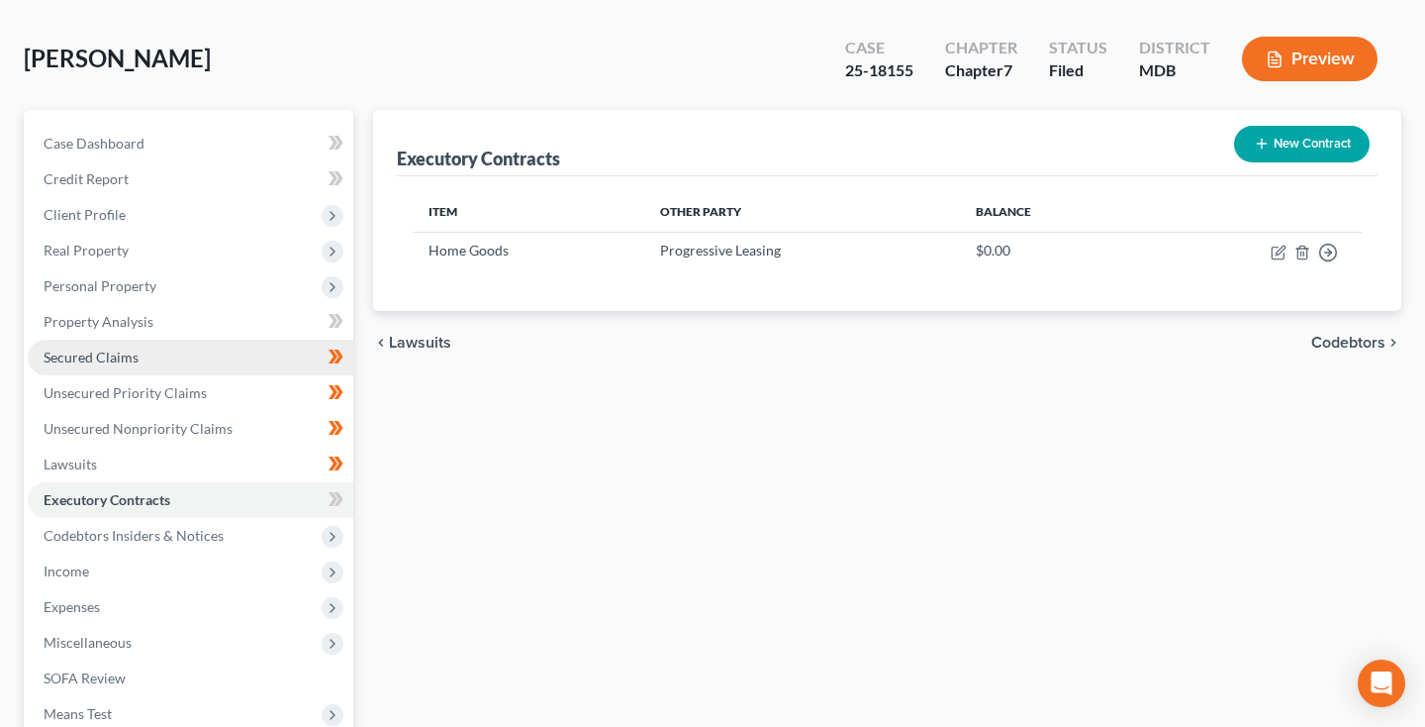
scroll to position [122, 0]
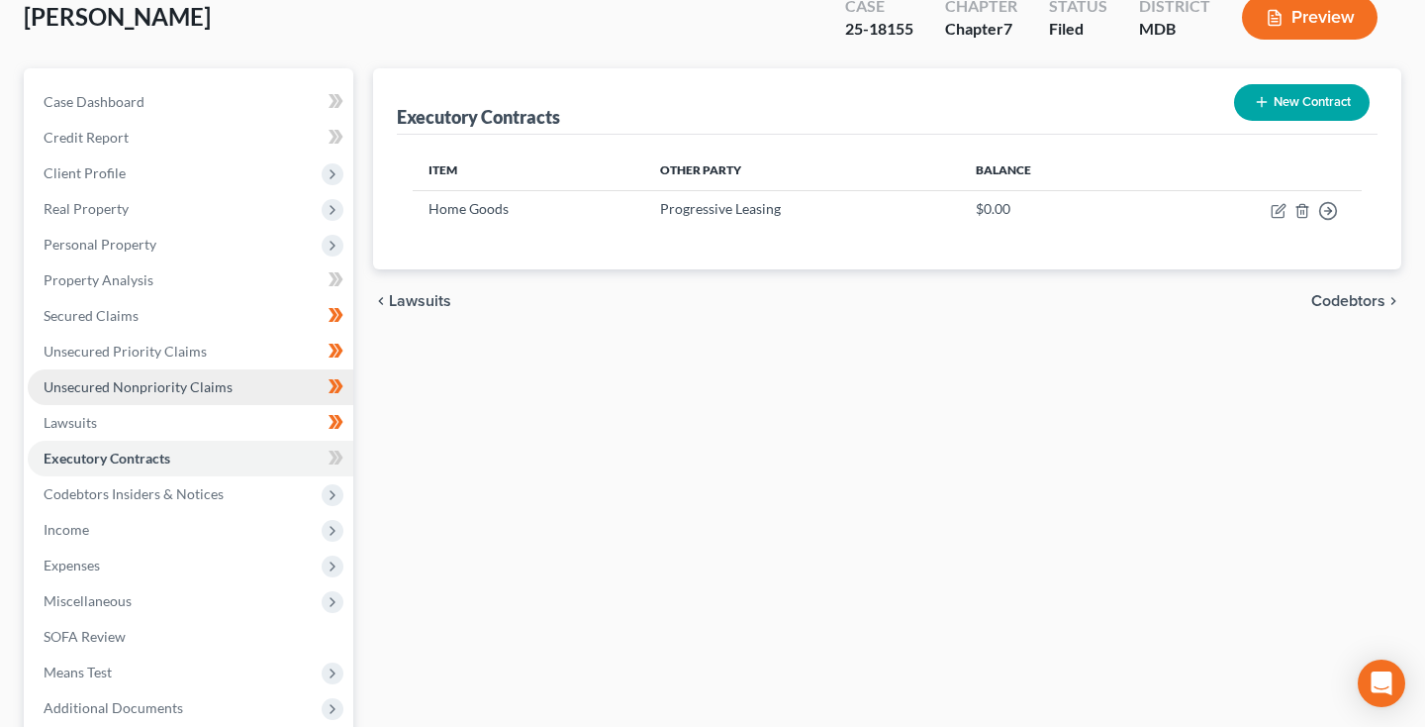
click at [115, 395] on link "Unsecured Nonpriority Claims" at bounding box center [191, 387] width 326 height 36
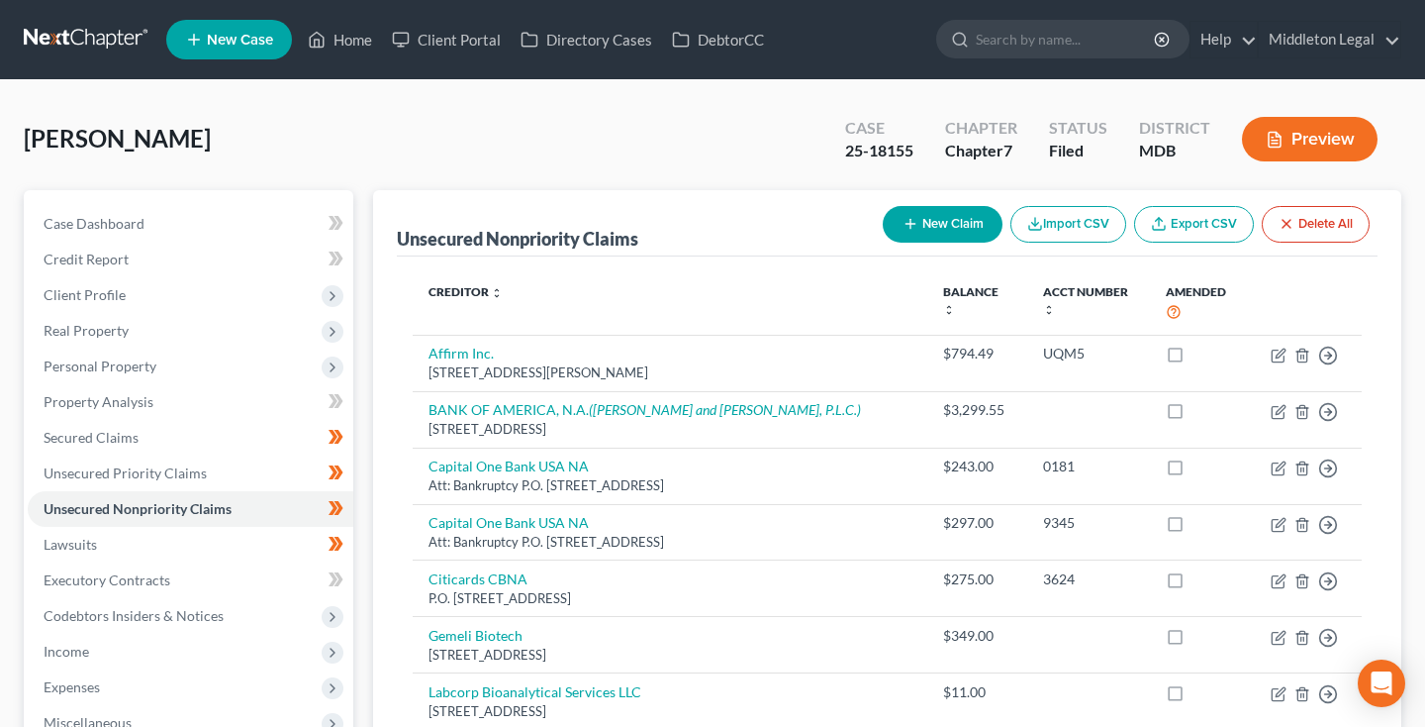
click at [949, 226] on button "New Claim" at bounding box center [943, 224] width 120 height 37
select select "0"
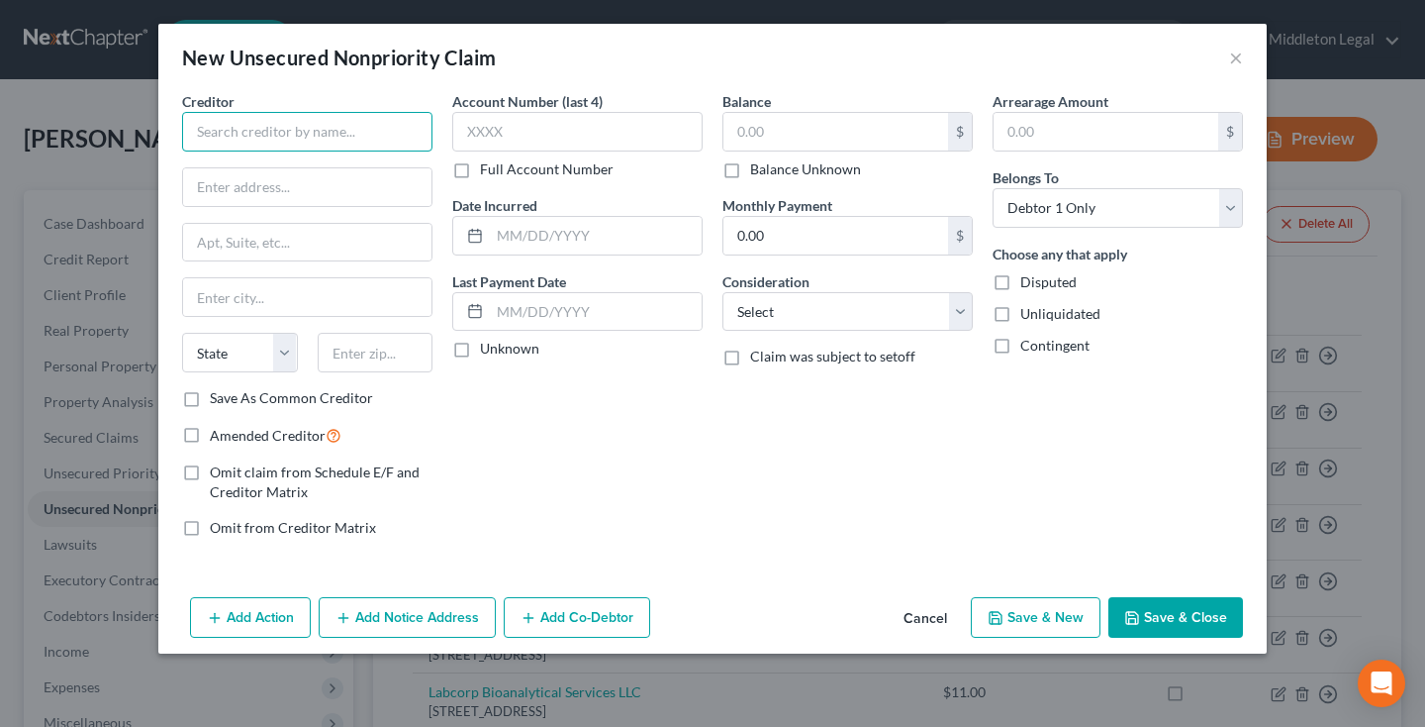
click at [311, 137] on input "text" at bounding box center [307, 132] width 250 height 40
type input "Archstone East 33rd Street"
click at [794, 121] on input "text" at bounding box center [836, 132] width 225 height 38
click at [1174, 619] on button "Save & Close" at bounding box center [1176, 618] width 135 height 42
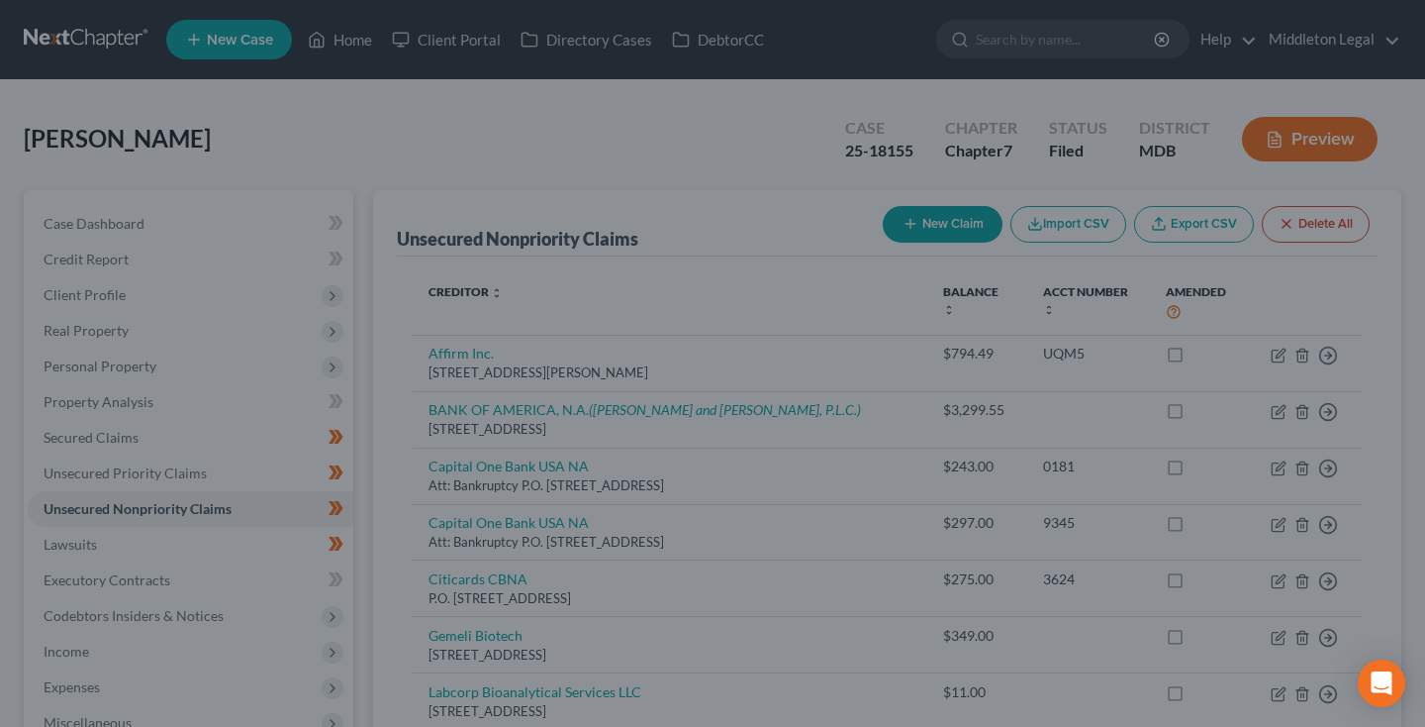
type input "12,000.00"
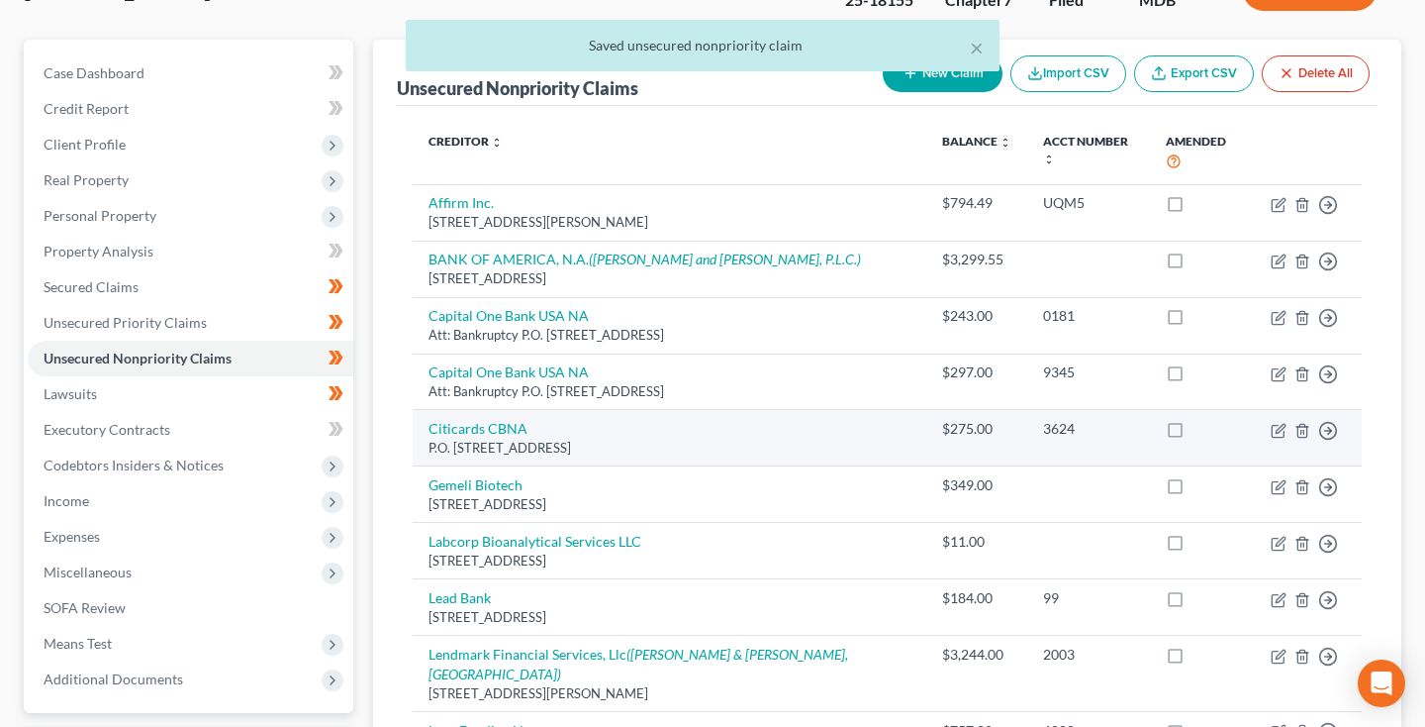
scroll to position [201, 0]
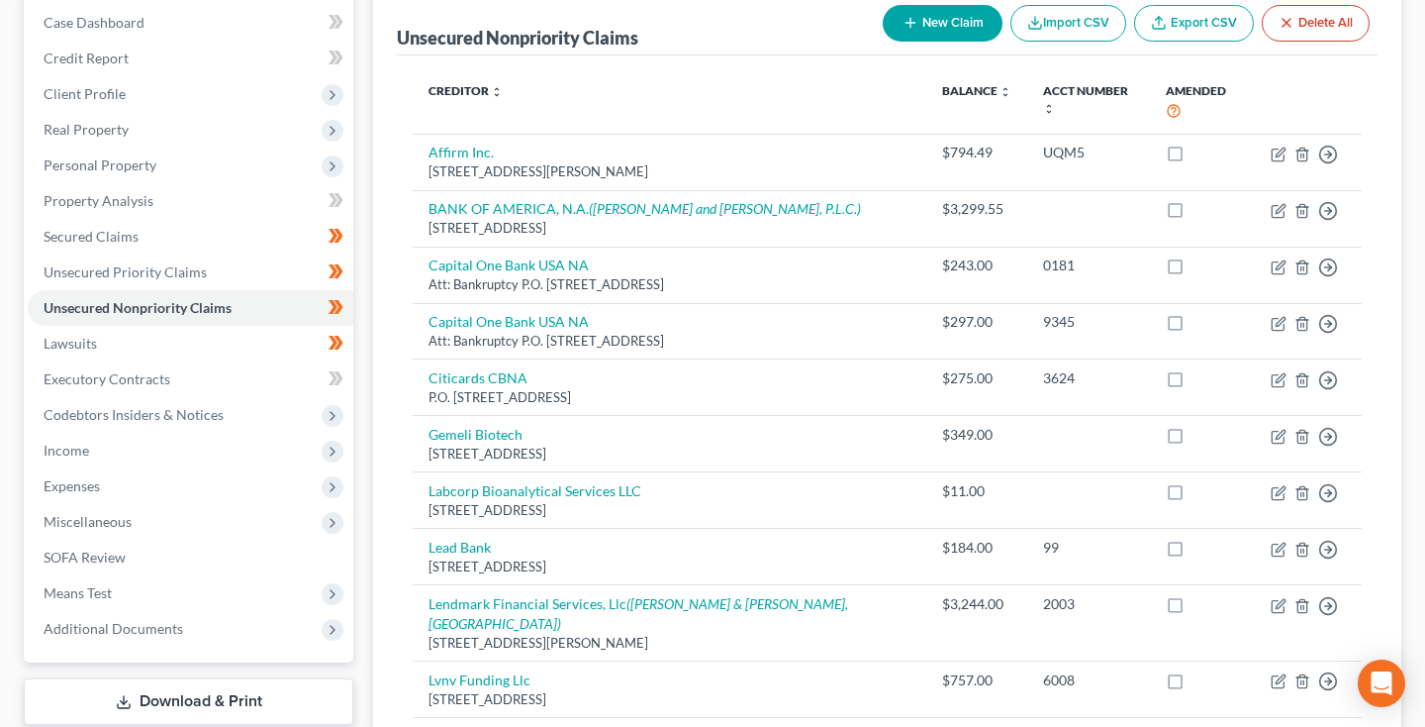
click at [947, 36] on button "New Claim" at bounding box center [943, 23] width 120 height 37
select select "0"
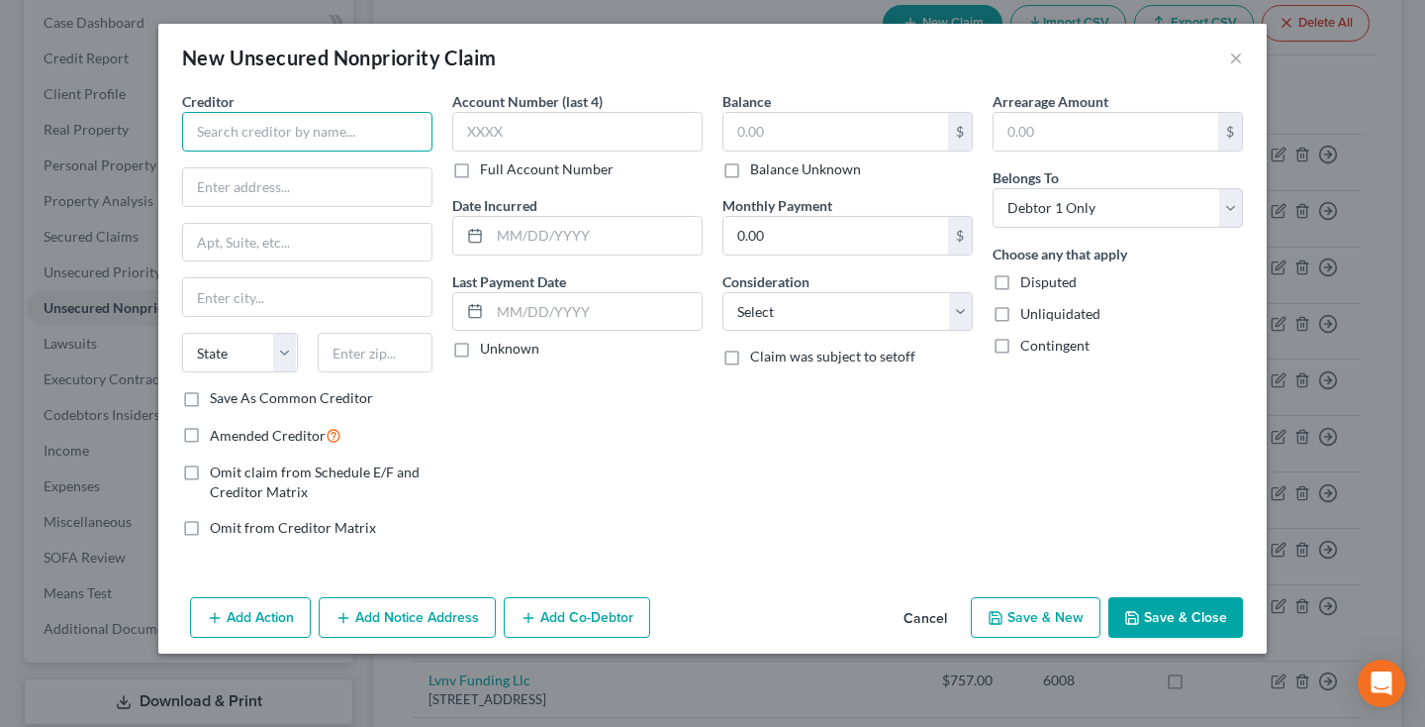
click at [291, 144] on input "text" at bounding box center [307, 132] width 250 height 40
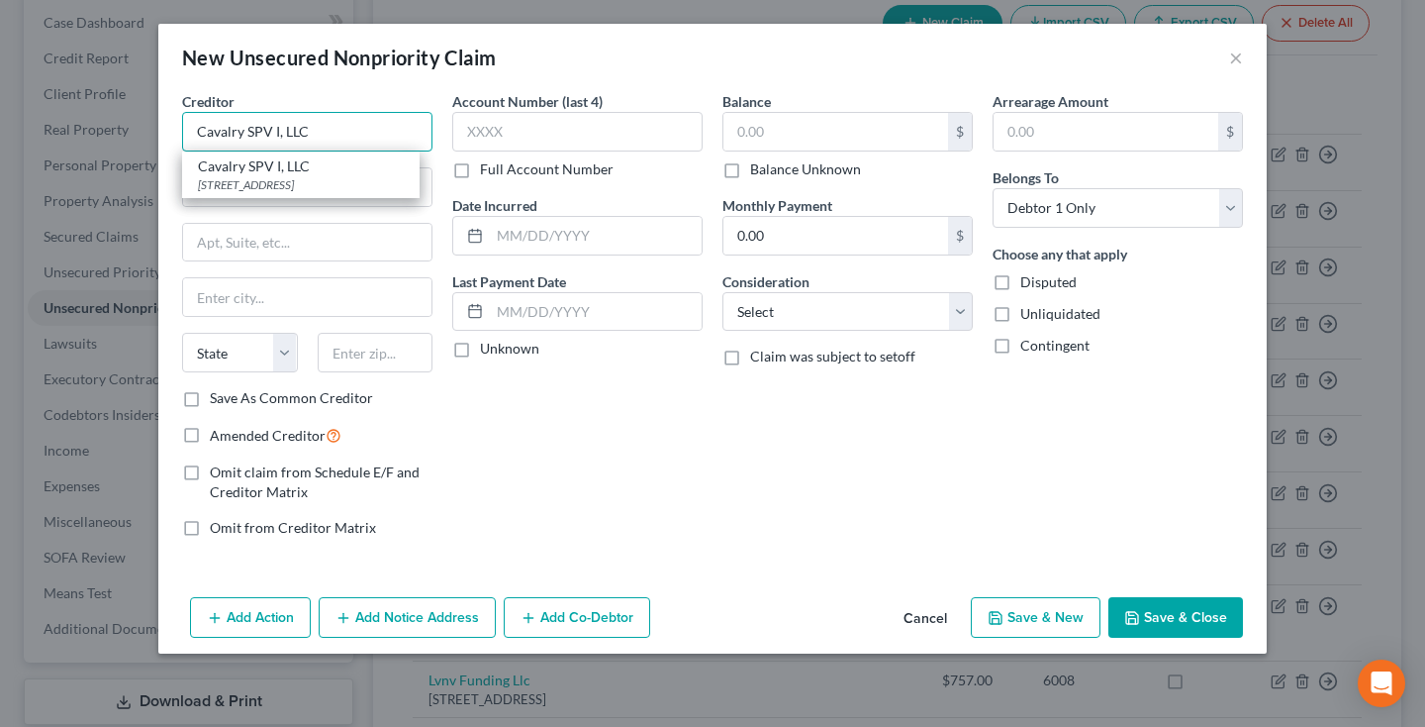
type input "Cavalry SPV I, LLC"
click at [1156, 617] on button "Save & Close" at bounding box center [1176, 618] width 135 height 42
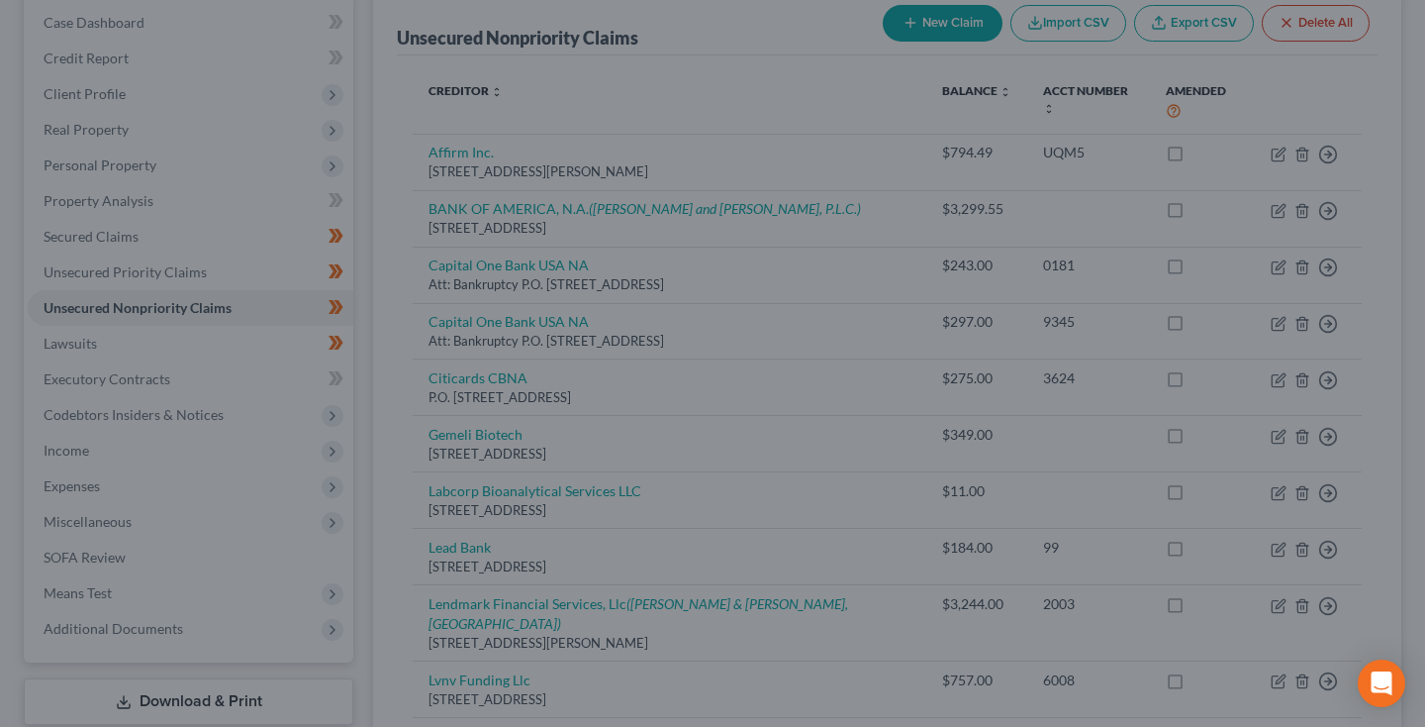
type input "0.00"
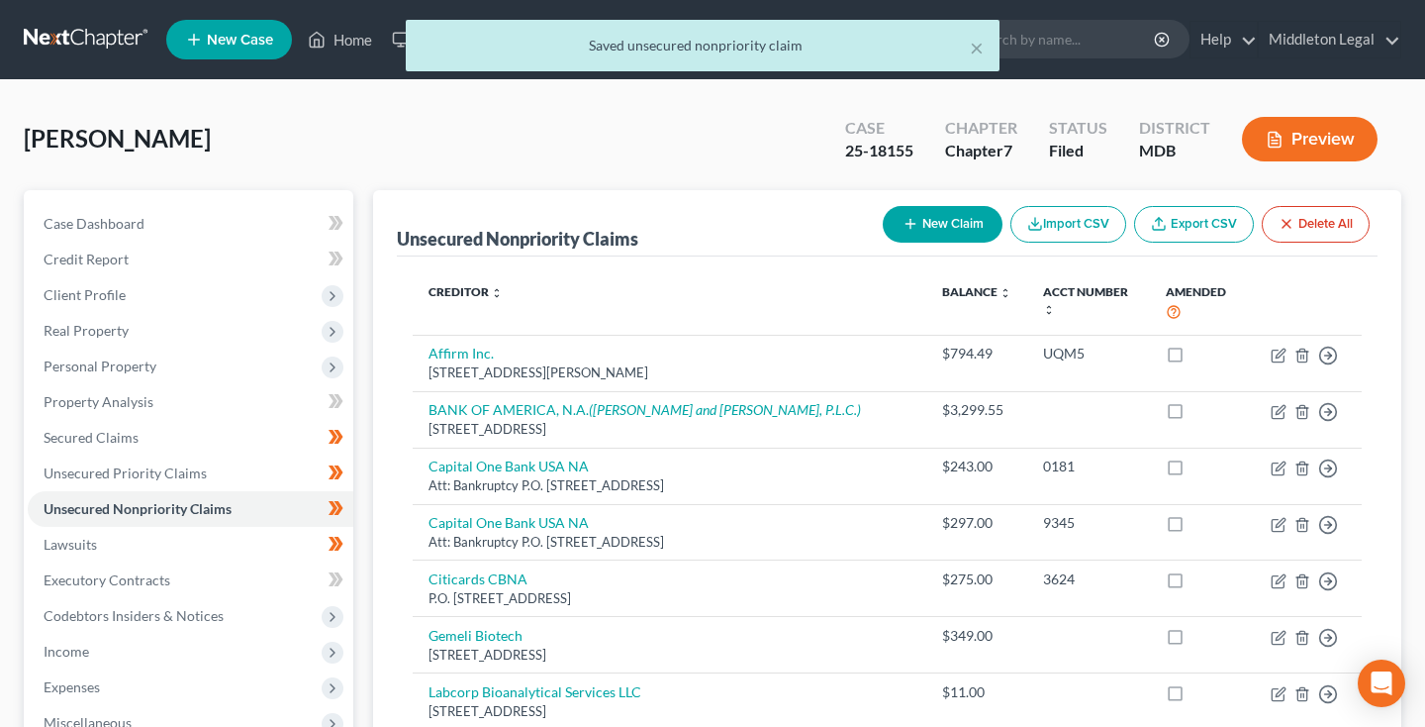
scroll to position [0, 0]
click at [74, 41] on div "× Saved unsecured nonpriority claim" at bounding box center [702, 50] width 1425 height 61
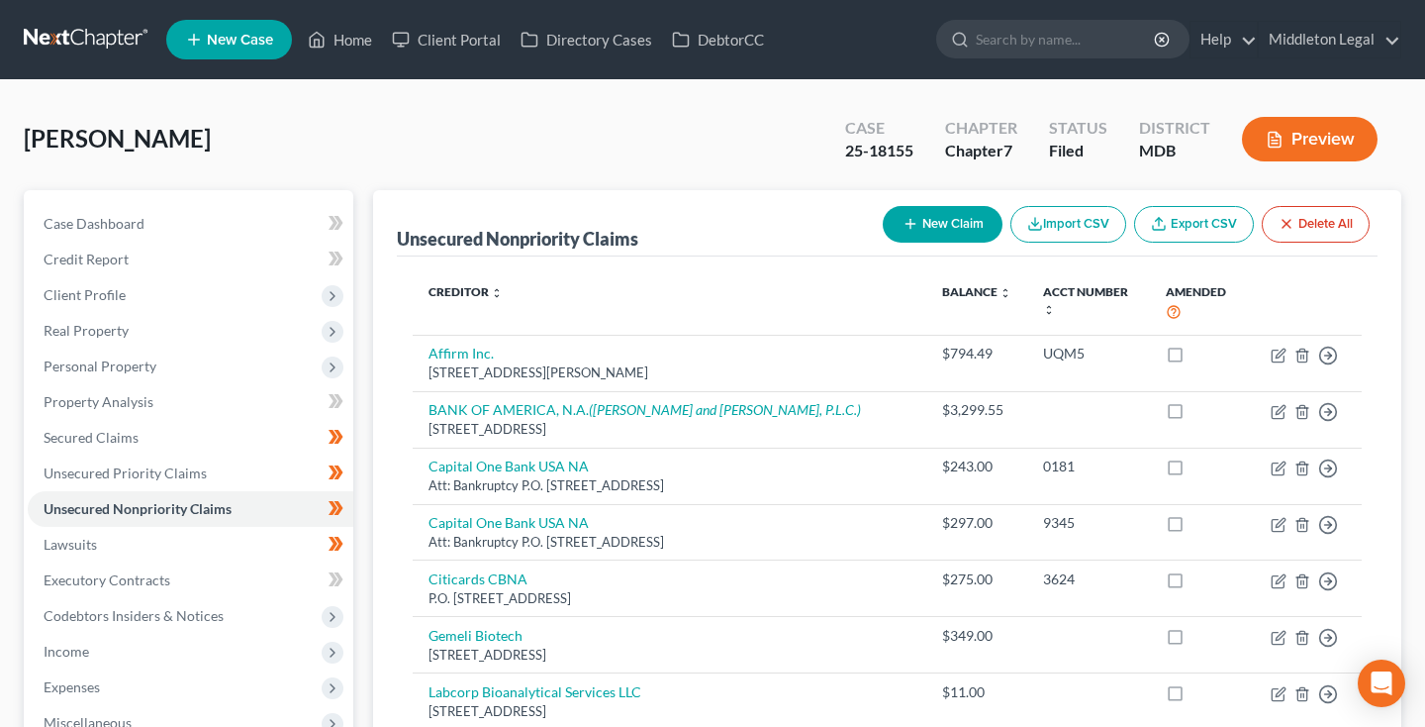
click at [83, 41] on link at bounding box center [87, 40] width 127 height 36
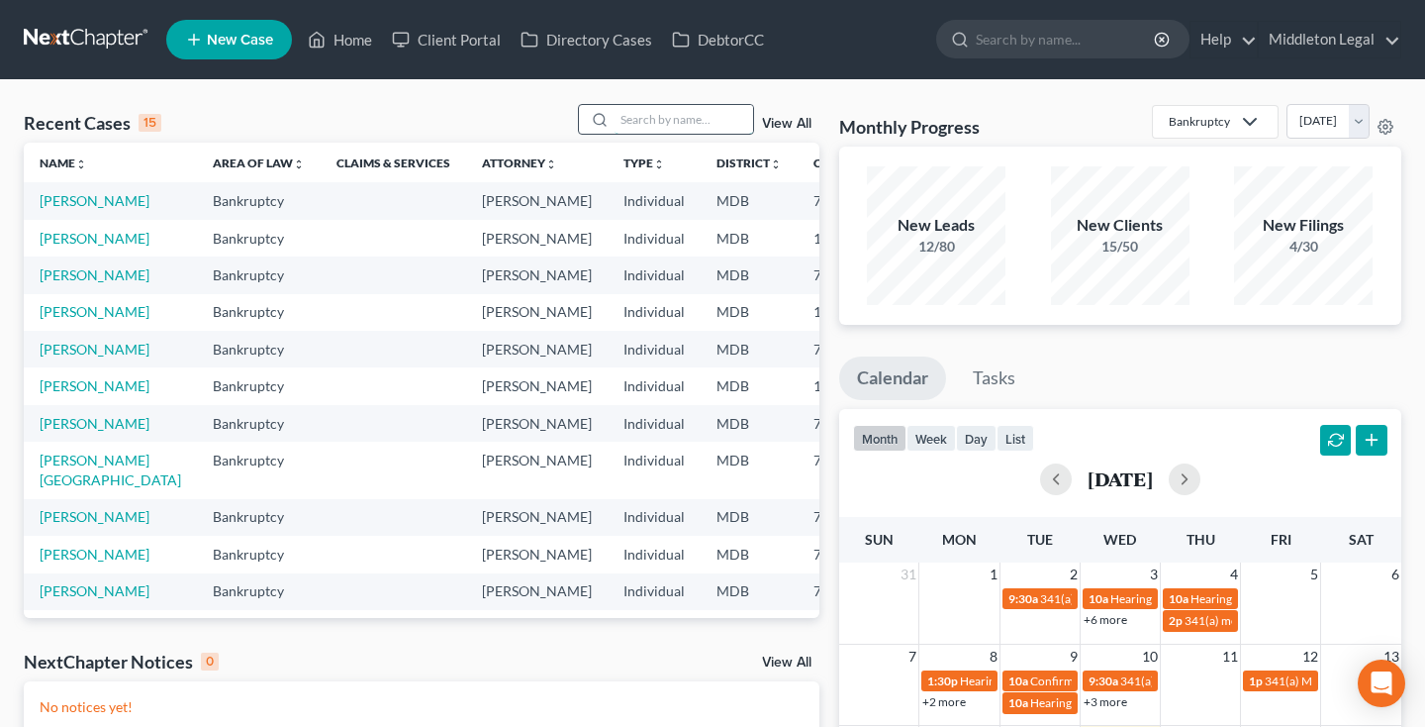
click at [710, 125] on input "search" at bounding box center [684, 119] width 139 height 29
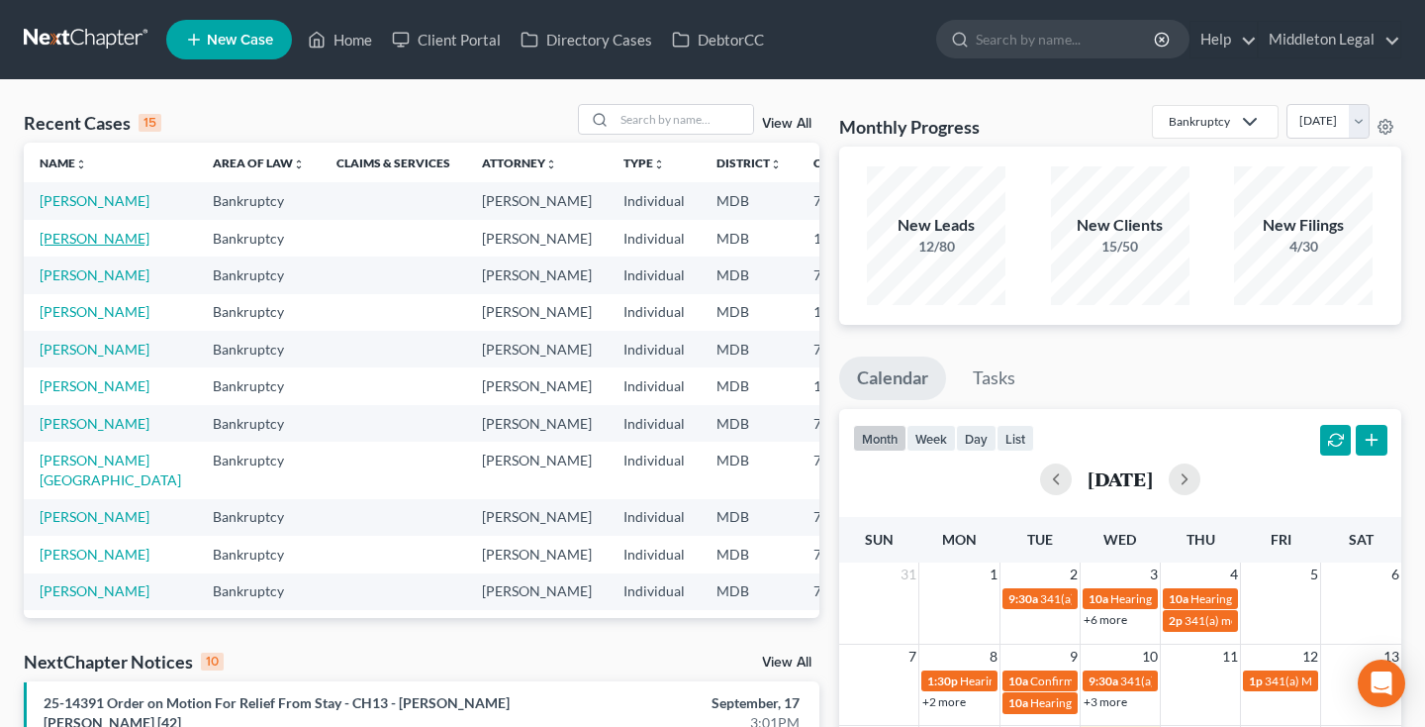
click at [58, 246] on link "[PERSON_NAME]" at bounding box center [95, 238] width 110 height 17
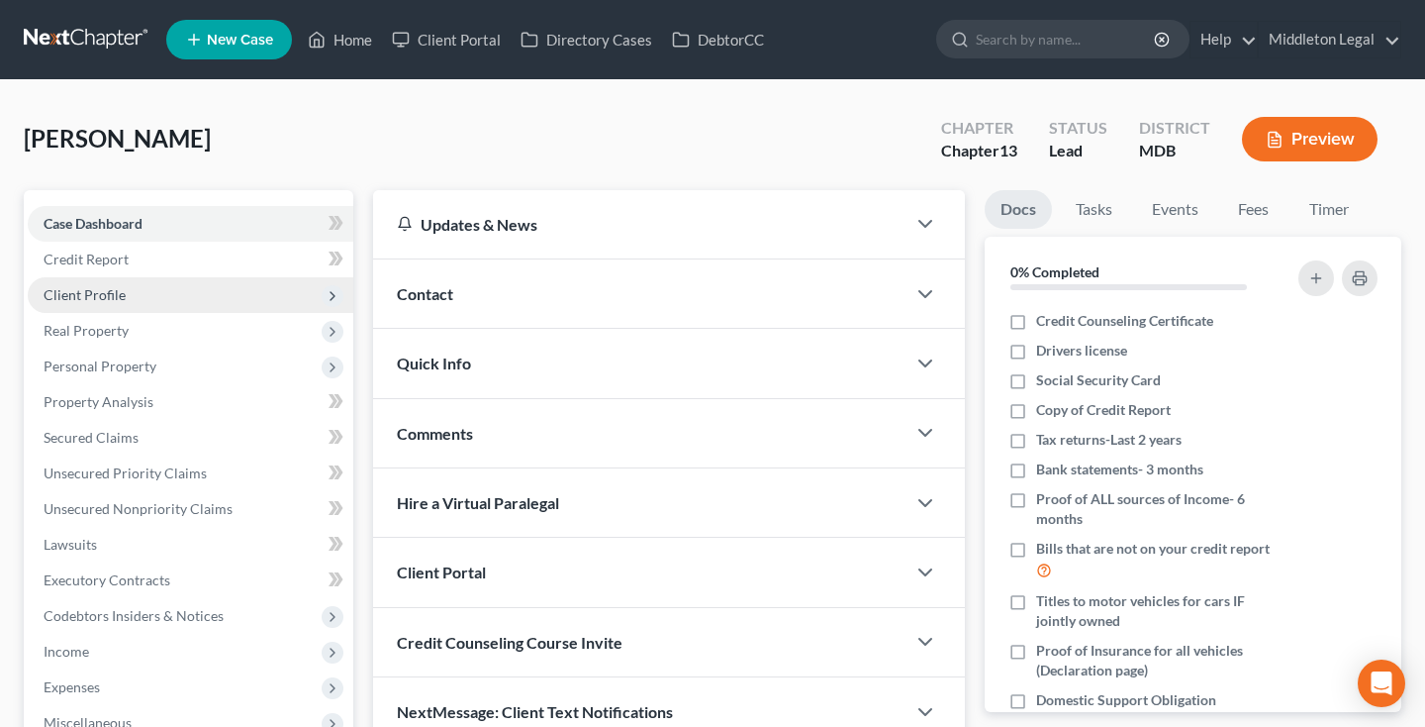
click at [146, 294] on span "Client Profile" at bounding box center [191, 295] width 326 height 36
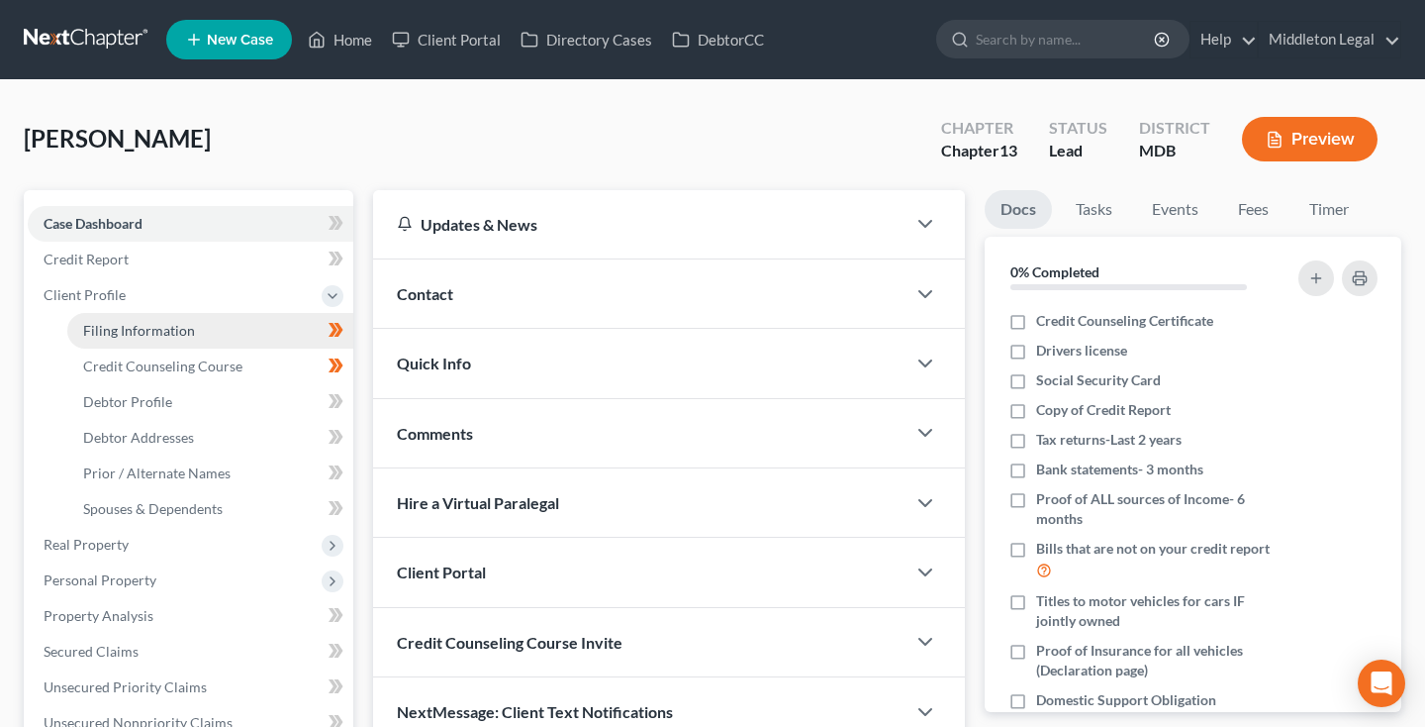
click at [146, 331] on span "Filing Information" at bounding box center [139, 330] width 112 height 17
select select "1"
select select "0"
select select "3"
select select "38"
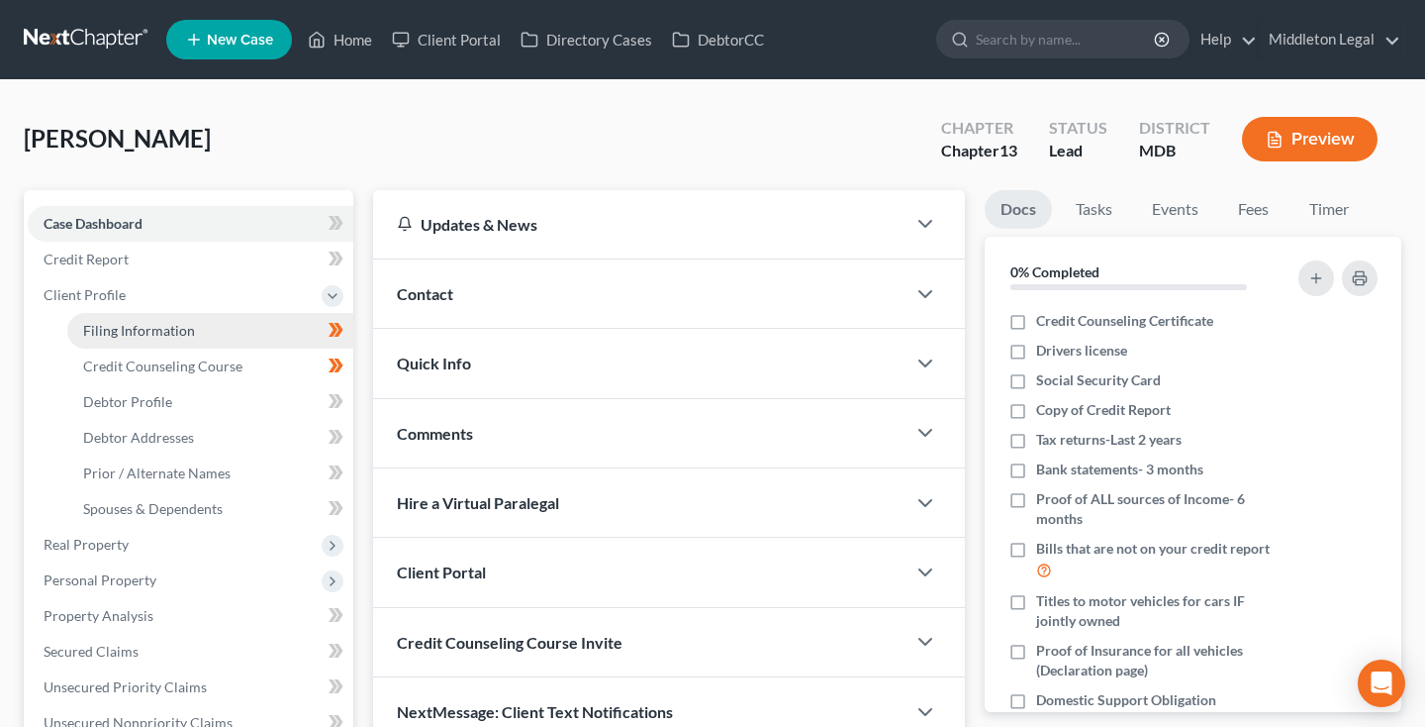
select select "0"
select select "21"
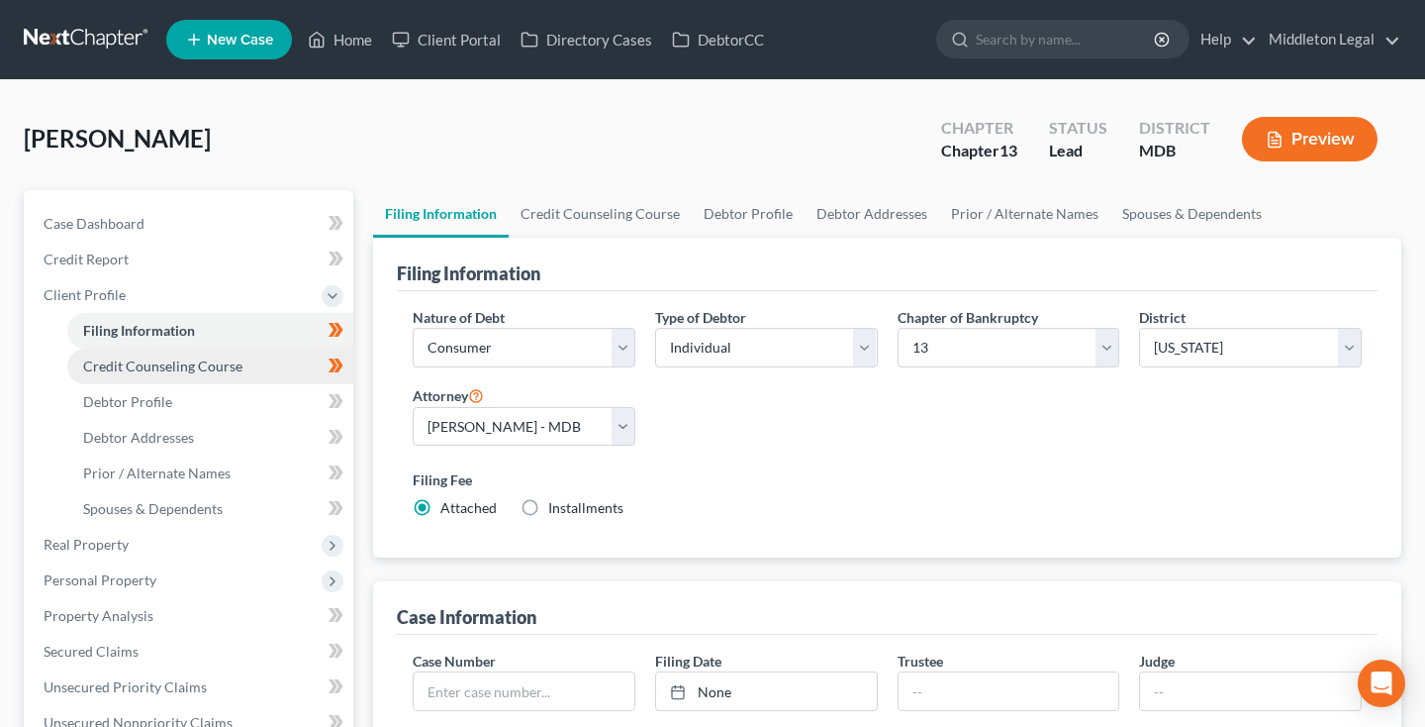
click at [146, 361] on span "Credit Counseling Course" at bounding box center [162, 365] width 159 height 17
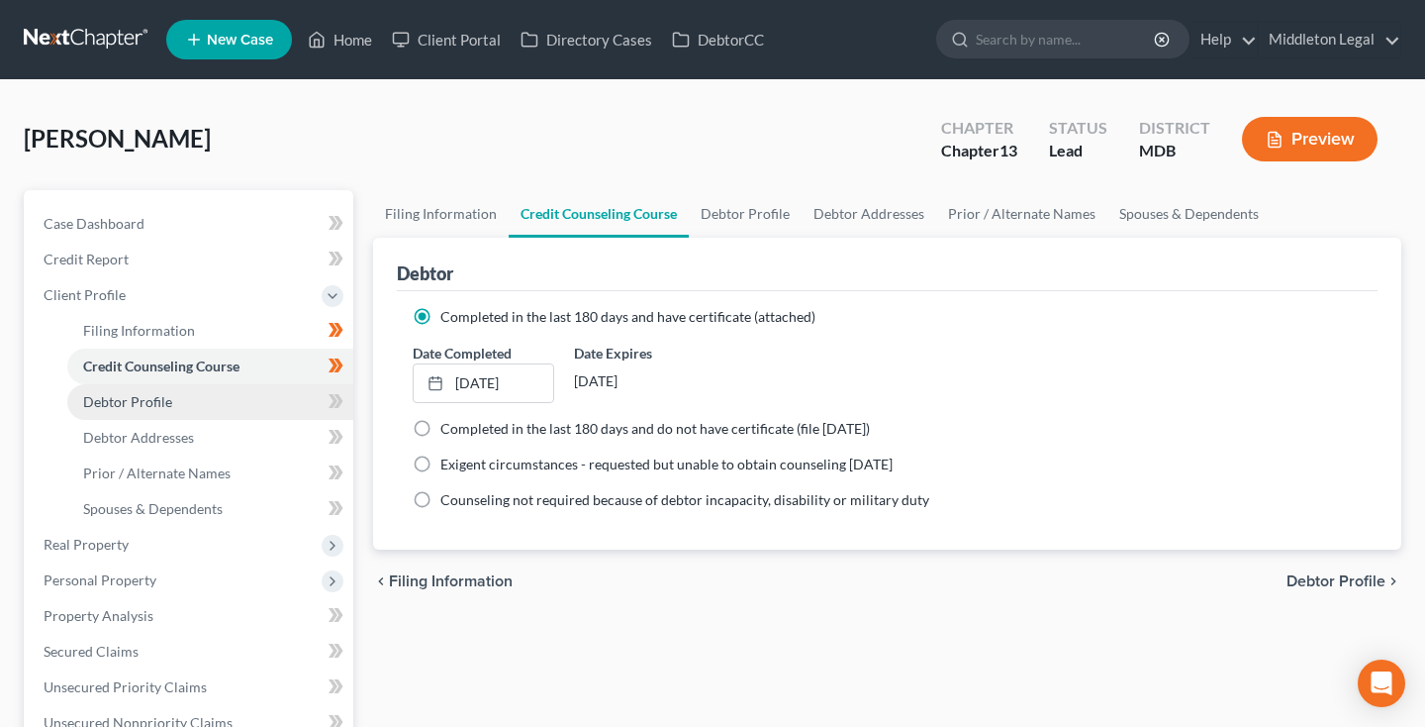
click at [140, 398] on span "Debtor Profile" at bounding box center [127, 401] width 89 height 17
select select "0"
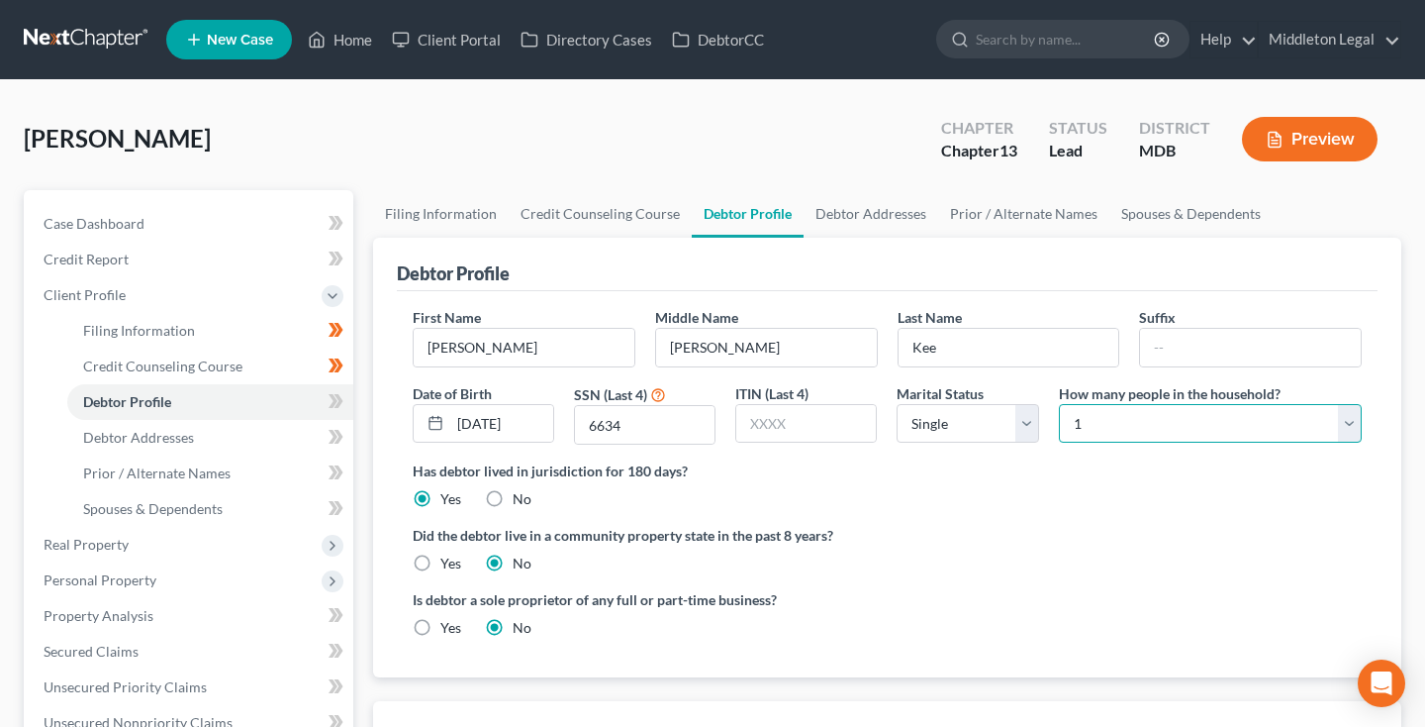
select select "1"
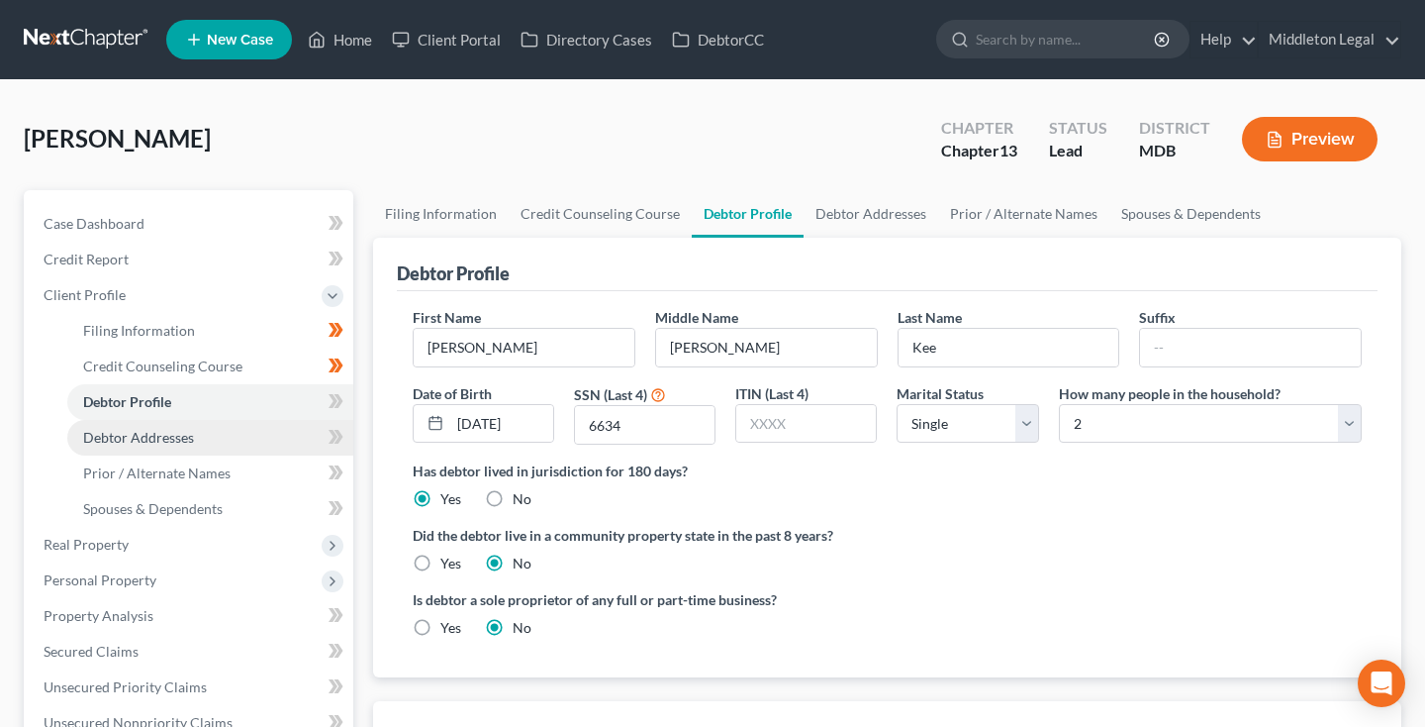
click at [164, 437] on span "Debtor Addresses" at bounding box center [138, 437] width 111 height 17
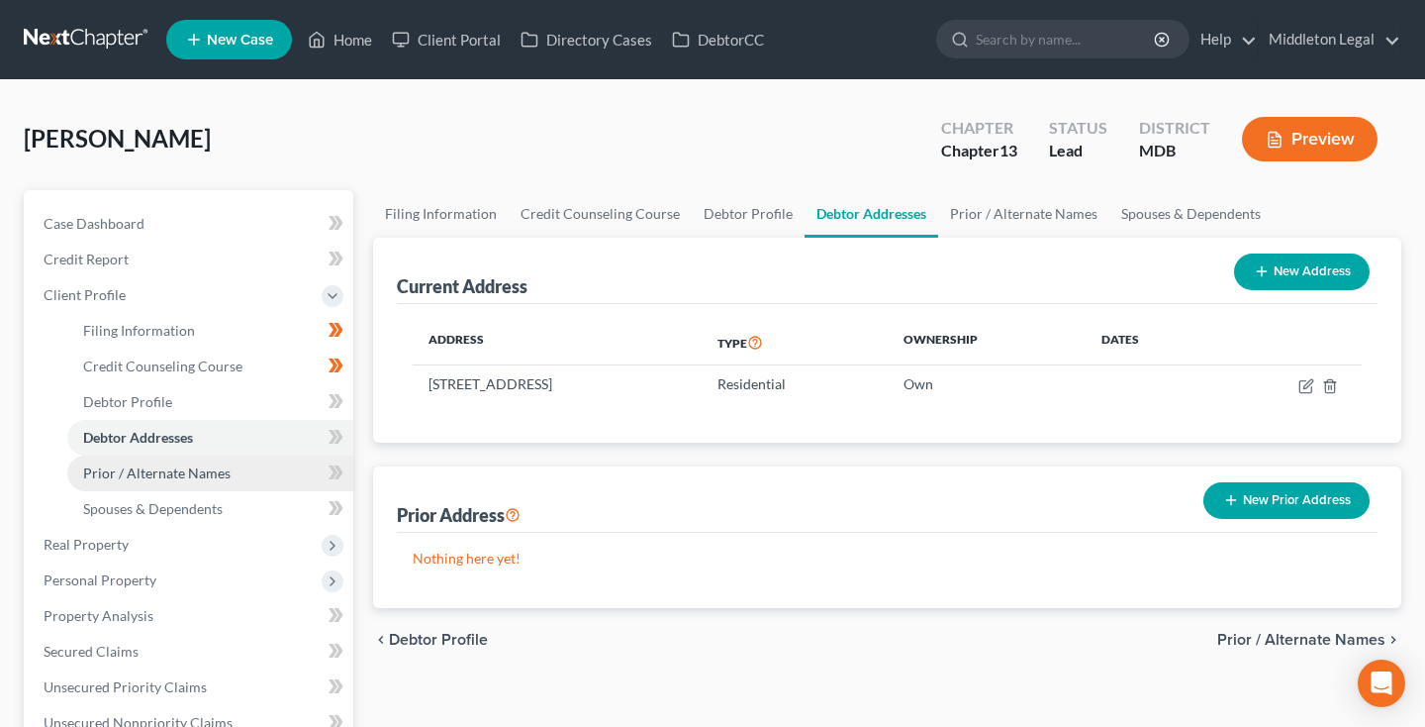
click at [222, 474] on span "Prior / Alternate Names" at bounding box center [156, 472] width 147 height 17
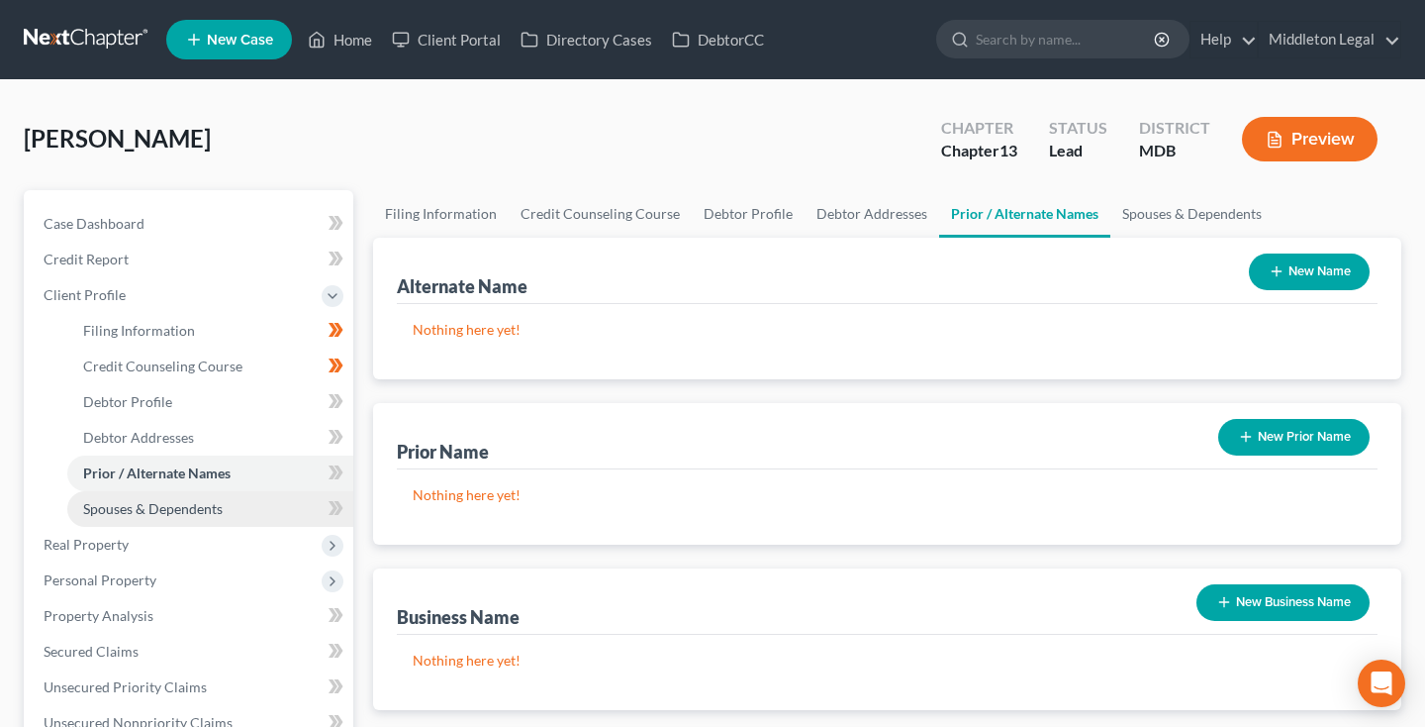
click at [176, 512] on span "Spouses & Dependents" at bounding box center [153, 508] width 140 height 17
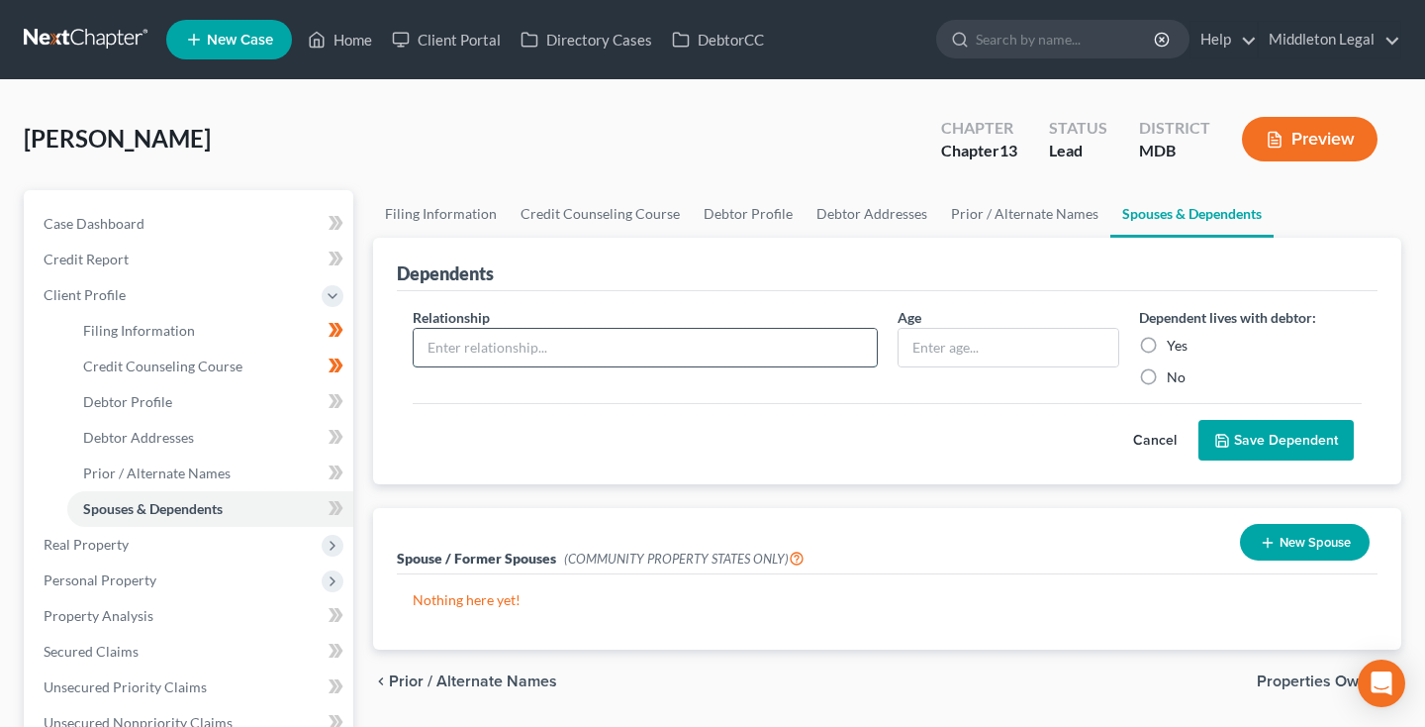
click at [619, 340] on input "text" at bounding box center [645, 348] width 463 height 38
type input "Daughter"
click at [1167, 343] on label "Yes" at bounding box center [1177, 346] width 21 height 20
click at [1175, 343] on input "Yes" at bounding box center [1181, 342] width 13 height 13
radio input "true"
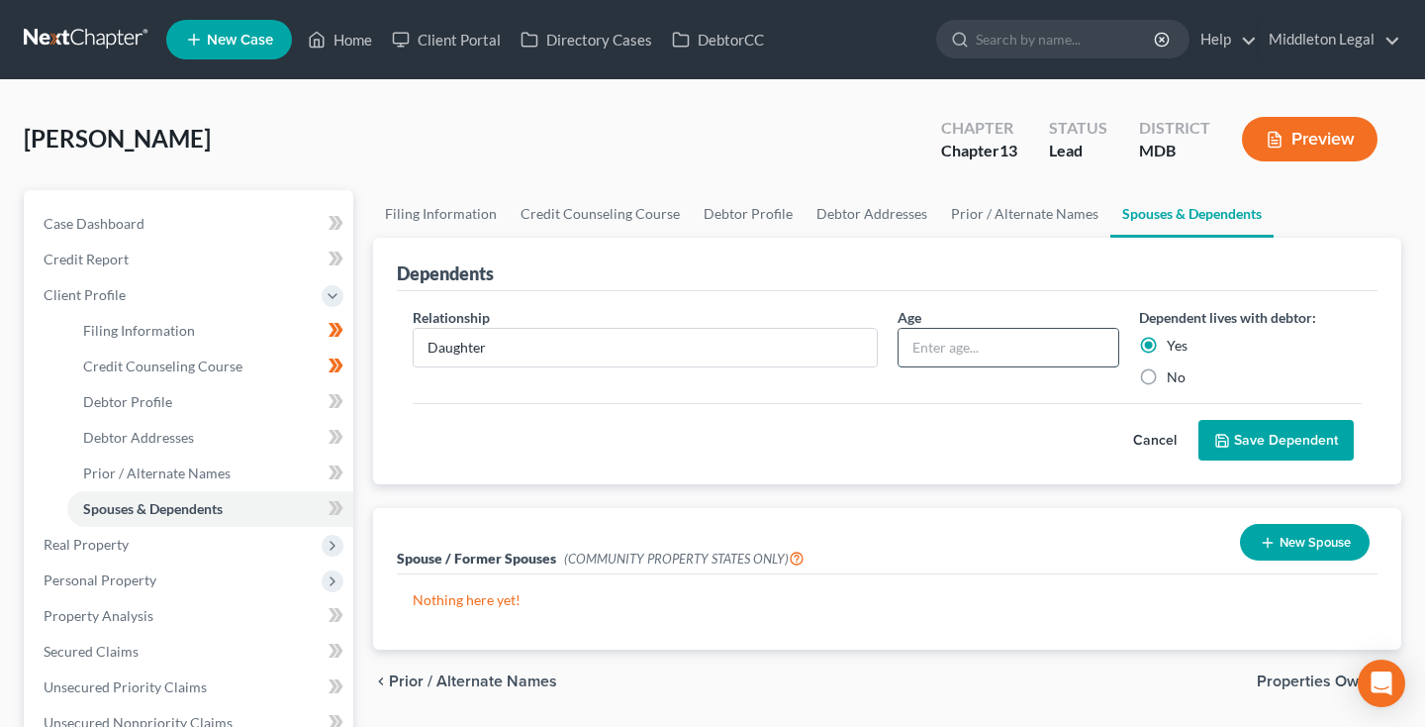
click at [1029, 345] on input "text" at bounding box center [1009, 348] width 221 height 38
type input "15"
click at [1271, 448] on button "Save Dependent" at bounding box center [1276, 441] width 155 height 42
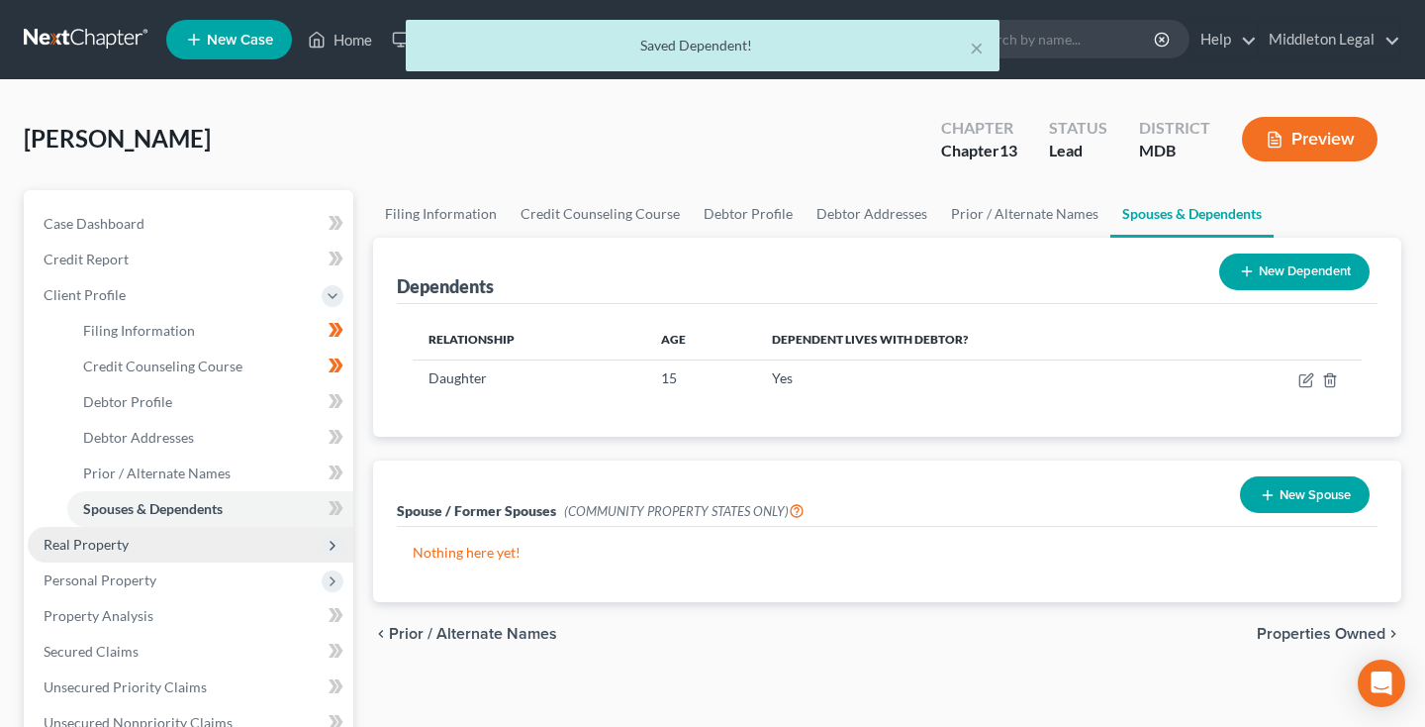
click at [123, 550] on span "Real Property" at bounding box center [86, 543] width 85 height 17
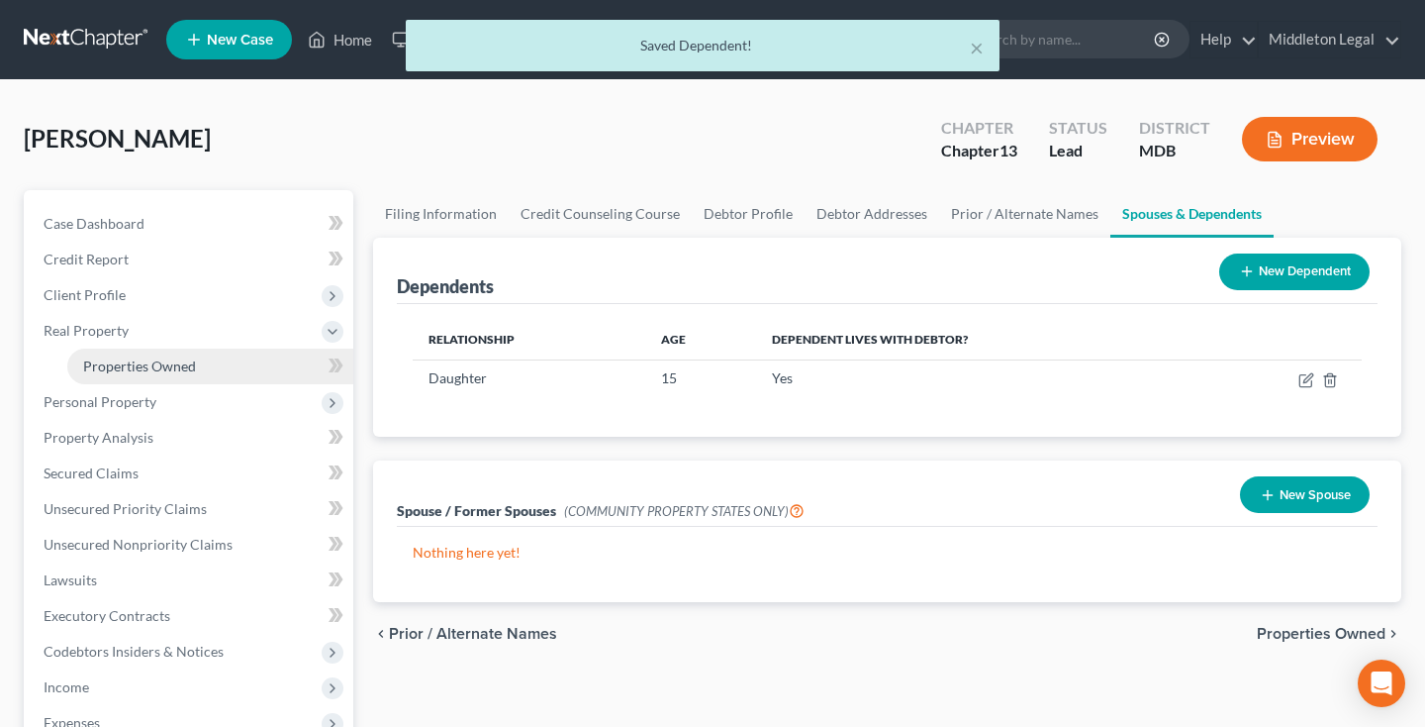
click at [149, 370] on span "Properties Owned" at bounding box center [139, 365] width 113 height 17
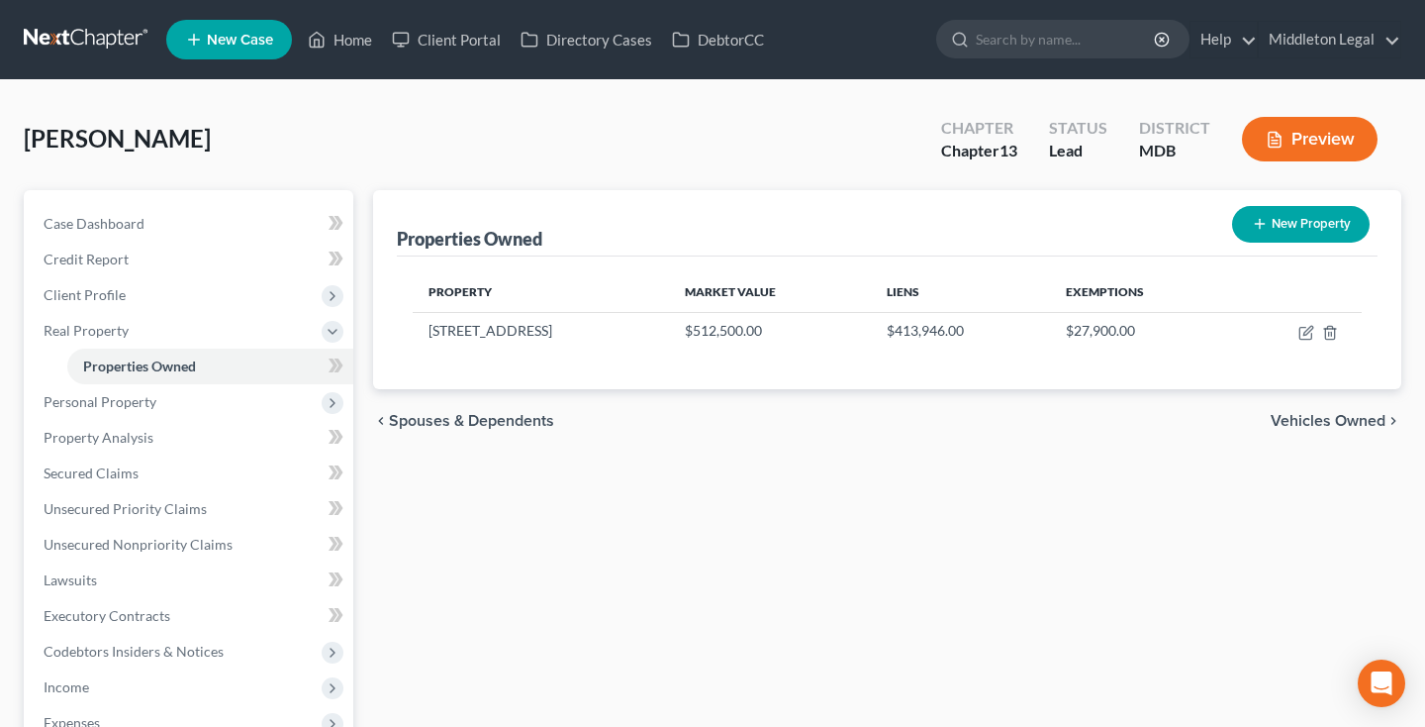
click at [1292, 221] on button "New Property" at bounding box center [1301, 224] width 138 height 37
select select "21"
select select "16"
select select "0"
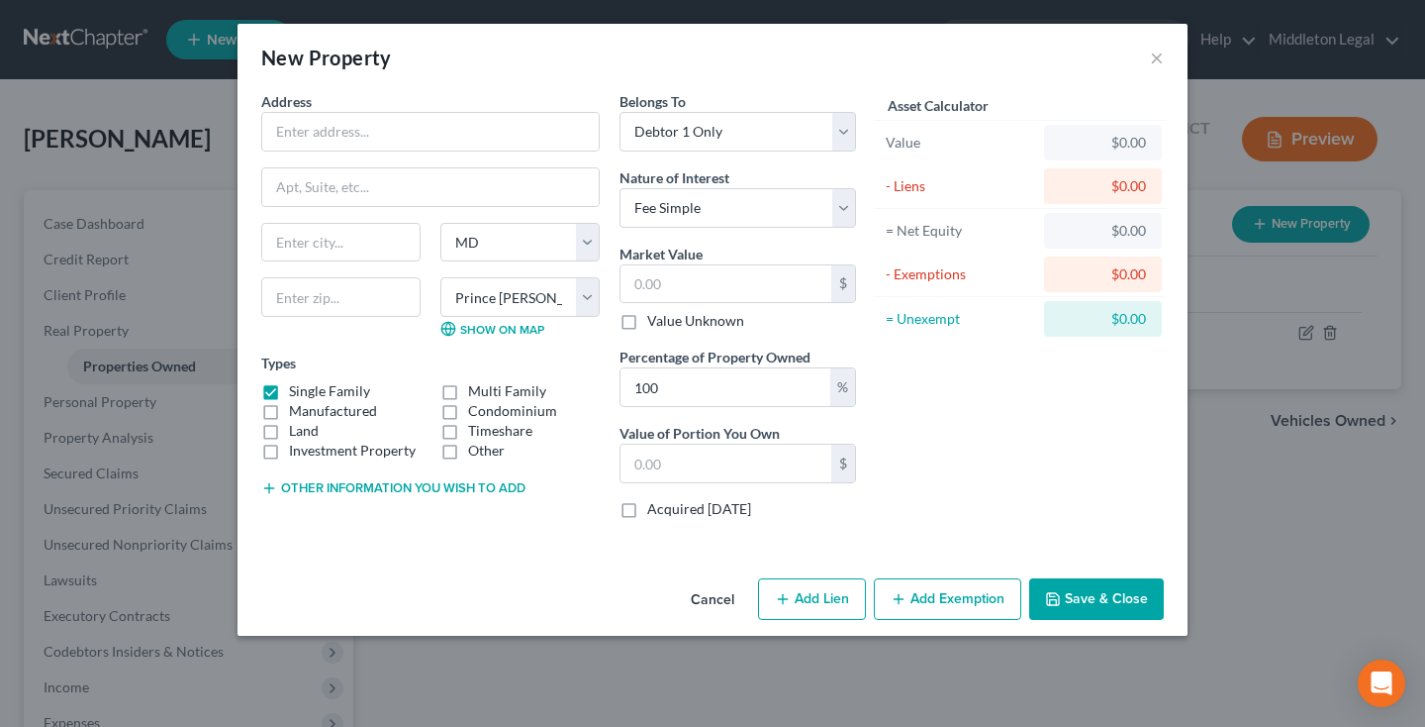
click at [289, 390] on label "Single Family" at bounding box center [329, 391] width 81 height 20
click at [297, 390] on input "Single Family" at bounding box center [303, 387] width 13 height 13
checkbox input "false"
click at [468, 435] on label "Timeshare" at bounding box center [500, 431] width 64 height 20
click at [476, 434] on input "Timeshare" at bounding box center [482, 427] width 13 height 13
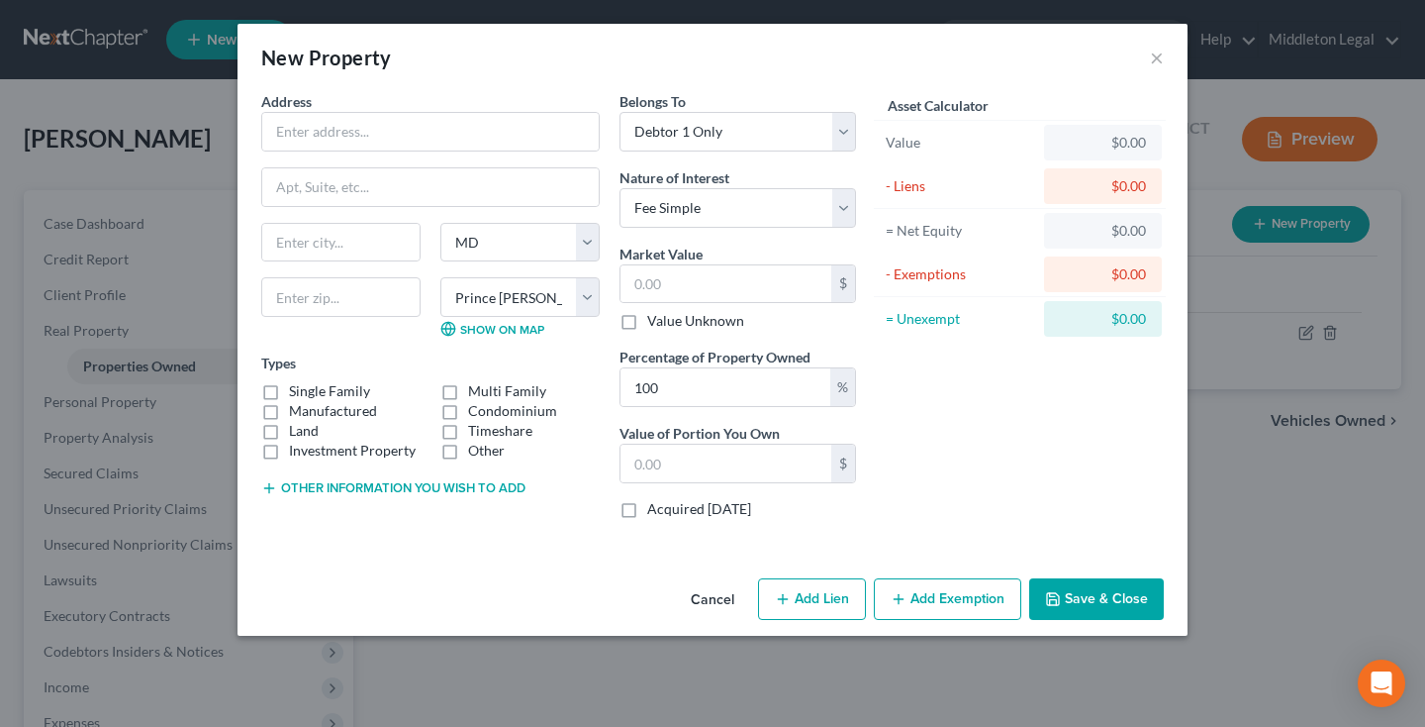
checkbox input "true"
click at [1156, 57] on button "×" at bounding box center [1157, 58] width 14 height 24
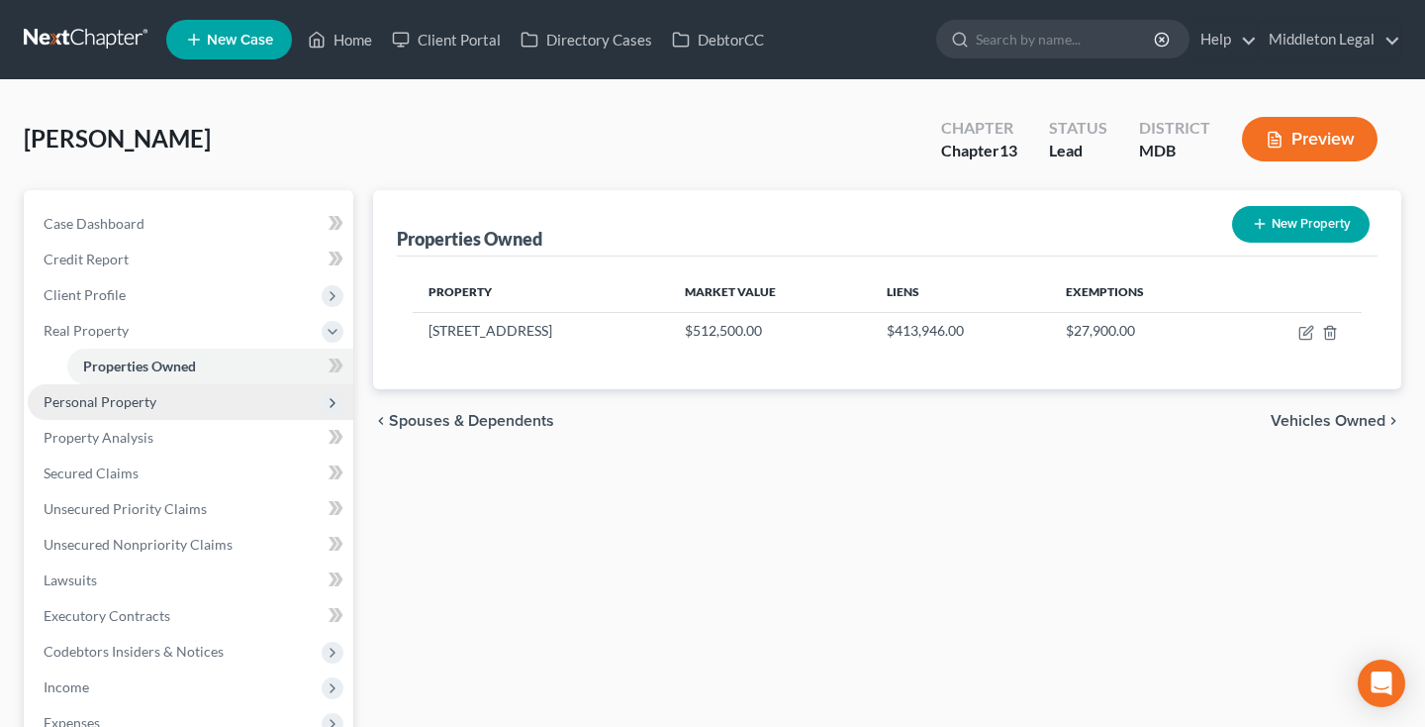
click at [90, 405] on span "Personal Property" at bounding box center [100, 401] width 113 height 17
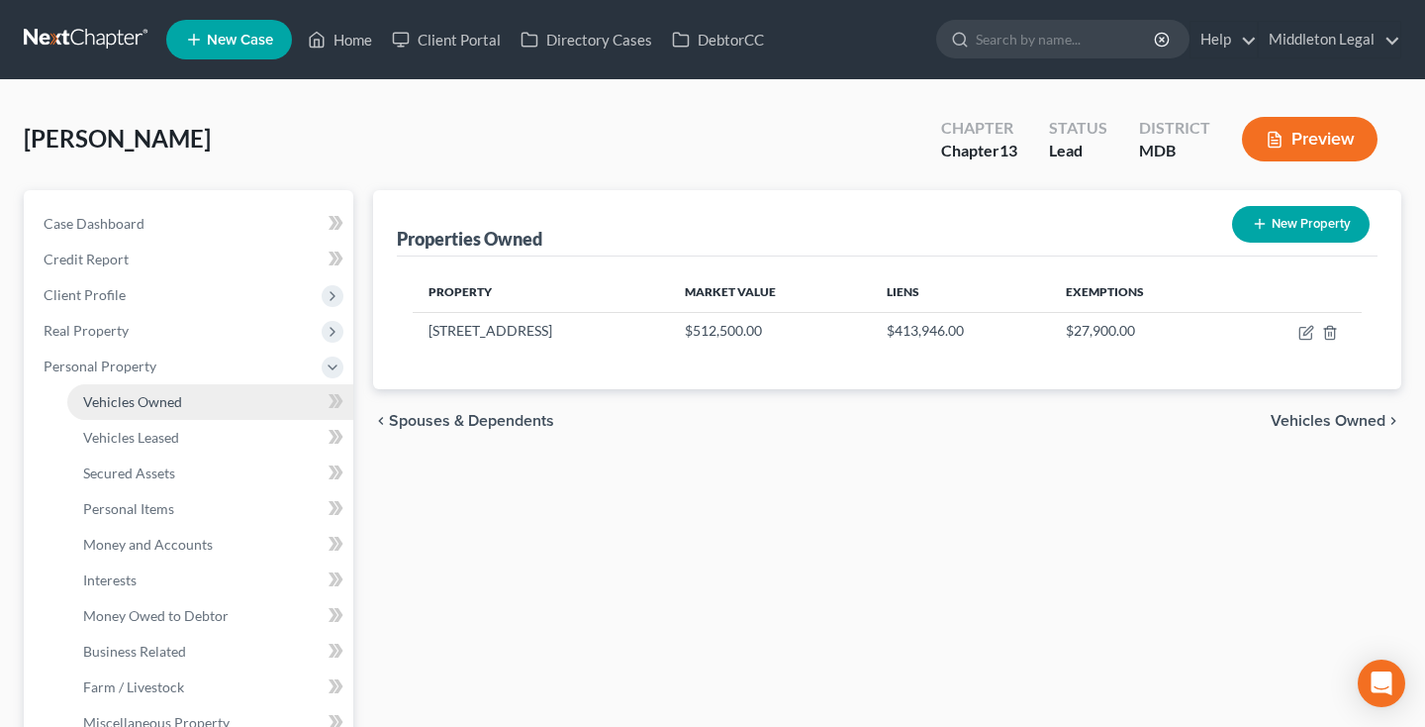
click at [99, 406] on span "Vehicles Owned" at bounding box center [132, 401] width 99 height 17
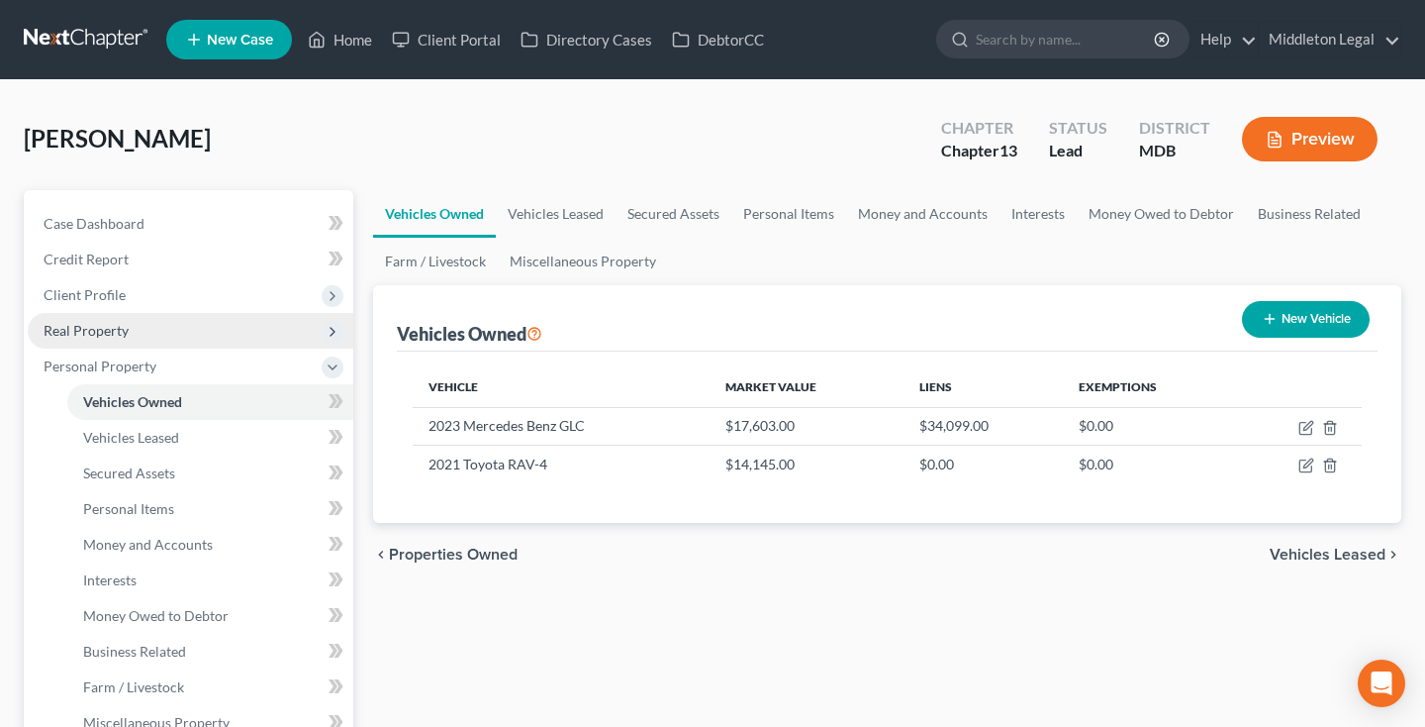
click at [146, 339] on span "Real Property" at bounding box center [191, 331] width 326 height 36
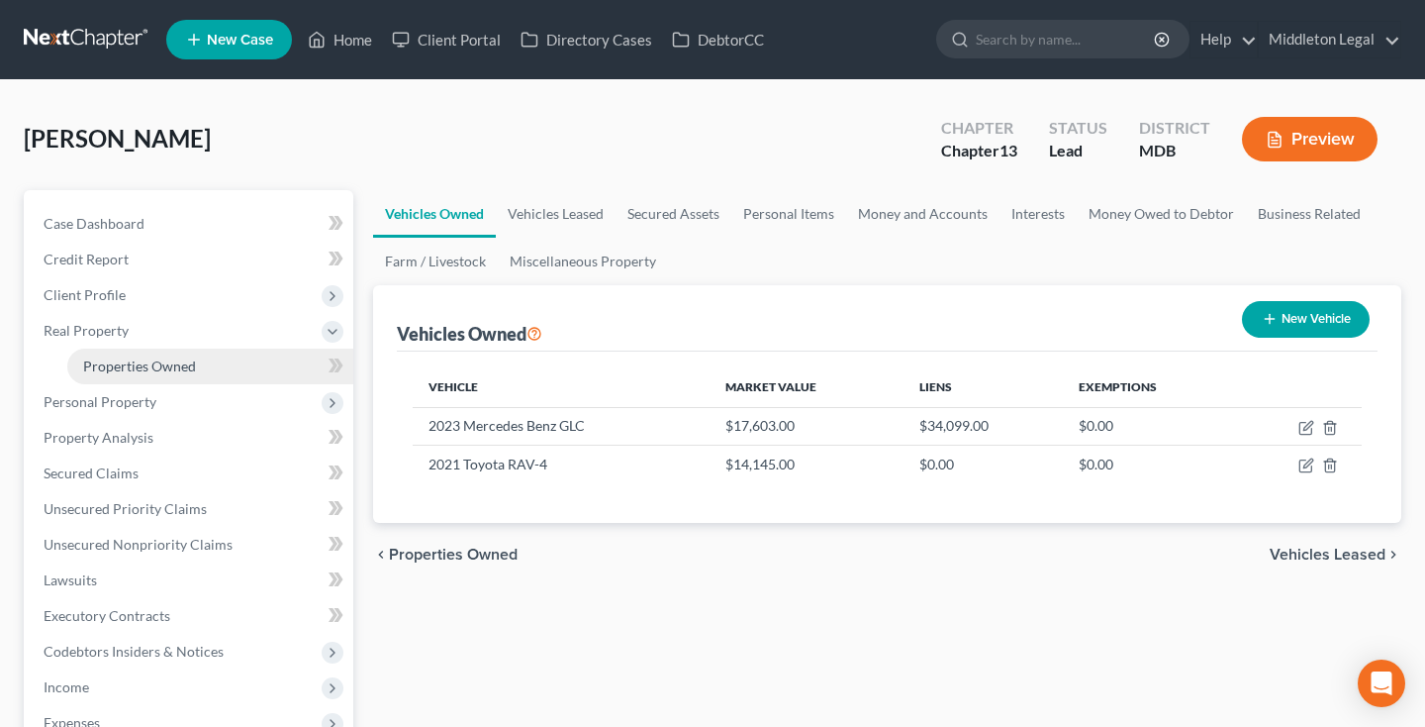
click at [148, 366] on span "Properties Owned" at bounding box center [139, 365] width 113 height 17
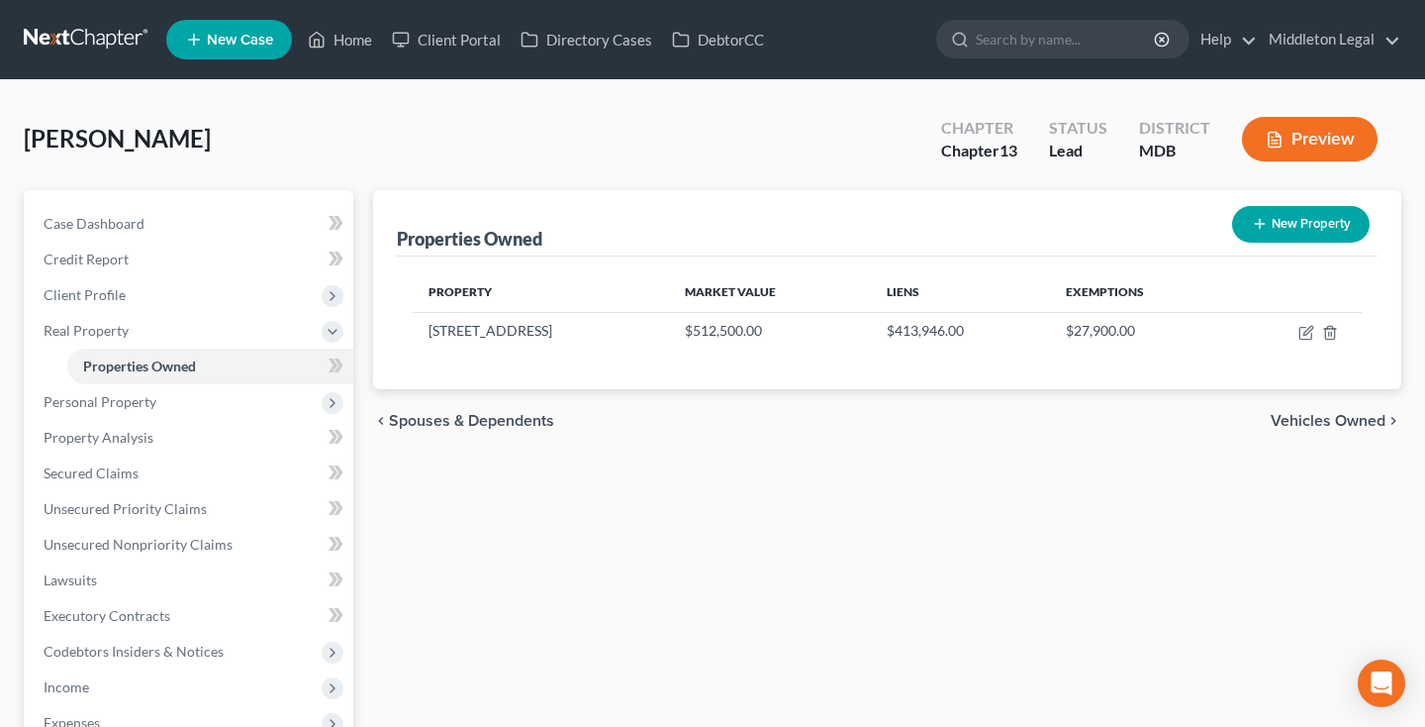
click at [1290, 231] on button "New Property" at bounding box center [1301, 224] width 138 height 37
select select "21"
select select "16"
select select "0"
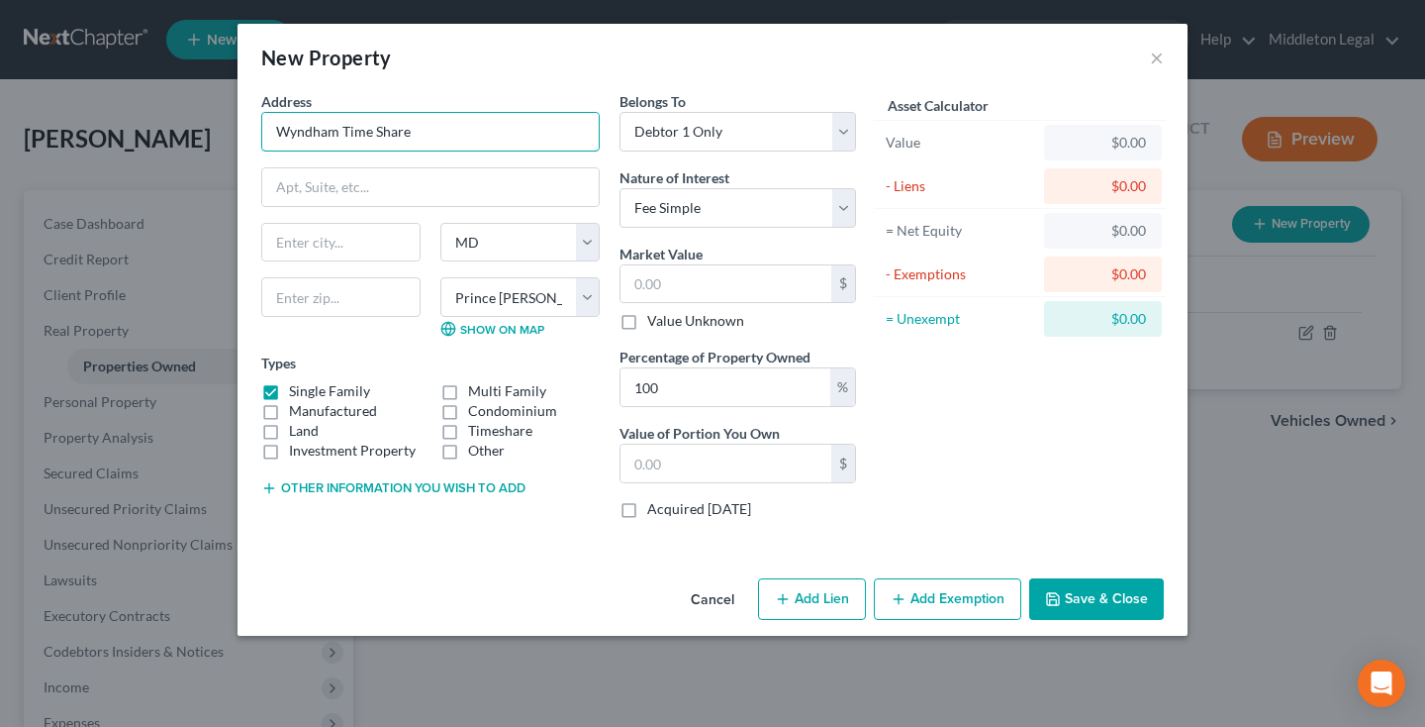
type input "Wyndham Time Share"
click at [468, 425] on label "Timeshare" at bounding box center [500, 431] width 64 height 20
click at [476, 425] on input "Timeshare" at bounding box center [482, 427] width 13 height 13
checkbox input "true"
click at [289, 391] on label "Single Family" at bounding box center [329, 391] width 81 height 20
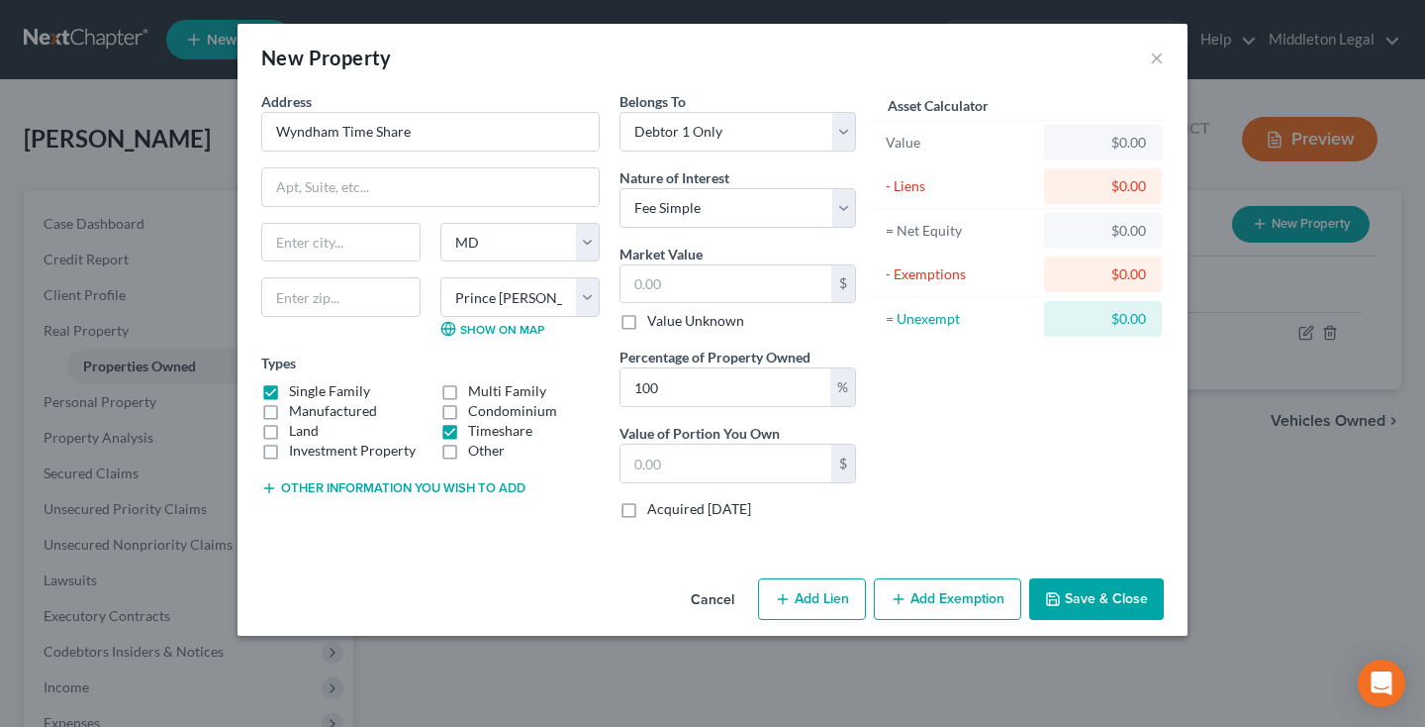
click at [297, 391] on input "Single Family" at bounding box center [303, 387] width 13 height 13
checkbox input "false"
select select "7"
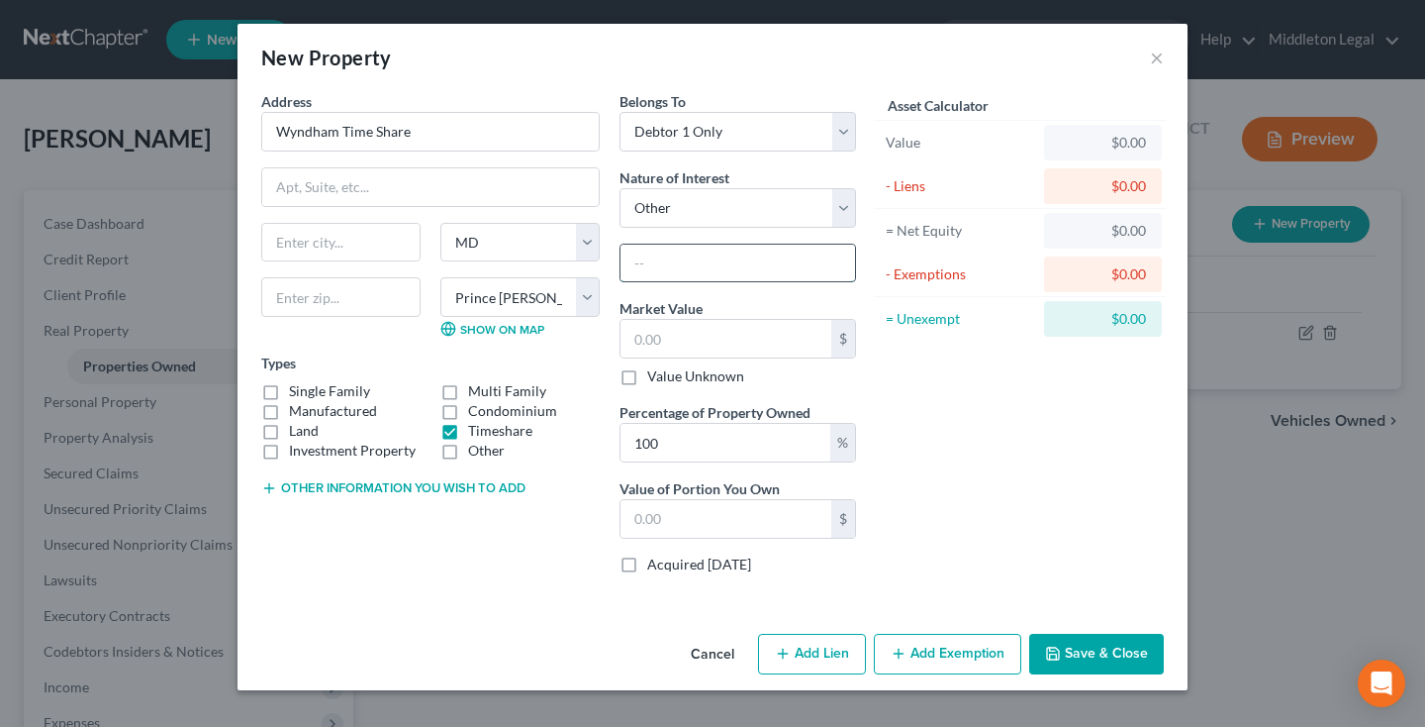
click at [754, 267] on input "text" at bounding box center [738, 263] width 235 height 38
type input "Timeshare"
click at [1094, 672] on button "Save & Close" at bounding box center [1096, 654] width 135 height 42
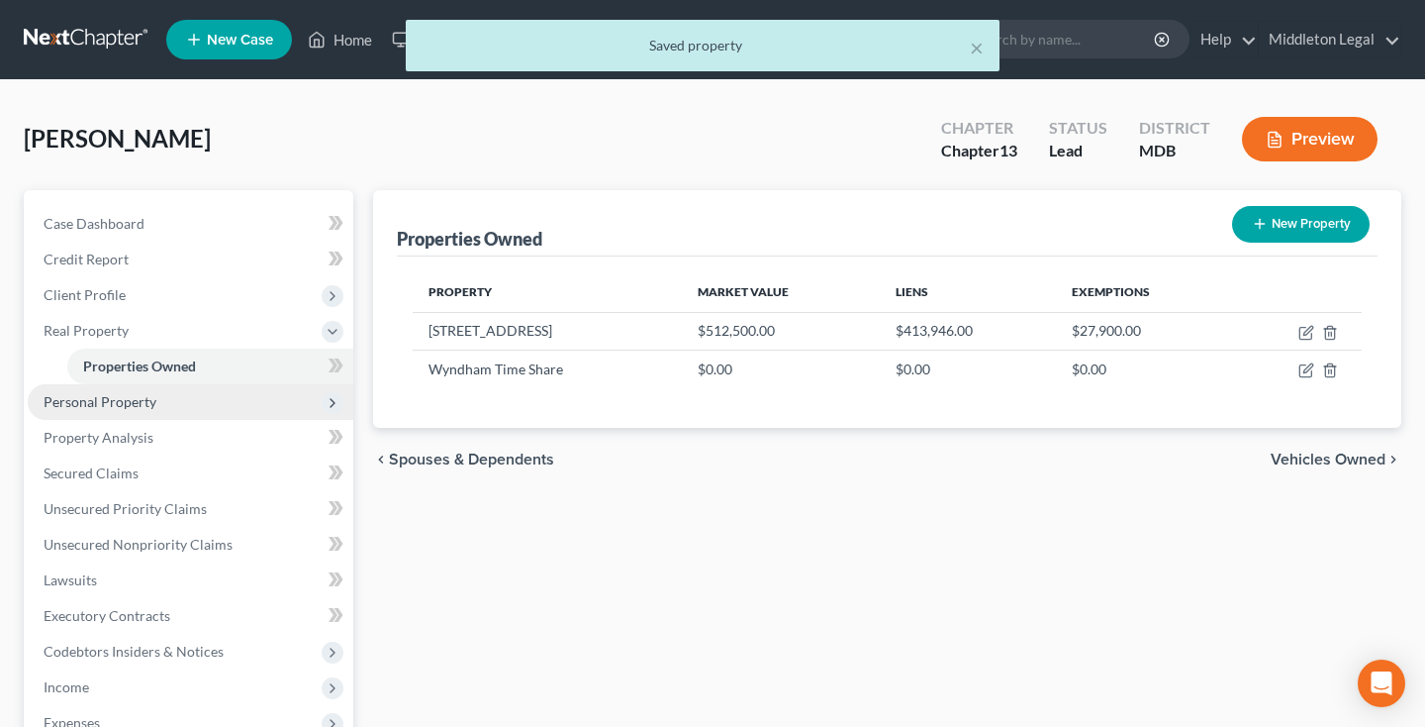
click at [106, 400] on span "Personal Property" at bounding box center [100, 401] width 113 height 17
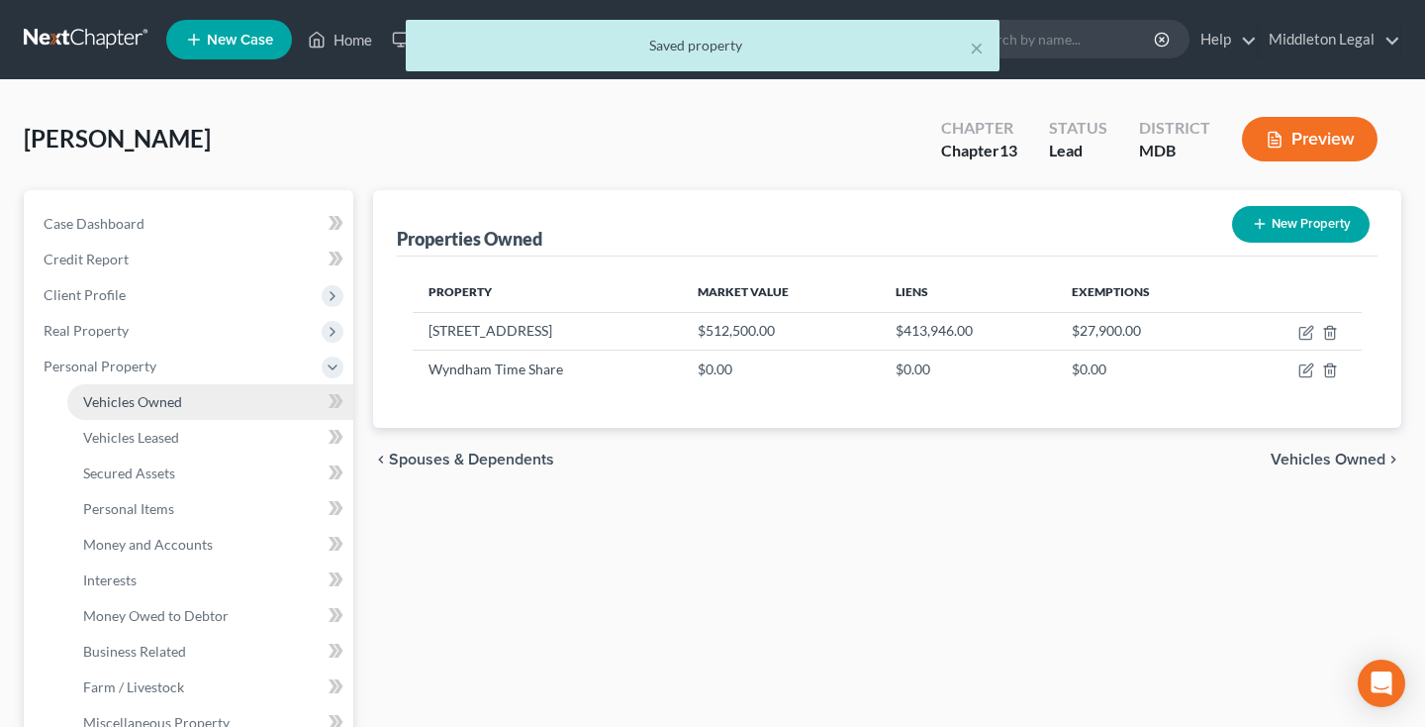
click at [130, 405] on span "Vehicles Owned" at bounding box center [132, 401] width 99 height 17
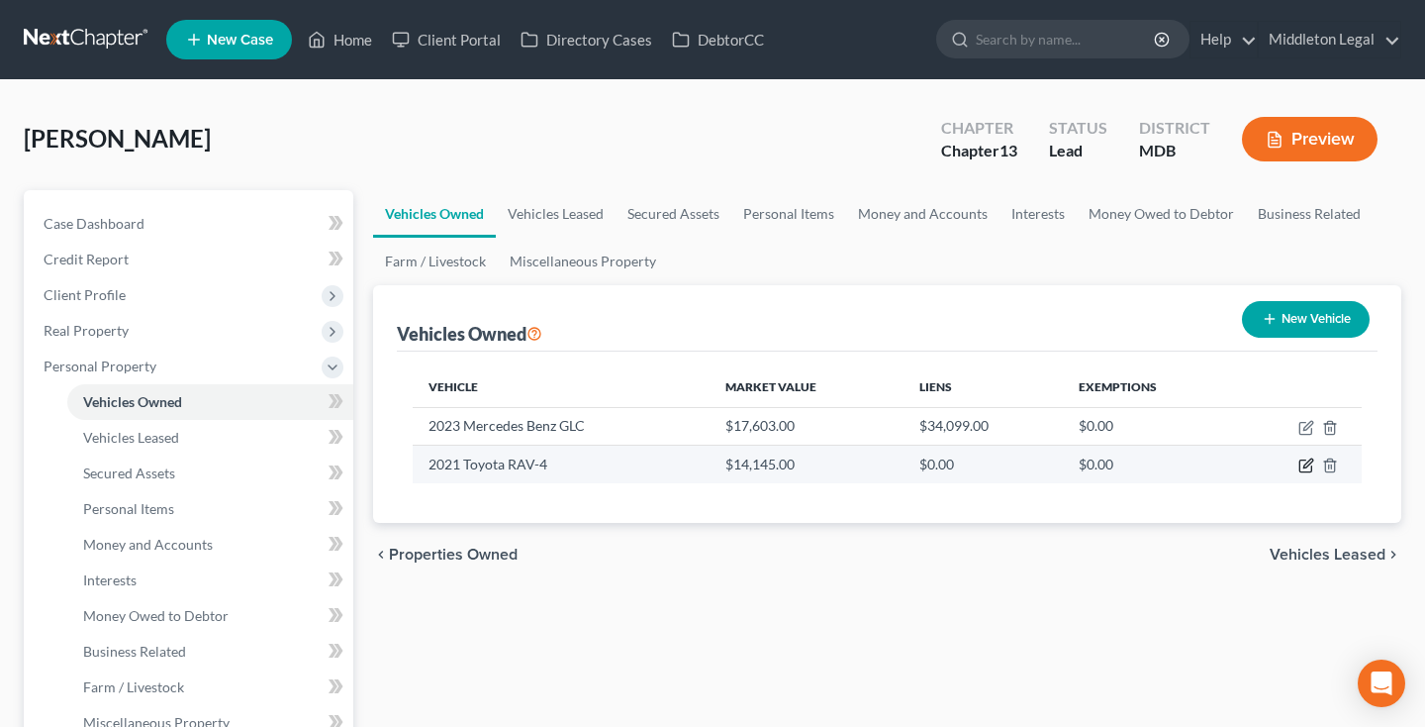
click at [1310, 463] on icon "button" at bounding box center [1307, 465] width 16 height 16
select select "0"
select select "5"
select select "2"
select select "3"
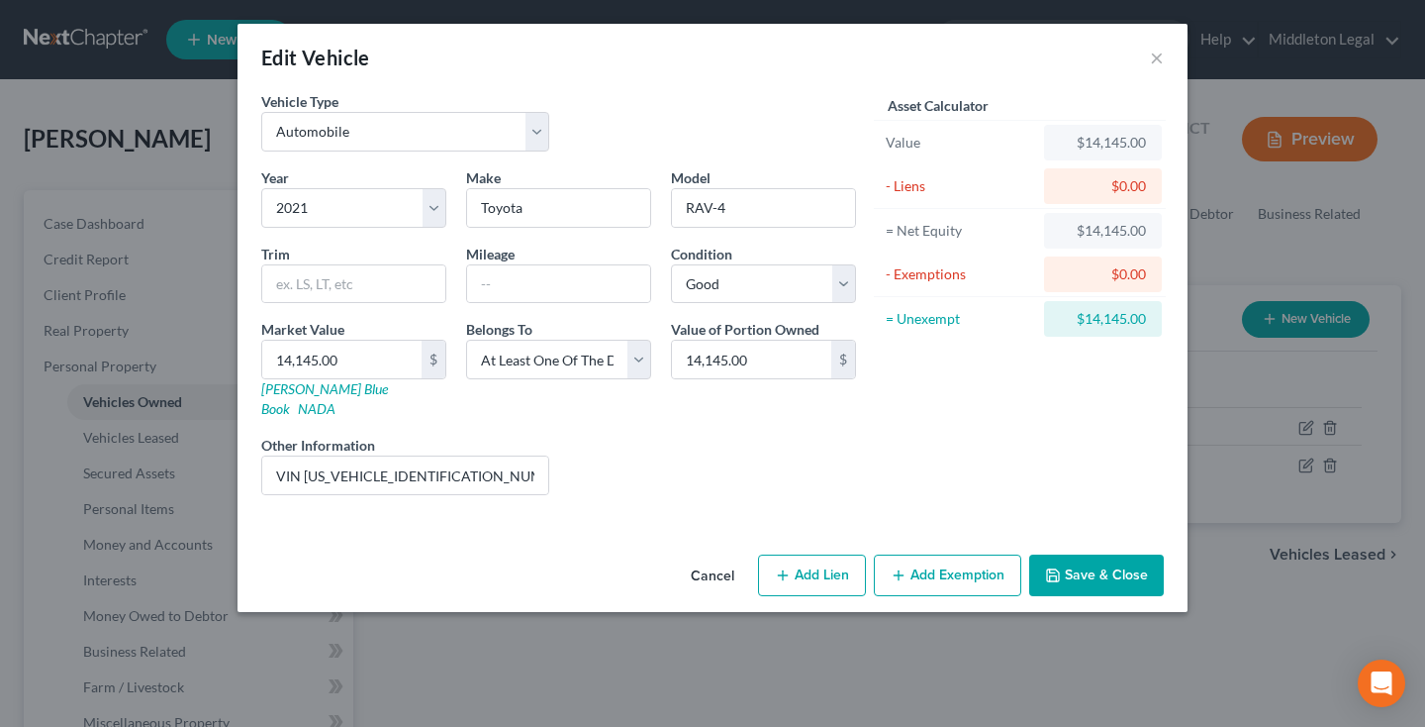
click at [832, 554] on button "Add Lien" at bounding box center [812, 575] width 108 height 42
select select "3"
select select "0"
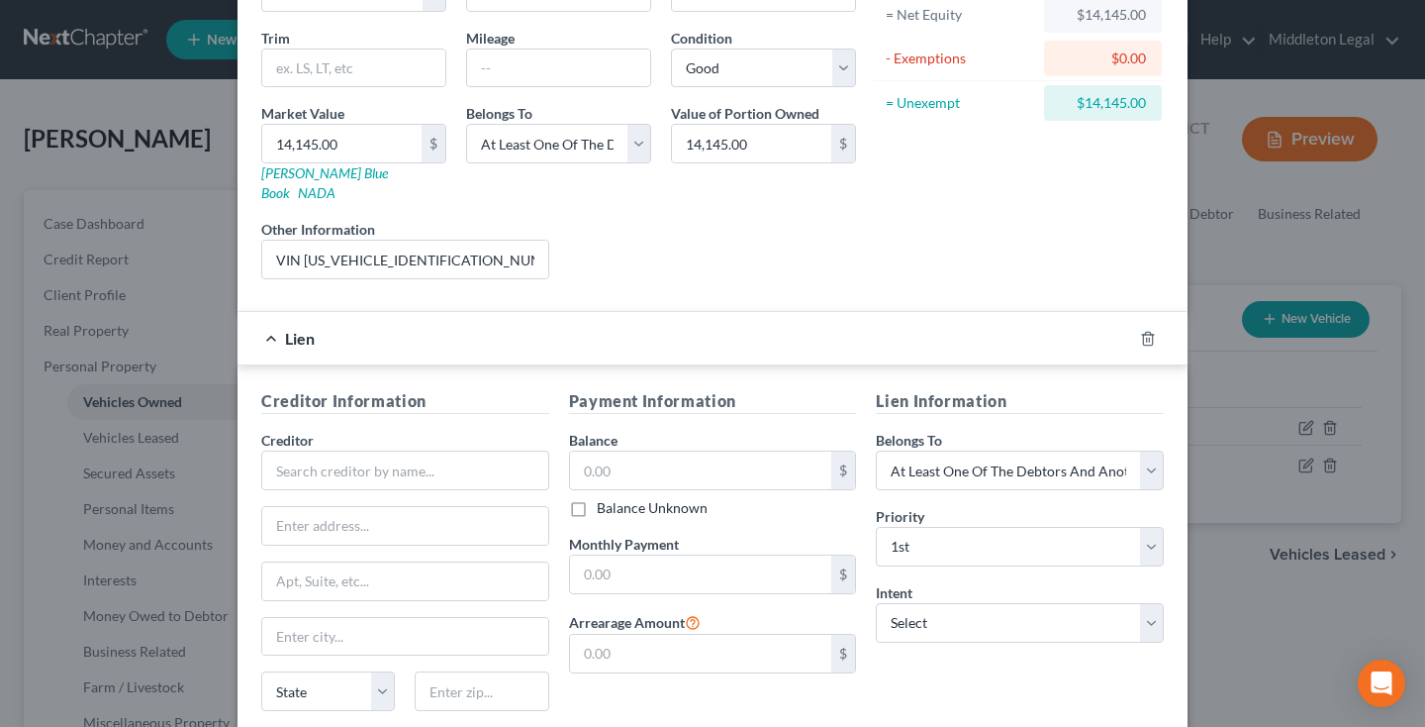
scroll to position [255, 0]
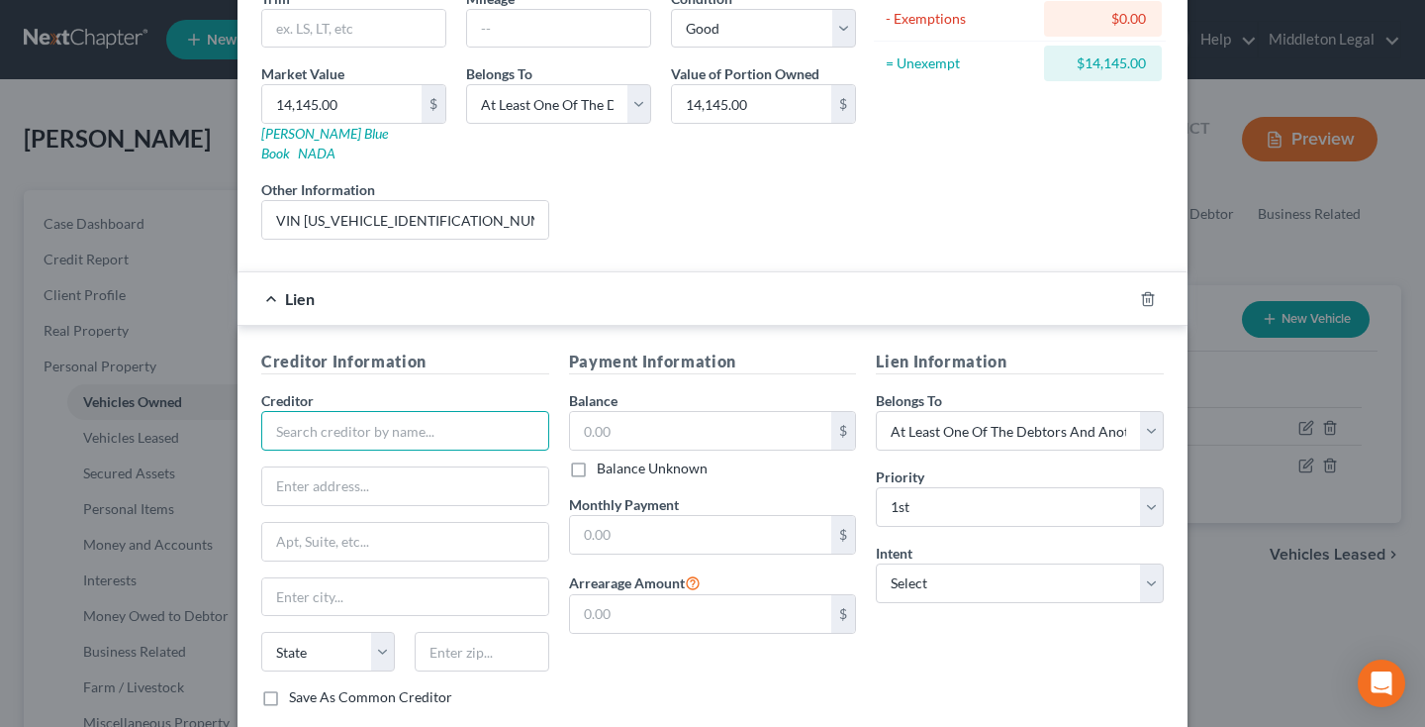
click at [518, 414] on input "text" at bounding box center [405, 431] width 288 height 40
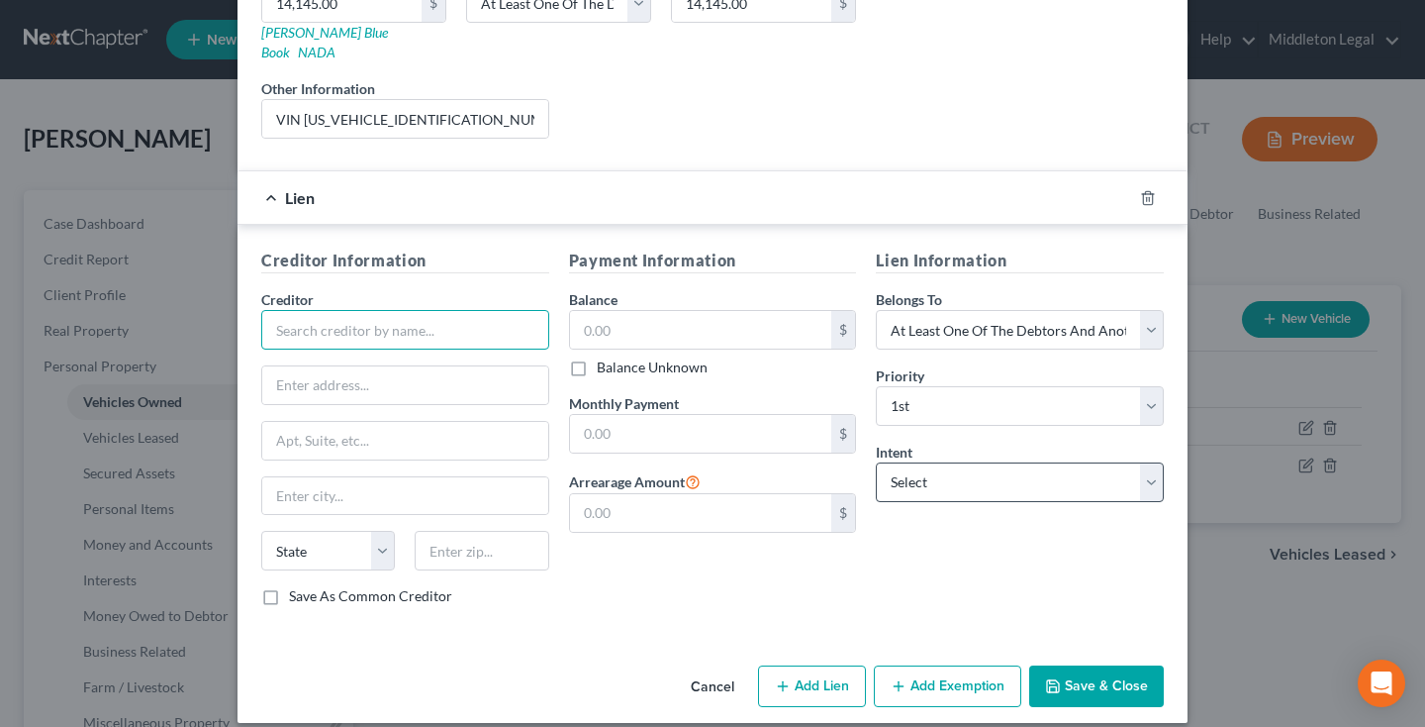
scroll to position [355, 0]
click at [1084, 676] on button "Save & Close" at bounding box center [1096, 687] width 135 height 42
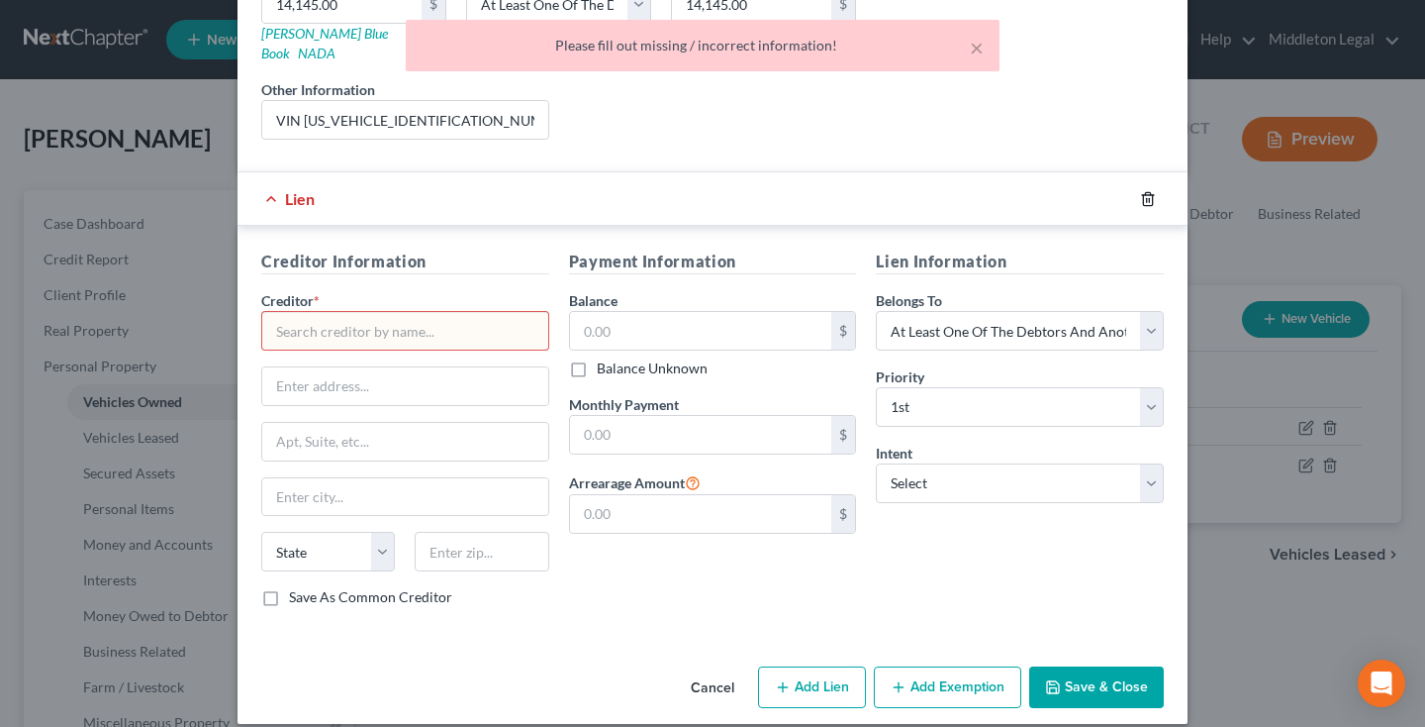
click at [1147, 198] on line "button" at bounding box center [1147, 200] width 0 height 4
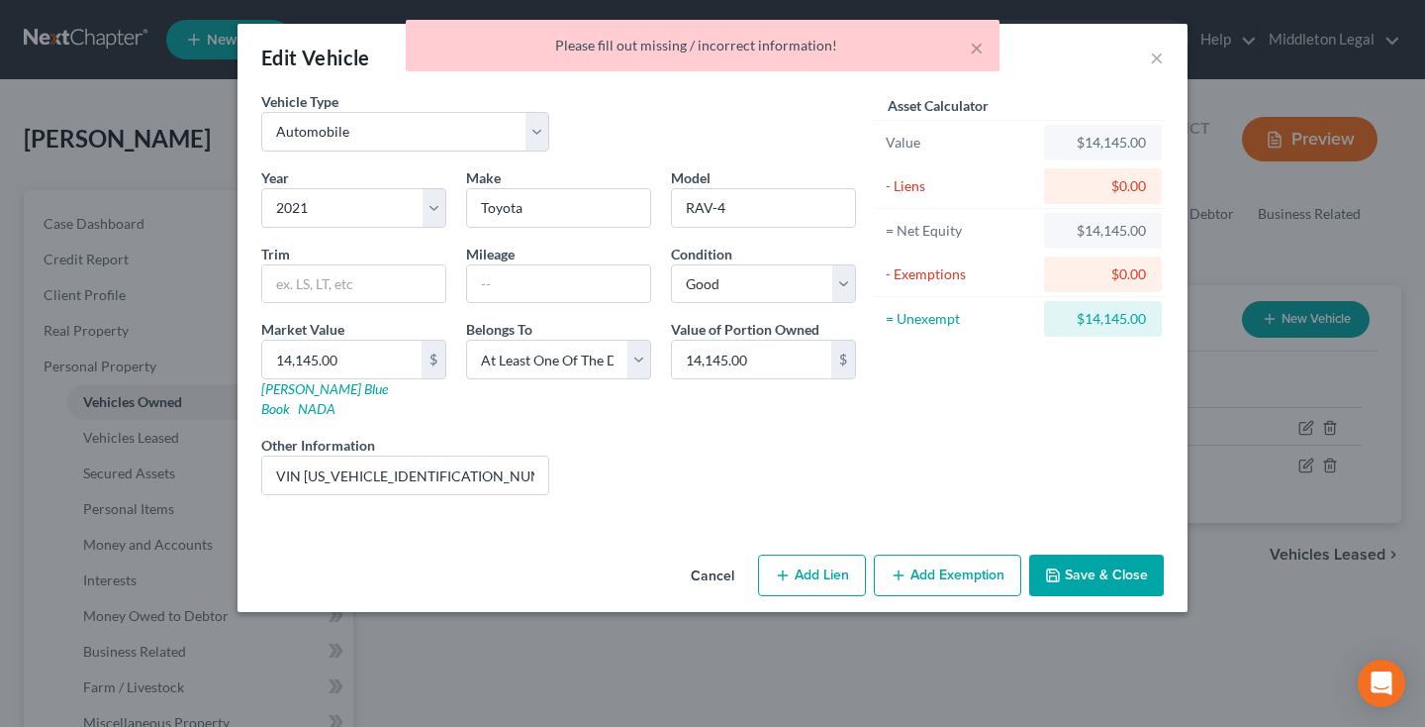
scroll to position [0, 0]
click at [1089, 558] on button "Save & Close" at bounding box center [1096, 575] width 135 height 42
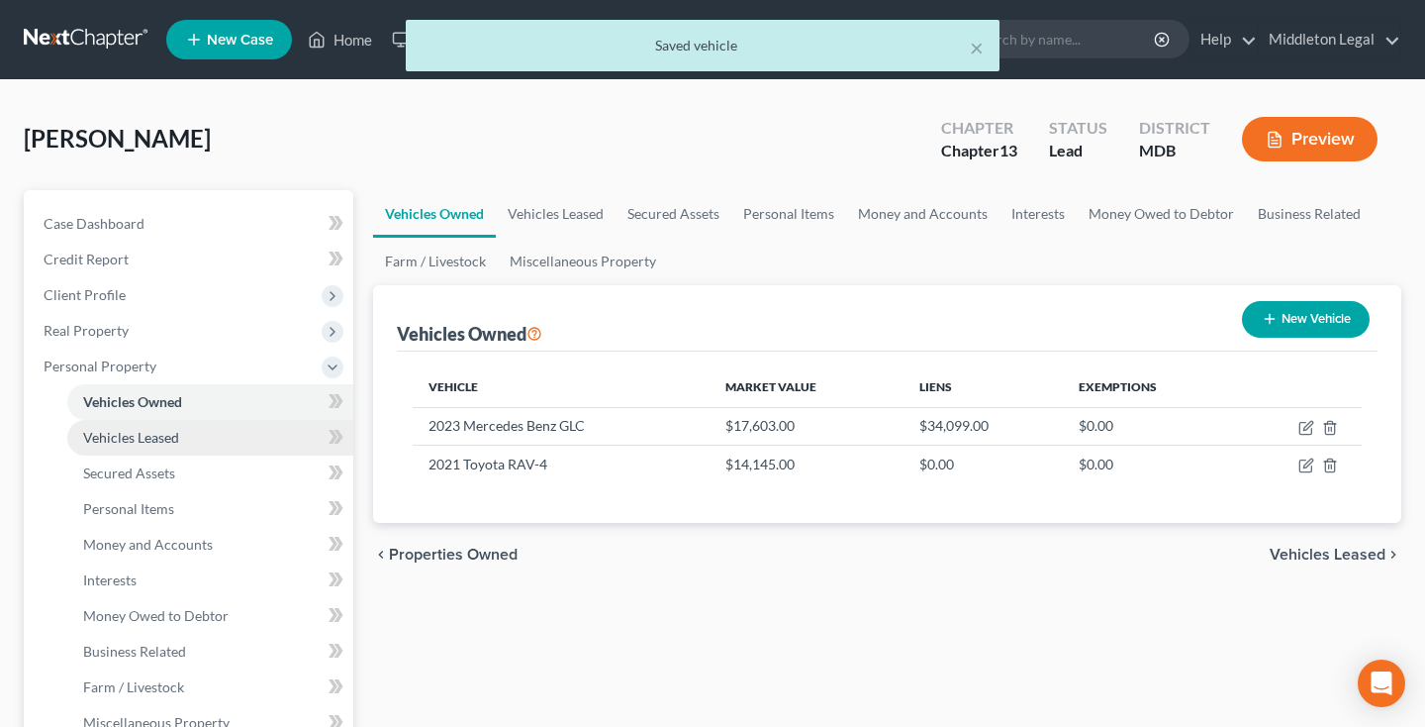
click at [173, 441] on span "Vehicles Leased" at bounding box center [131, 437] width 96 height 17
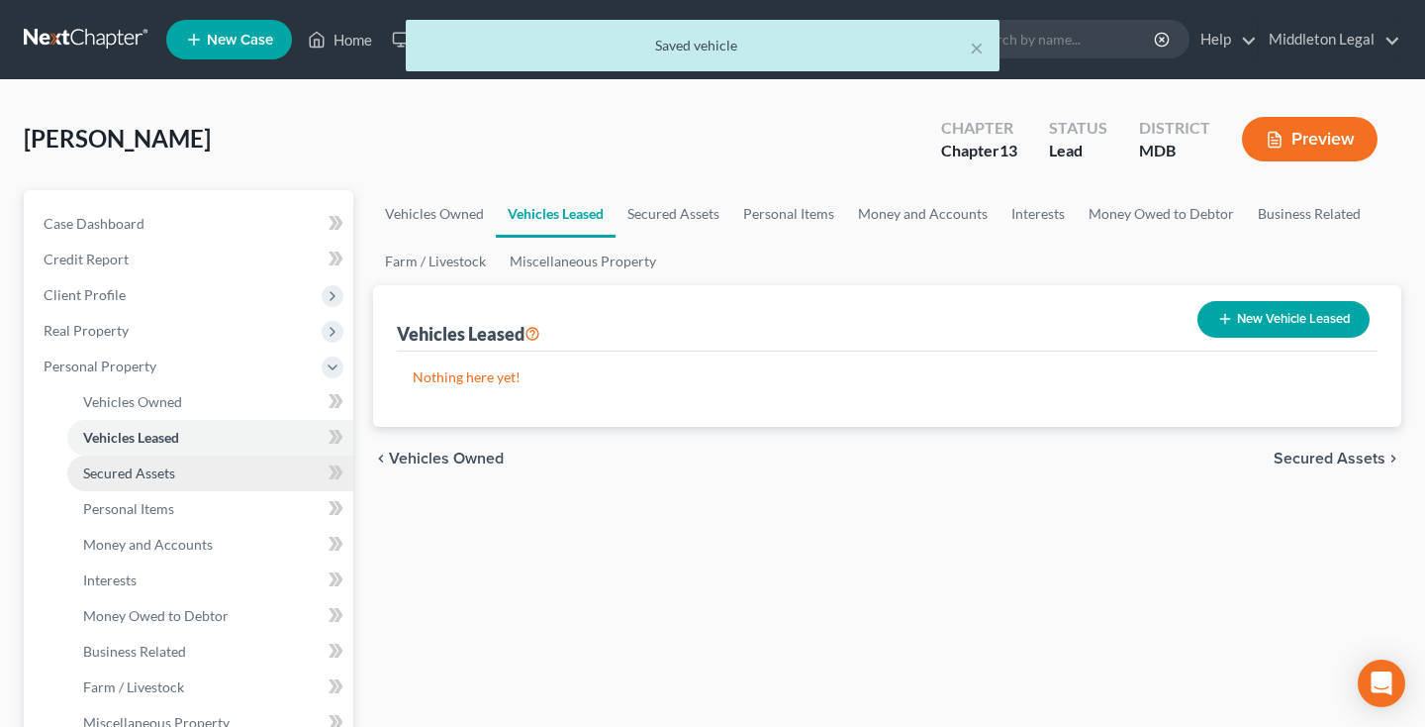
click at [166, 474] on span "Secured Assets" at bounding box center [129, 472] width 92 height 17
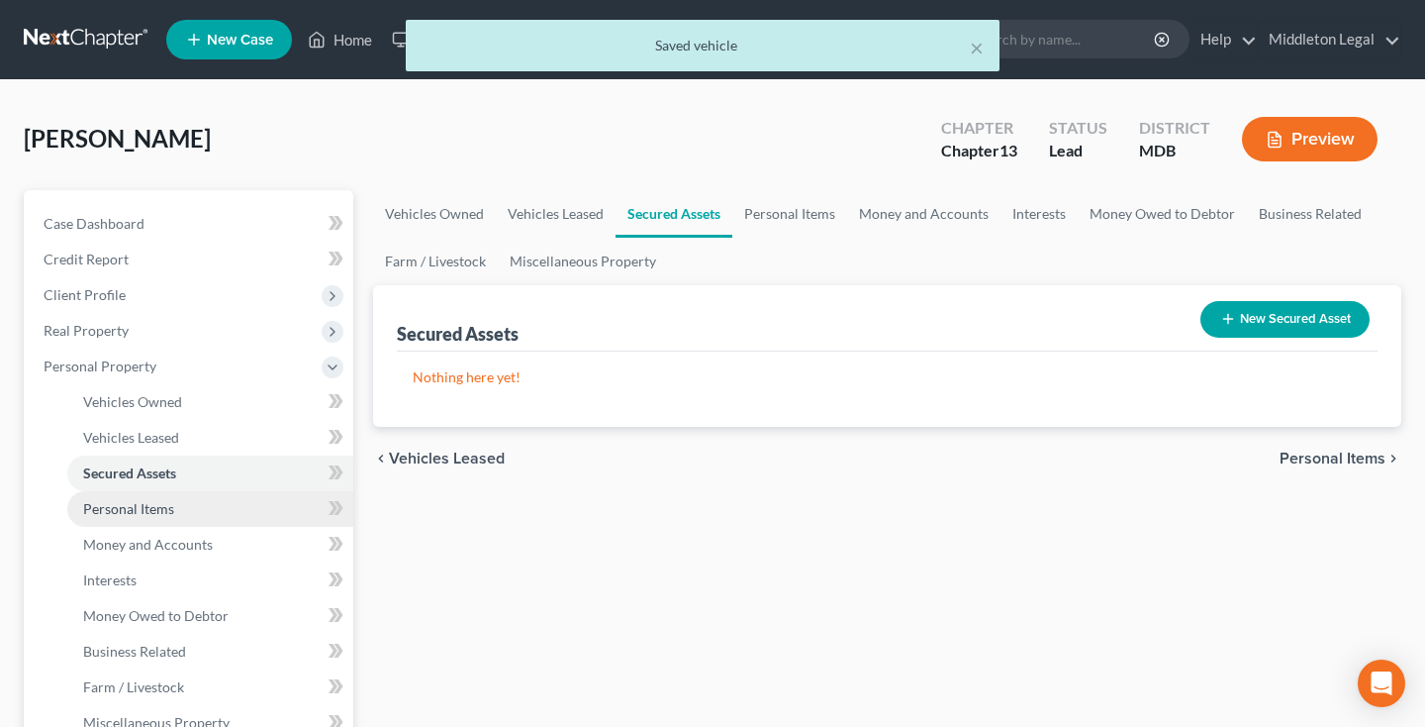
click at [166, 500] on span "Personal Items" at bounding box center [128, 508] width 91 height 17
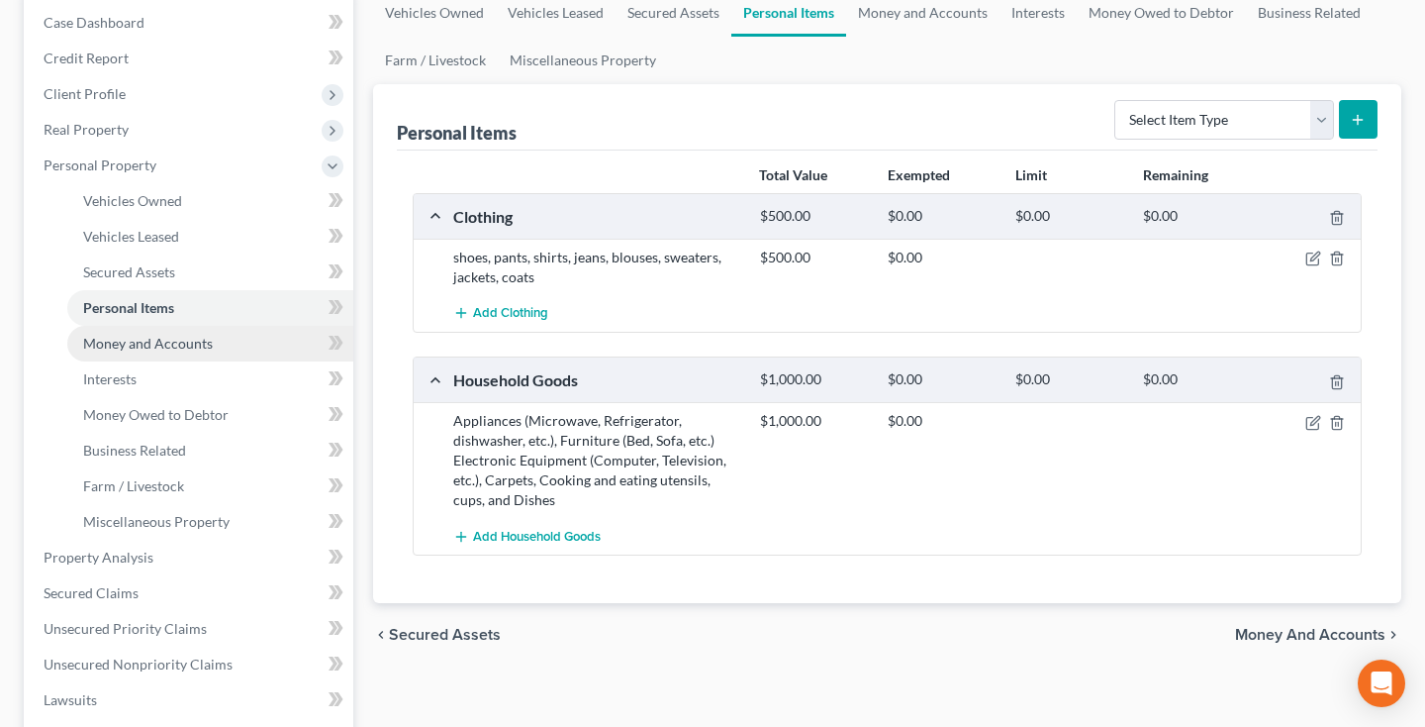
click at [142, 346] on span "Money and Accounts" at bounding box center [148, 343] width 130 height 17
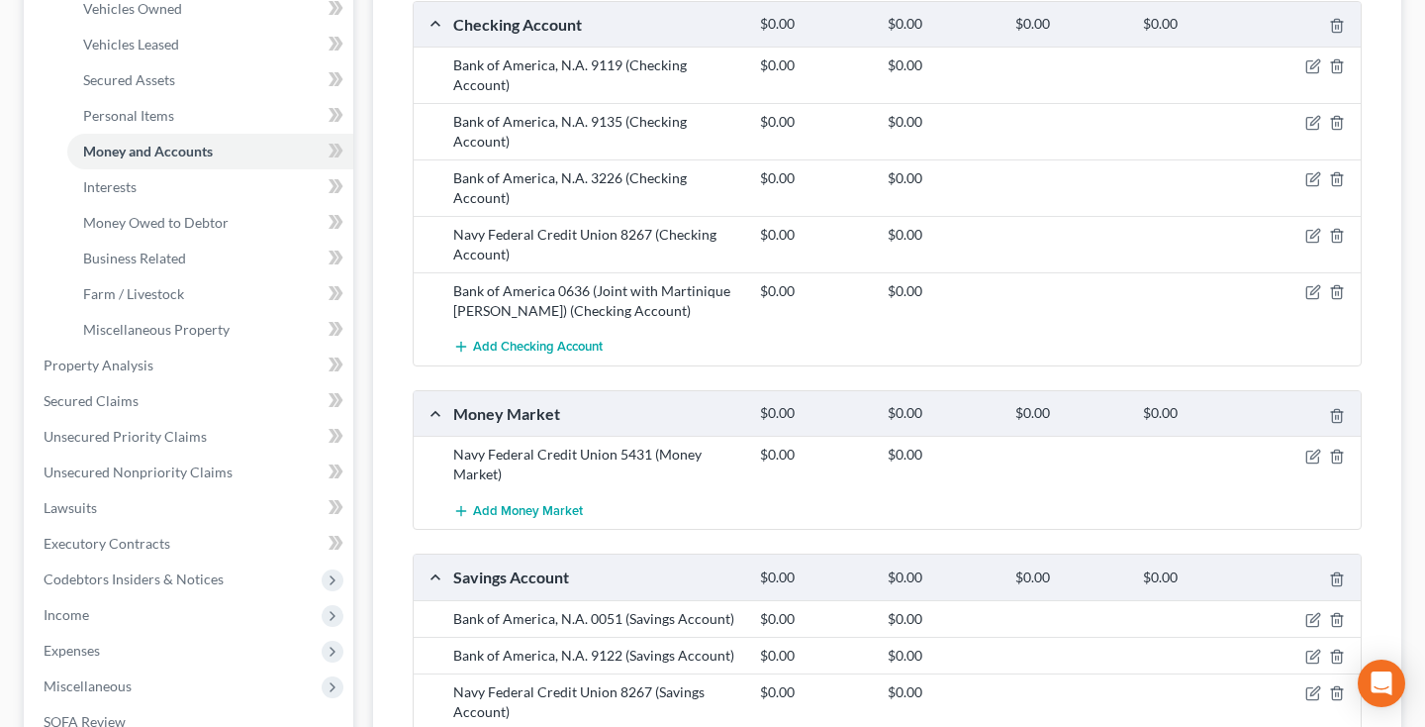
scroll to position [405, 0]
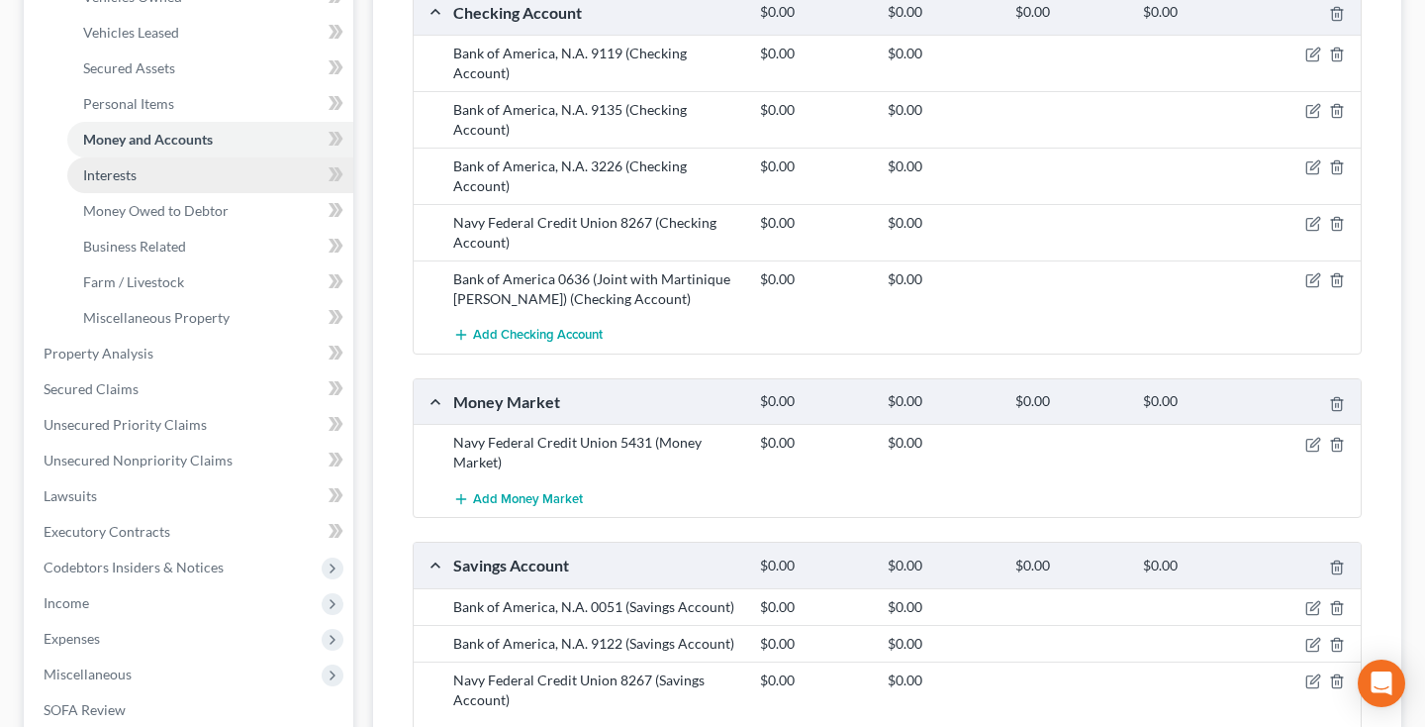
click at [197, 180] on link "Interests" at bounding box center [210, 175] width 286 height 36
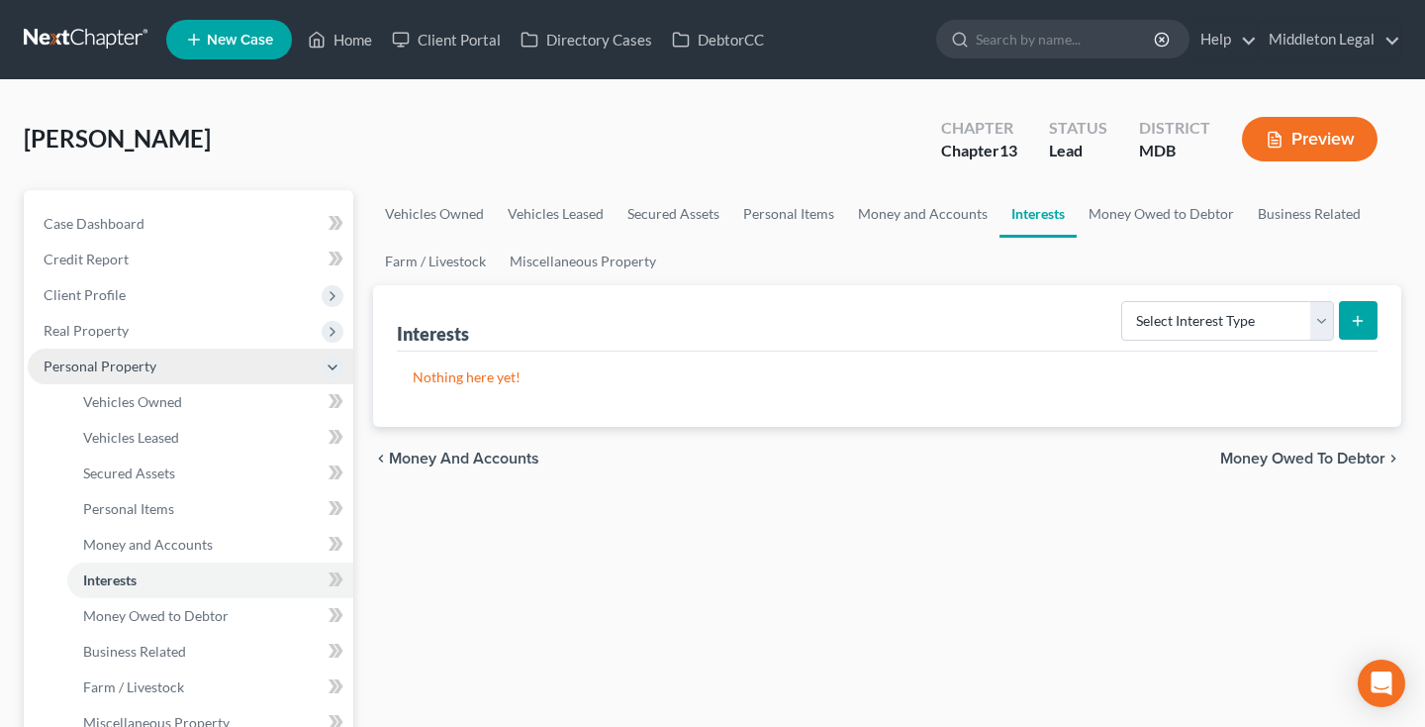
scroll to position [105, 0]
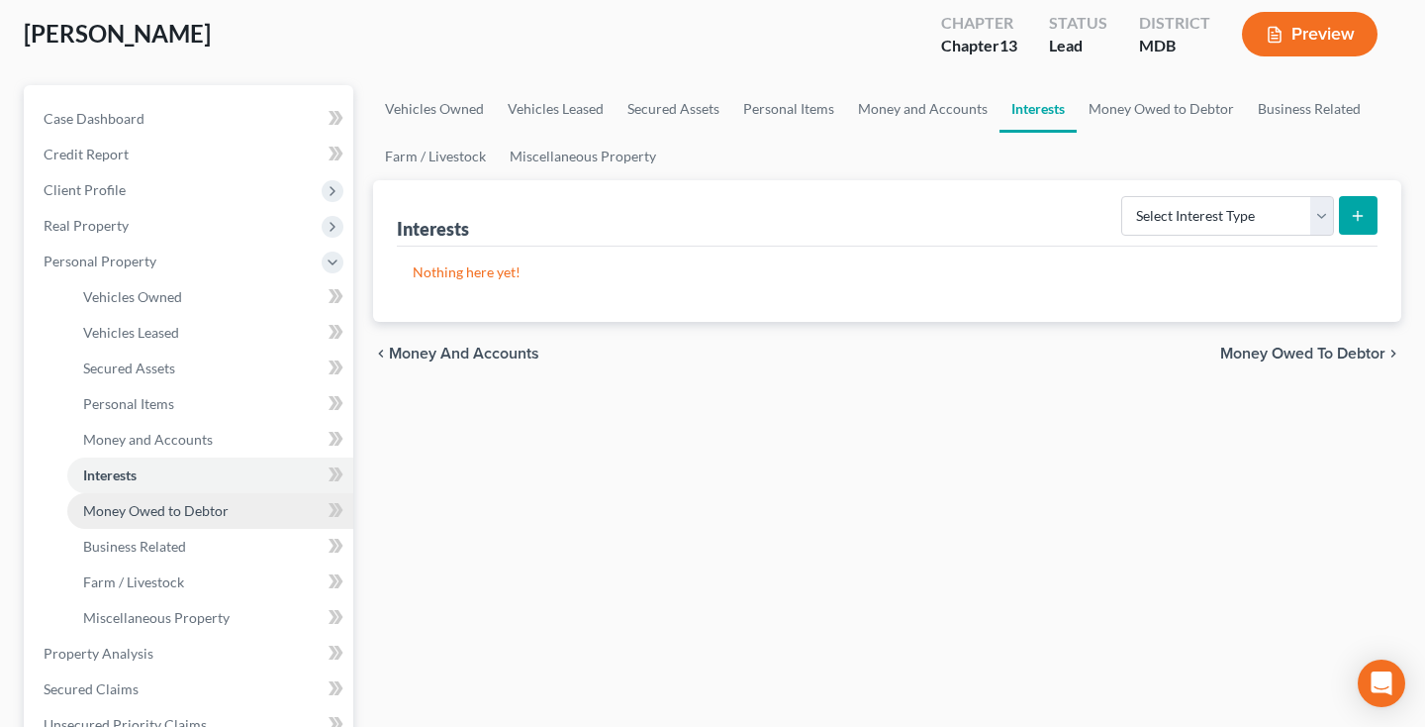
click at [141, 511] on span "Money Owed to Debtor" at bounding box center [156, 510] width 146 height 17
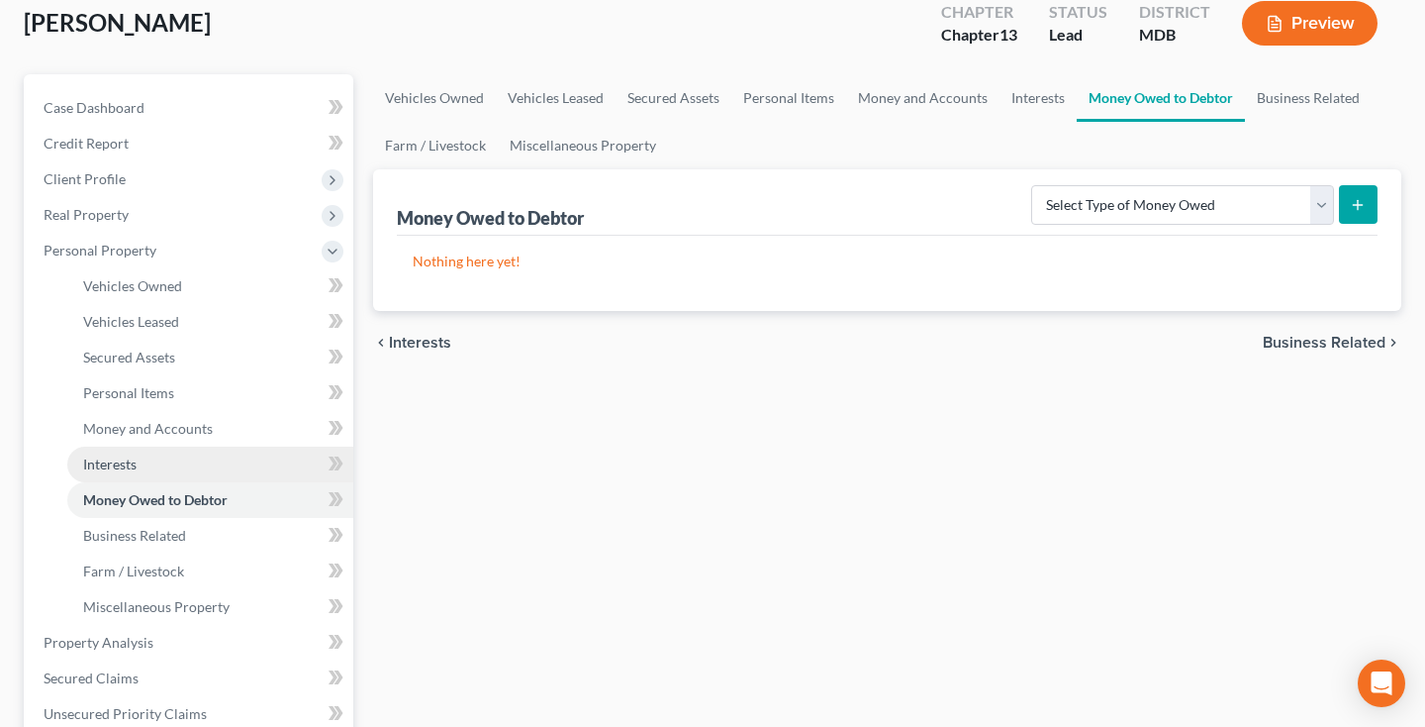
scroll to position [123, 0]
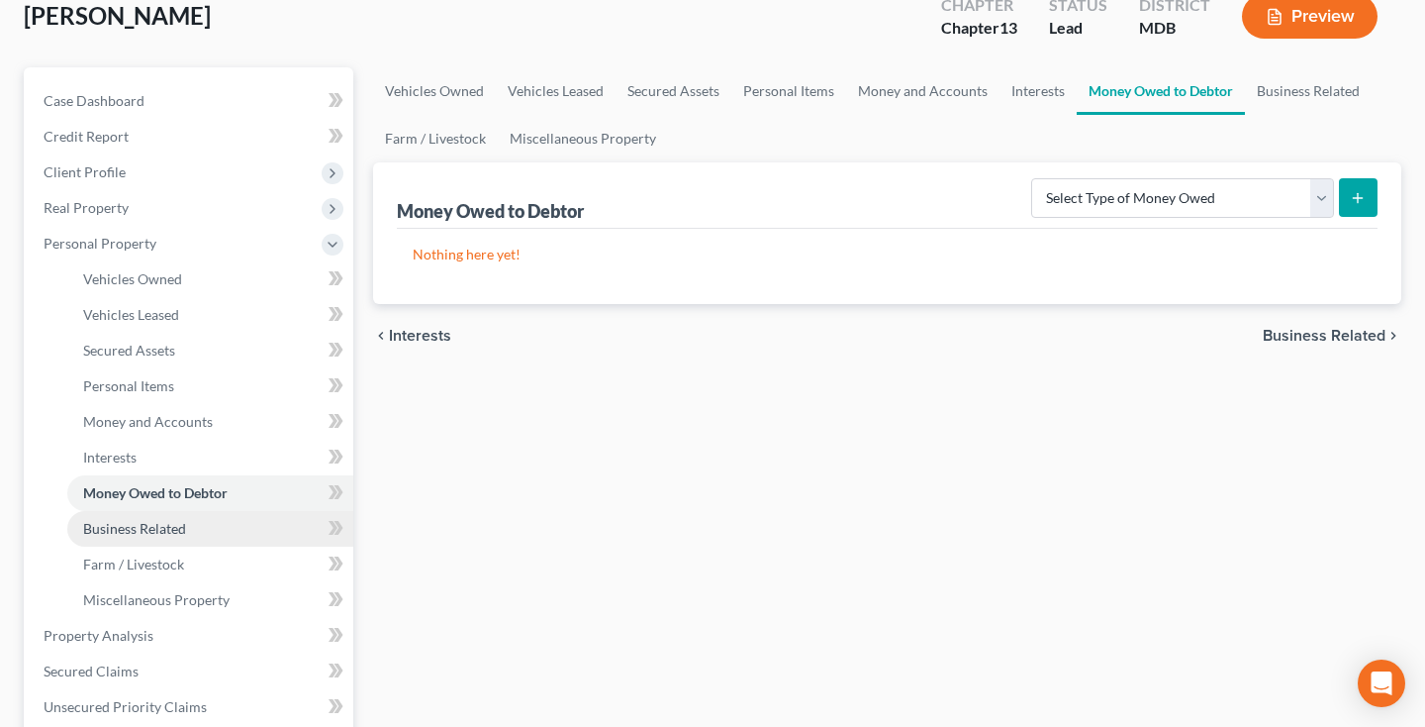
click at [141, 529] on span "Business Related" at bounding box center [134, 528] width 103 height 17
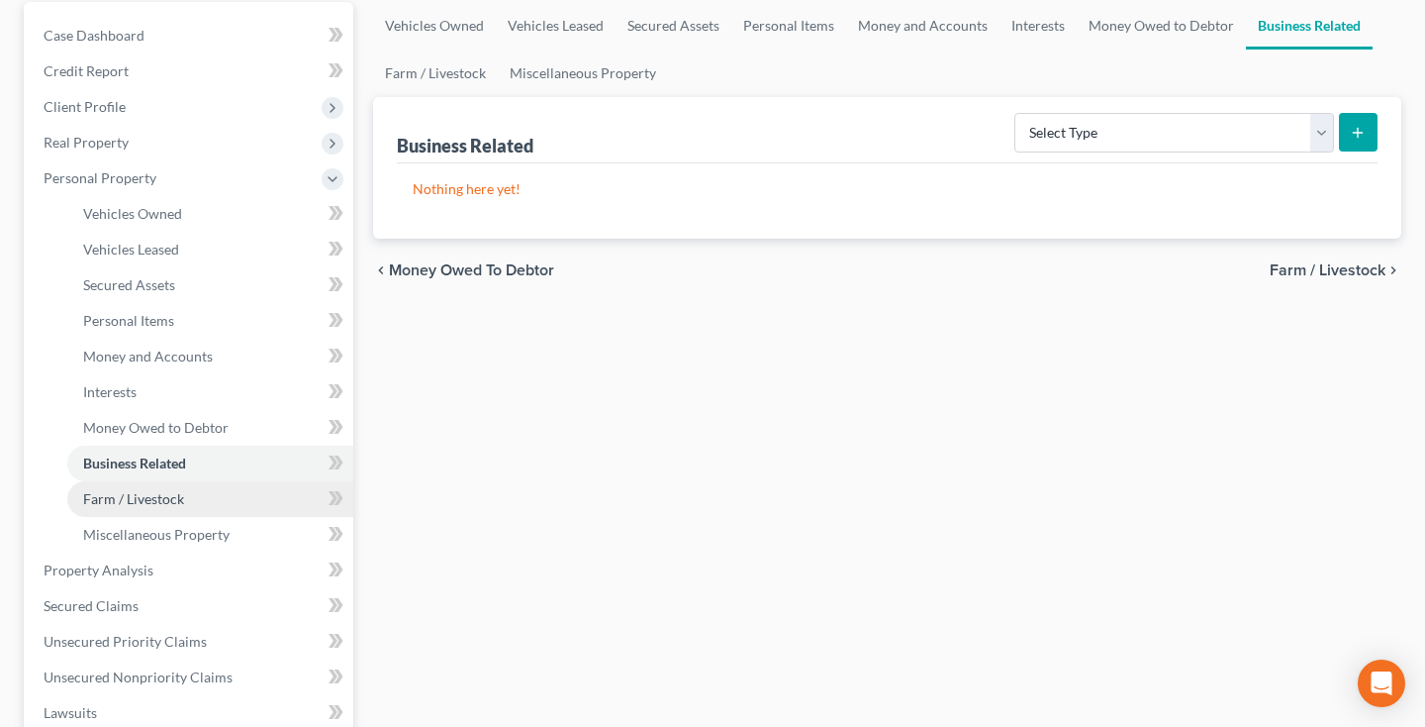
click at [142, 500] on span "Farm / Livestock" at bounding box center [133, 498] width 101 height 17
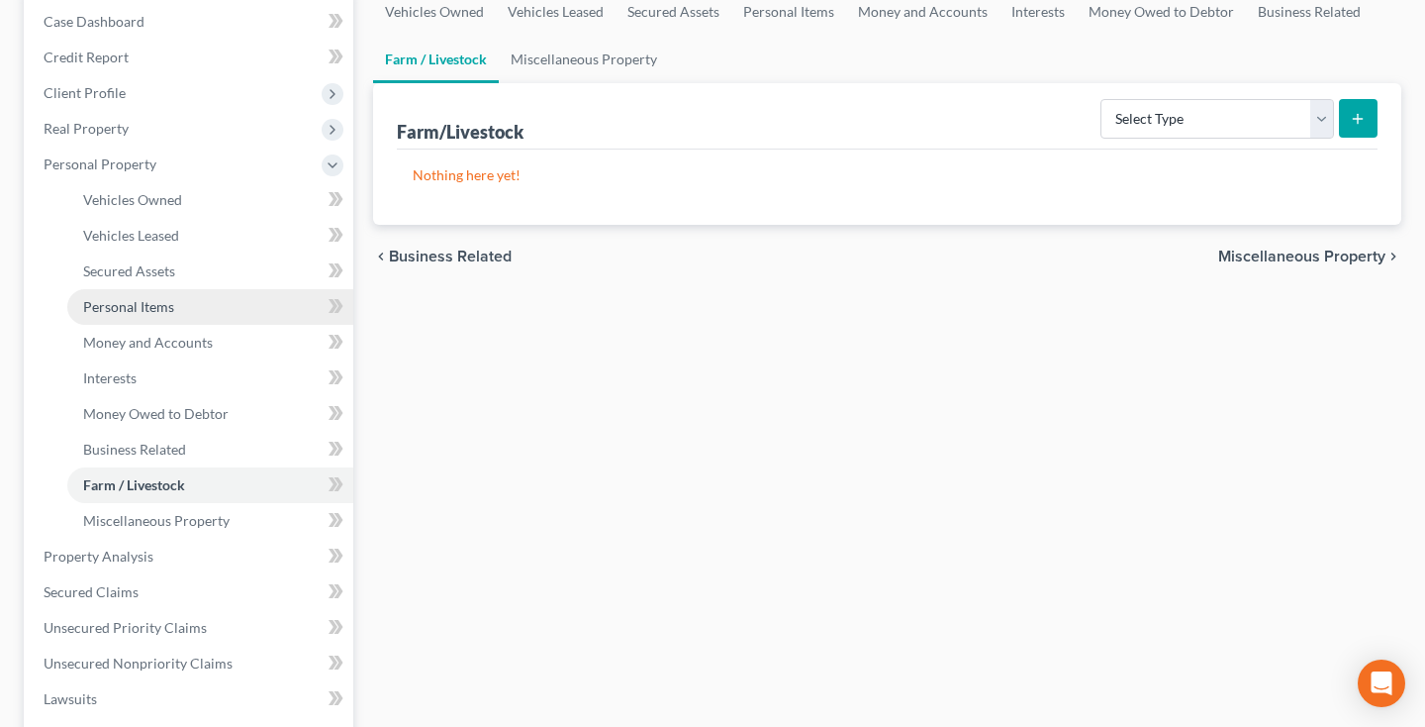
scroll to position [211, 0]
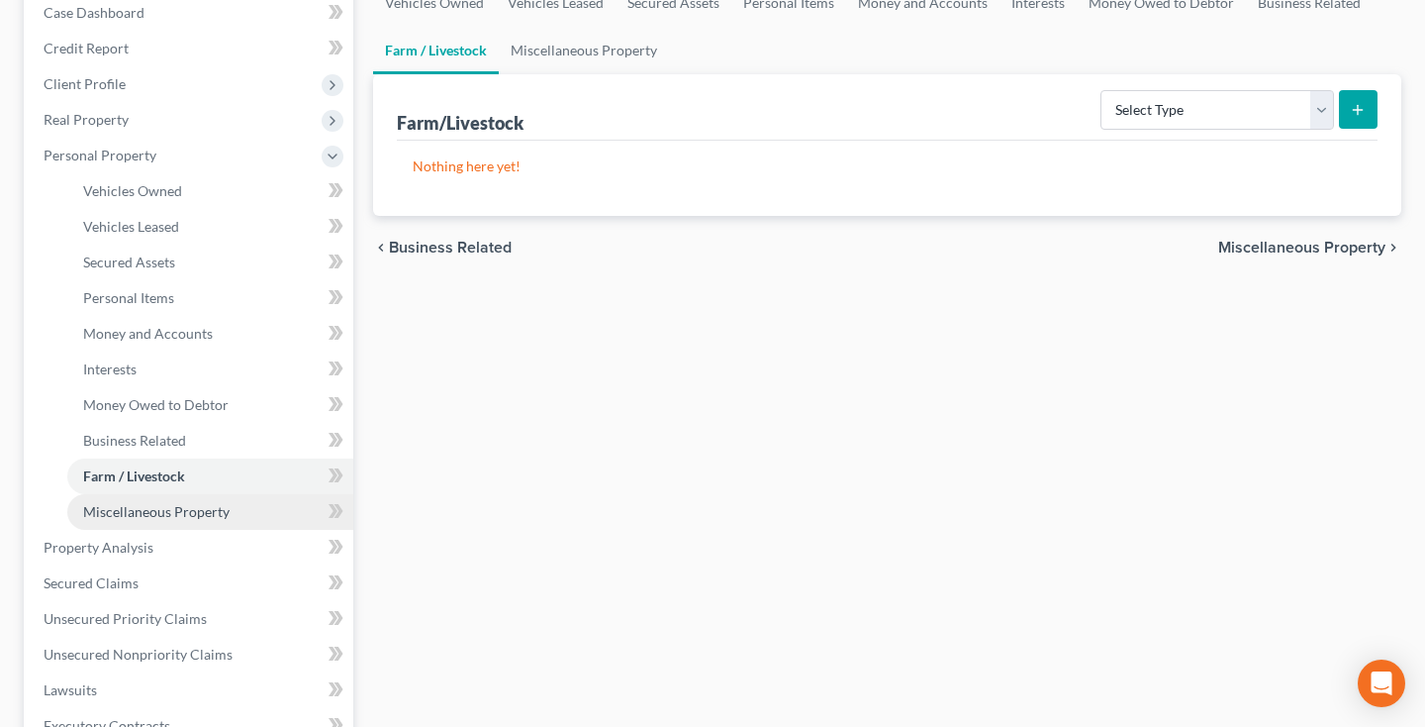
click at [122, 513] on span "Miscellaneous Property" at bounding box center [156, 511] width 146 height 17
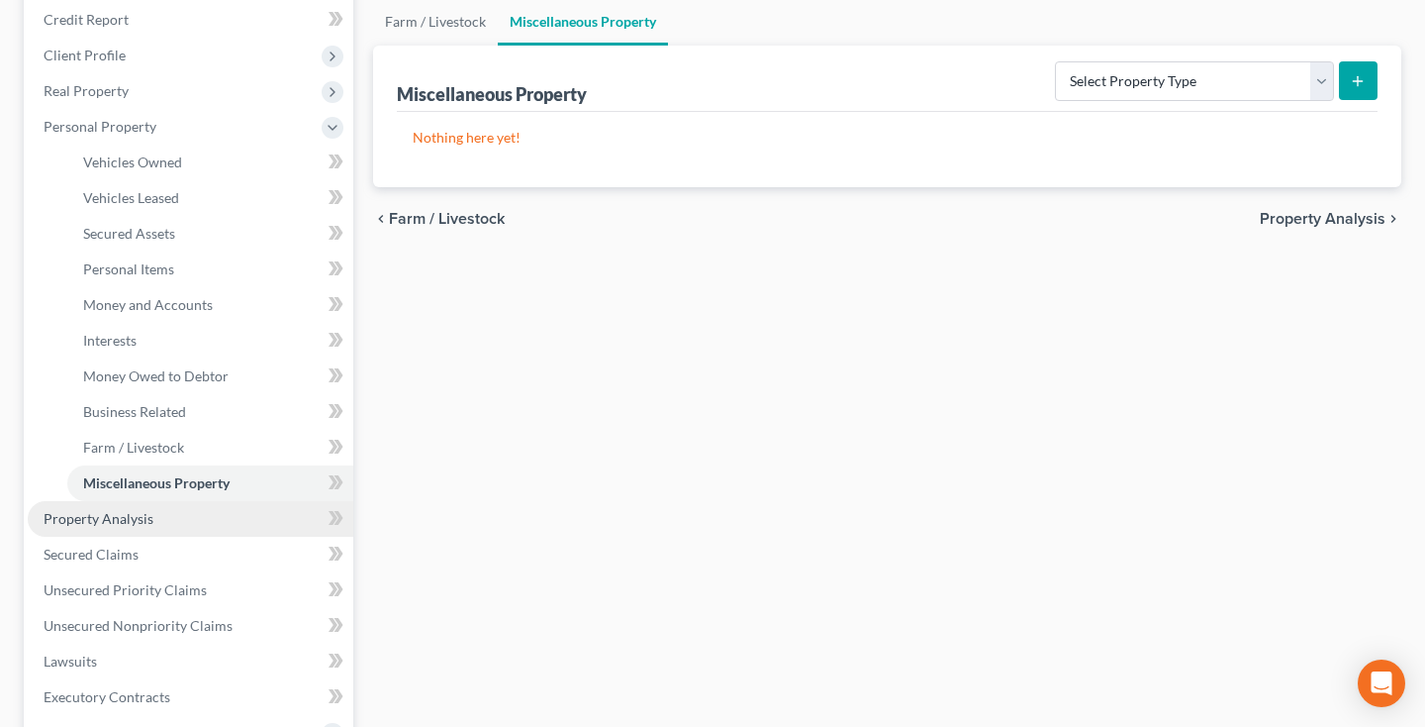
click at [108, 510] on span "Property Analysis" at bounding box center [99, 518] width 110 height 17
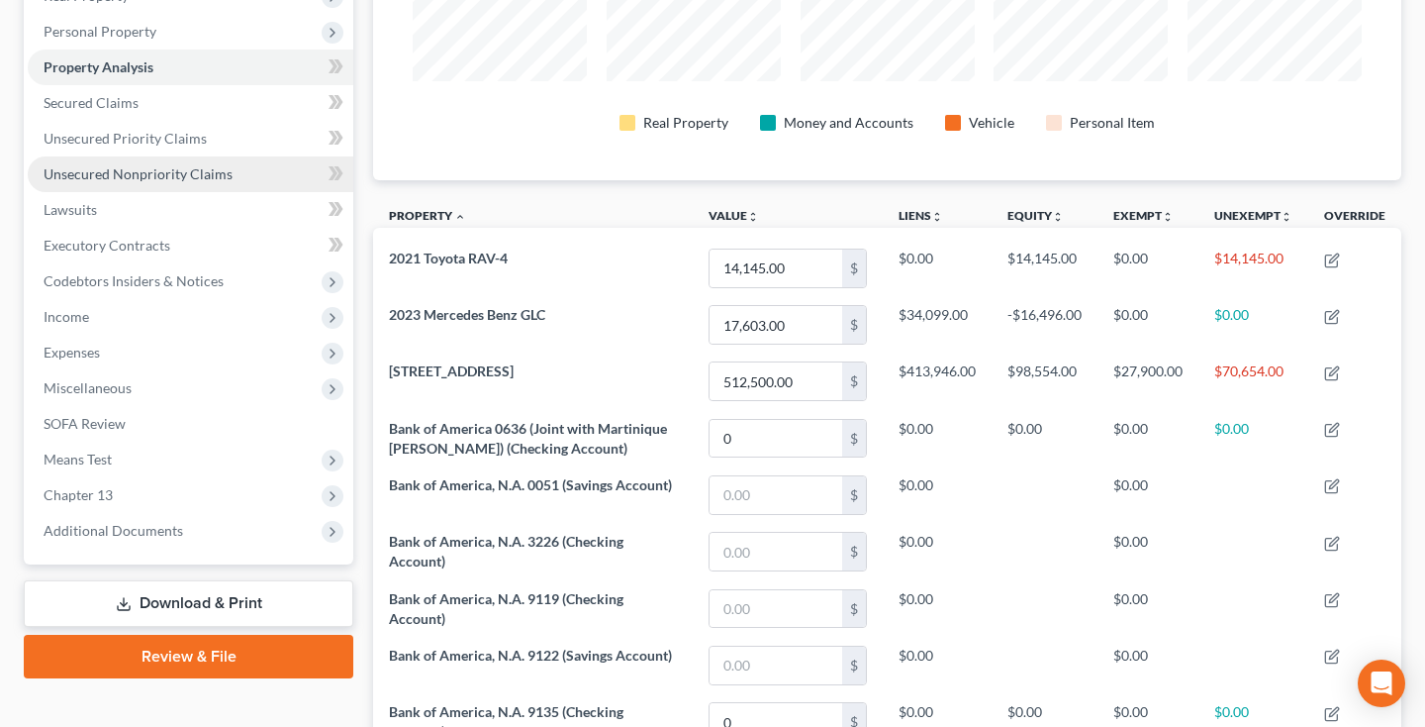
scroll to position [327, 0]
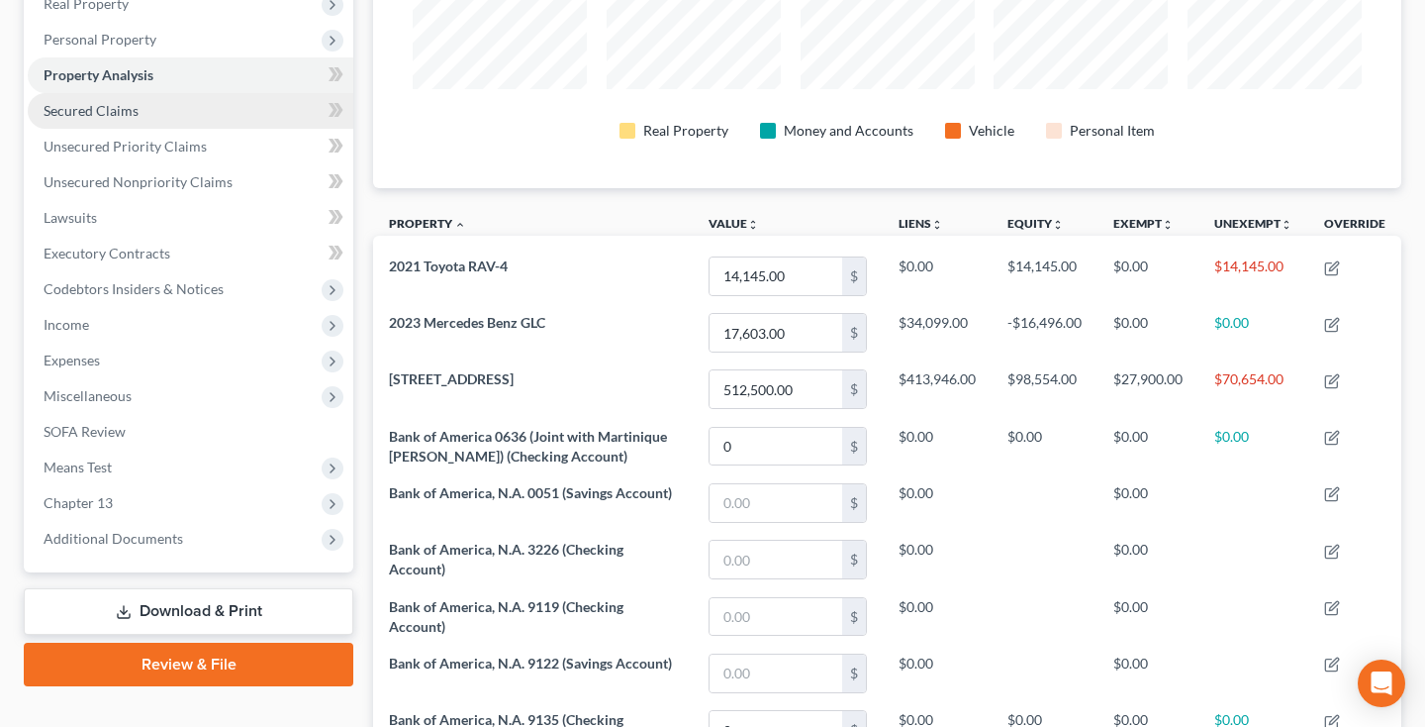
click at [141, 114] on link "Secured Claims" at bounding box center [191, 111] width 326 height 36
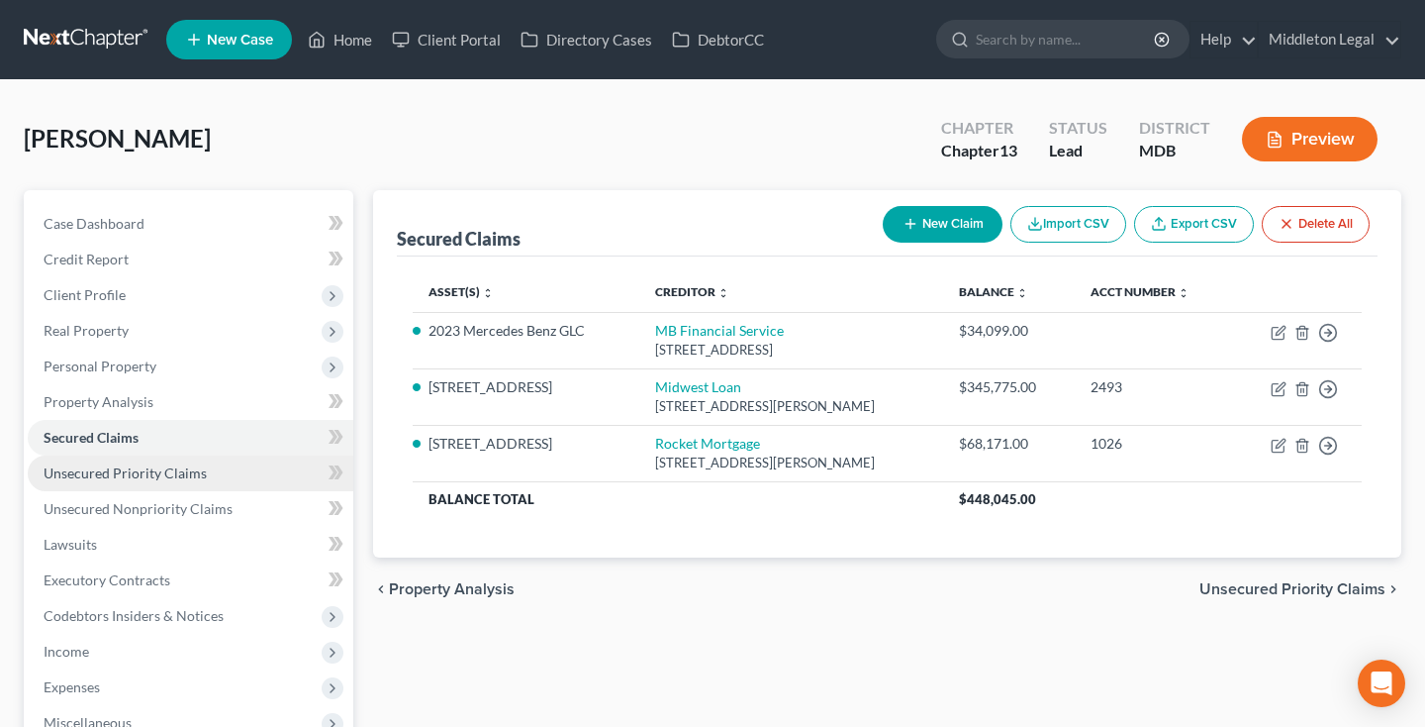
click at [139, 477] on span "Unsecured Priority Claims" at bounding box center [125, 472] width 163 height 17
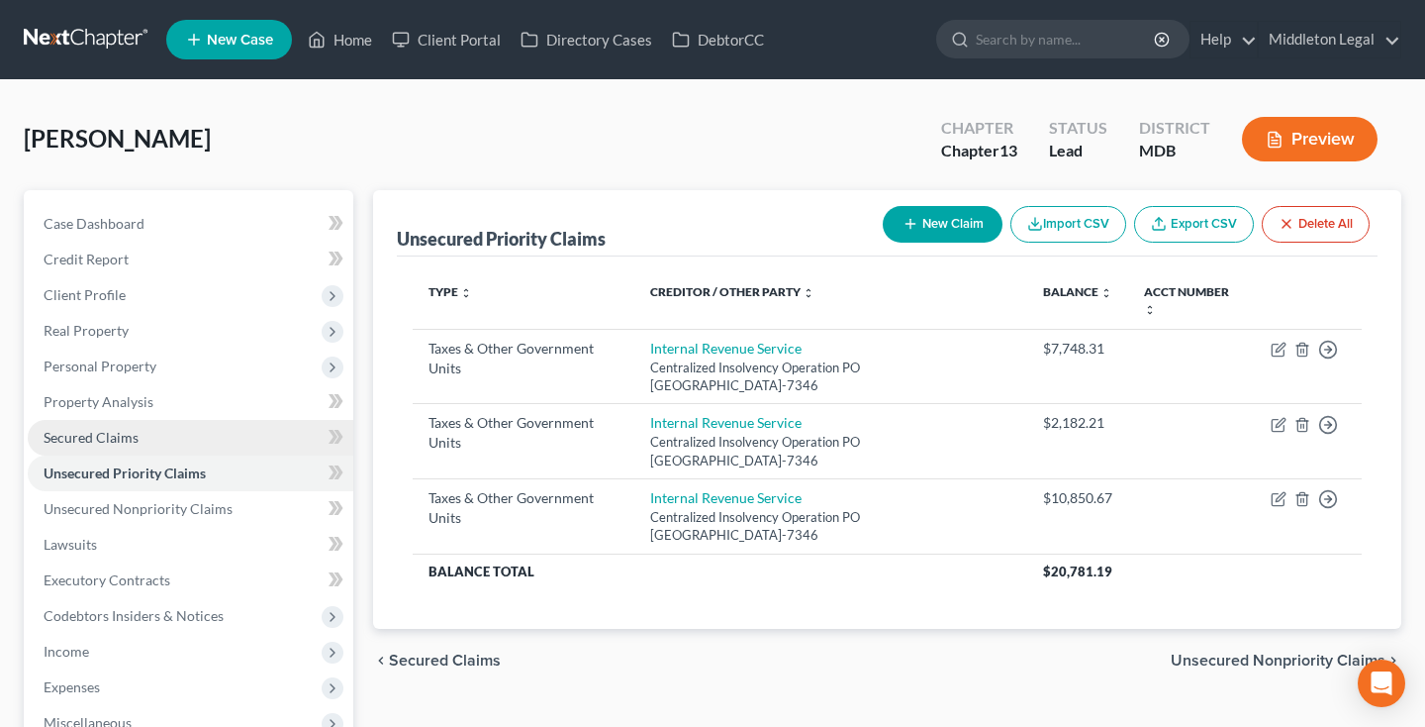
click at [111, 432] on span "Secured Claims" at bounding box center [91, 437] width 95 height 17
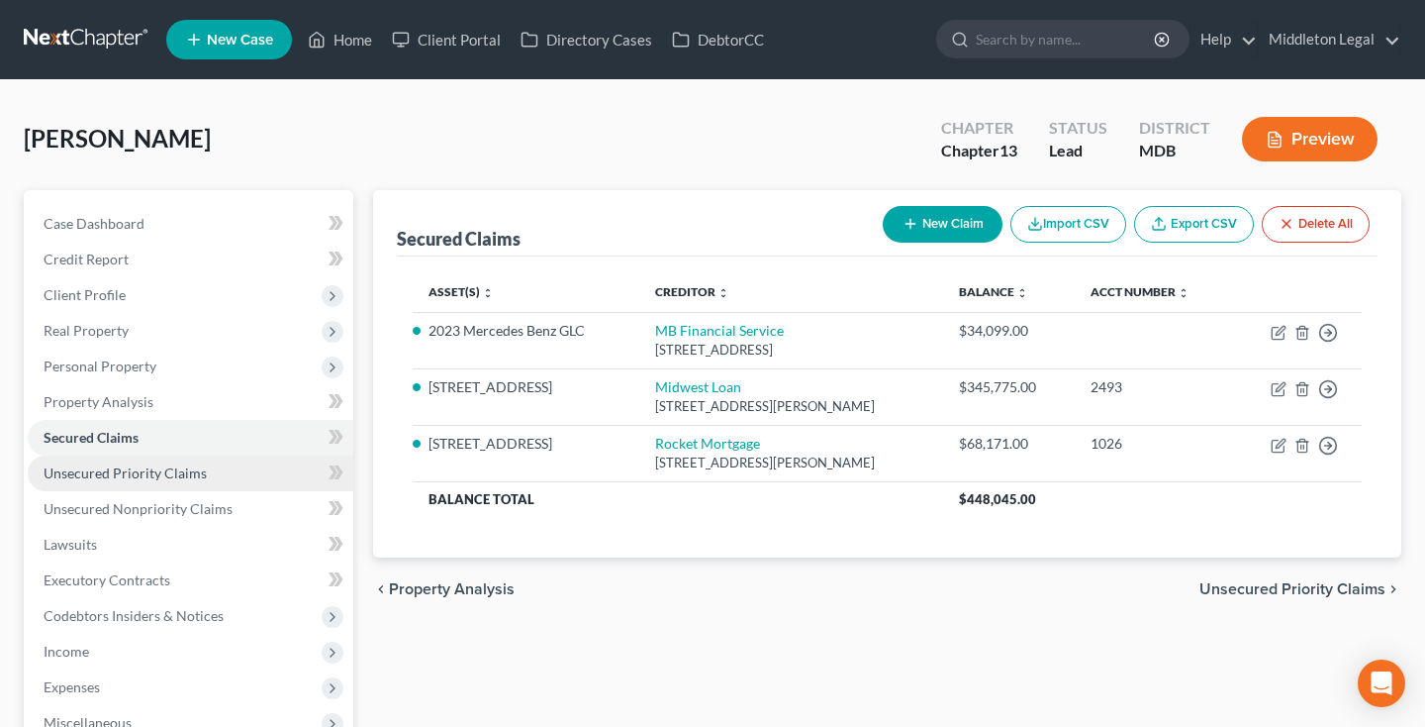
click at [119, 471] on span "Unsecured Priority Claims" at bounding box center [125, 472] width 163 height 17
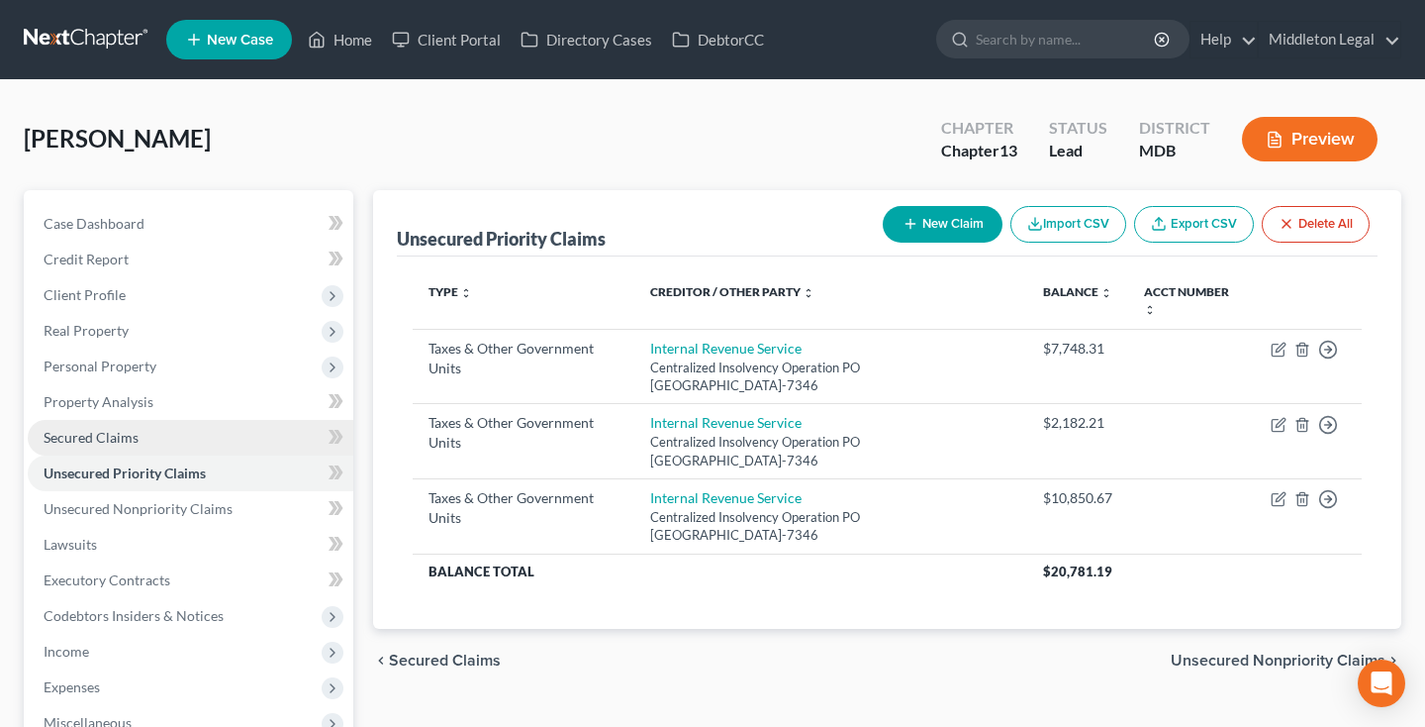
click at [89, 434] on span "Secured Claims" at bounding box center [91, 437] width 95 height 17
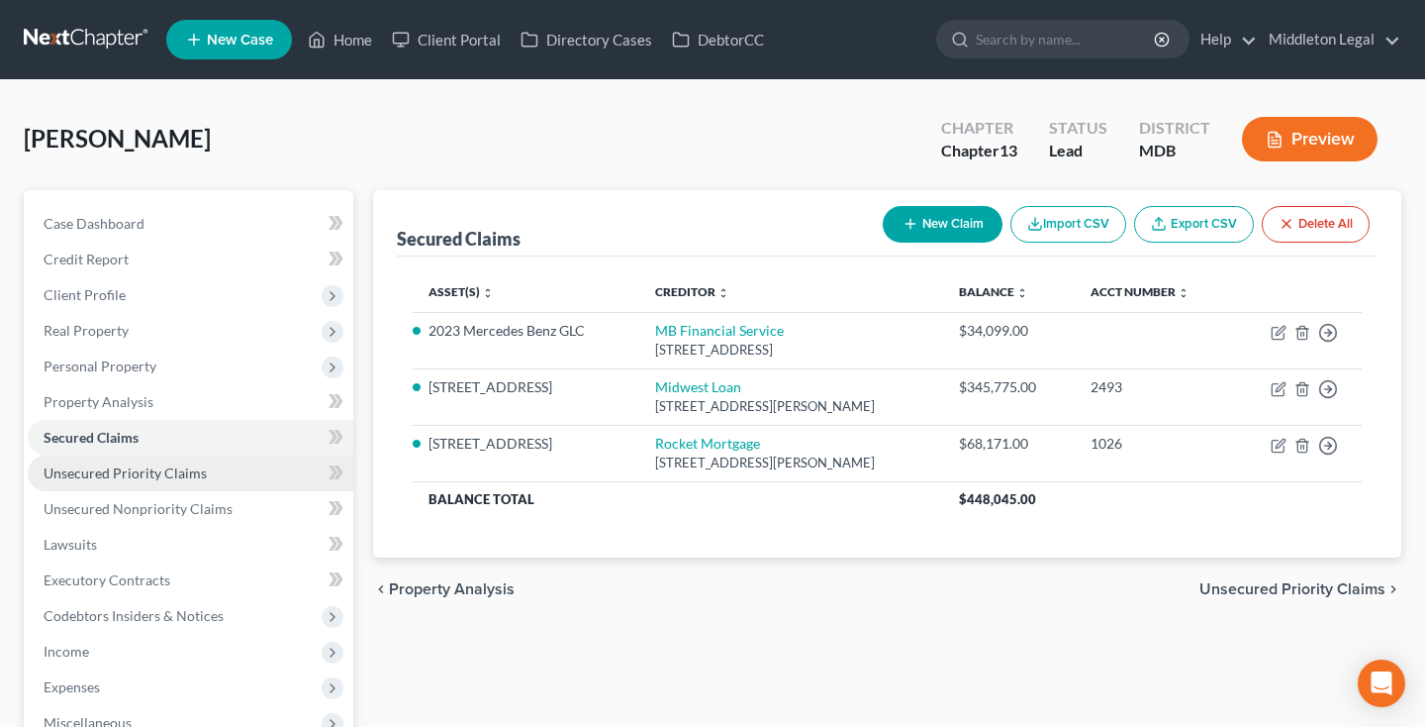
click at [110, 469] on span "Unsecured Priority Claims" at bounding box center [125, 472] width 163 height 17
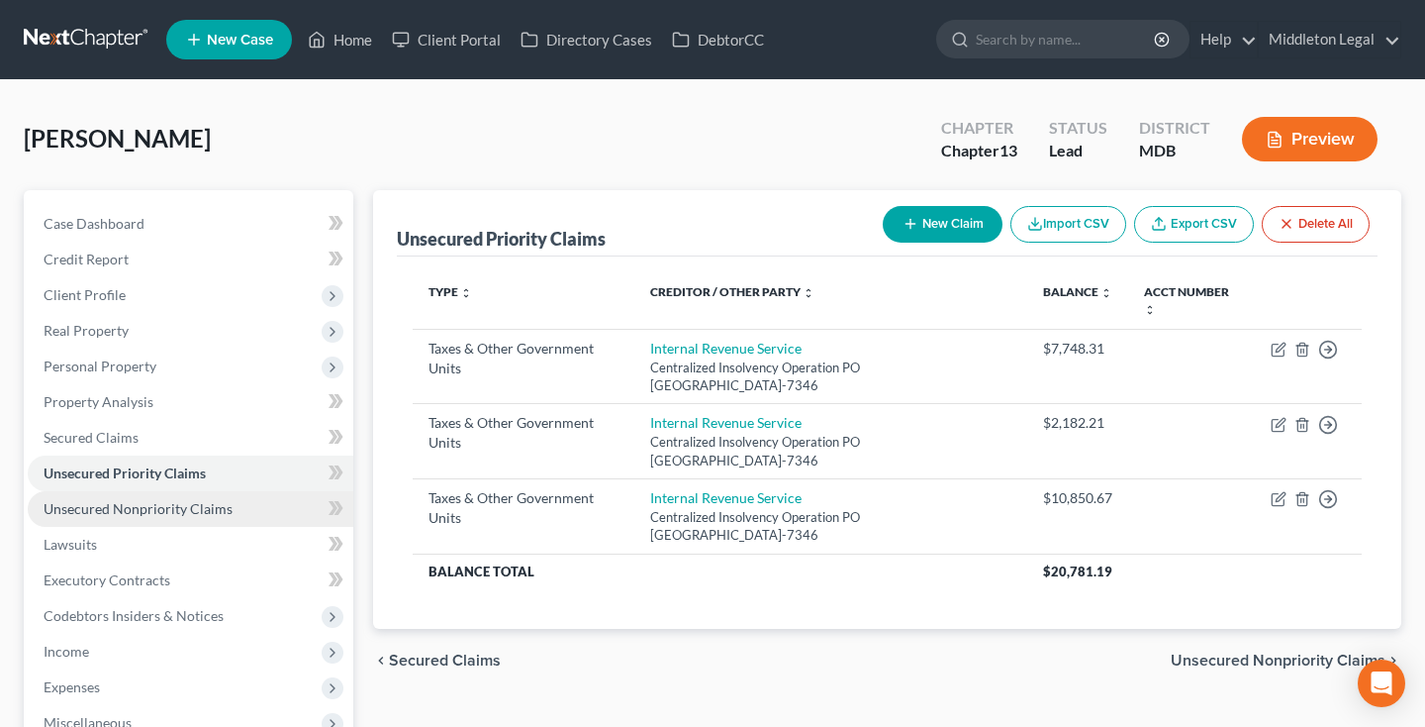
click at [151, 508] on span "Unsecured Nonpriority Claims" at bounding box center [138, 508] width 189 height 17
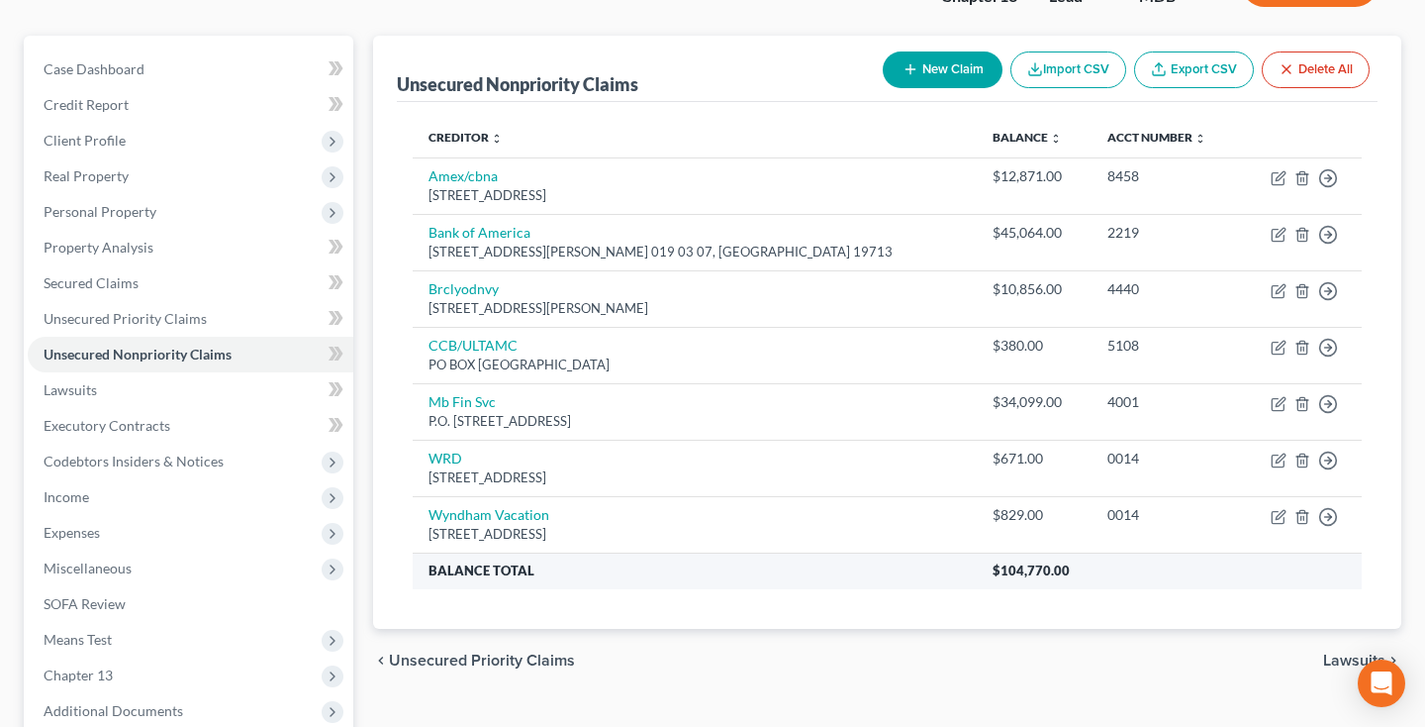
scroll to position [152, 0]
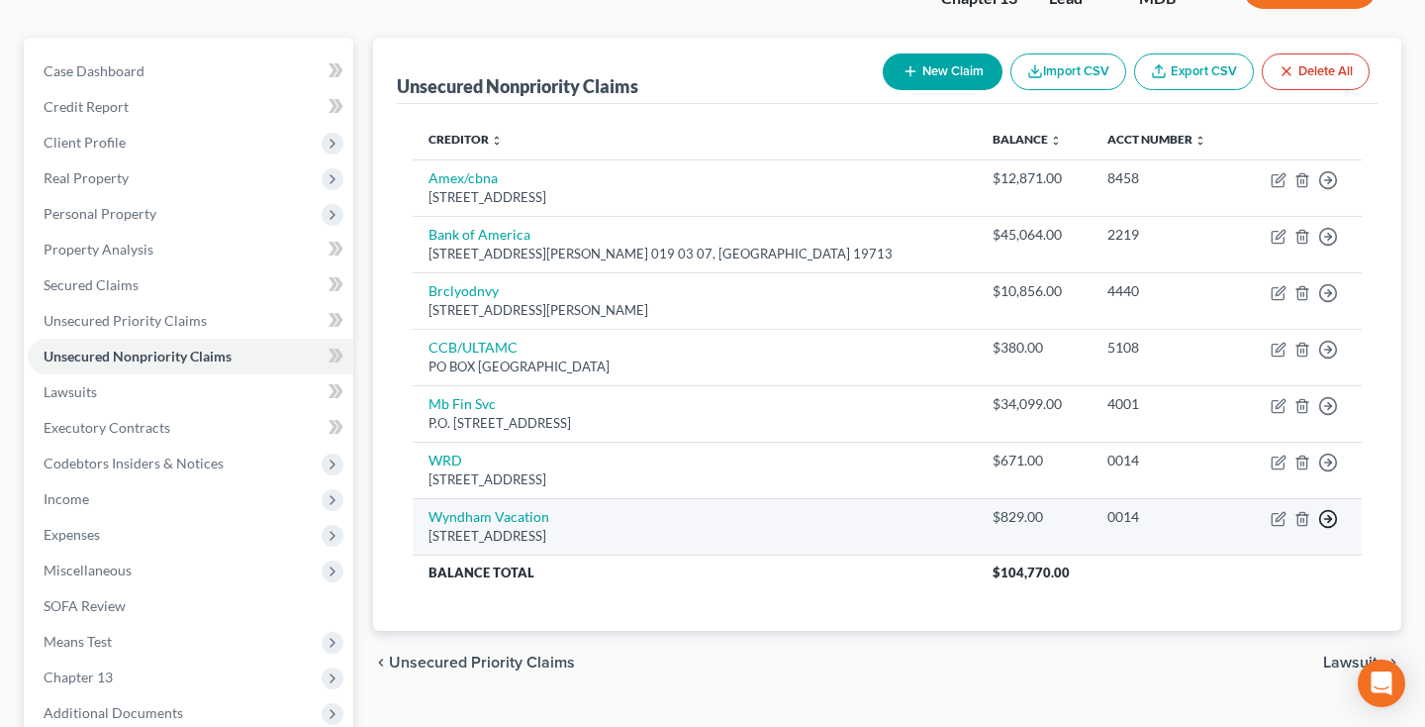
click at [1319, 512] on icon "button" at bounding box center [1328, 519] width 20 height 20
click at [1208, 524] on link "Move to D" at bounding box center [1237, 533] width 165 height 34
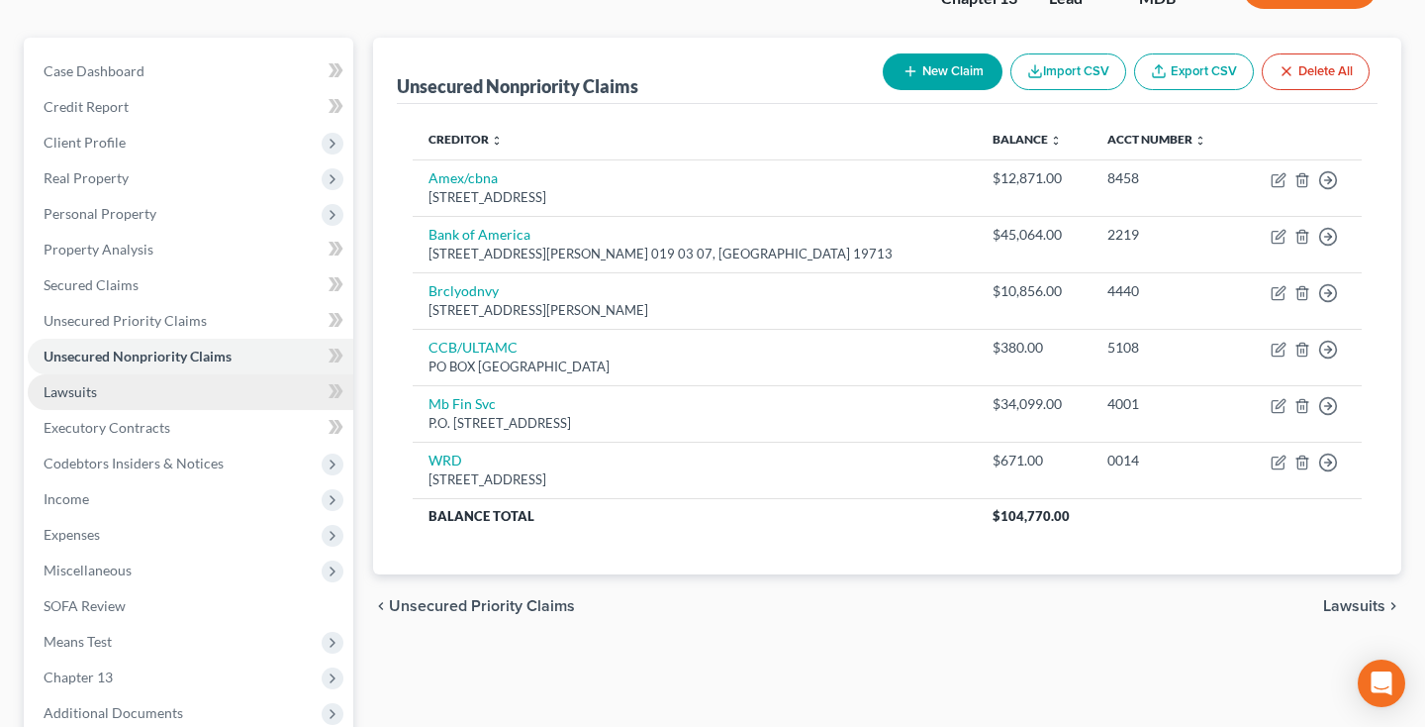
click at [152, 388] on link "Lawsuits" at bounding box center [191, 392] width 326 height 36
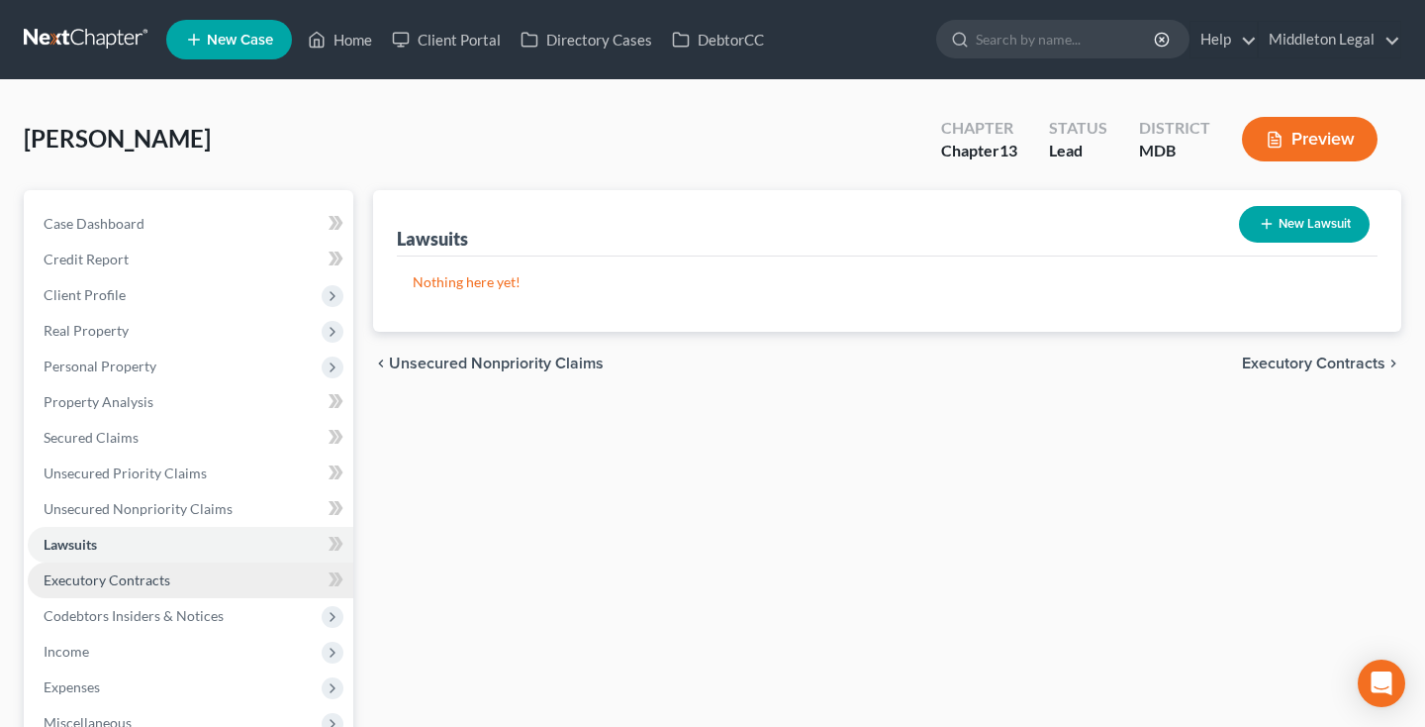
click at [148, 585] on span "Executory Contracts" at bounding box center [107, 579] width 127 height 17
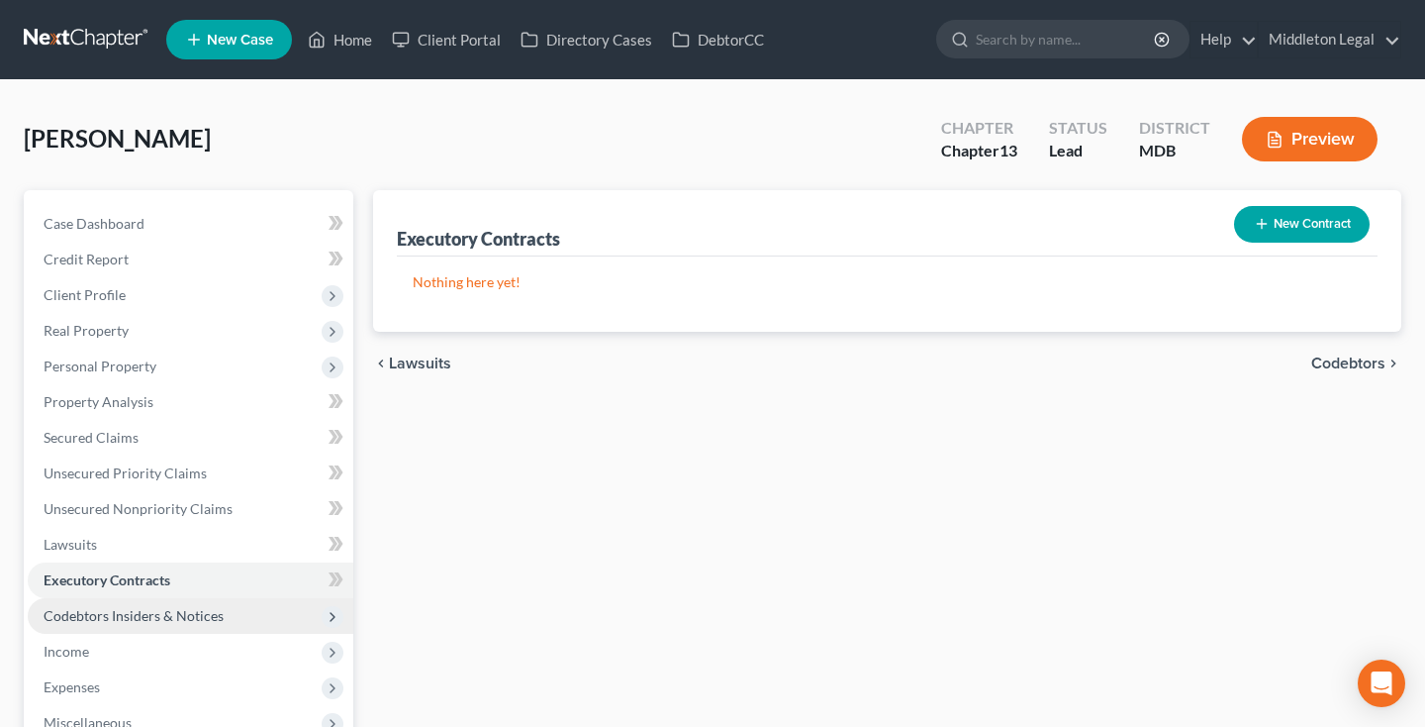
click at [174, 613] on span "Codebtors Insiders & Notices" at bounding box center [134, 615] width 180 height 17
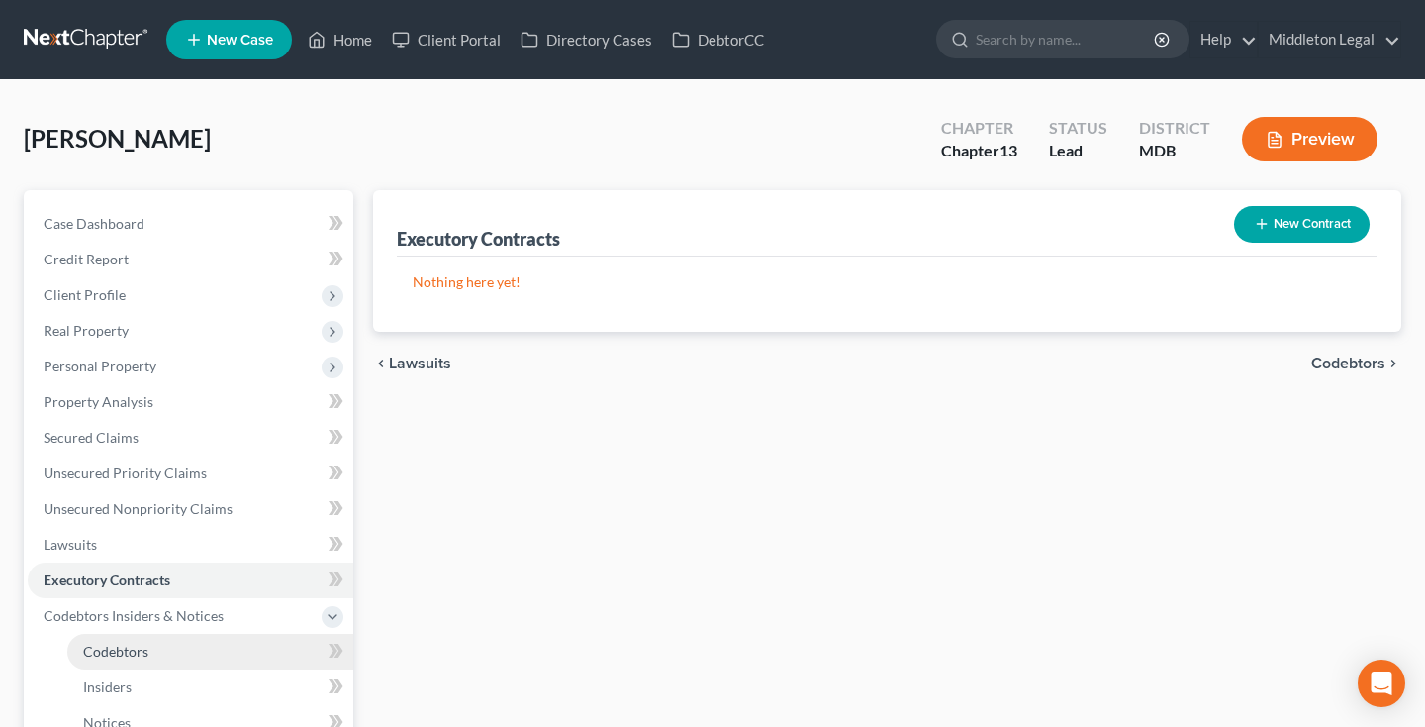
click at [152, 646] on link "Codebtors" at bounding box center [210, 651] width 286 height 36
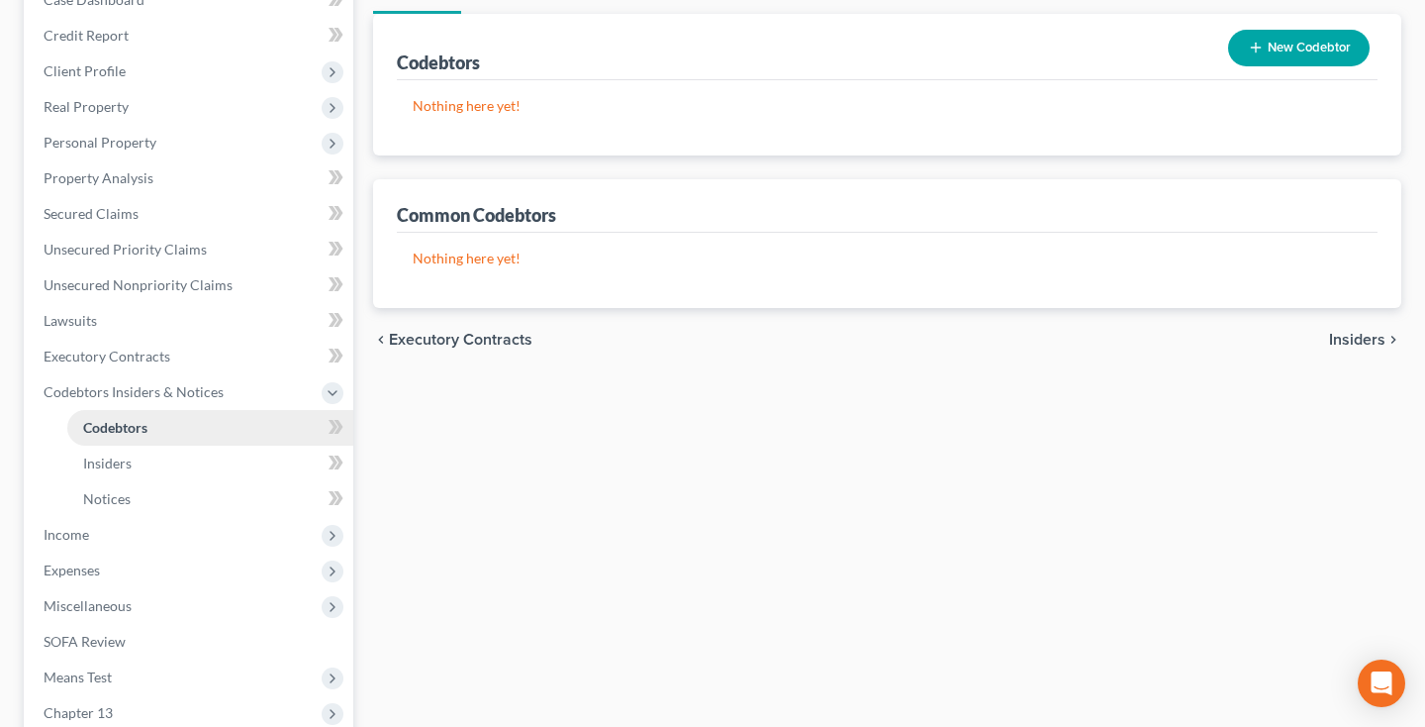
scroll to position [229, 0]
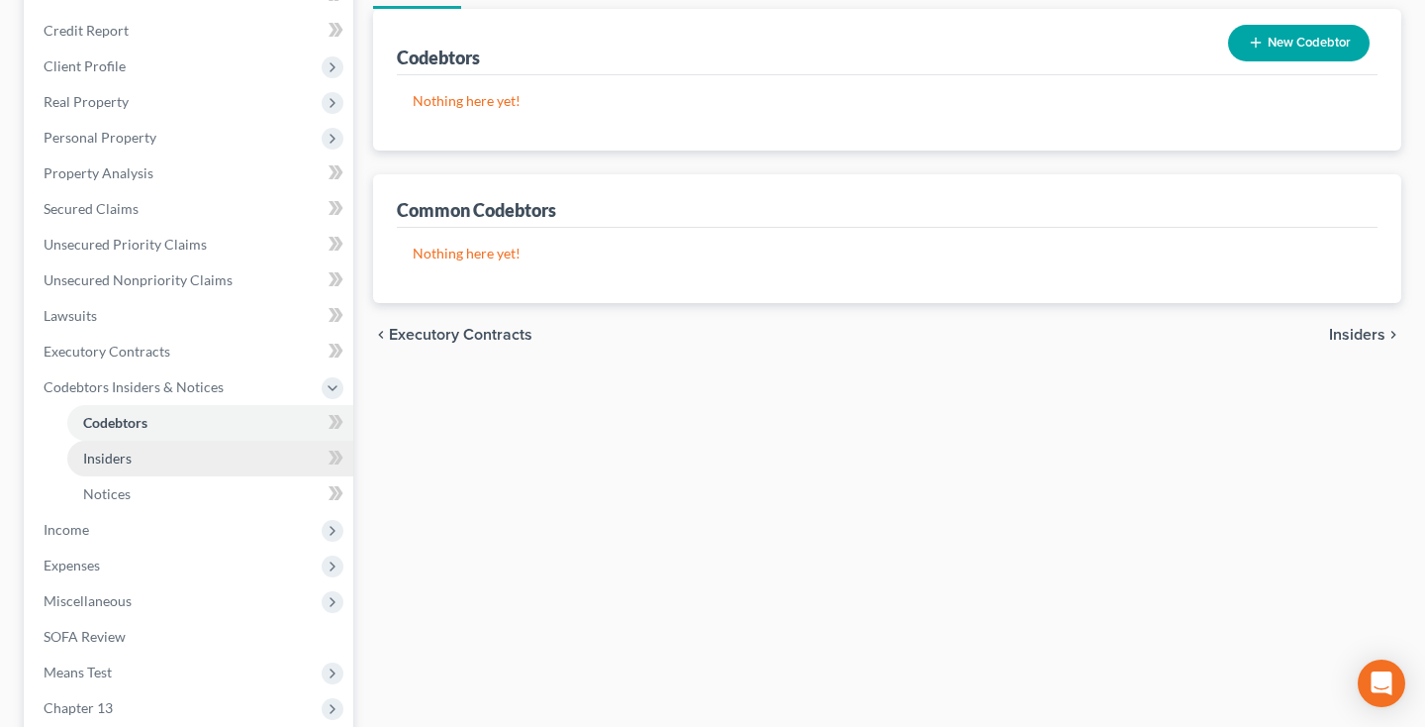
click at [117, 463] on span "Insiders" at bounding box center [107, 457] width 49 height 17
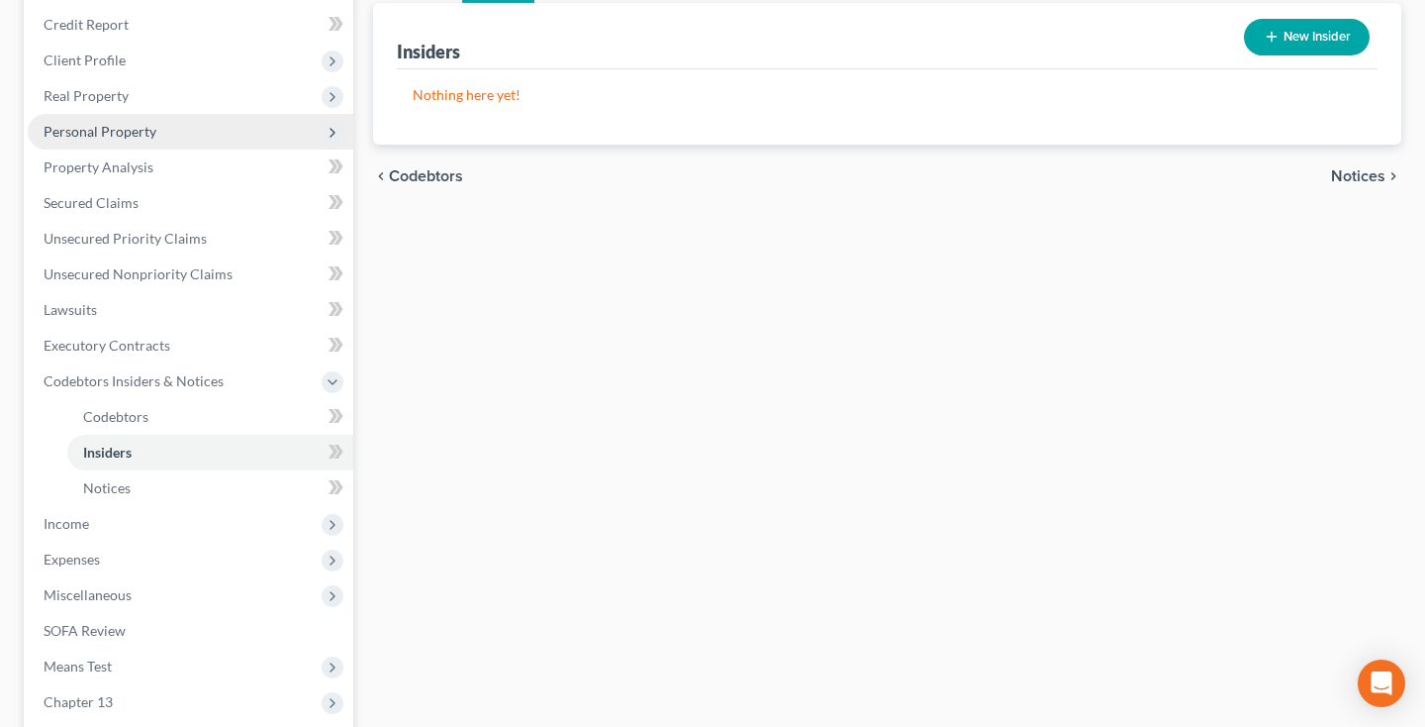
scroll to position [250, 0]
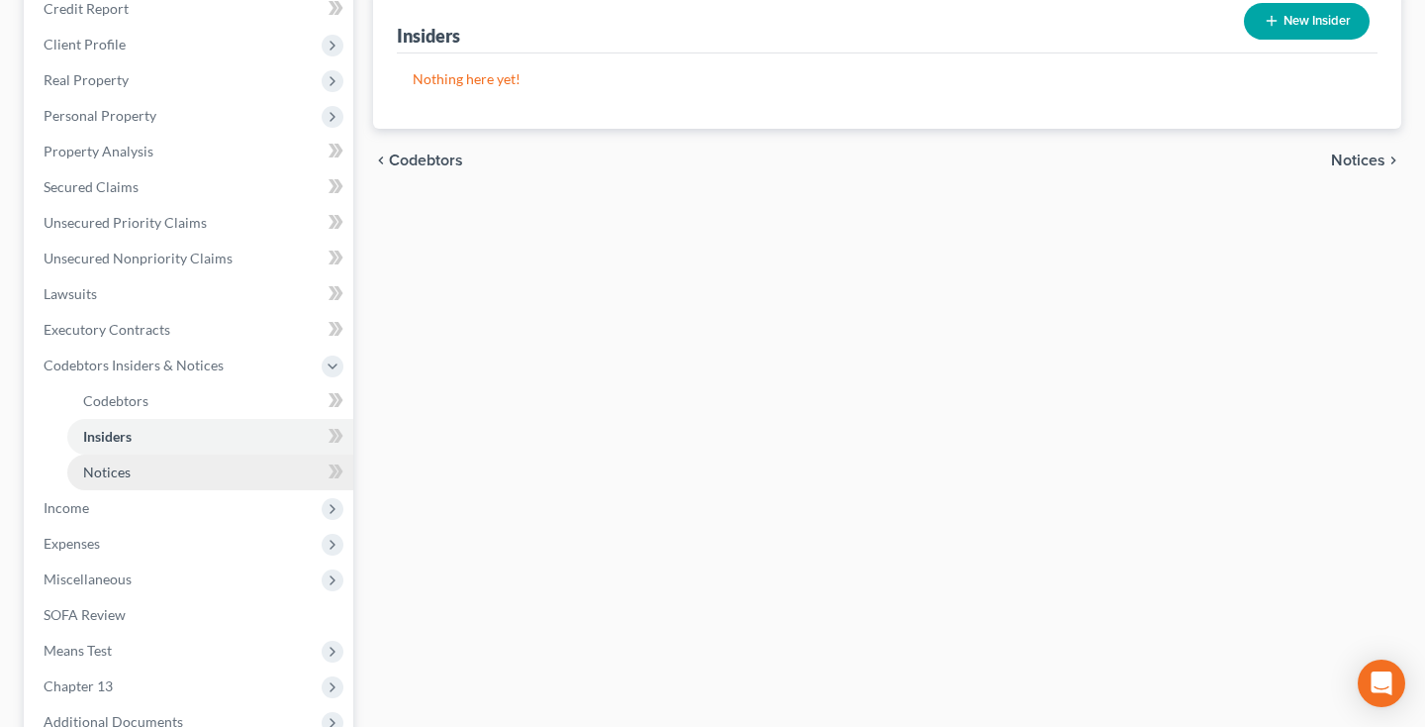
click at [131, 471] on link "Notices" at bounding box center [210, 472] width 286 height 36
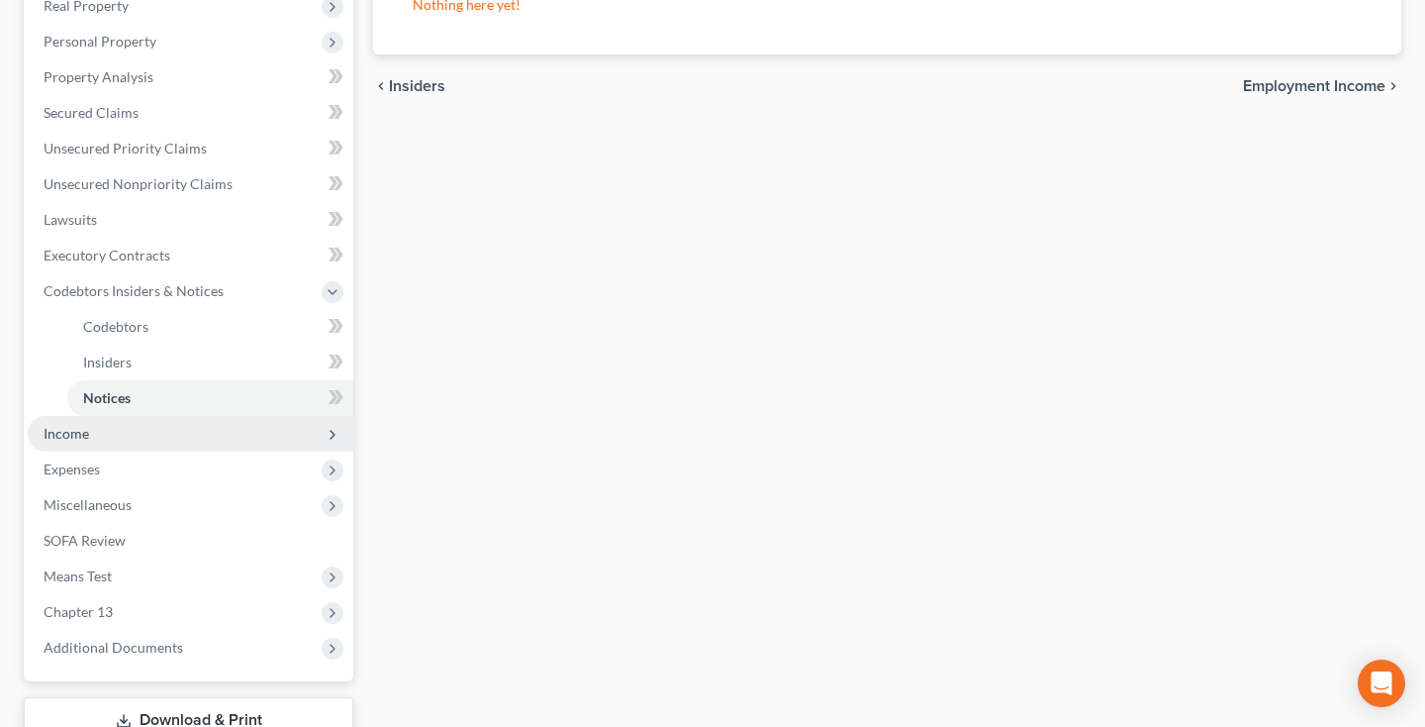
scroll to position [344, 0]
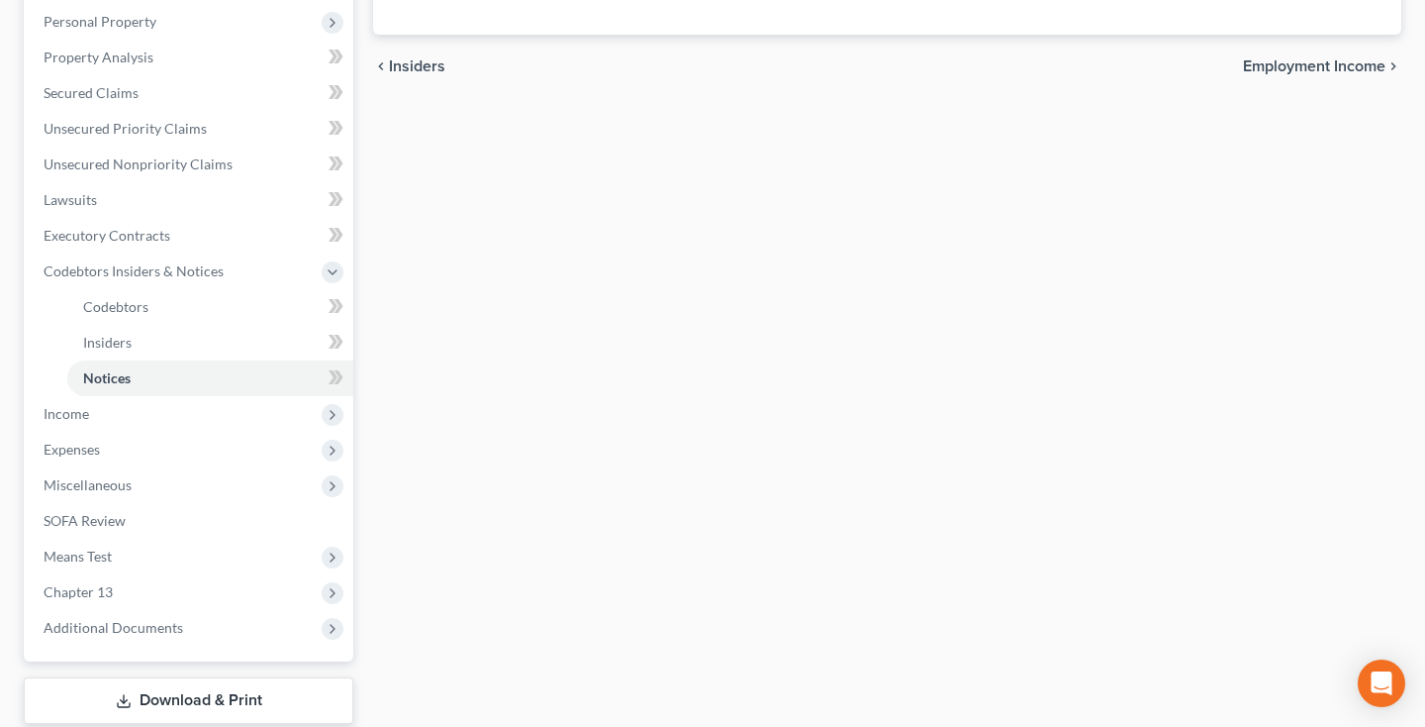
click at [11, 413] on div "[PERSON_NAME] Upgraded Chapter Chapter 13 Status Lead District MDB Preview Peti…" at bounding box center [712, 275] width 1425 height 1079
click at [58, 417] on span "Income" at bounding box center [67, 413] width 46 height 17
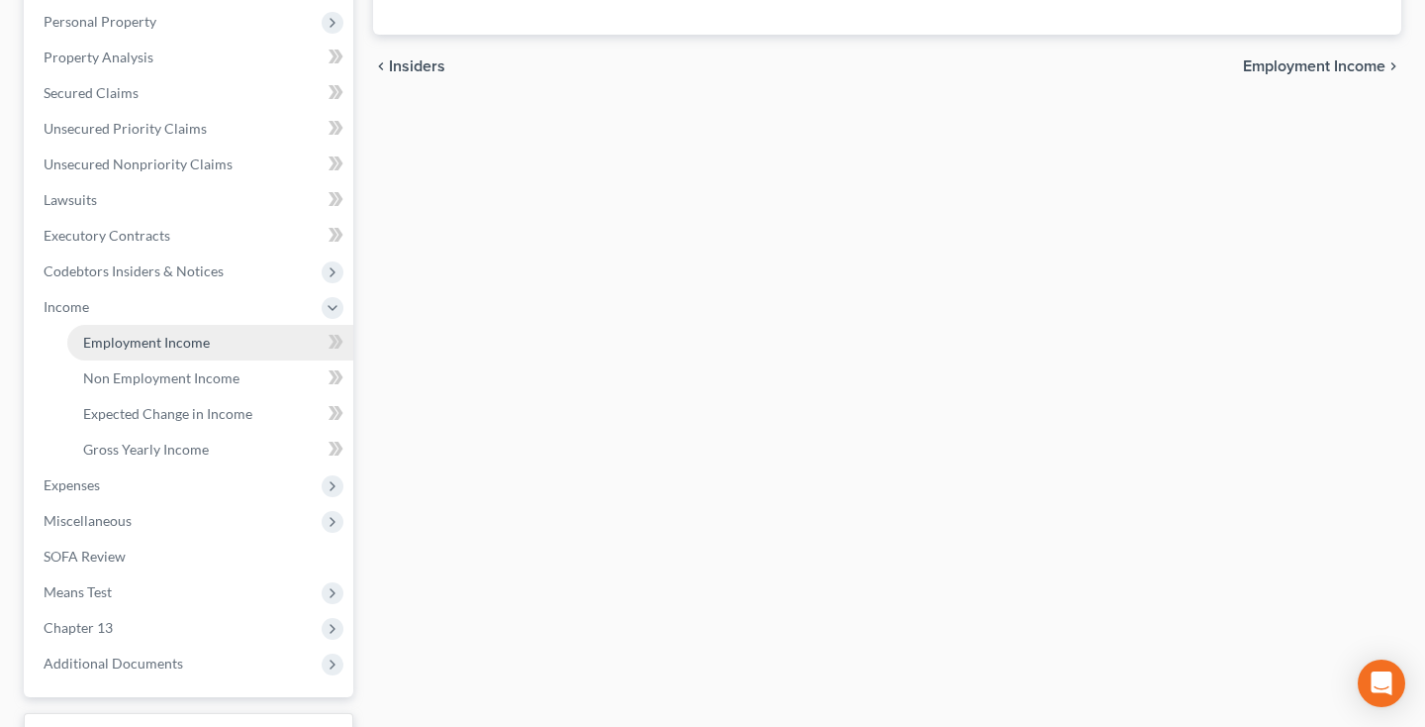
click at [140, 343] on span "Employment Income" at bounding box center [146, 342] width 127 height 17
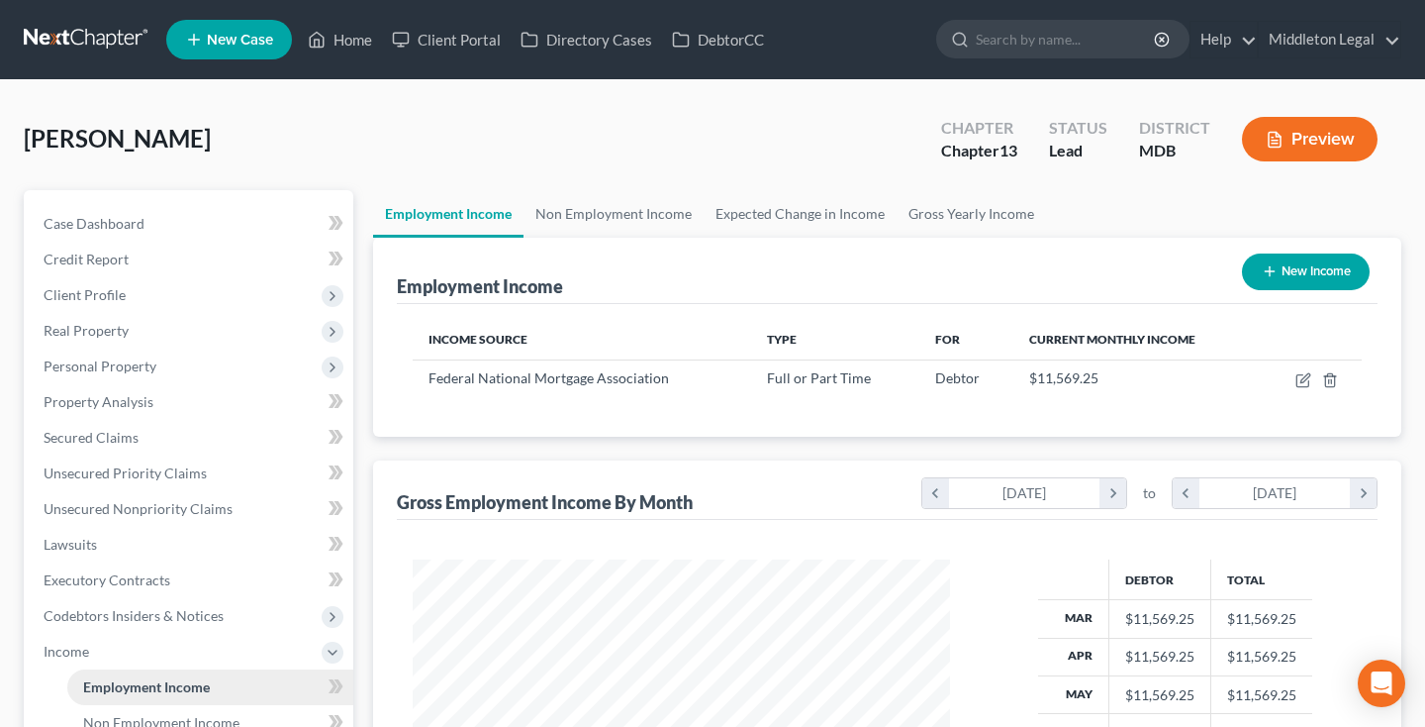
scroll to position [354, 577]
click at [1299, 381] on icon "button" at bounding box center [1304, 380] width 16 height 16
select select "0"
select select "8"
select select "0"
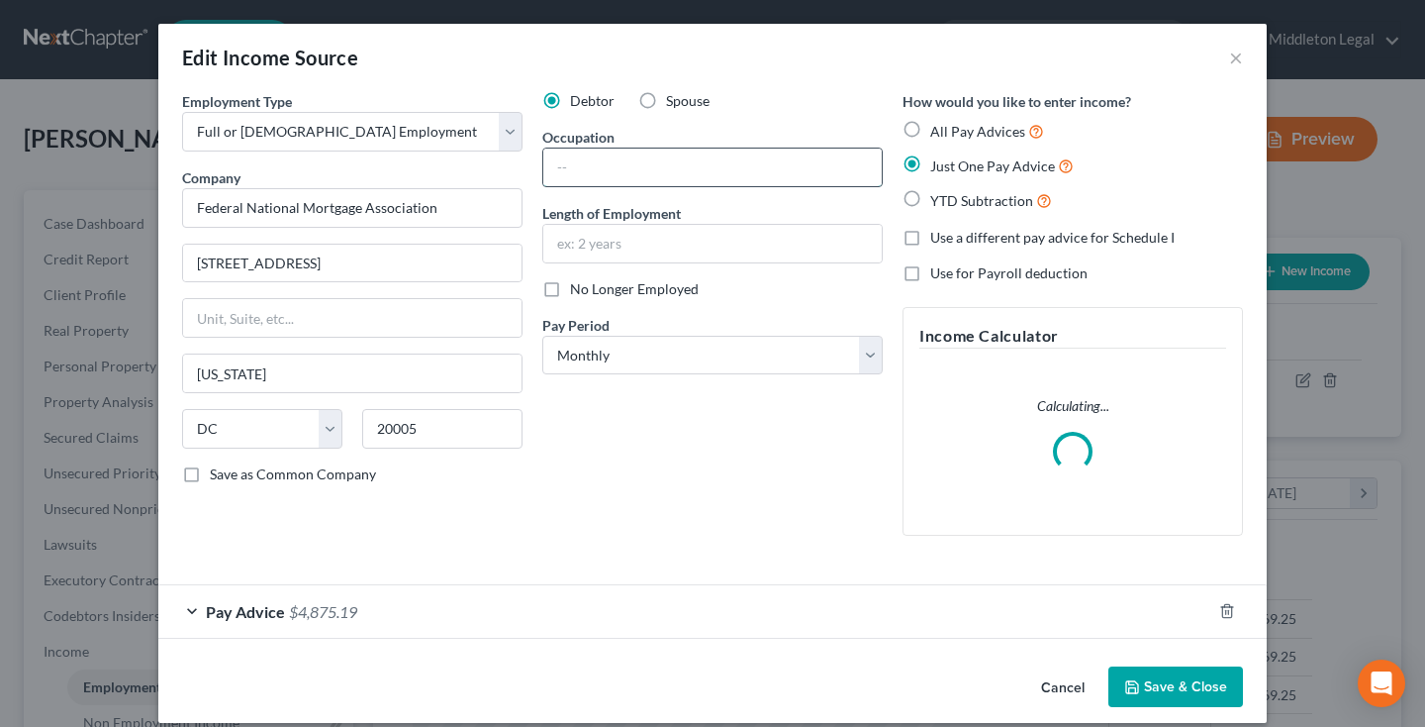
click at [625, 173] on input "text" at bounding box center [712, 167] width 339 height 38
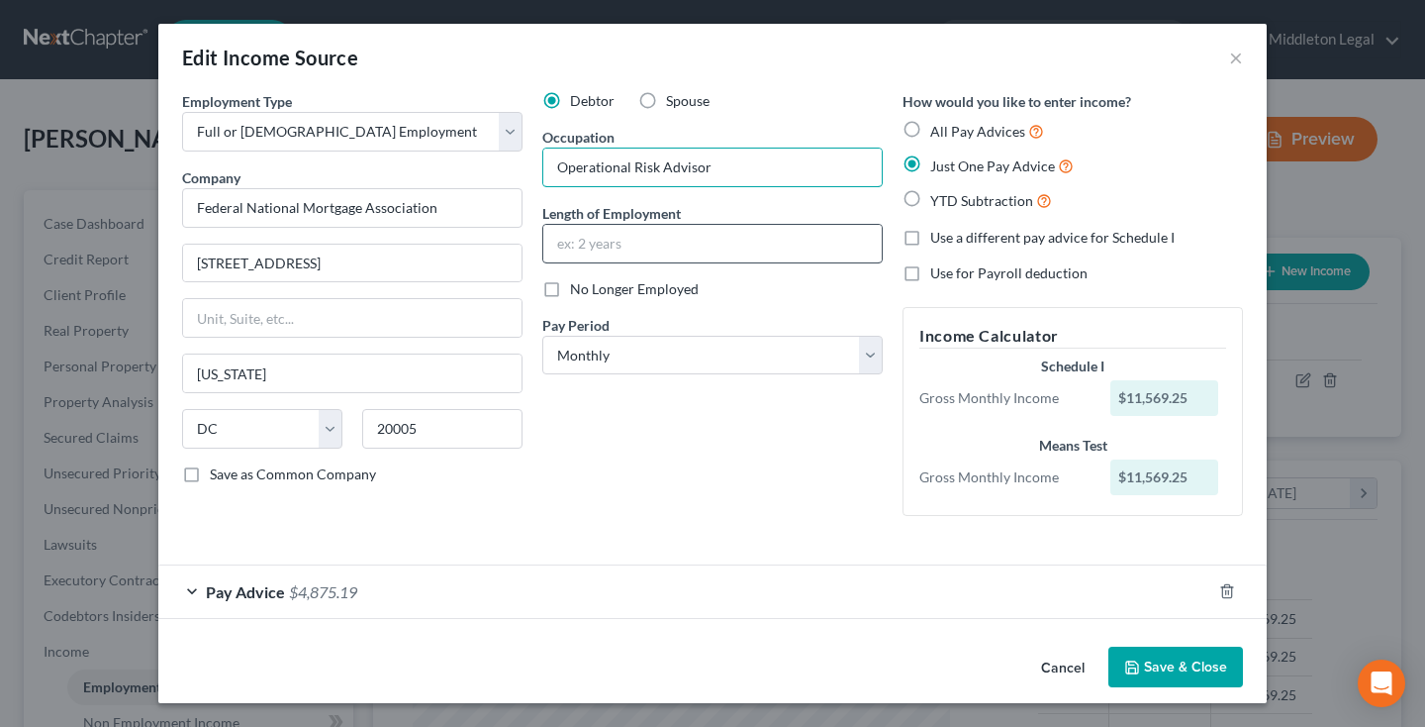
type input "Operational Risk Advisor"
click at [631, 235] on input "text" at bounding box center [712, 244] width 339 height 38
type input "15 years"
click at [1167, 655] on button "Save & Close" at bounding box center [1176, 667] width 135 height 42
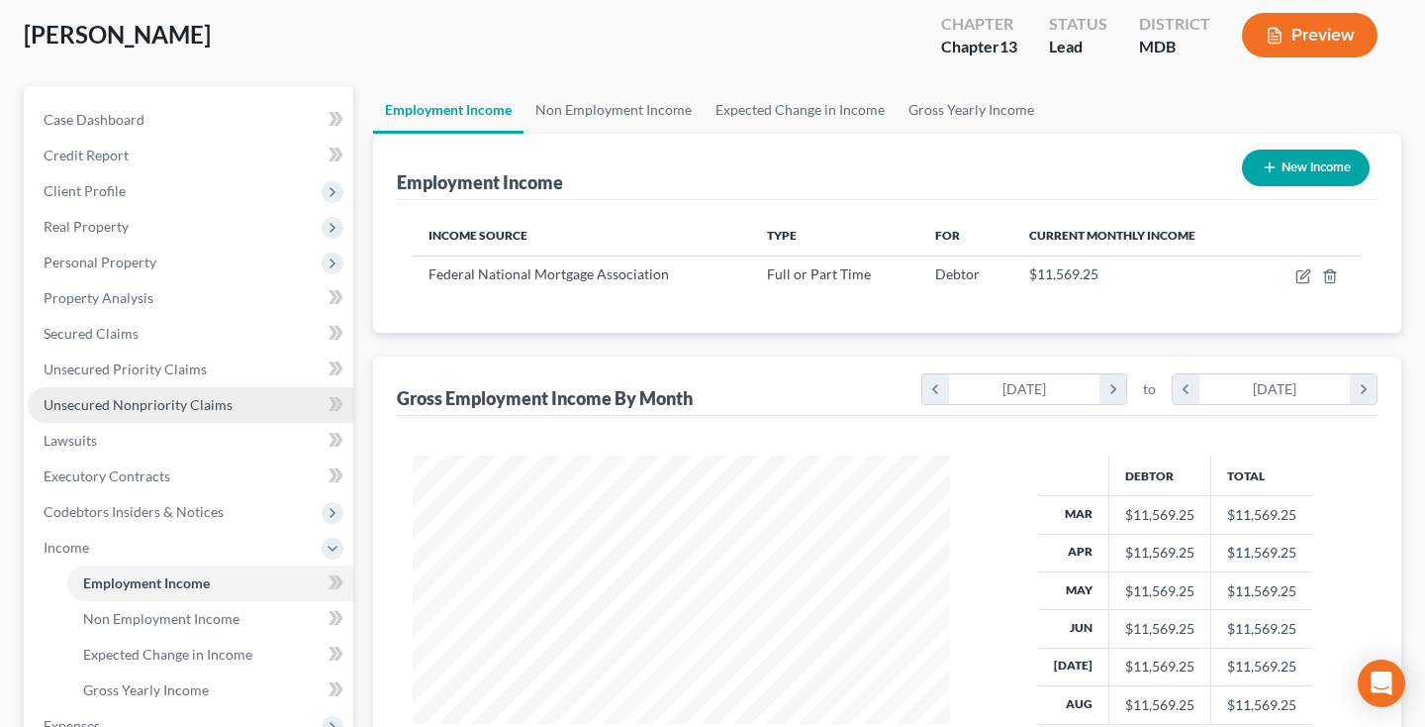
scroll to position [120, 0]
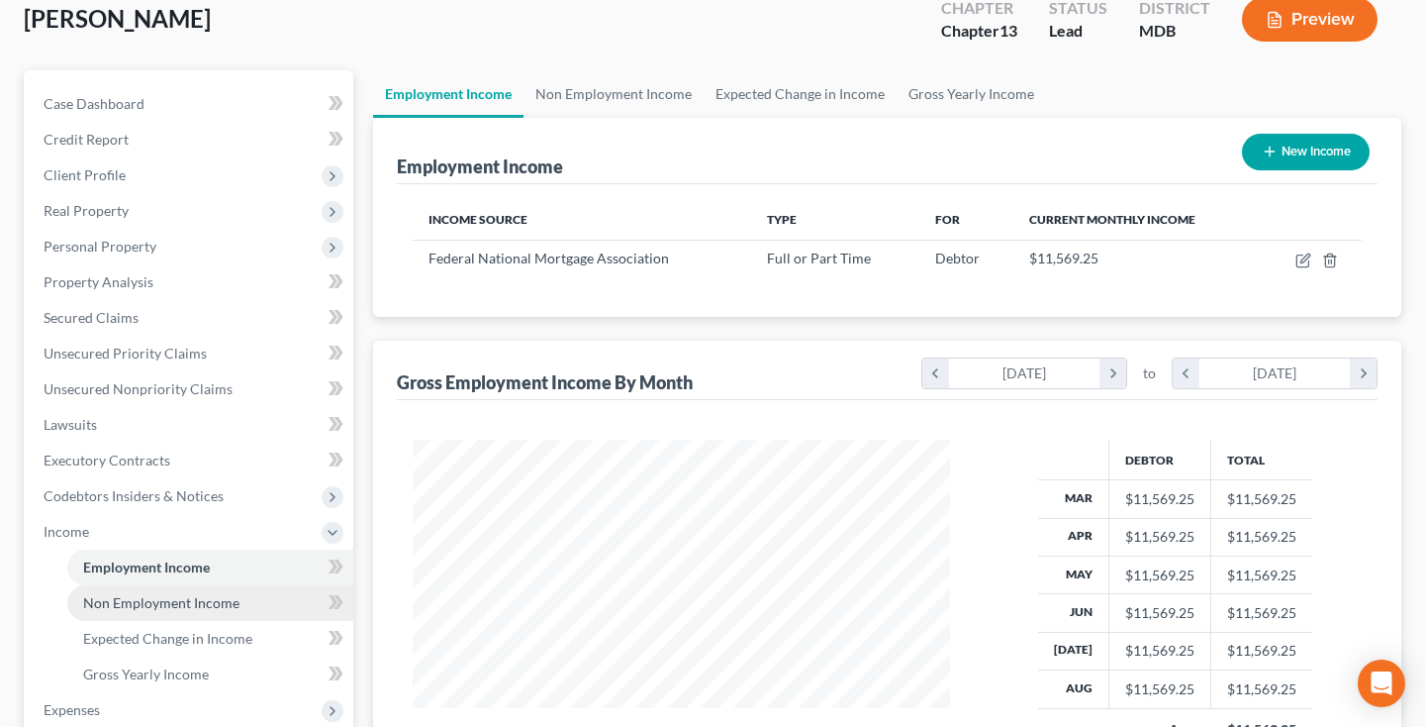
click at [184, 598] on span "Non Employment Income" at bounding box center [161, 602] width 156 height 17
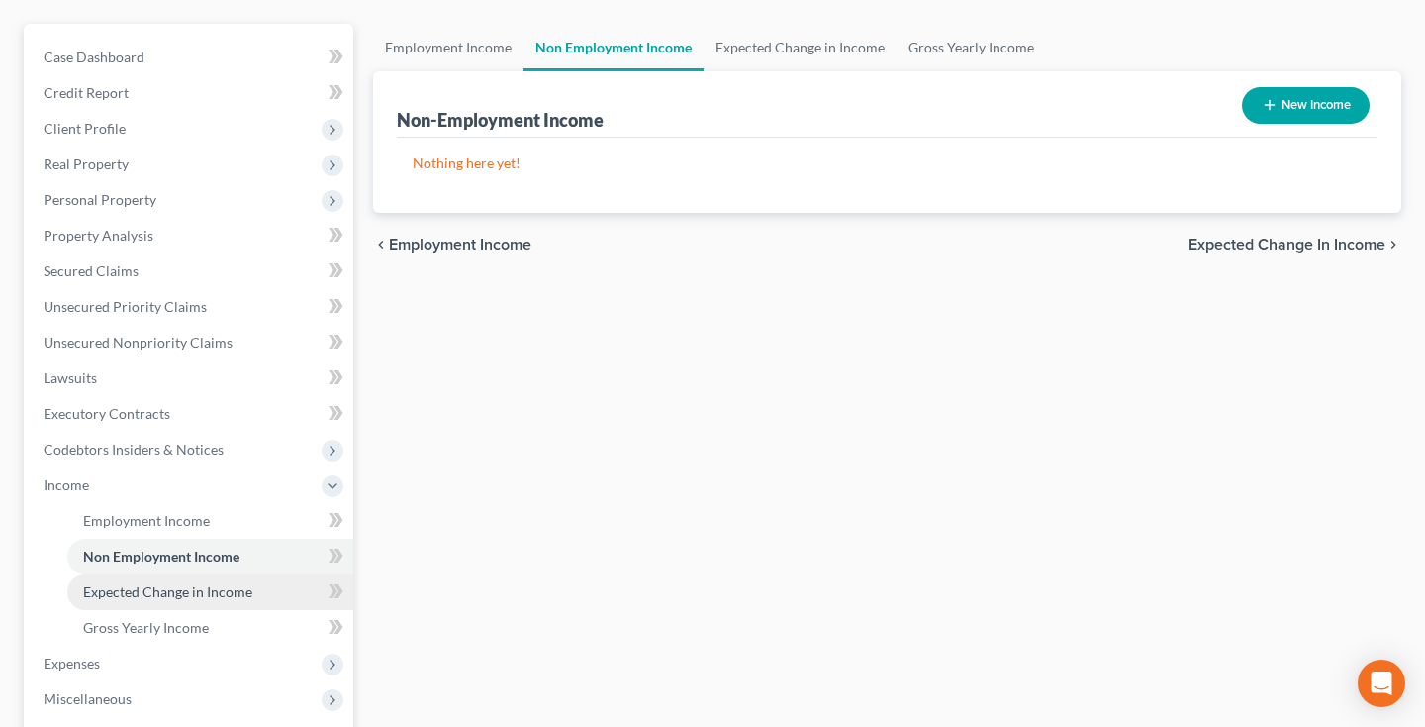
click at [146, 594] on span "Expected Change in Income" at bounding box center [167, 591] width 169 height 17
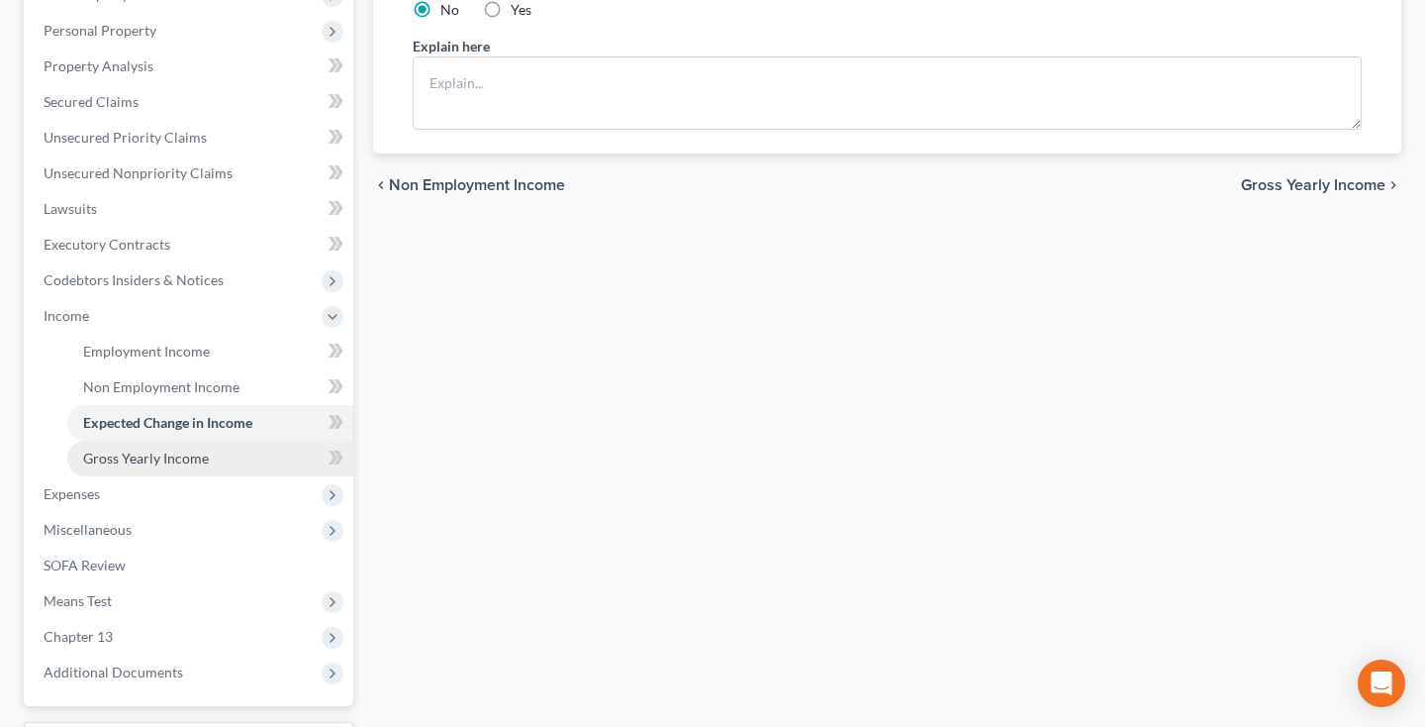
click at [150, 460] on span "Gross Yearly Income" at bounding box center [146, 457] width 126 height 17
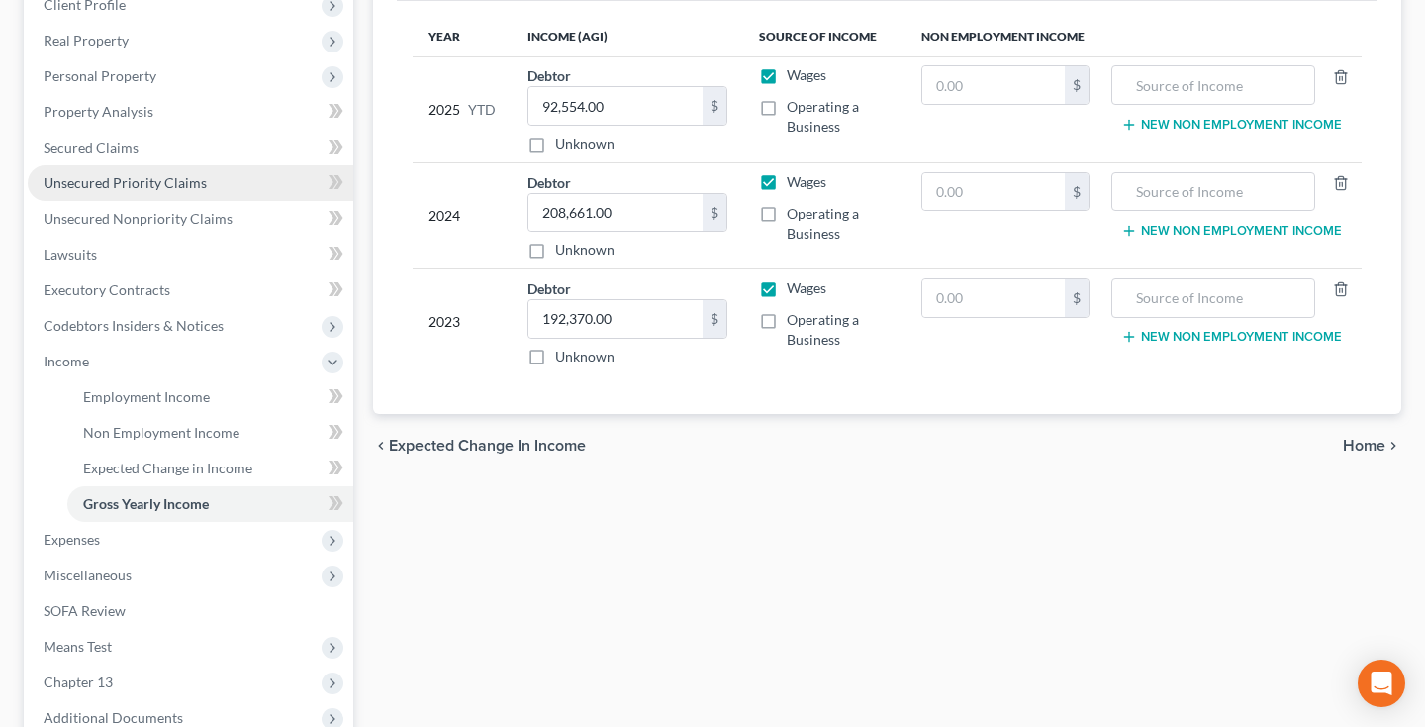
scroll to position [318, 0]
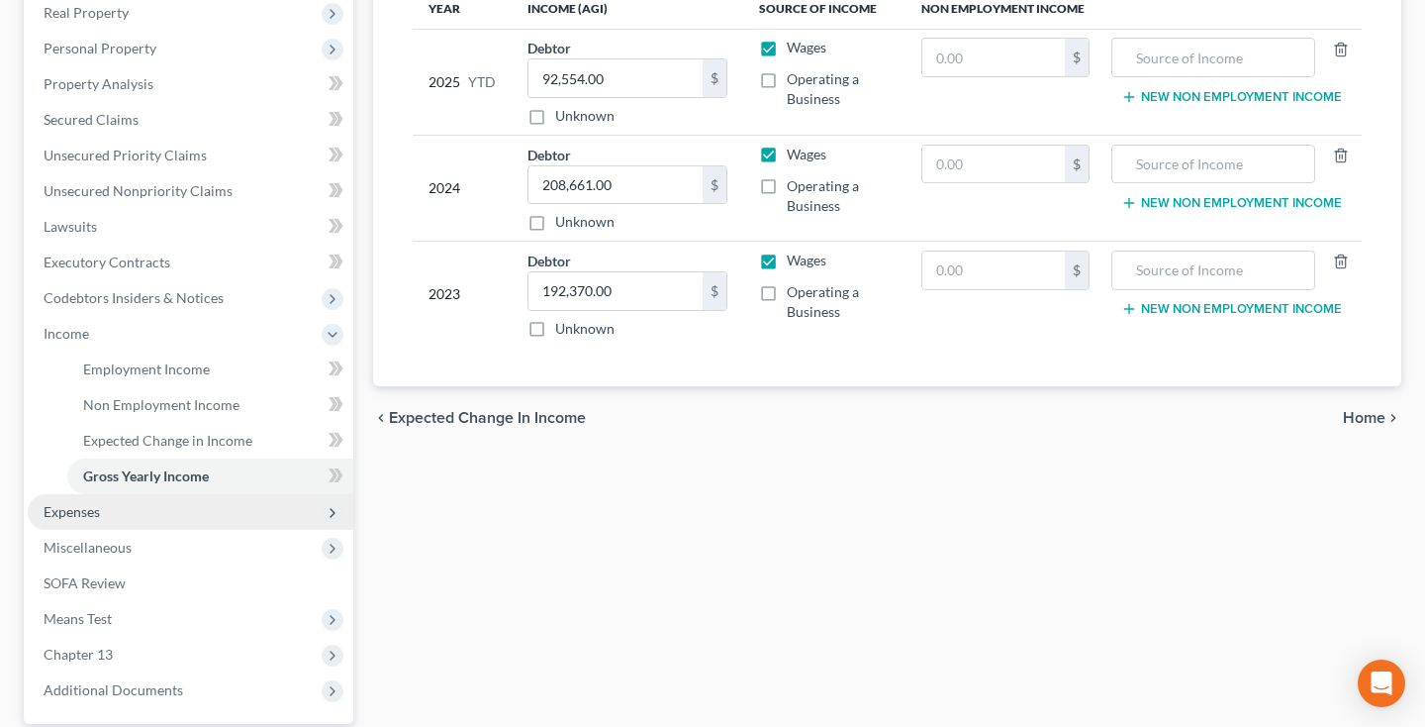
click at [70, 516] on span "Expenses" at bounding box center [72, 511] width 56 height 17
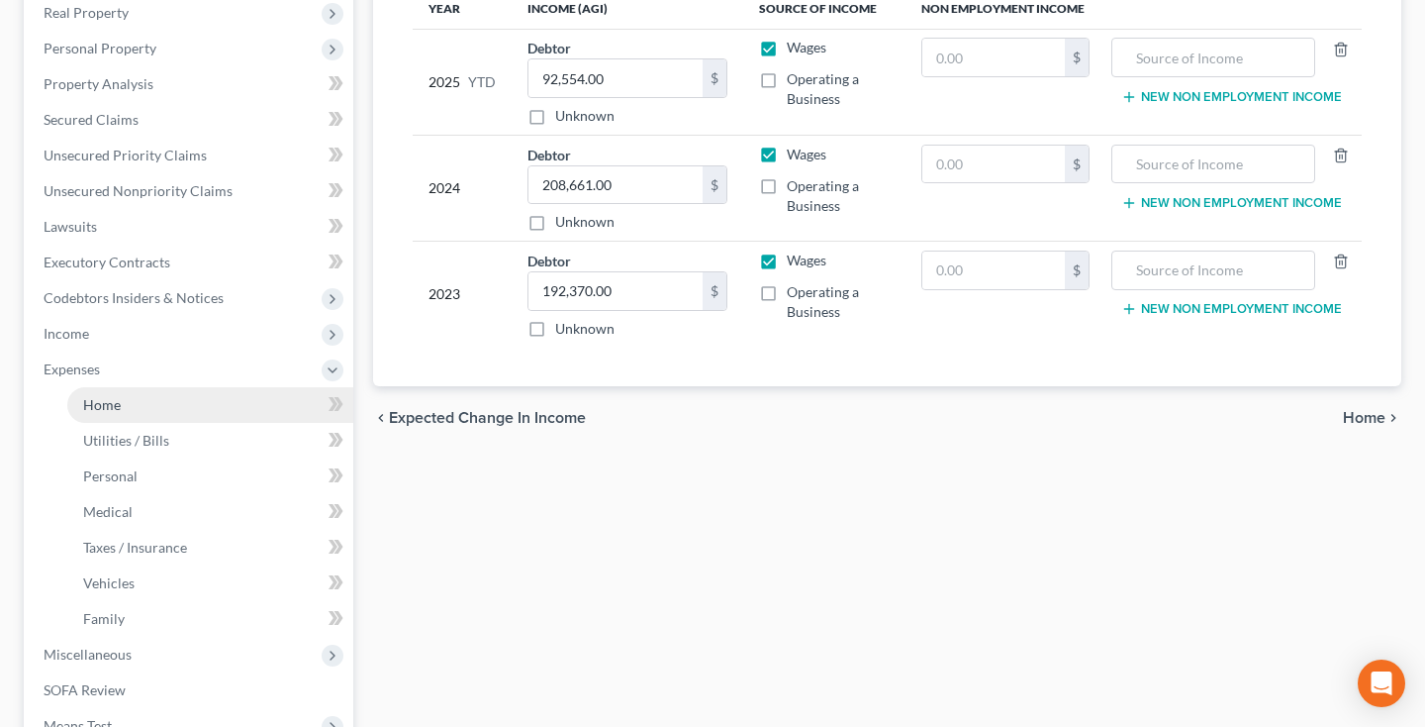
click at [129, 408] on link "Home" at bounding box center [210, 405] width 286 height 36
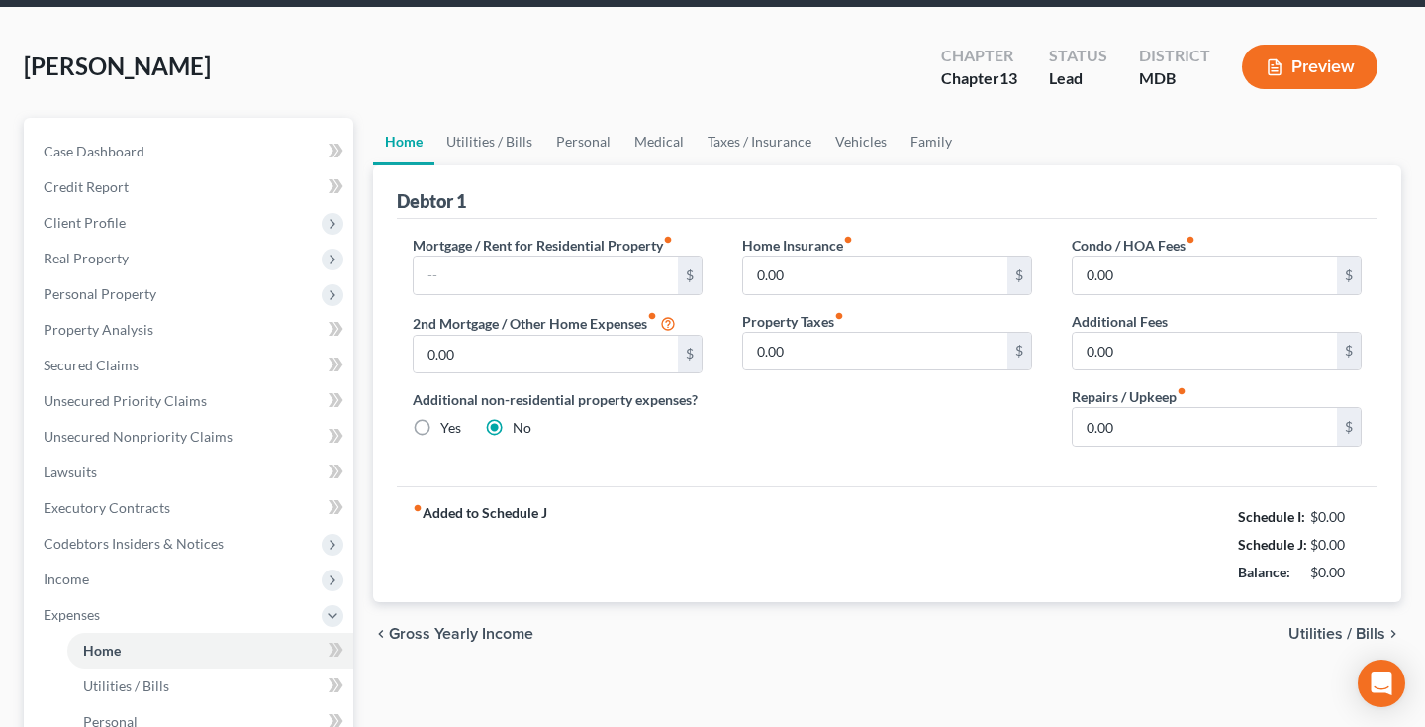
scroll to position [79, 0]
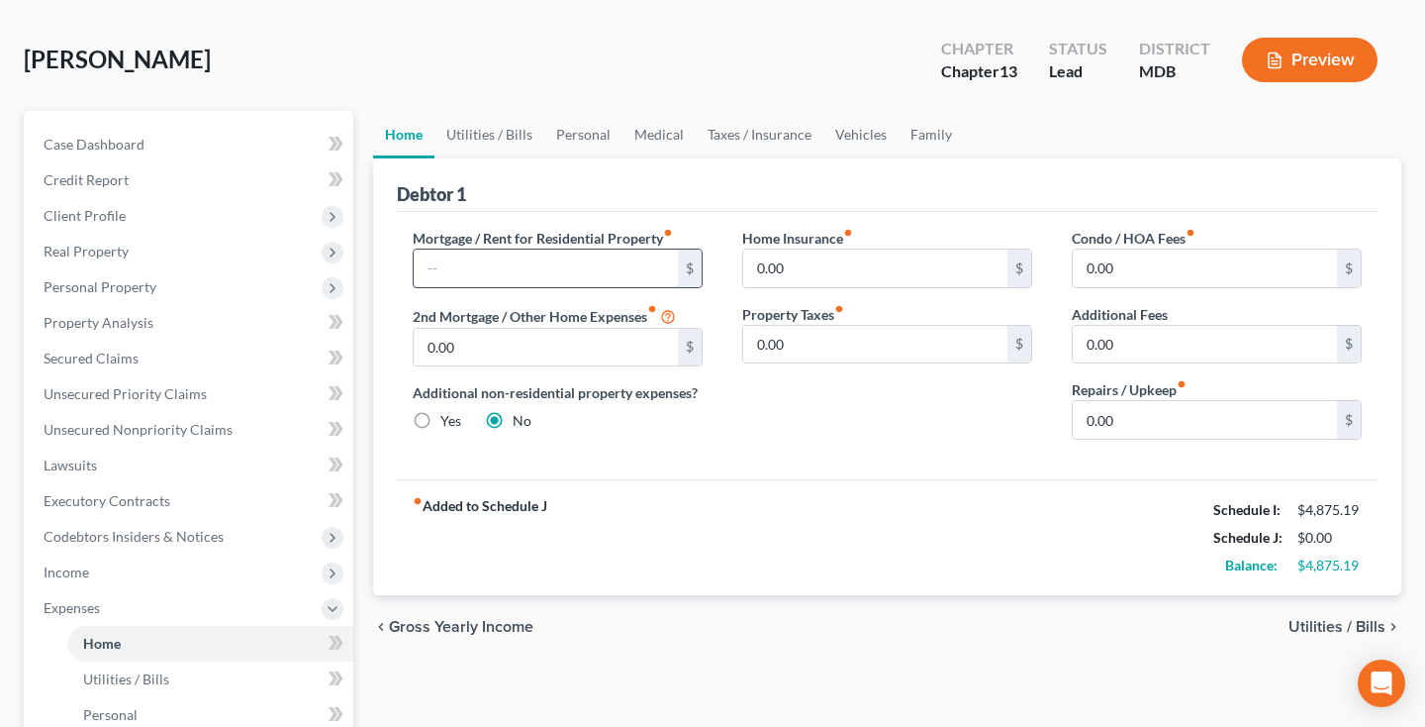
click at [526, 270] on input "text" at bounding box center [546, 268] width 264 height 38
type input "2,360"
click at [505, 134] on link "Utilities / Bills" at bounding box center [490, 135] width 110 height 48
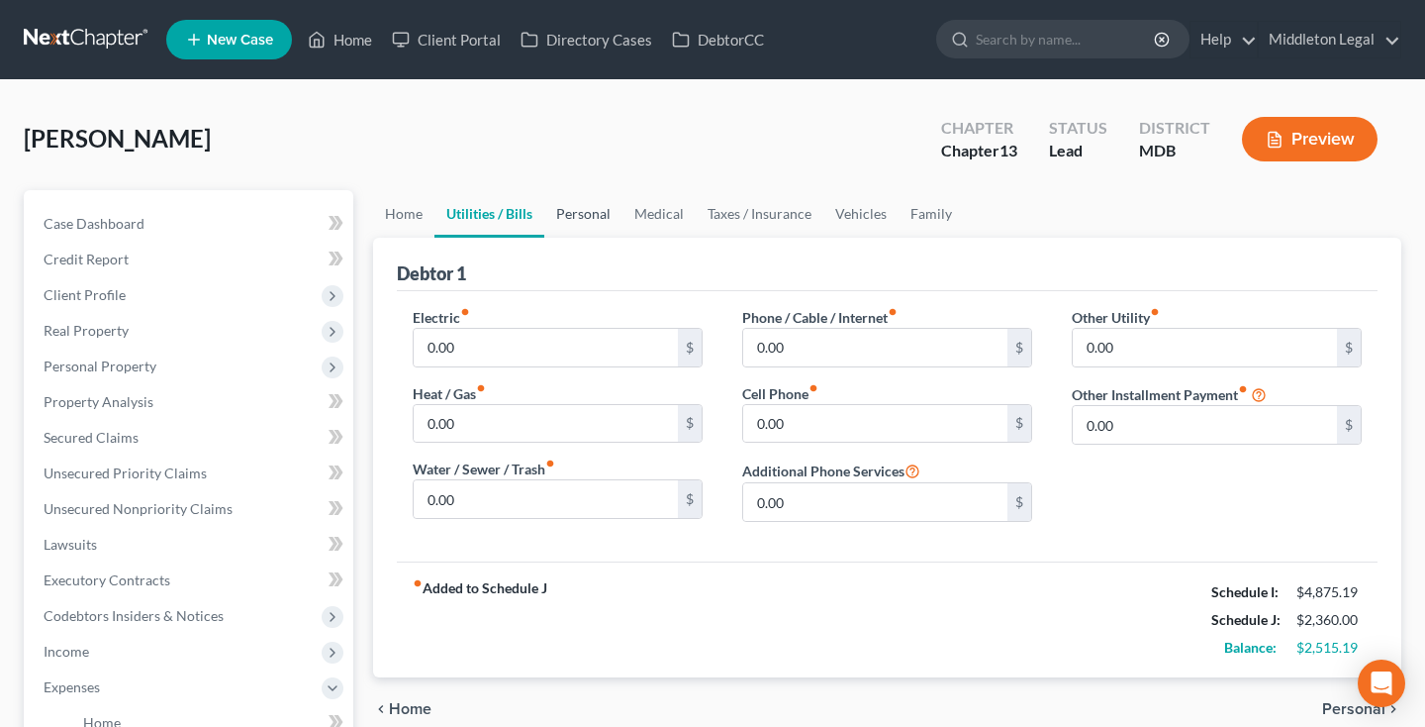
click at [598, 219] on link "Personal" at bounding box center [583, 214] width 78 height 48
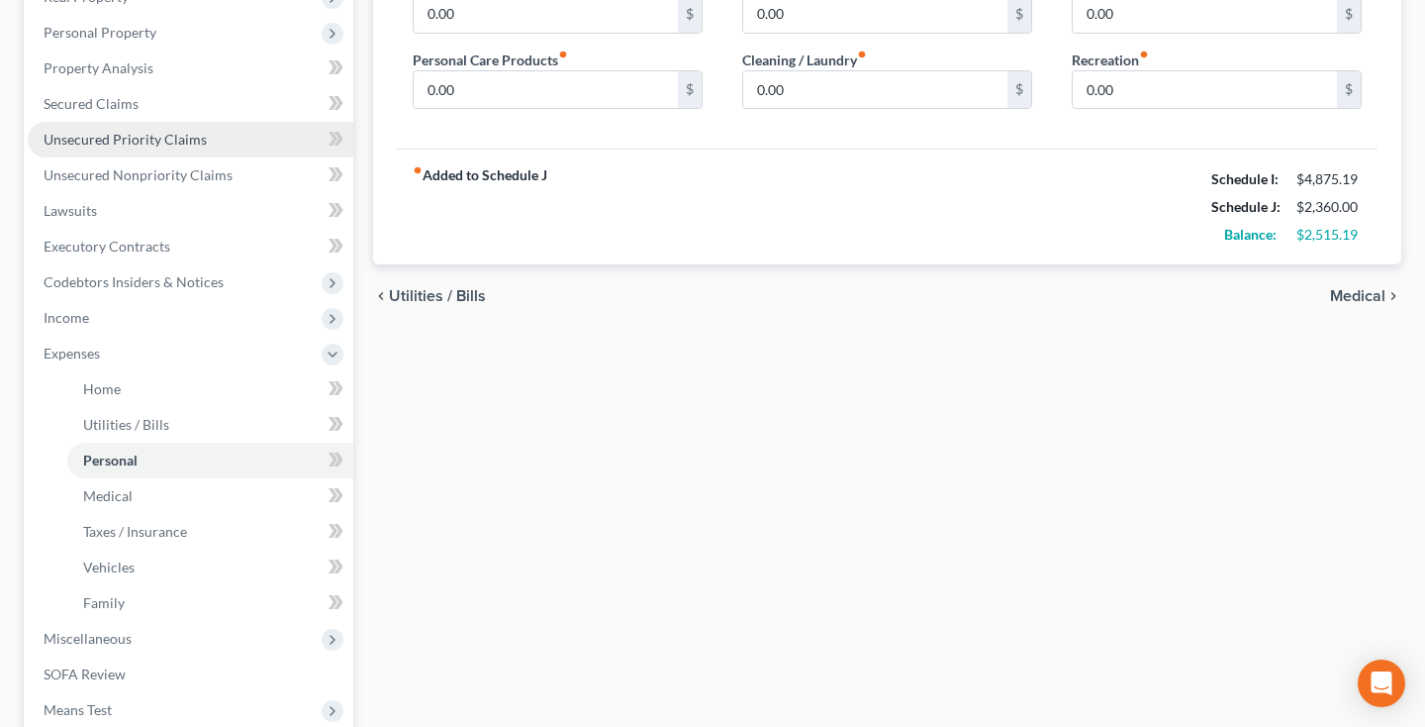
scroll to position [354, 0]
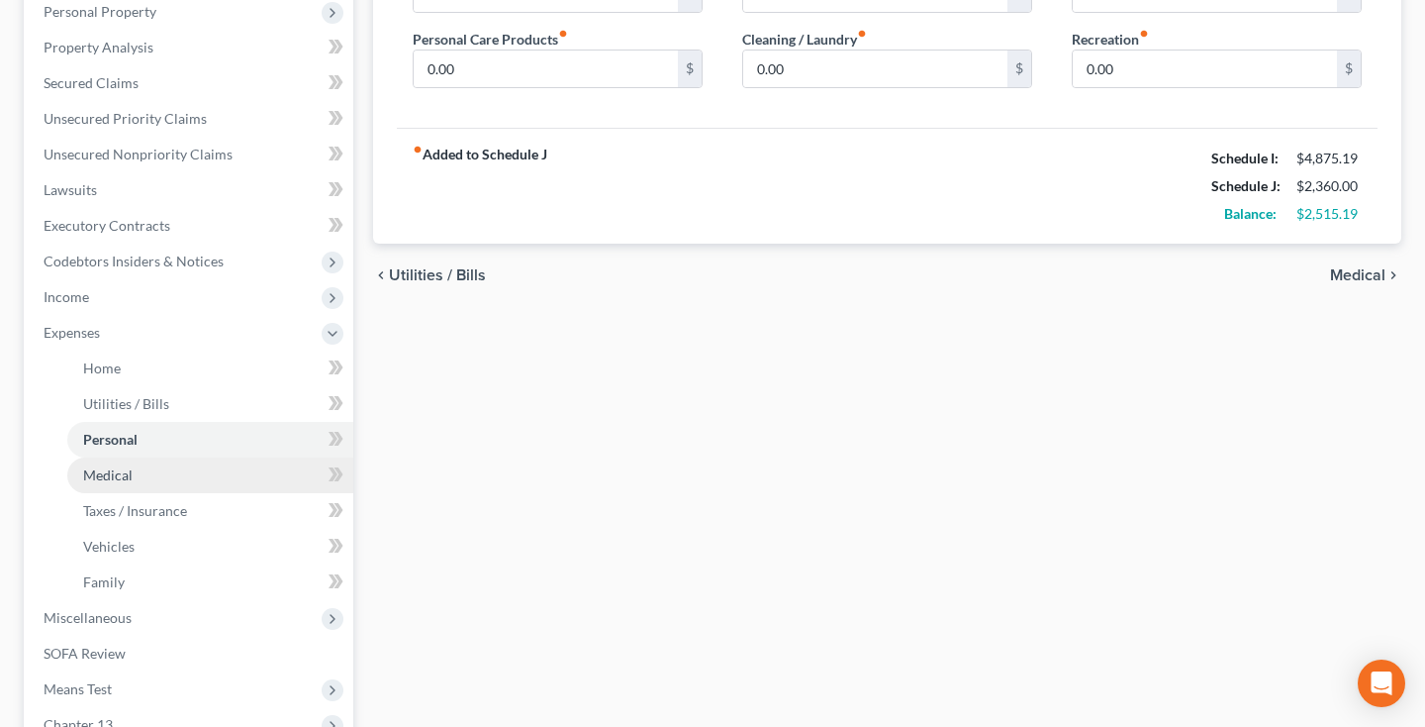
click at [116, 484] on link "Medical" at bounding box center [210, 475] width 286 height 36
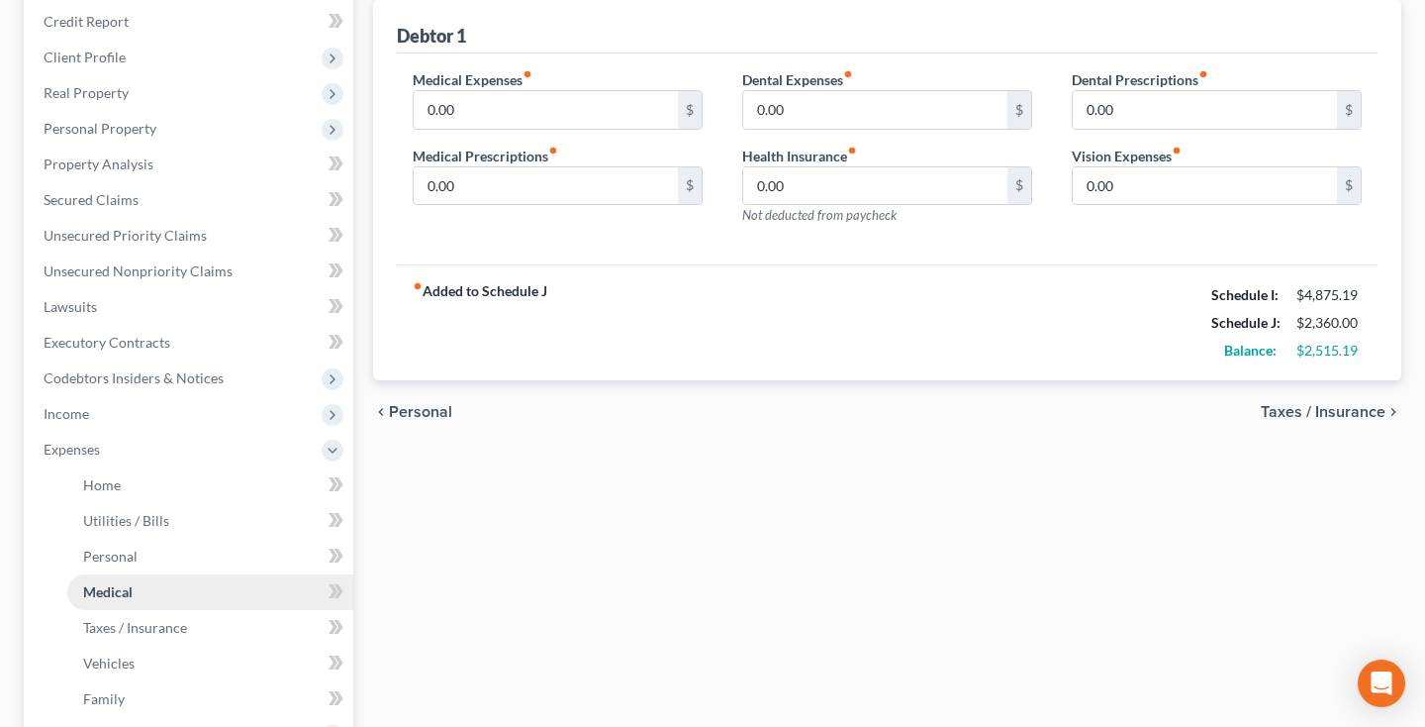
scroll to position [248, 0]
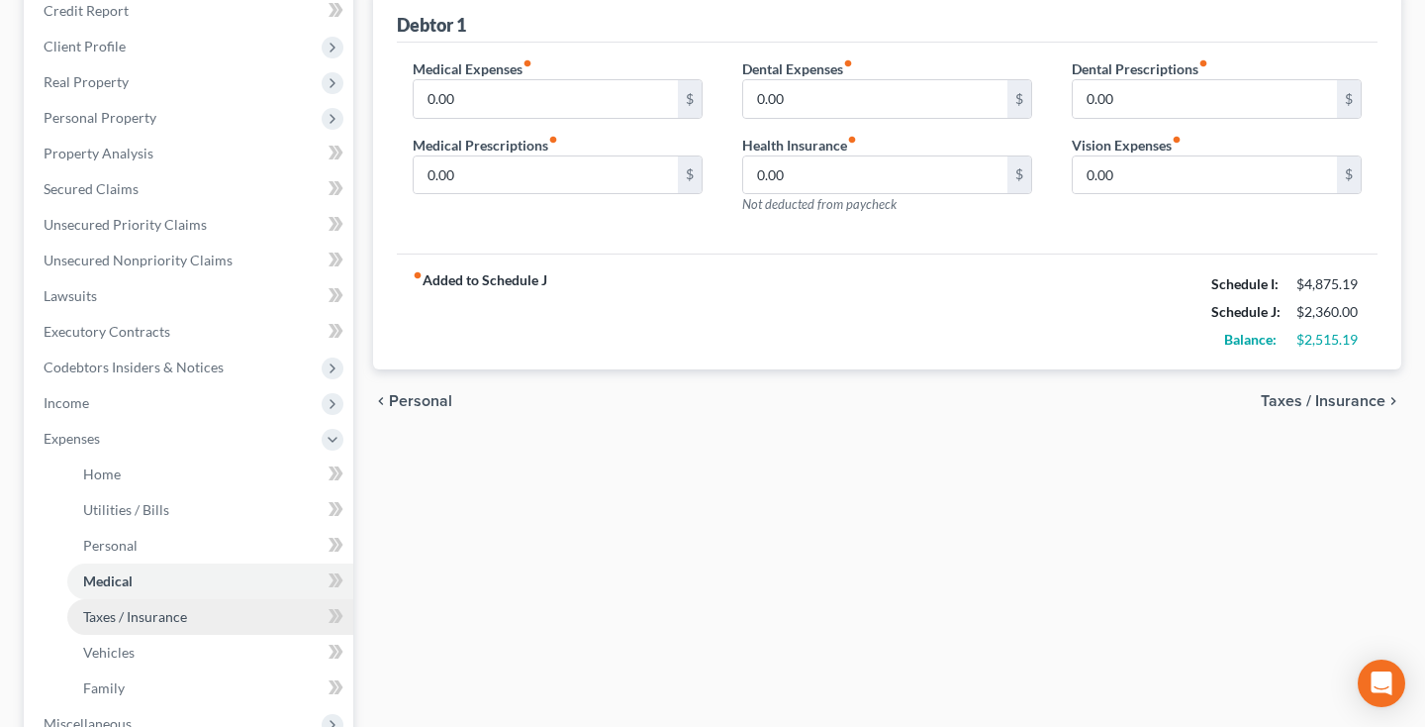
click at [100, 616] on span "Taxes / Insurance" at bounding box center [135, 616] width 104 height 17
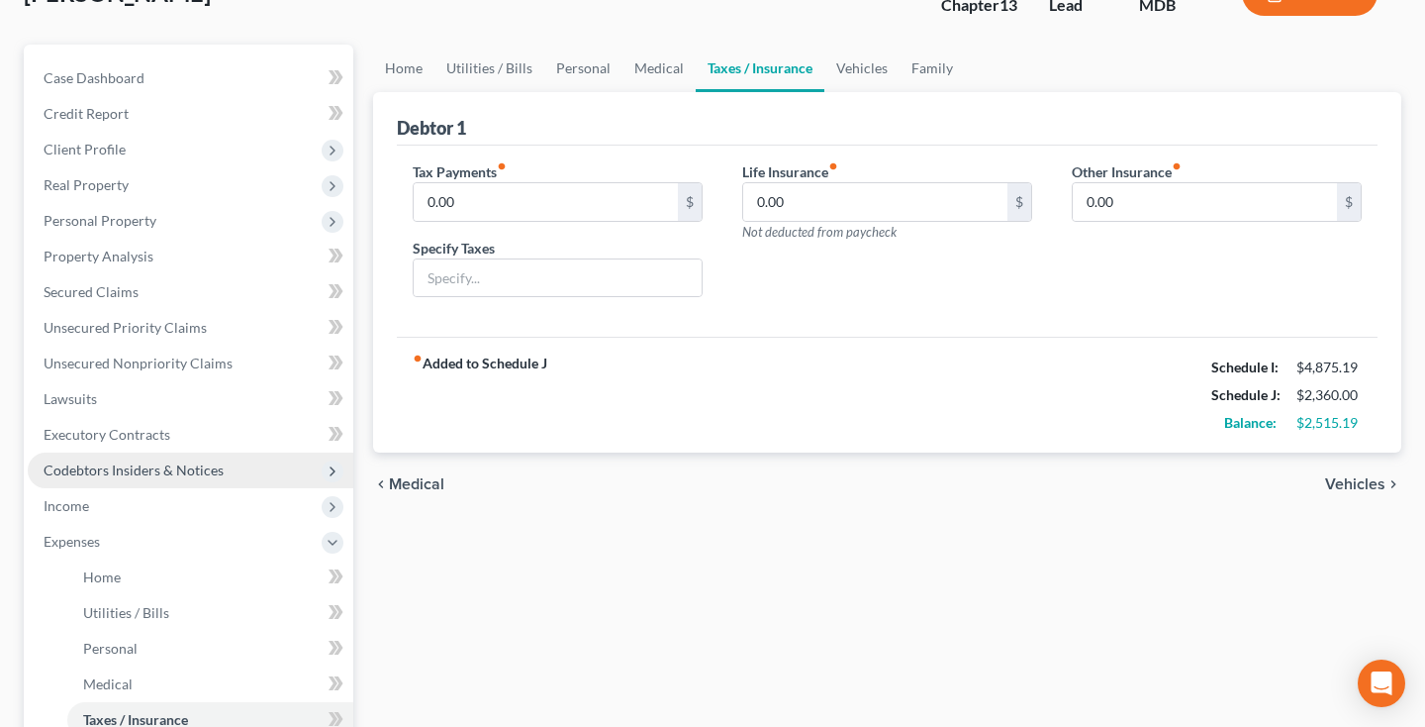
scroll to position [205, 0]
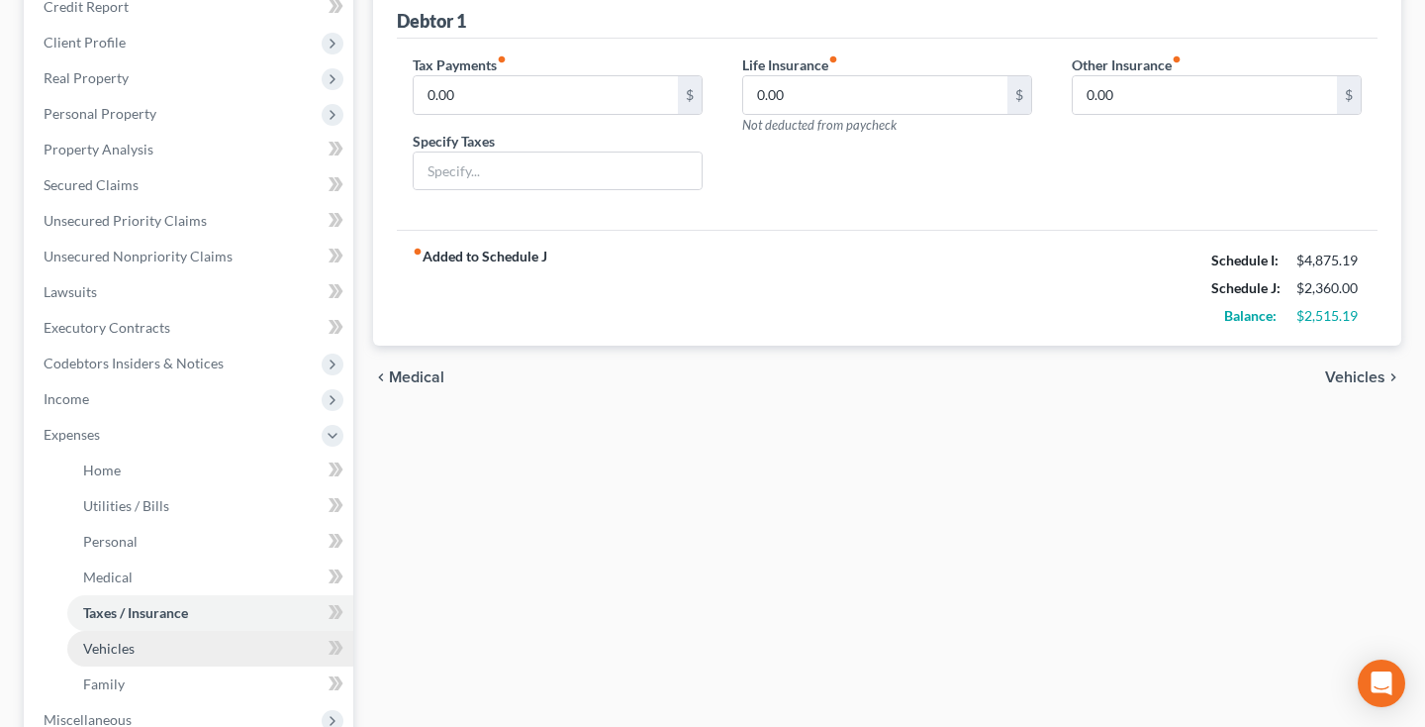
click at [109, 651] on span "Vehicles" at bounding box center [108, 647] width 51 height 17
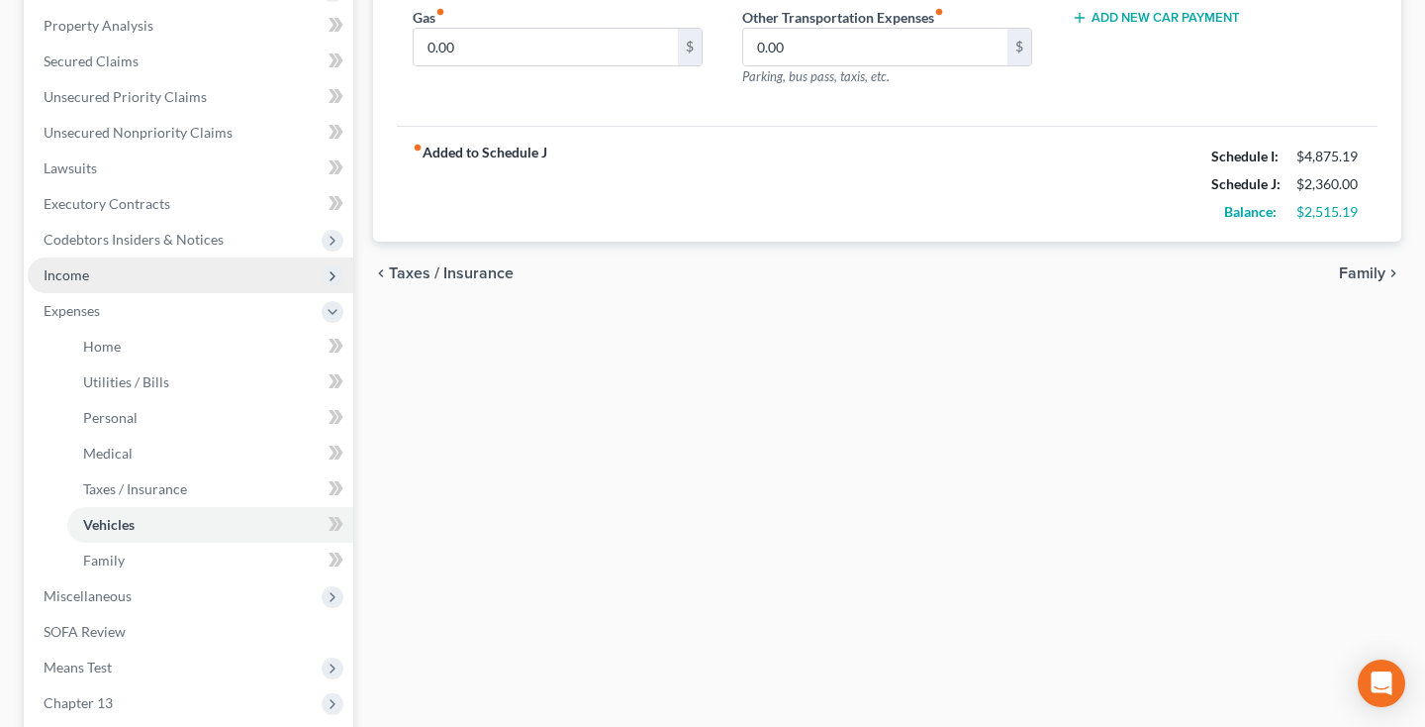
scroll to position [378, 0]
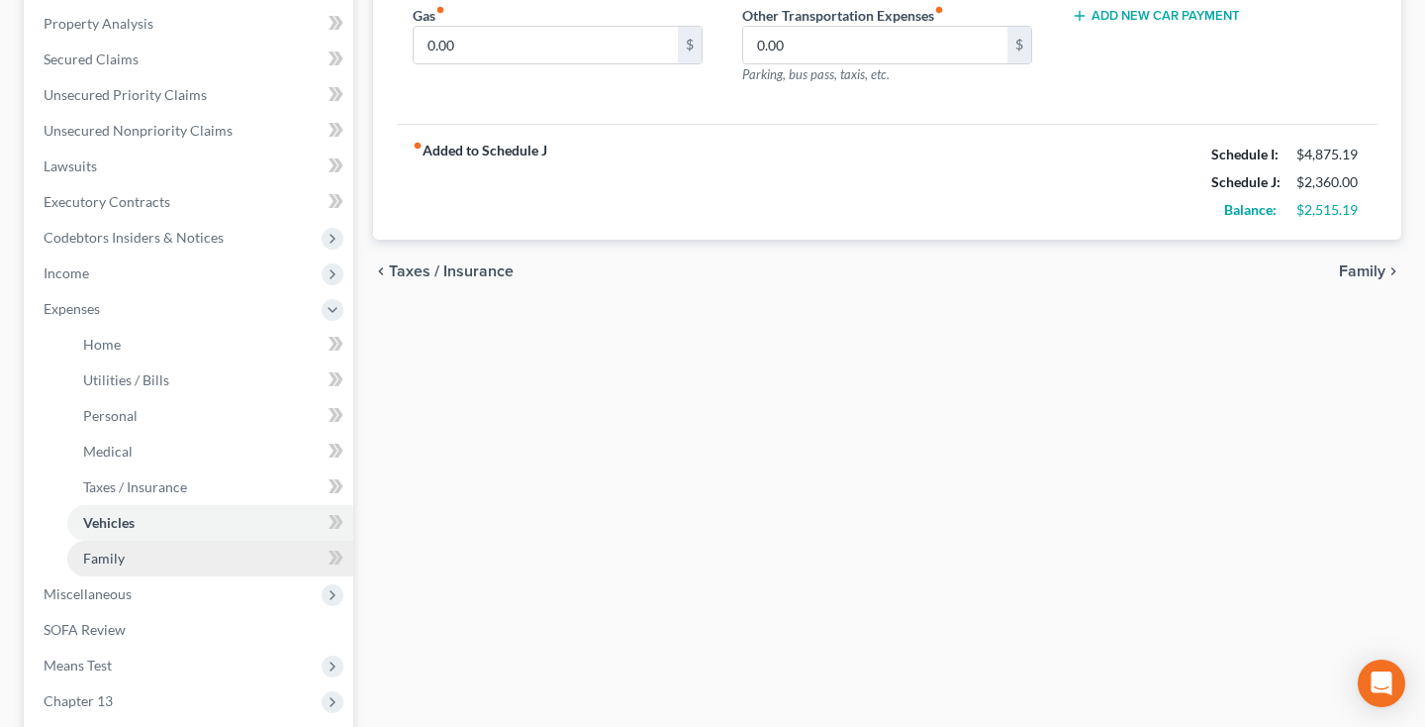
click at [139, 556] on link "Family" at bounding box center [210, 558] width 286 height 36
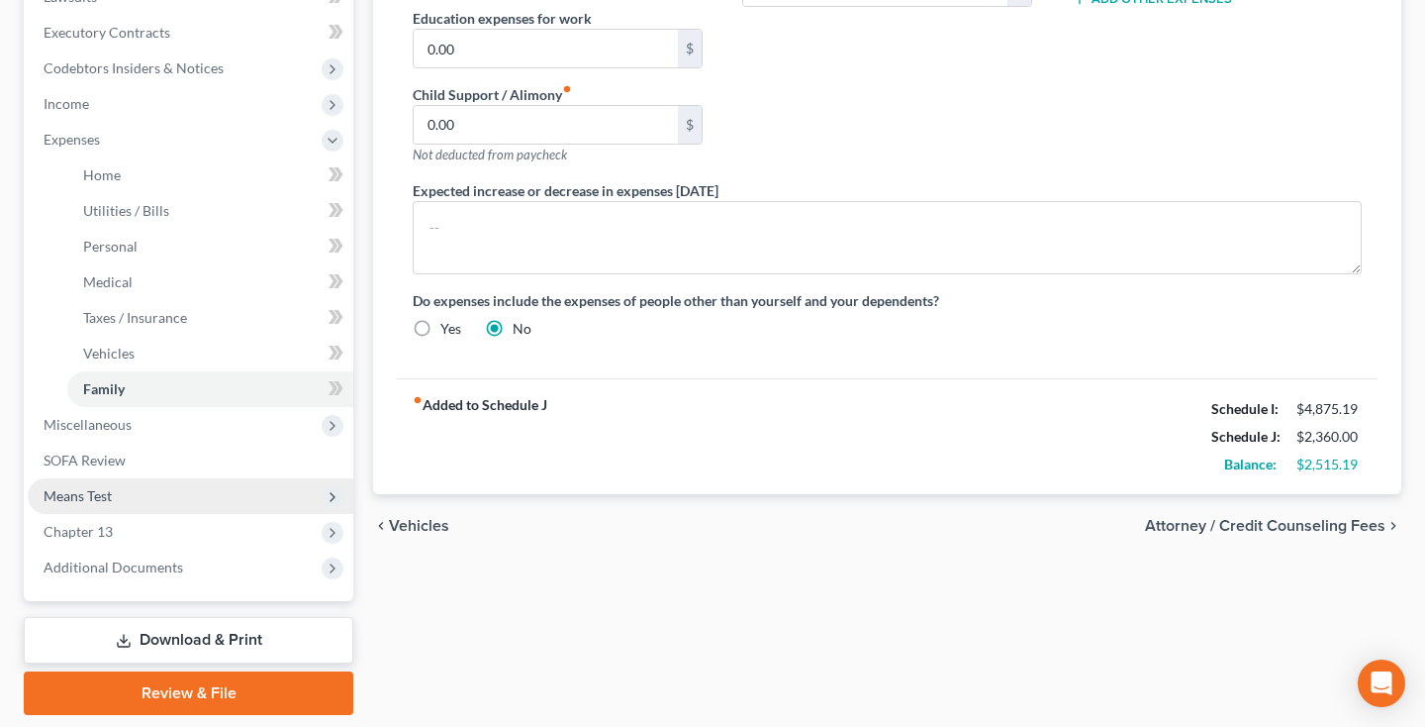
scroll to position [549, 0]
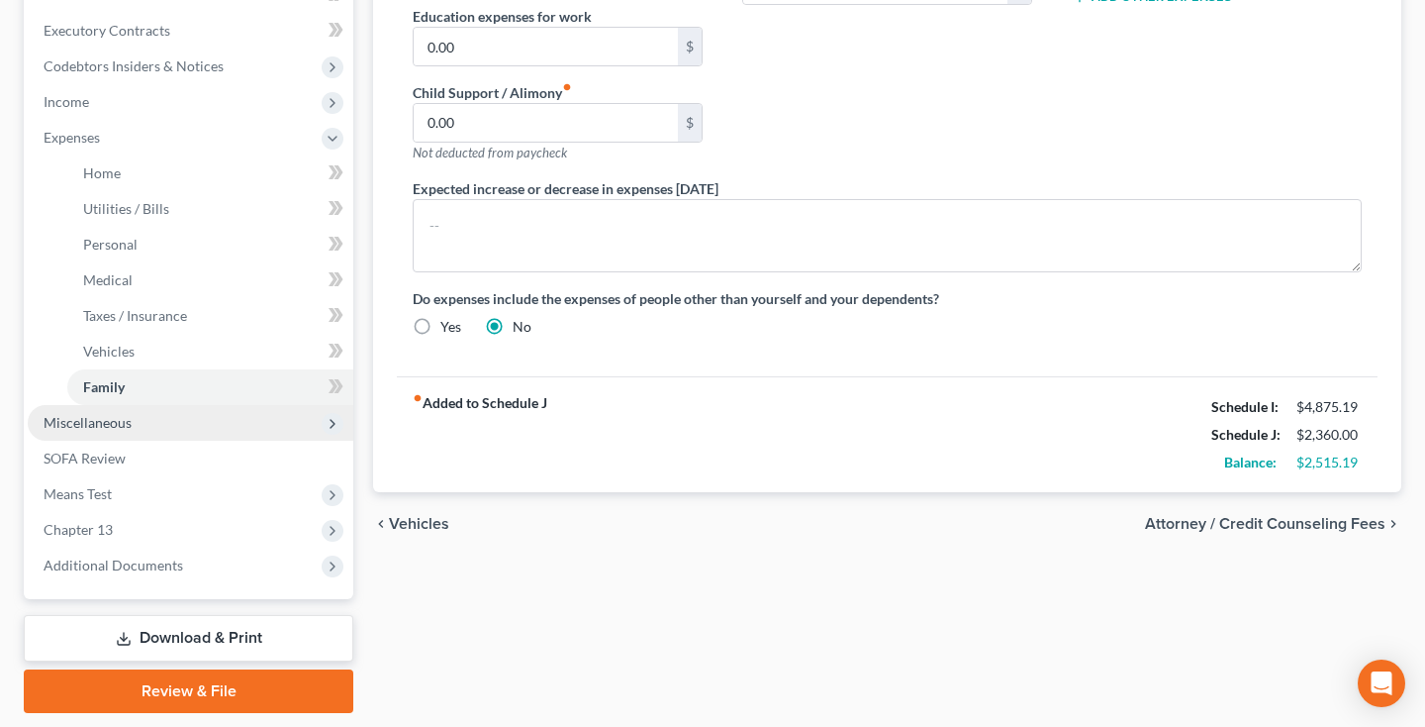
click at [125, 430] on span "Miscellaneous" at bounding box center [88, 422] width 88 height 17
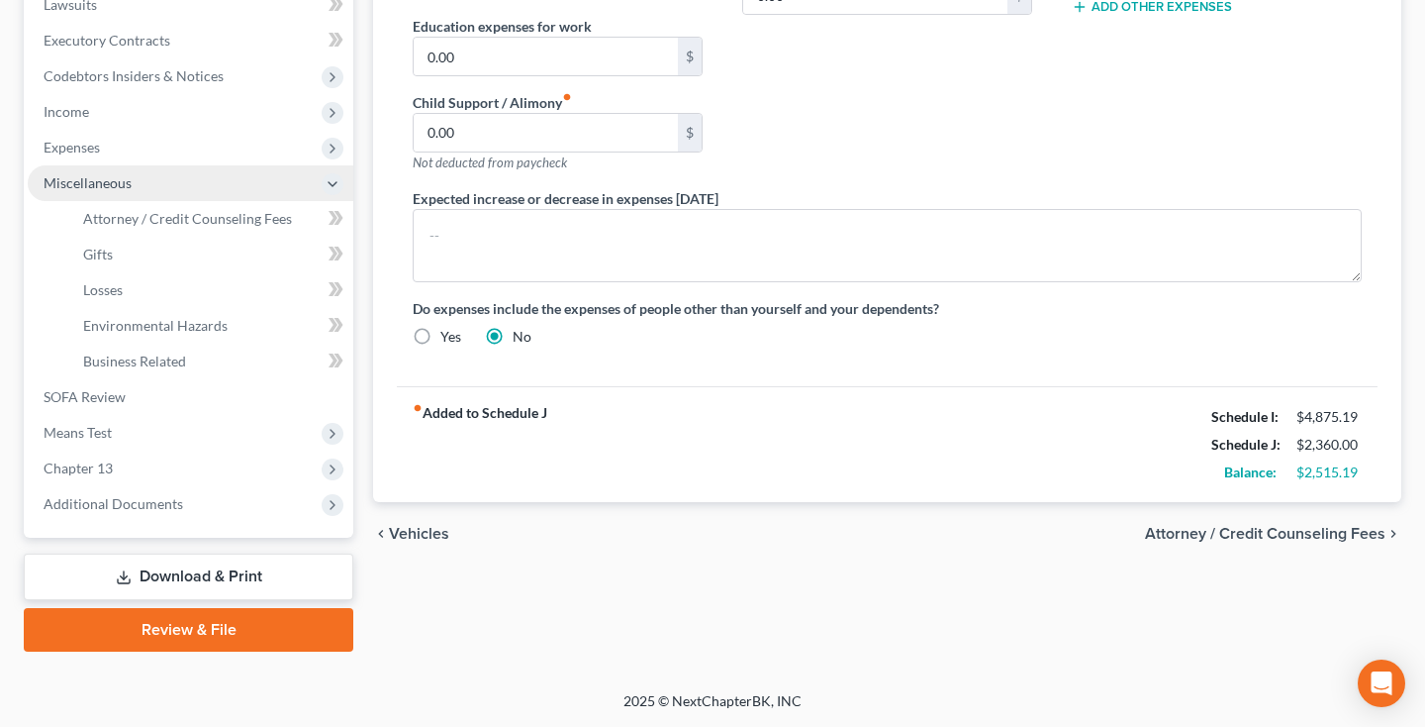
scroll to position [539, 0]
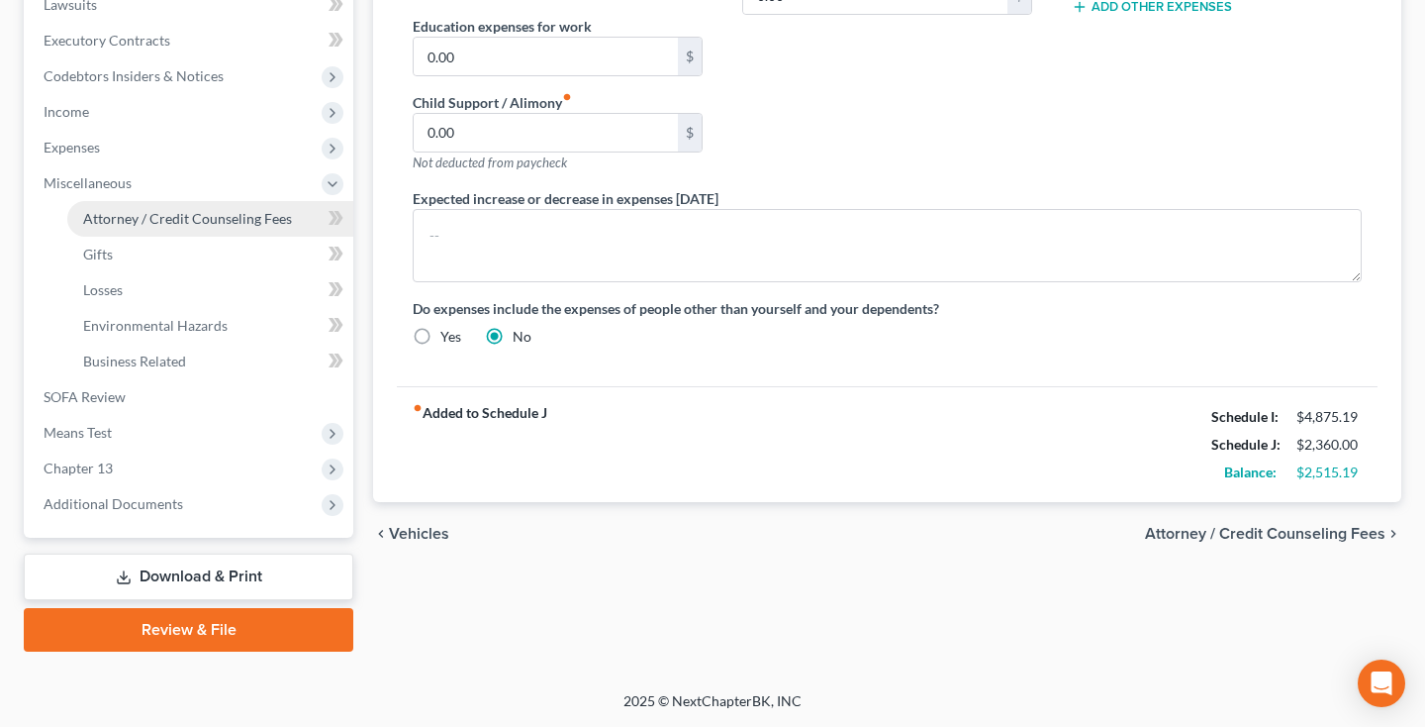
click at [224, 222] on span "Attorney / Credit Counseling Fees" at bounding box center [187, 218] width 209 height 17
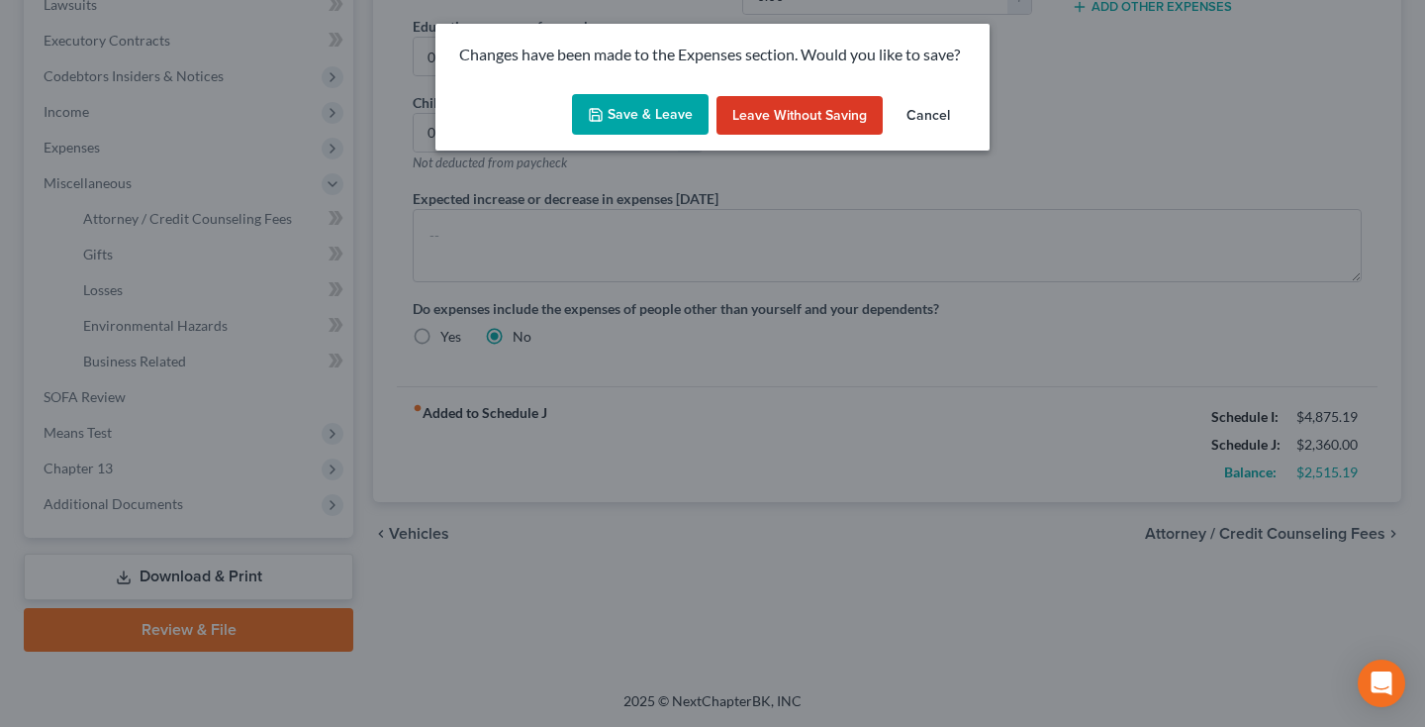
click at [631, 121] on button "Save & Leave" at bounding box center [640, 115] width 137 height 42
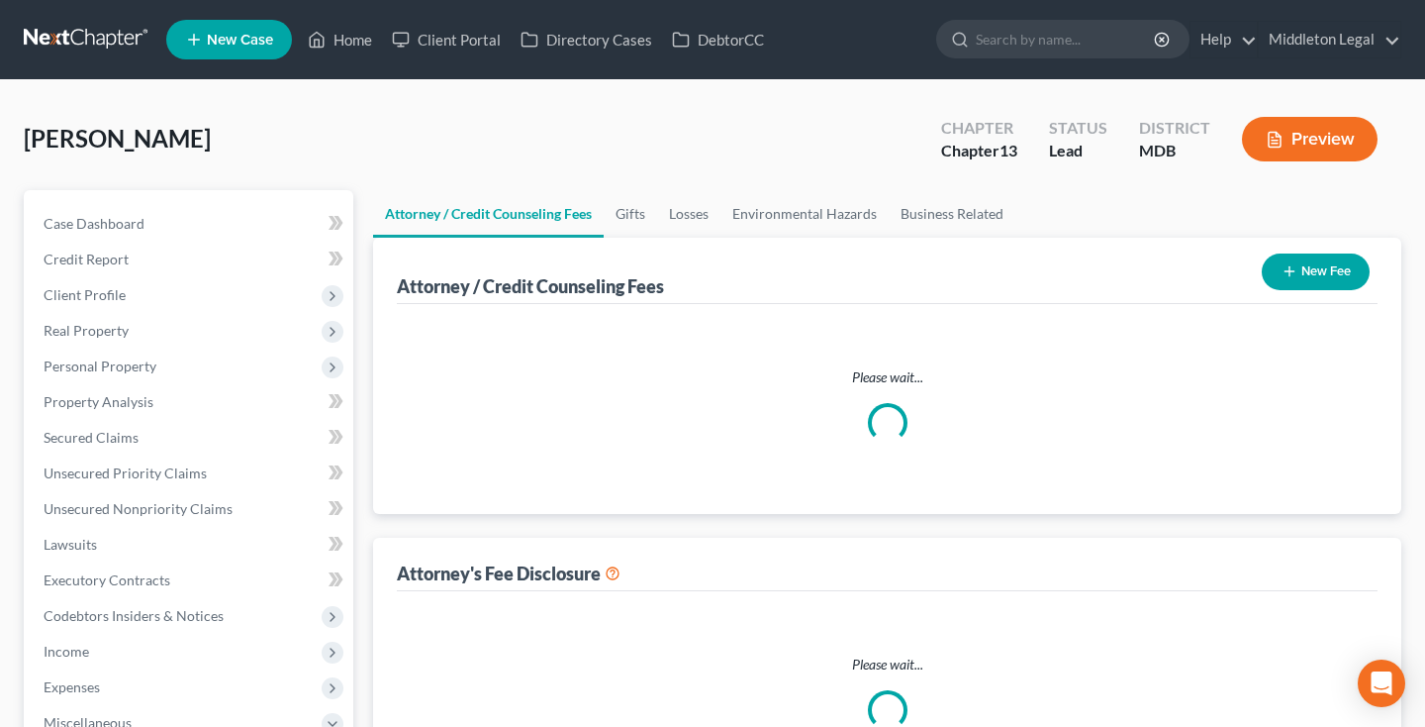
select select "3"
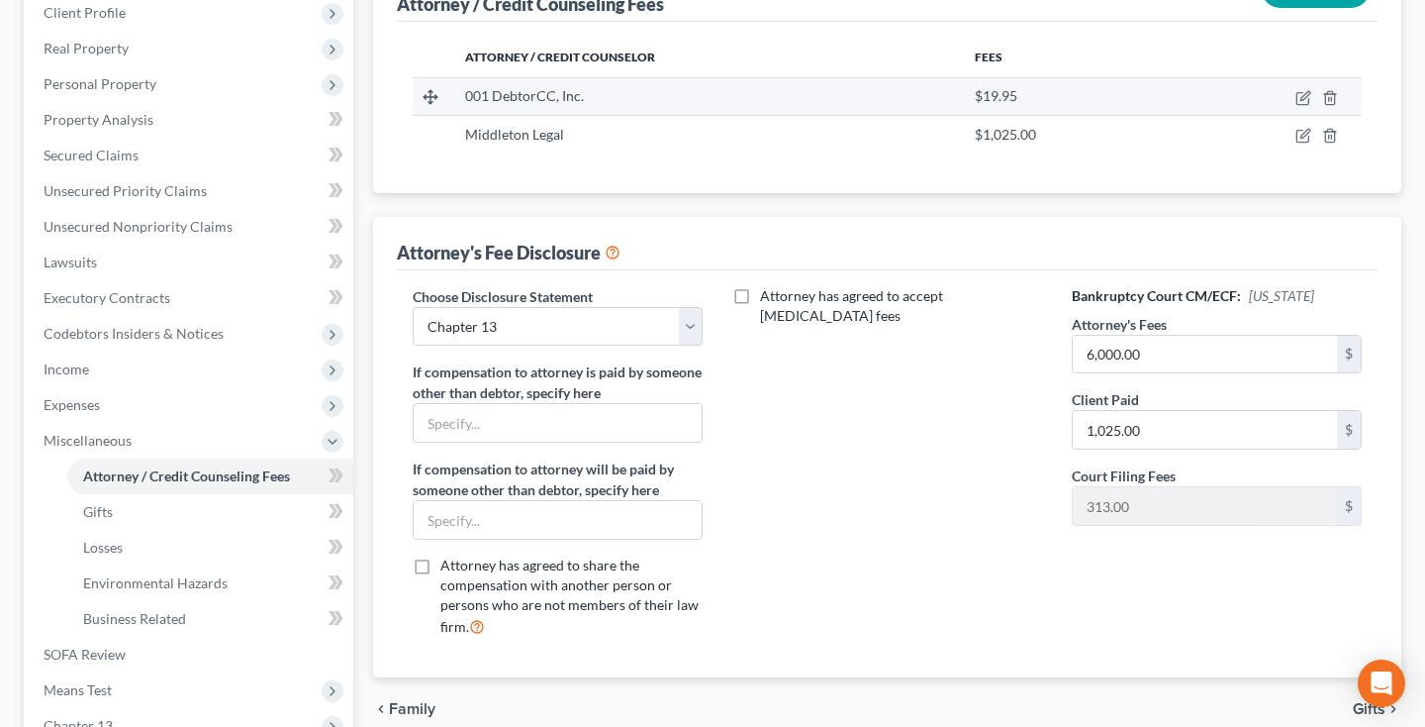
scroll to position [296, 0]
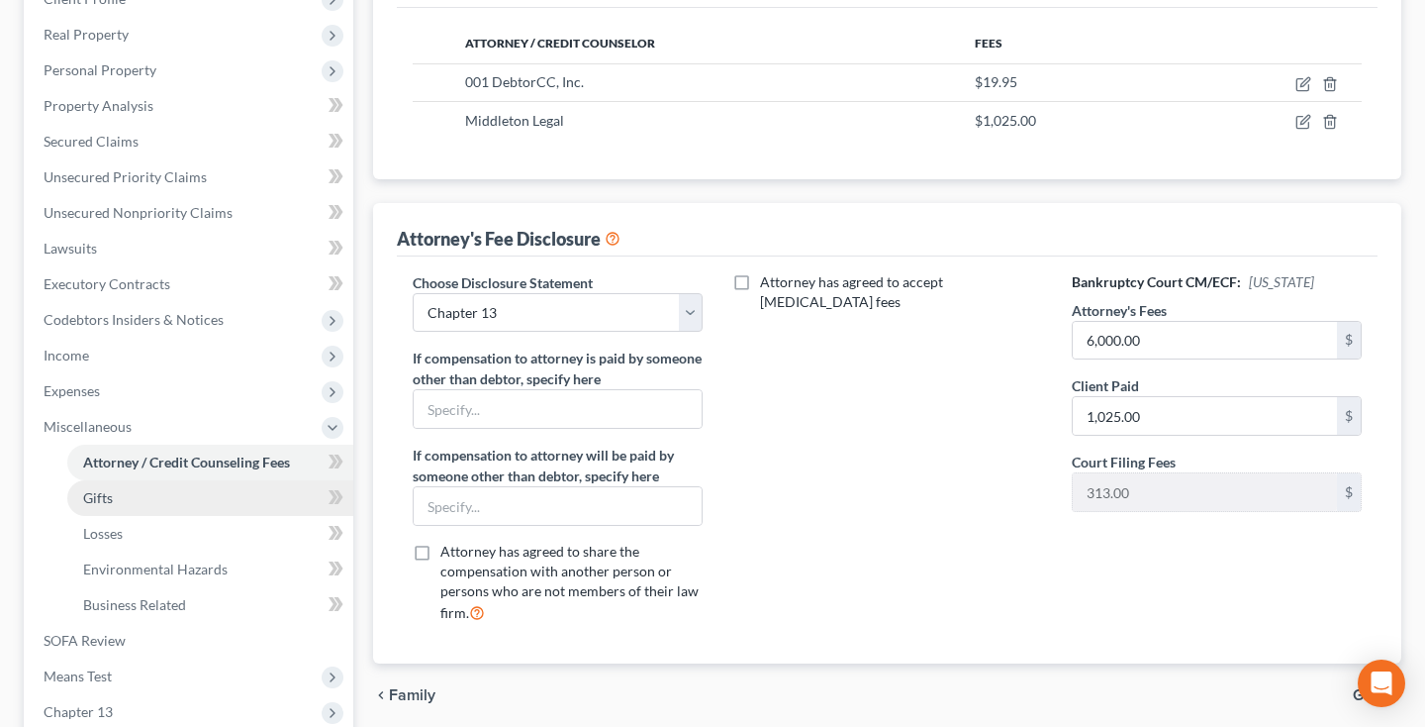
click at [118, 499] on link "Gifts" at bounding box center [210, 498] width 286 height 36
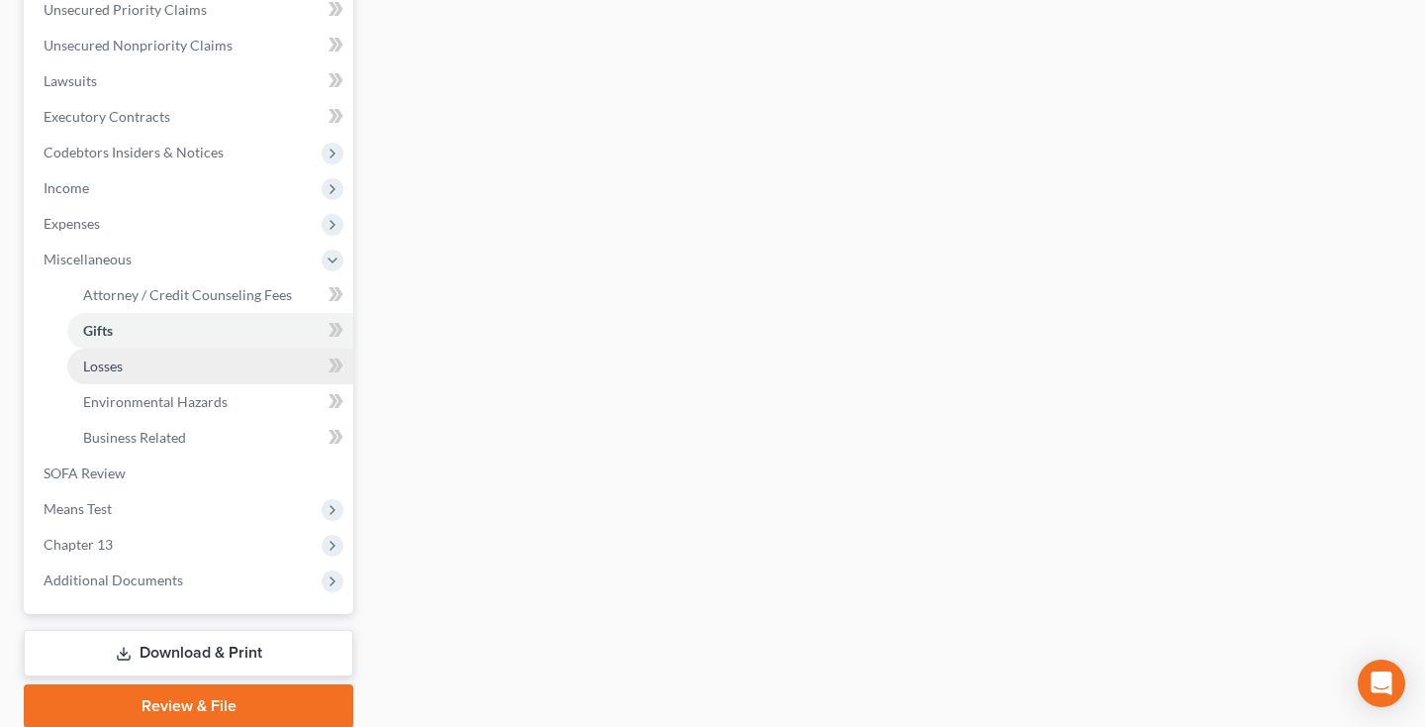
click at [132, 364] on link "Losses" at bounding box center [210, 366] width 286 height 36
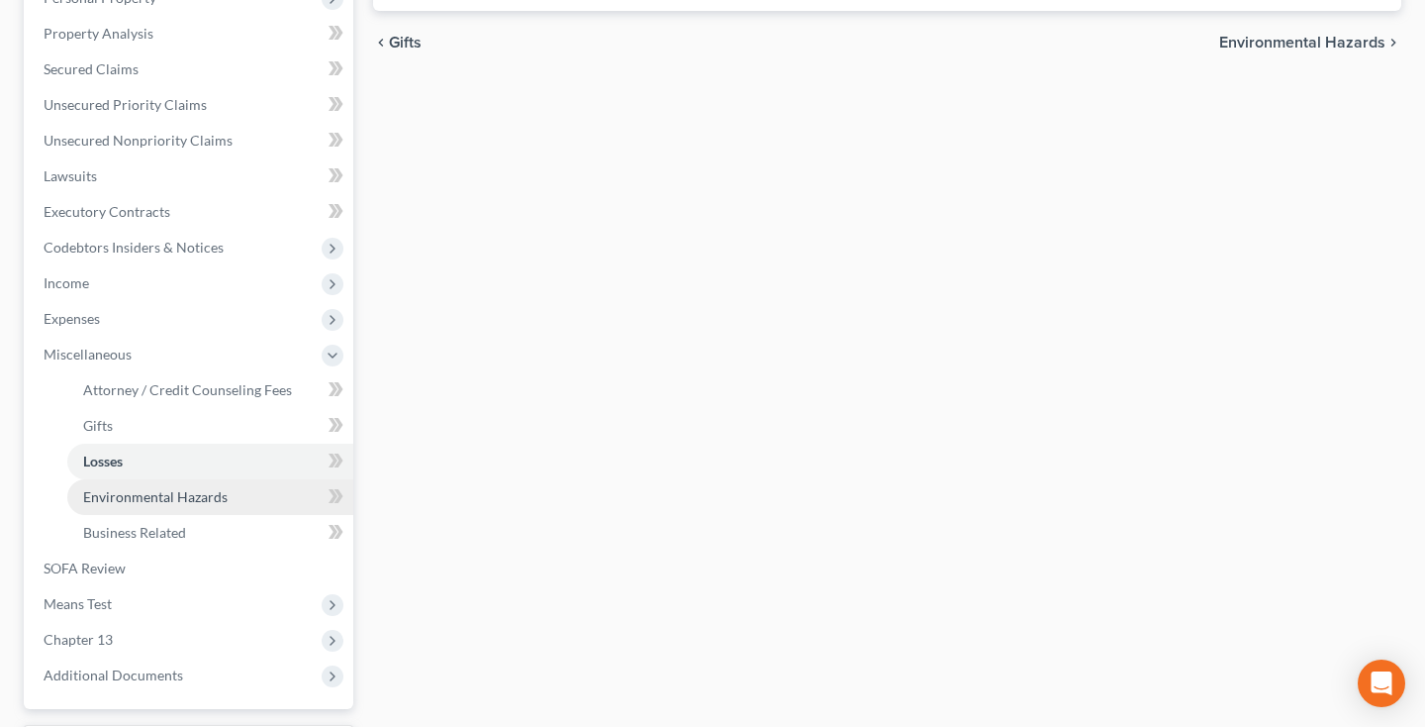
click at [165, 499] on span "Environmental Hazards" at bounding box center [155, 496] width 145 height 17
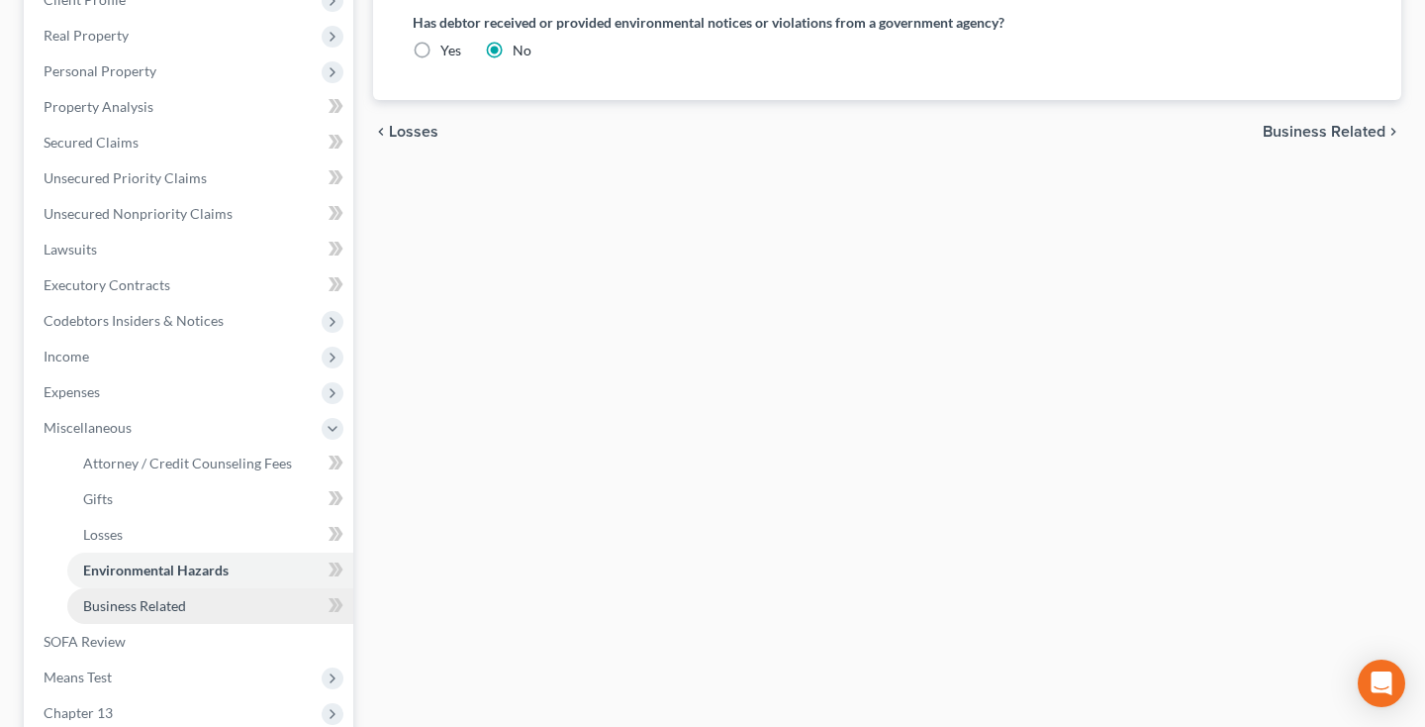
click at [137, 598] on span "Business Related" at bounding box center [134, 605] width 103 height 17
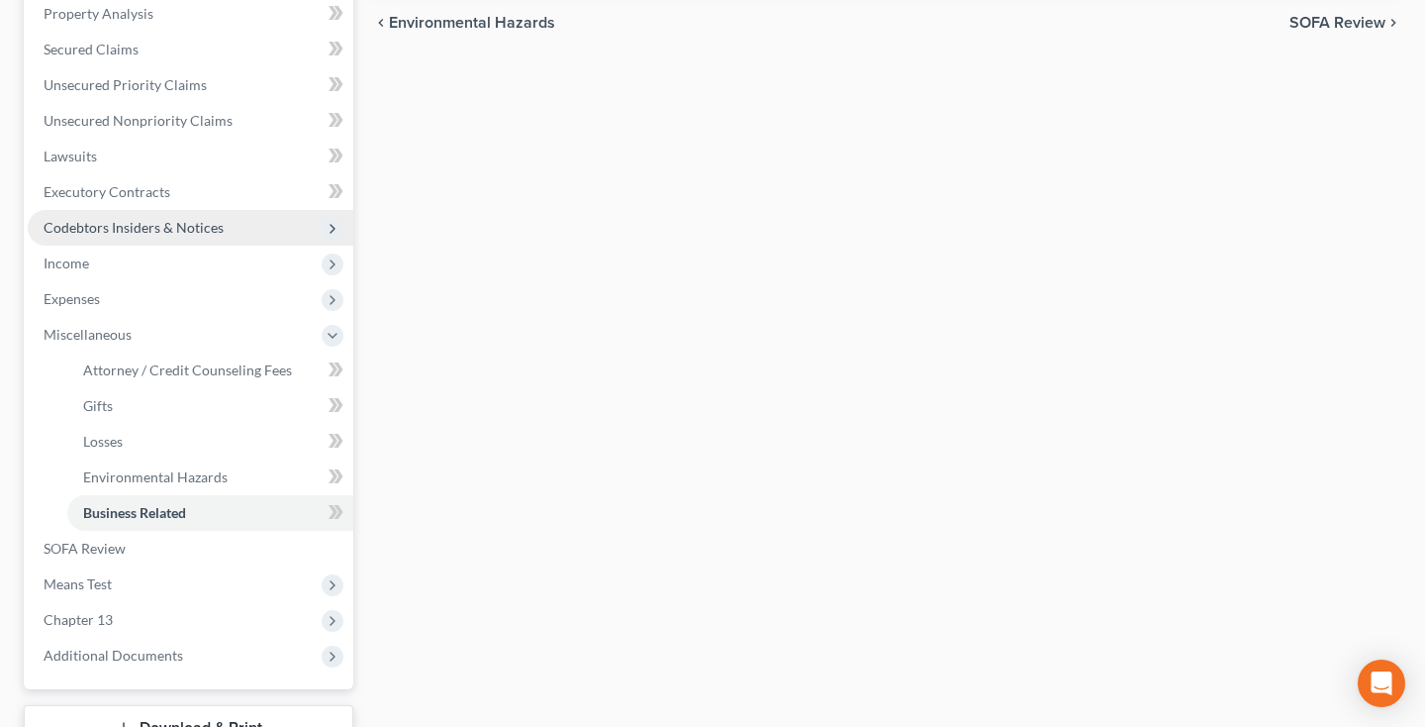
scroll to position [403, 0]
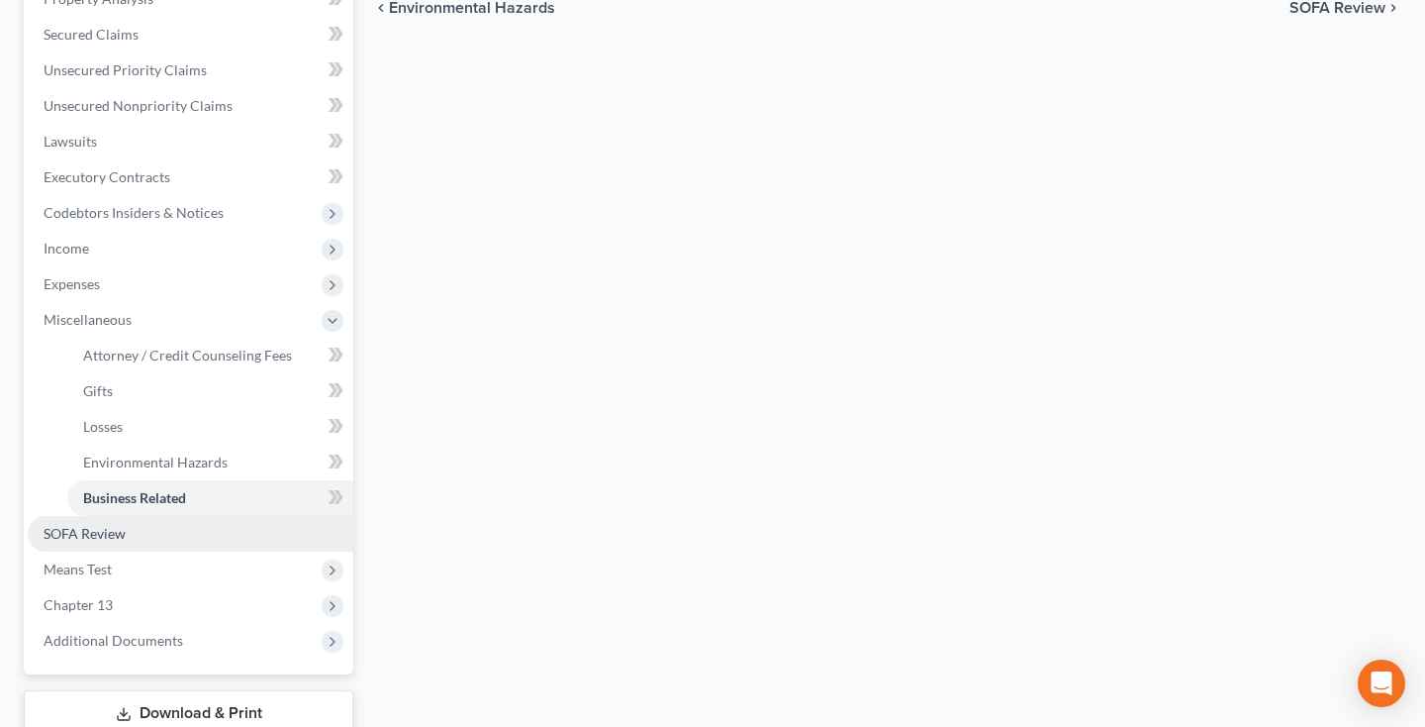
click at [123, 533] on span "SOFA Review" at bounding box center [85, 533] width 82 height 17
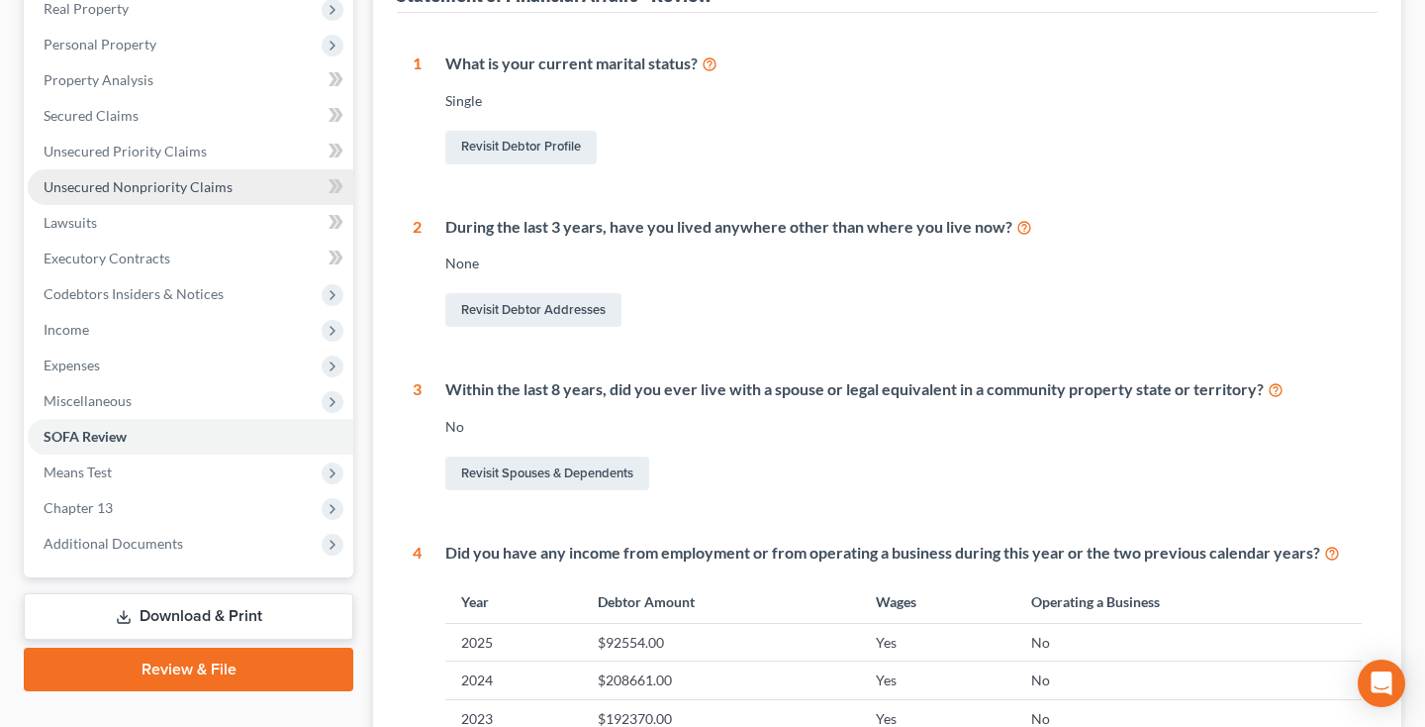
scroll to position [323, 0]
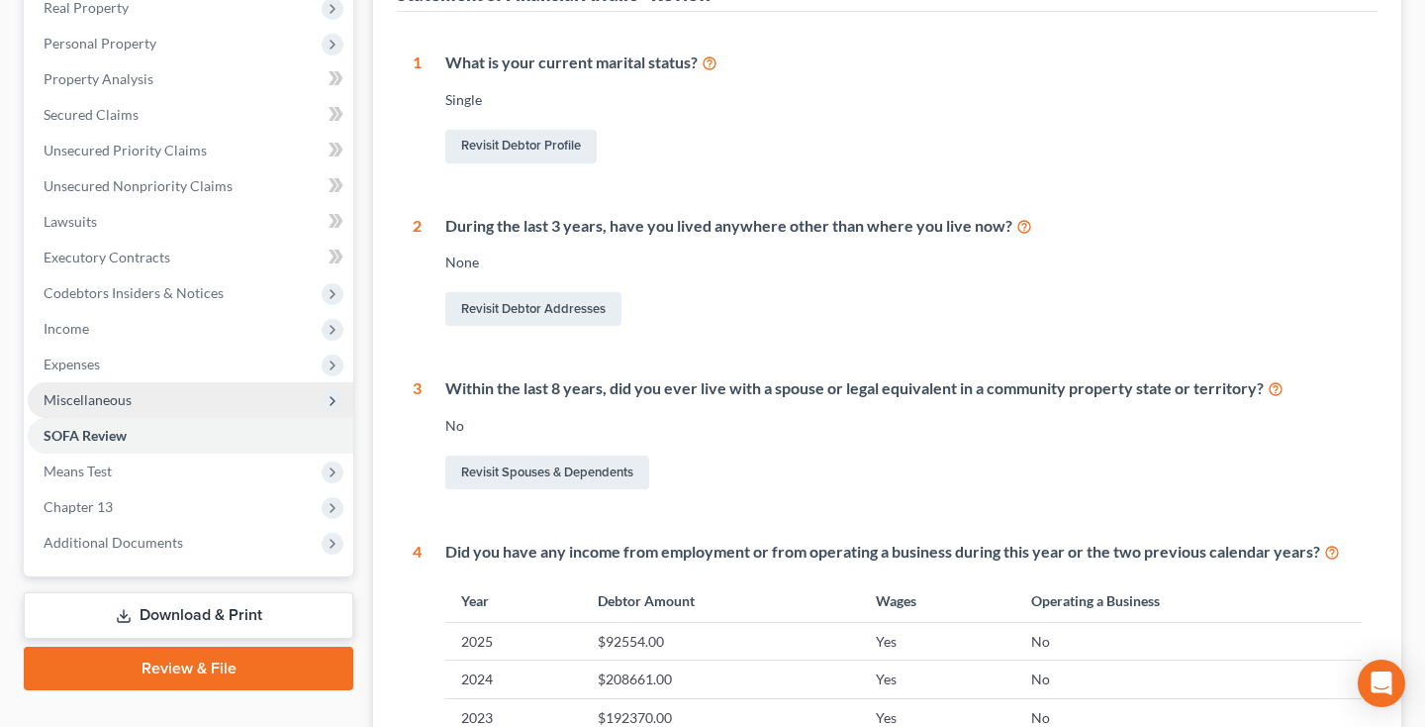
click at [98, 402] on span "Miscellaneous" at bounding box center [88, 399] width 88 height 17
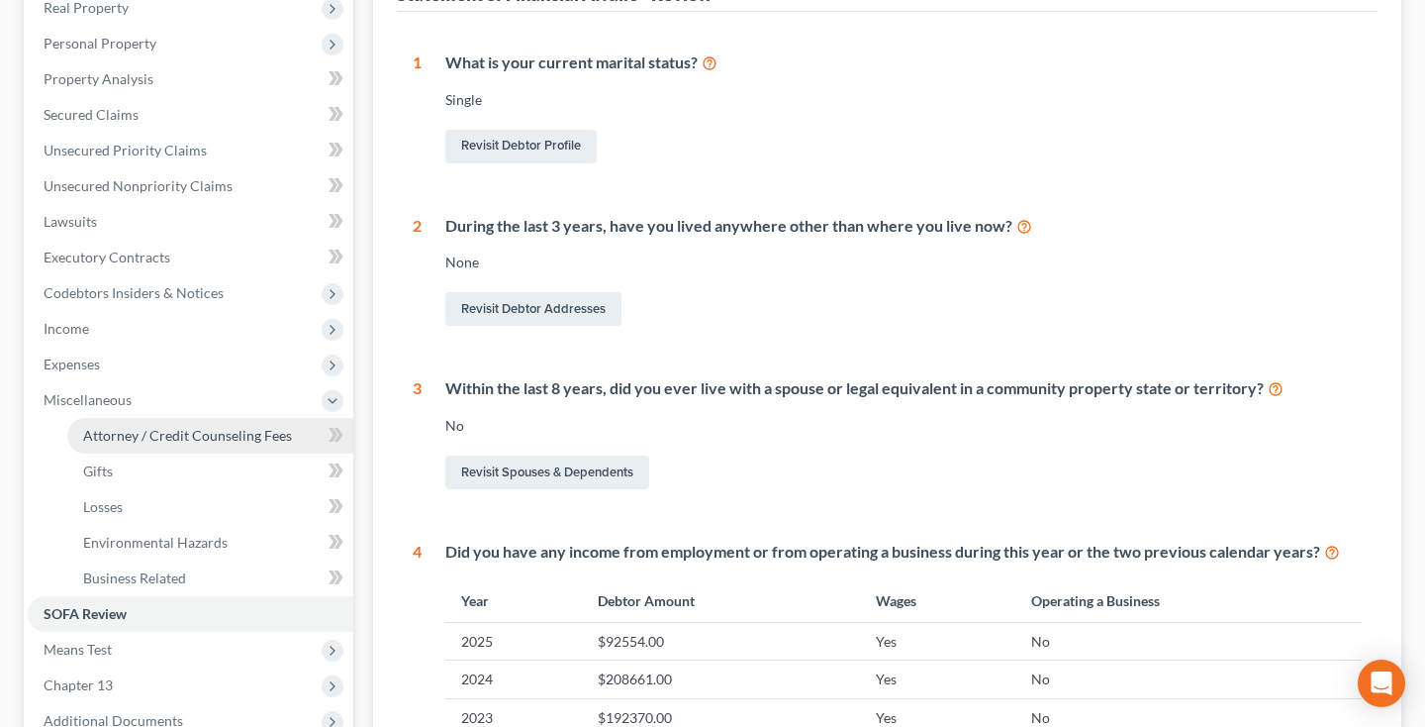
click at [115, 427] on span "Attorney / Credit Counseling Fees" at bounding box center [187, 435] width 209 height 17
select select "3"
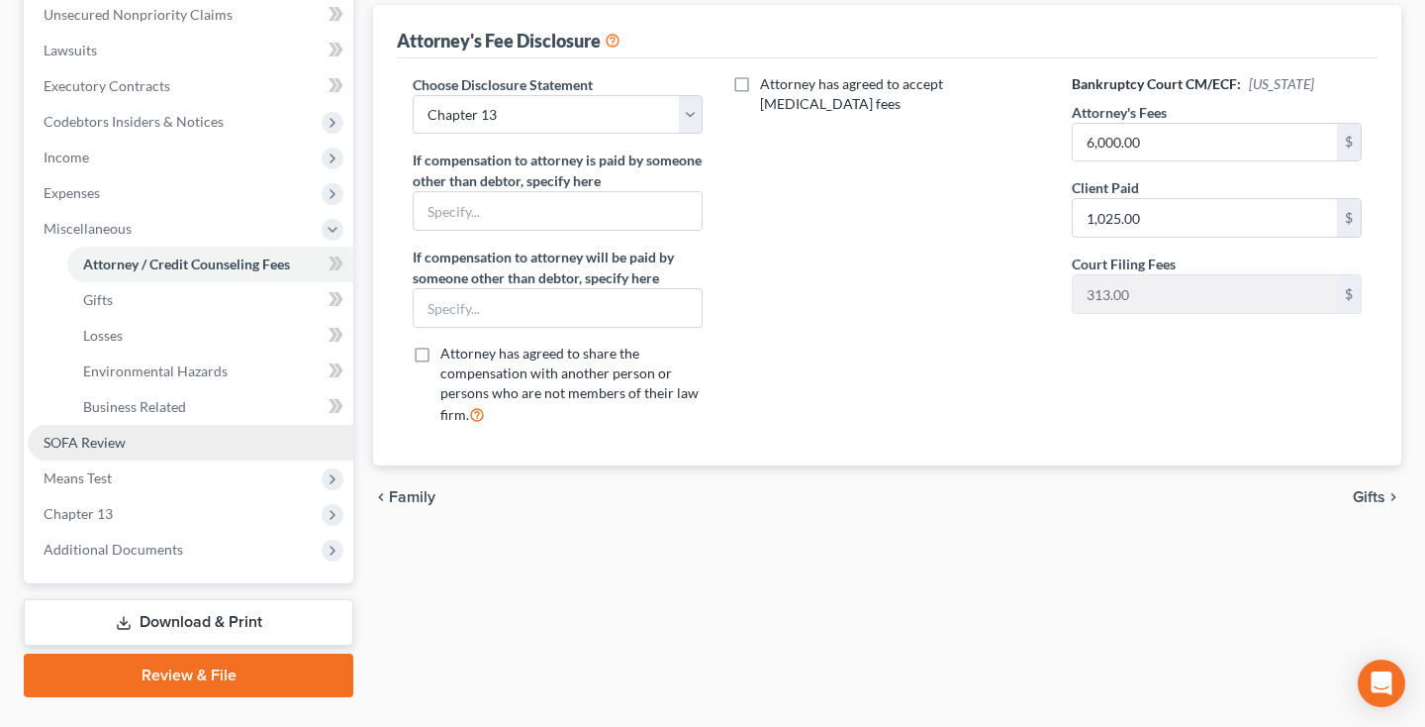
click at [99, 449] on span "SOFA Review" at bounding box center [85, 442] width 82 height 17
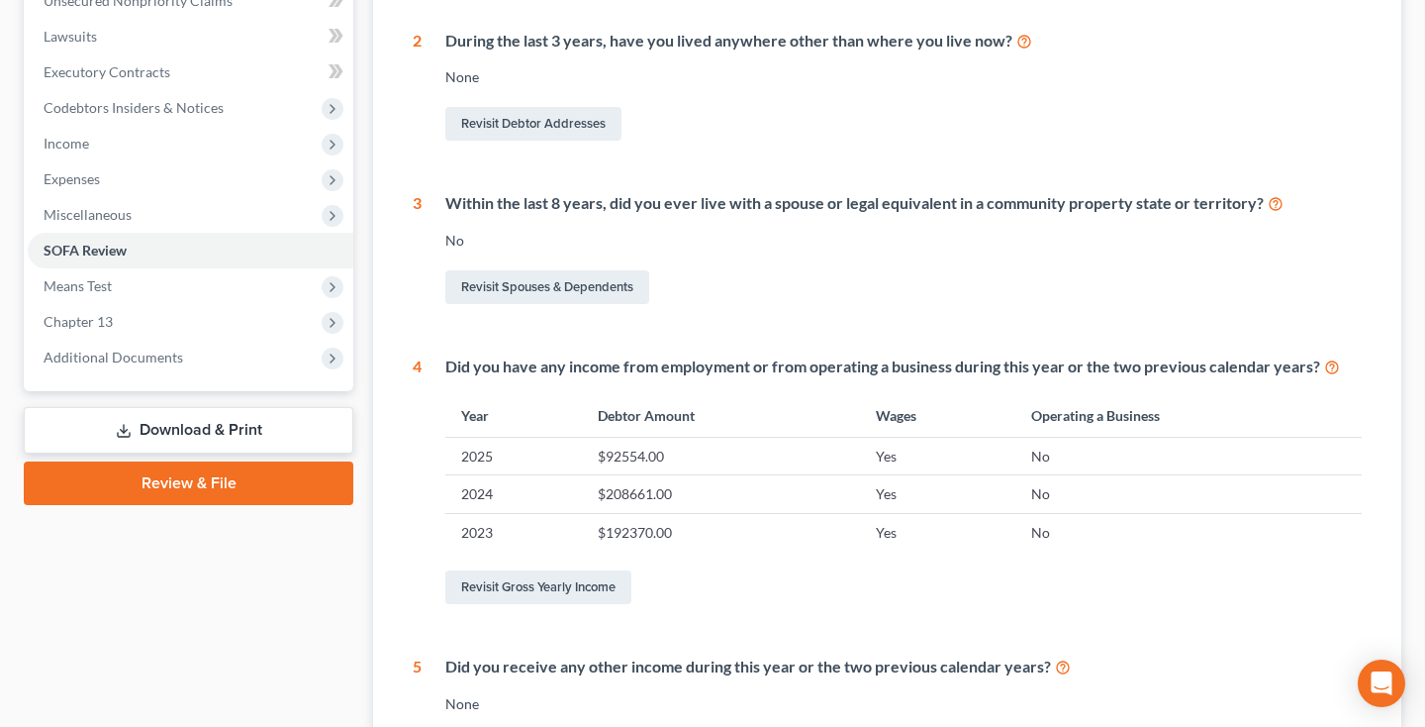
scroll to position [512, 0]
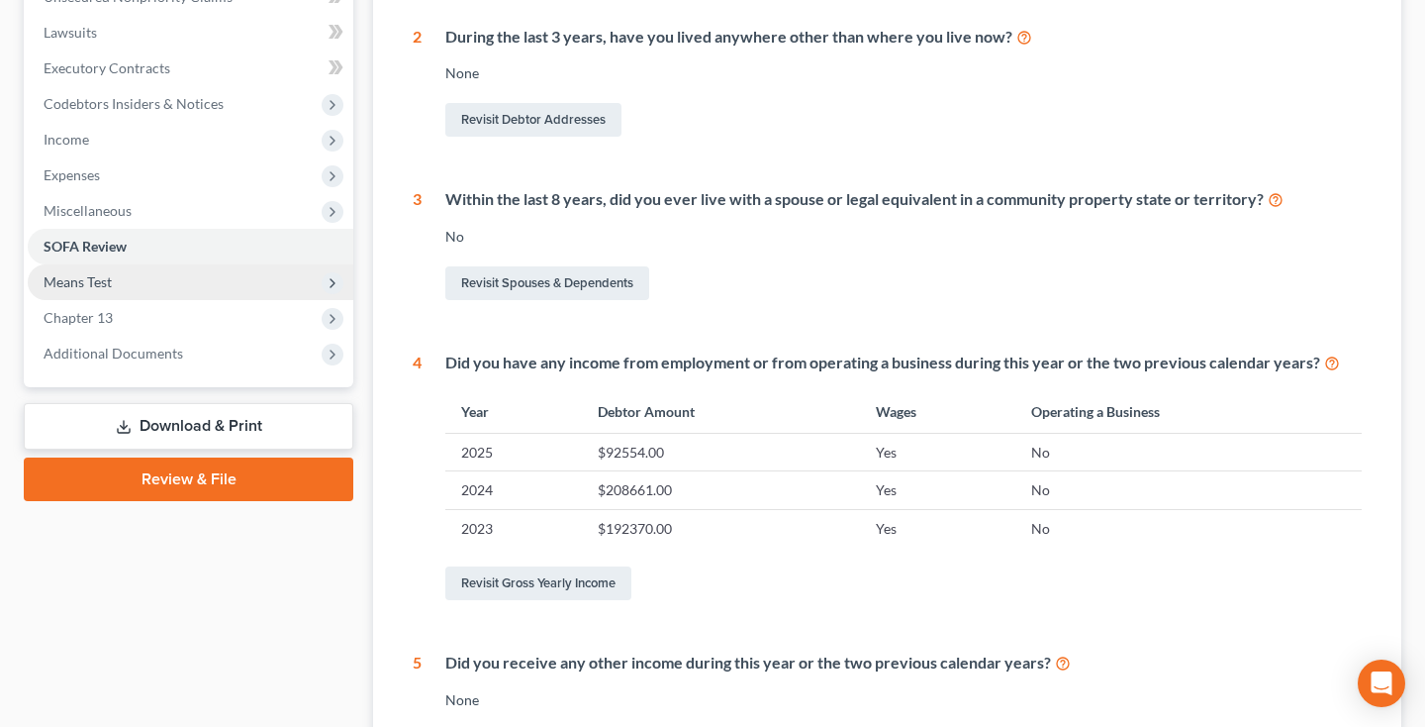
click at [127, 284] on span "Means Test" at bounding box center [191, 282] width 326 height 36
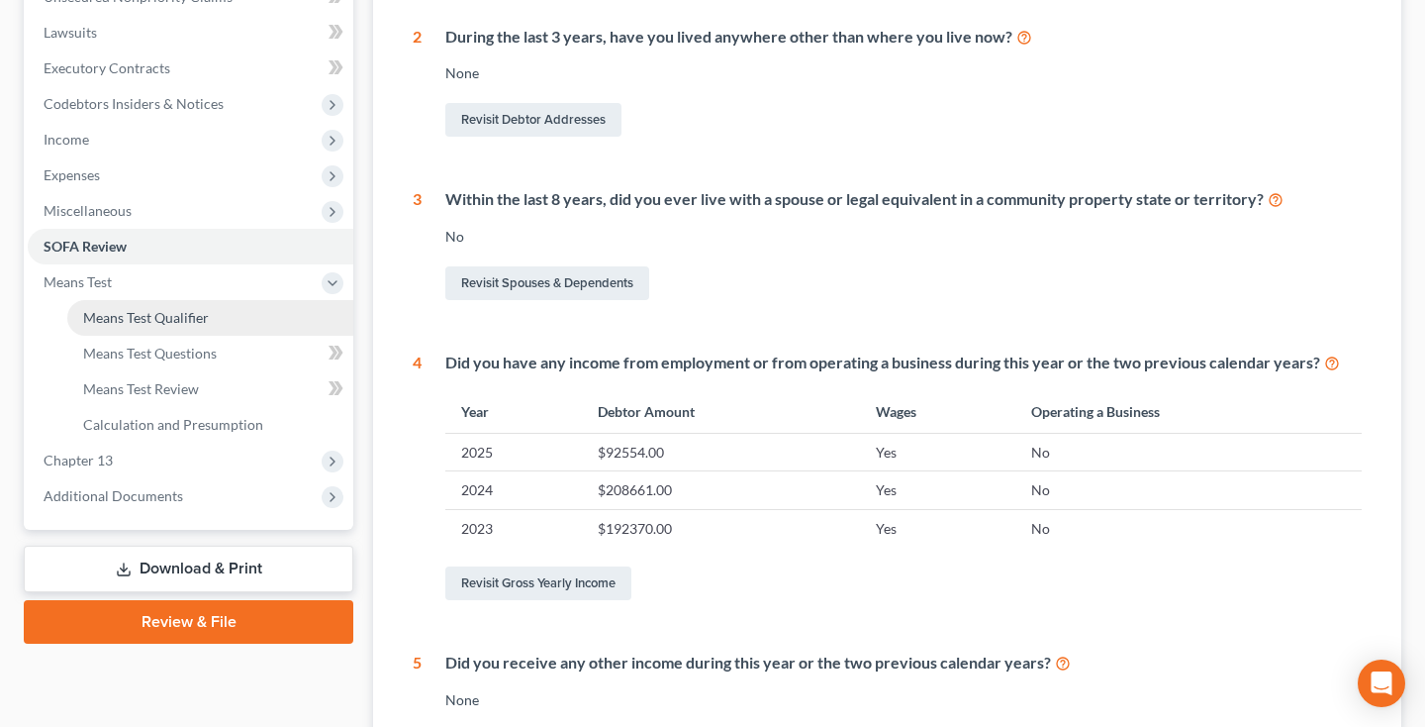
click at [129, 313] on span "Means Test Qualifier" at bounding box center [146, 317] width 126 height 17
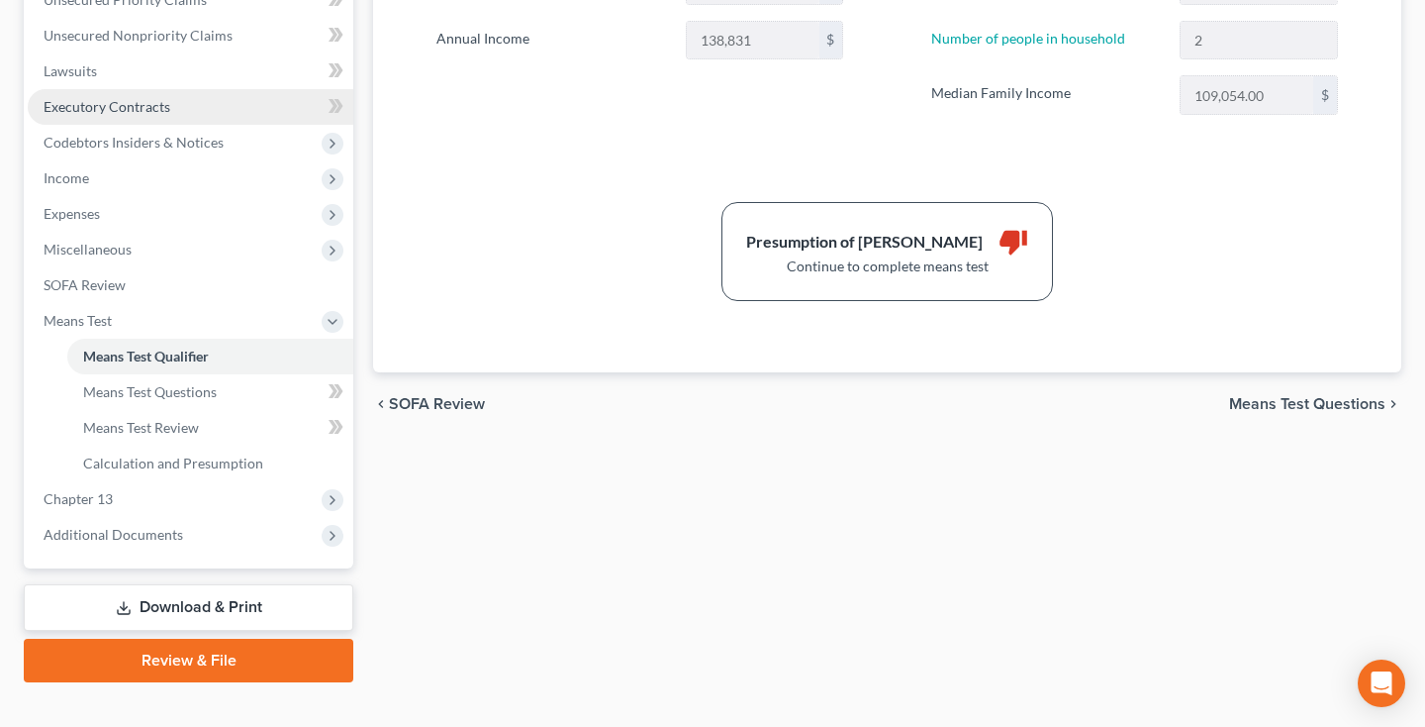
scroll to position [497, 0]
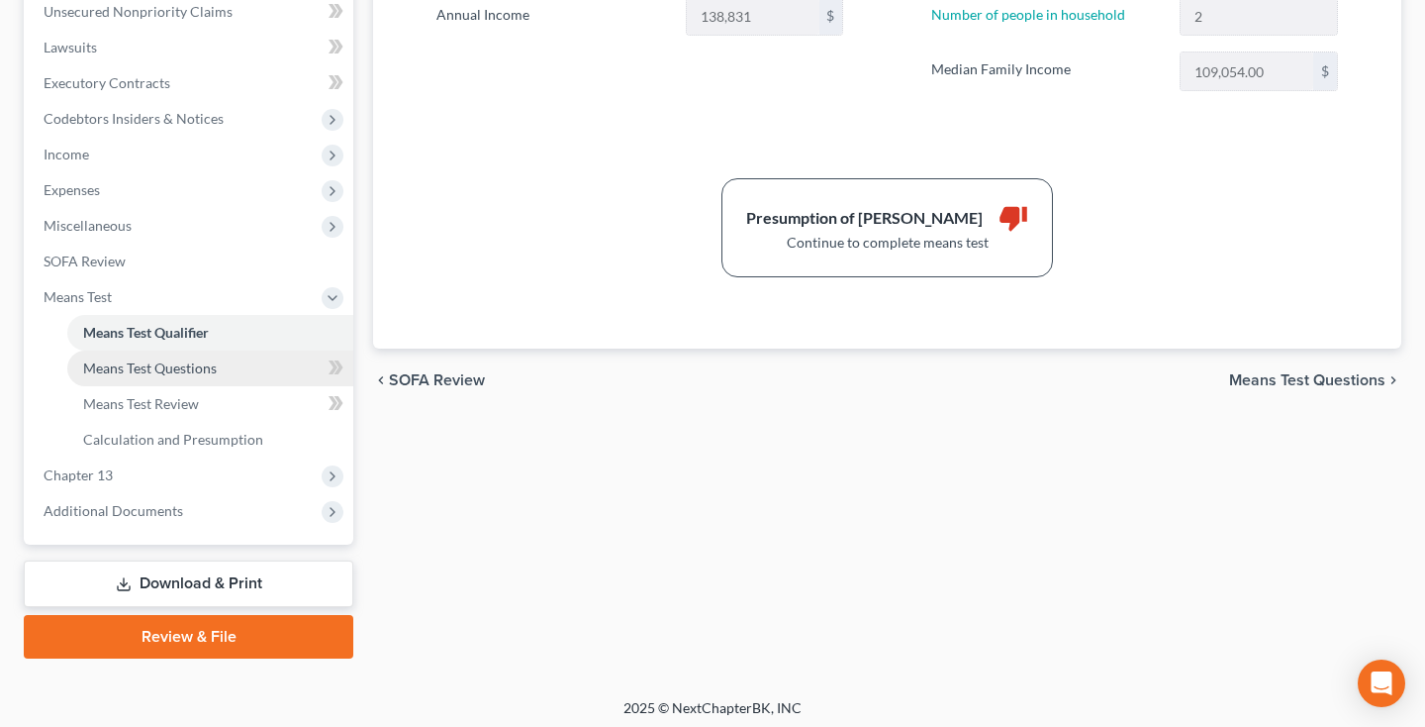
click at [115, 378] on link "Means Test Questions" at bounding box center [210, 368] width 286 height 36
select select "2"
select select "0"
select select "60"
select select "0"
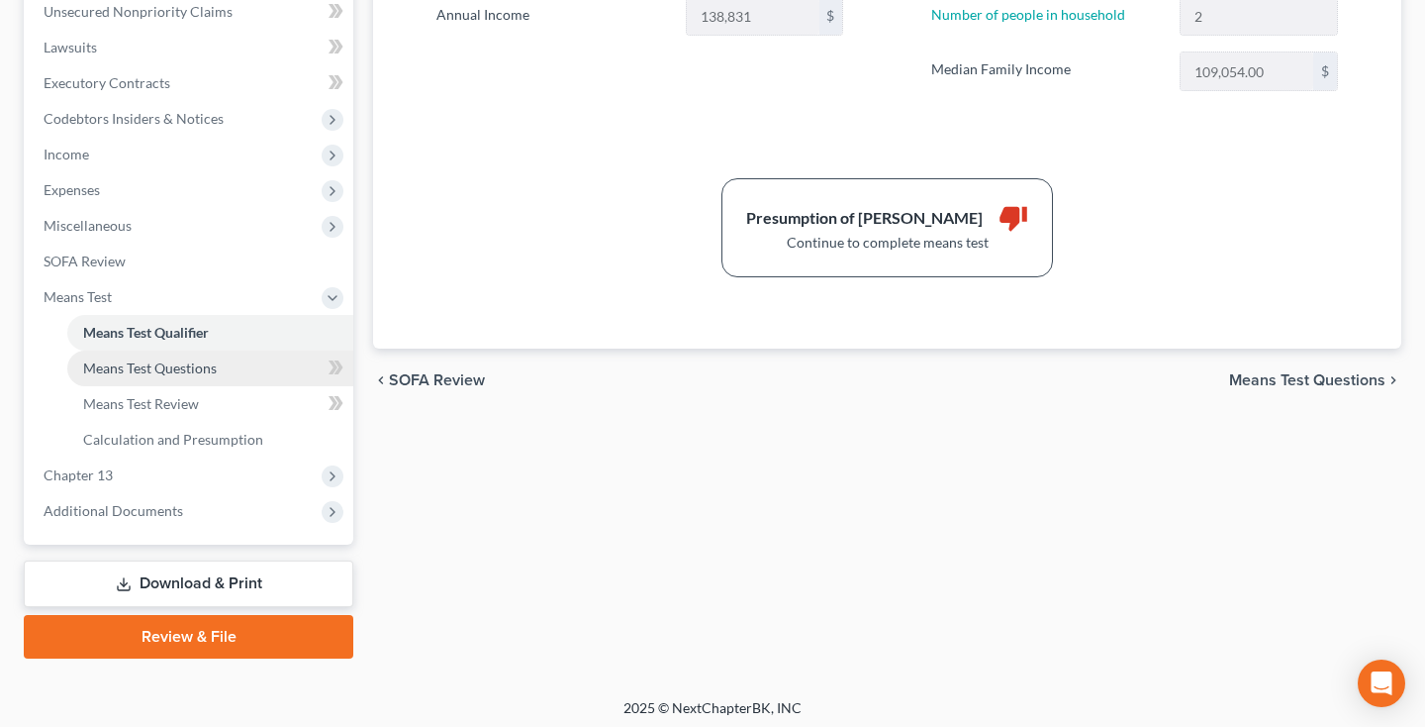
select select "60"
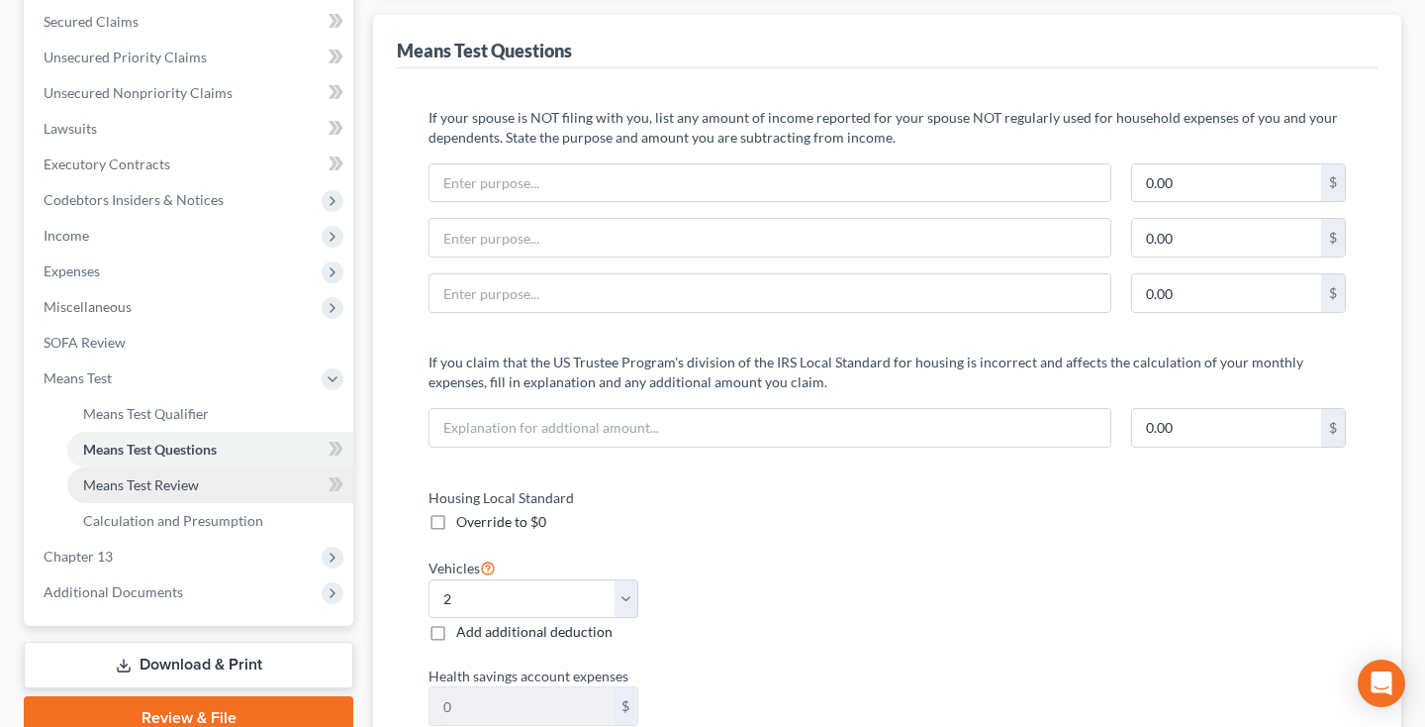
click at [119, 483] on span "Means Test Review" at bounding box center [141, 484] width 116 height 17
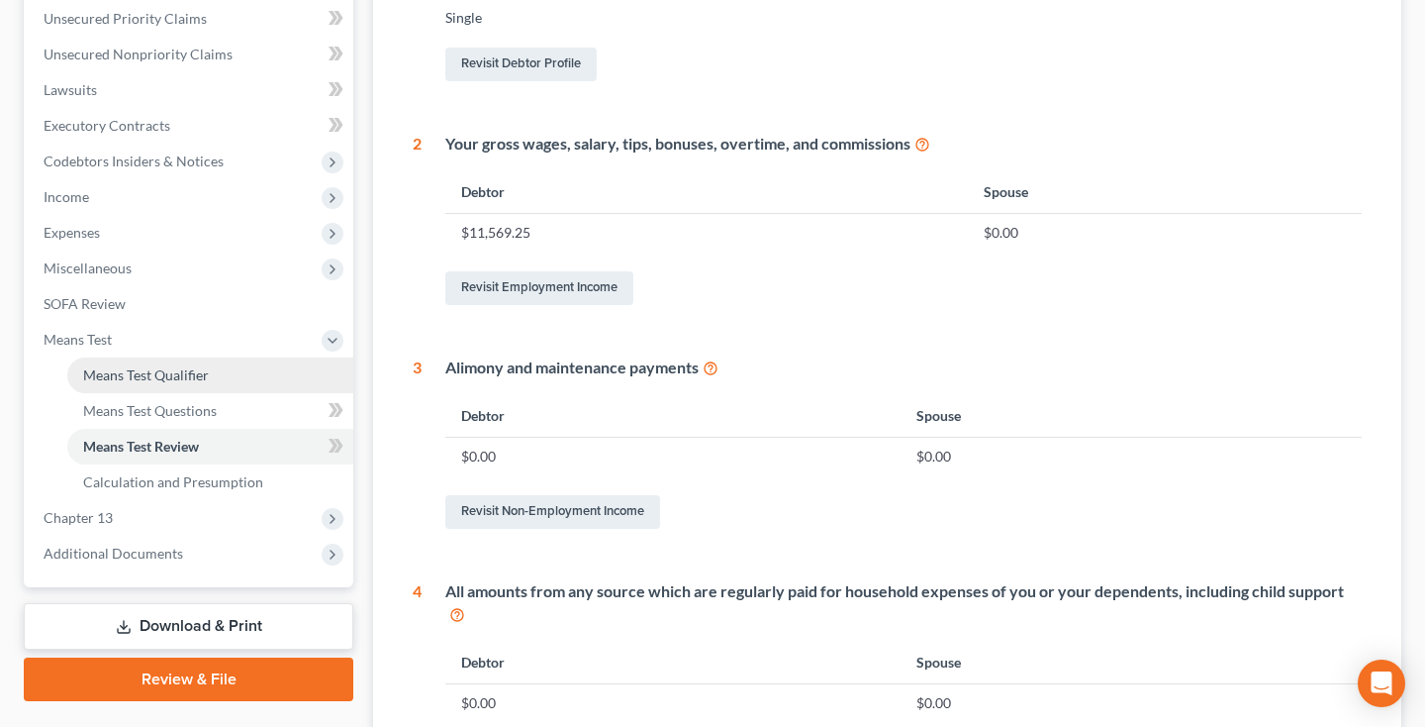
scroll to position [507, 0]
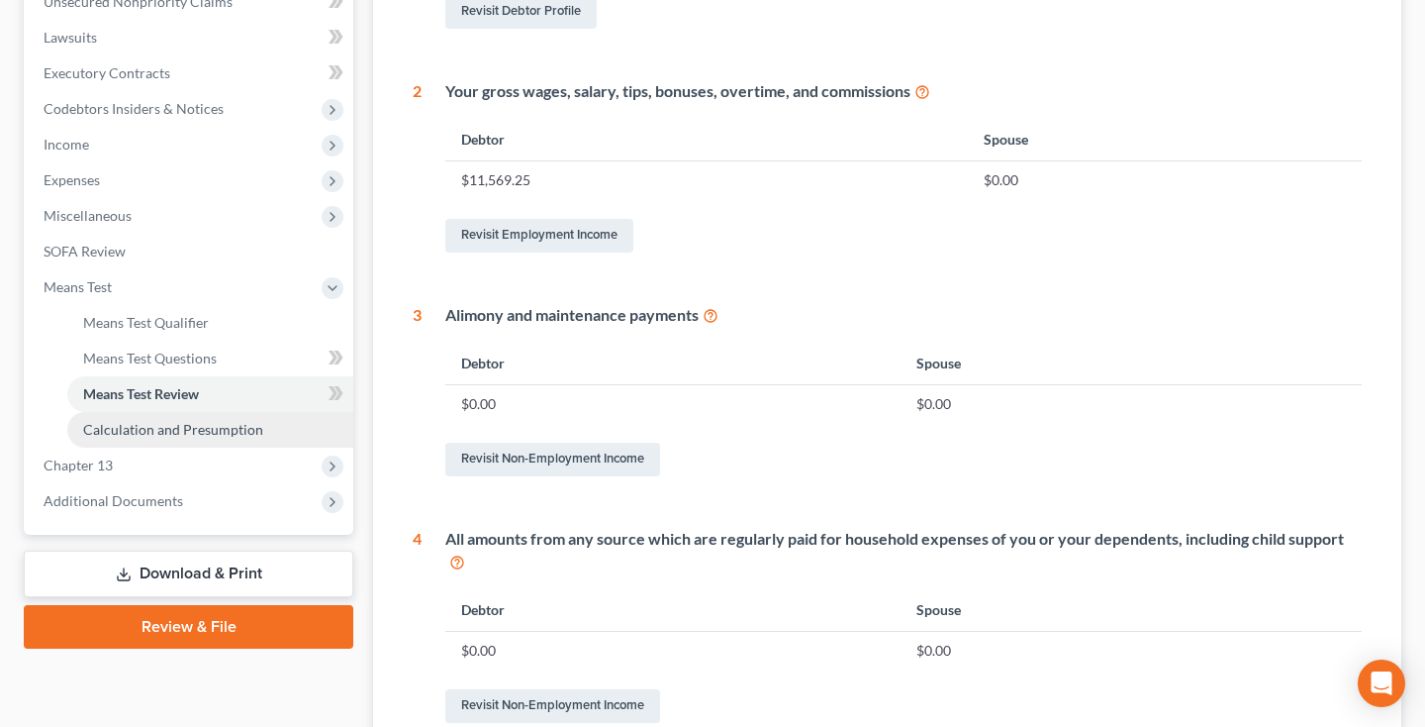
click at [167, 430] on span "Calculation and Presumption" at bounding box center [173, 429] width 180 height 17
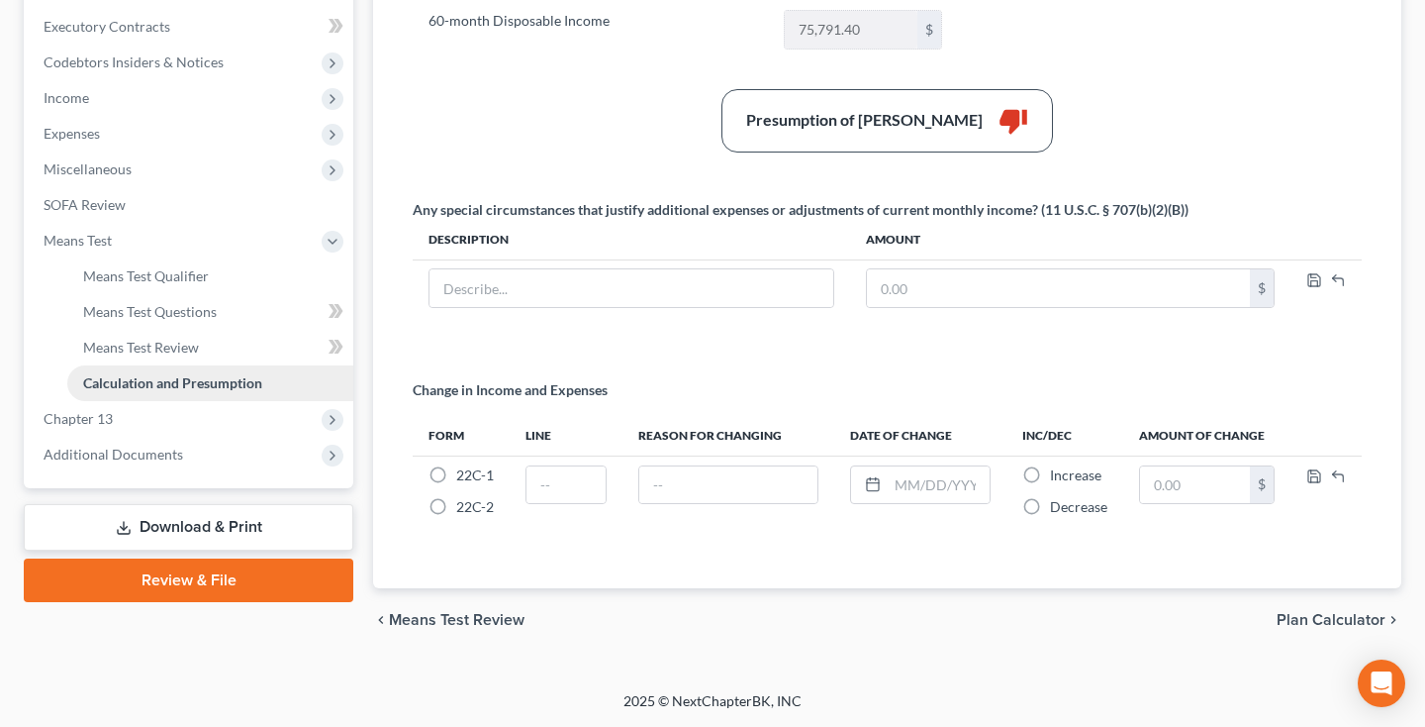
scroll to position [553, 0]
click at [86, 414] on span "Chapter 13" at bounding box center [78, 418] width 69 height 17
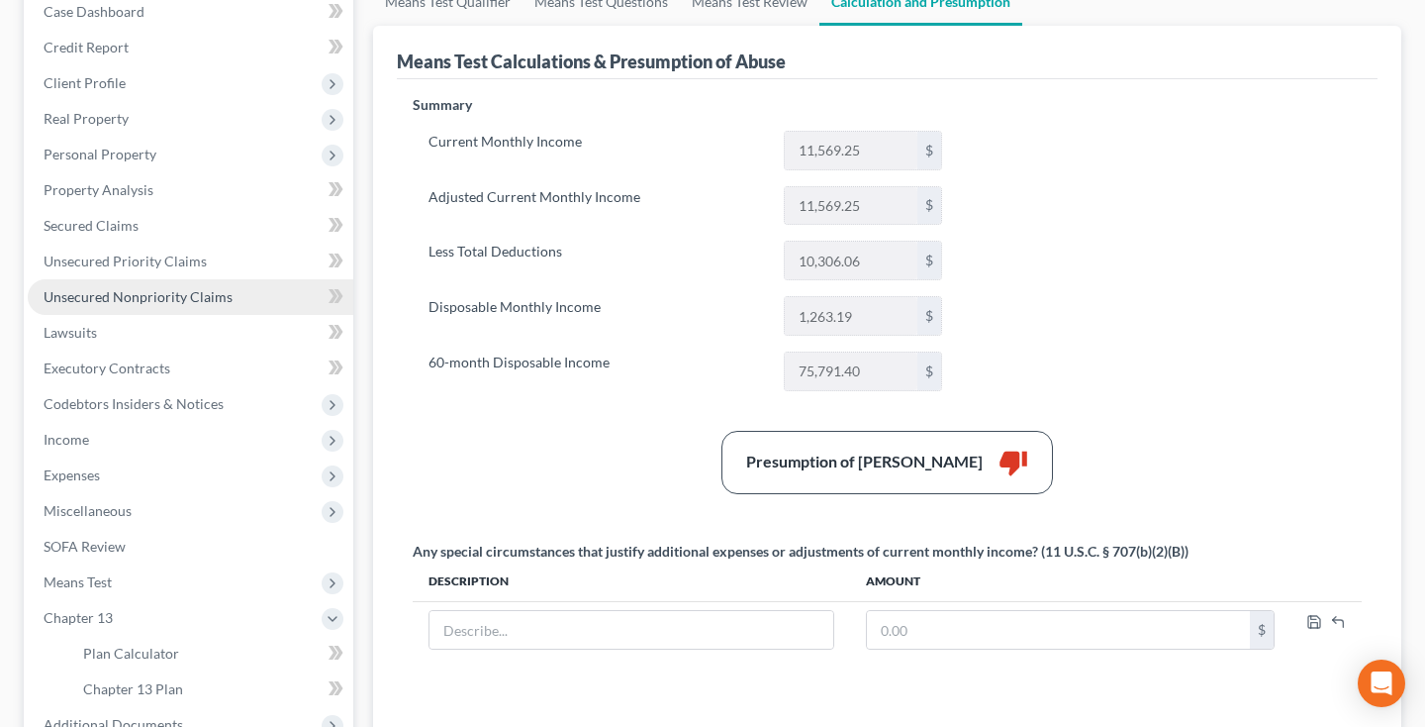
scroll to position [182, 0]
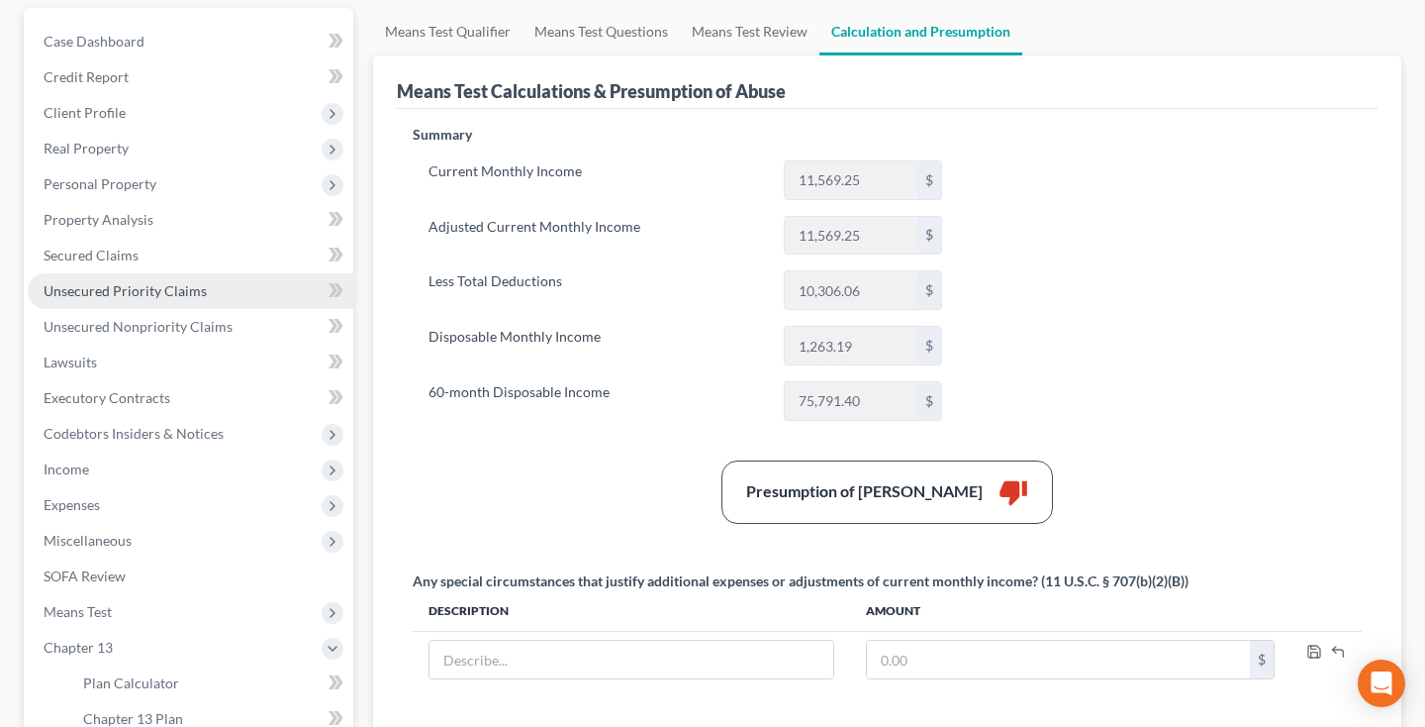
click at [100, 283] on span "Unsecured Priority Claims" at bounding box center [125, 290] width 163 height 17
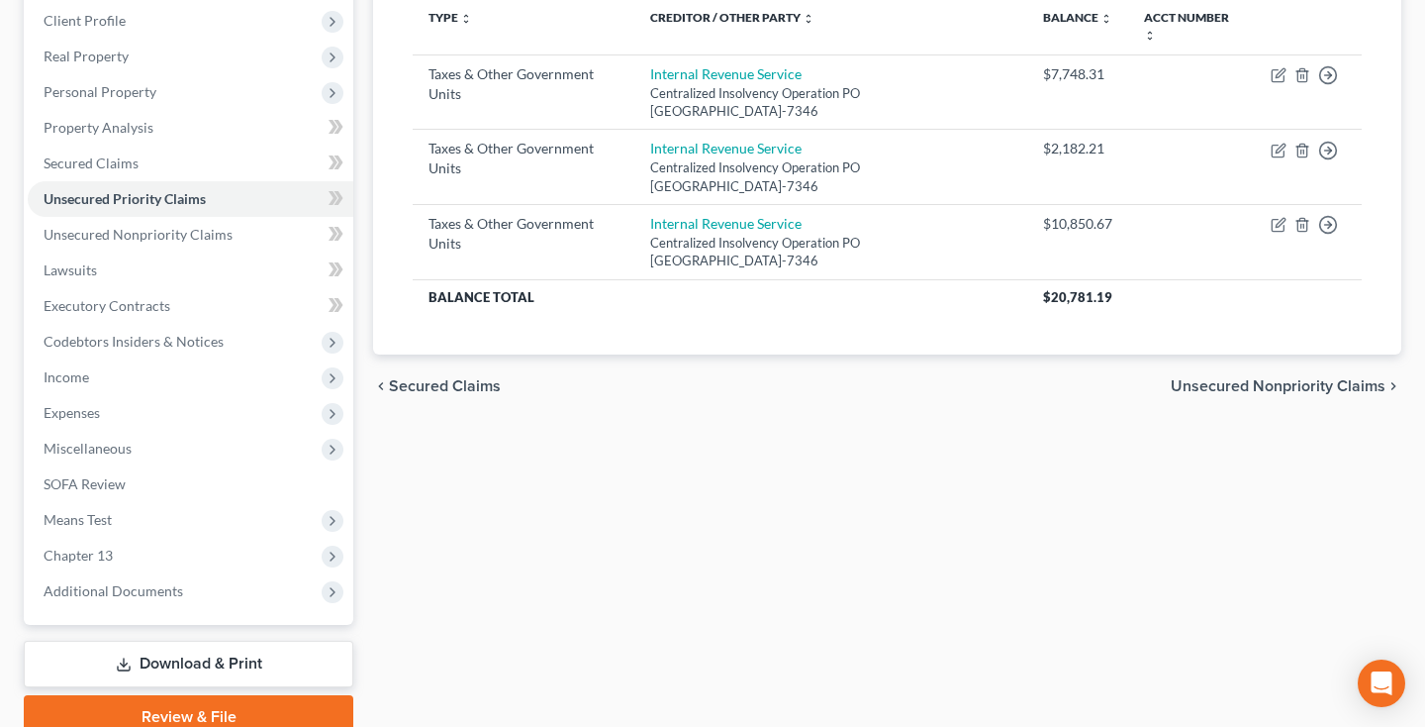
scroll to position [270, 0]
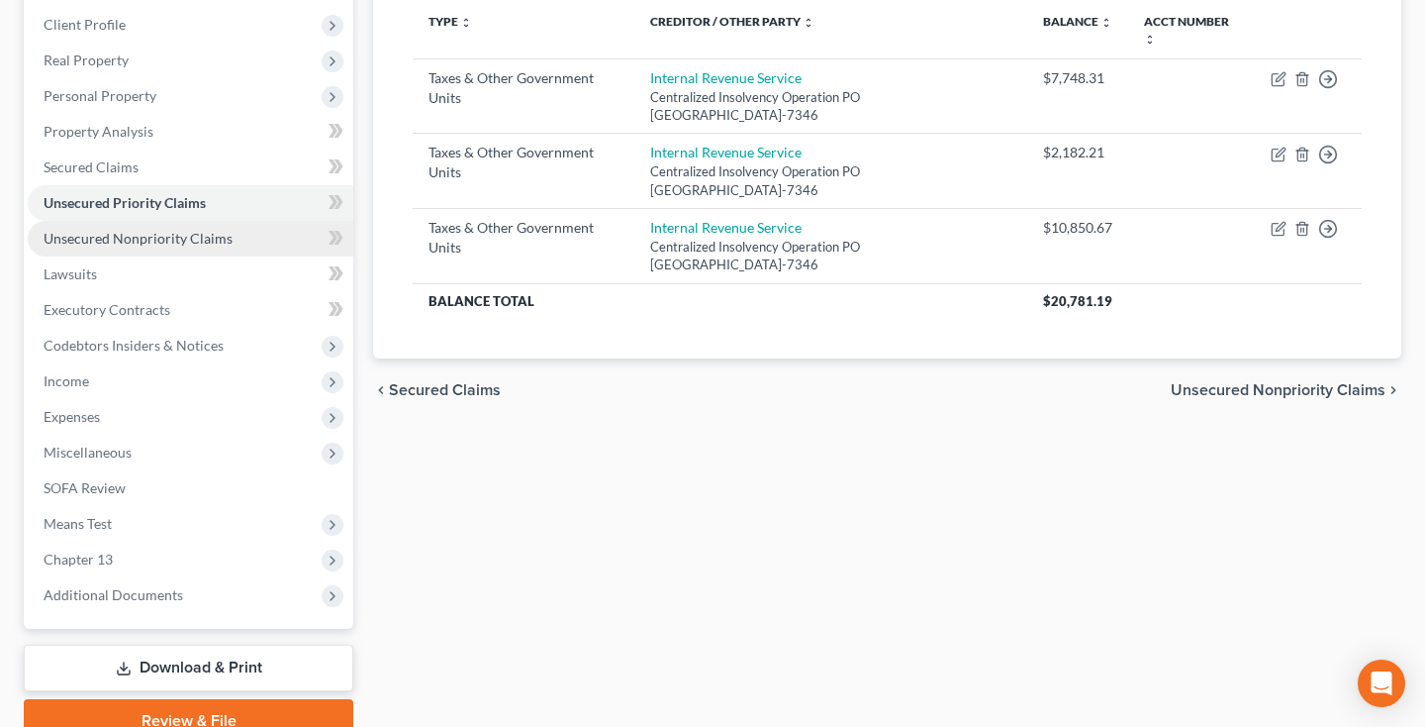
click at [157, 241] on span "Unsecured Nonpriority Claims" at bounding box center [138, 238] width 189 height 17
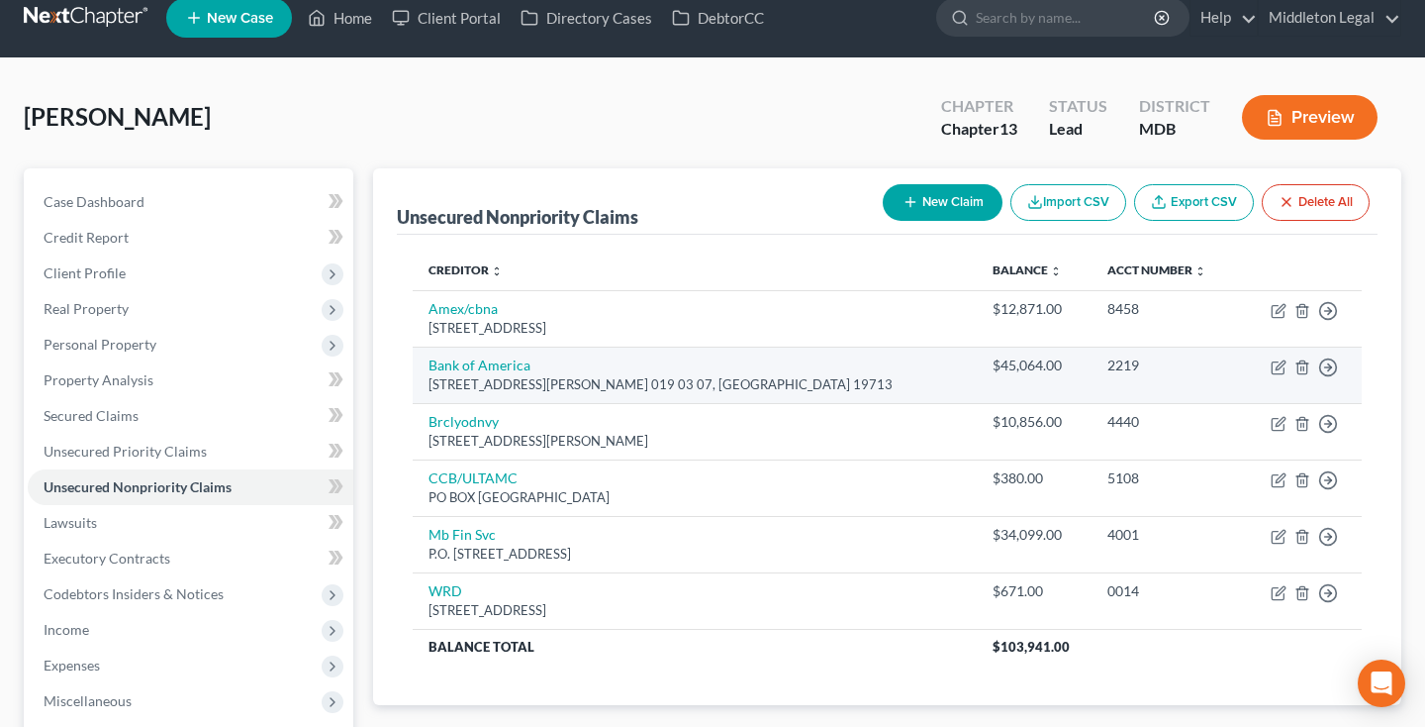
scroll to position [29, 0]
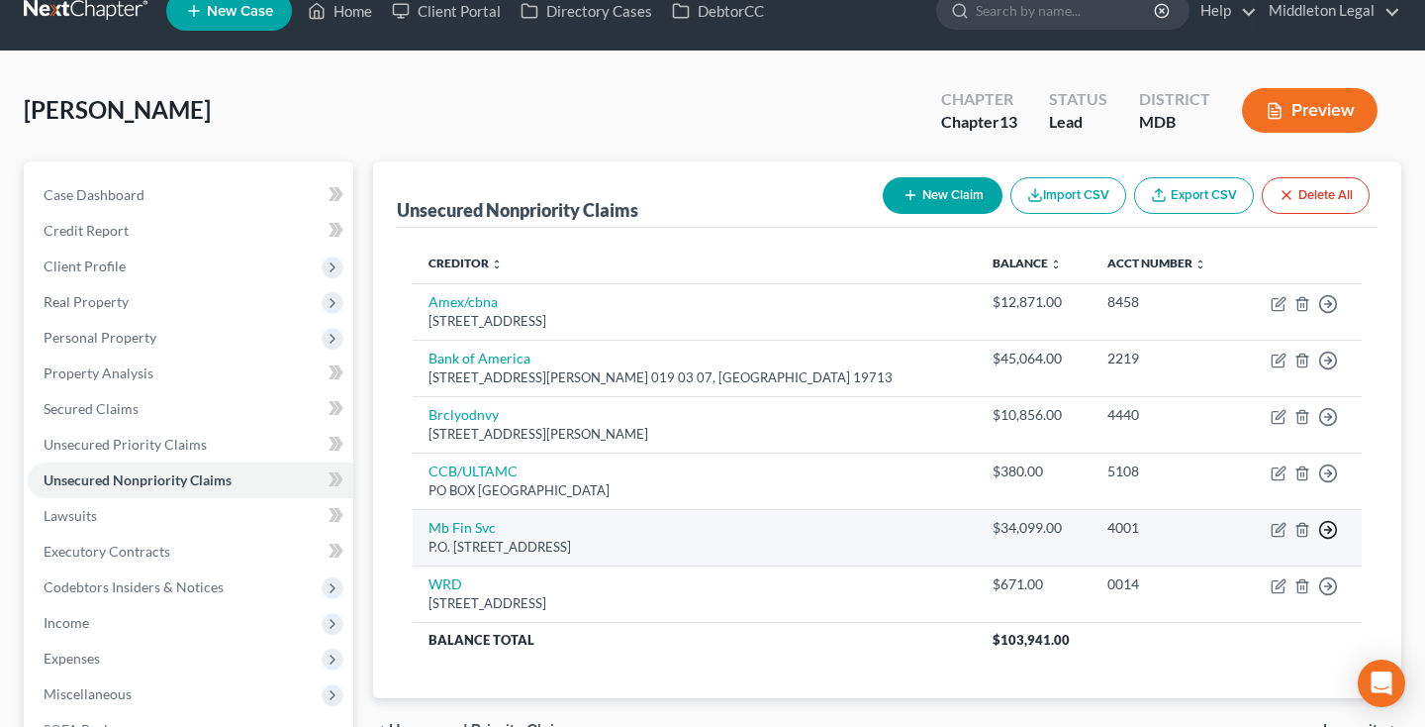
click at [1327, 530] on line "button" at bounding box center [1328, 530] width 7 height 0
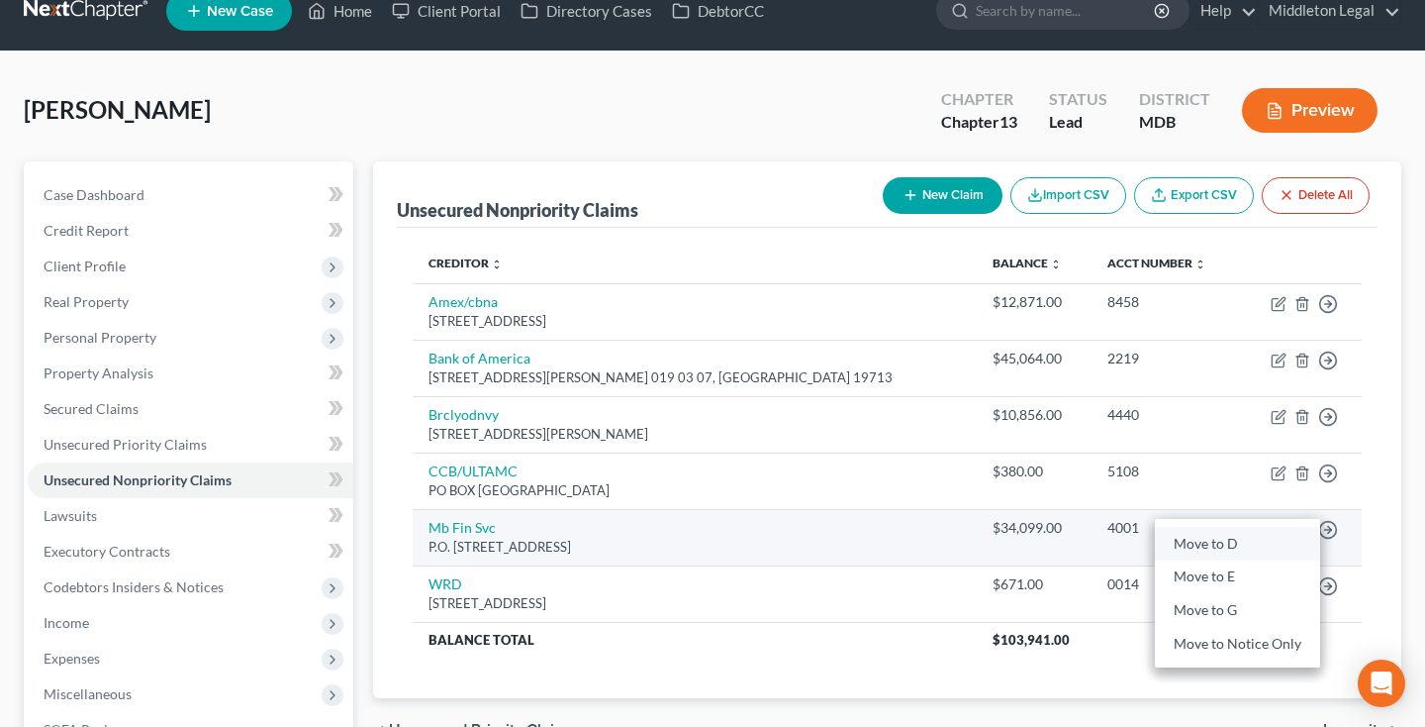
click at [1216, 538] on link "Move to D" at bounding box center [1237, 544] width 165 height 34
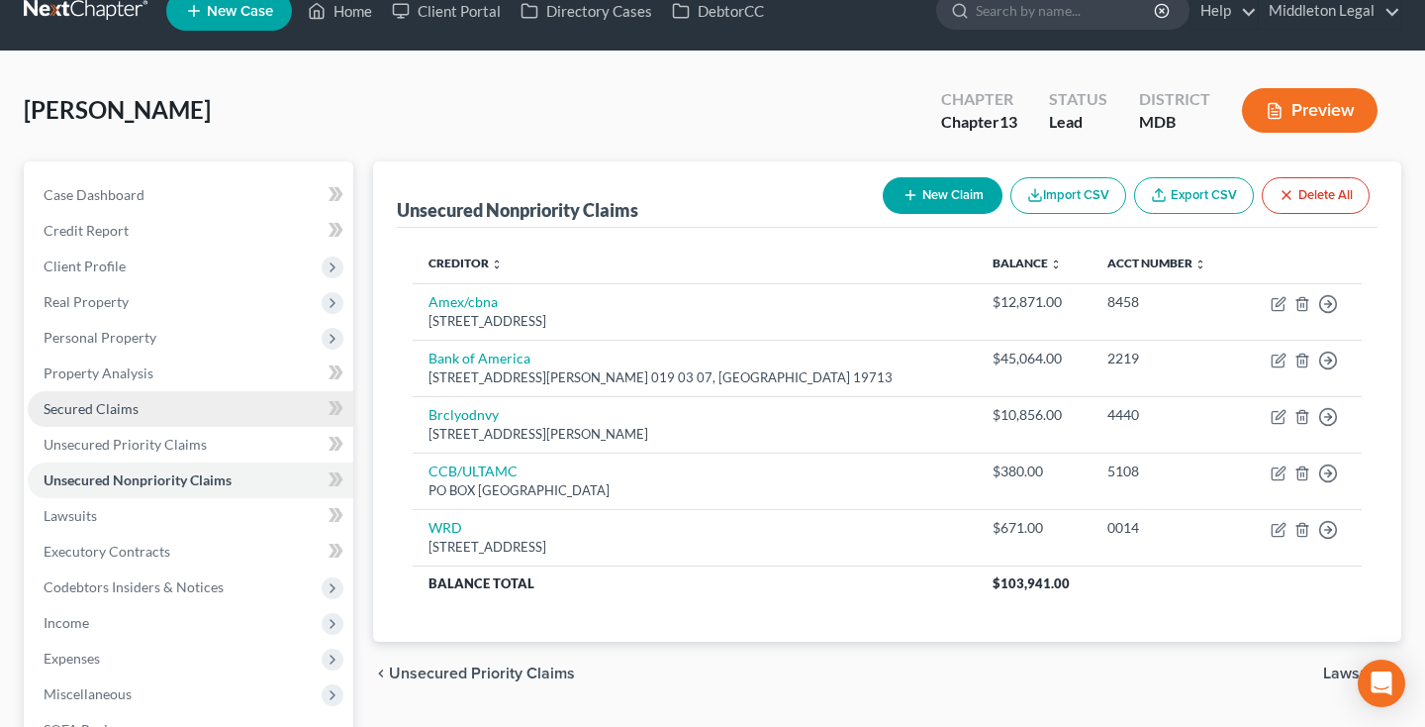
click at [63, 413] on span "Secured Claims" at bounding box center [91, 408] width 95 height 17
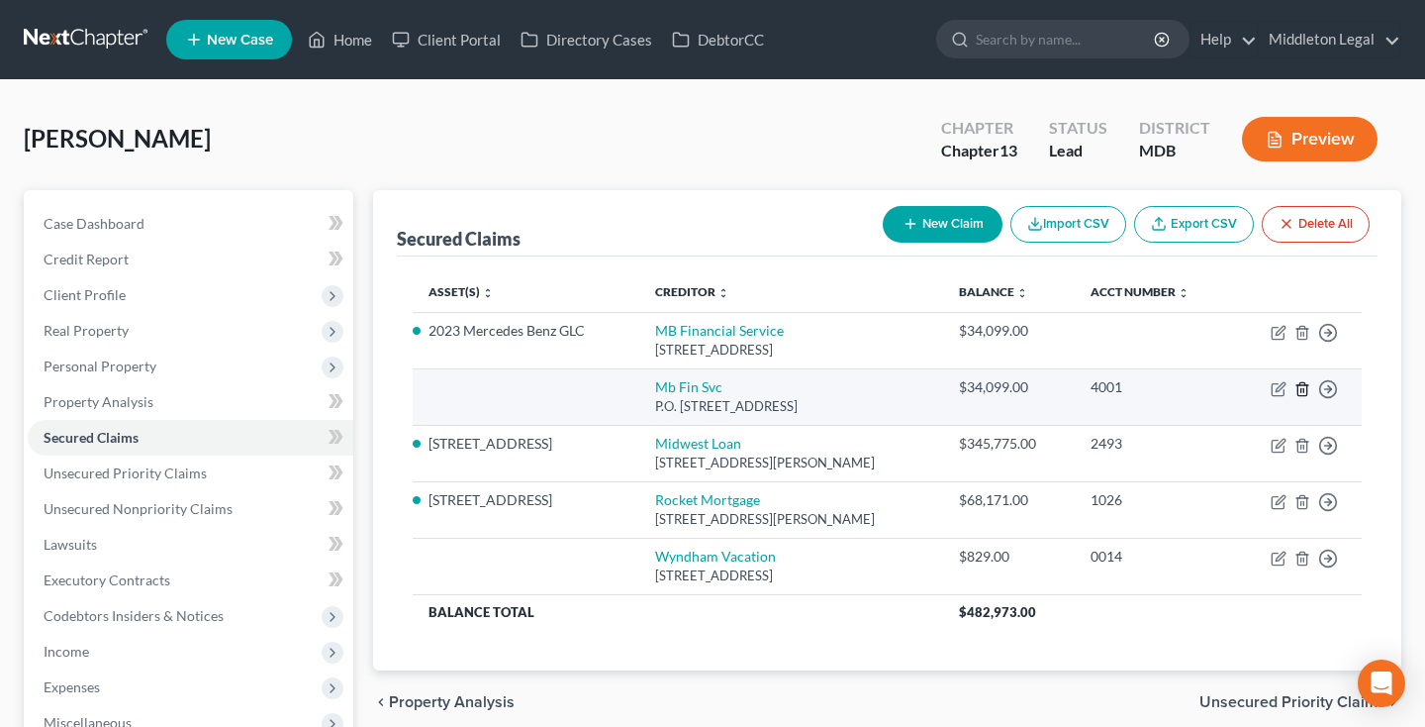
click at [1306, 388] on icon "button" at bounding box center [1303, 389] width 16 height 16
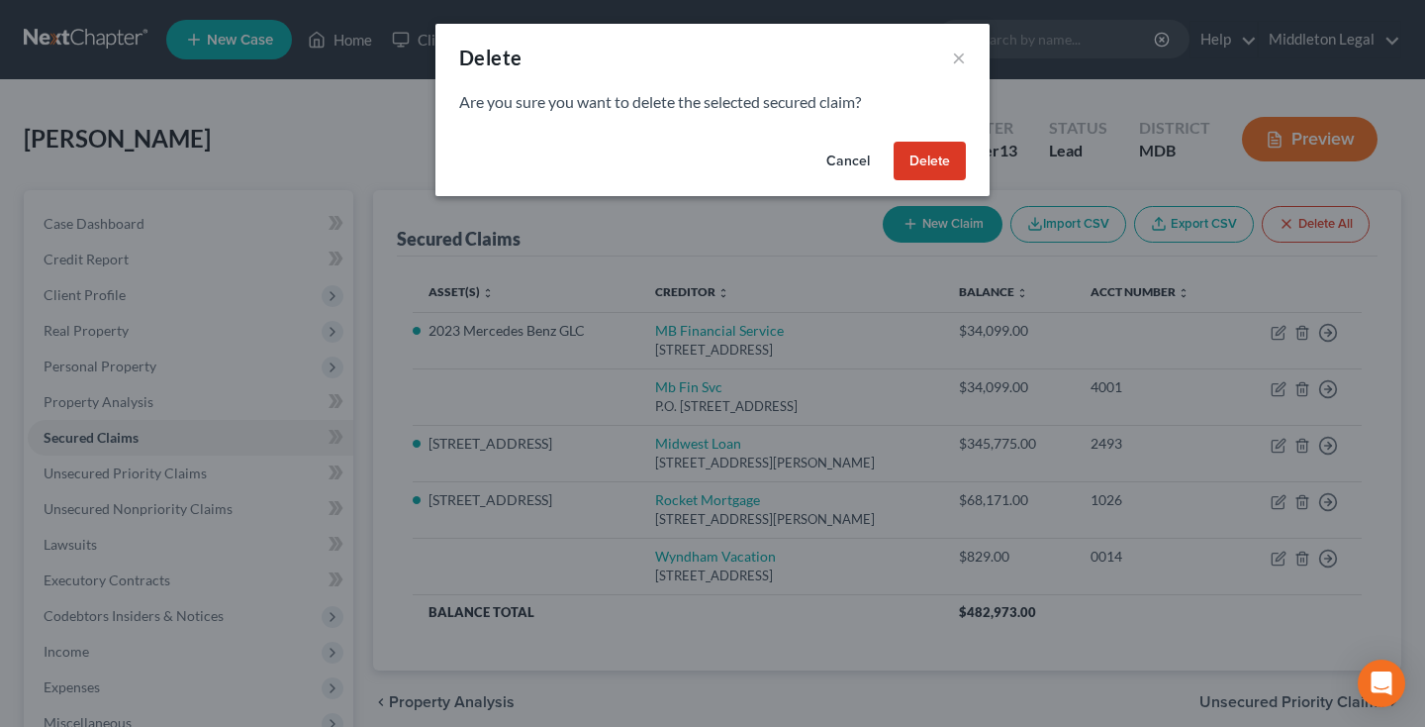
click at [934, 170] on button "Delete" at bounding box center [930, 162] width 72 height 40
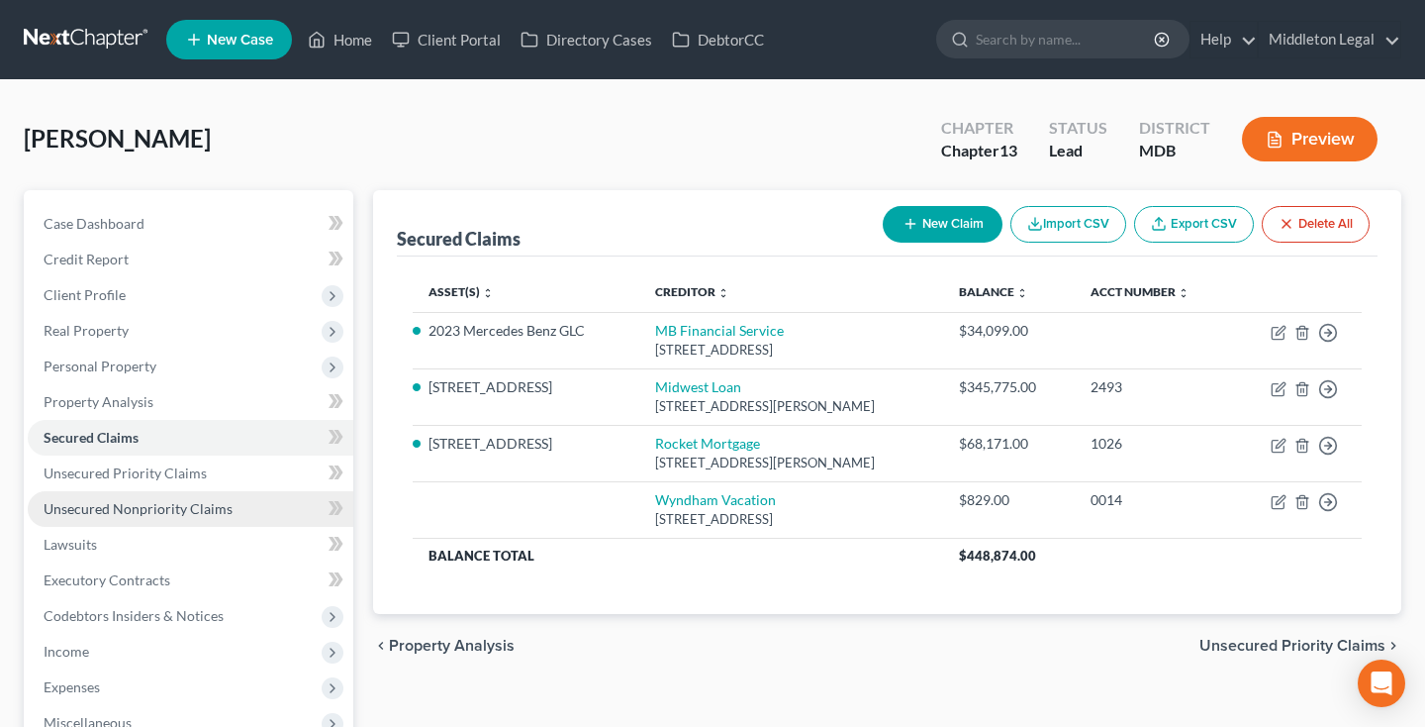
click at [118, 508] on span "Unsecured Nonpriority Claims" at bounding box center [138, 508] width 189 height 17
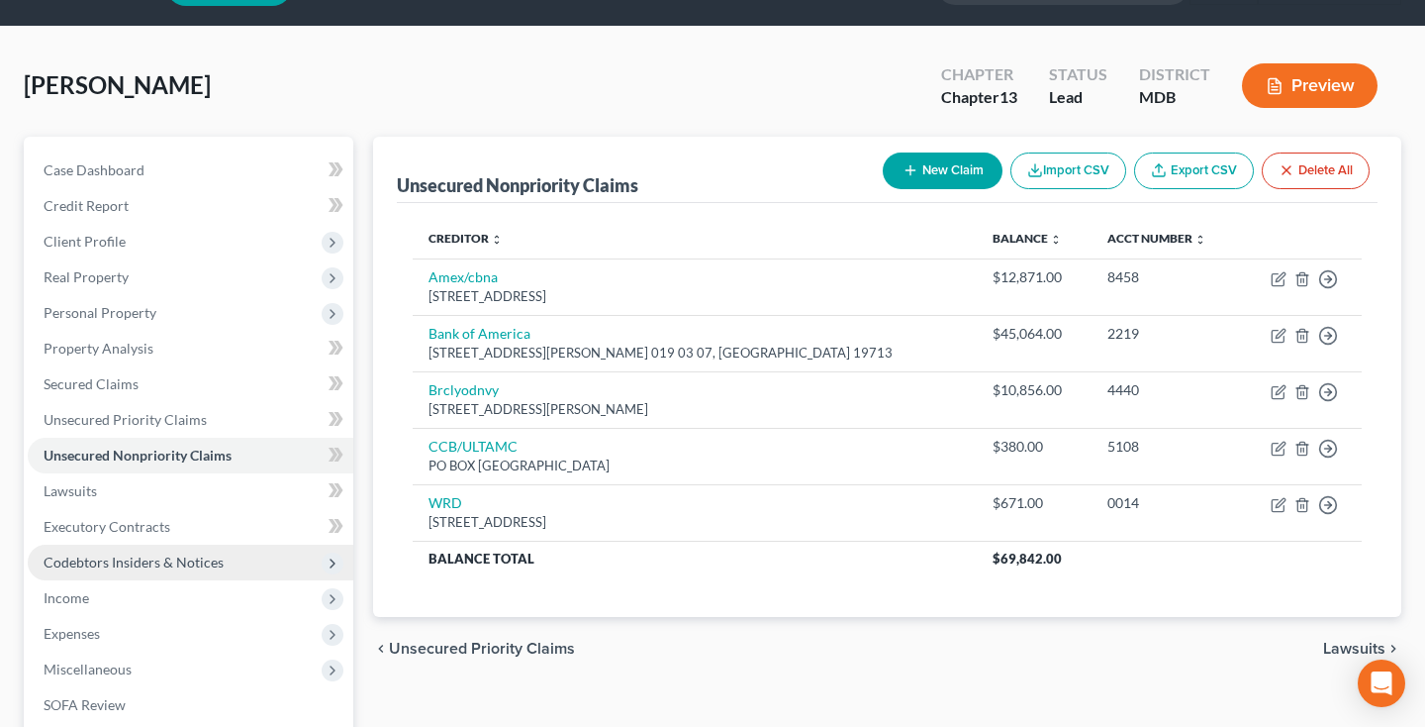
scroll to position [69, 0]
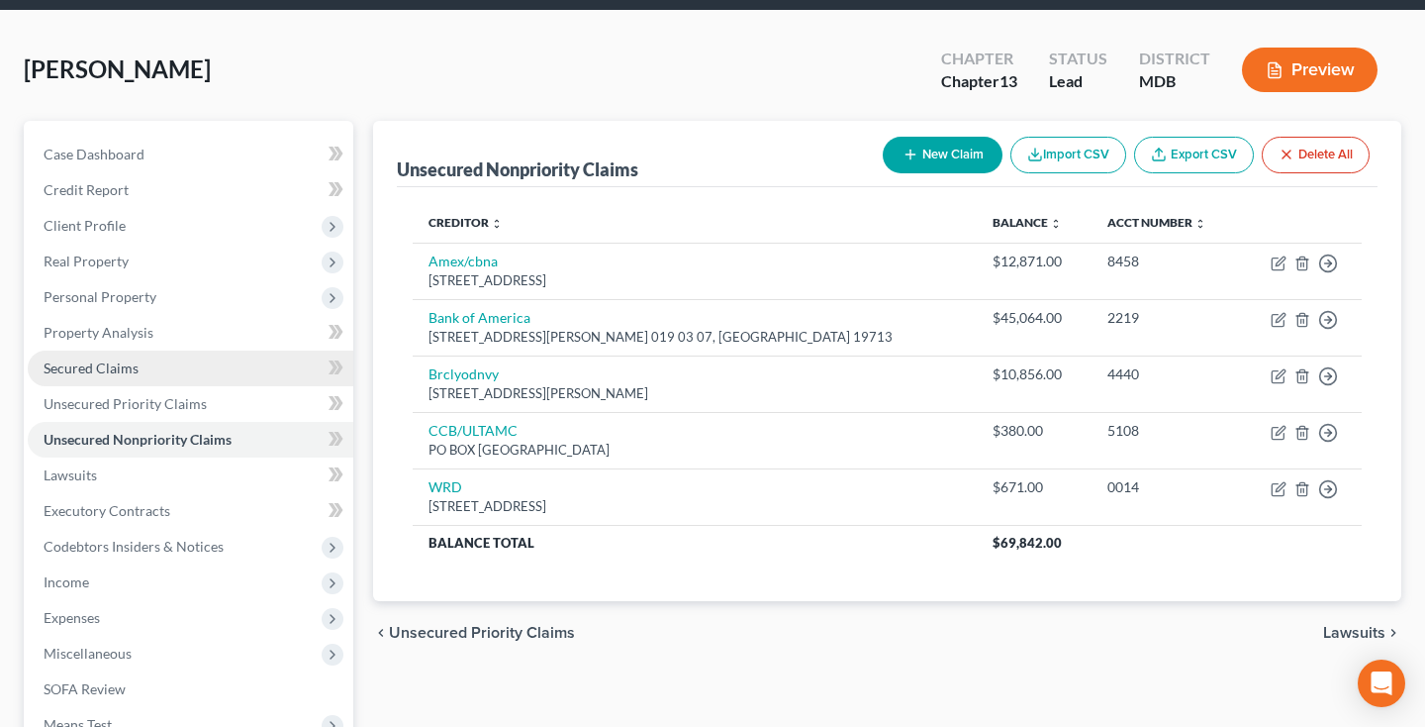
click at [141, 371] on link "Secured Claims" at bounding box center [191, 368] width 326 height 36
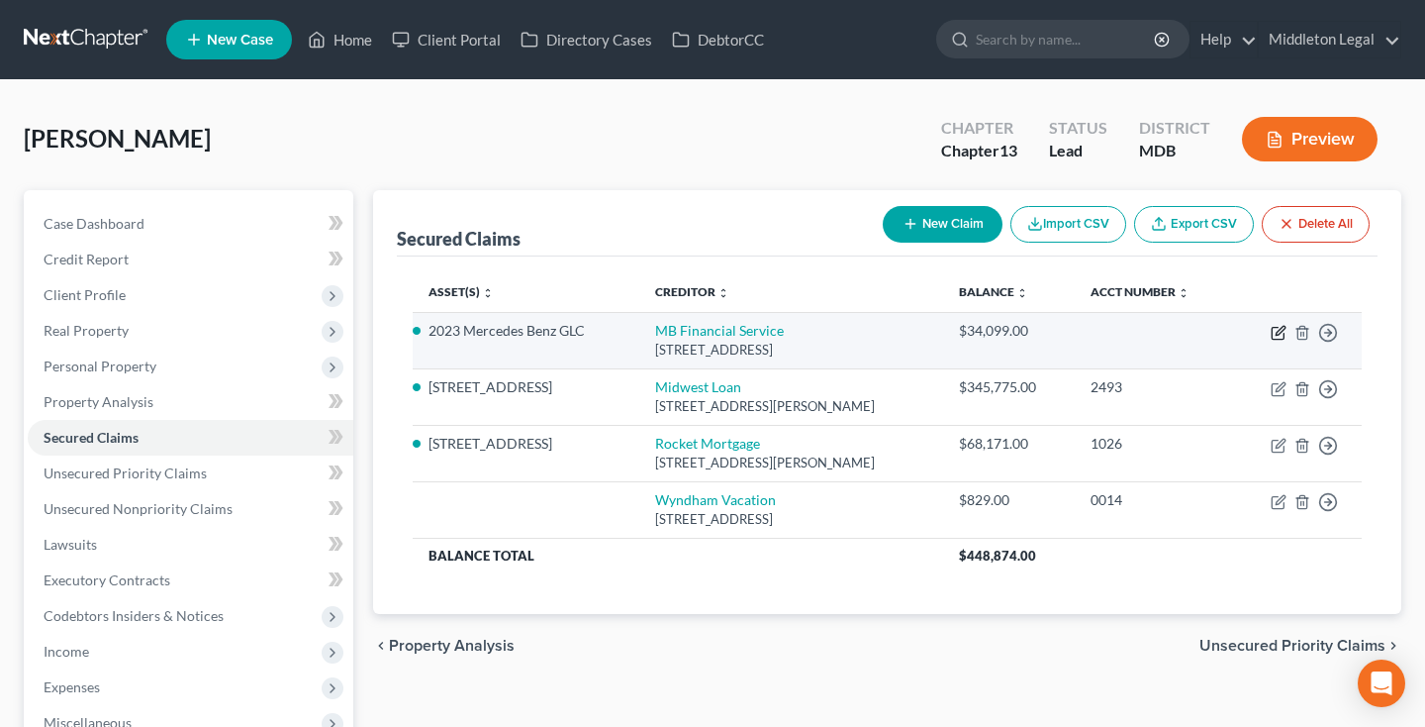
click at [1277, 335] on icon "button" at bounding box center [1280, 330] width 9 height 9
select select "45"
select select "11"
select select "3"
select select "0"
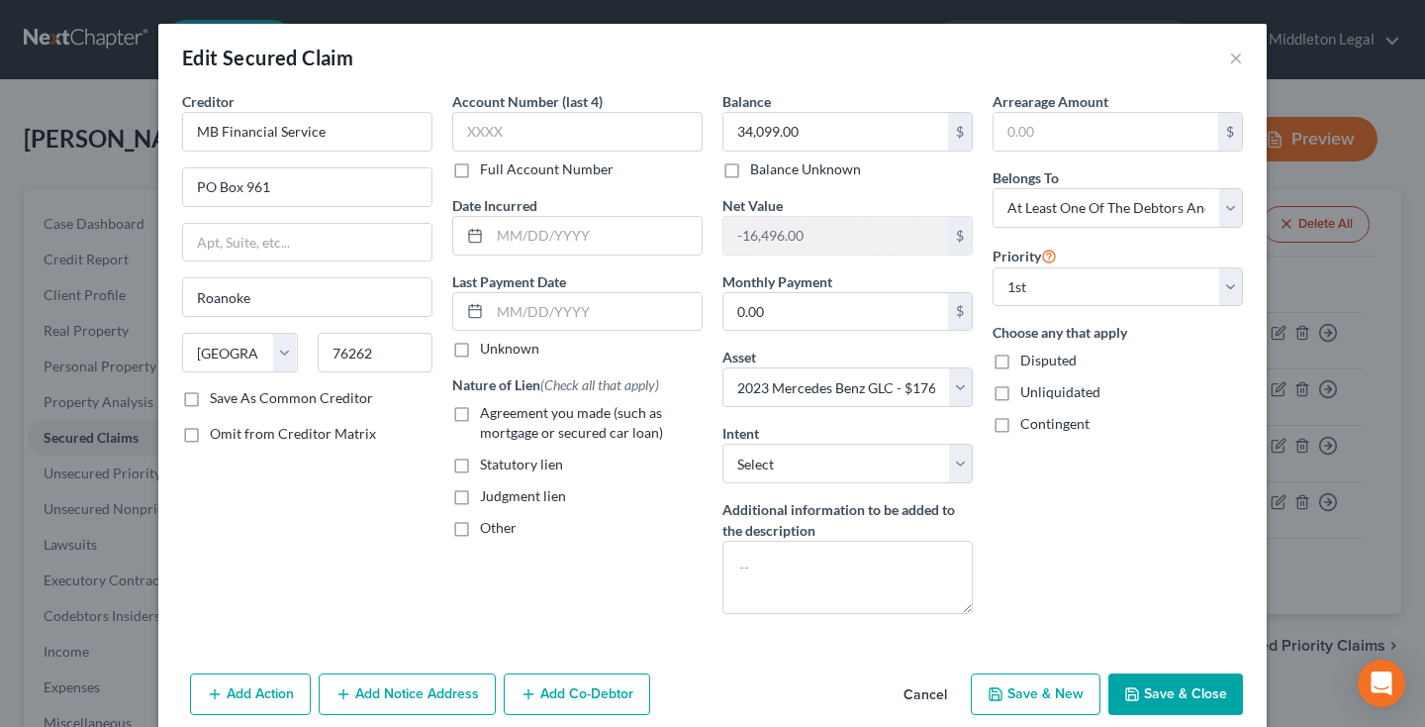
click at [480, 416] on label "Agreement you made (such as mortgage or secured car loan)" at bounding box center [591, 423] width 223 height 40
click at [488, 416] on input "Agreement you made (such as mortgage or secured car loan)" at bounding box center [494, 409] width 13 height 13
checkbox input "true"
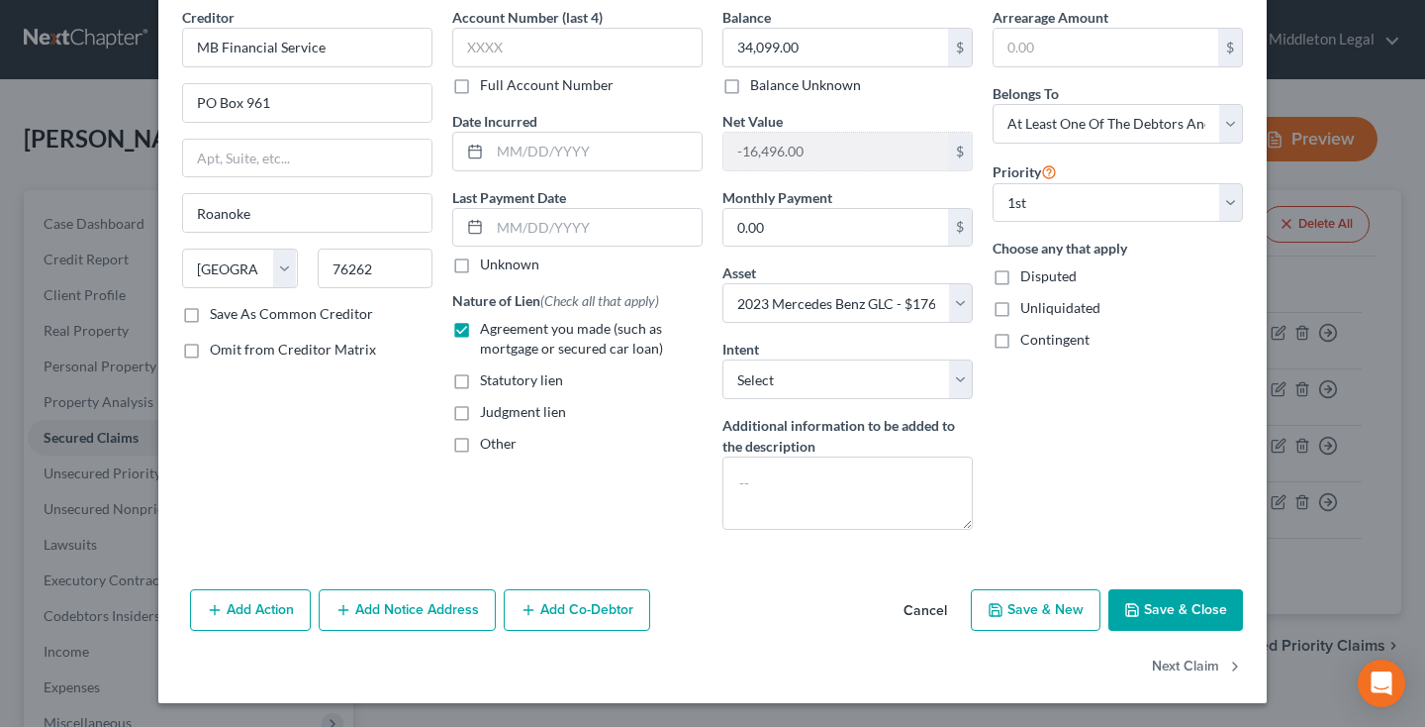
scroll to position [84, 0]
click at [1146, 614] on button "Save & Close" at bounding box center [1176, 610] width 135 height 42
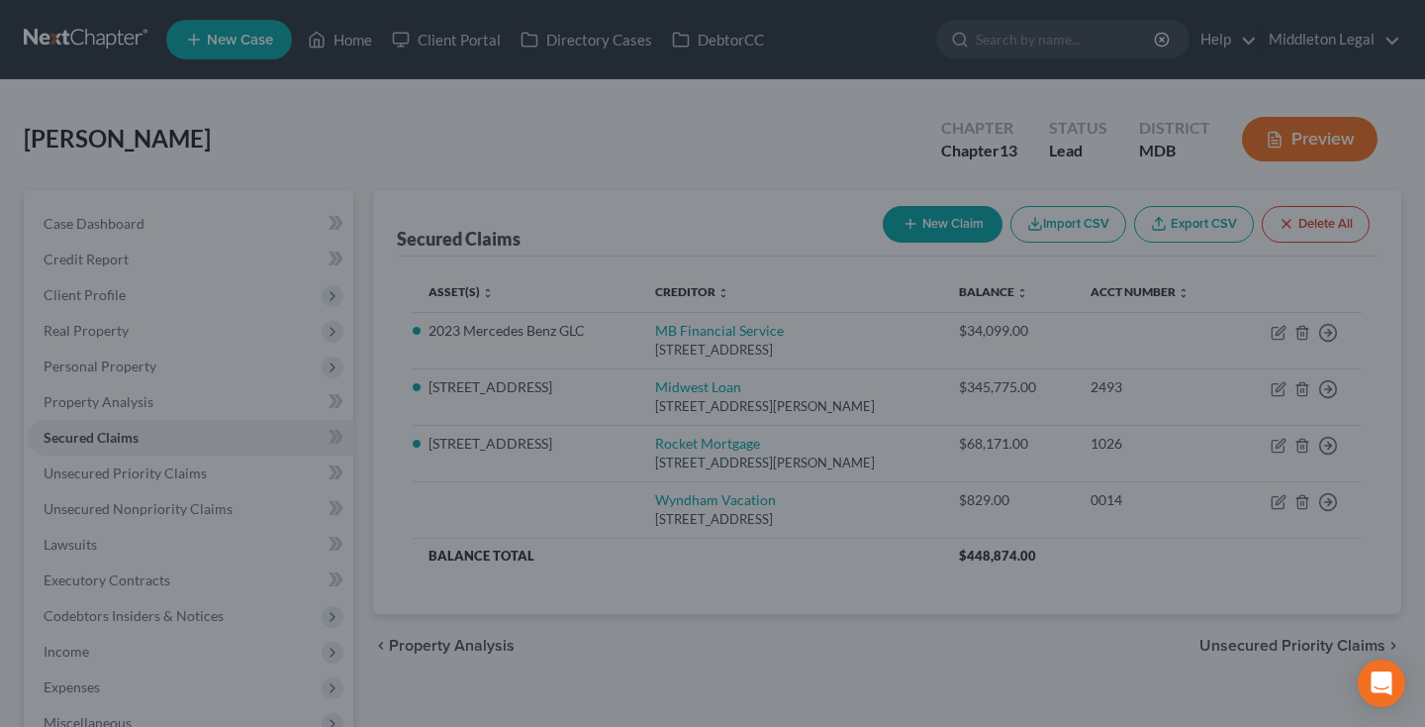
select select "11"
type input "0"
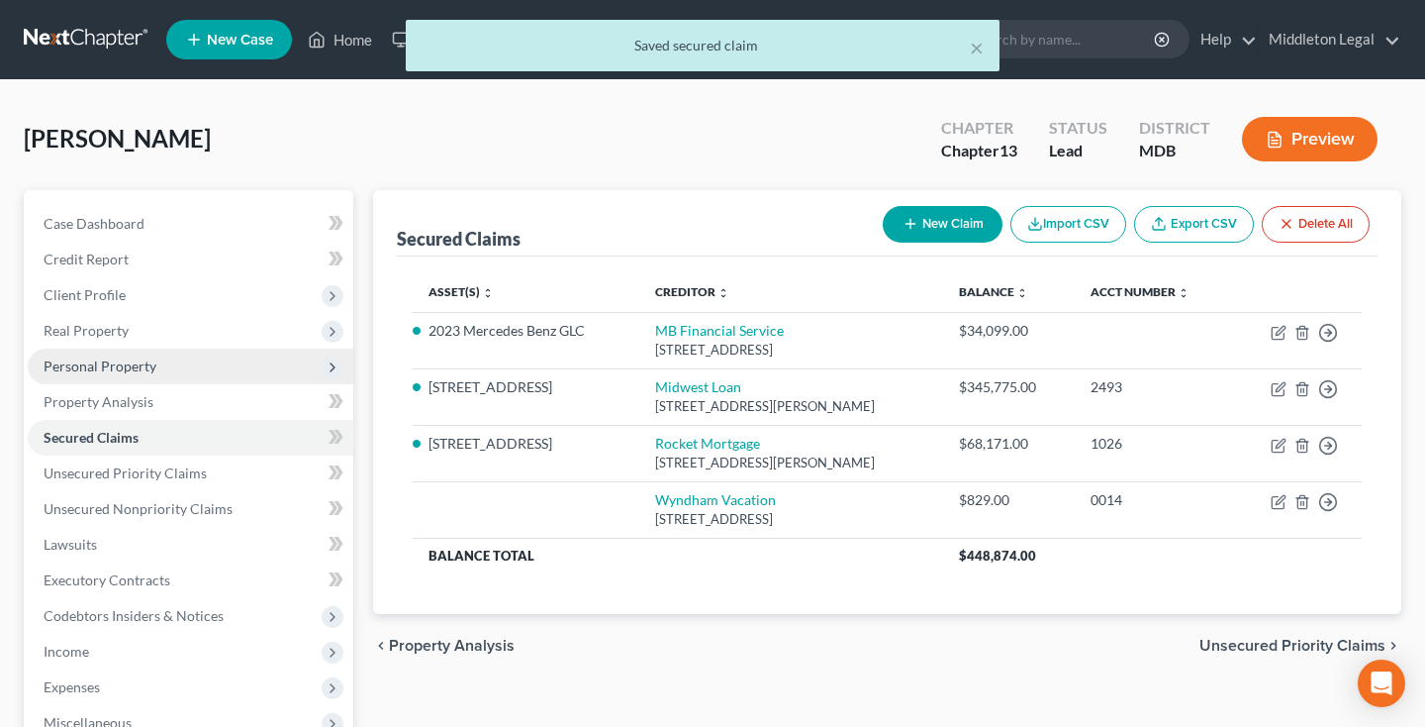
click at [124, 370] on span "Personal Property" at bounding box center [100, 365] width 113 height 17
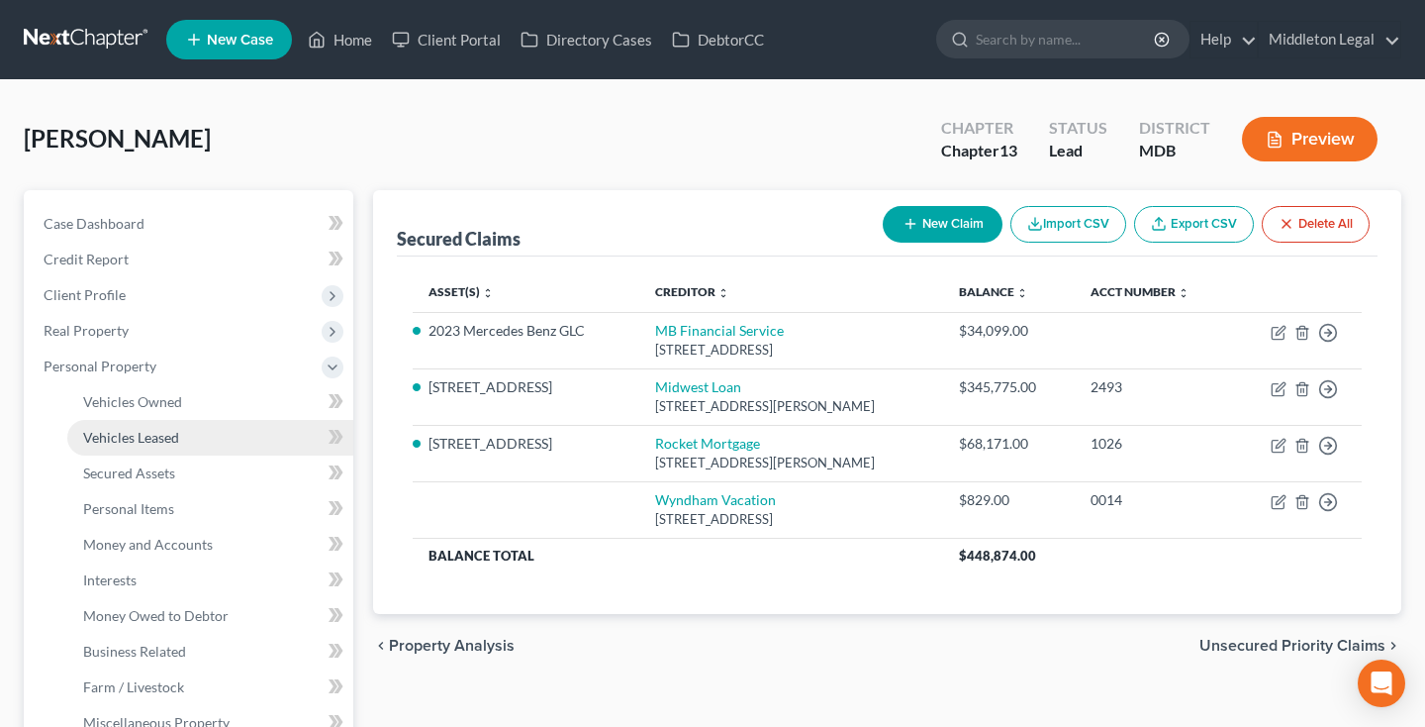
click at [131, 438] on span "Vehicles Leased" at bounding box center [131, 437] width 96 height 17
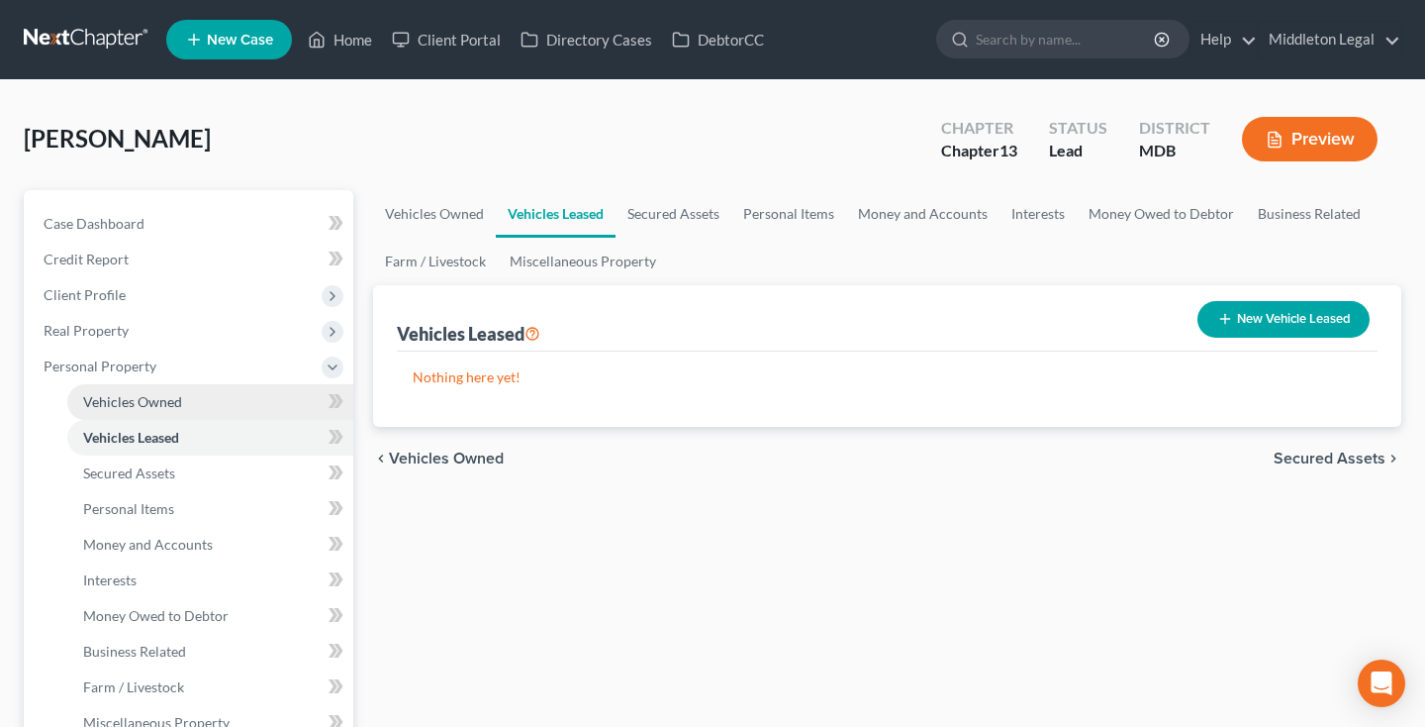
click at [213, 396] on link "Vehicles Owned" at bounding box center [210, 402] width 286 height 36
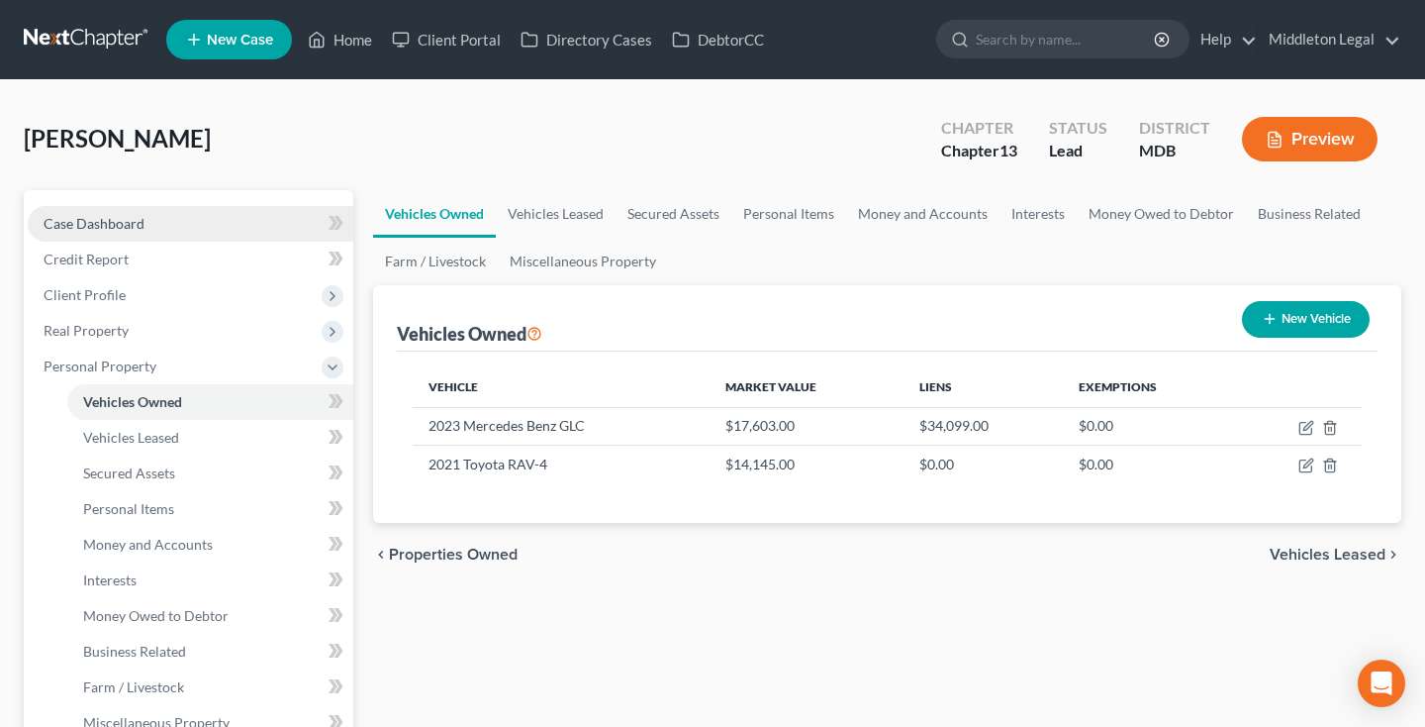
click at [119, 225] on span "Case Dashboard" at bounding box center [94, 223] width 101 height 17
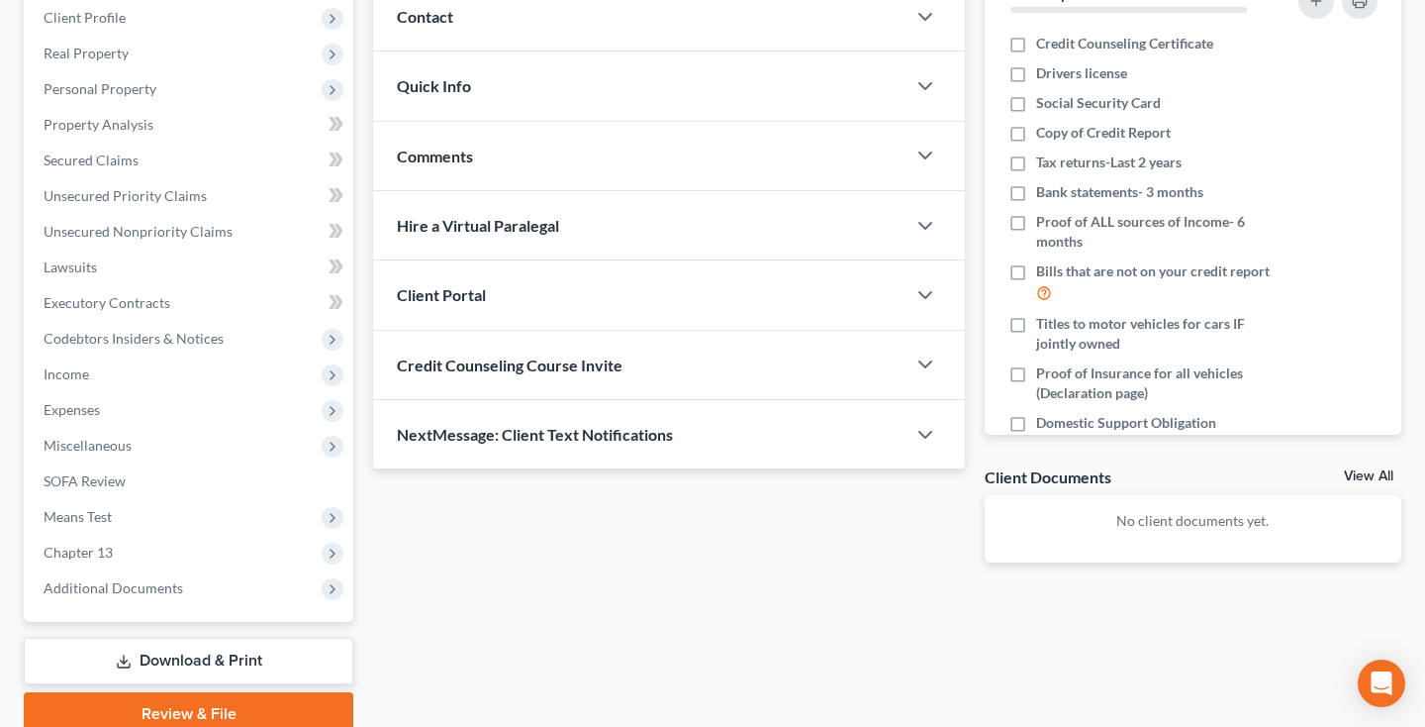
scroll to position [335, 0]
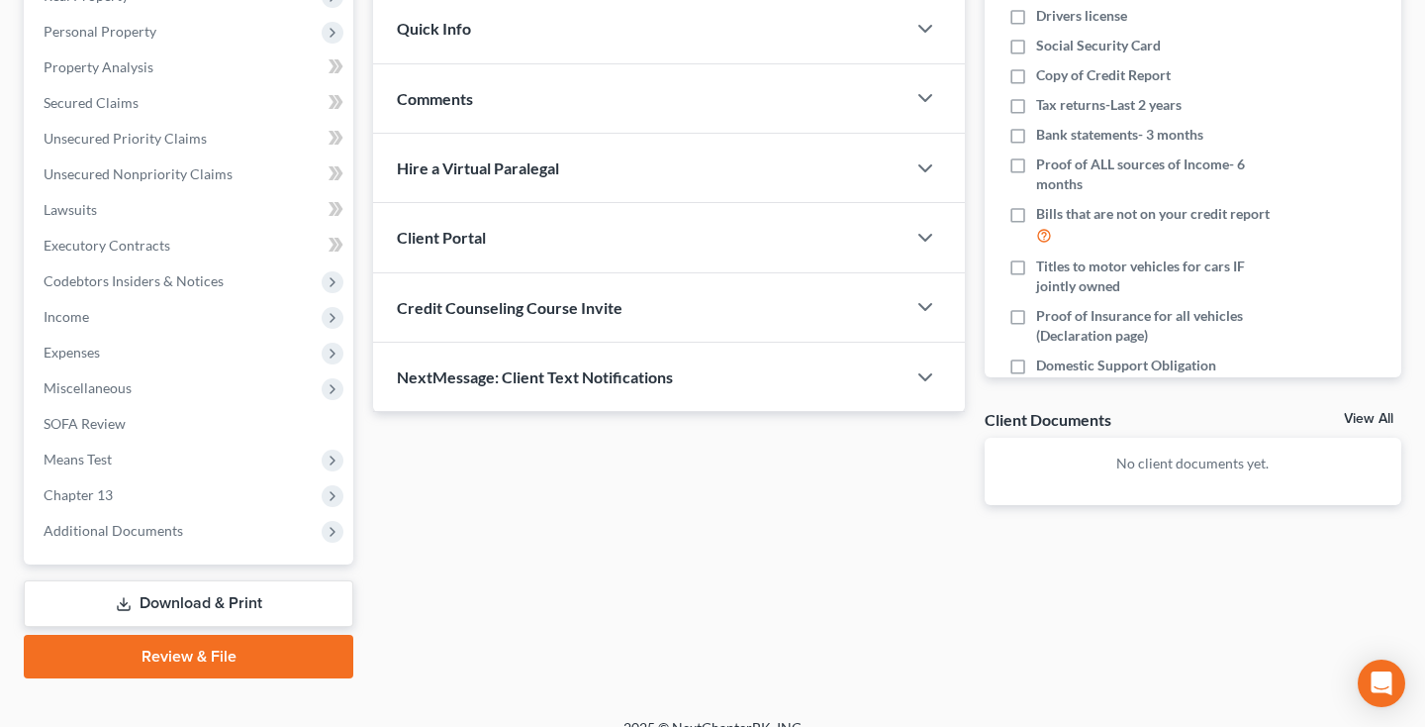
click at [511, 94] on div "Comments" at bounding box center [639, 98] width 533 height 68
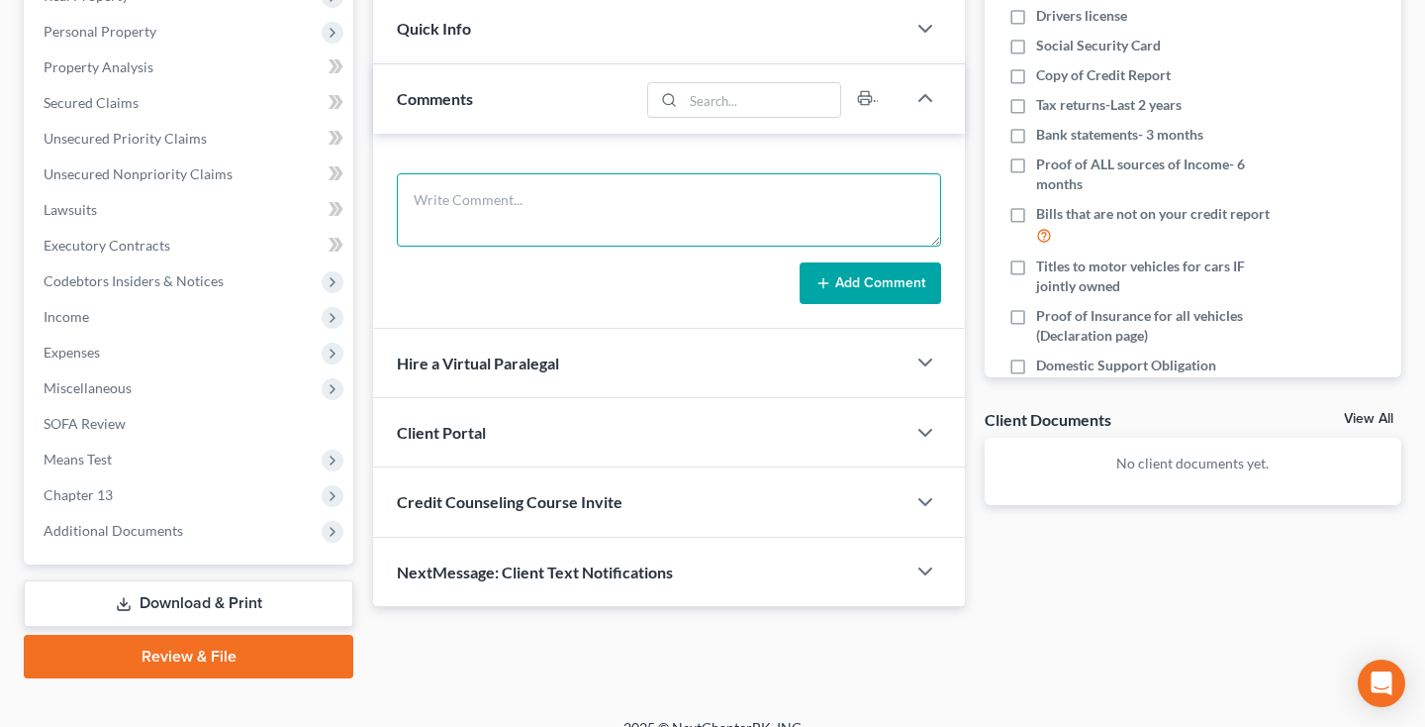
click at [490, 224] on textarea at bounding box center [669, 209] width 544 height 73
type textarea "MB is a lease"
click at [834, 284] on button "Add Comment" at bounding box center [871, 283] width 142 height 42
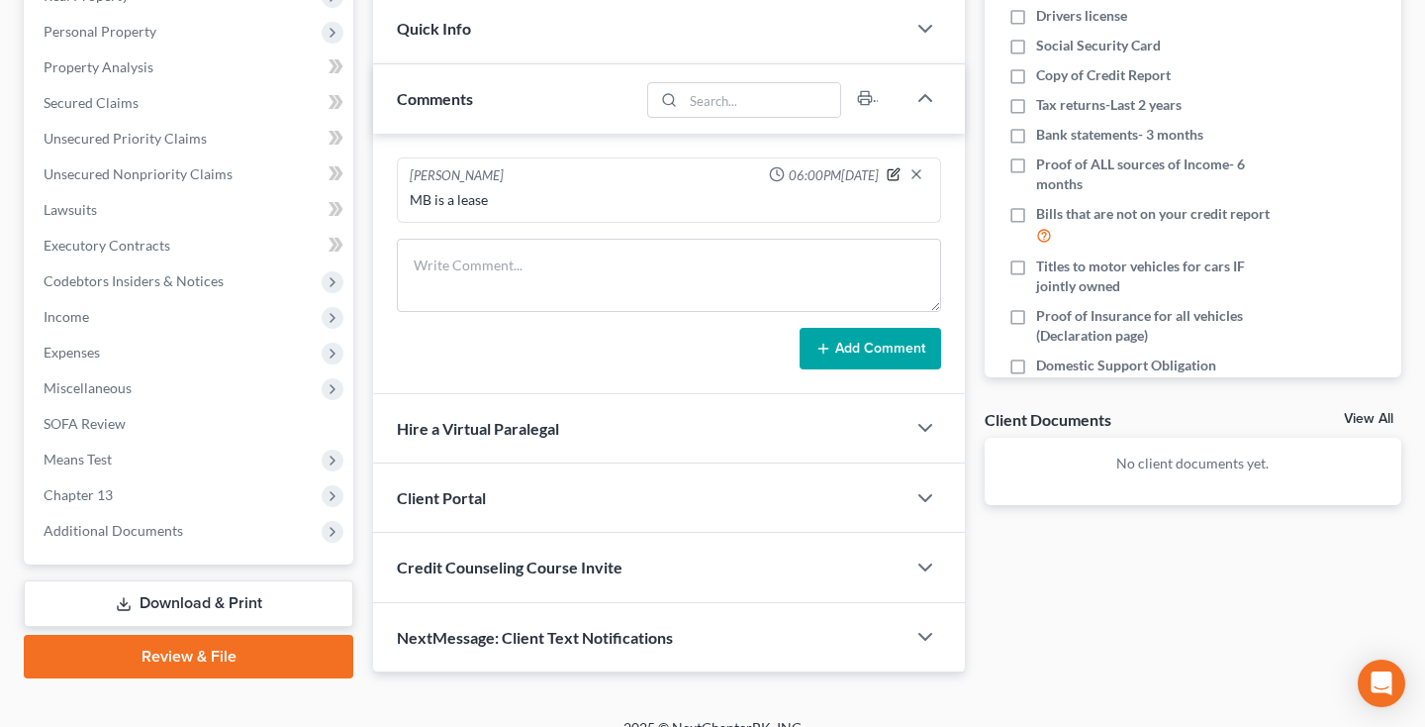
click at [889, 174] on icon "button" at bounding box center [894, 174] width 14 height 14
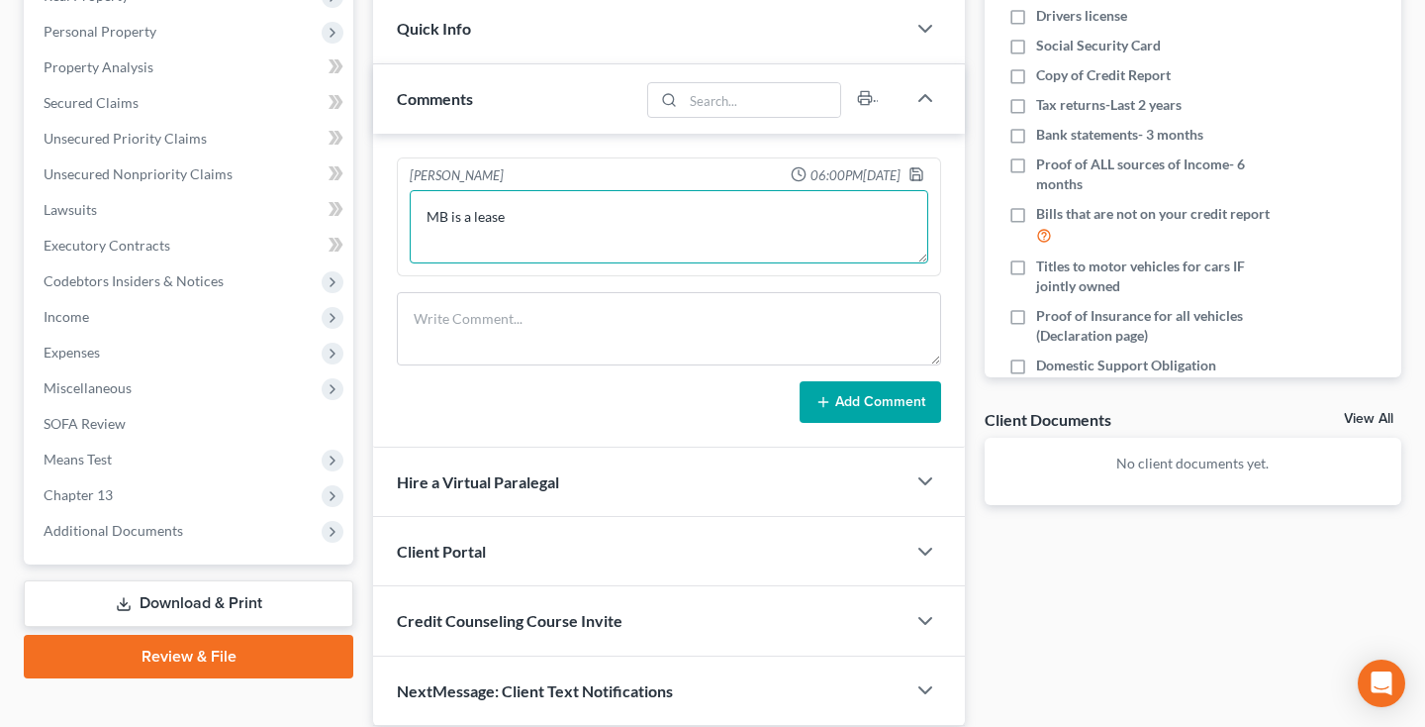
click at [626, 219] on textarea "MB is a lease" at bounding box center [669, 226] width 519 height 73
type textarea "MB is a lease ends [DATE]"
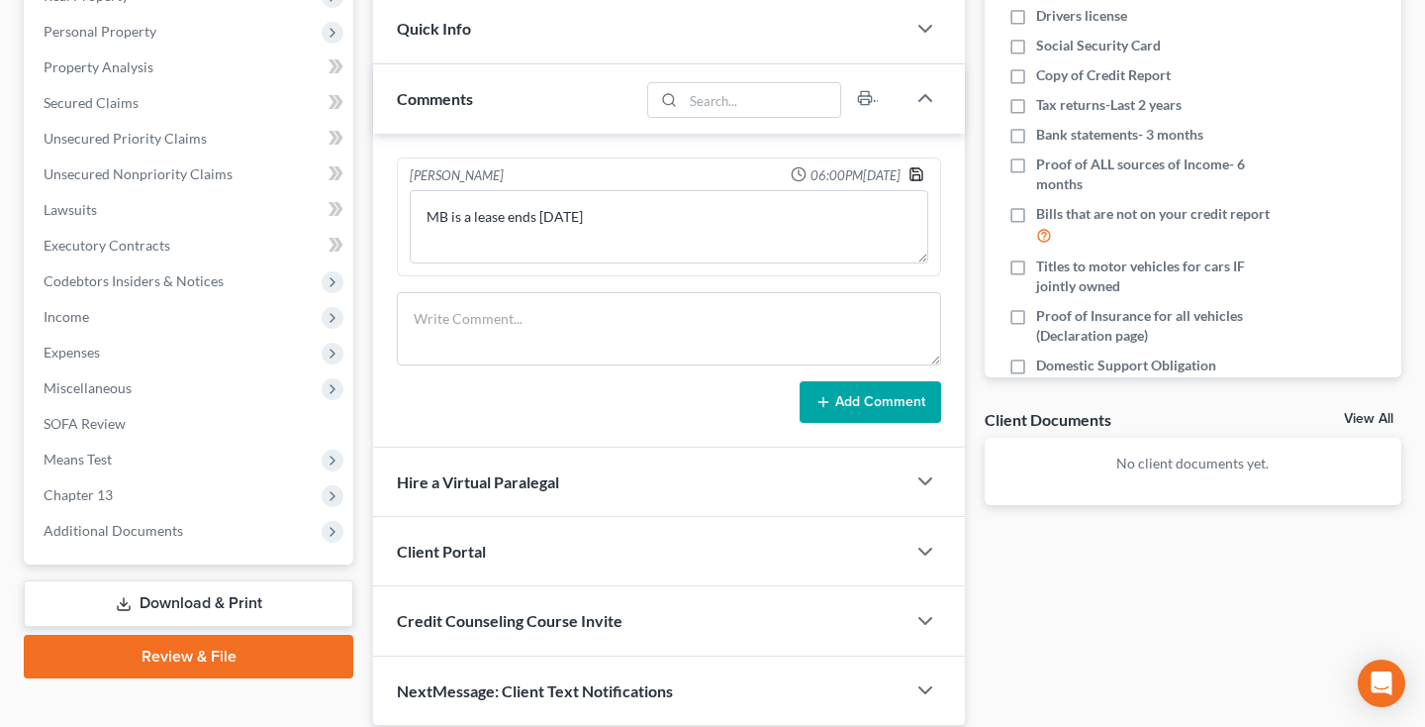
click at [918, 175] on polyline "button" at bounding box center [916, 177] width 7 height 5
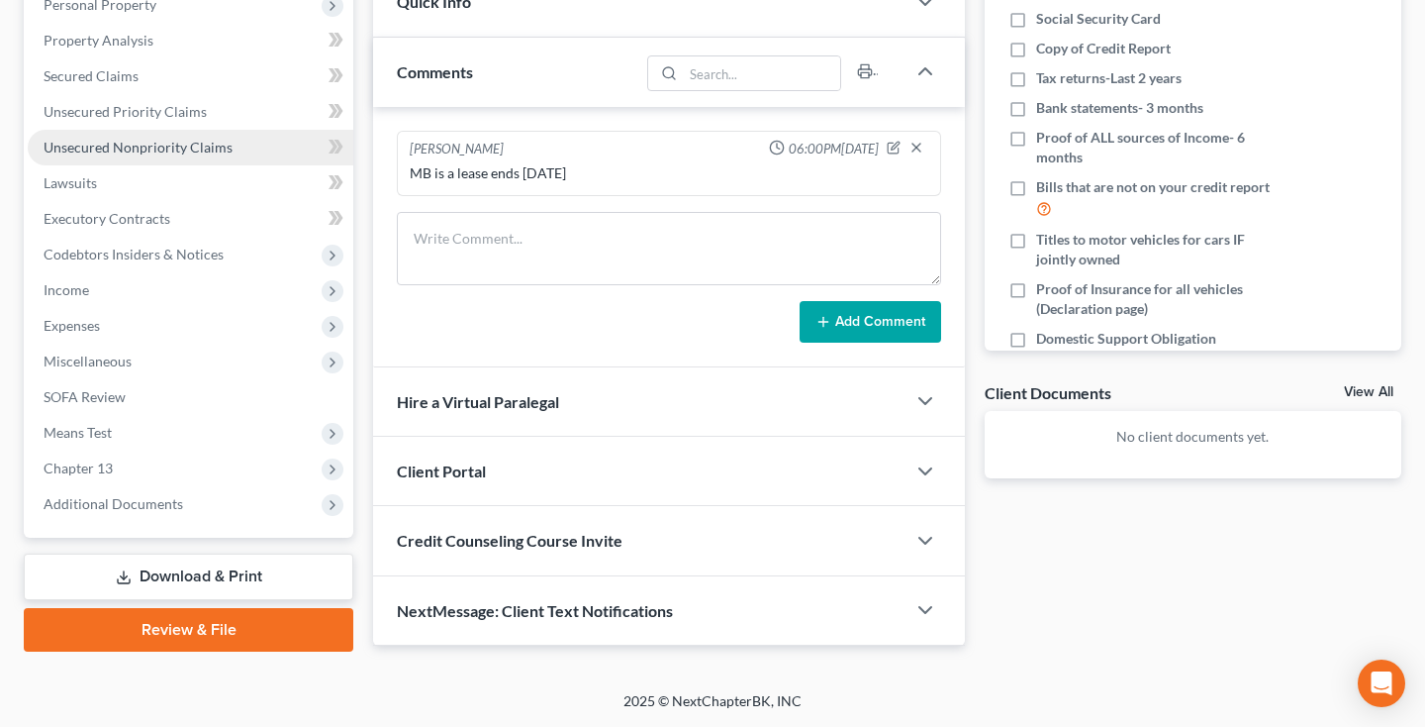
scroll to position [361, 0]
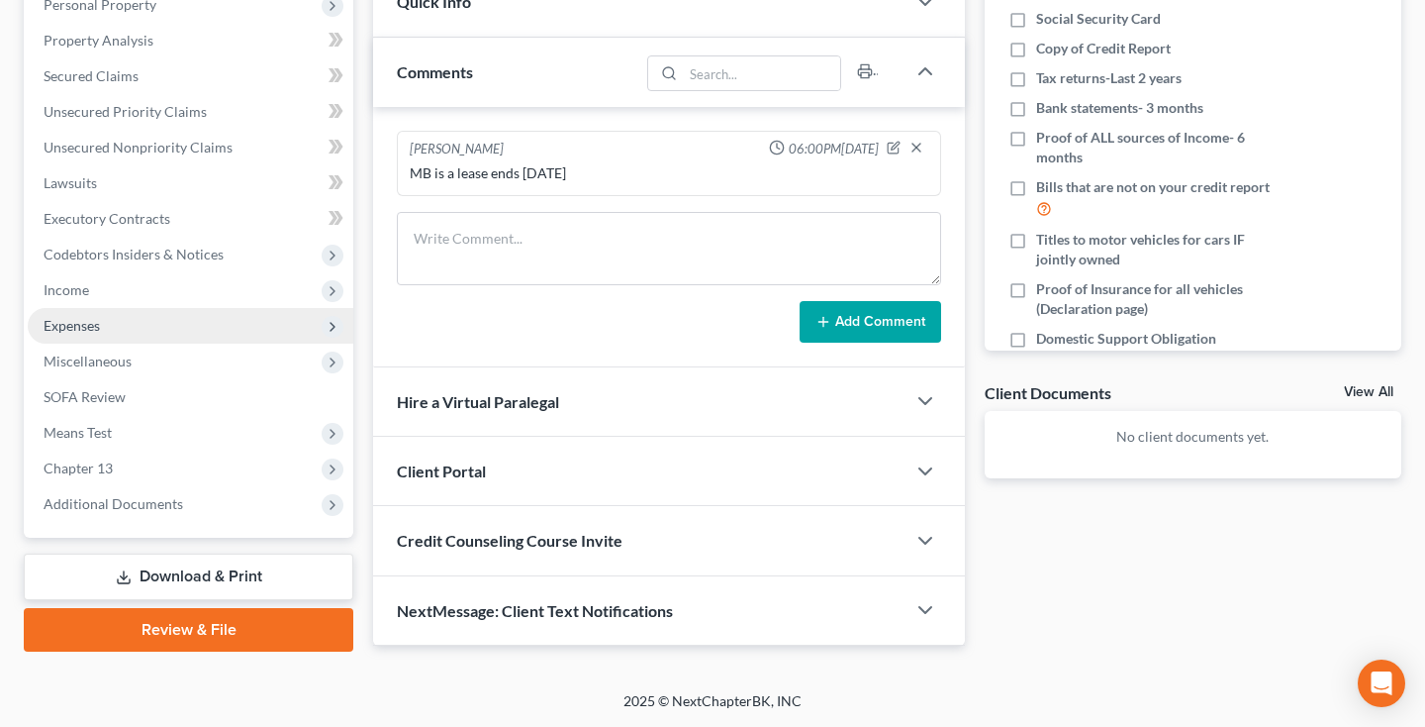
click at [61, 336] on span "Expenses" at bounding box center [191, 326] width 326 height 36
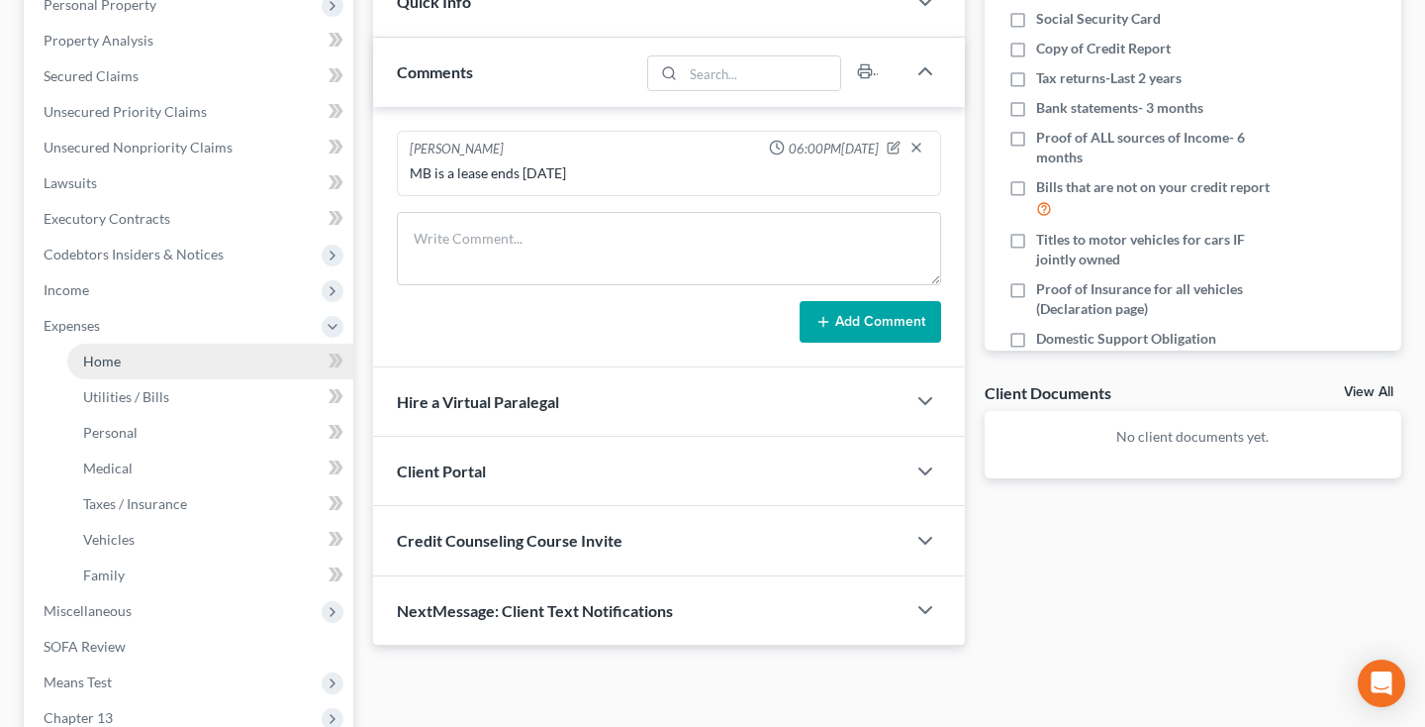
click at [136, 361] on link "Home" at bounding box center [210, 361] width 286 height 36
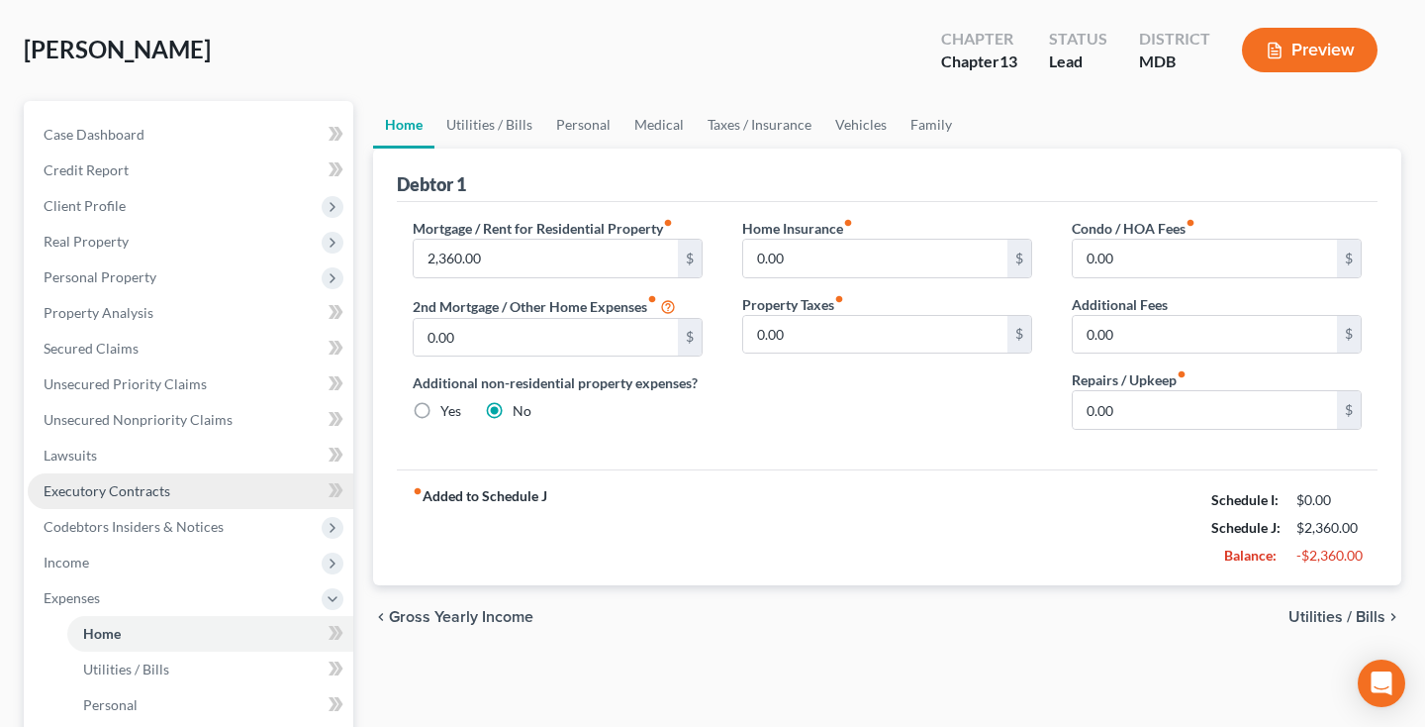
scroll to position [96, 0]
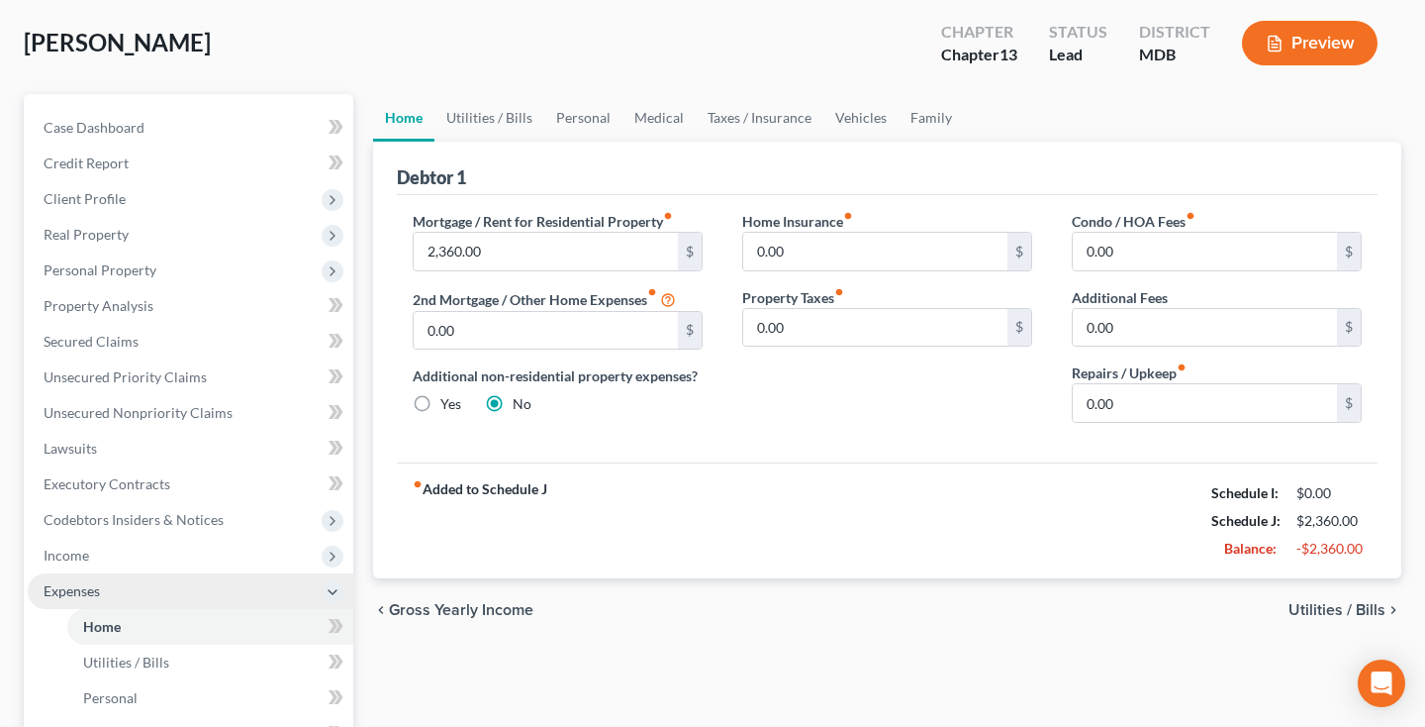
click at [67, 579] on span "Expenses" at bounding box center [191, 591] width 326 height 36
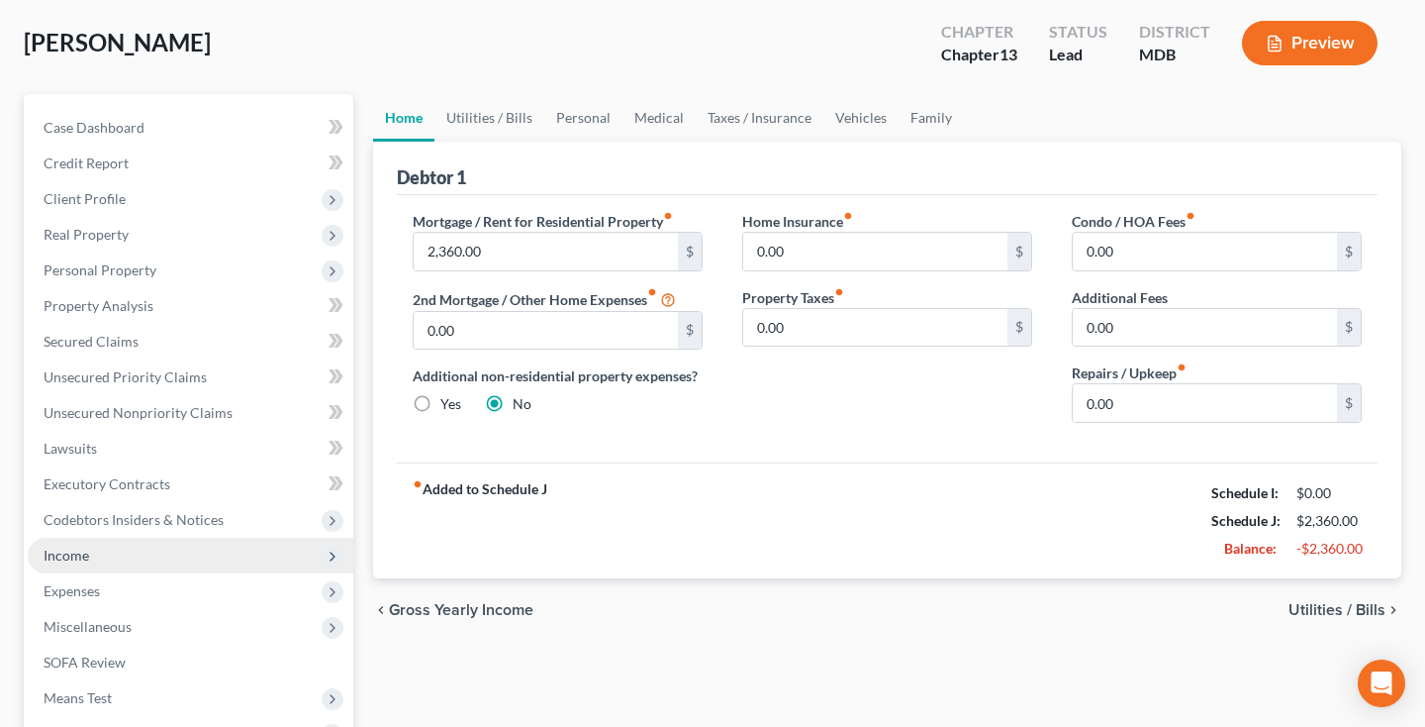
click at [75, 556] on span "Income" at bounding box center [67, 554] width 46 height 17
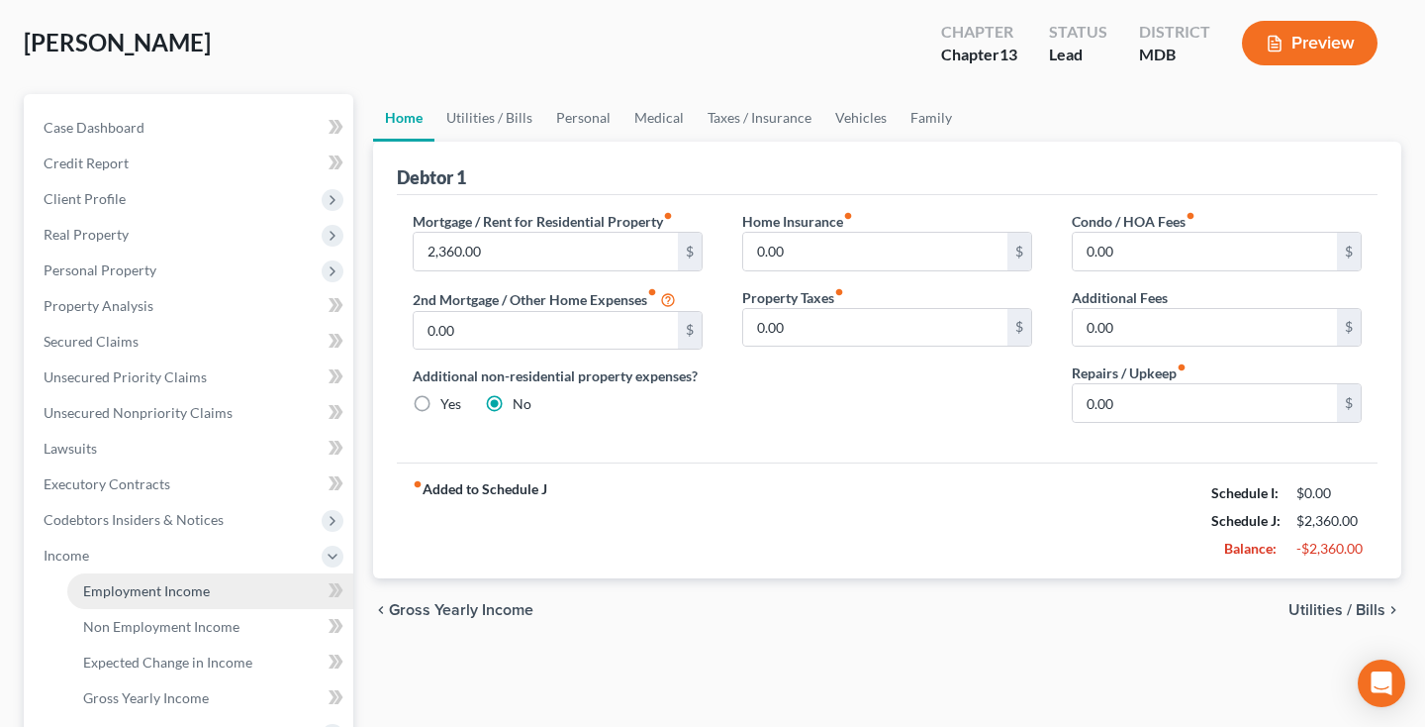
click at [136, 578] on link "Employment Income" at bounding box center [210, 591] width 286 height 36
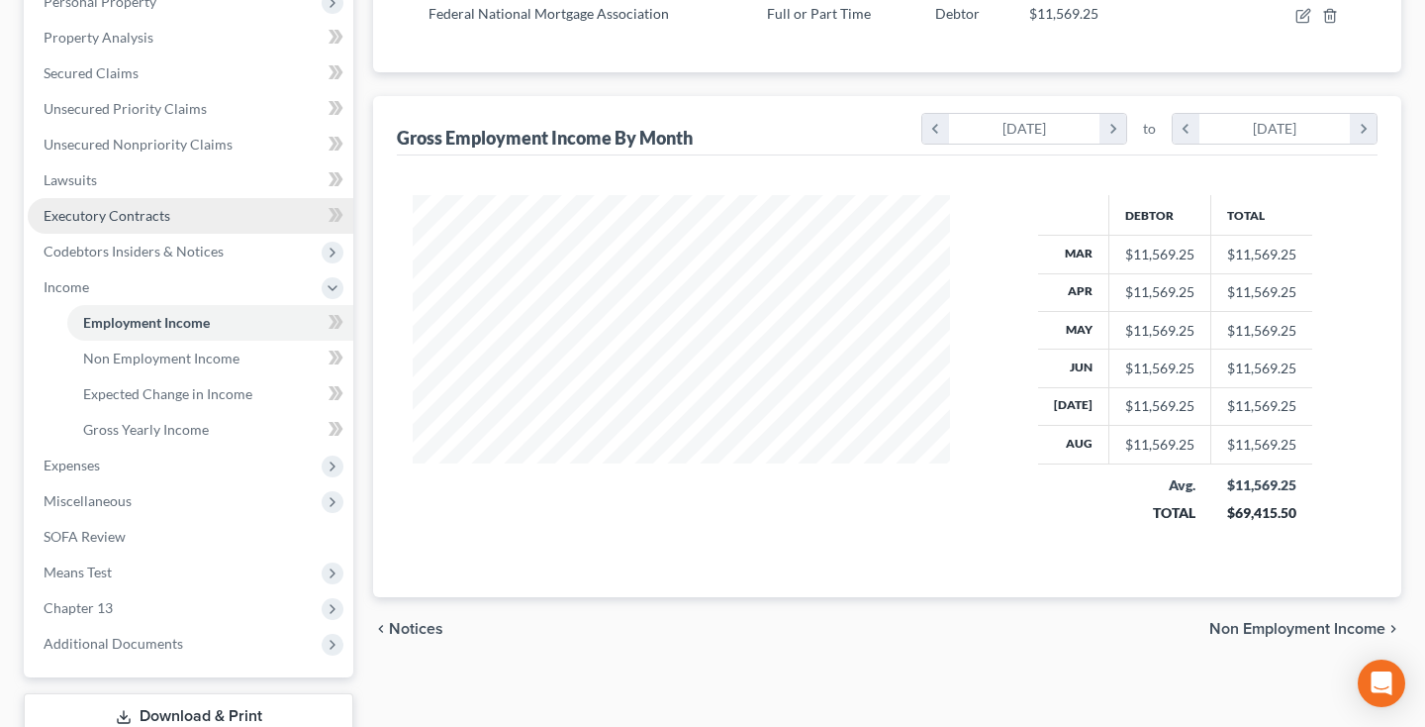
scroll to position [405, 0]
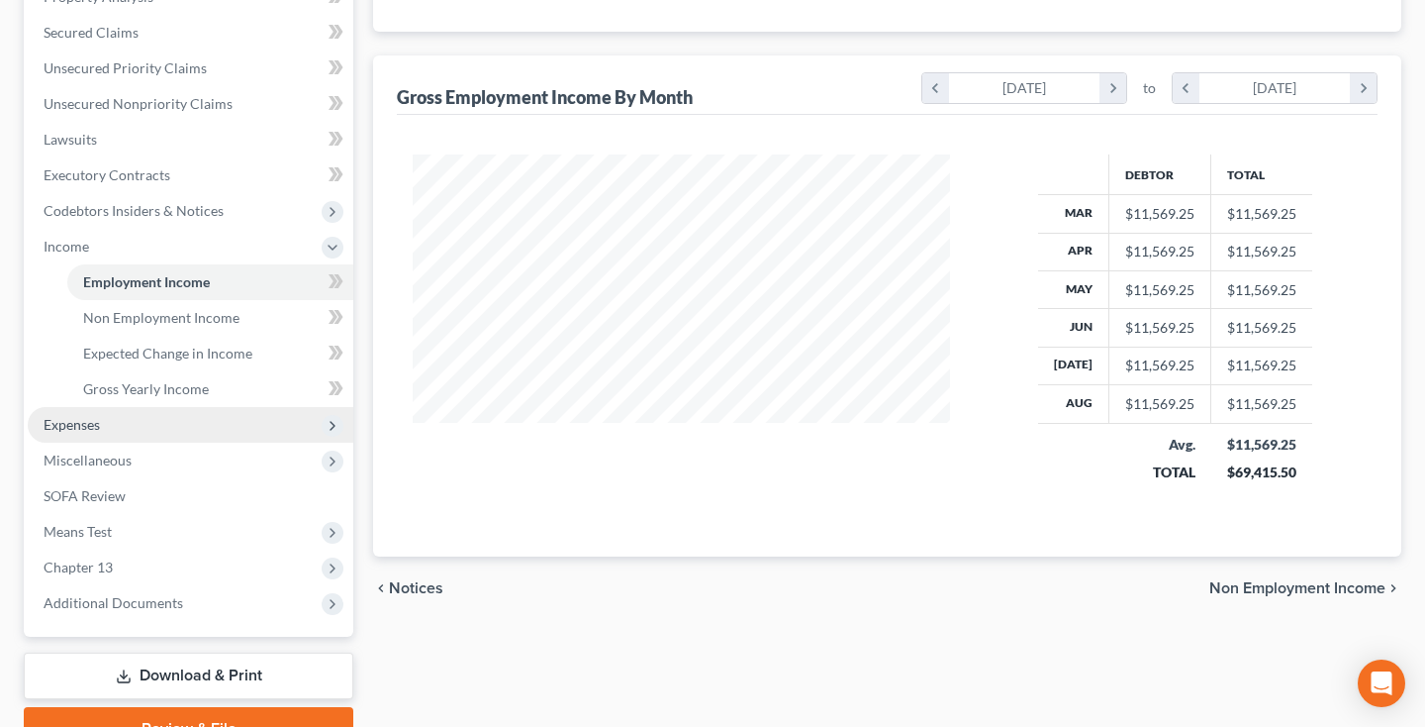
click at [118, 431] on span "Expenses" at bounding box center [191, 425] width 326 height 36
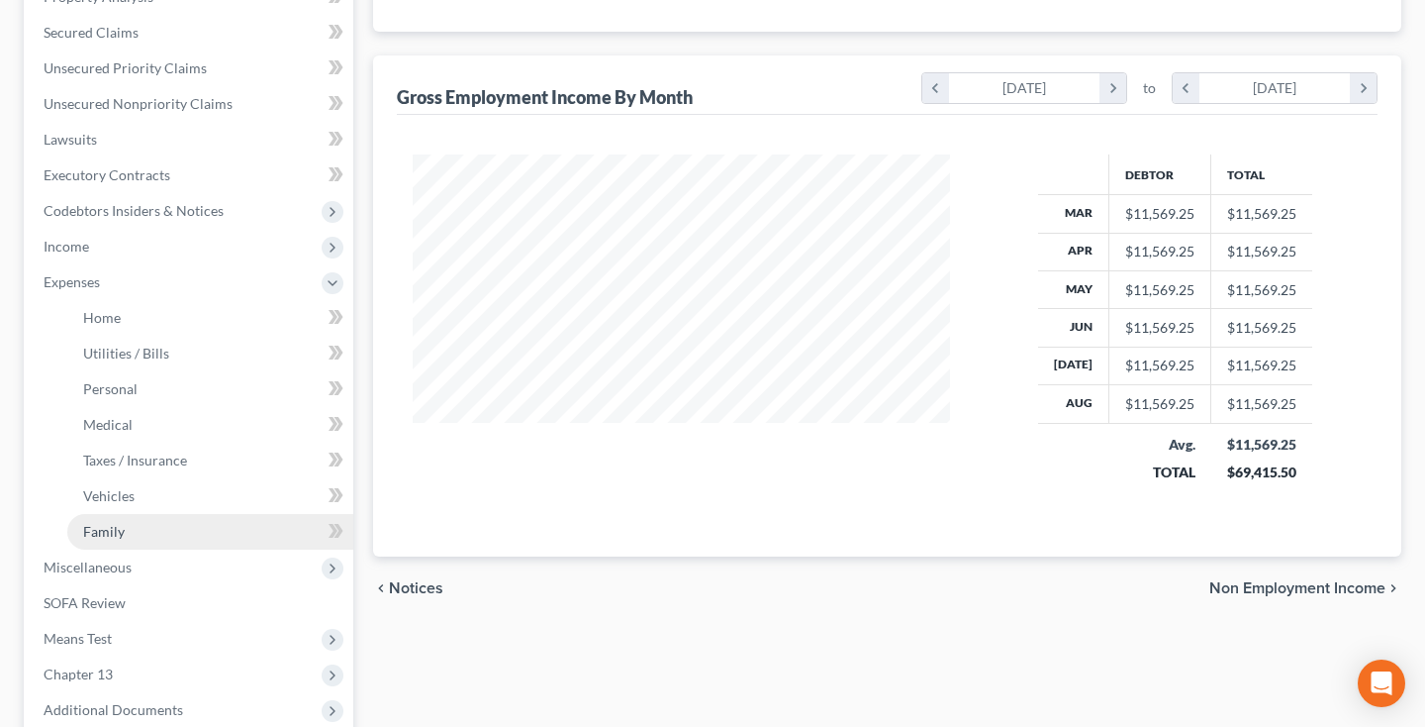
click at [129, 524] on link "Family" at bounding box center [210, 532] width 286 height 36
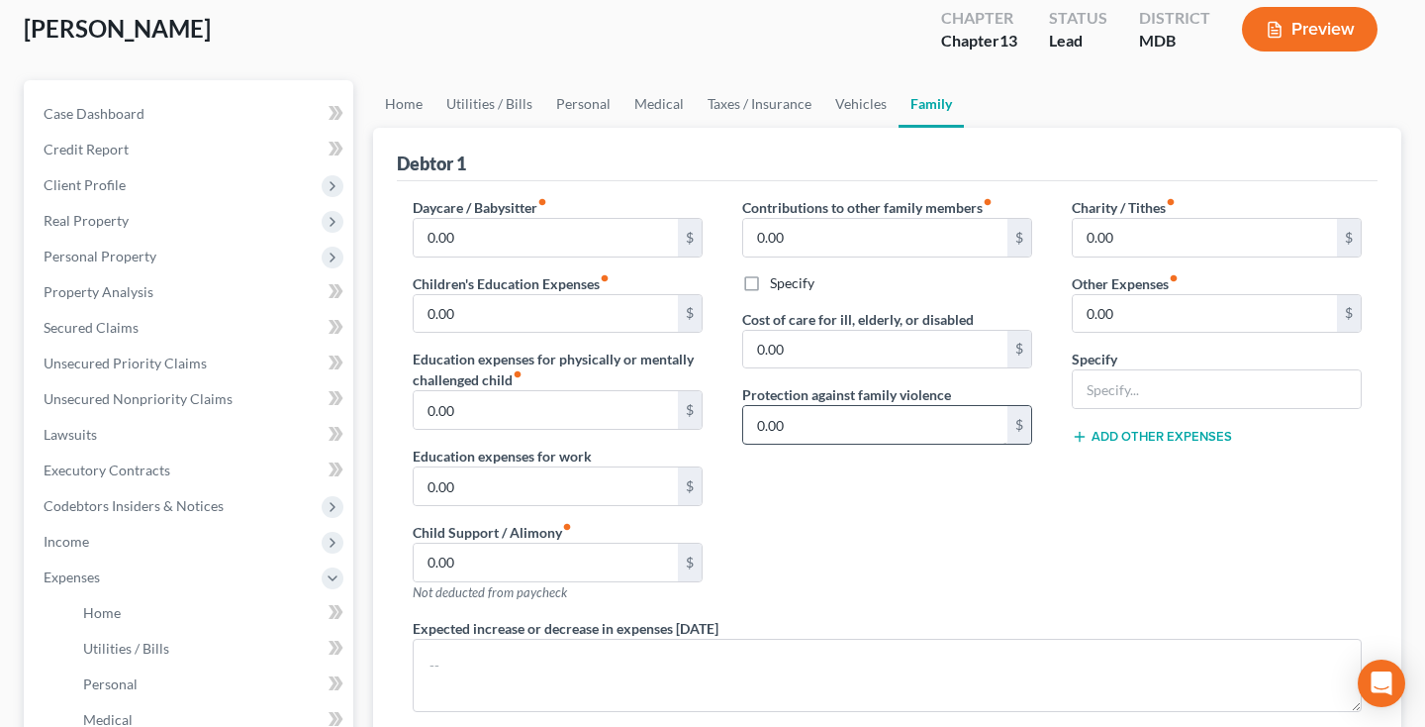
scroll to position [108, 0]
click at [860, 110] on link "Vehicles" at bounding box center [861, 106] width 75 height 48
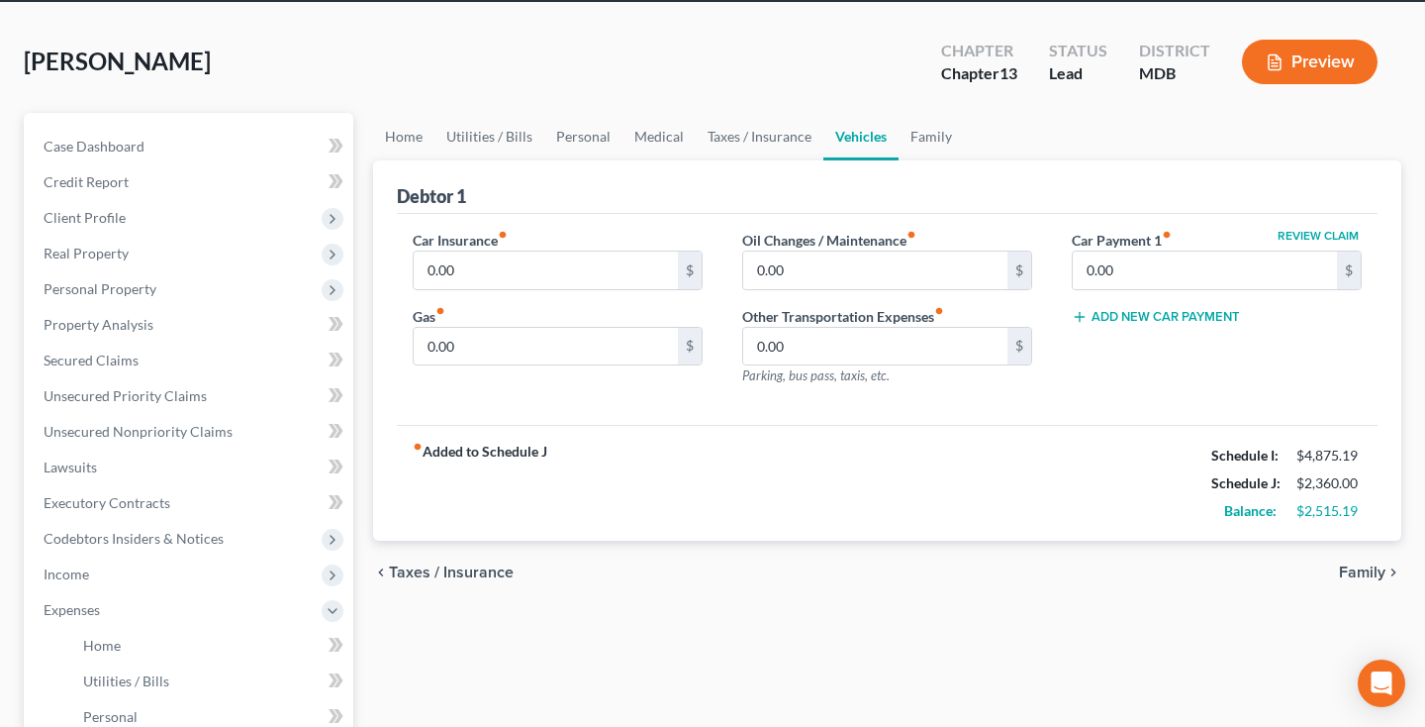
scroll to position [78, 0]
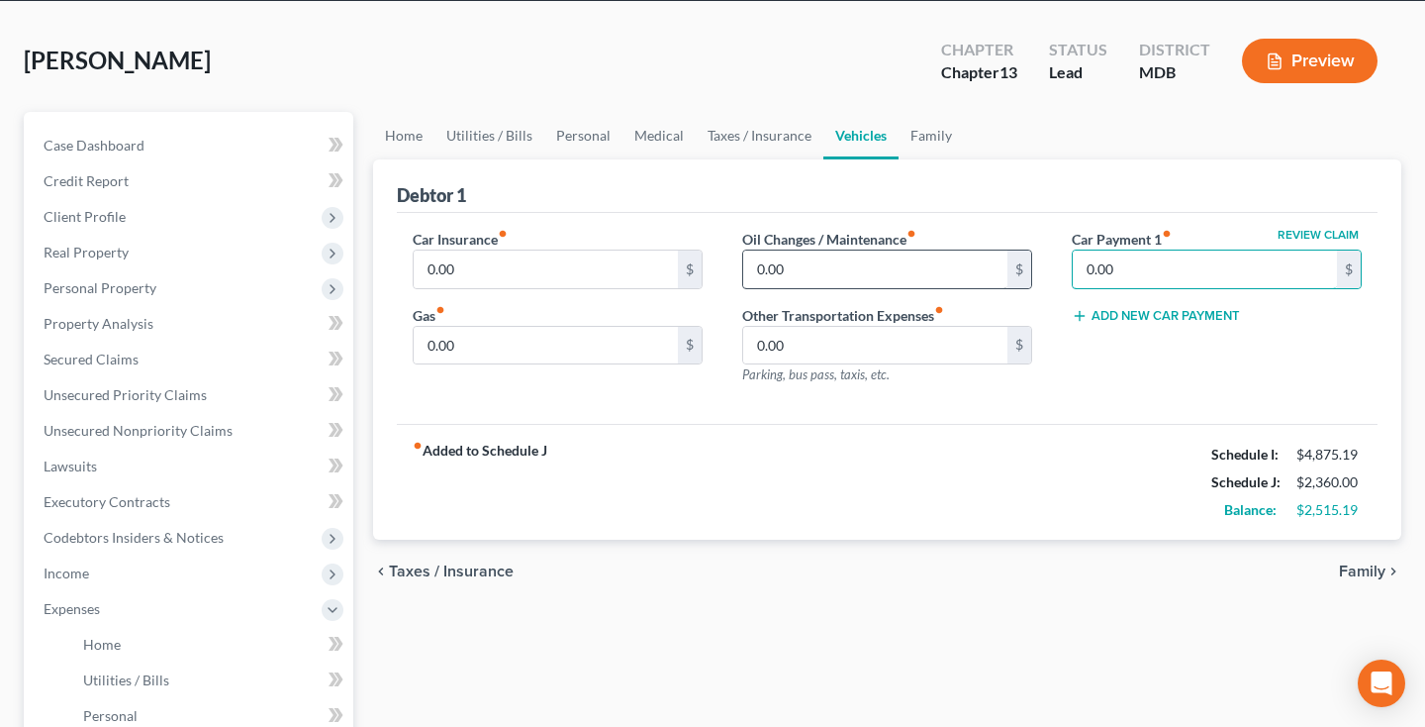
drag, startPoint x: 1128, startPoint y: 268, endPoint x: 1001, endPoint y: 268, distance: 127.7
click at [1001, 268] on div "Car Insurance fiber_manual_record 0.00 $ Gas fiber_manual_record 0.00 $ Oil Cha…" at bounding box center [887, 315] width 989 height 172
type input "1,099"
click at [465, 271] on input "0.00" at bounding box center [546, 269] width 264 height 38
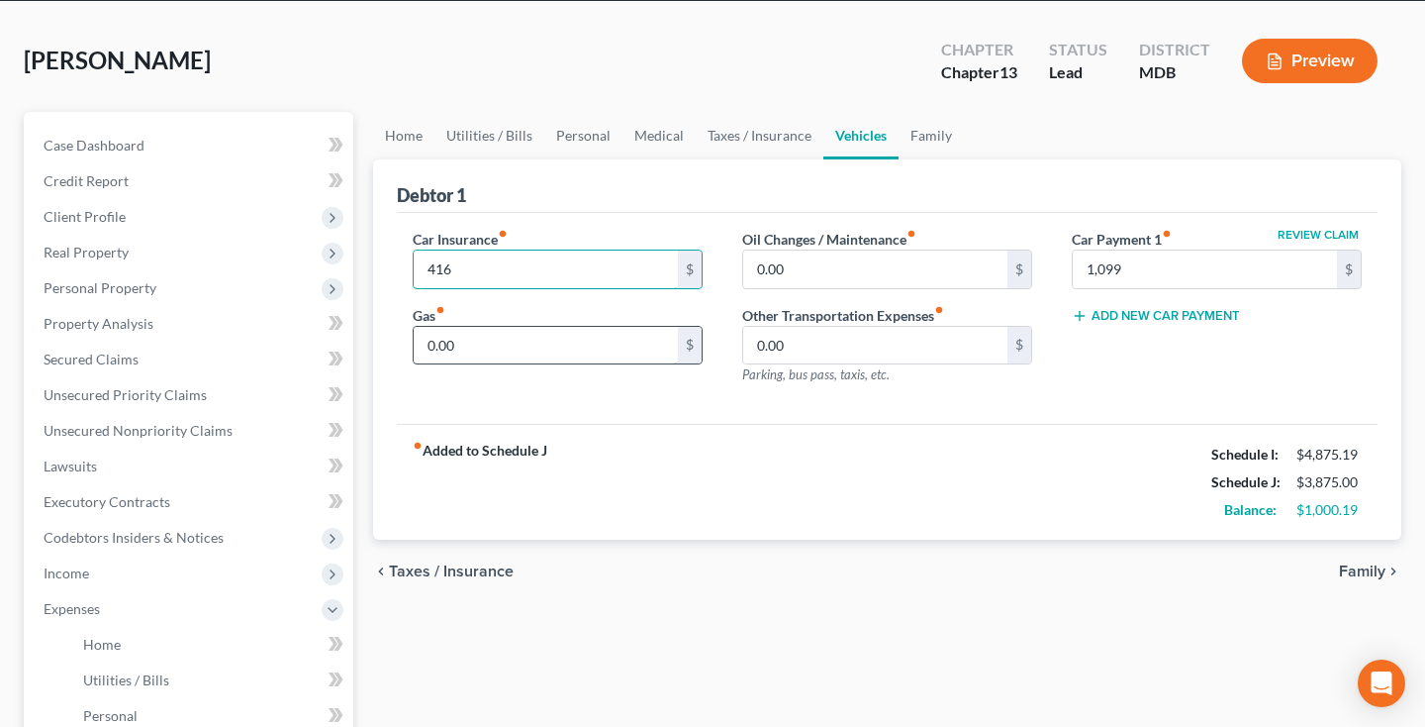
type input "416"
click at [516, 351] on input "0.00" at bounding box center [546, 346] width 264 height 38
type input "115"
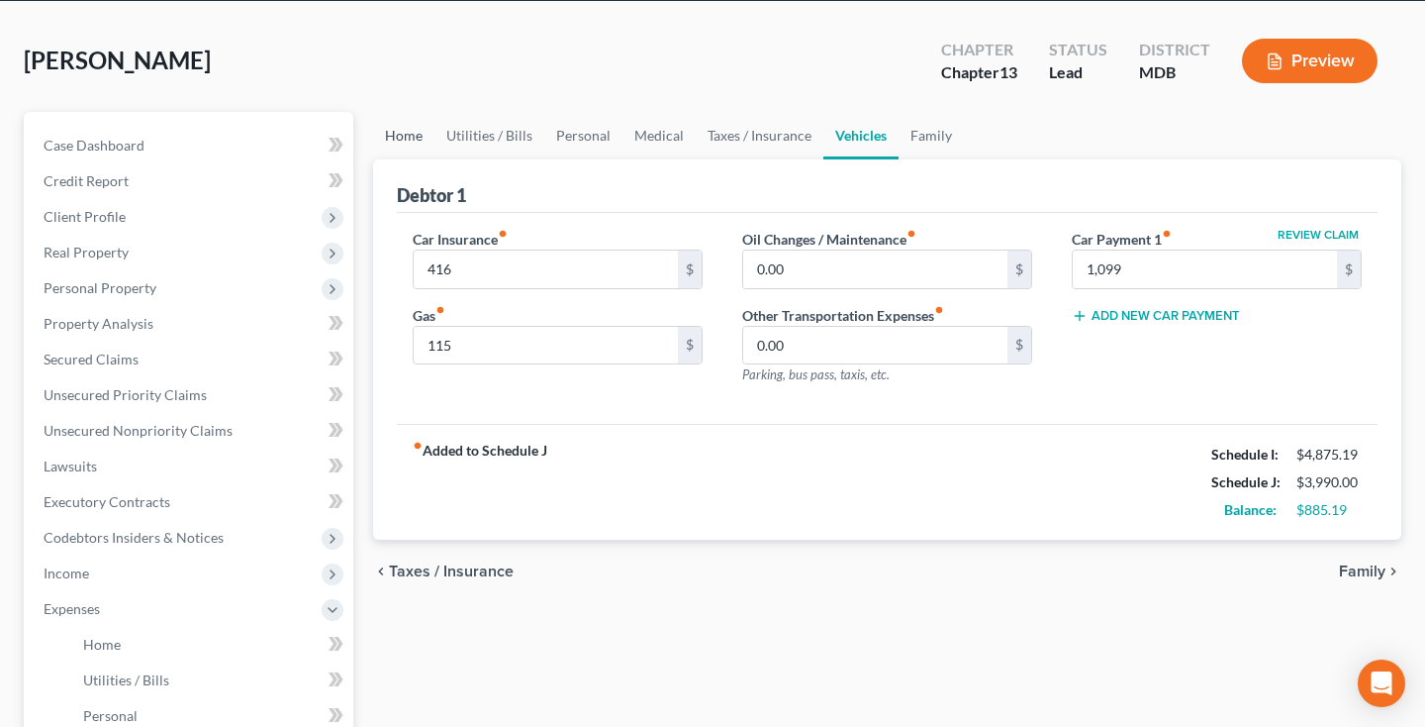
click at [416, 143] on link "Home" at bounding box center [403, 136] width 61 height 48
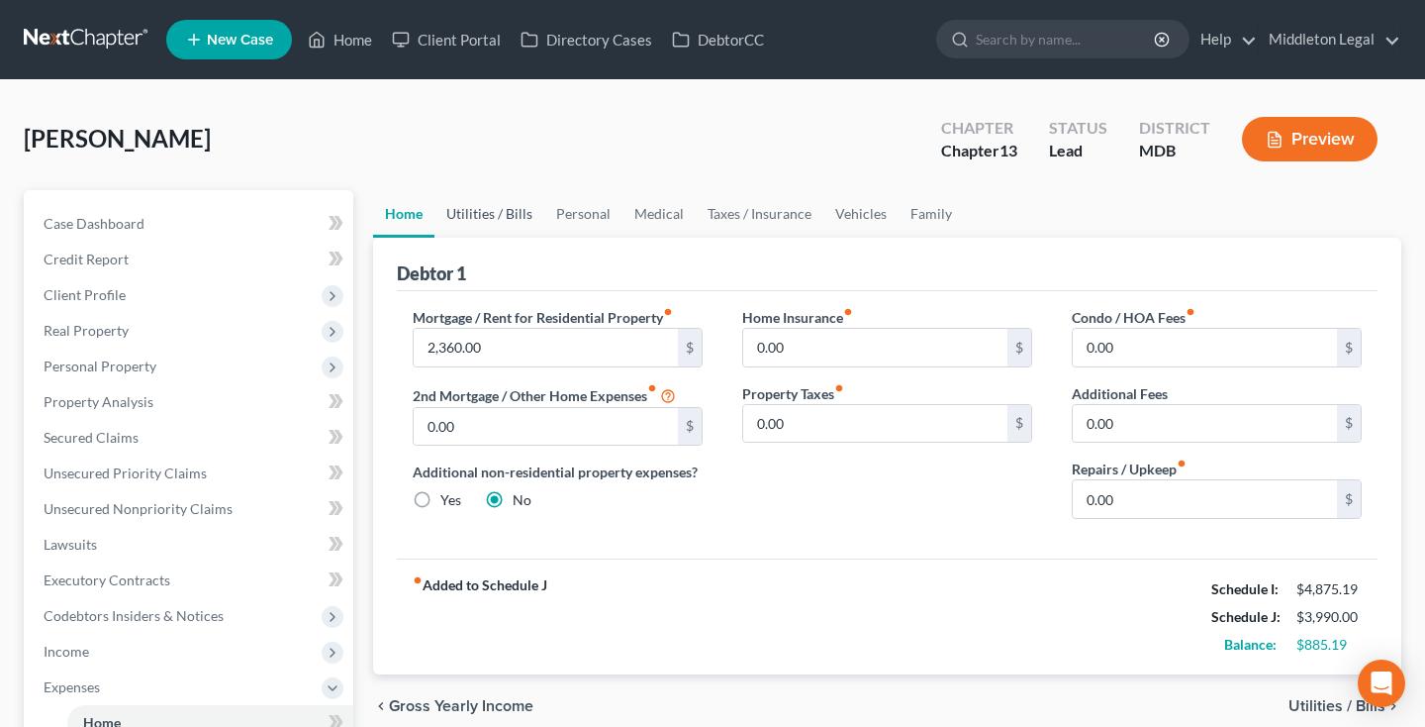
click at [516, 213] on link "Utilities / Bills" at bounding box center [490, 214] width 110 height 48
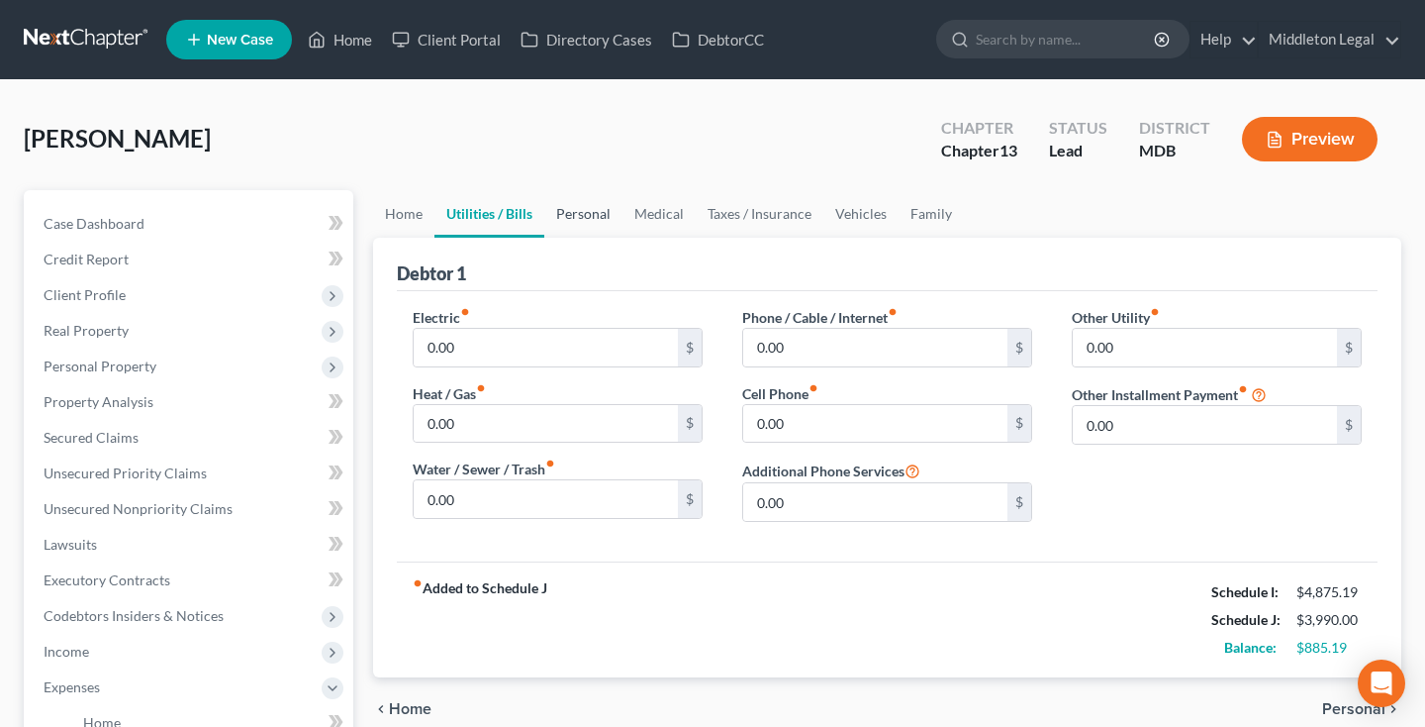
click at [581, 214] on link "Personal" at bounding box center [583, 214] width 78 height 48
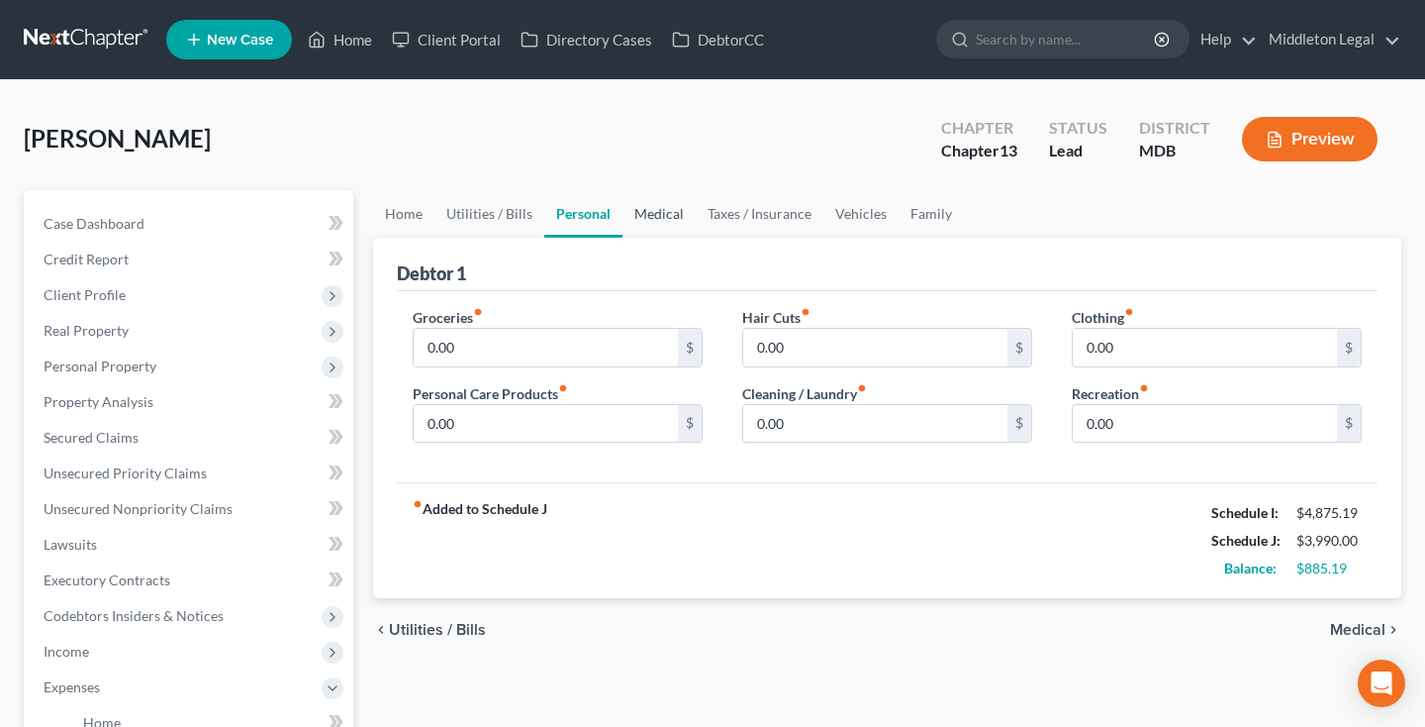
click at [658, 218] on link "Medical" at bounding box center [659, 214] width 73 height 48
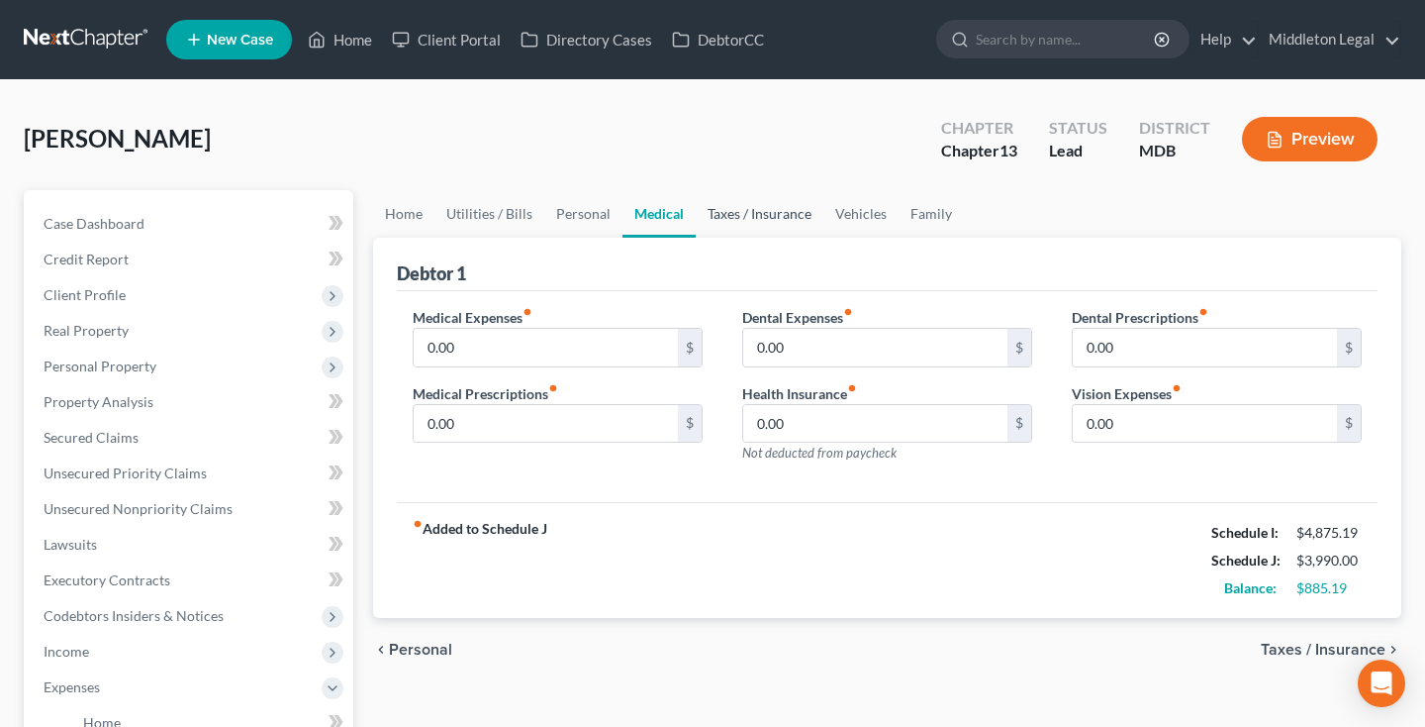
click at [757, 221] on link "Taxes / Insurance" at bounding box center [760, 214] width 128 height 48
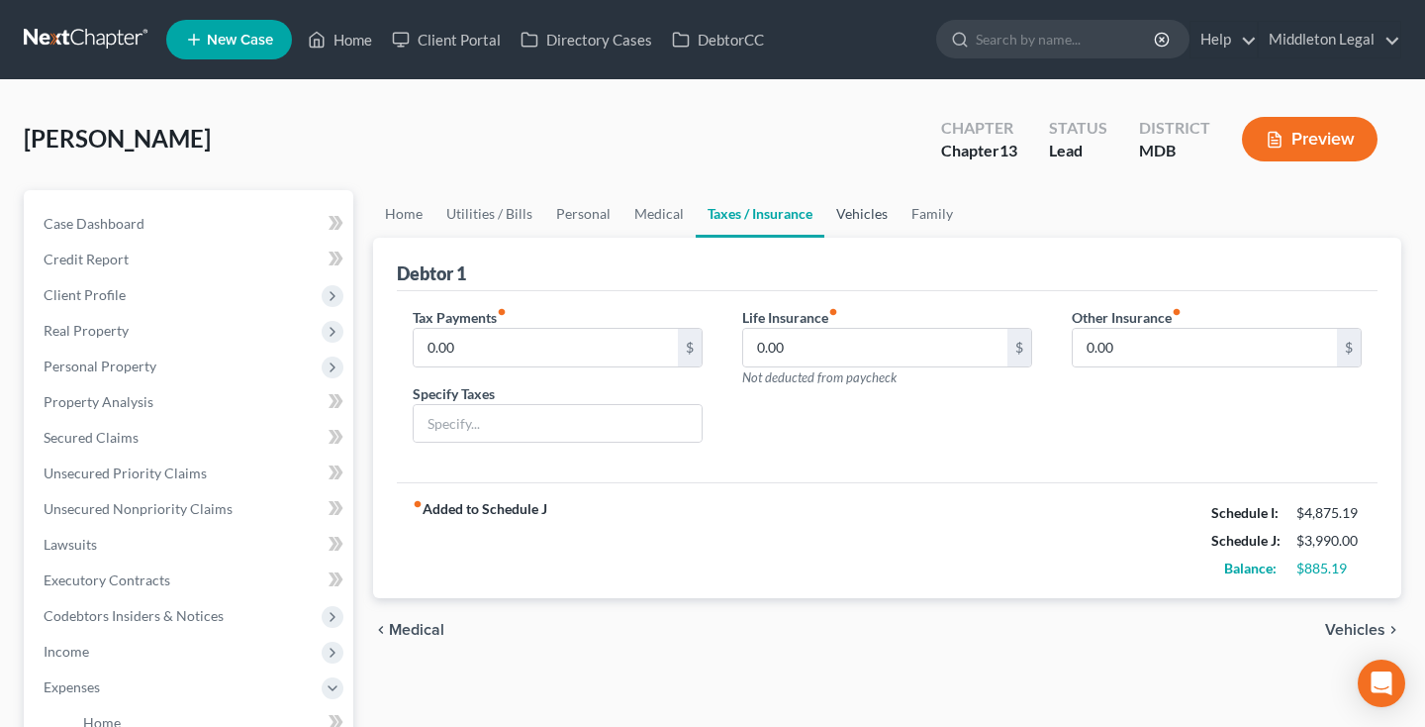
click at [846, 214] on link "Vehicles" at bounding box center [862, 214] width 75 height 48
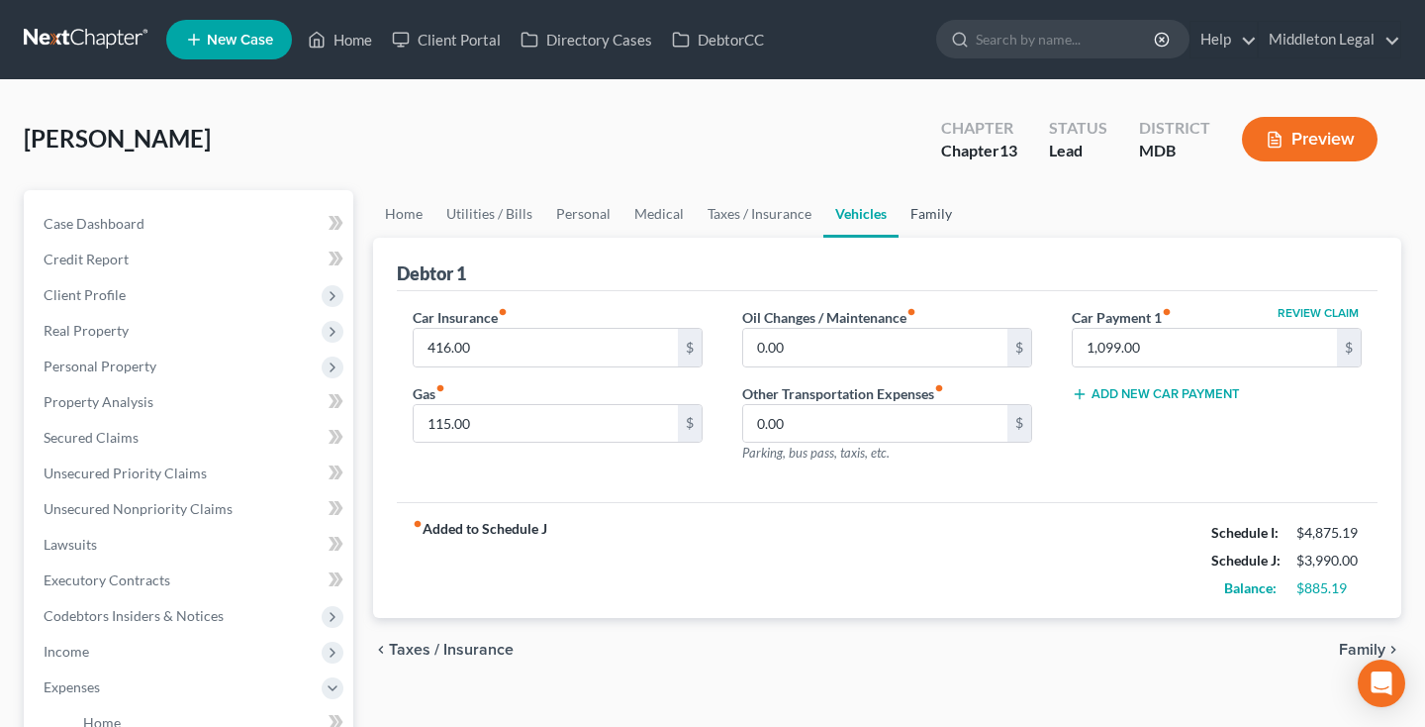
click at [928, 216] on link "Family" at bounding box center [931, 214] width 65 height 48
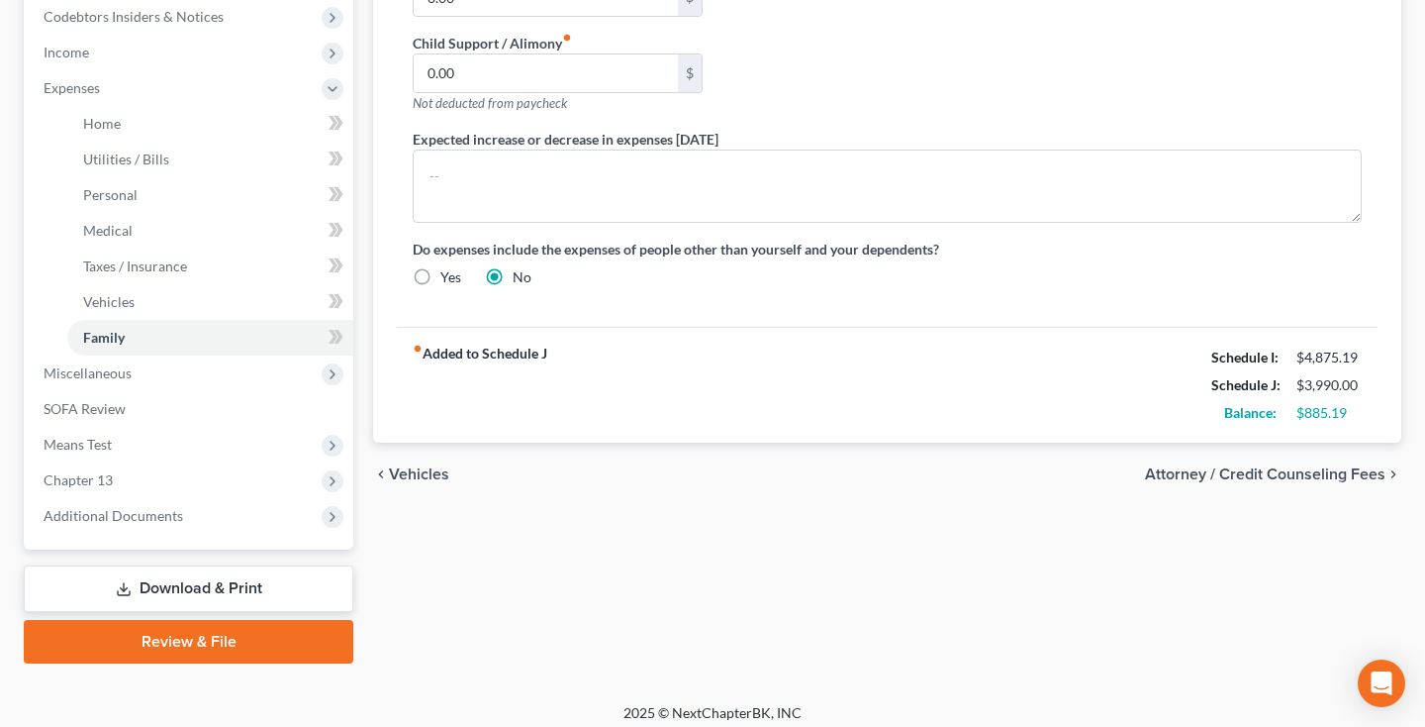
scroll to position [599, 0]
click at [208, 372] on span "Miscellaneous" at bounding box center [191, 373] width 326 height 36
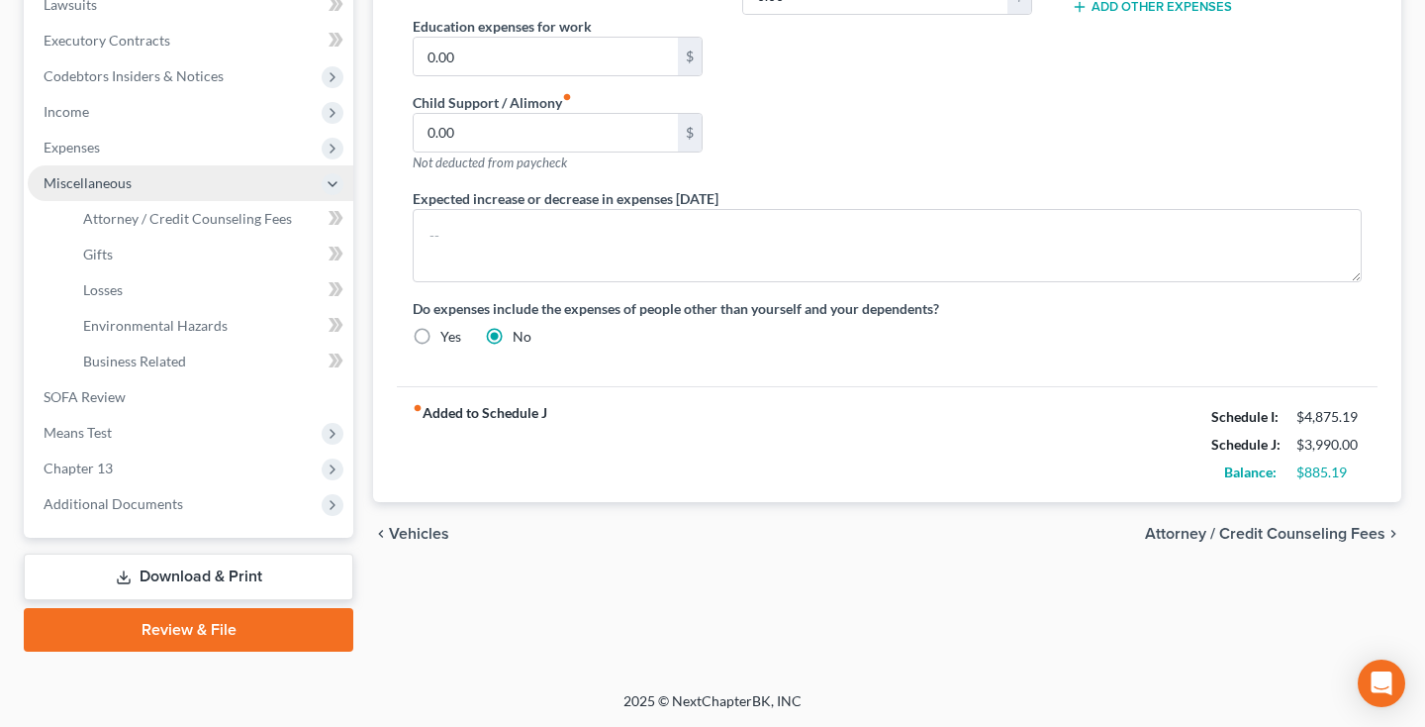
scroll to position [539, 0]
